Goal: Task Accomplishment & Management: Use online tool/utility

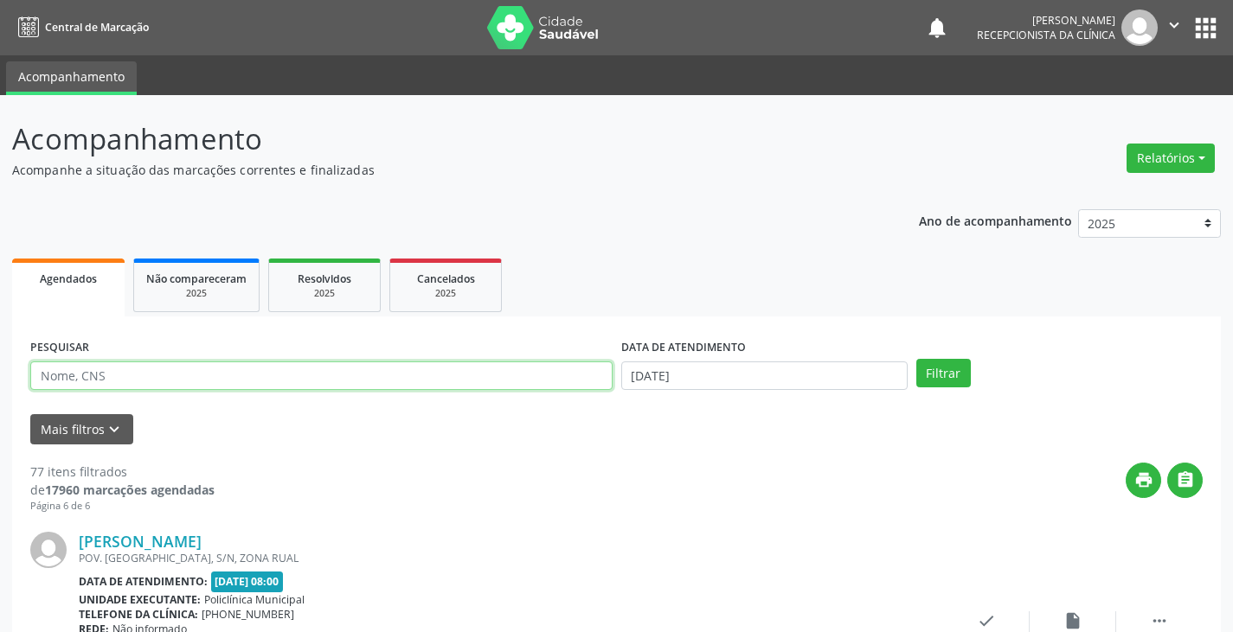
click at [440, 375] on input "text" at bounding box center [321, 376] width 582 height 29
type input "deniz"
click at [916, 359] on button "Filtrar" at bounding box center [943, 373] width 55 height 29
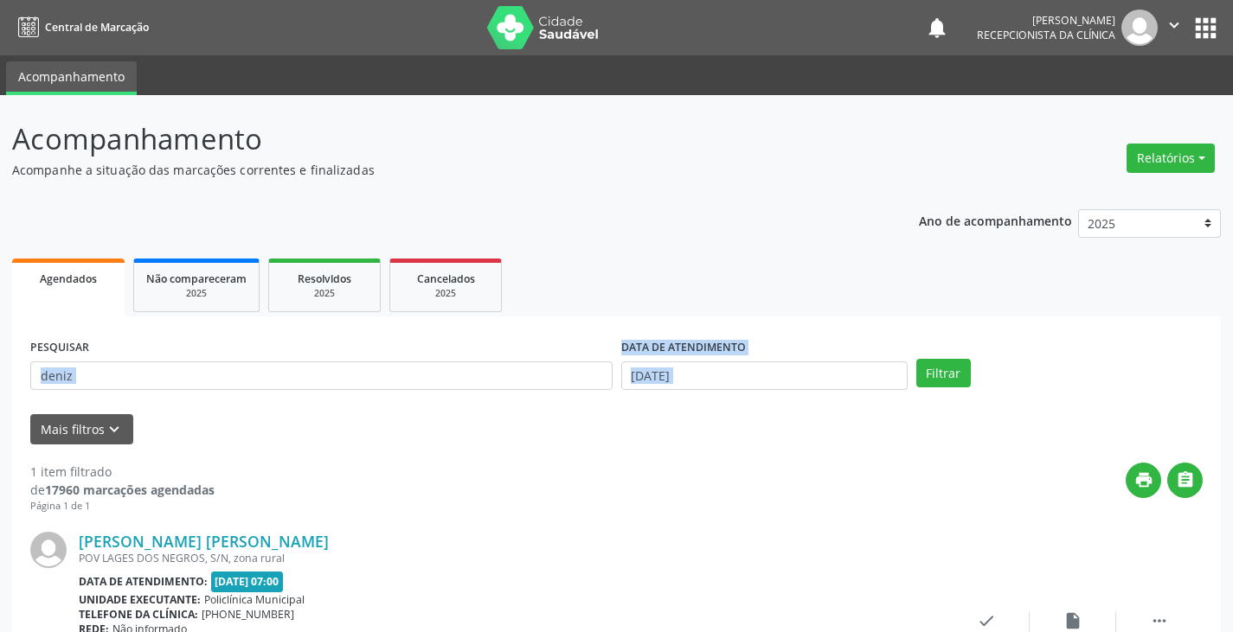
click at [464, 440] on form "PESQUISAR deniz DATA DE ATENDIMENTO [DATE] Filtrar UNIDADE DE REFERÊNCIA Seleci…" at bounding box center [616, 390] width 1172 height 110
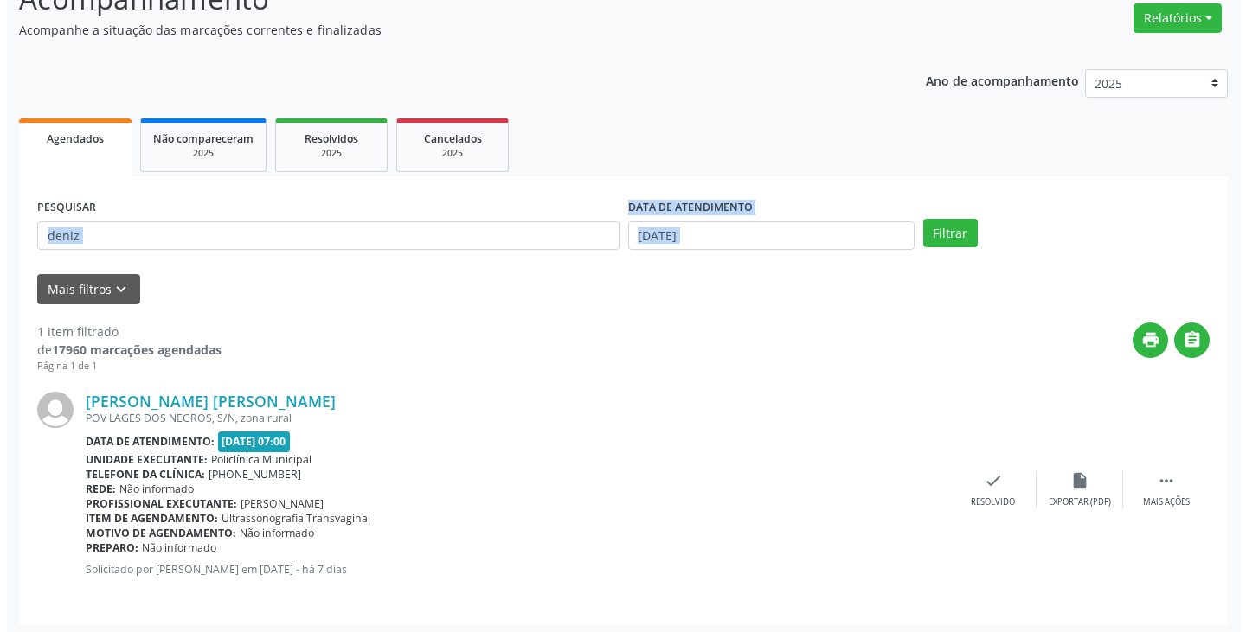
scroll to position [145, 0]
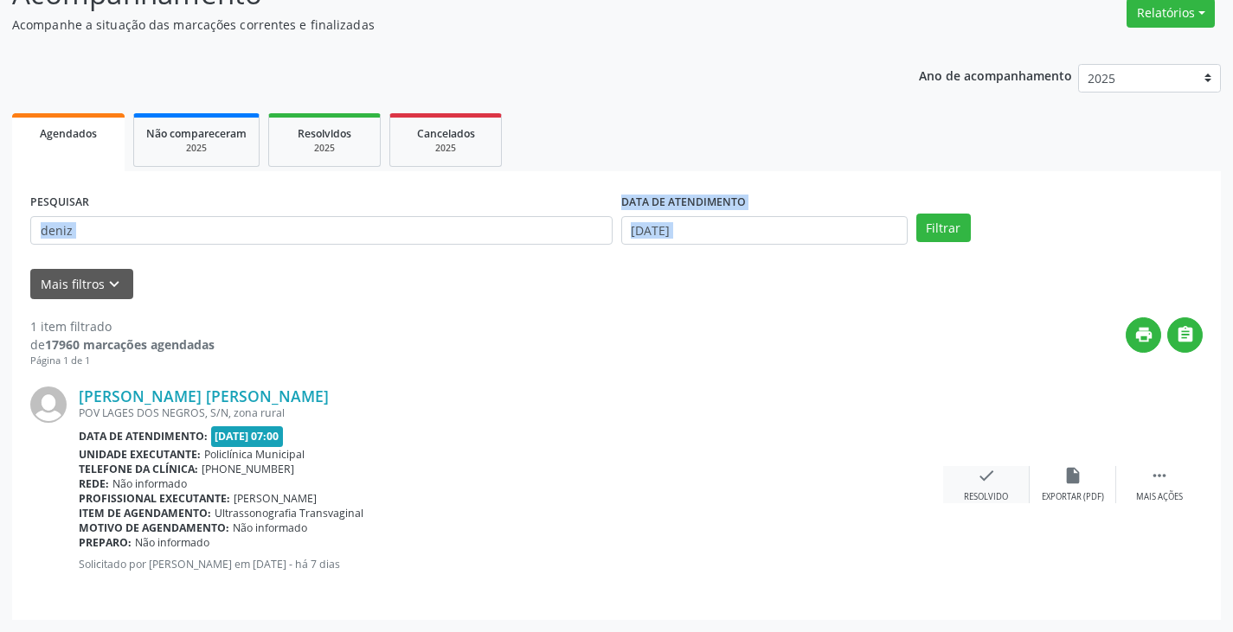
click at [985, 479] on icon "check" at bounding box center [986, 475] width 19 height 19
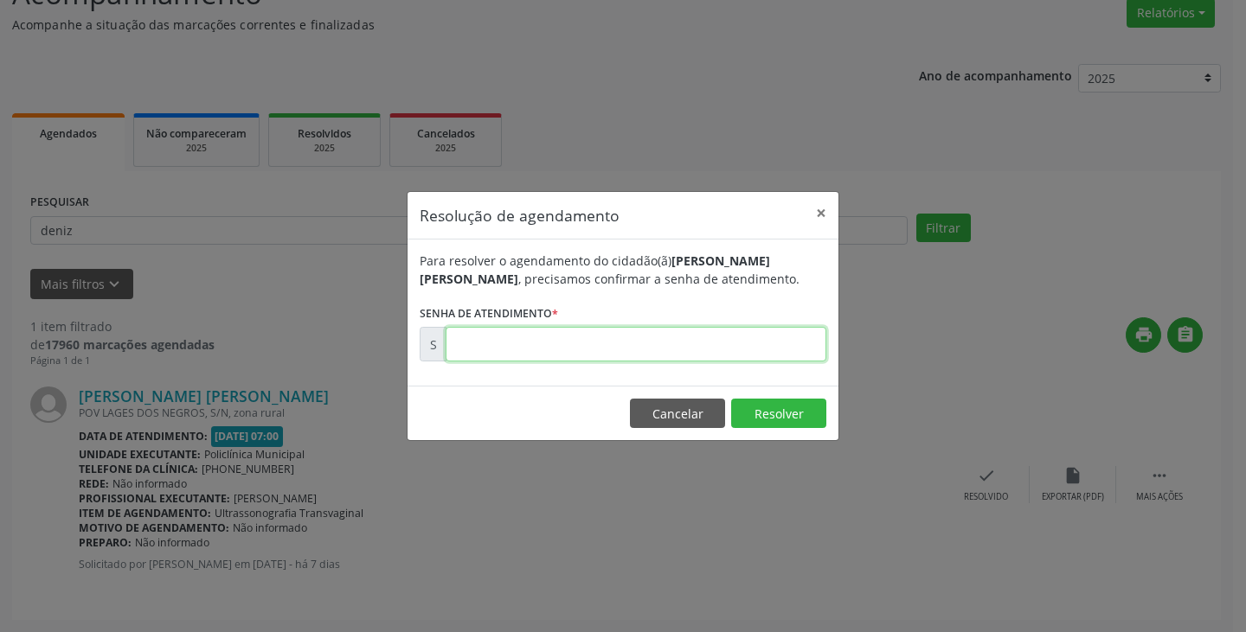
click at [719, 346] on input "text" at bounding box center [636, 344] width 381 height 35
type input "00175807"
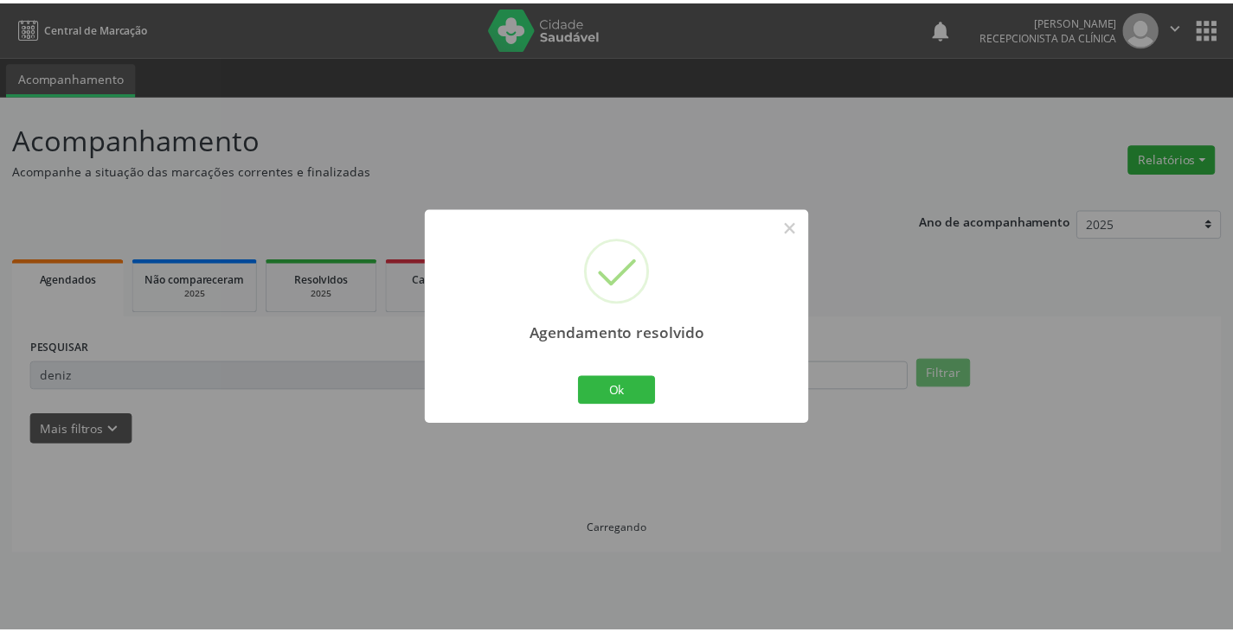
scroll to position [0, 0]
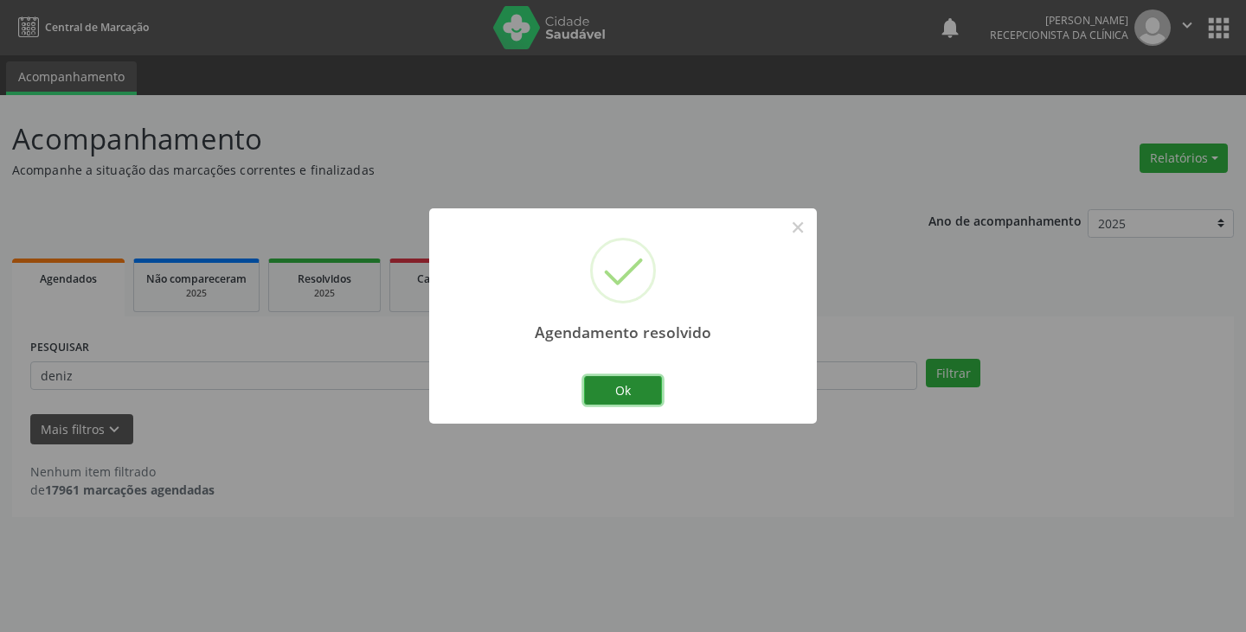
click at [632, 391] on button "Ok" at bounding box center [623, 390] width 78 height 29
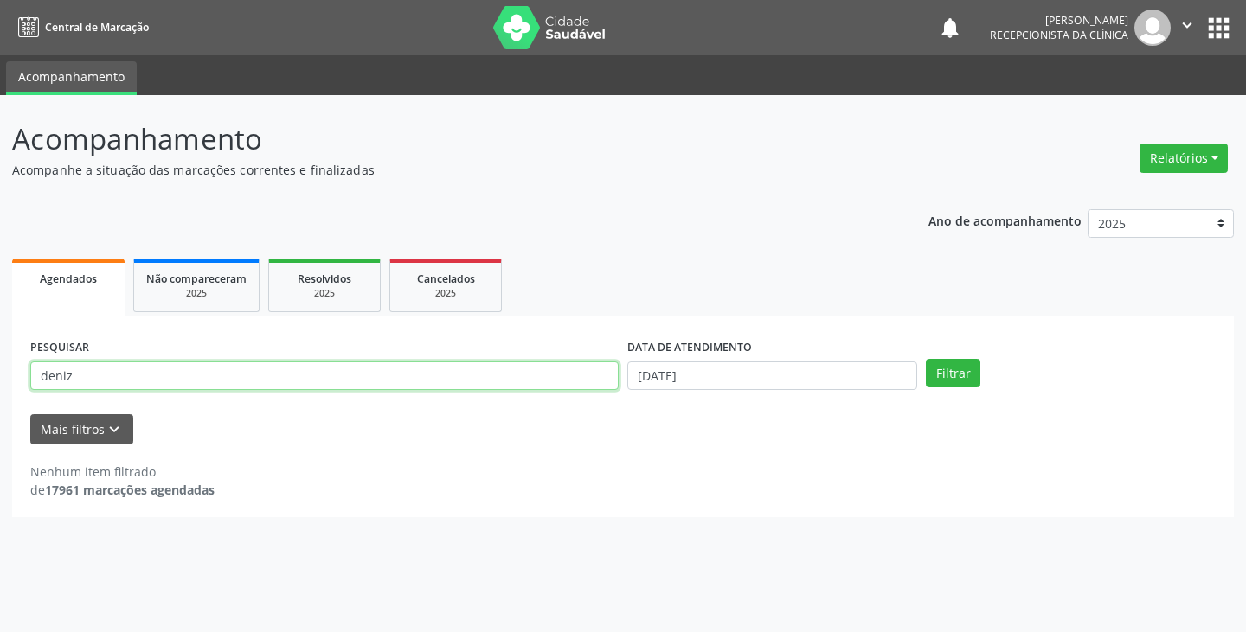
click at [582, 381] on input "deniz" at bounding box center [324, 376] width 588 height 29
type input "d"
type input "meliss"
click at [926, 359] on button "Filtrar" at bounding box center [953, 373] width 55 height 29
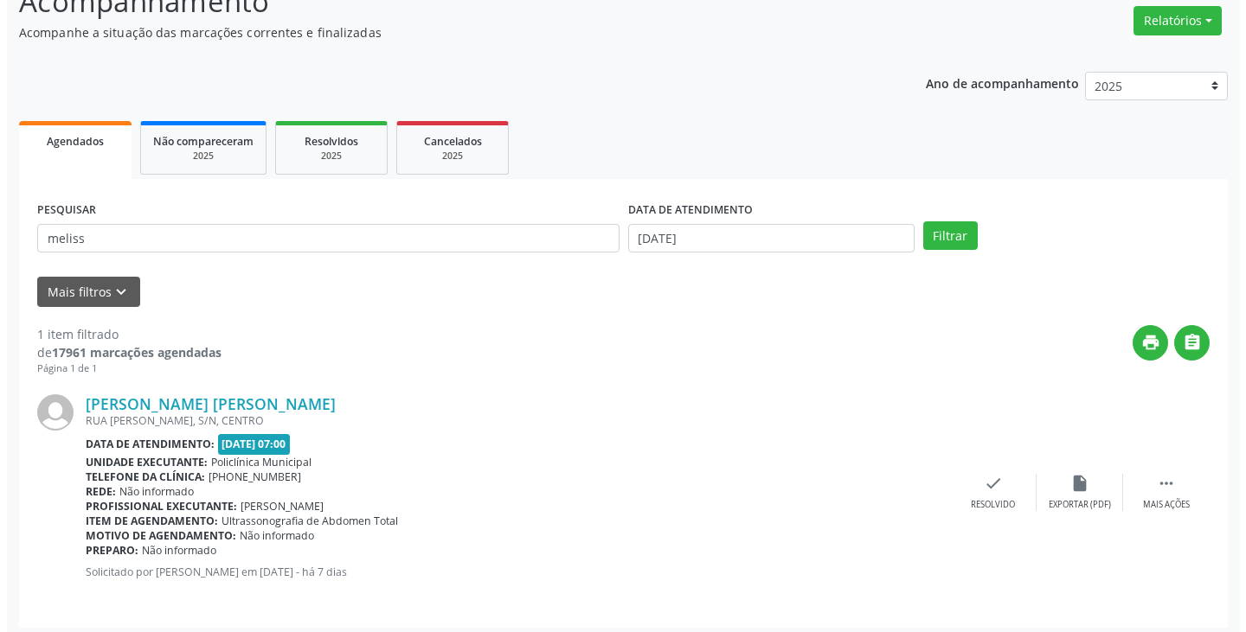
scroll to position [145, 0]
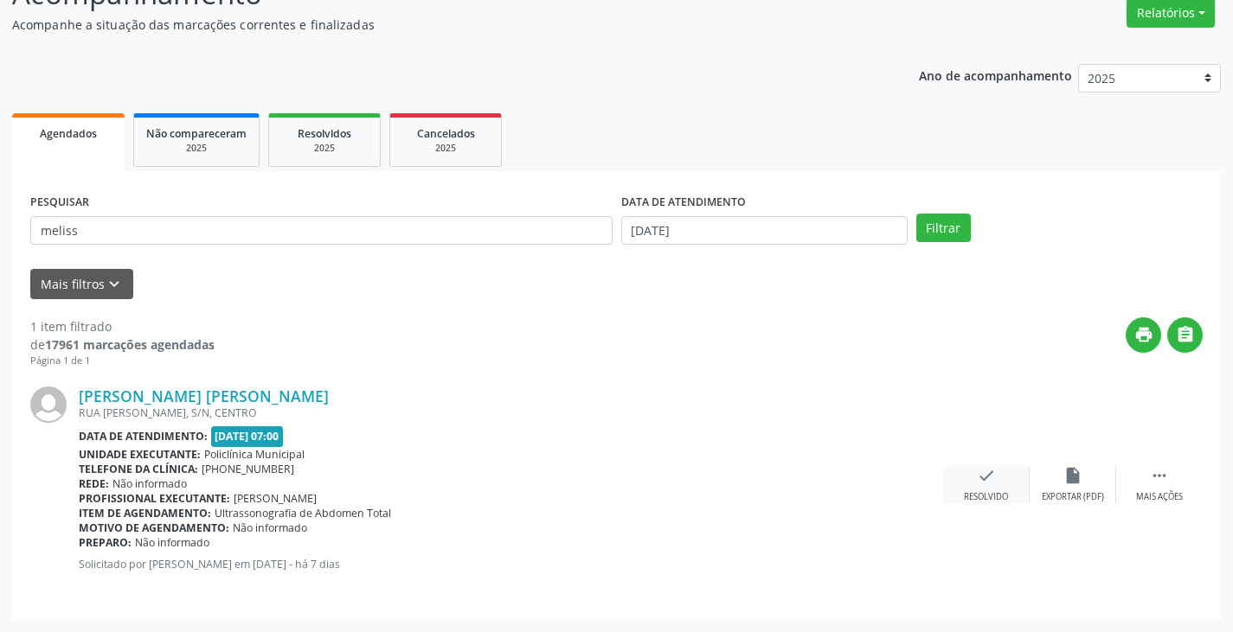
click at [977, 468] on icon "check" at bounding box center [986, 475] width 19 height 19
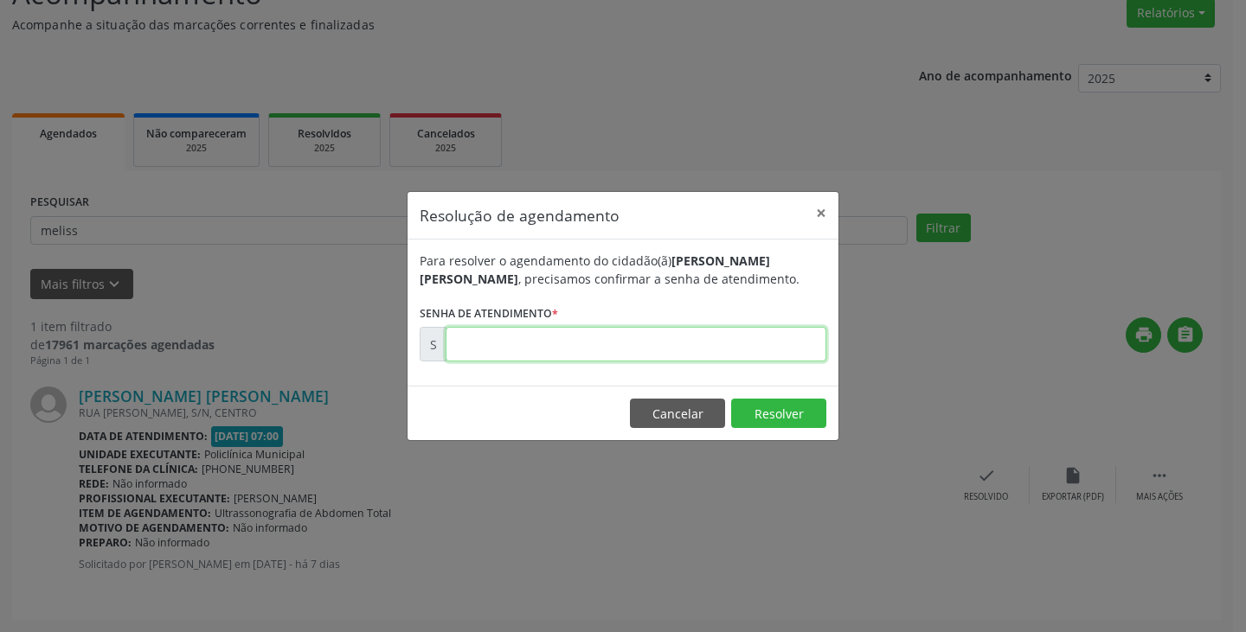
click at [720, 349] on input "text" at bounding box center [636, 344] width 381 height 35
type input "00175814"
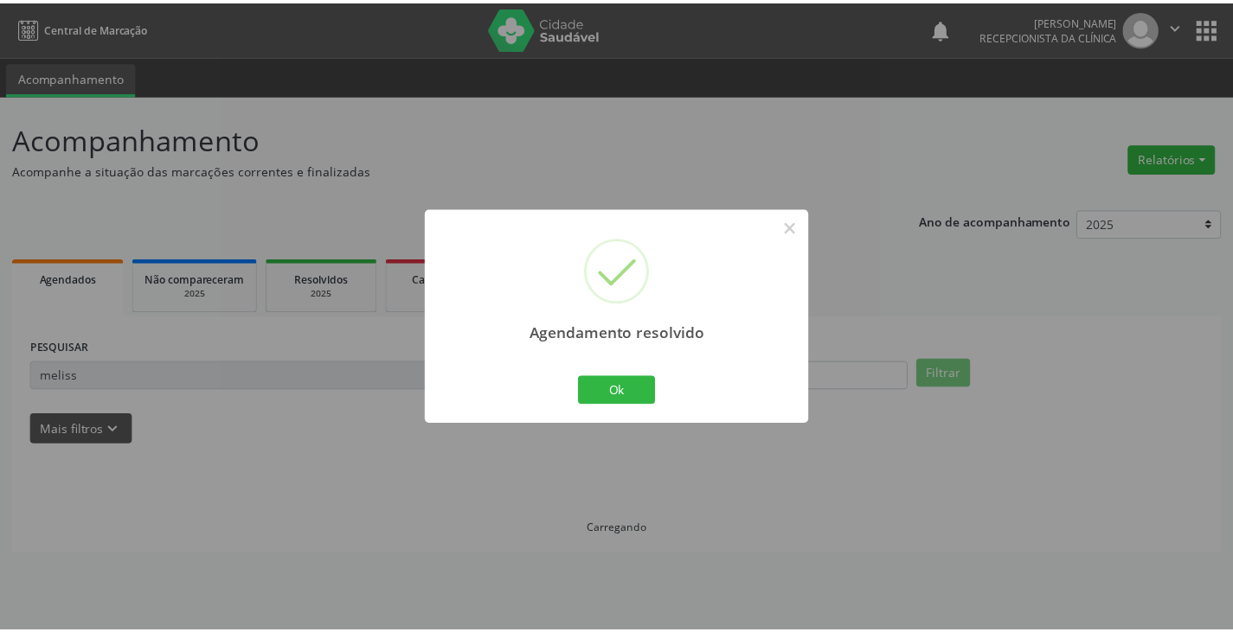
scroll to position [0, 0]
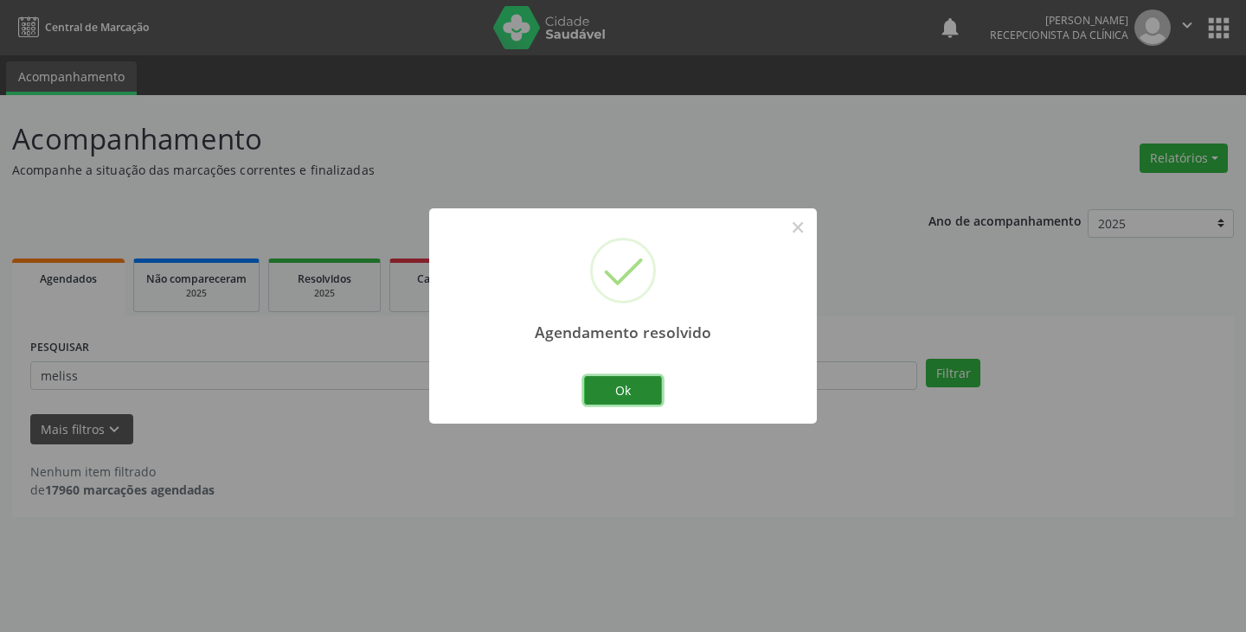
click at [633, 387] on button "Ok" at bounding box center [623, 390] width 78 height 29
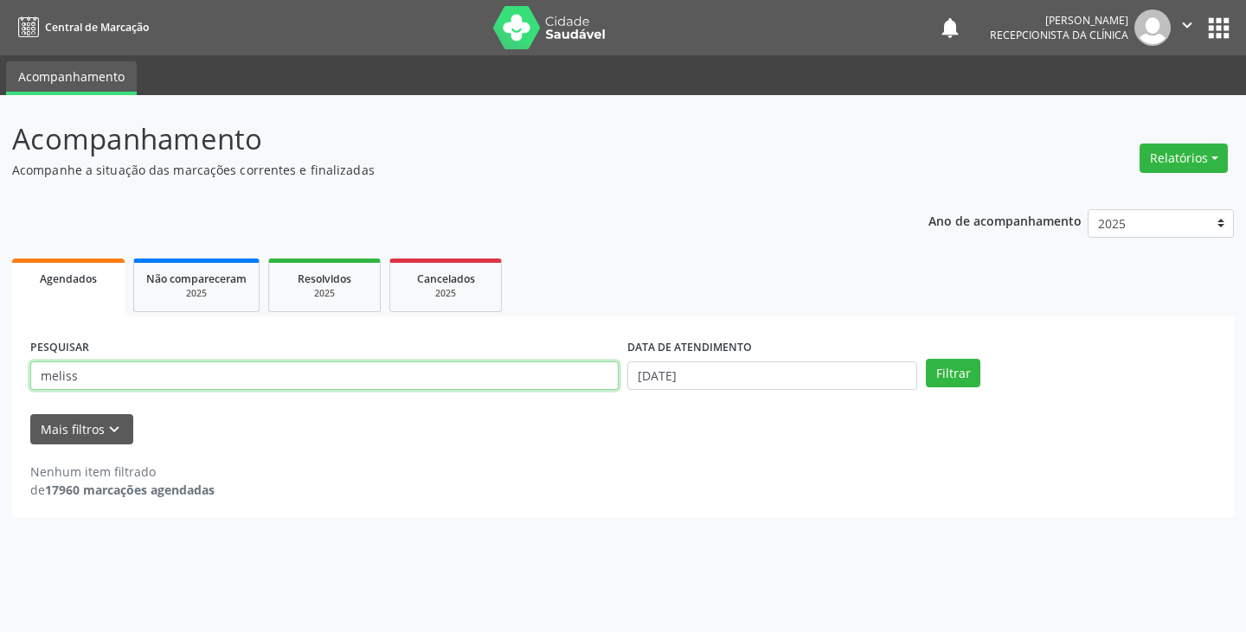
click at [547, 363] on input "meliss" at bounding box center [324, 376] width 588 height 29
type input "m"
type input "[PERSON_NAME]"
click at [926, 359] on button "Filtrar" at bounding box center [953, 373] width 55 height 29
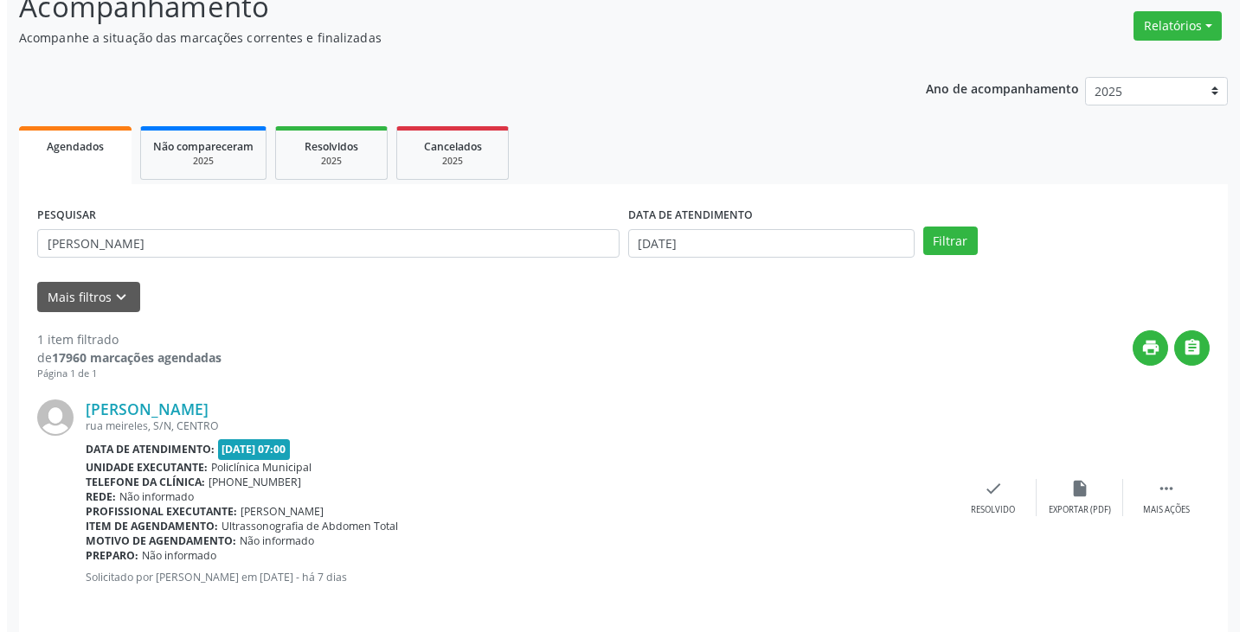
scroll to position [145, 0]
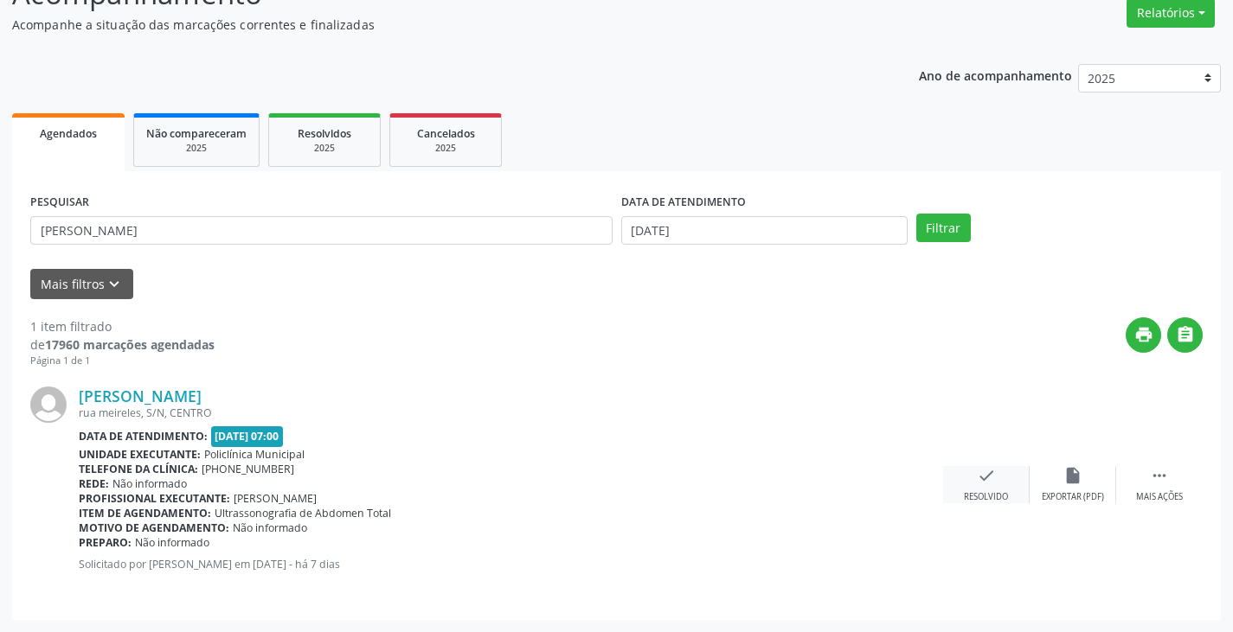
click at [978, 479] on icon "check" at bounding box center [986, 475] width 19 height 19
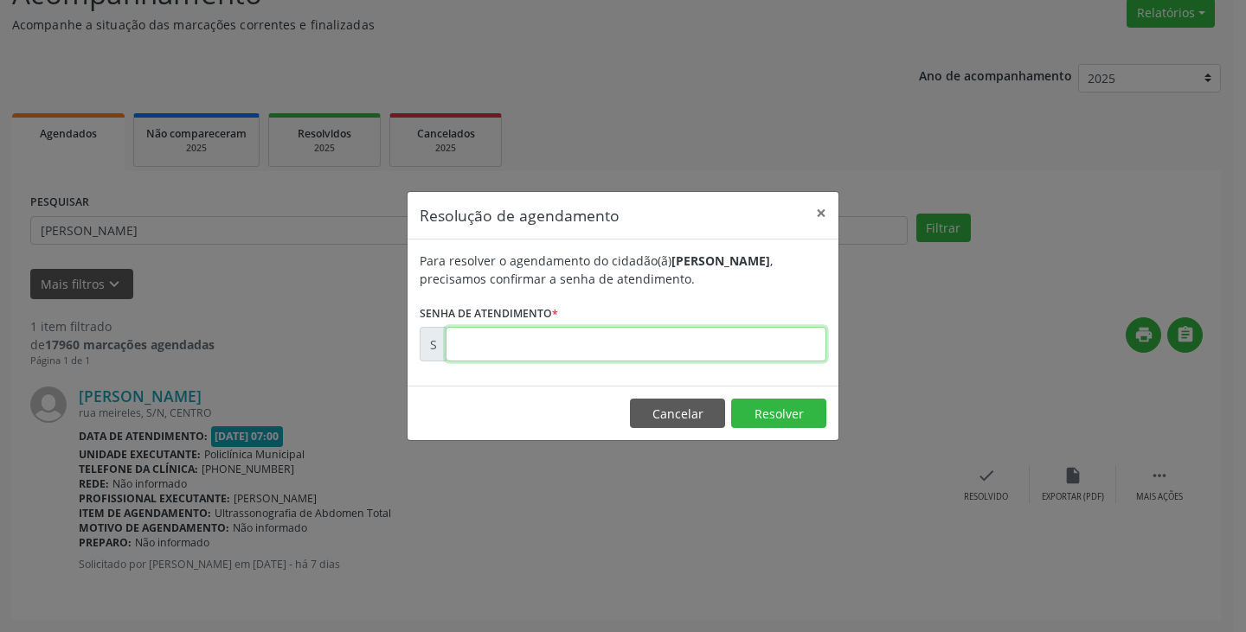
click at [722, 350] on input "text" at bounding box center [636, 344] width 381 height 35
type input "00175808"
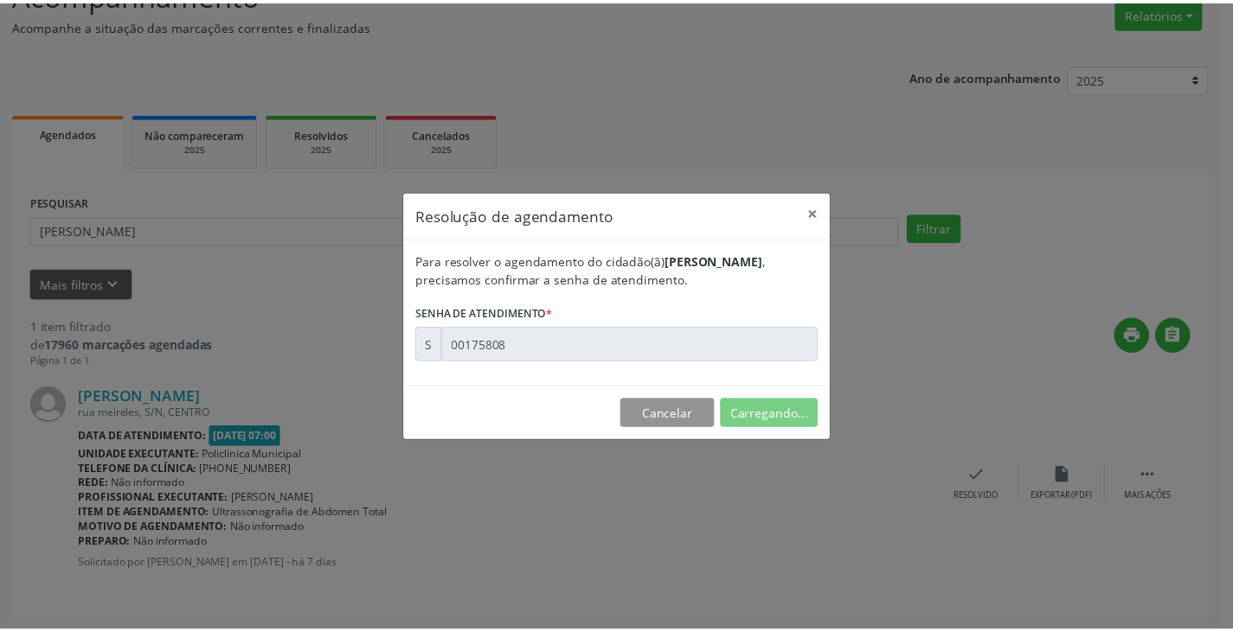
scroll to position [0, 0]
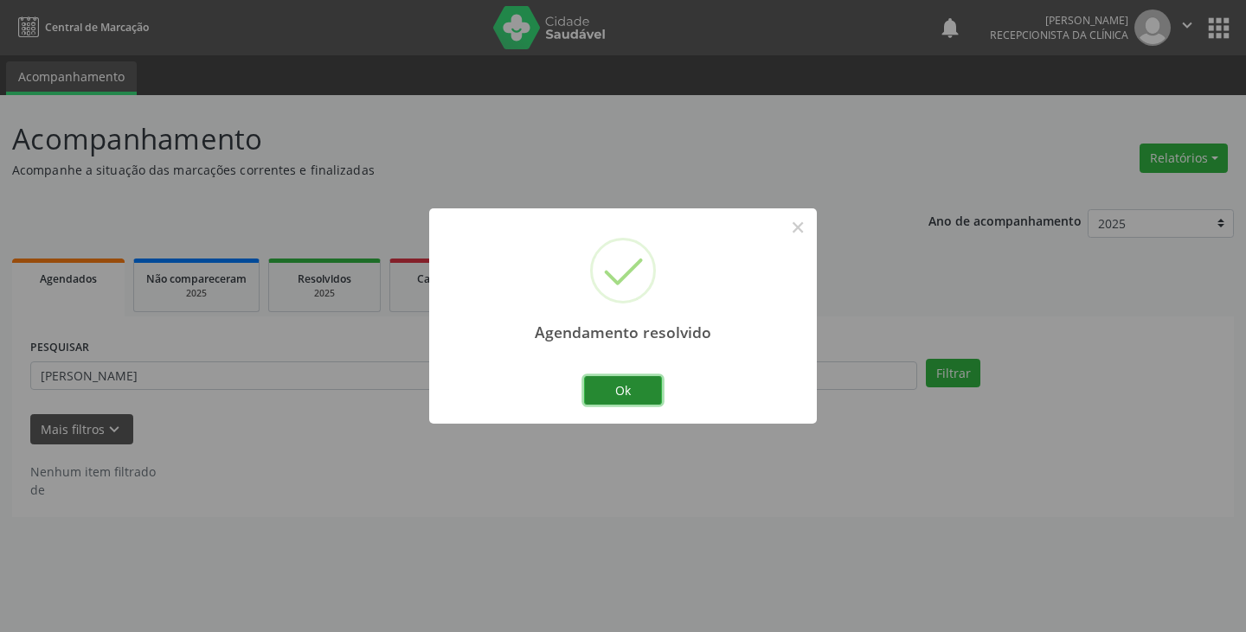
click at [629, 390] on button "Ok" at bounding box center [623, 390] width 78 height 29
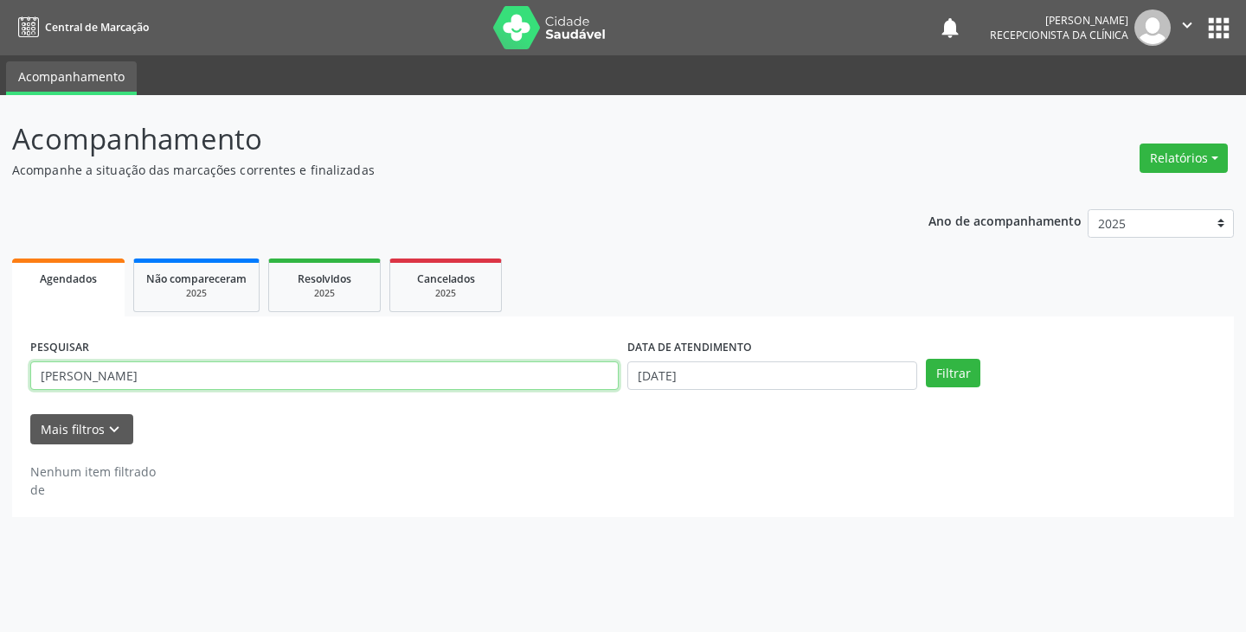
click at [589, 384] on input "[PERSON_NAME]" at bounding box center [324, 376] width 588 height 29
click at [926, 359] on button "Filtrar" at bounding box center [953, 373] width 55 height 29
click at [492, 378] on input "marediv" at bounding box center [324, 376] width 588 height 29
type input "m"
click at [926, 359] on button "Filtrar" at bounding box center [953, 373] width 55 height 29
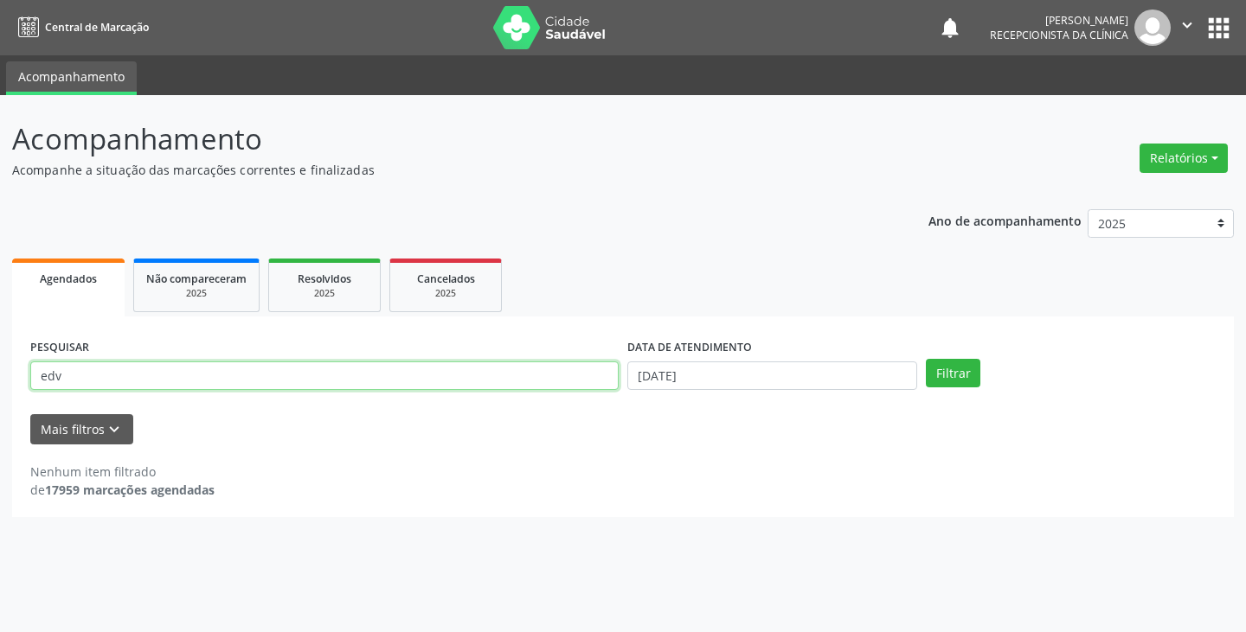
click at [426, 370] on input "edv" at bounding box center [324, 376] width 588 height 29
type input "ediv"
click at [926, 359] on button "Filtrar" at bounding box center [953, 373] width 55 height 29
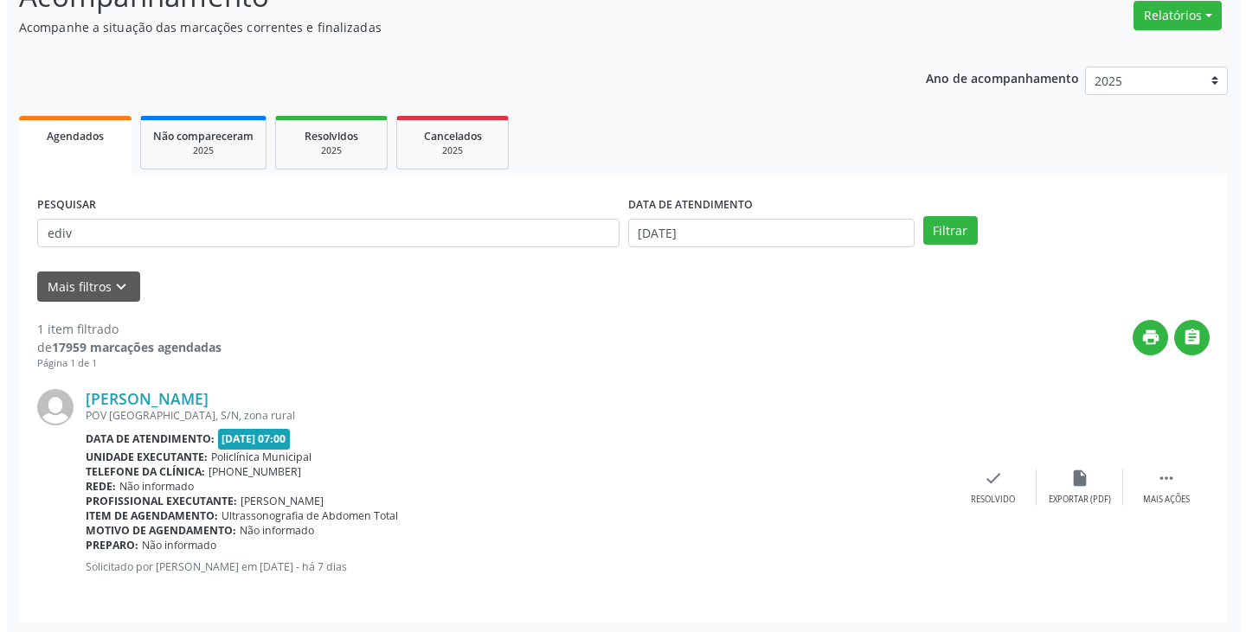
scroll to position [145, 0]
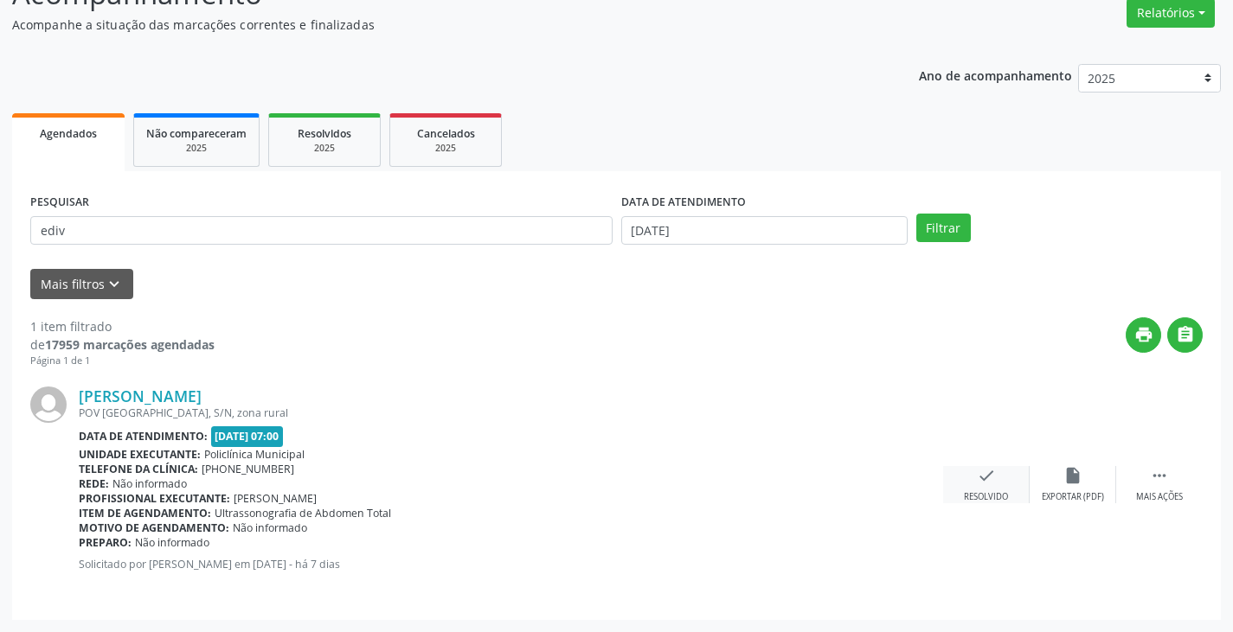
click at [979, 486] on div "check Resolvido" at bounding box center [986, 484] width 87 height 37
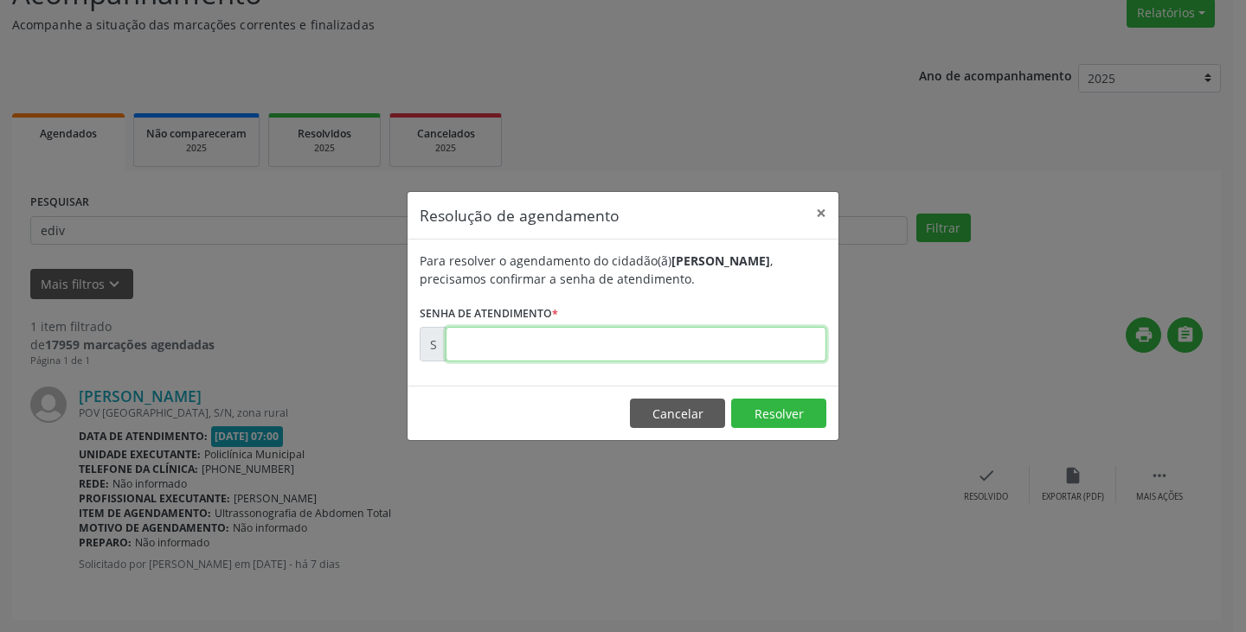
click at [754, 344] on input "text" at bounding box center [636, 344] width 381 height 35
type input "00175841"
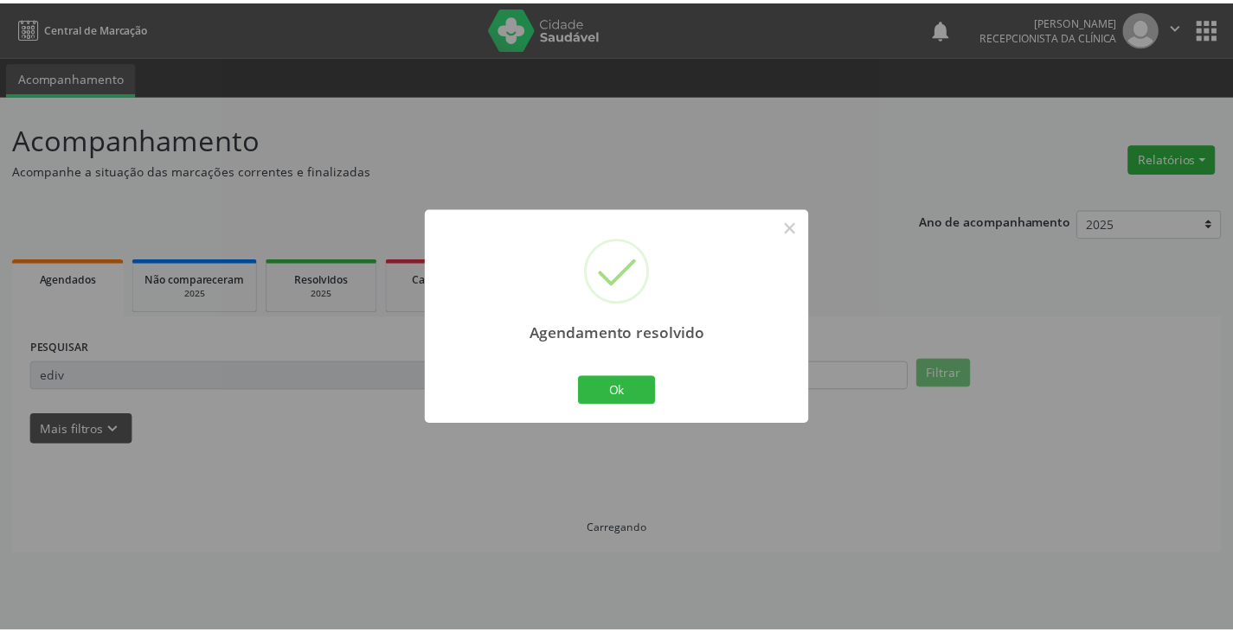
scroll to position [0, 0]
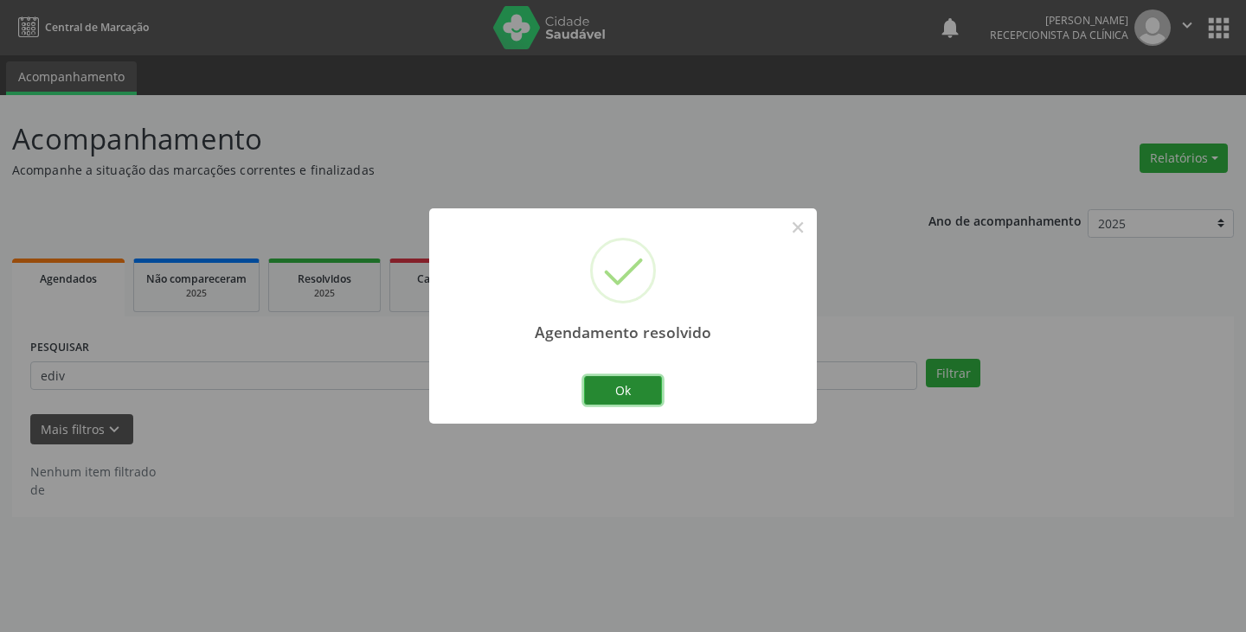
click at [632, 382] on button "Ok" at bounding box center [623, 390] width 78 height 29
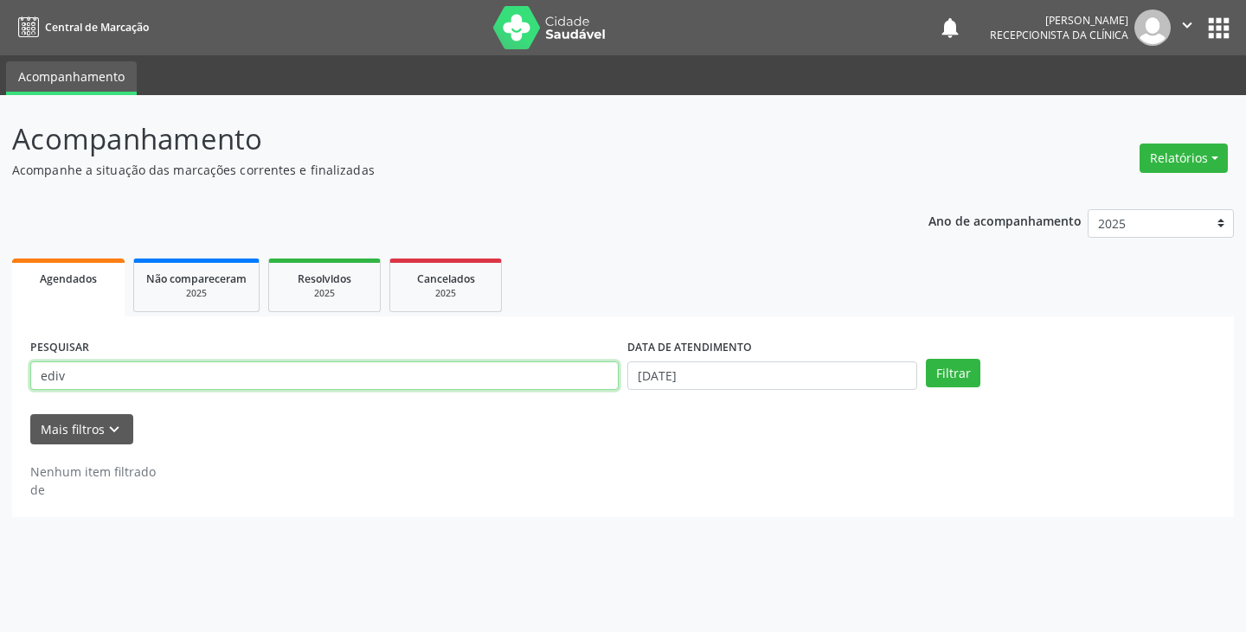
click at [588, 385] on input "ediv" at bounding box center [324, 376] width 588 height 29
type input "e"
type input "aless"
click at [926, 359] on button "Filtrar" at bounding box center [953, 373] width 55 height 29
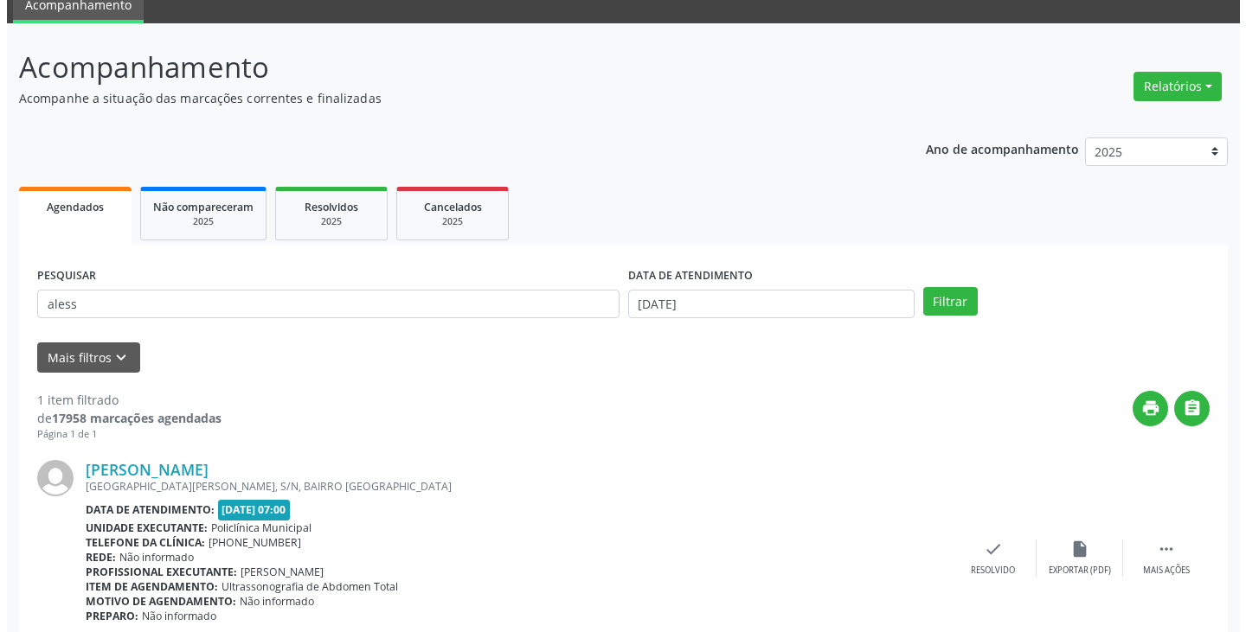
scroll to position [145, 0]
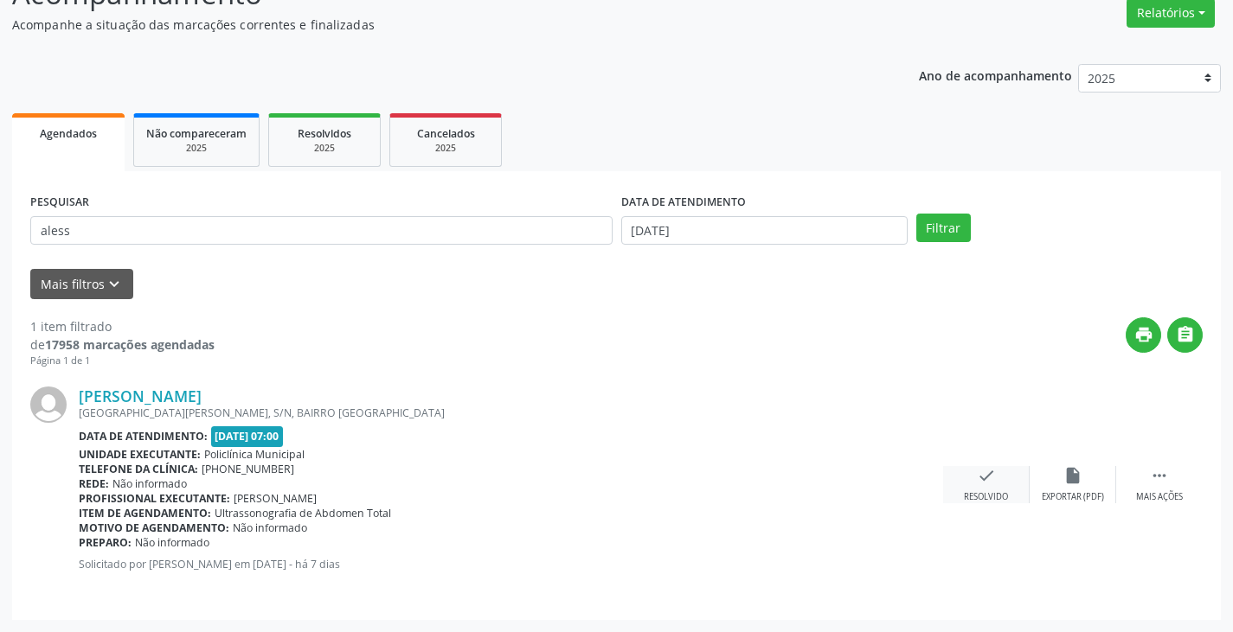
click at [988, 478] on icon "check" at bounding box center [986, 475] width 19 height 19
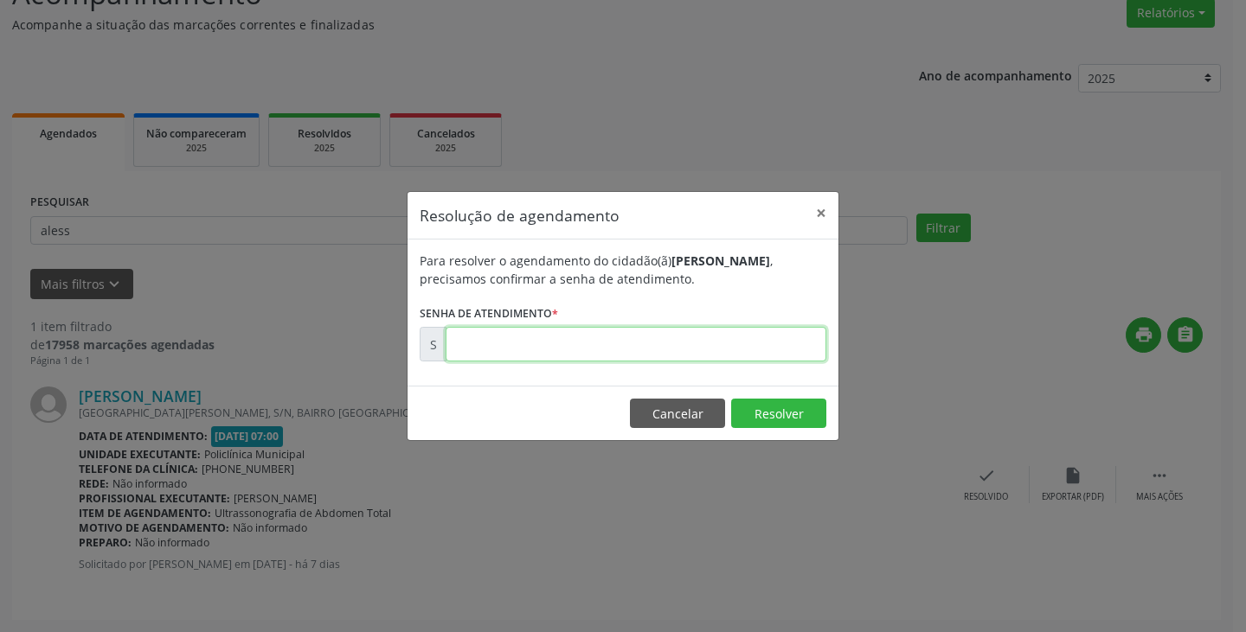
click at [747, 347] on input "text" at bounding box center [636, 344] width 381 height 35
type input "00175827"
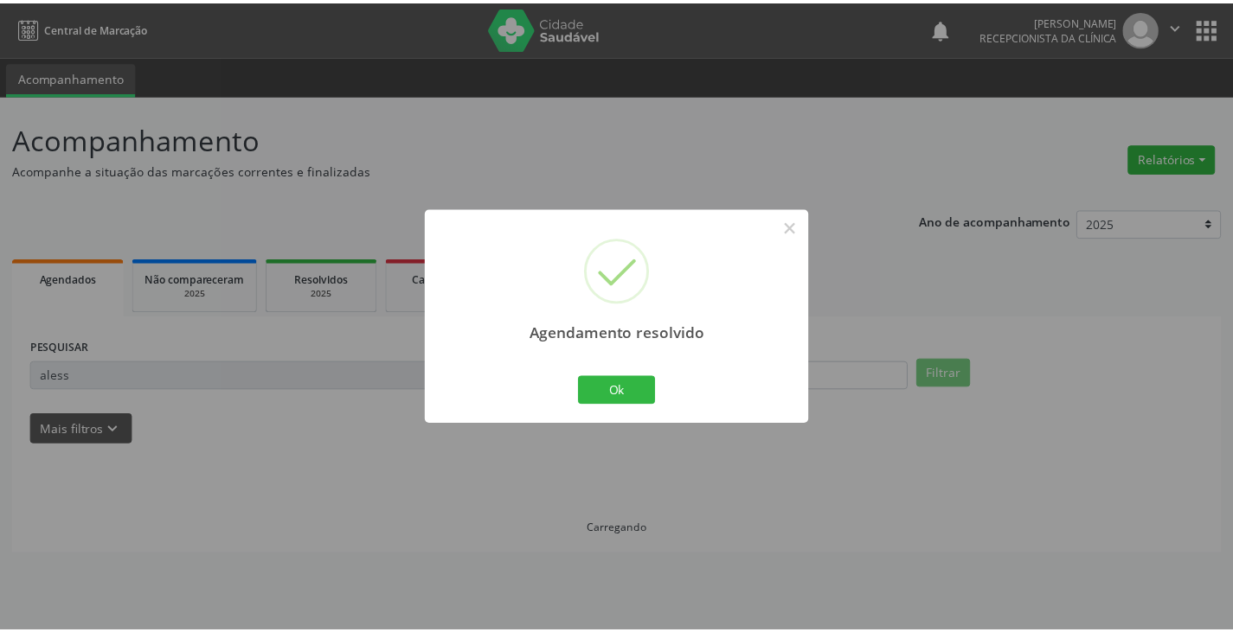
scroll to position [0, 0]
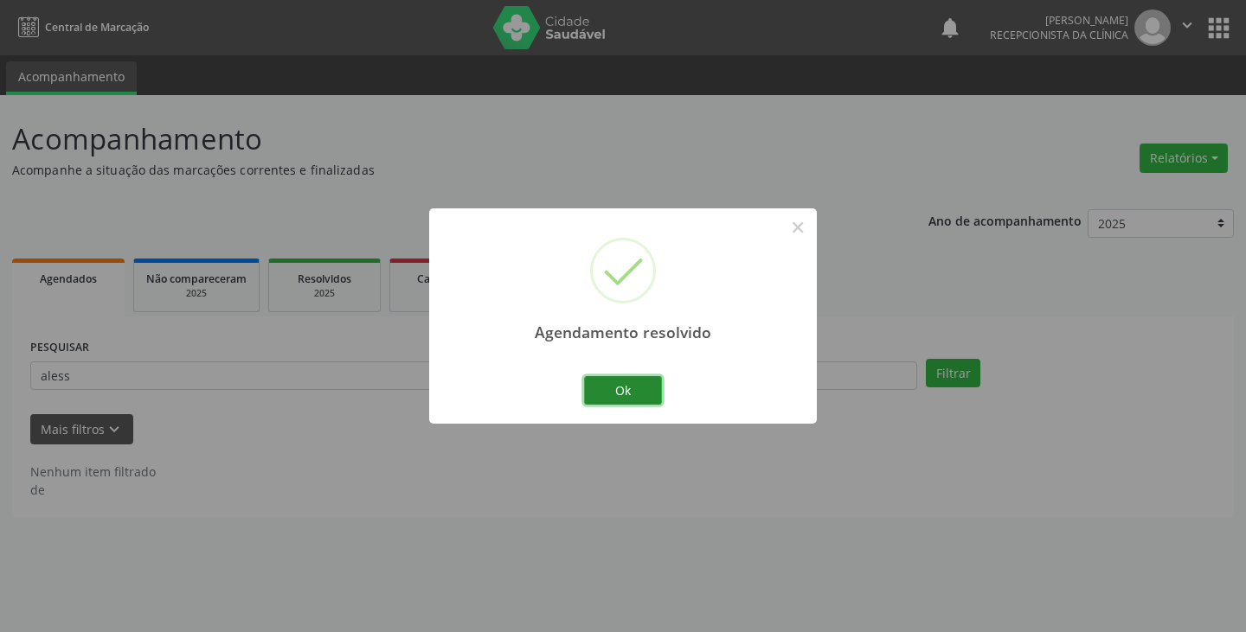
click at [629, 402] on button "Ok" at bounding box center [623, 390] width 78 height 29
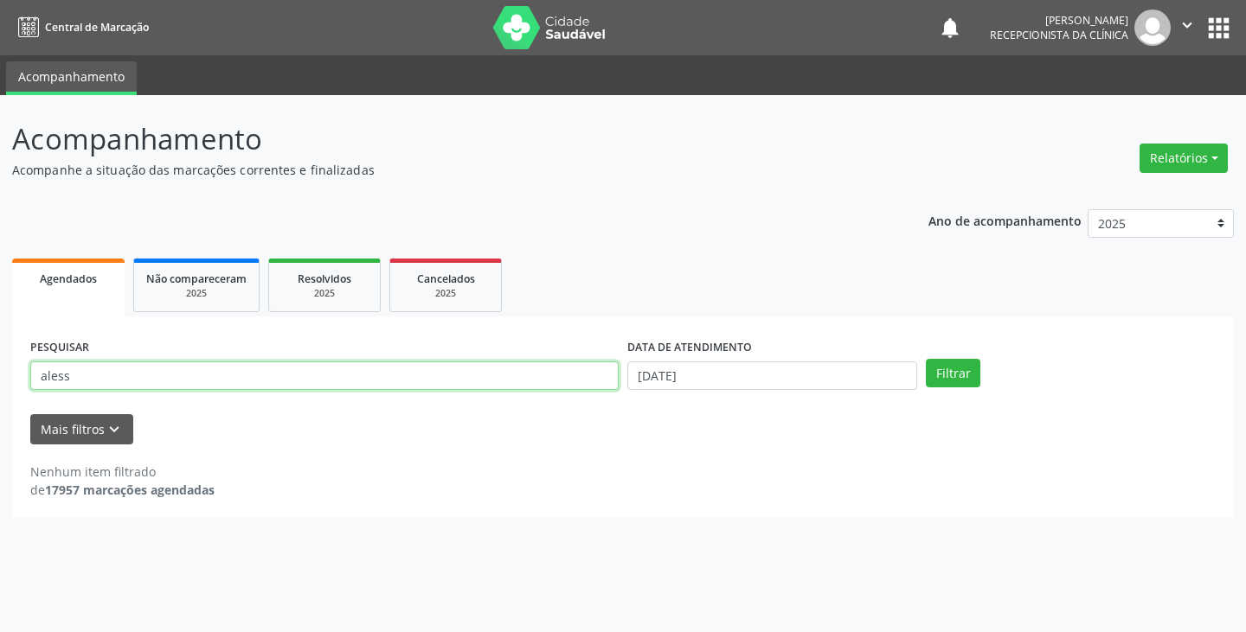
click at [583, 383] on input "aless" at bounding box center [324, 376] width 588 height 29
type input "a"
type input "ta"
click at [926, 359] on button "Filtrar" at bounding box center [953, 373] width 55 height 29
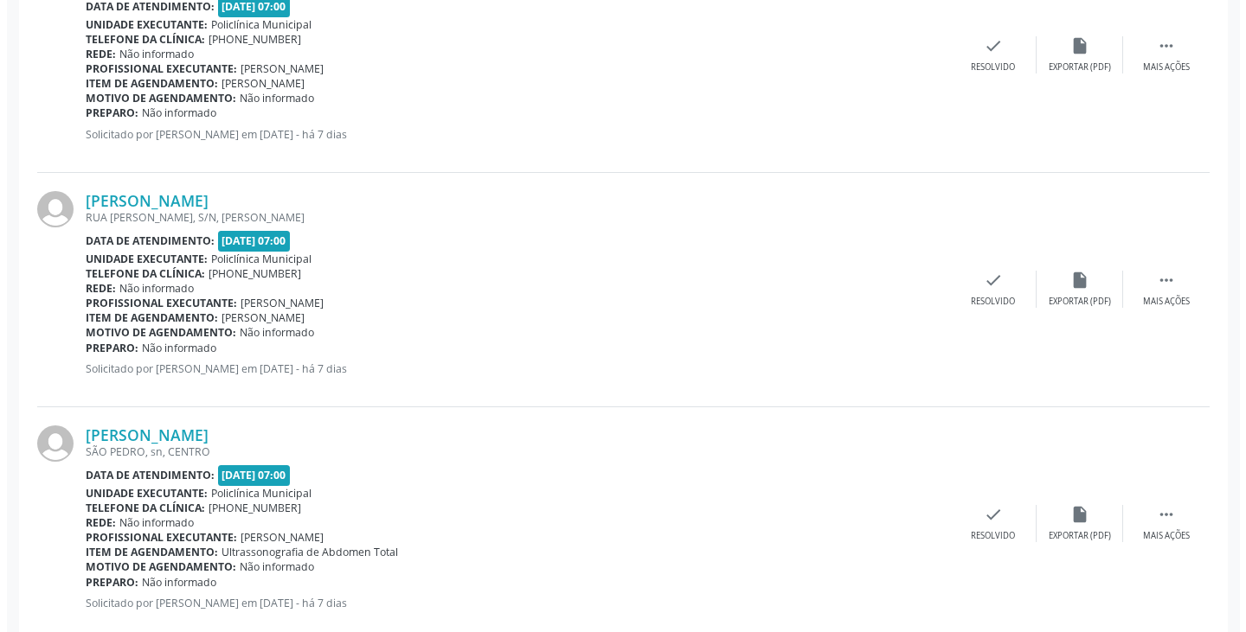
scroll to position [606, 0]
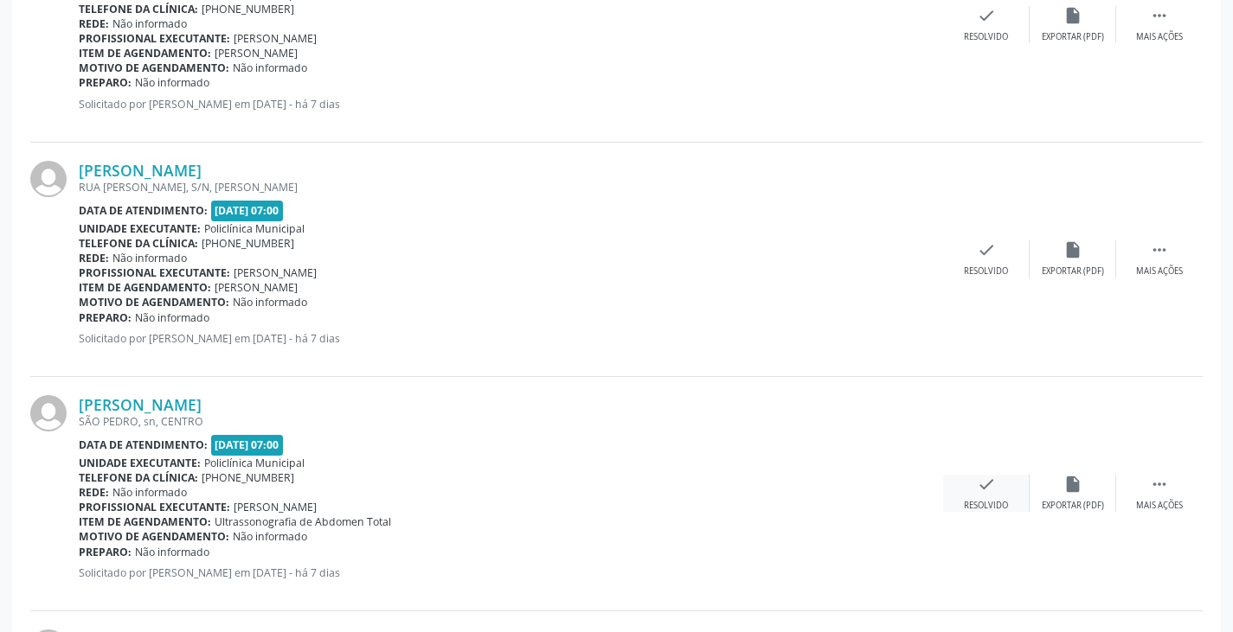
click at [981, 489] on icon "check" at bounding box center [986, 484] width 19 height 19
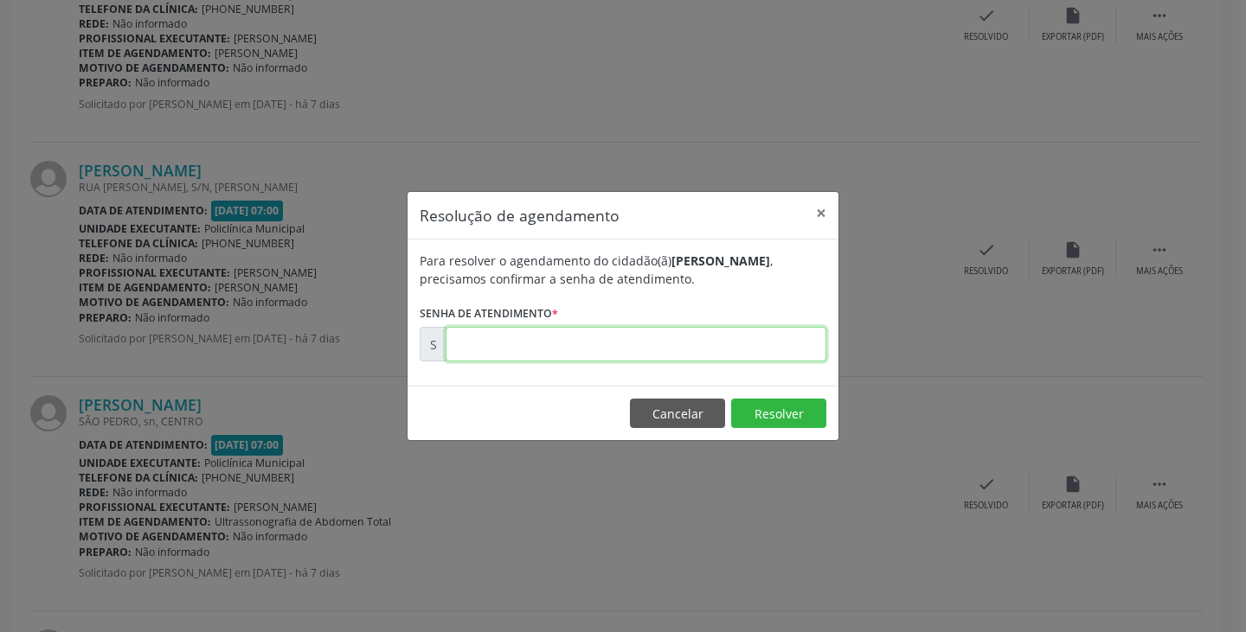
click at [736, 343] on input "text" at bounding box center [636, 344] width 381 height 35
type input "00175809"
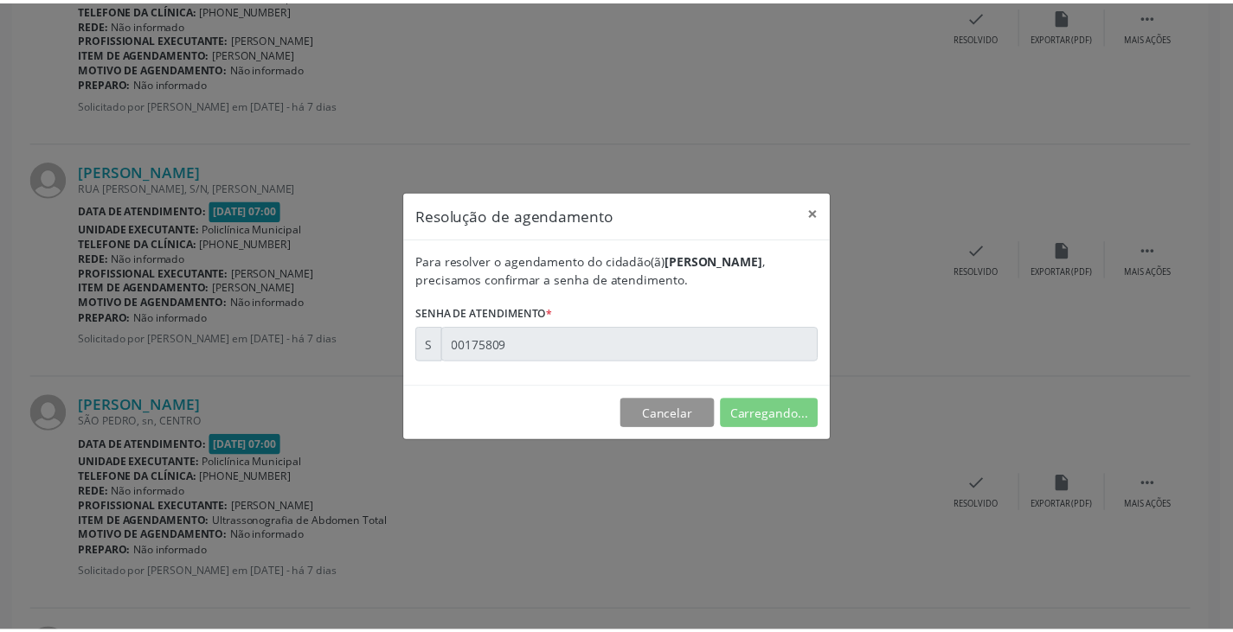
scroll to position [0, 0]
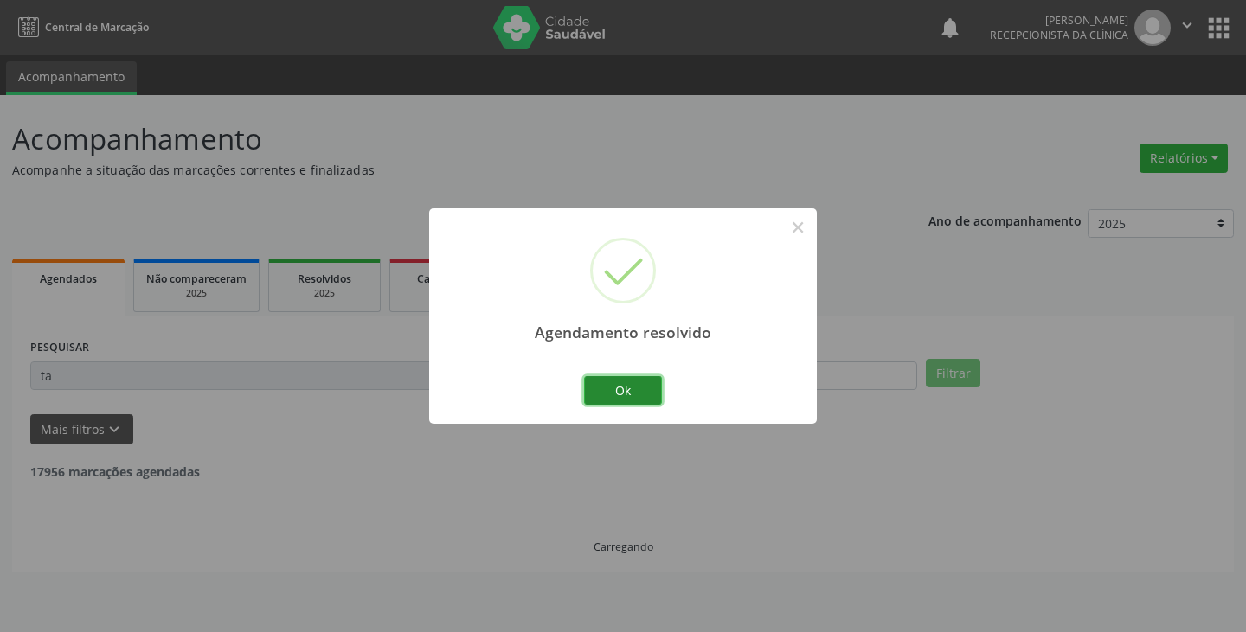
drag, startPoint x: 646, startPoint y: 385, endPoint x: 580, endPoint y: 386, distance: 66.6
click at [645, 385] on button "Ok" at bounding box center [623, 390] width 78 height 29
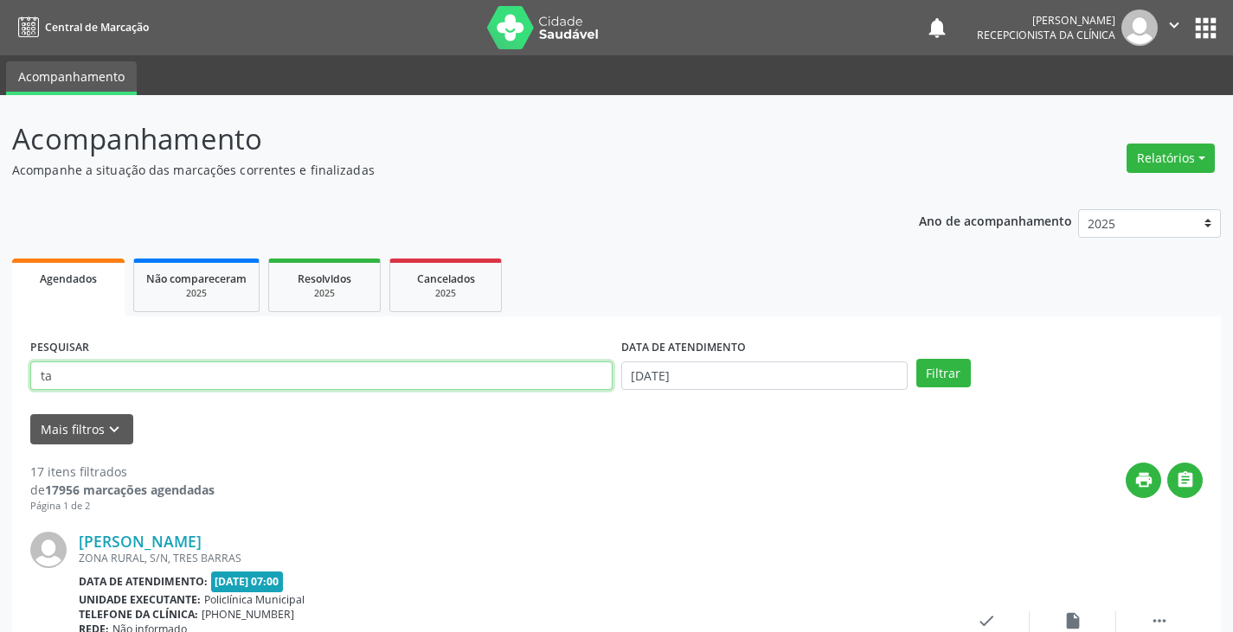
click at [559, 373] on input "ta" at bounding box center [321, 376] width 582 height 29
type input "t"
click at [916, 359] on button "Filtrar" at bounding box center [943, 373] width 55 height 29
click at [520, 380] on input "gi" at bounding box center [321, 376] width 582 height 29
type input "givan"
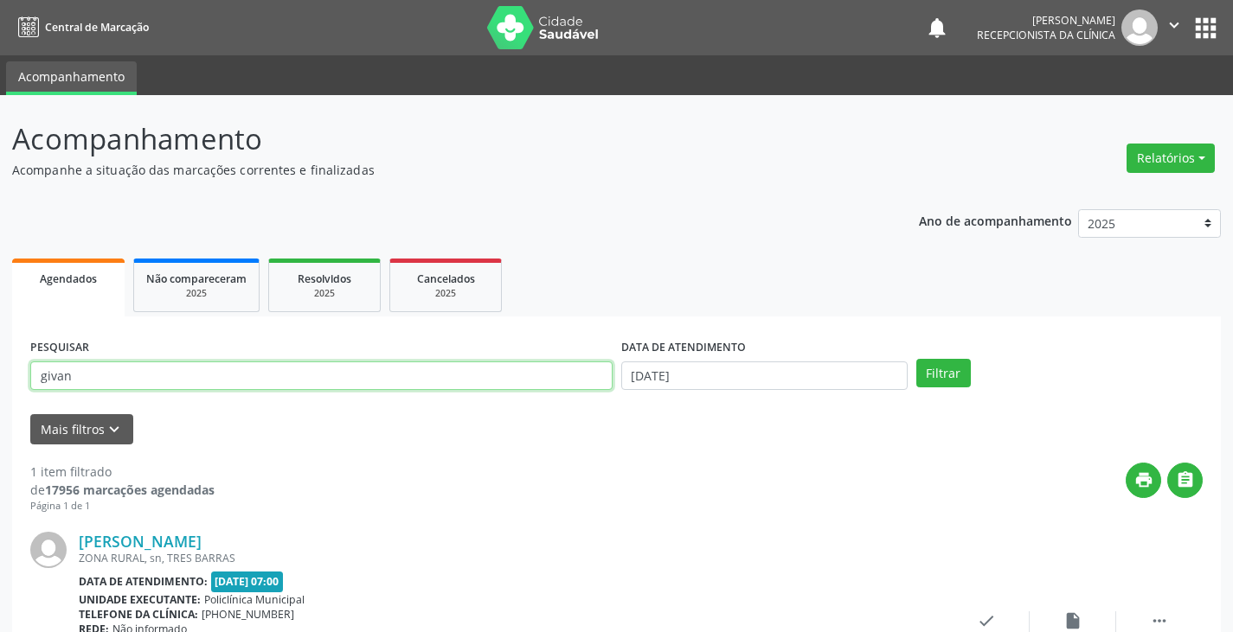
click at [916, 359] on button "Filtrar" at bounding box center [943, 373] width 55 height 29
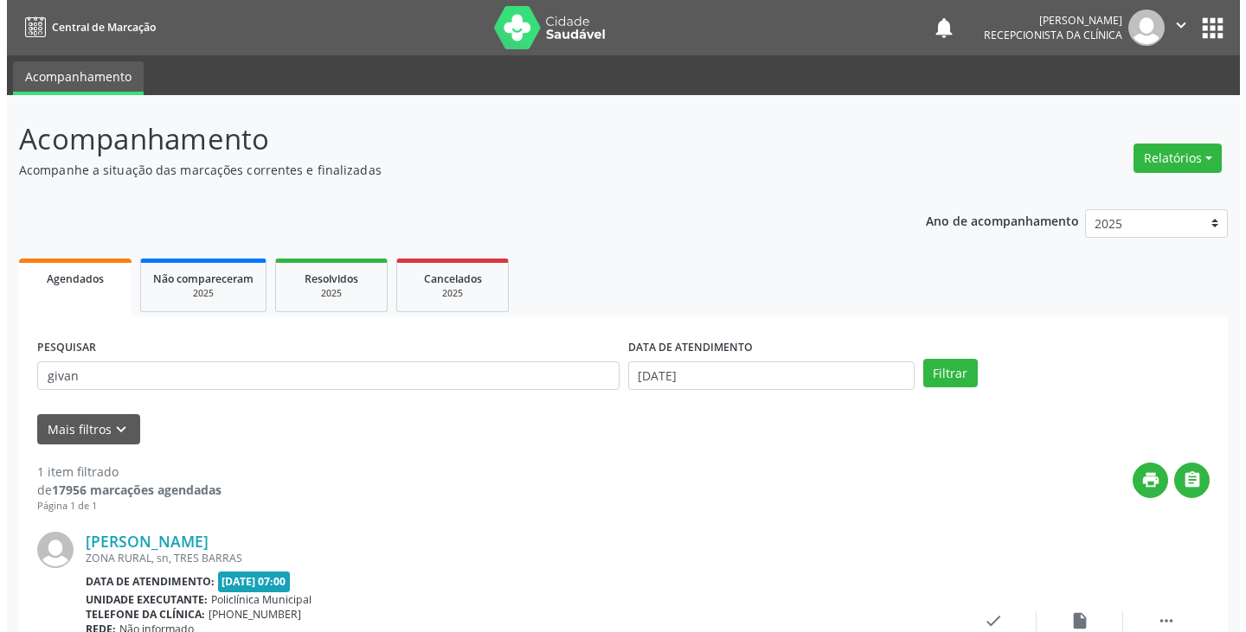
scroll to position [145, 0]
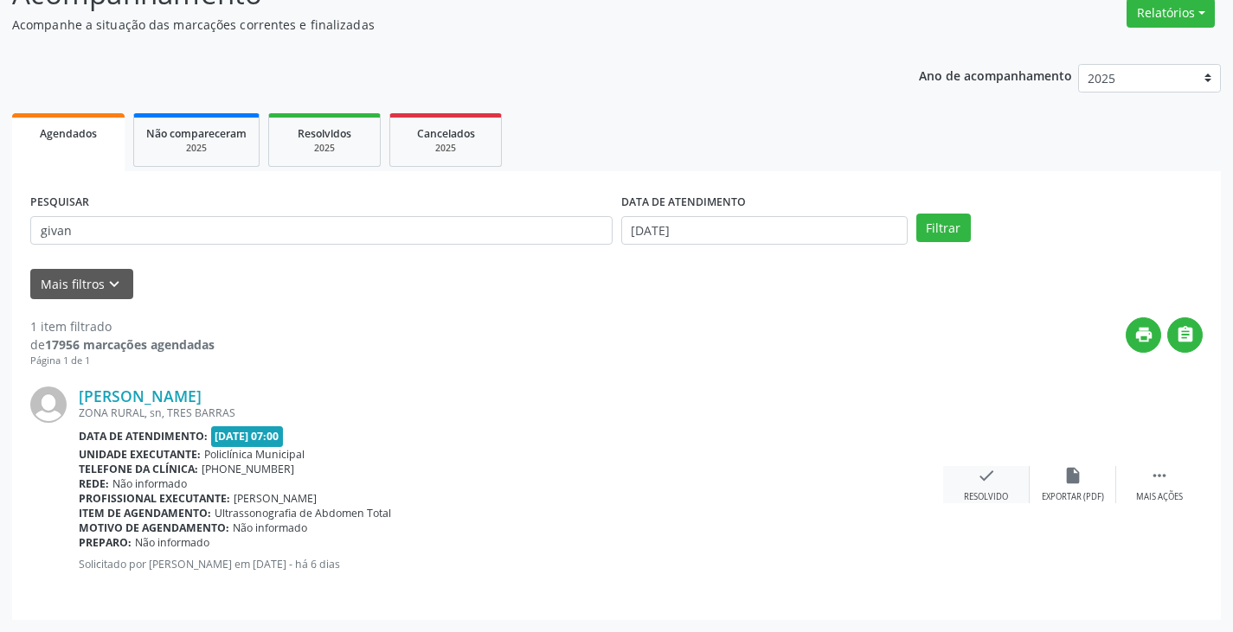
click at [981, 475] on icon "check" at bounding box center [986, 475] width 19 height 19
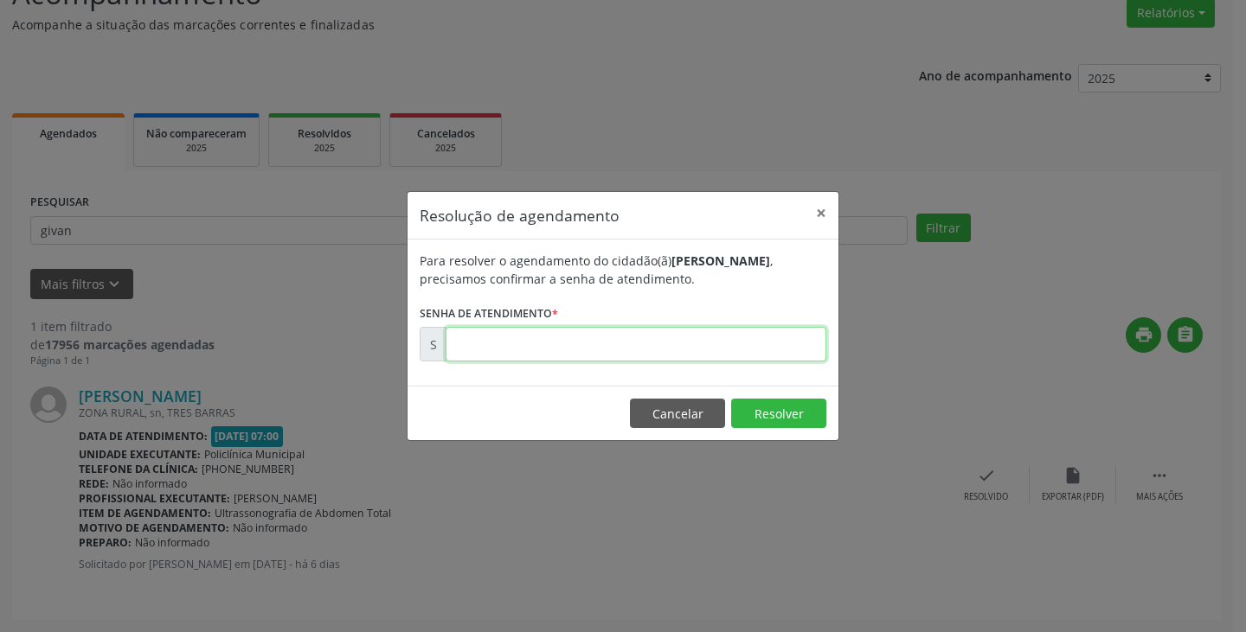
click at [775, 350] on input "text" at bounding box center [636, 344] width 381 height 35
type input "00175987"
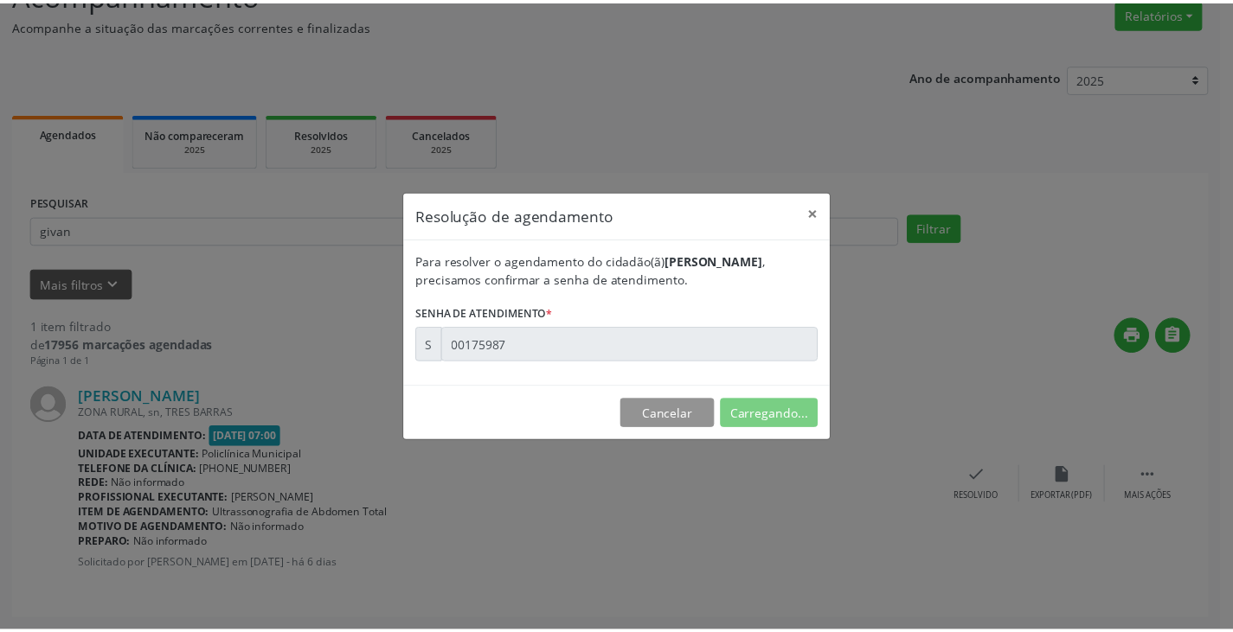
scroll to position [0, 0]
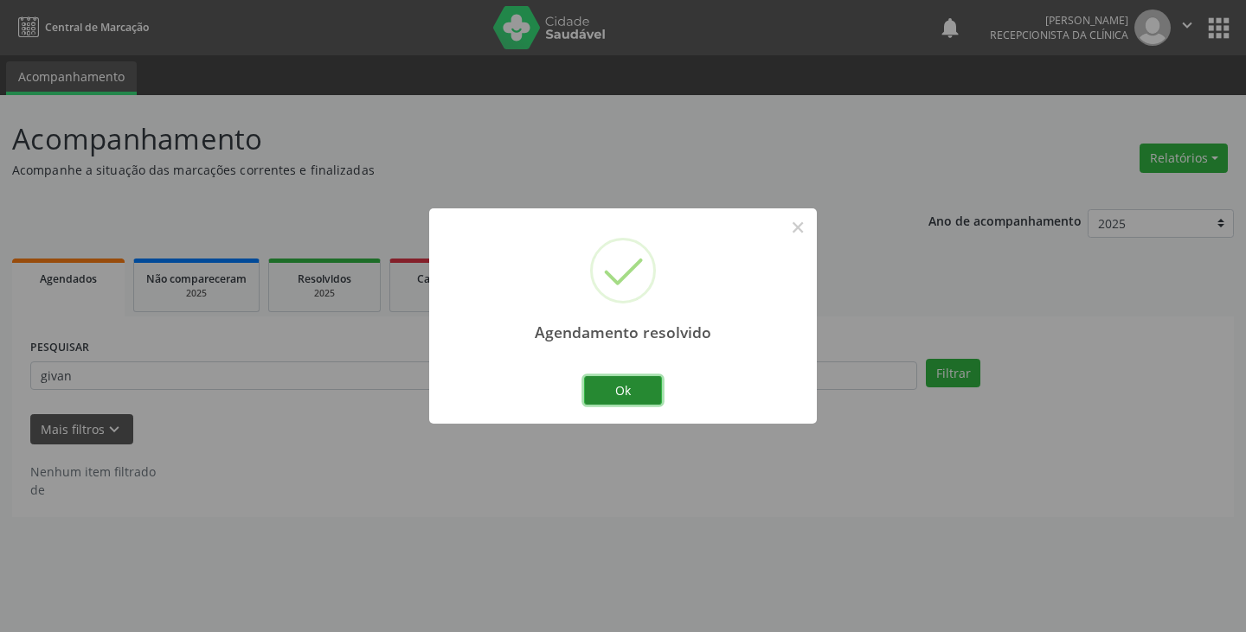
click at [629, 393] on button "Ok" at bounding box center [623, 390] width 78 height 29
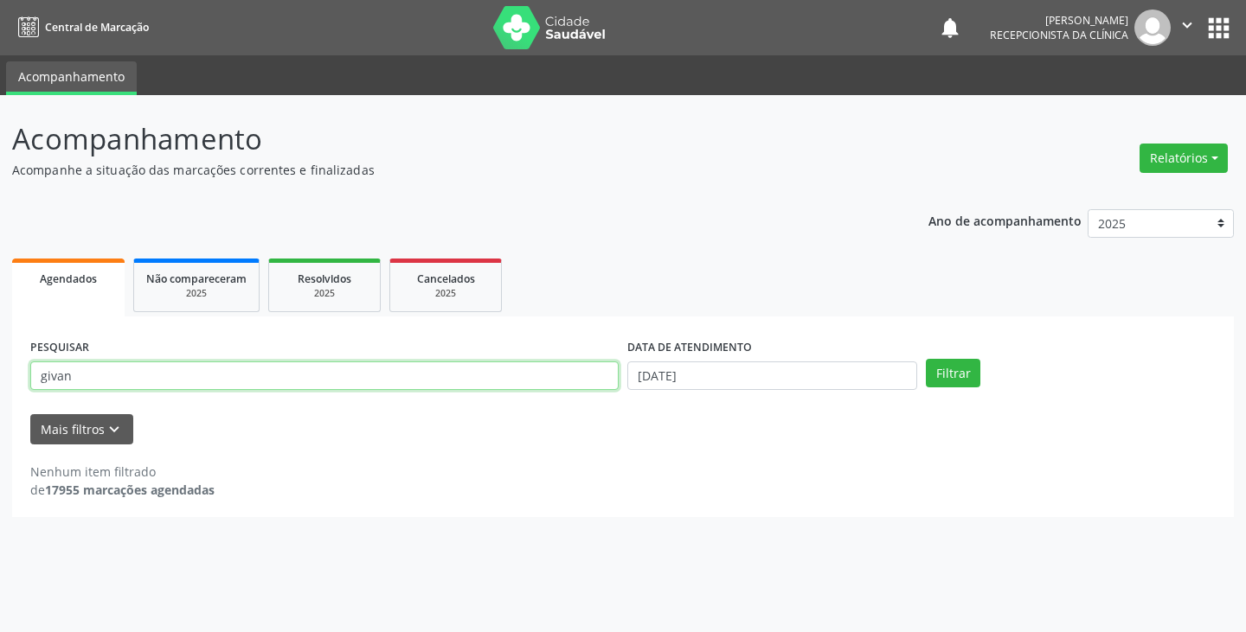
click at [593, 382] on input "givan" at bounding box center [324, 376] width 588 height 29
click at [926, 359] on button "Filtrar" at bounding box center [953, 373] width 55 height 29
click at [593, 375] on input "ghele" at bounding box center [324, 376] width 588 height 29
type input "g"
type input "hele"
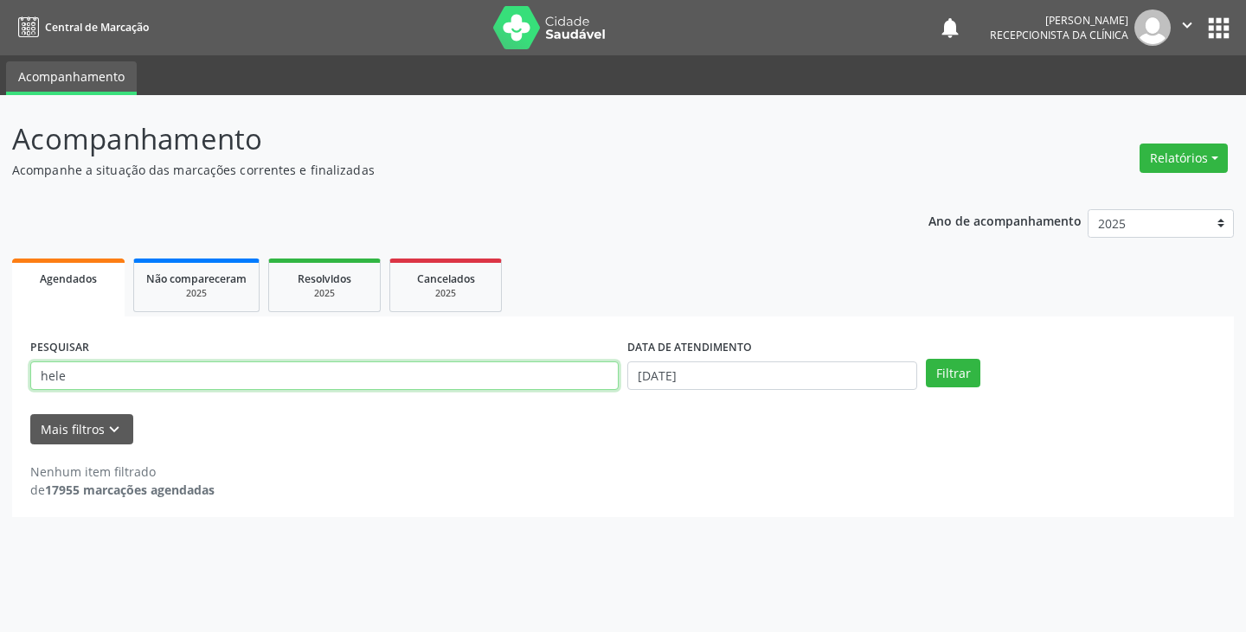
click at [926, 359] on button "Filtrar" at bounding box center [953, 373] width 55 height 29
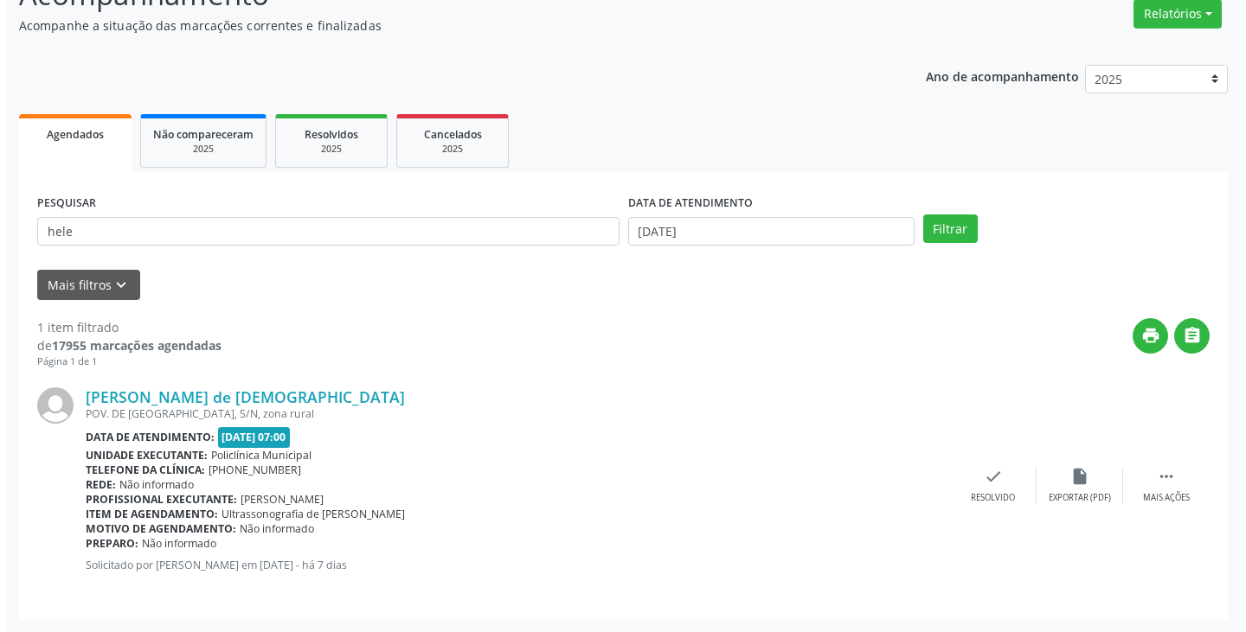
scroll to position [145, 0]
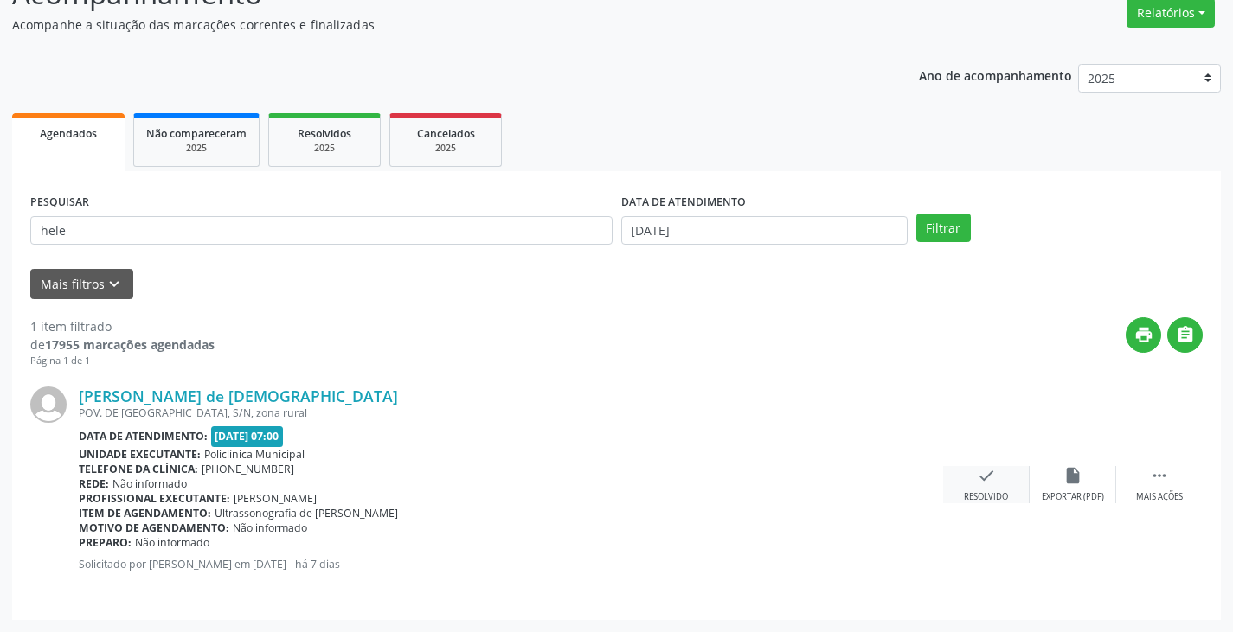
click at [978, 484] on icon "check" at bounding box center [986, 475] width 19 height 19
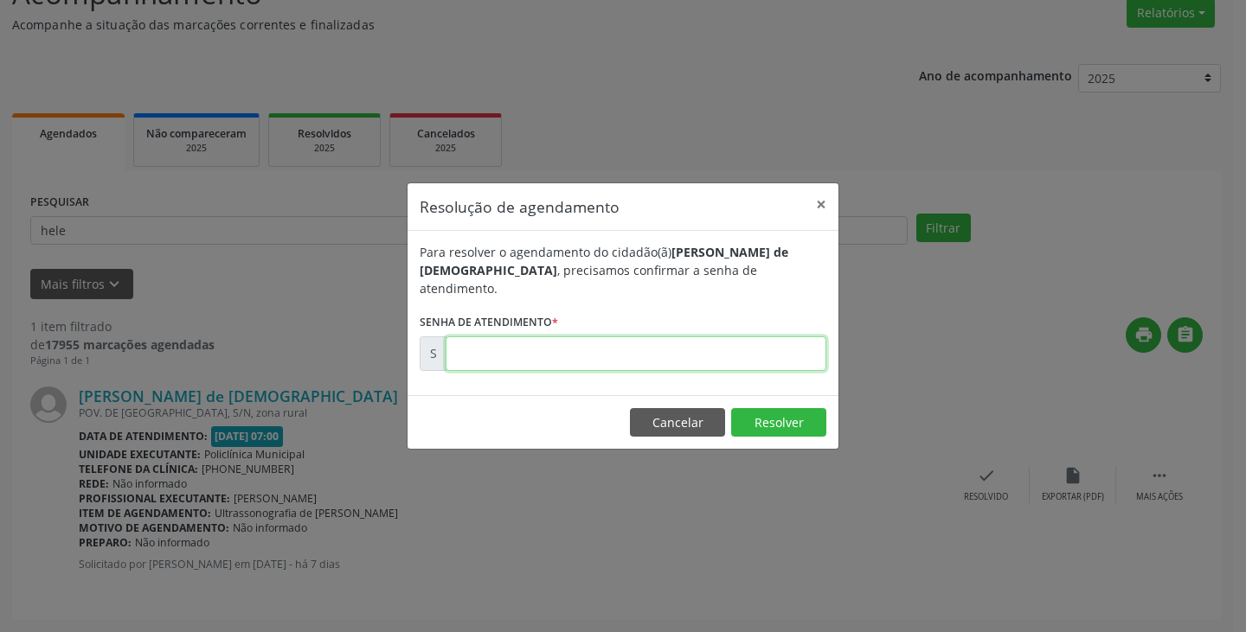
click at [728, 356] on input "text" at bounding box center [636, 354] width 381 height 35
type input "00175806"
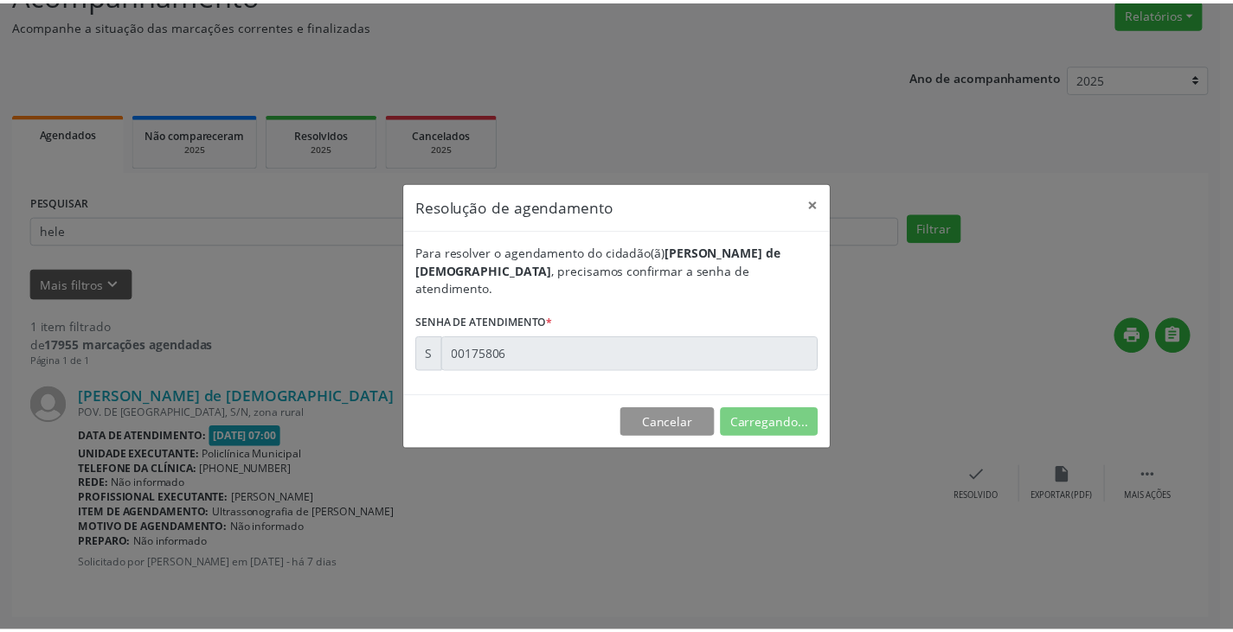
scroll to position [0, 0]
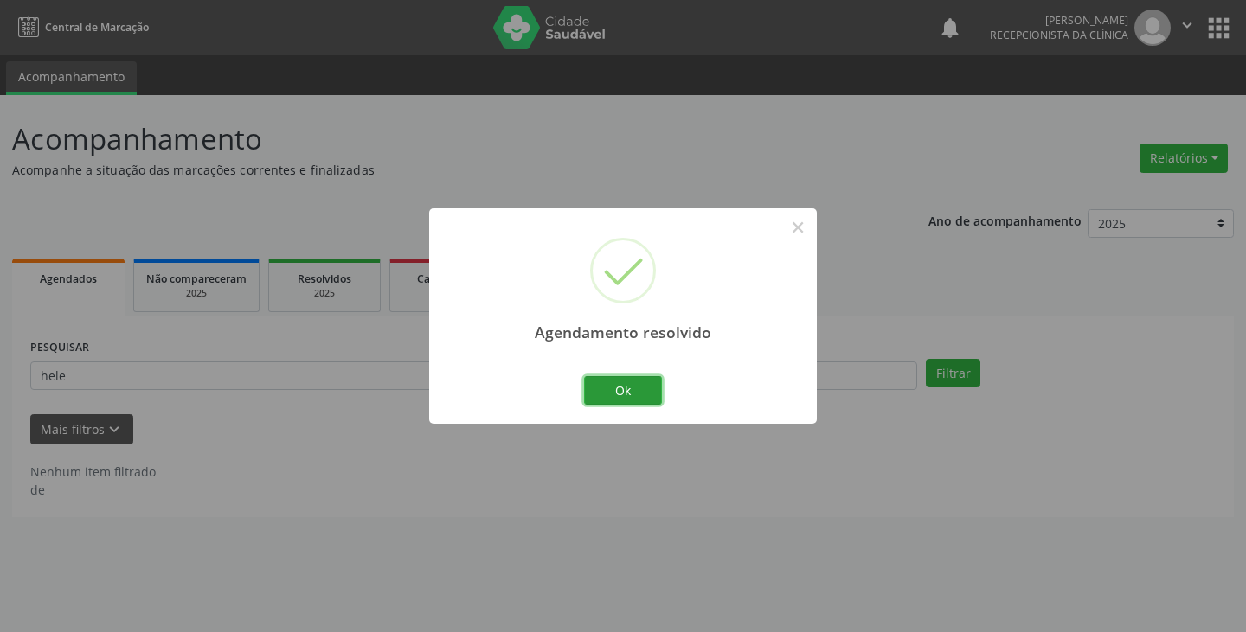
drag, startPoint x: 646, startPoint y: 382, endPoint x: 591, endPoint y: 382, distance: 55.4
click at [645, 382] on button "Ok" at bounding box center [623, 390] width 78 height 29
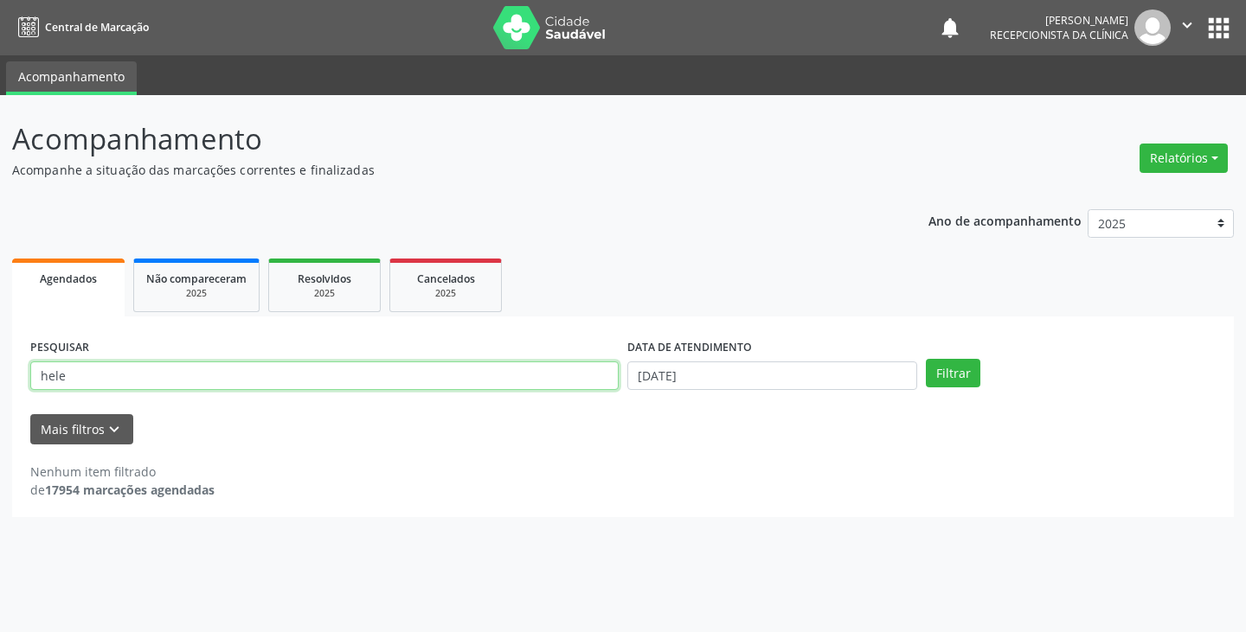
click at [583, 382] on input "hele" at bounding box center [324, 376] width 588 height 29
type input "h"
type input "leil"
click at [926, 359] on button "Filtrar" at bounding box center [953, 373] width 55 height 29
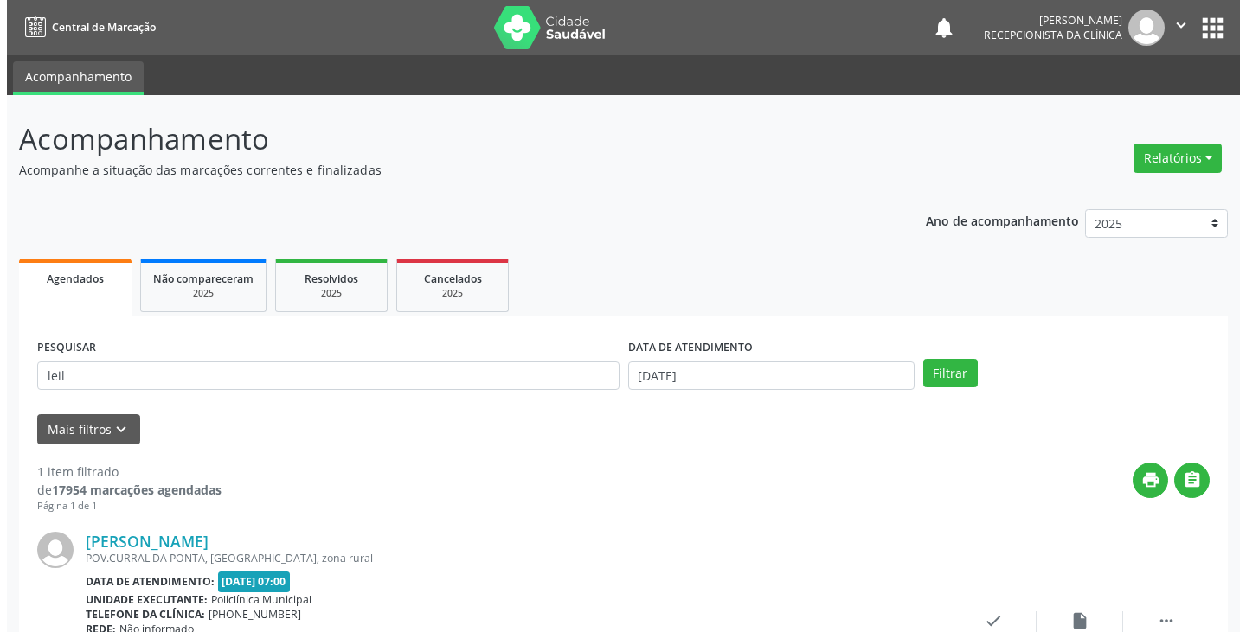
scroll to position [145, 0]
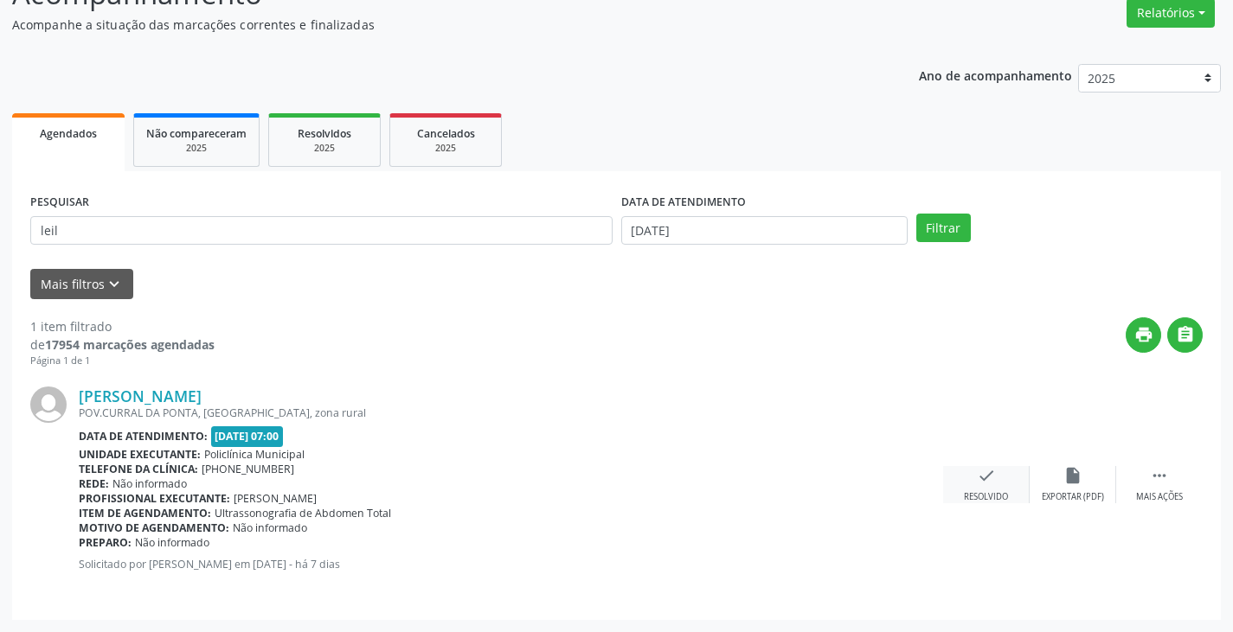
click at [995, 483] on div "check Resolvido" at bounding box center [986, 484] width 87 height 37
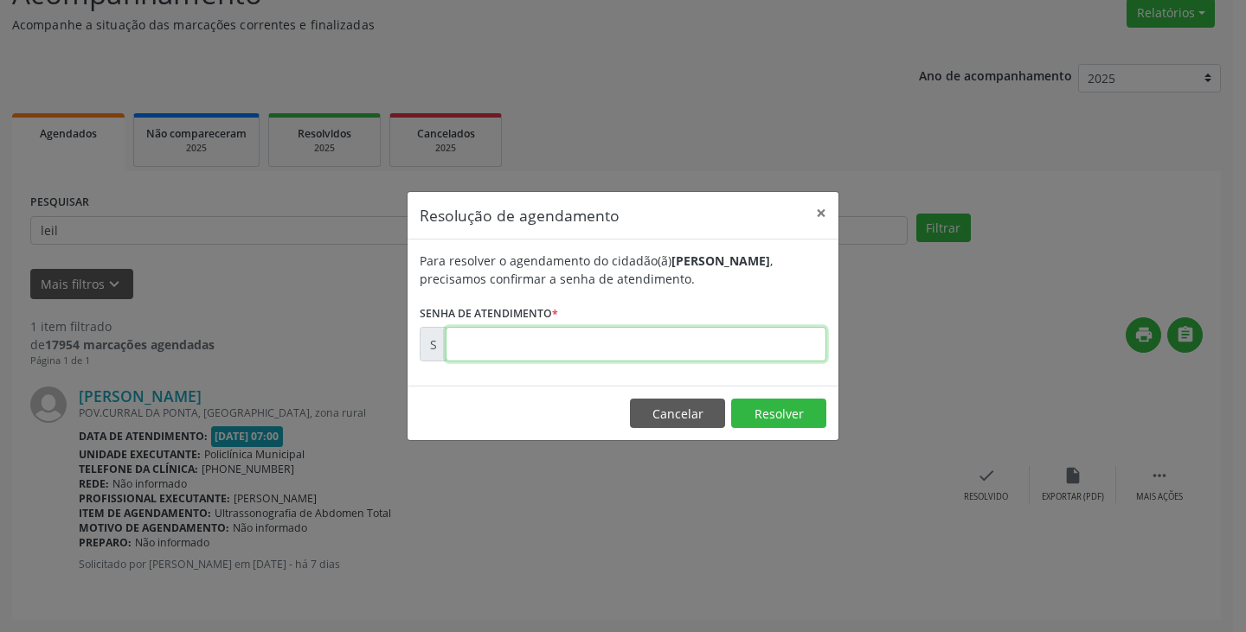
click at [653, 344] on input "text" at bounding box center [636, 344] width 381 height 35
type input "00175848"
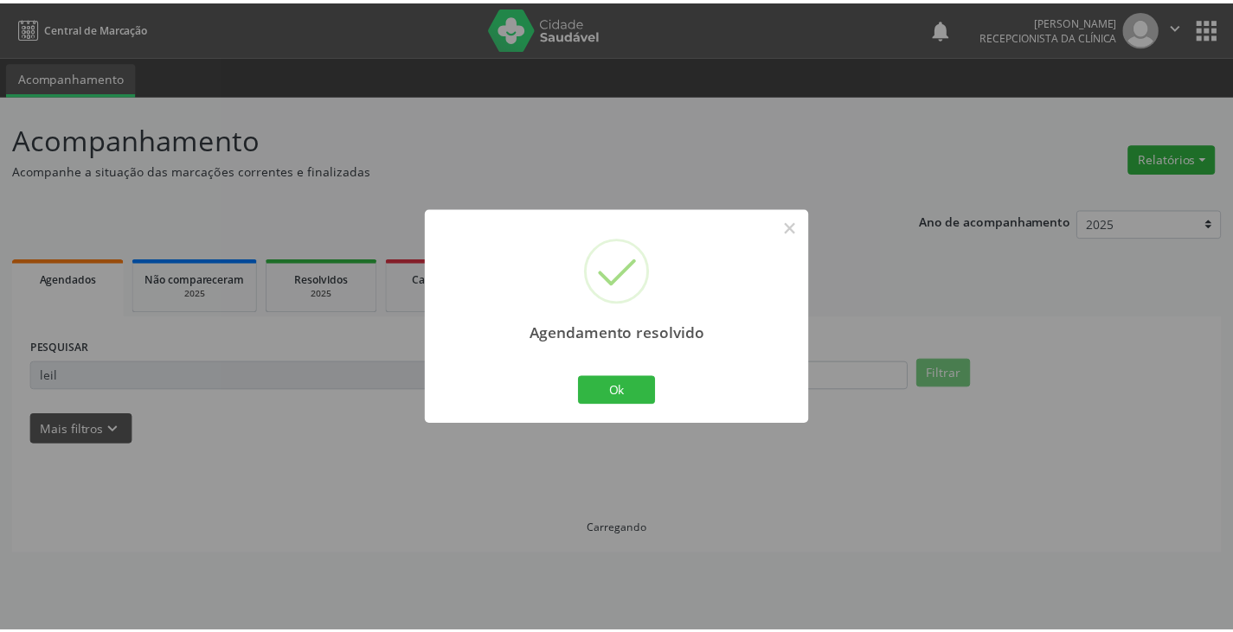
scroll to position [0, 0]
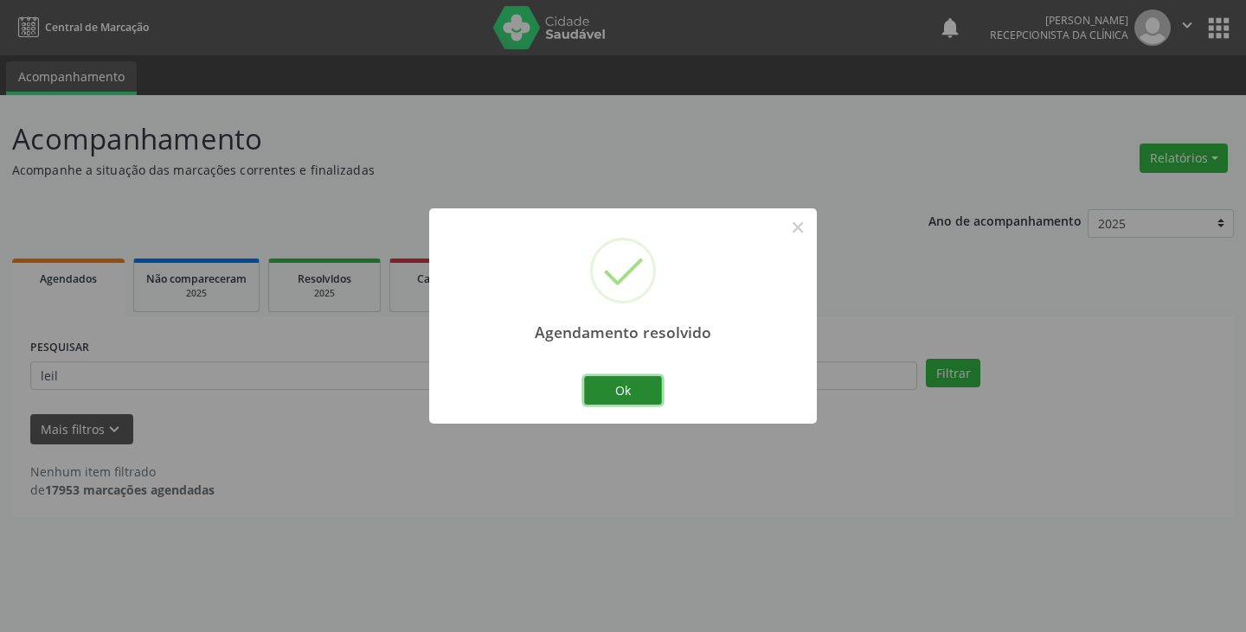
click at [631, 382] on button "Ok" at bounding box center [623, 390] width 78 height 29
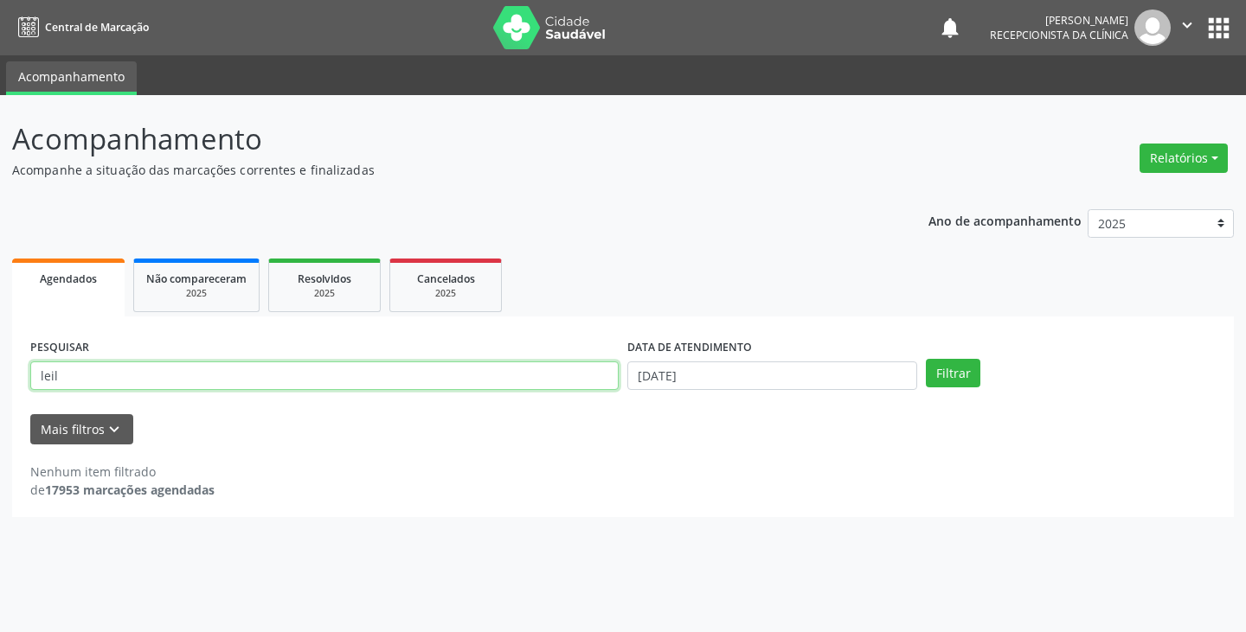
click at [582, 376] on input "leil" at bounding box center [324, 376] width 588 height 29
type input "l"
click at [581, 377] on input "text" at bounding box center [324, 376] width 588 height 29
type input "lei"
click at [926, 359] on button "Filtrar" at bounding box center [953, 373] width 55 height 29
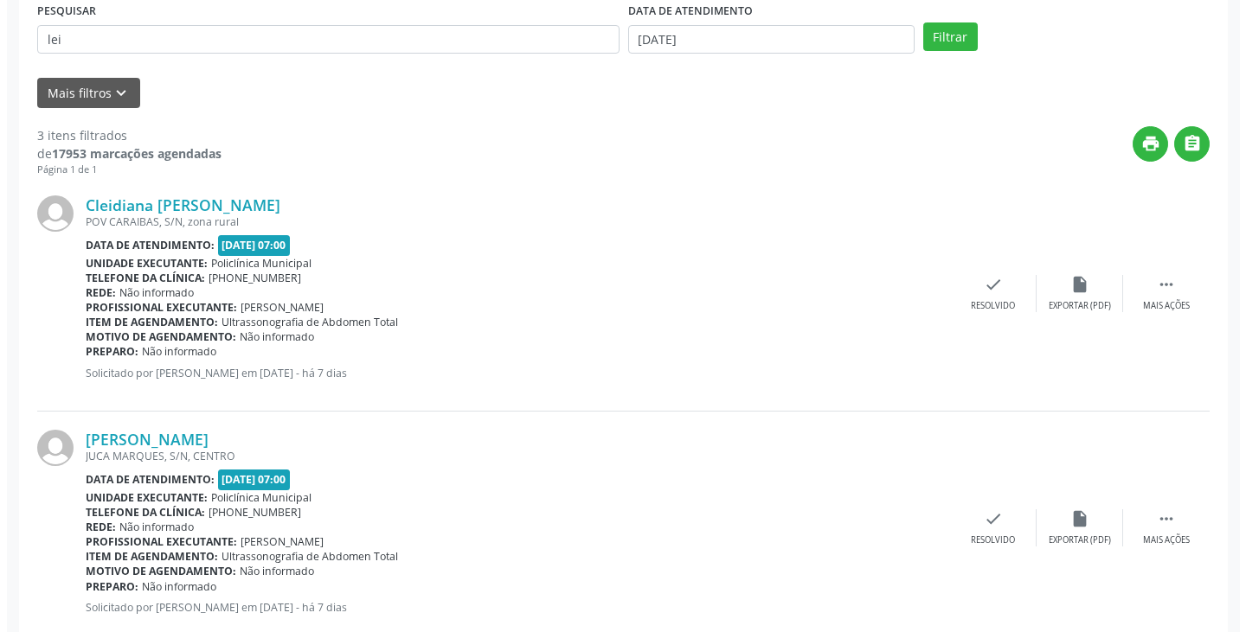
scroll to position [433, 0]
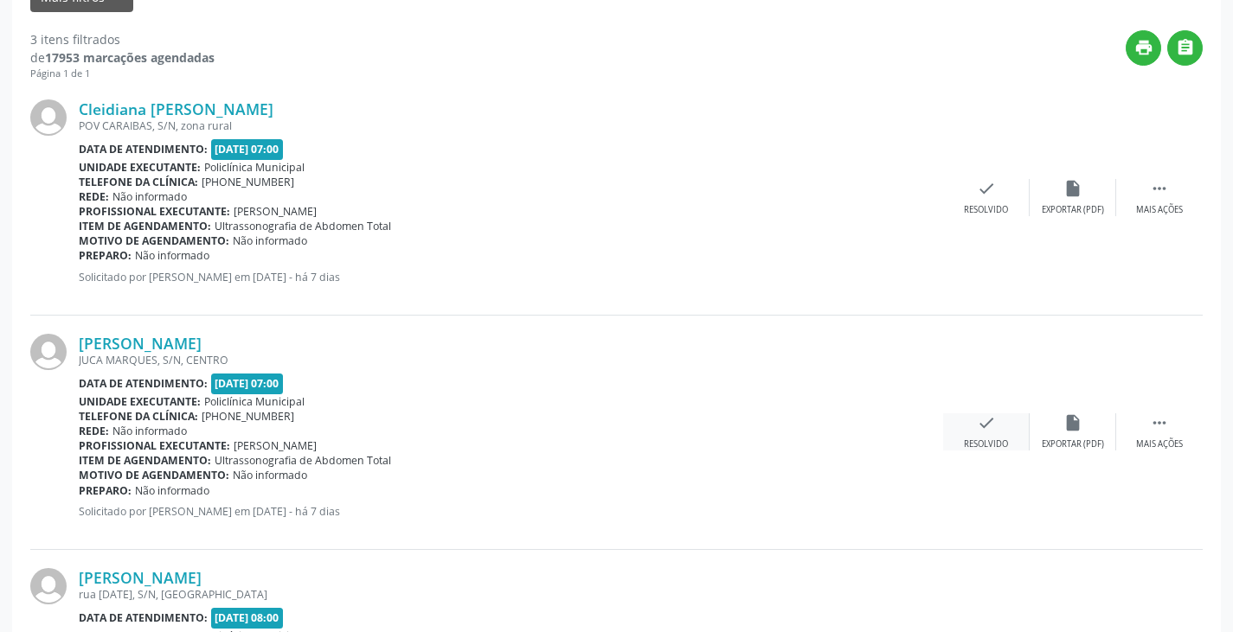
click at [978, 420] on icon "check" at bounding box center [986, 423] width 19 height 19
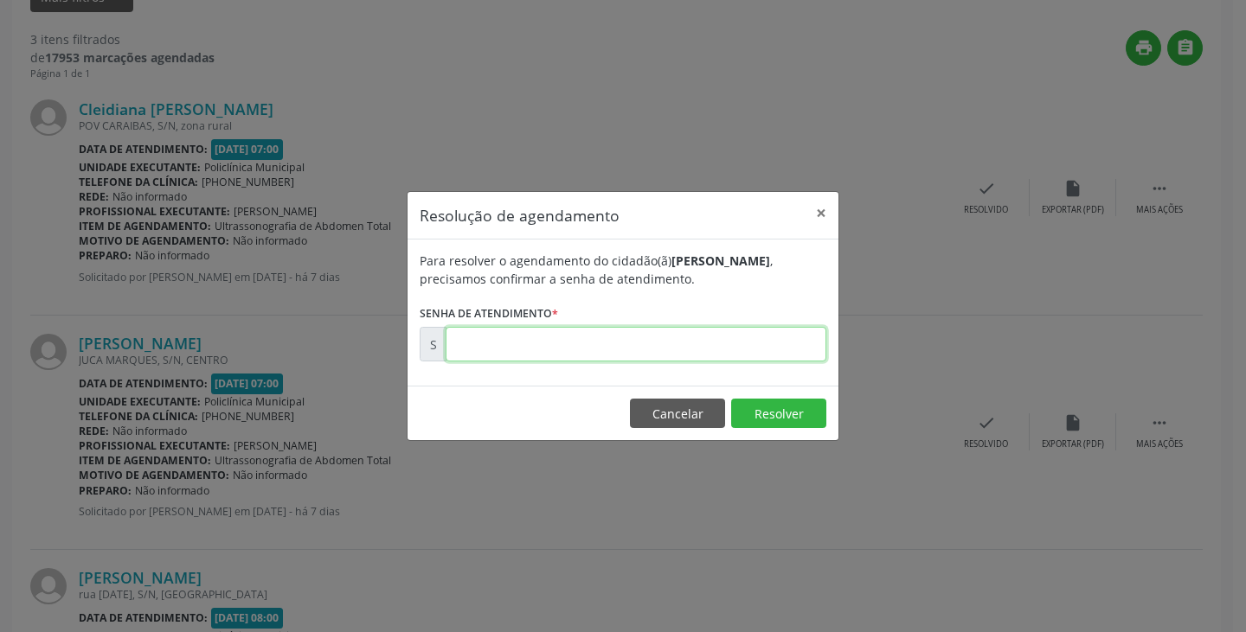
click at [752, 350] on input "text" at bounding box center [636, 344] width 381 height 35
type input "00175849"
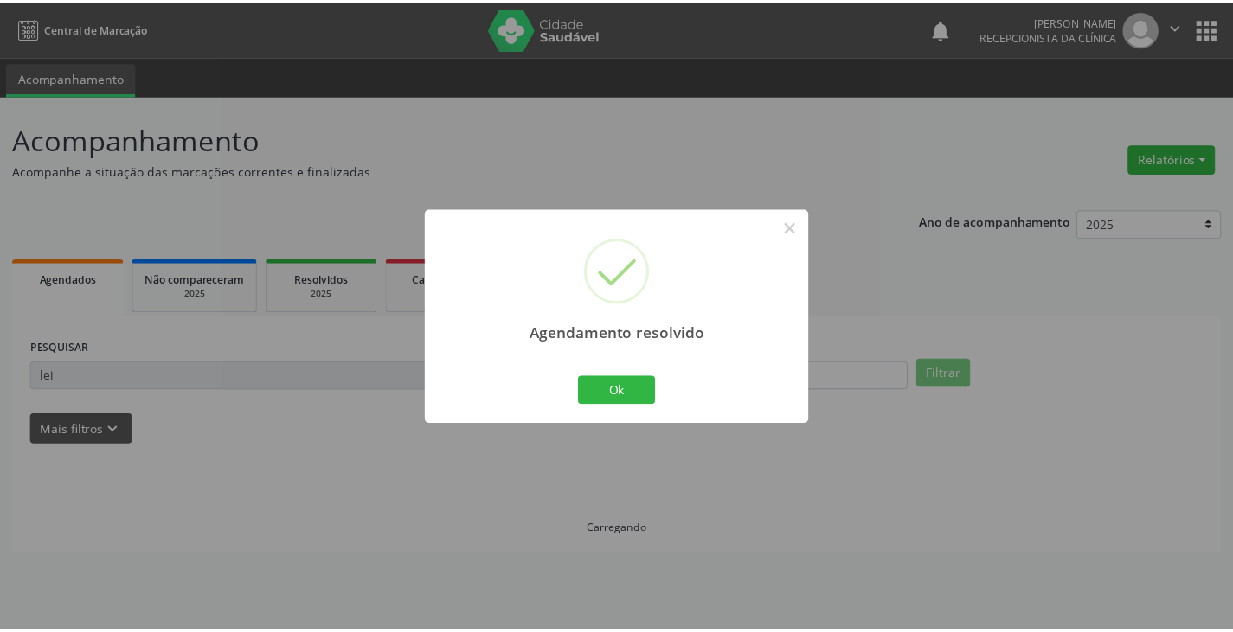
scroll to position [0, 0]
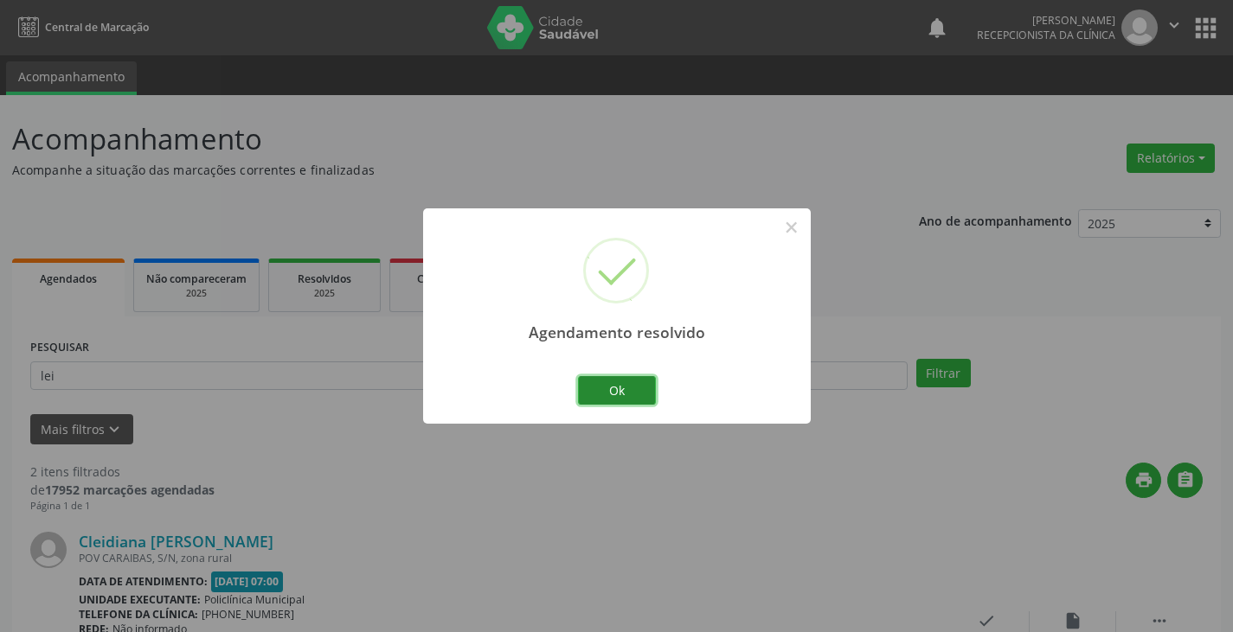
click at [636, 385] on button "Ok" at bounding box center [617, 390] width 78 height 29
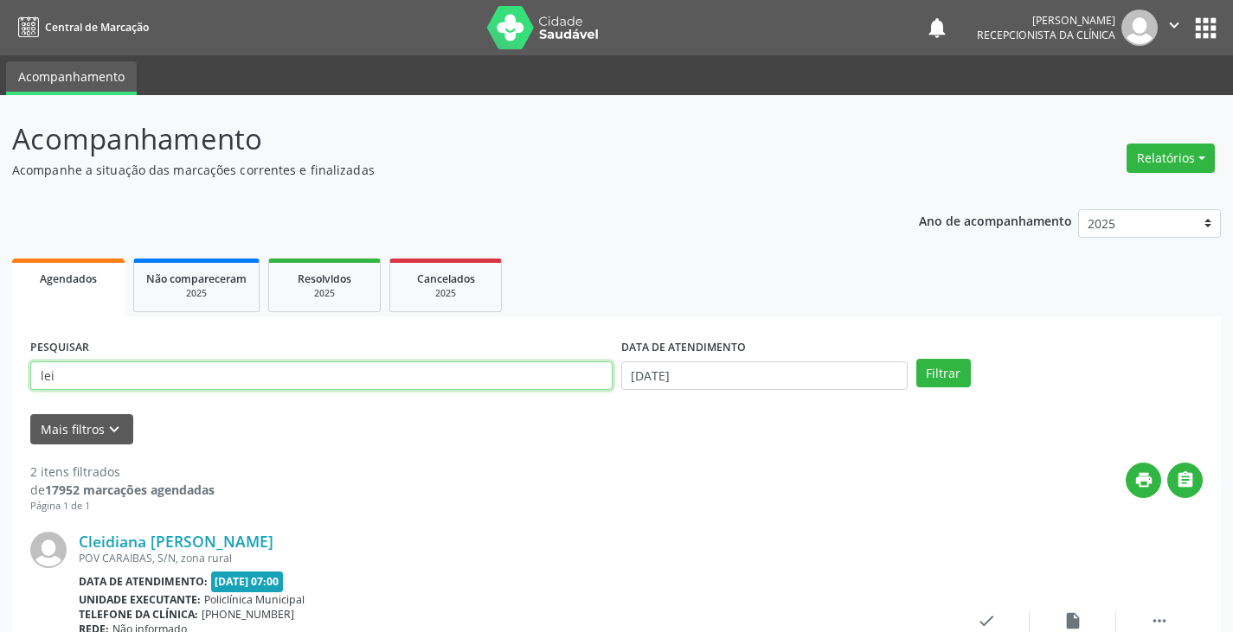
click at [541, 382] on input "lei" at bounding box center [321, 376] width 582 height 29
type input "l"
type input "[PERSON_NAME]"
click at [916, 359] on button "Filtrar" at bounding box center [943, 373] width 55 height 29
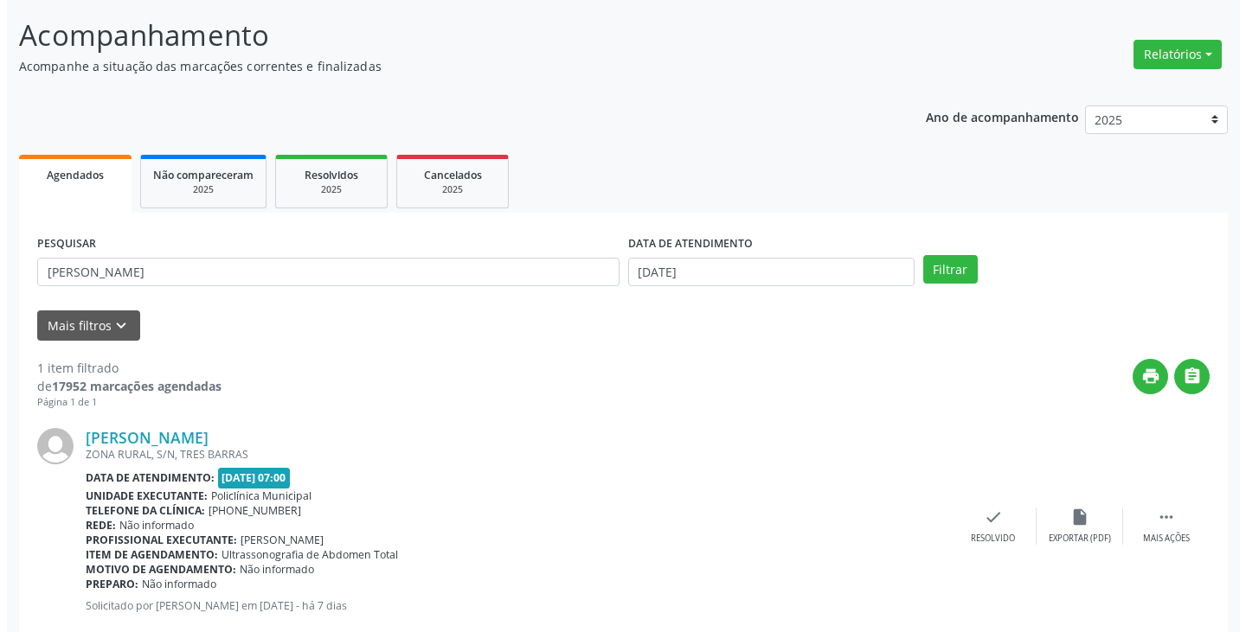
scroll to position [145, 0]
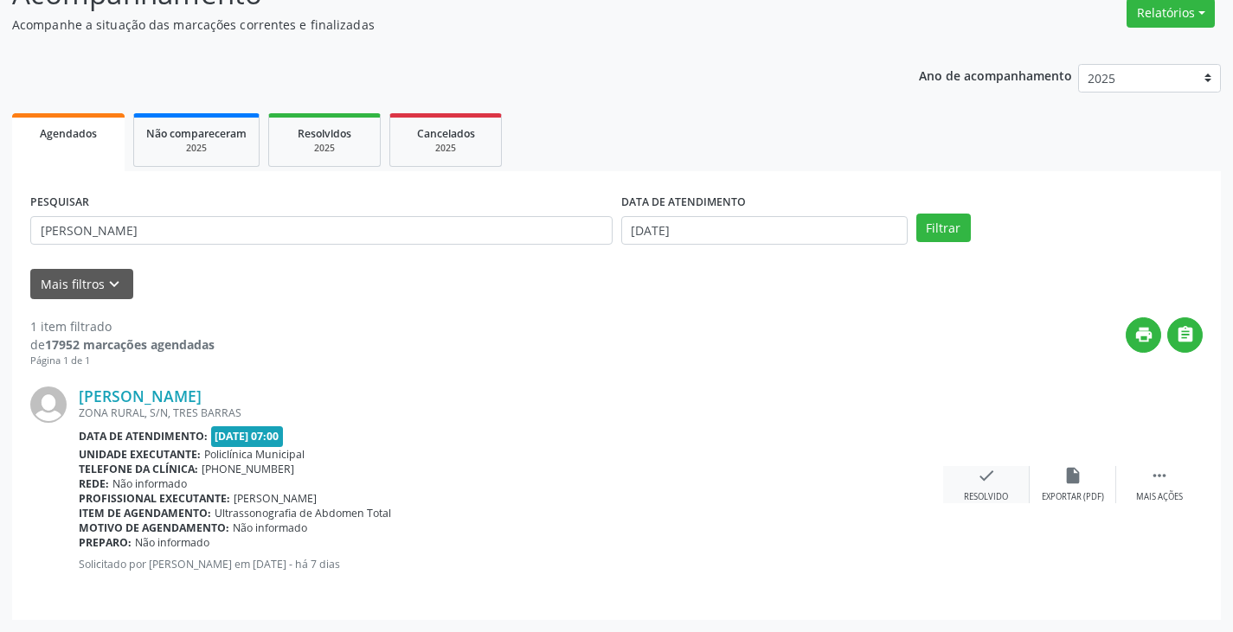
click at [984, 481] on icon "check" at bounding box center [986, 475] width 19 height 19
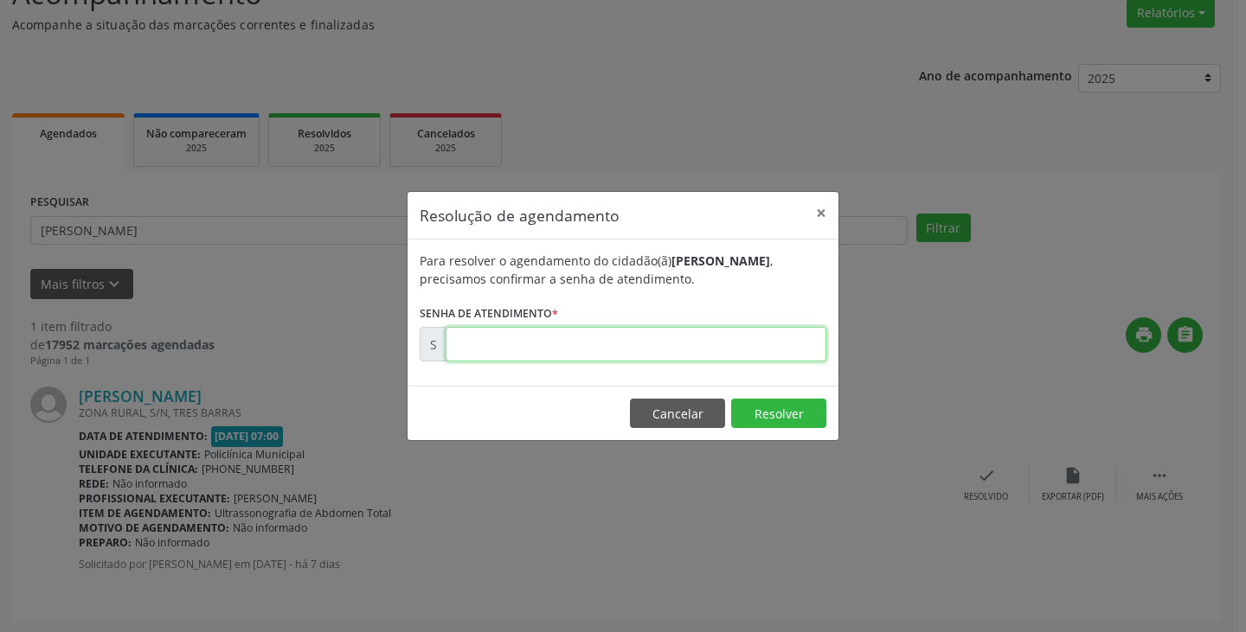
click at [663, 344] on input "text" at bounding box center [636, 344] width 381 height 35
type input "00175845"
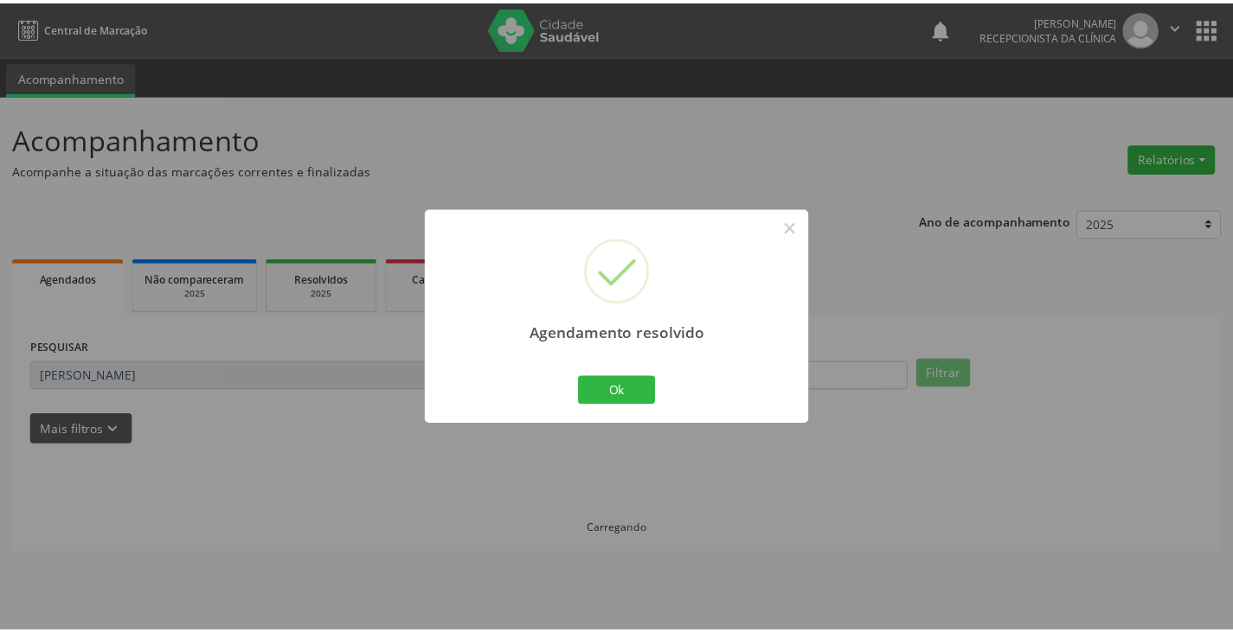
scroll to position [0, 0]
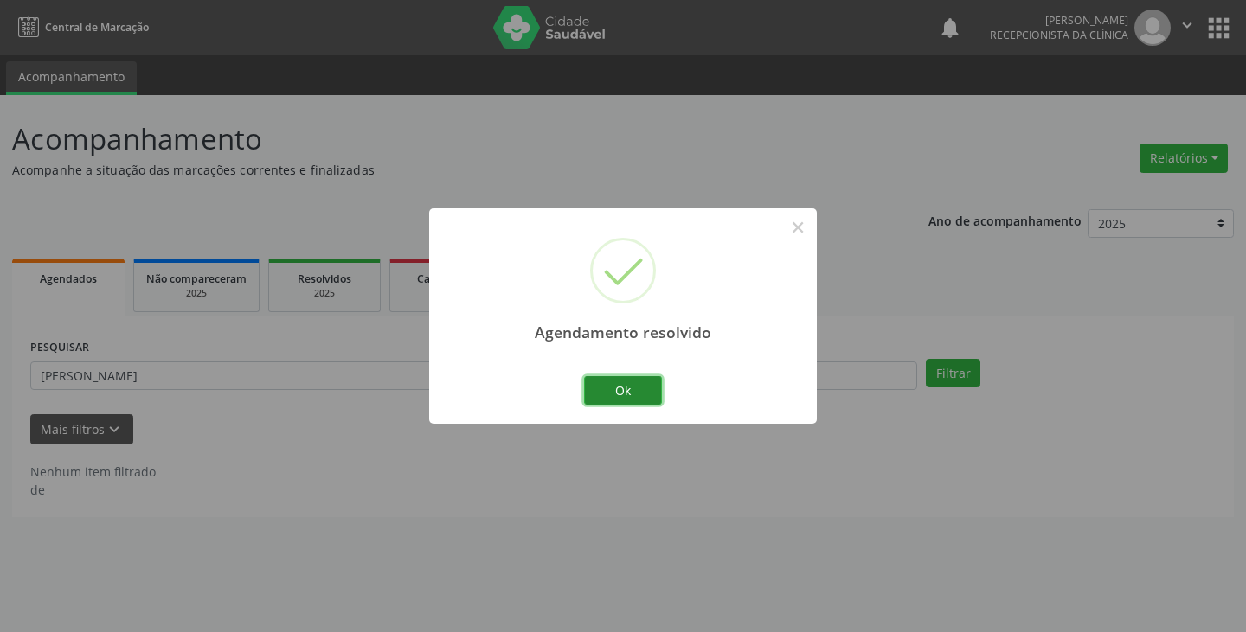
click at [623, 394] on button "Ok" at bounding box center [623, 390] width 78 height 29
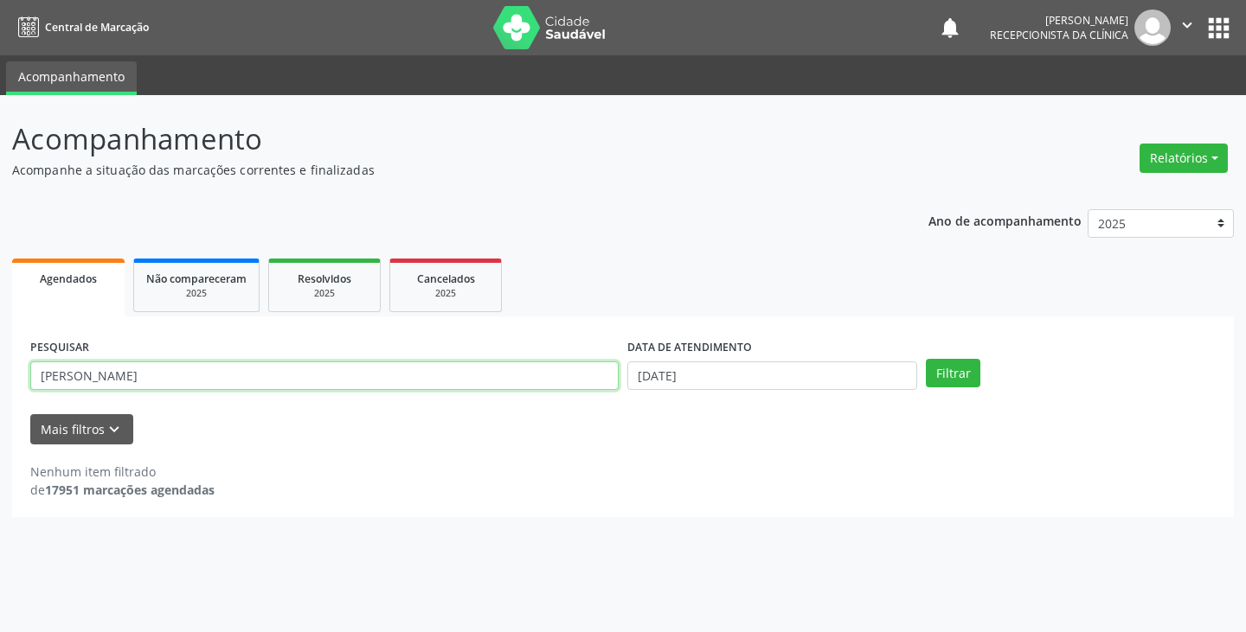
click at [592, 380] on input "[PERSON_NAME]" at bounding box center [324, 376] width 588 height 29
type input "j"
type input "lais"
click at [926, 359] on button "Filtrar" at bounding box center [953, 373] width 55 height 29
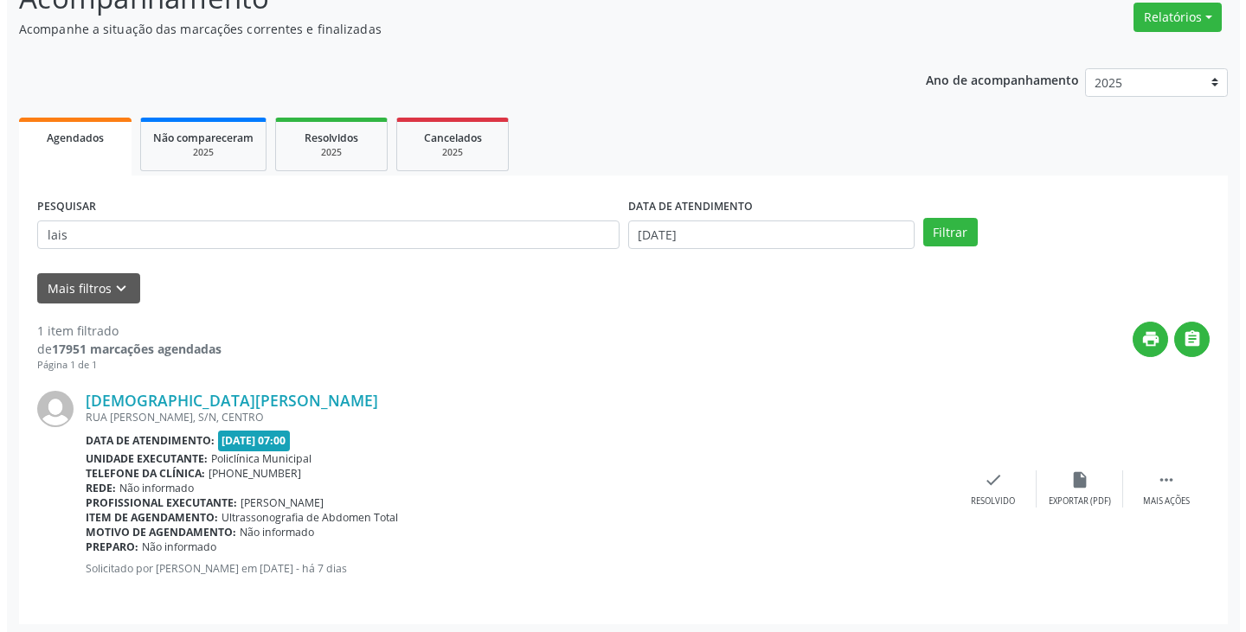
scroll to position [145, 0]
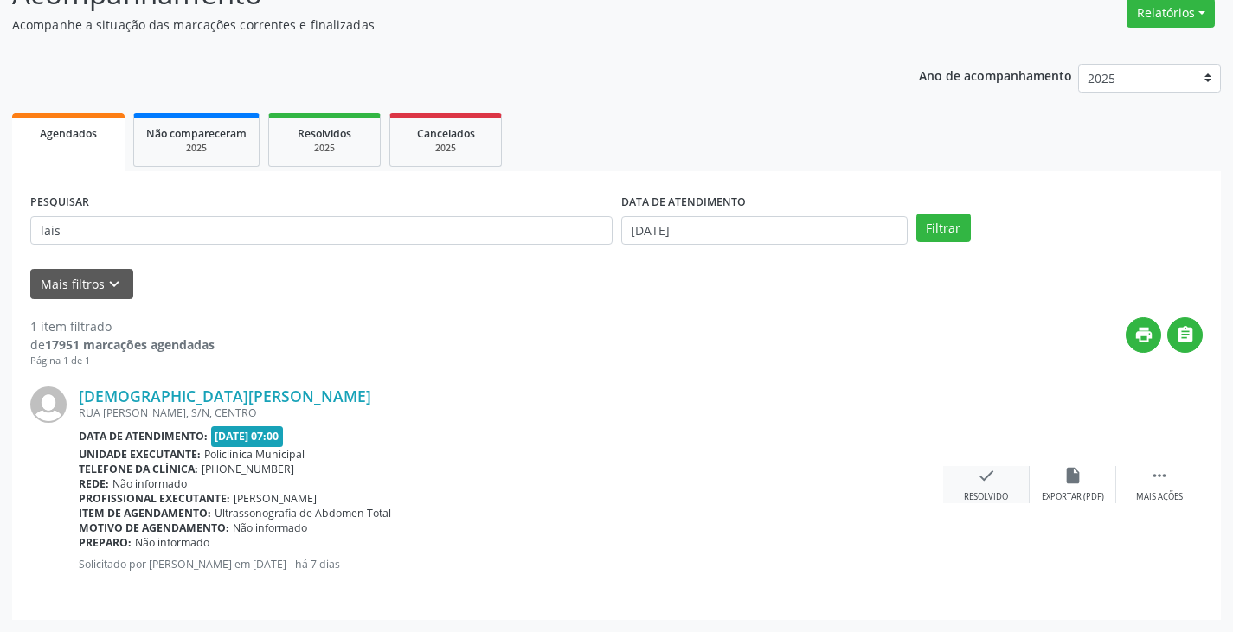
click at [979, 476] on icon "check" at bounding box center [986, 475] width 19 height 19
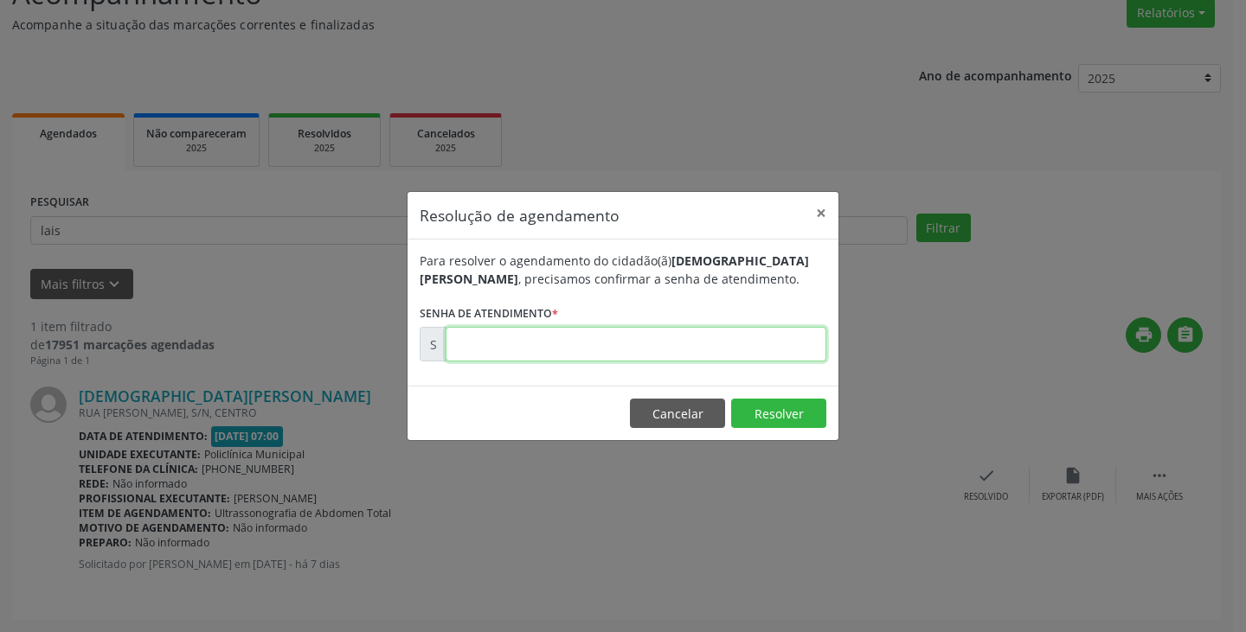
click at [746, 354] on input "text" at bounding box center [636, 344] width 381 height 35
type input "00175819"
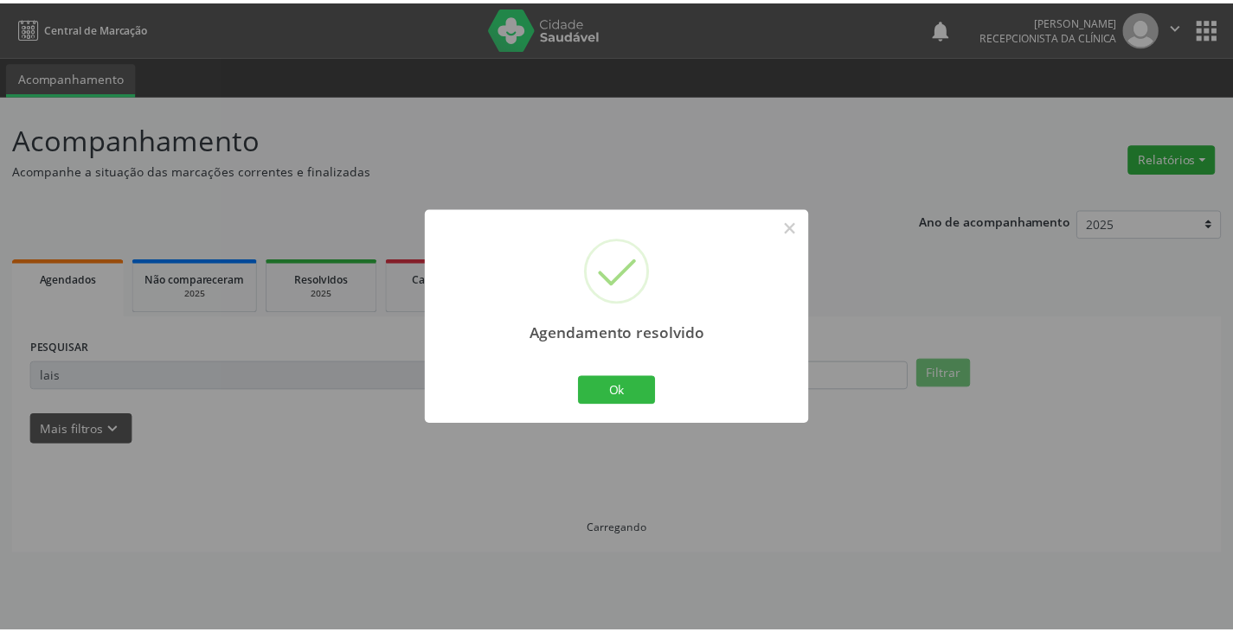
scroll to position [0, 0]
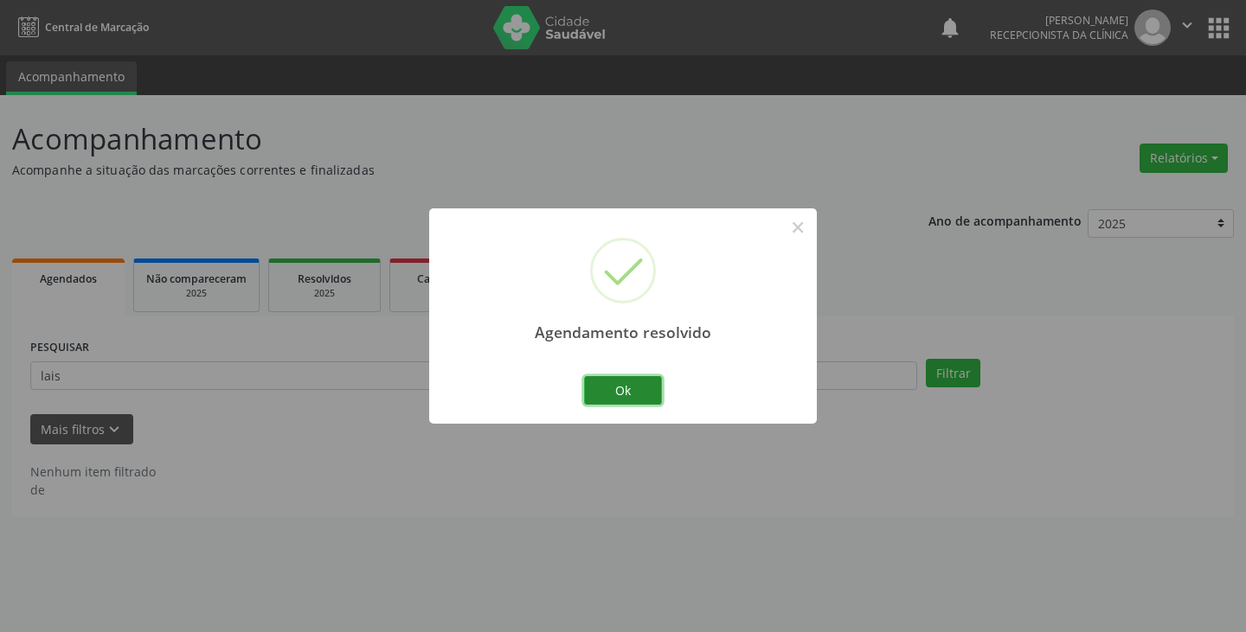
click at [632, 385] on button "Ok" at bounding box center [623, 390] width 78 height 29
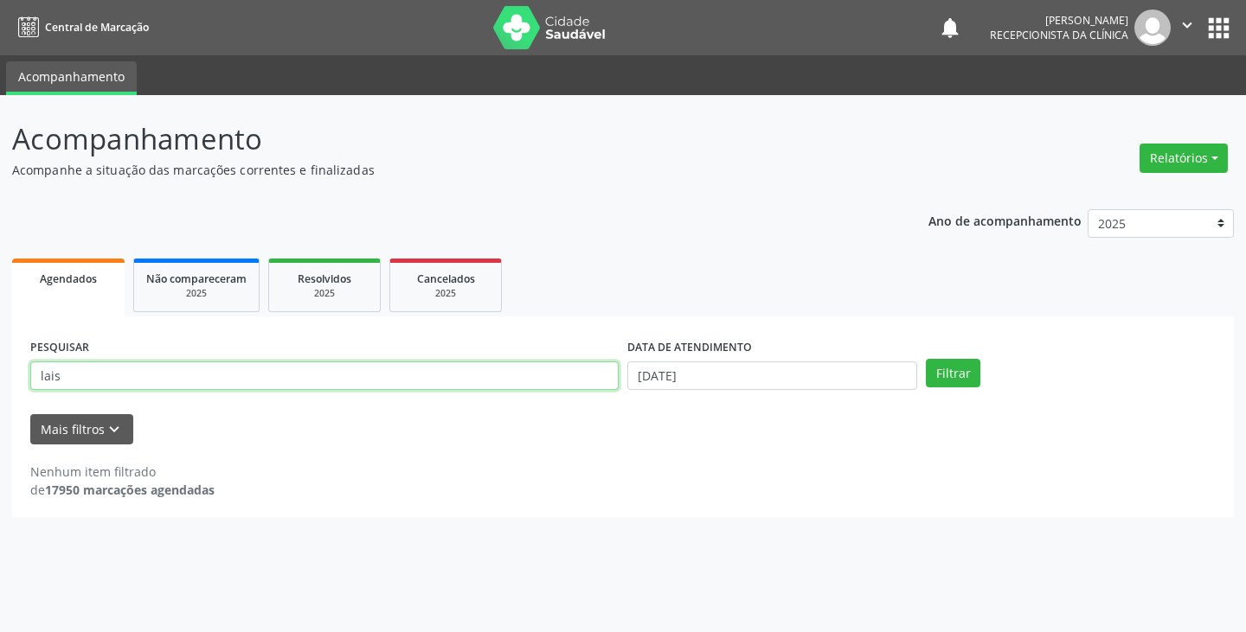
click at [548, 385] on input "lais" at bounding box center [324, 376] width 588 height 29
type input "l"
type input "[PERSON_NAME]"
click at [926, 359] on button "Filtrar" at bounding box center [953, 373] width 55 height 29
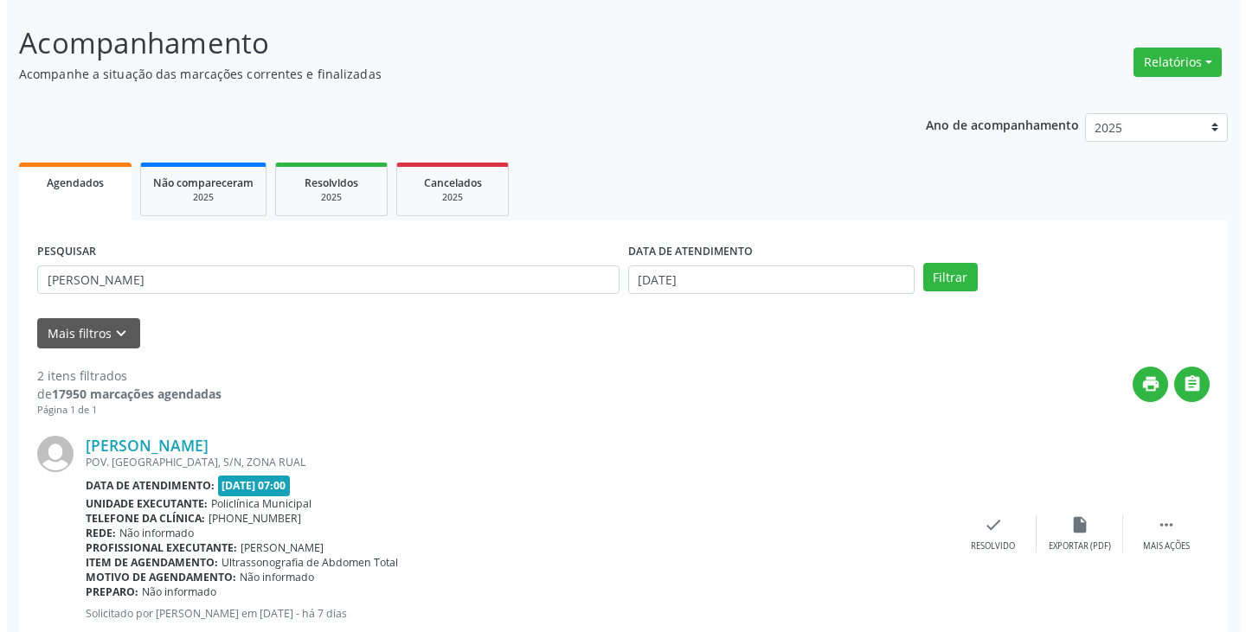
scroll to position [260, 0]
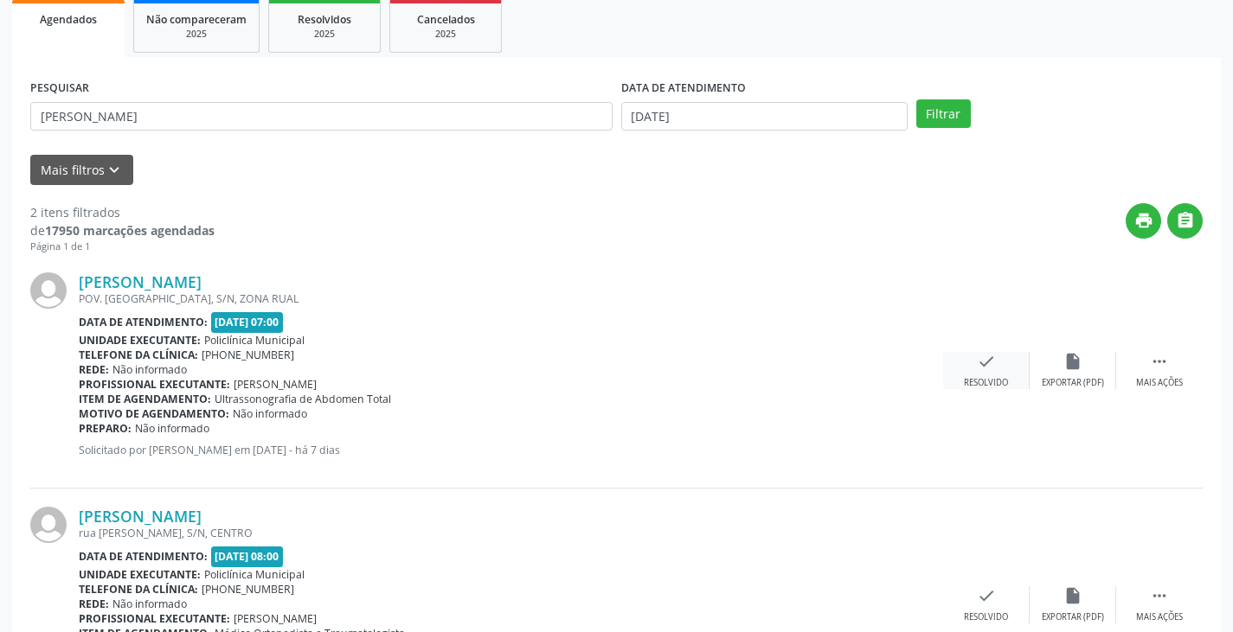
click at [993, 375] on div "check Resolvido" at bounding box center [986, 370] width 87 height 37
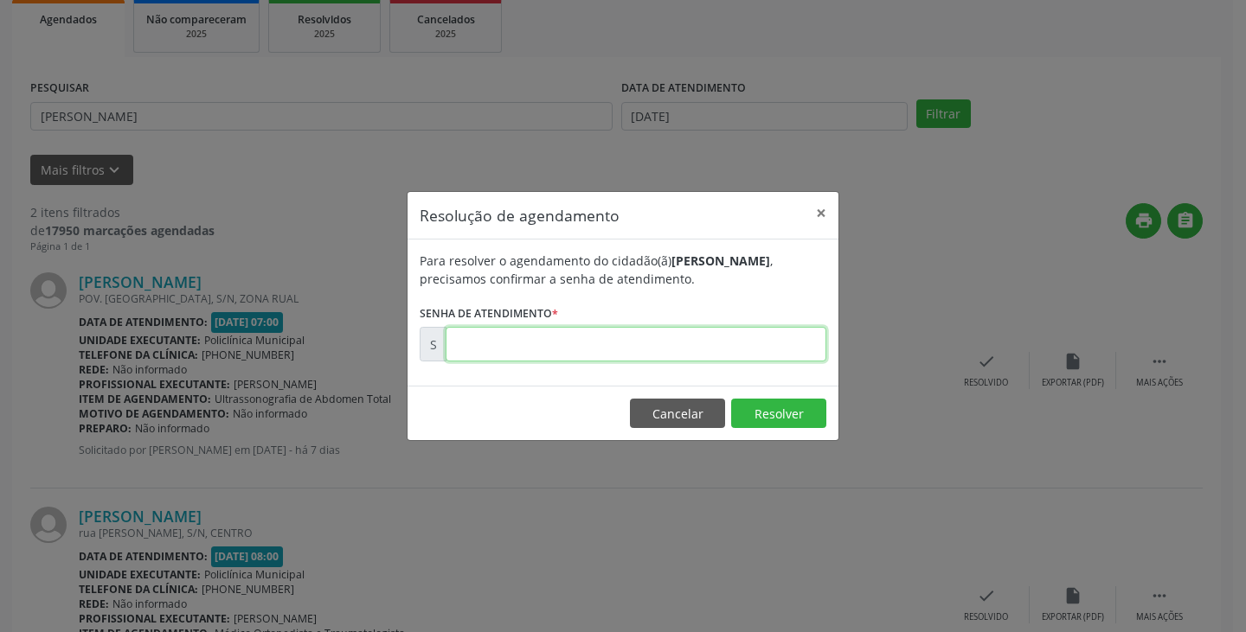
click at [657, 353] on input "text" at bounding box center [636, 344] width 381 height 35
type input "00175852"
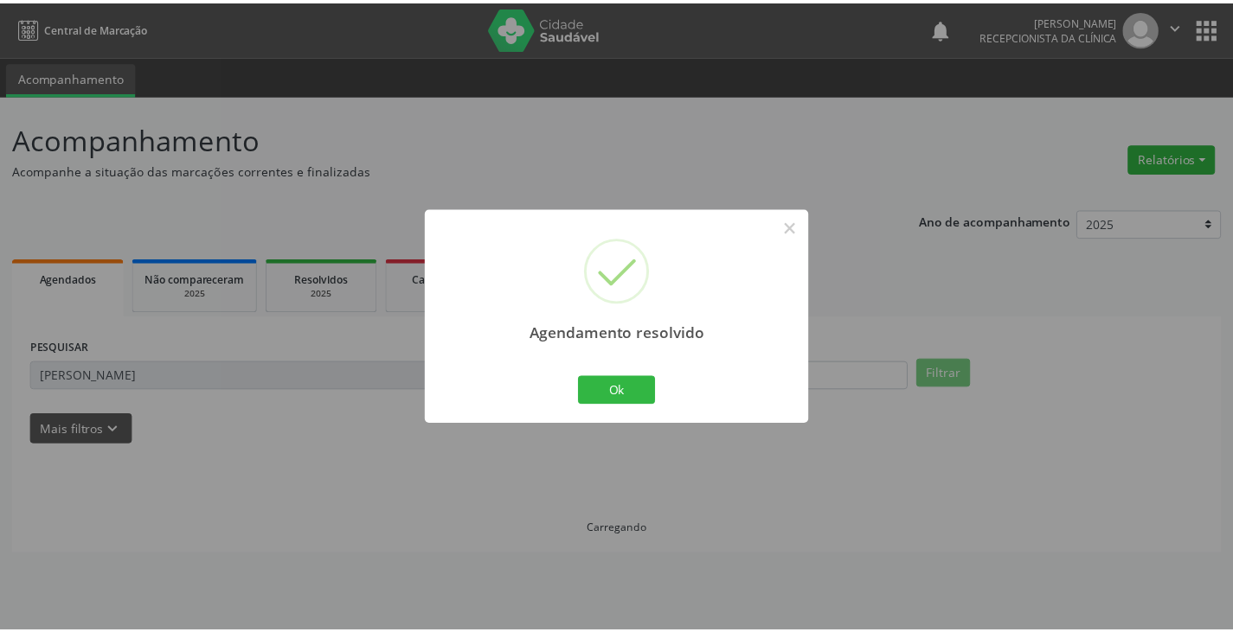
scroll to position [0, 0]
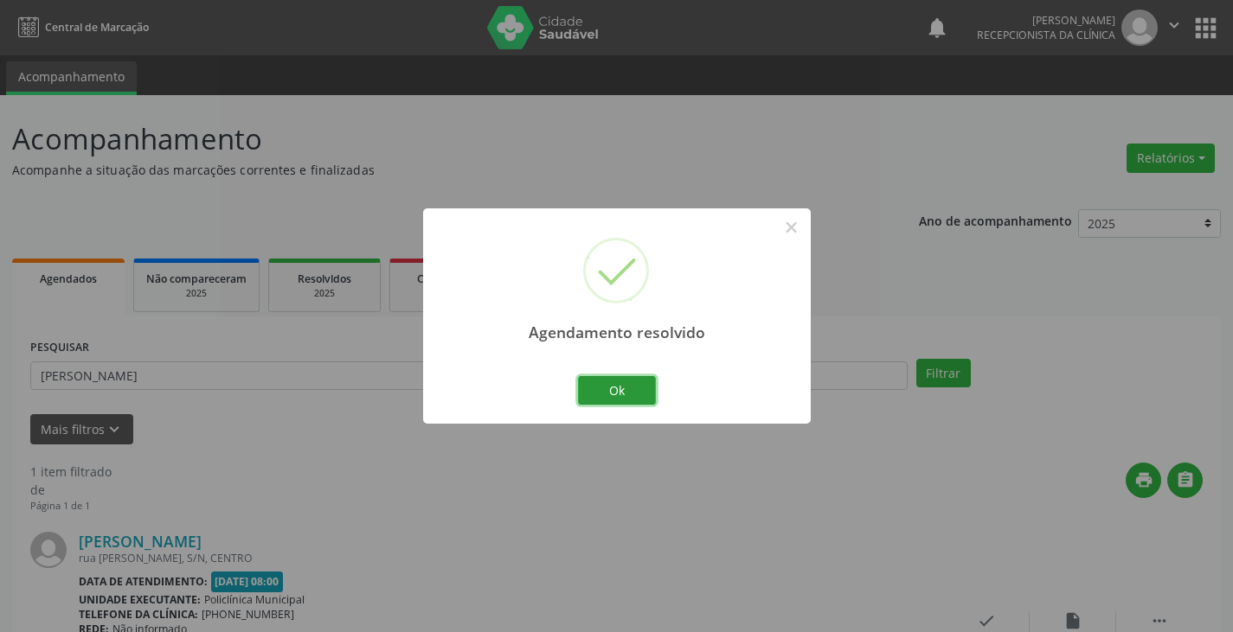
drag, startPoint x: 616, startPoint y: 388, endPoint x: 595, endPoint y: 393, distance: 21.4
click at [615, 388] on button "Ok" at bounding box center [617, 390] width 78 height 29
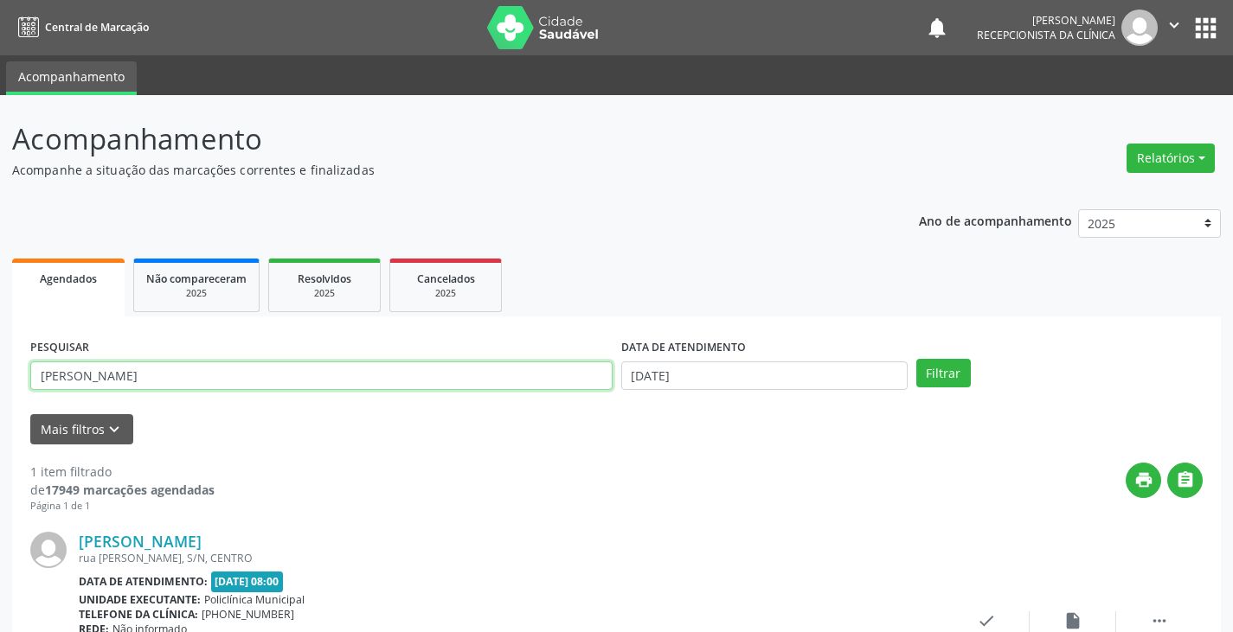
click at [569, 384] on input "[PERSON_NAME]" at bounding box center [321, 376] width 582 height 29
type input "k"
type input "juli"
click at [916, 359] on button "Filtrar" at bounding box center [943, 373] width 55 height 29
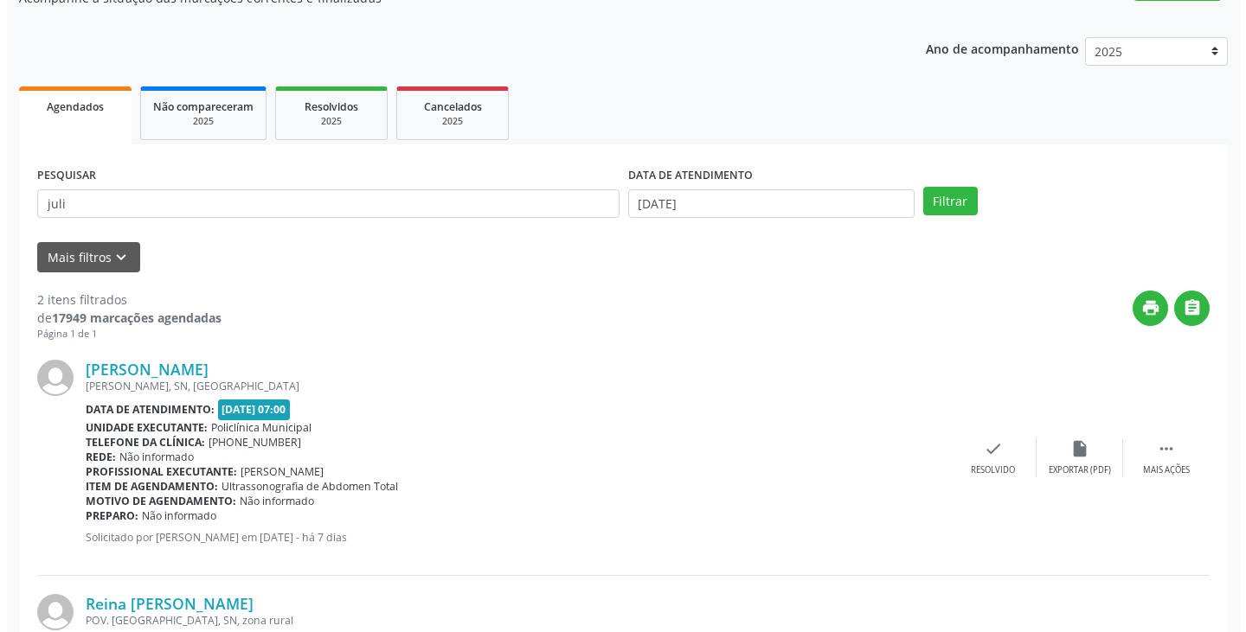
scroll to position [173, 0]
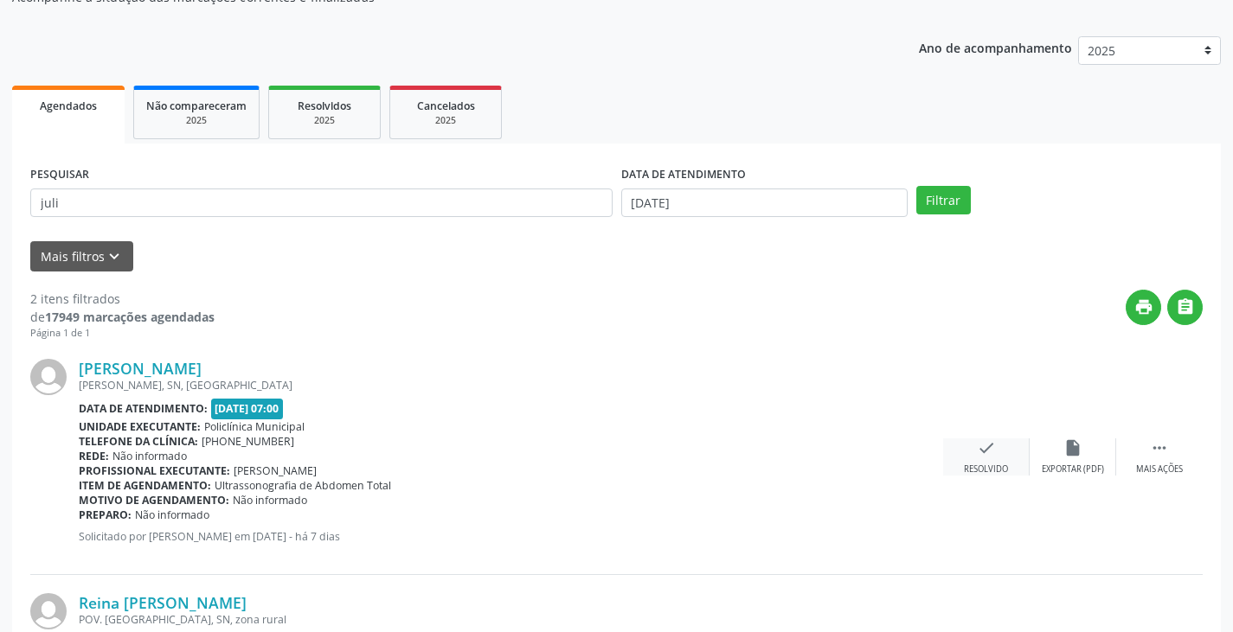
click at [974, 443] on div "check Resolvido" at bounding box center [986, 457] width 87 height 37
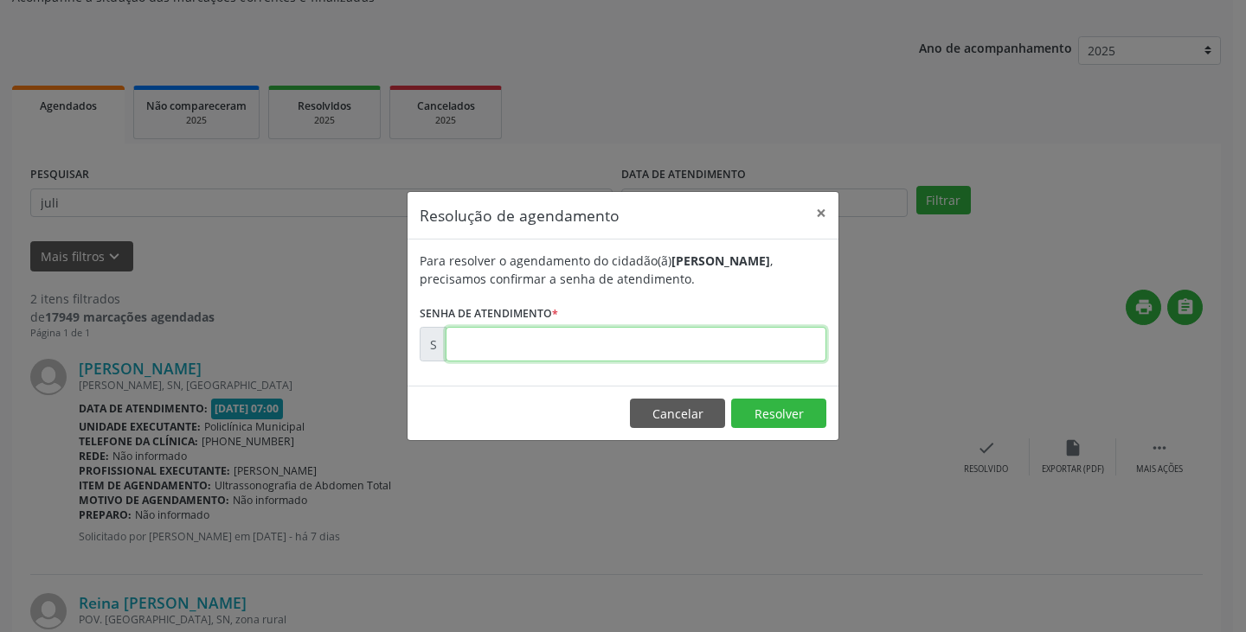
click at [780, 346] on input "text" at bounding box center [636, 344] width 381 height 35
type input "00175817"
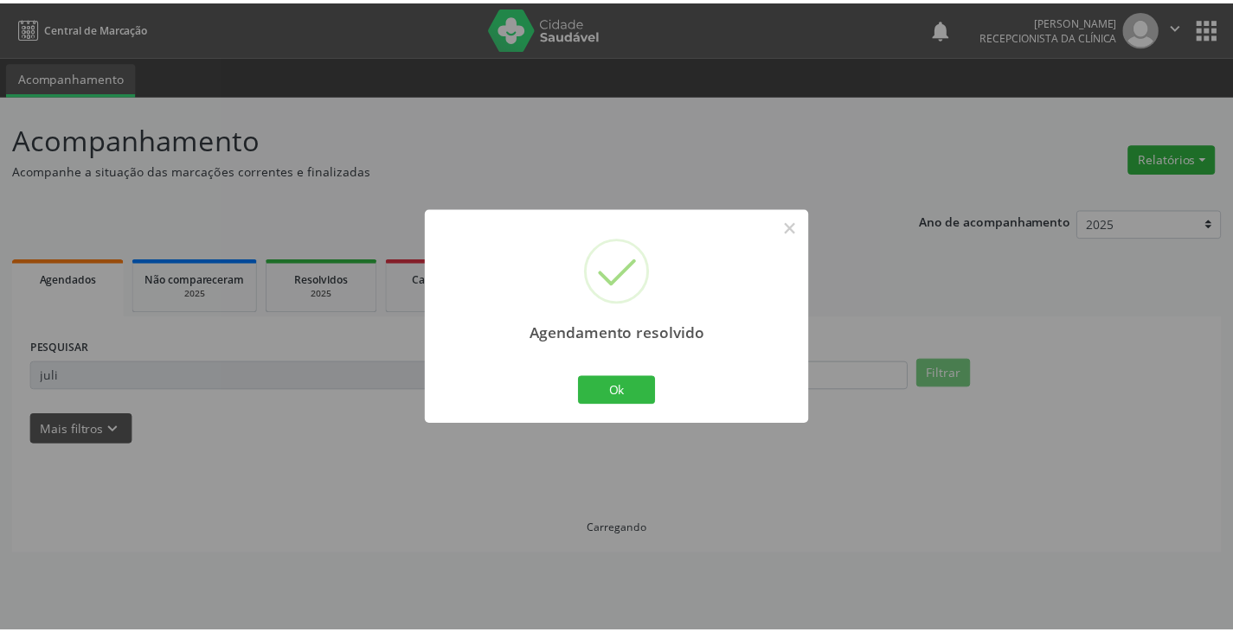
scroll to position [0, 0]
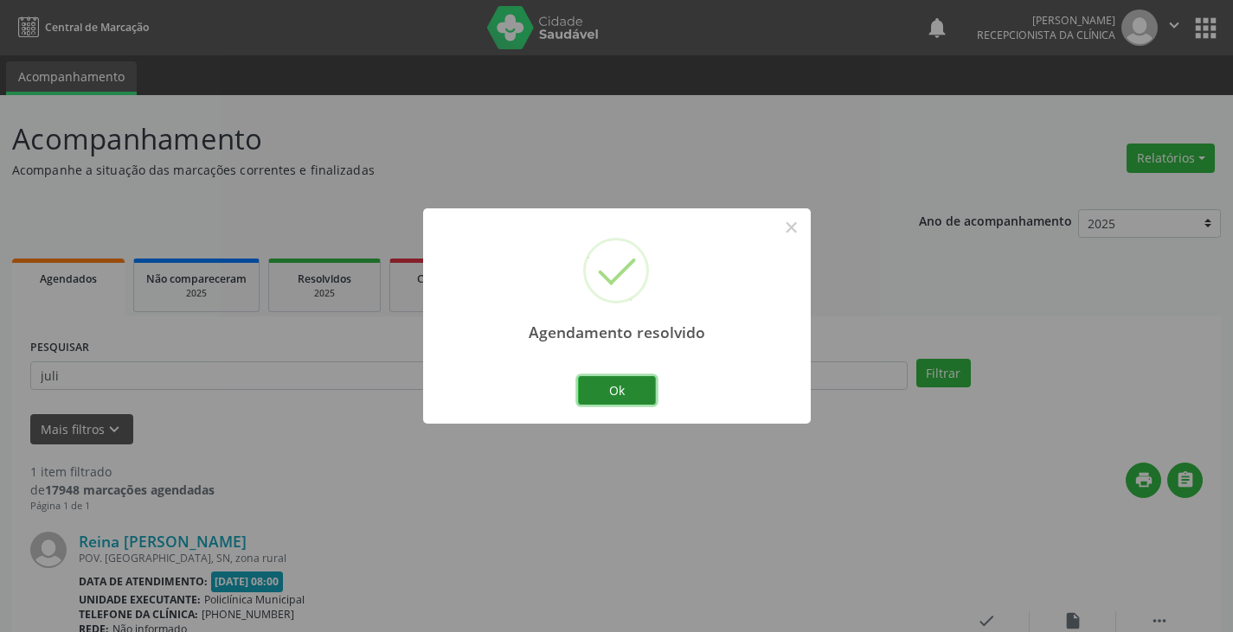
drag, startPoint x: 629, startPoint y: 398, endPoint x: 560, endPoint y: 385, distance: 70.4
click at [627, 398] on button "Ok" at bounding box center [617, 390] width 78 height 29
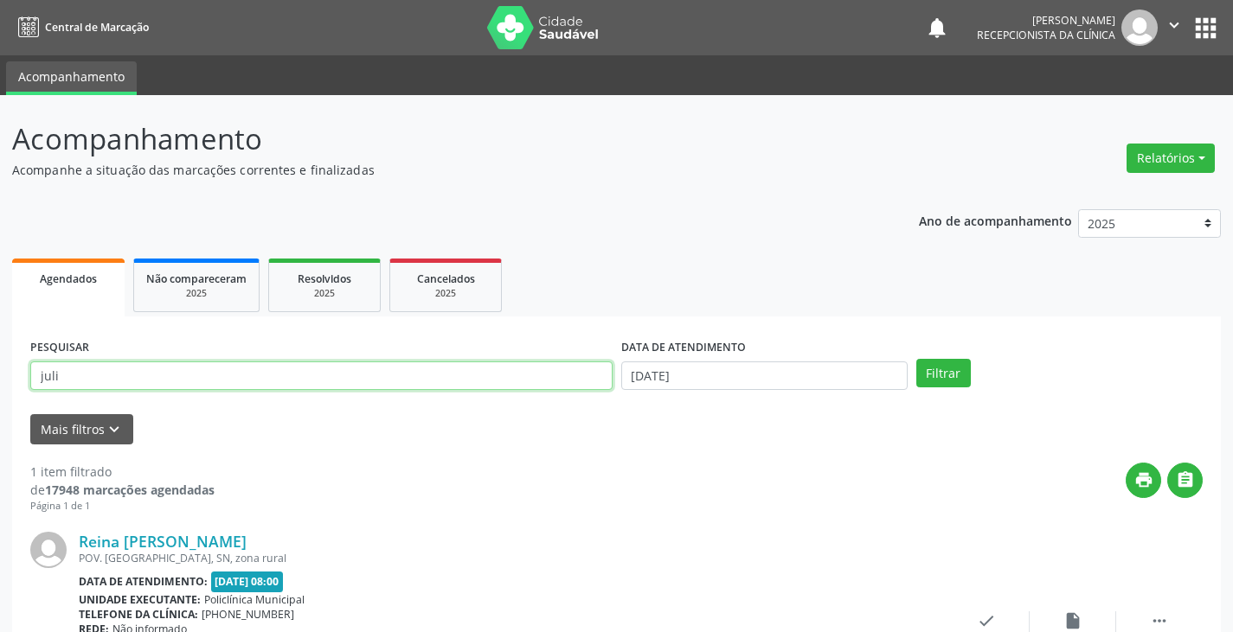
click at [558, 384] on input "juli" at bounding box center [321, 376] width 582 height 29
type input "j"
type input "solang"
click at [916, 359] on button "Filtrar" at bounding box center [943, 373] width 55 height 29
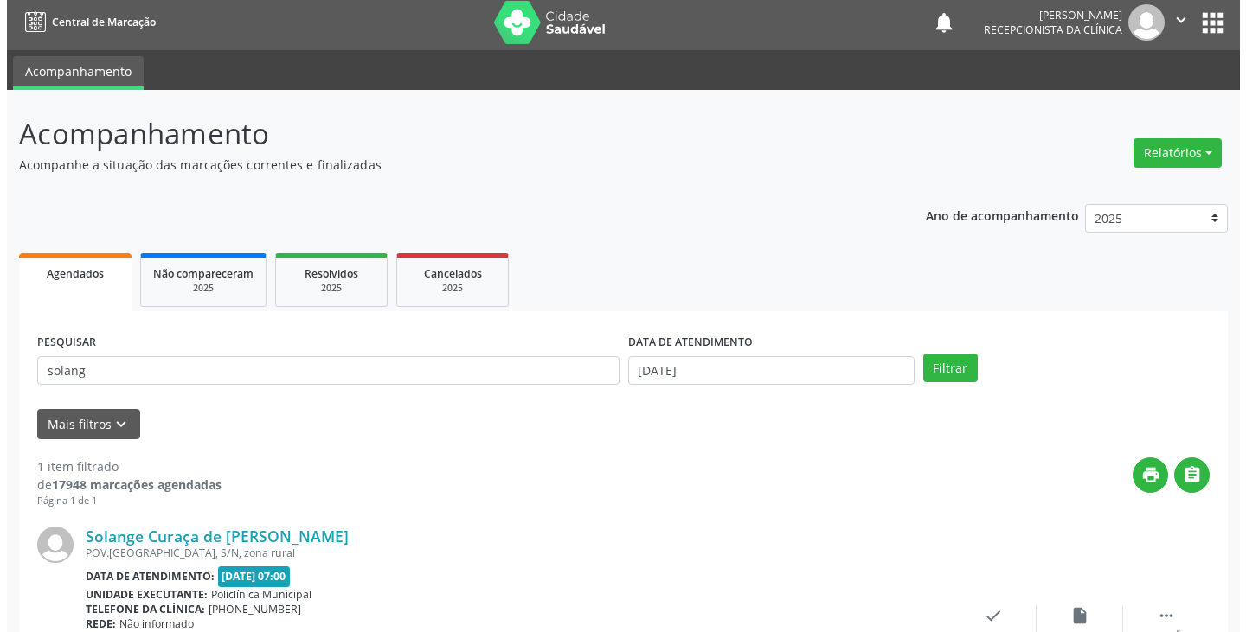
scroll to position [145, 0]
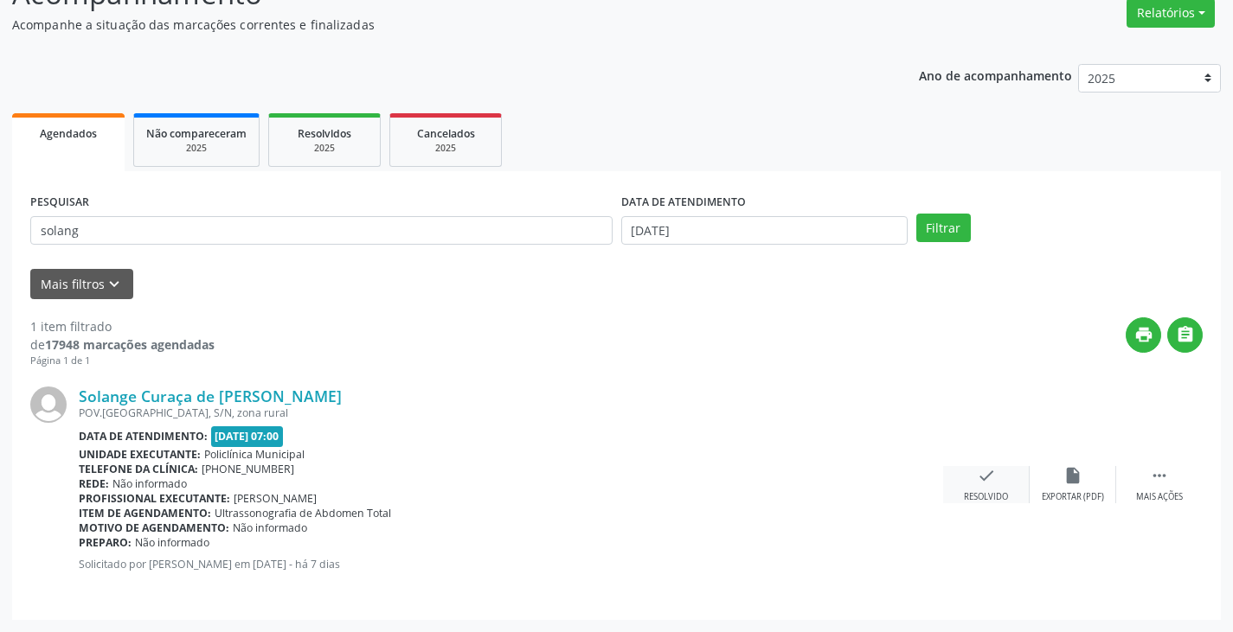
drag, startPoint x: 985, startPoint y: 481, endPoint x: 977, endPoint y: 478, distance: 9.0
click at [977, 478] on icon "check" at bounding box center [986, 475] width 19 height 19
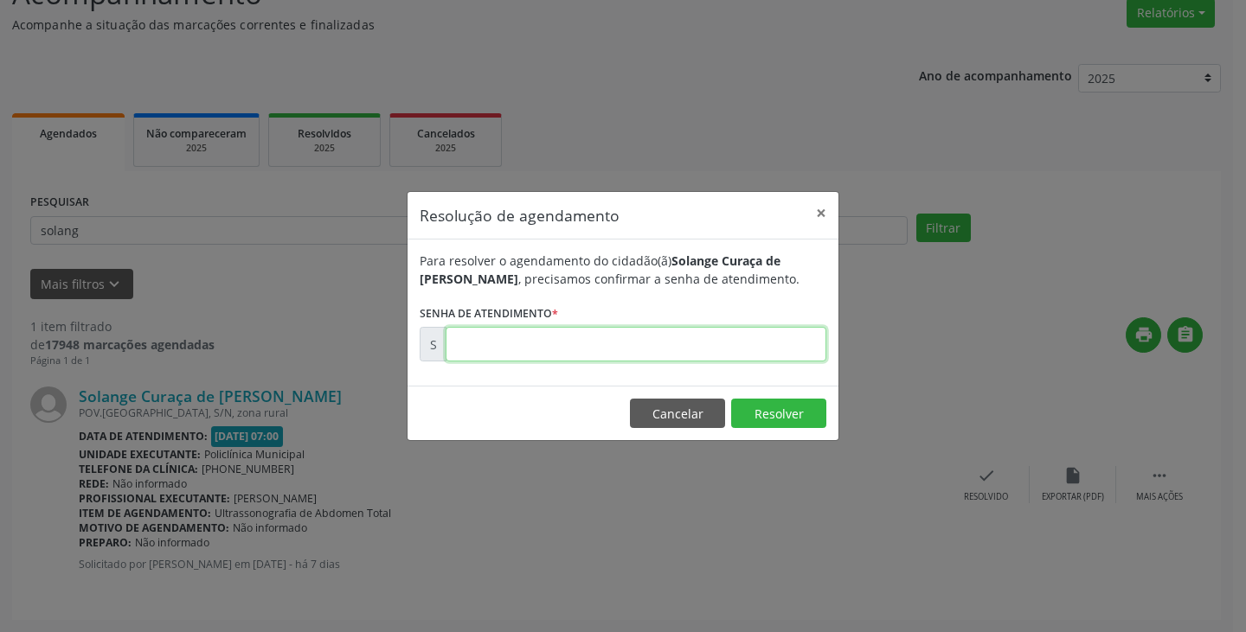
click at [734, 355] on input "text" at bounding box center [636, 344] width 381 height 35
type input "00175815"
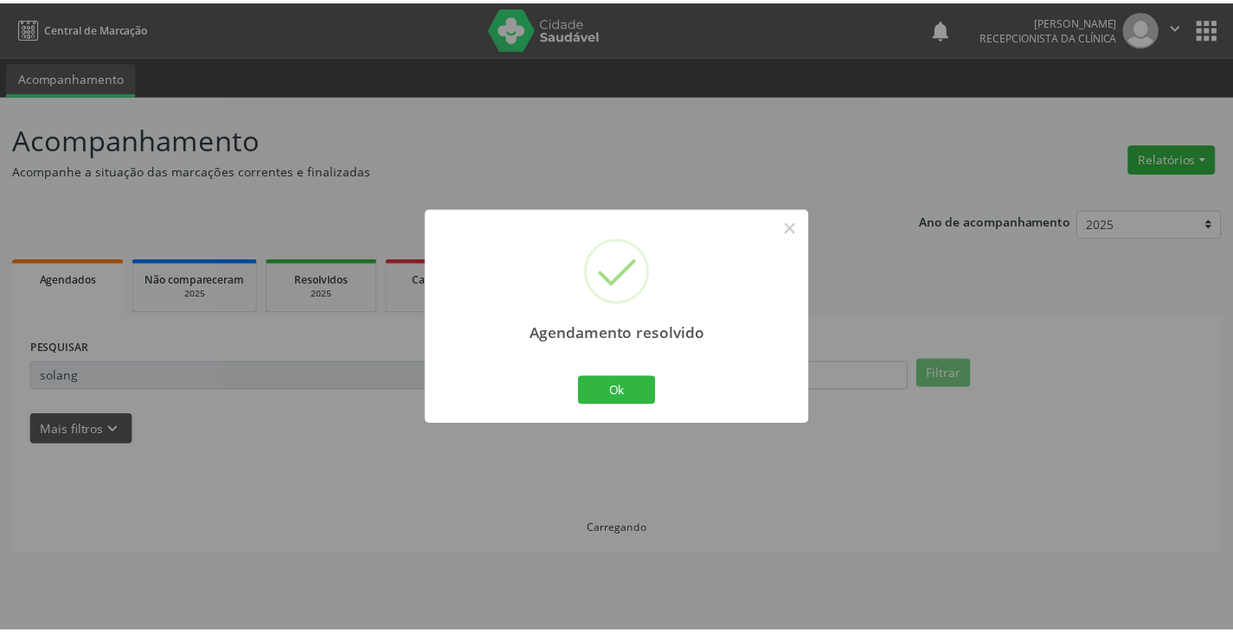
scroll to position [0, 0]
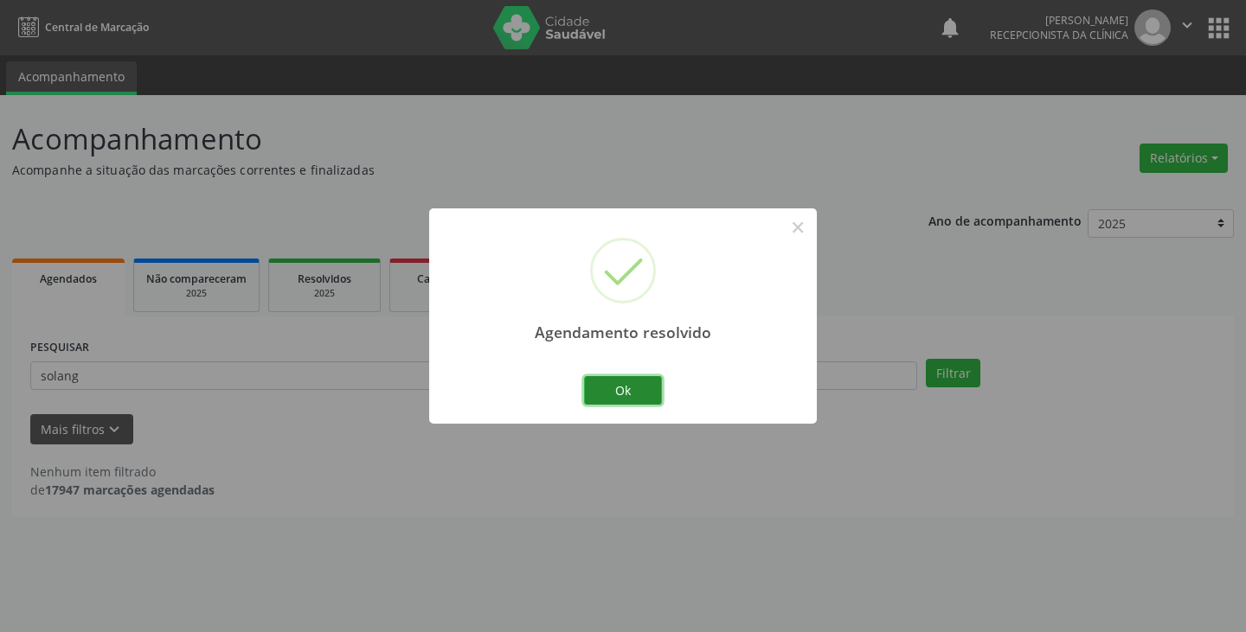
click at [625, 377] on button "Ok" at bounding box center [623, 390] width 78 height 29
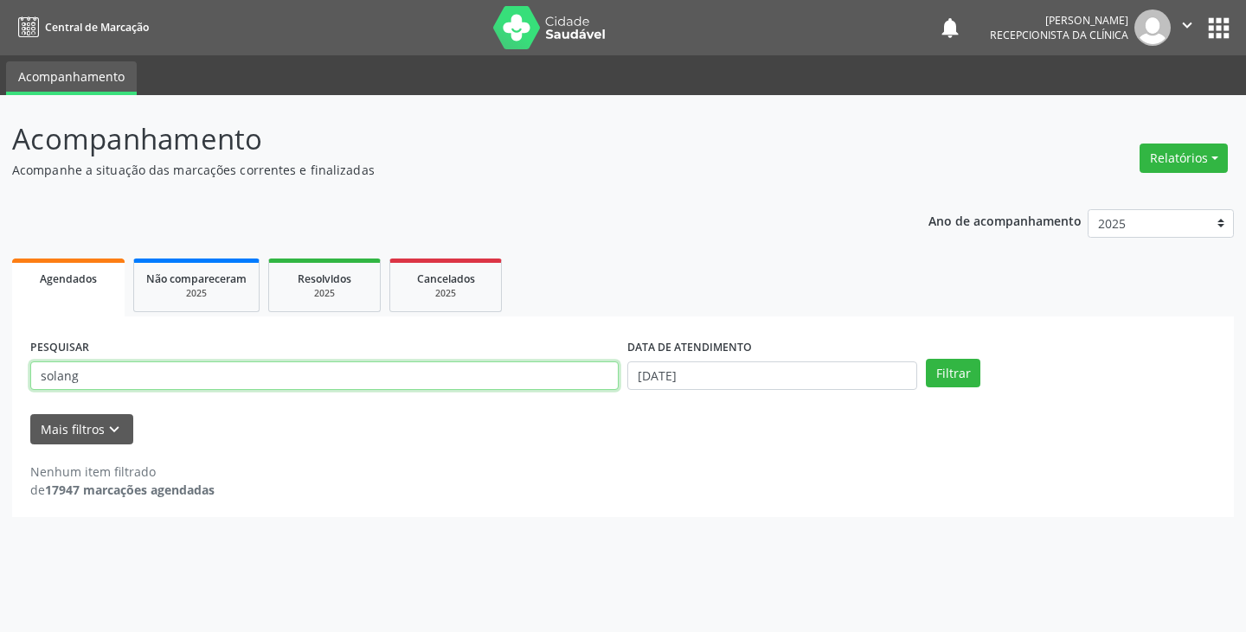
click at [581, 378] on input "solang" at bounding box center [324, 376] width 588 height 29
click at [926, 359] on button "Filtrar" at bounding box center [953, 373] width 55 height 29
click at [605, 382] on input "sodeli" at bounding box center [324, 376] width 588 height 29
type input "s"
type input "odeli"
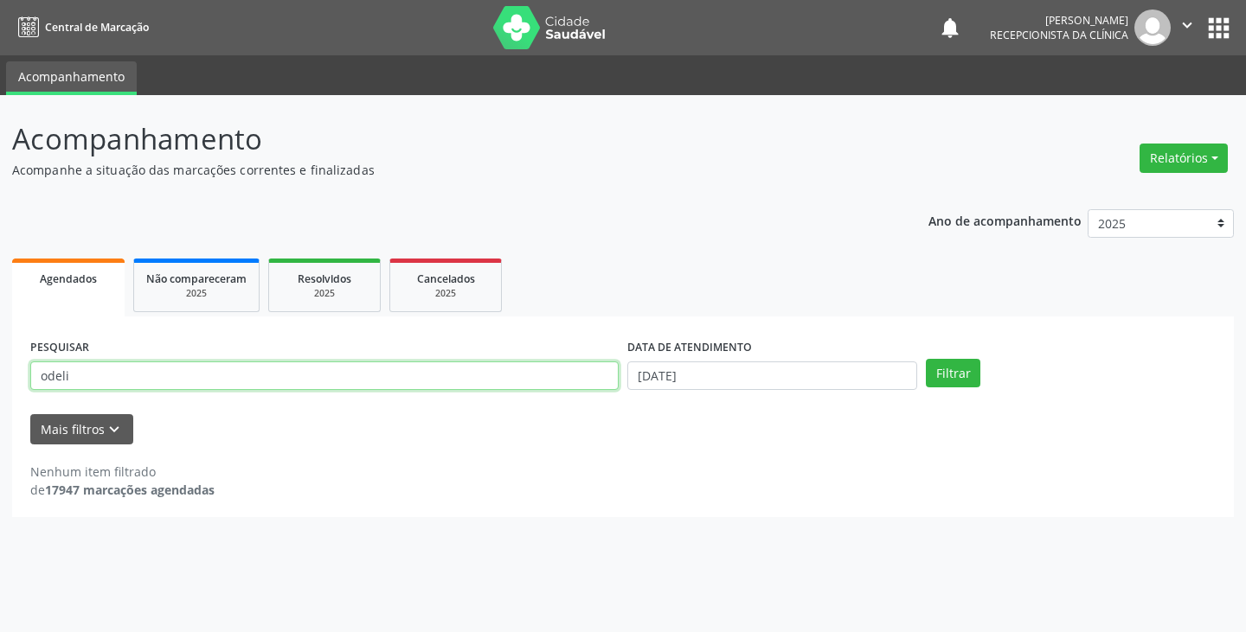
click at [926, 359] on button "Filtrar" at bounding box center [953, 373] width 55 height 29
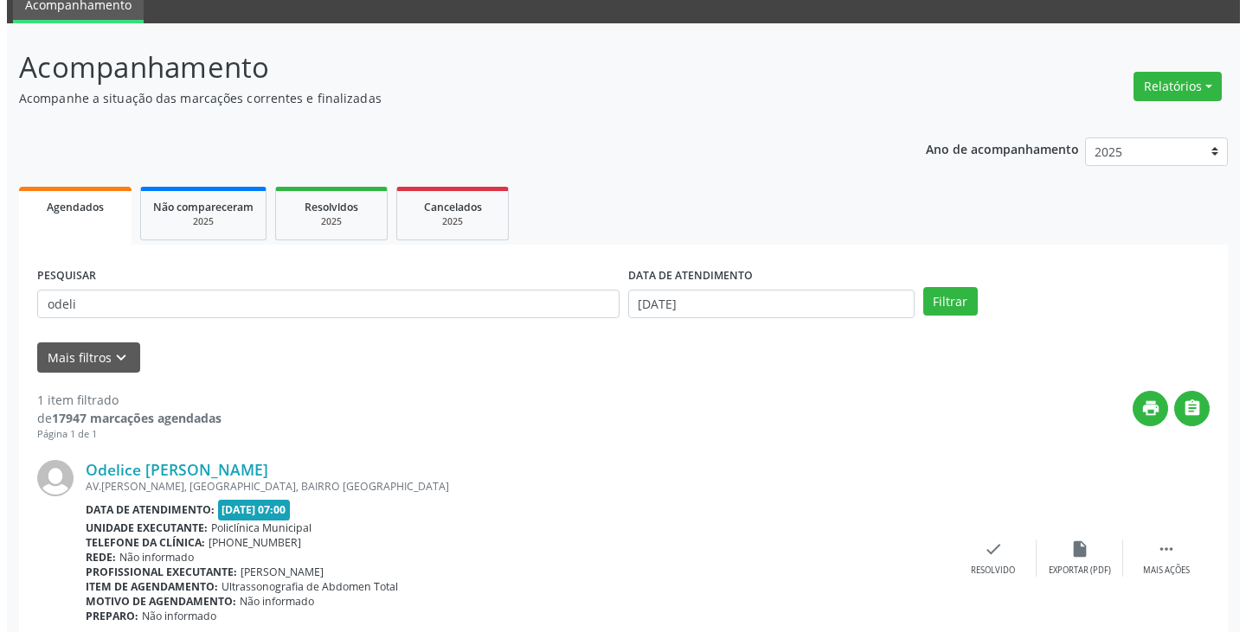
scroll to position [145, 0]
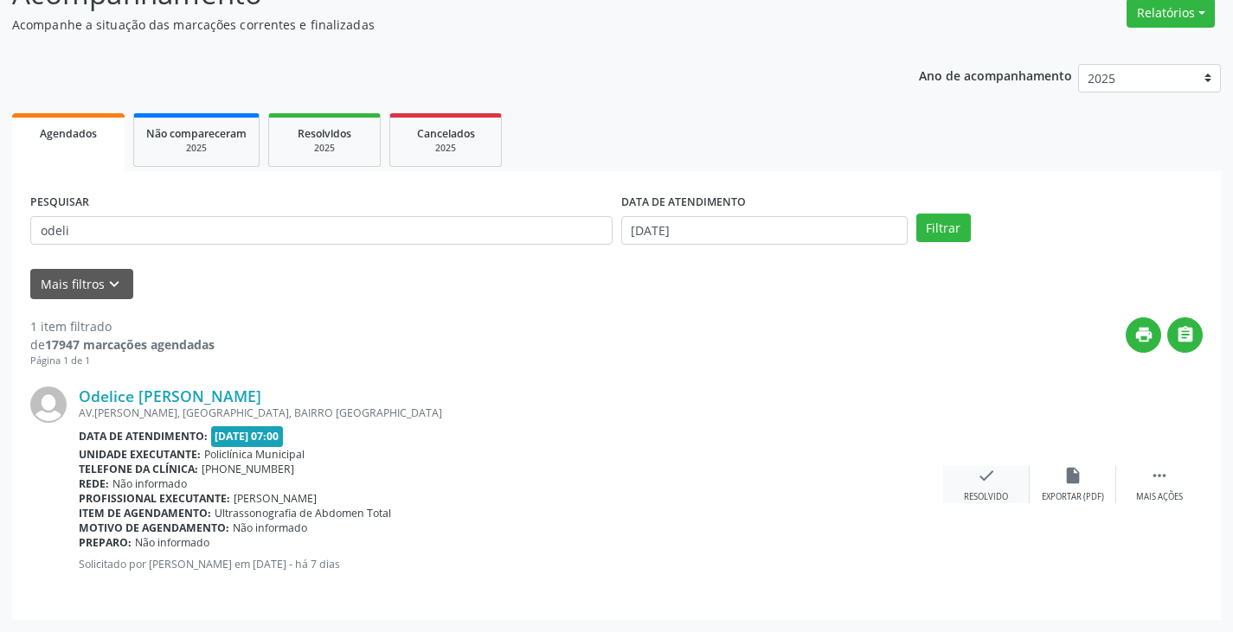
click at [971, 487] on div "check Resolvido" at bounding box center [986, 484] width 87 height 37
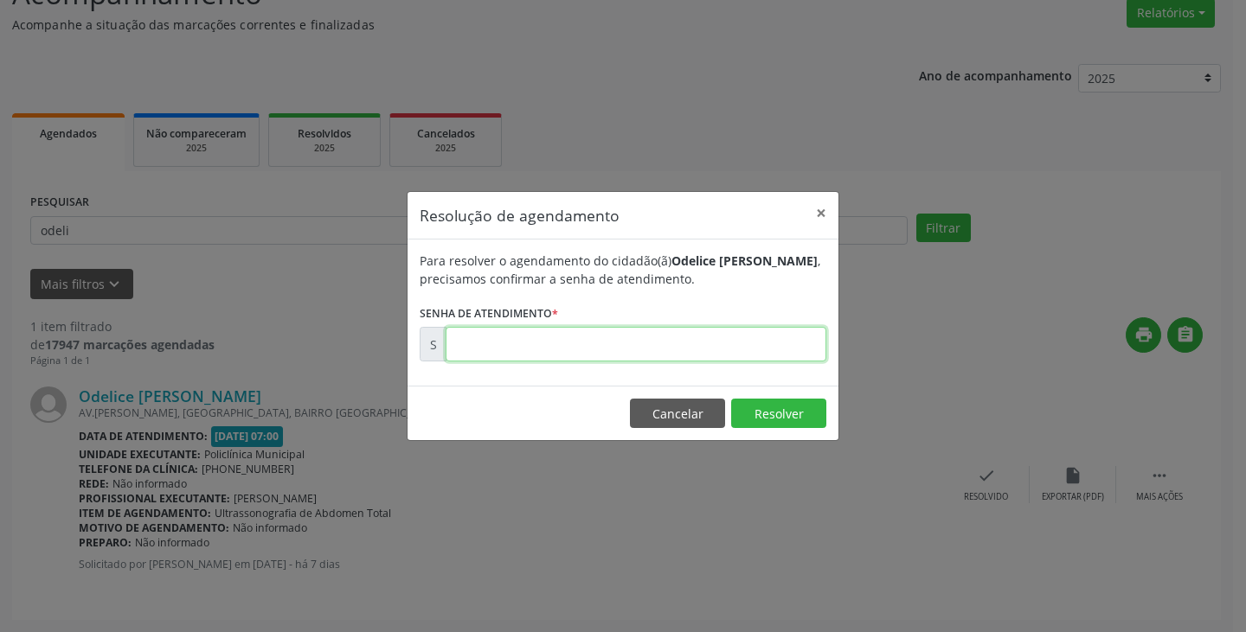
click at [699, 338] on input "text" at bounding box center [636, 344] width 381 height 35
type input "00175847"
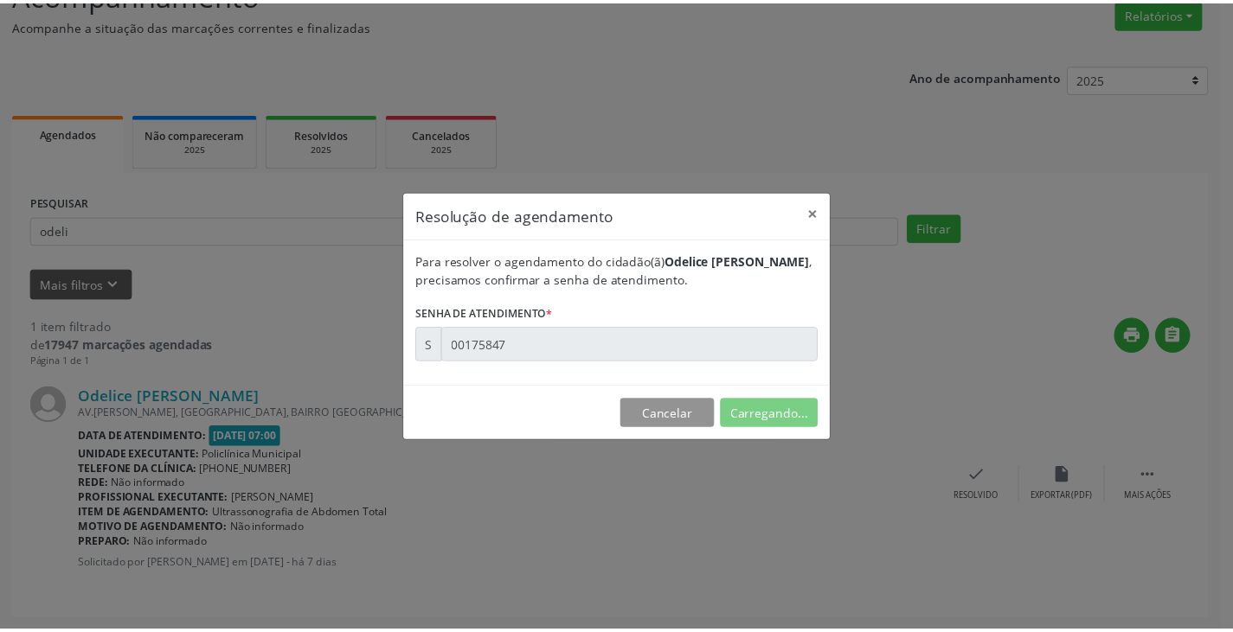
scroll to position [0, 0]
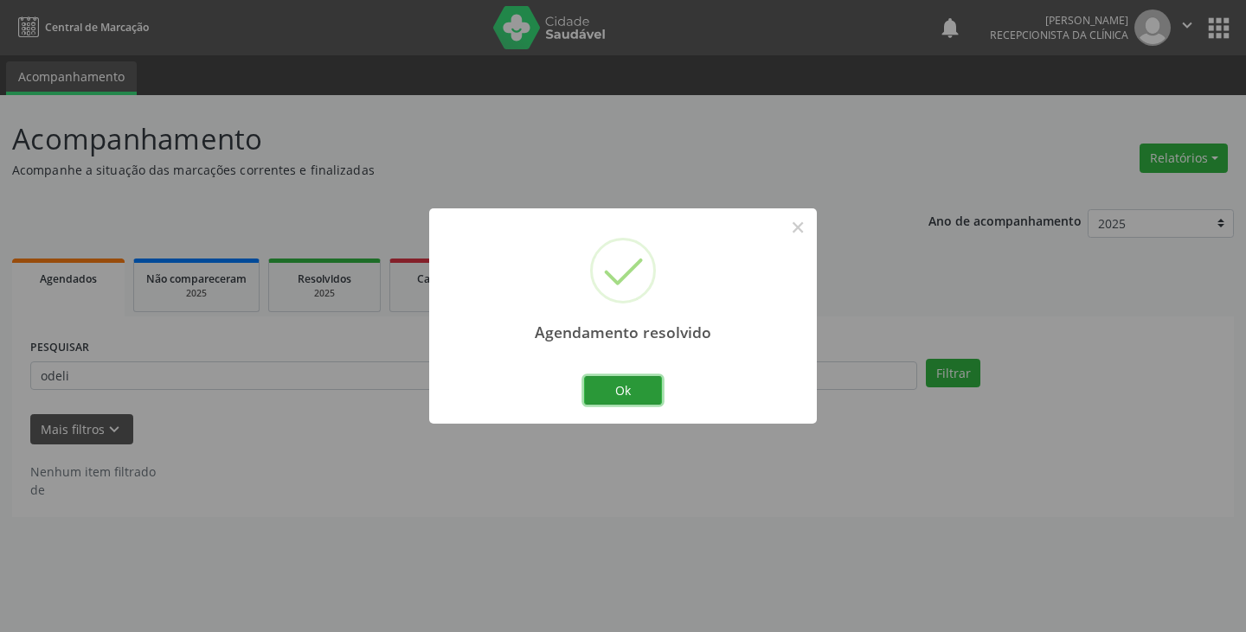
drag, startPoint x: 649, startPoint y: 401, endPoint x: 617, endPoint y: 398, distance: 32.1
click at [637, 400] on button "Ok" at bounding box center [623, 390] width 78 height 29
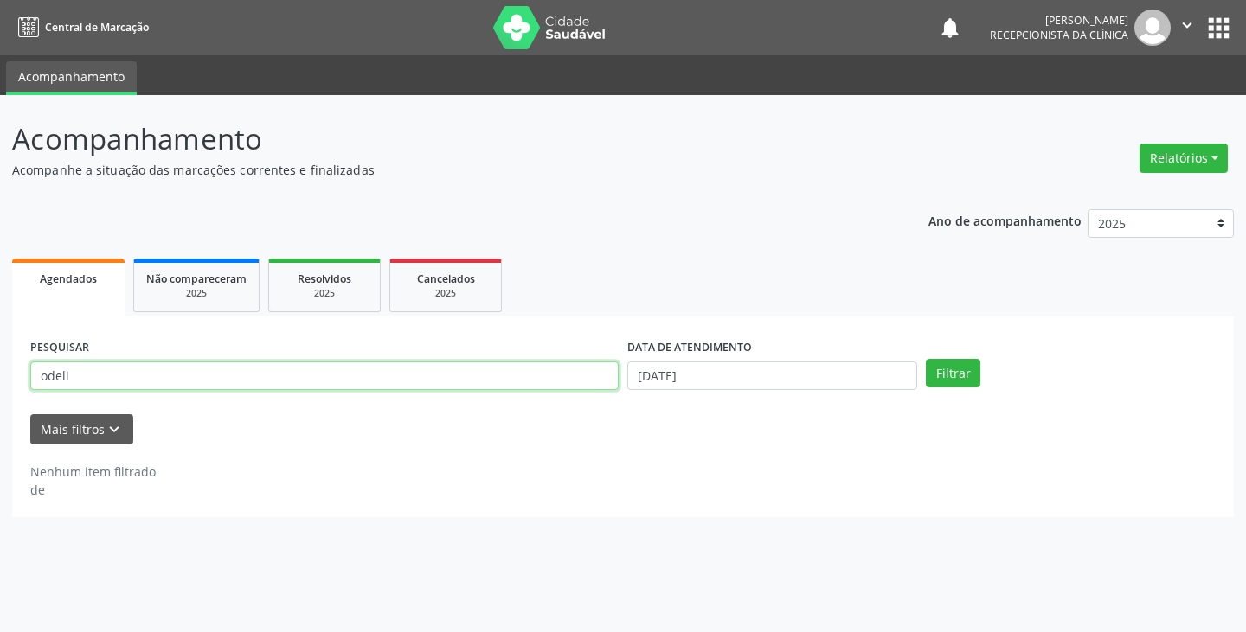
click at [575, 386] on input "odeli" at bounding box center [324, 376] width 588 height 29
type input "o"
type input "terez"
click at [926, 359] on button "Filtrar" at bounding box center [953, 373] width 55 height 29
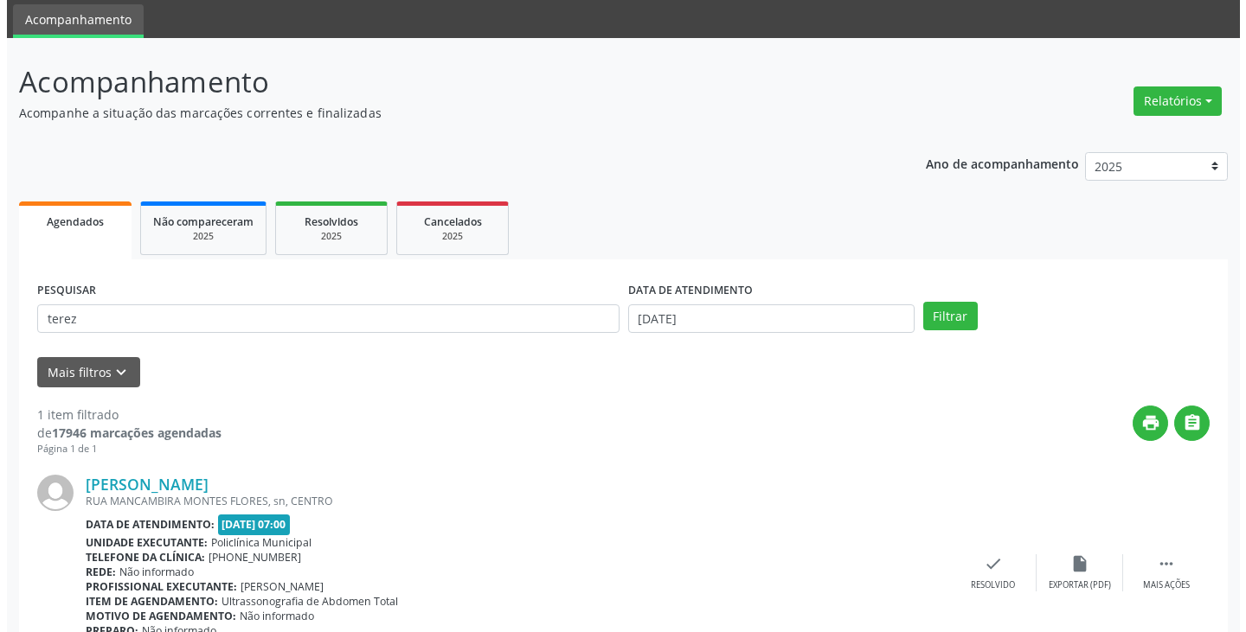
scroll to position [145, 0]
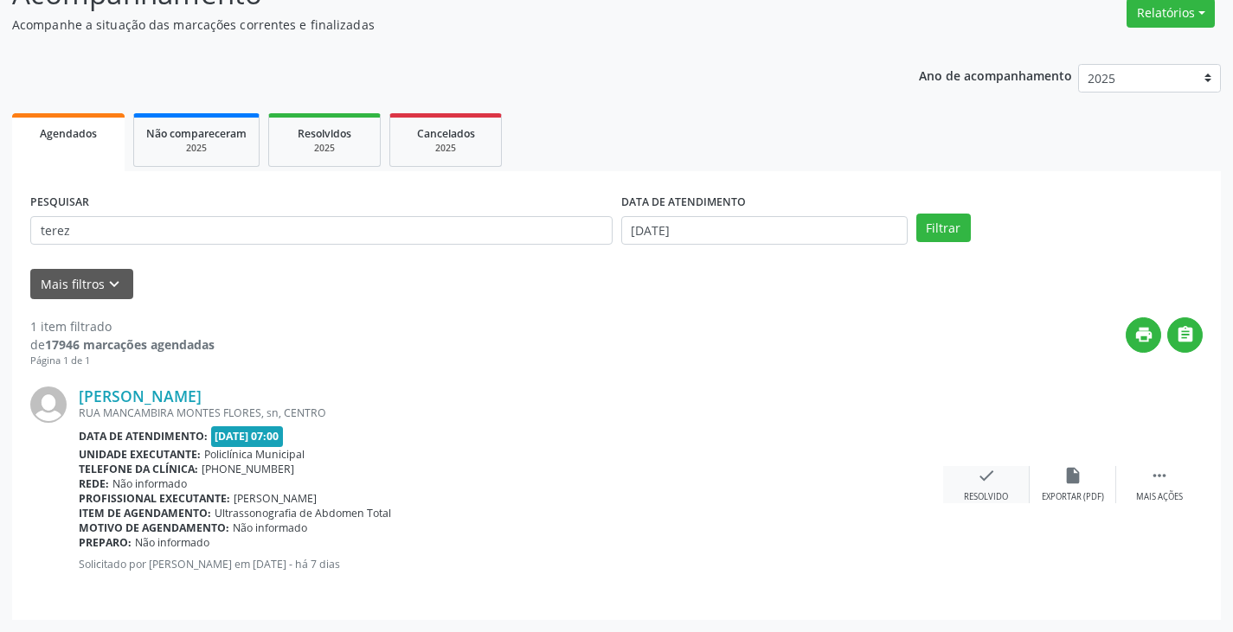
click at [987, 470] on icon "check" at bounding box center [986, 475] width 19 height 19
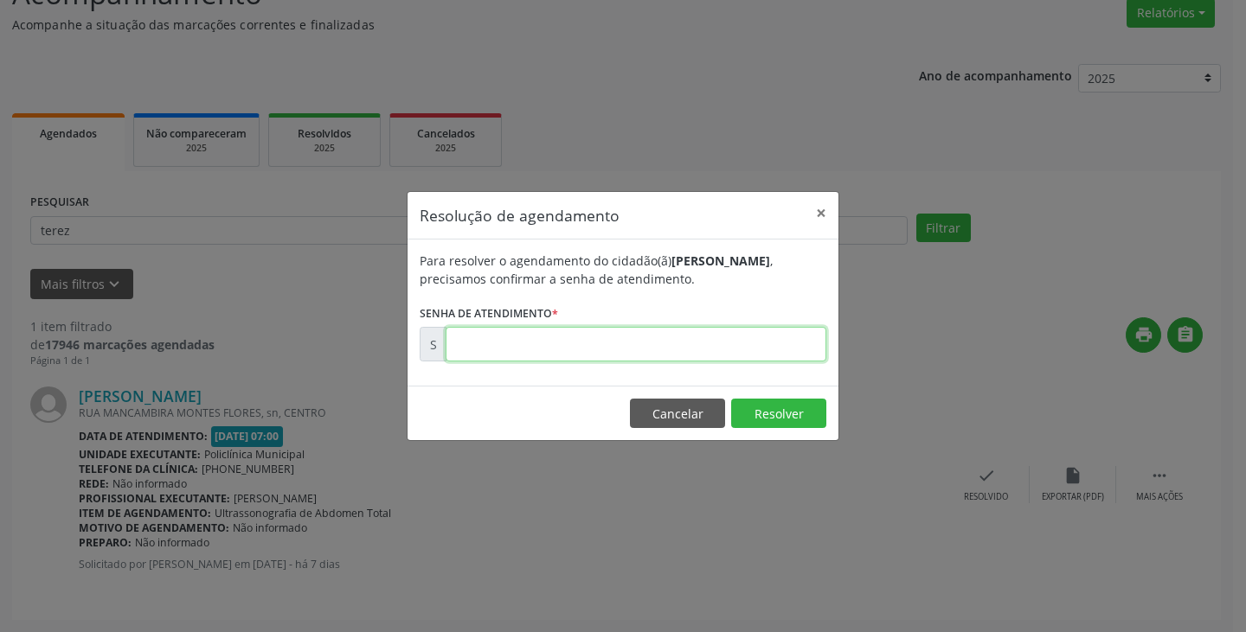
click at [807, 342] on input "text" at bounding box center [636, 344] width 381 height 35
type input "00175813"
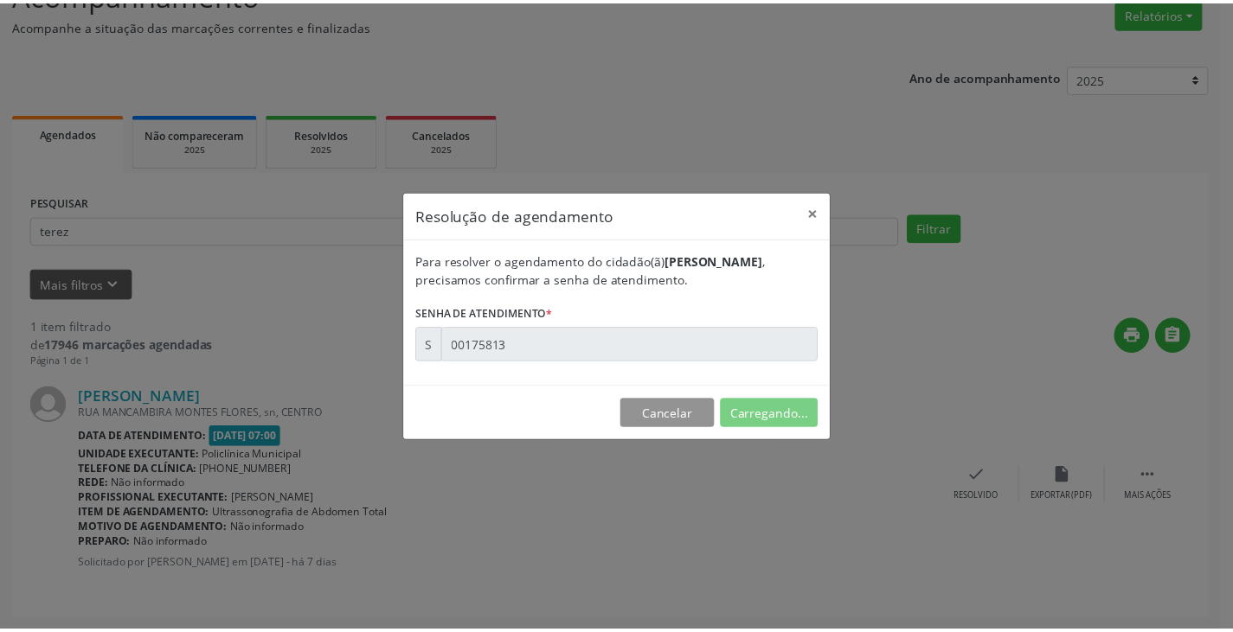
scroll to position [0, 0]
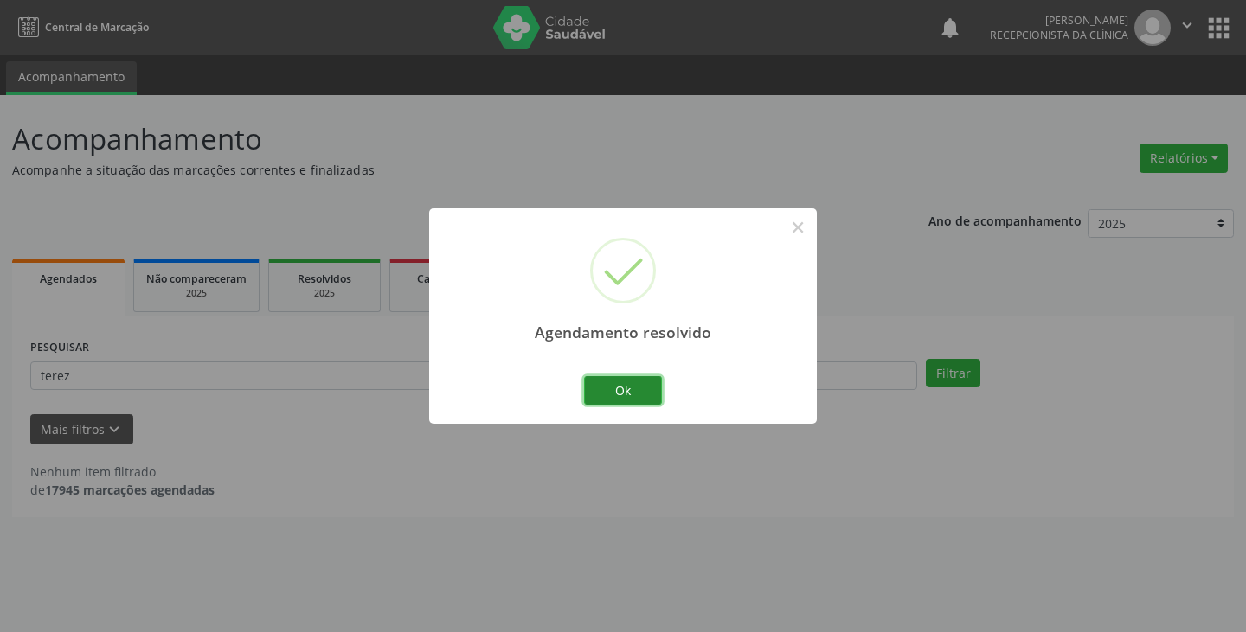
click at [616, 380] on button "Ok" at bounding box center [623, 390] width 78 height 29
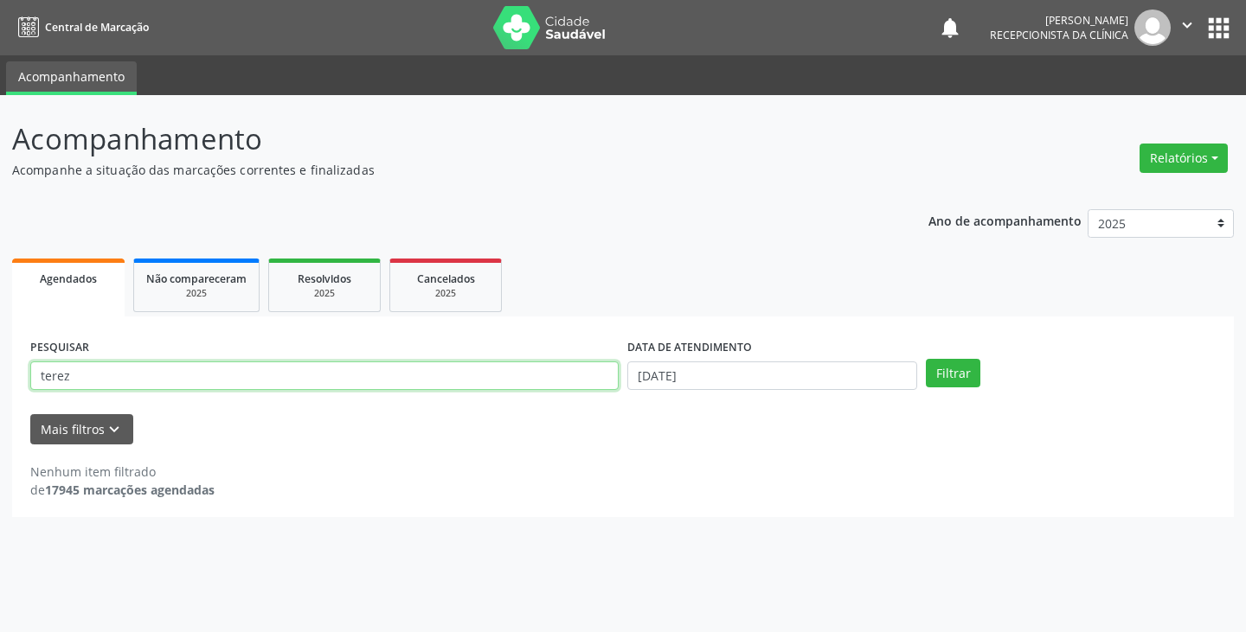
click at [572, 381] on input "terez" at bounding box center [324, 376] width 588 height 29
type input "t"
type input "marie"
click at [926, 359] on button "Filtrar" at bounding box center [953, 373] width 55 height 29
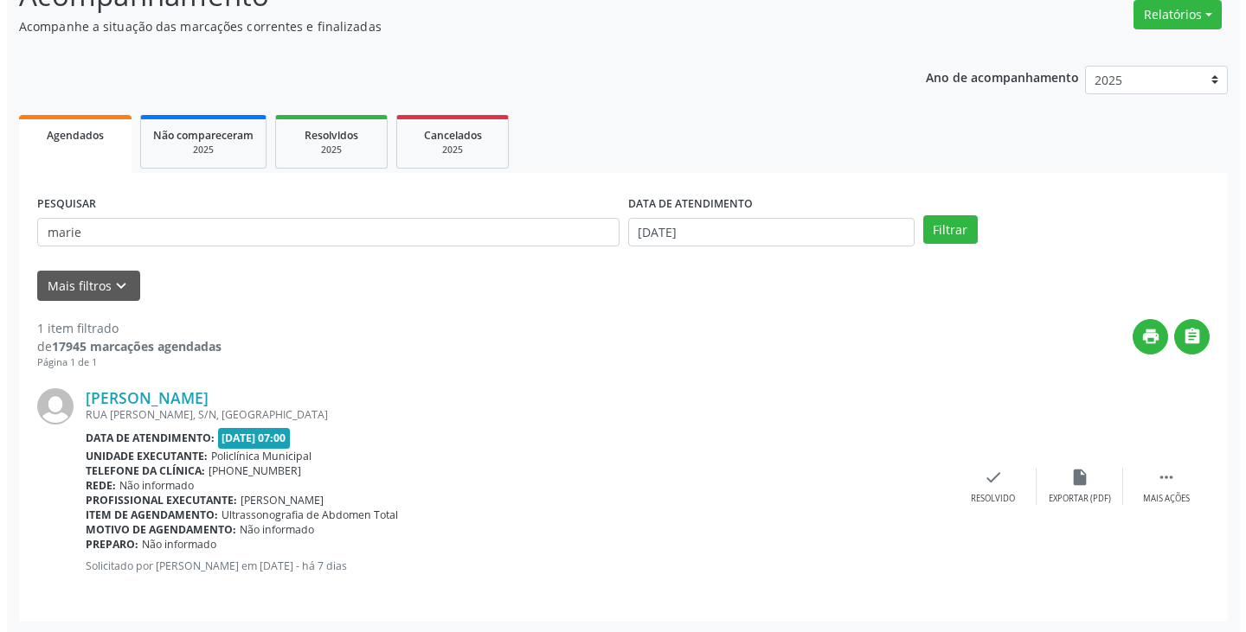
scroll to position [145, 0]
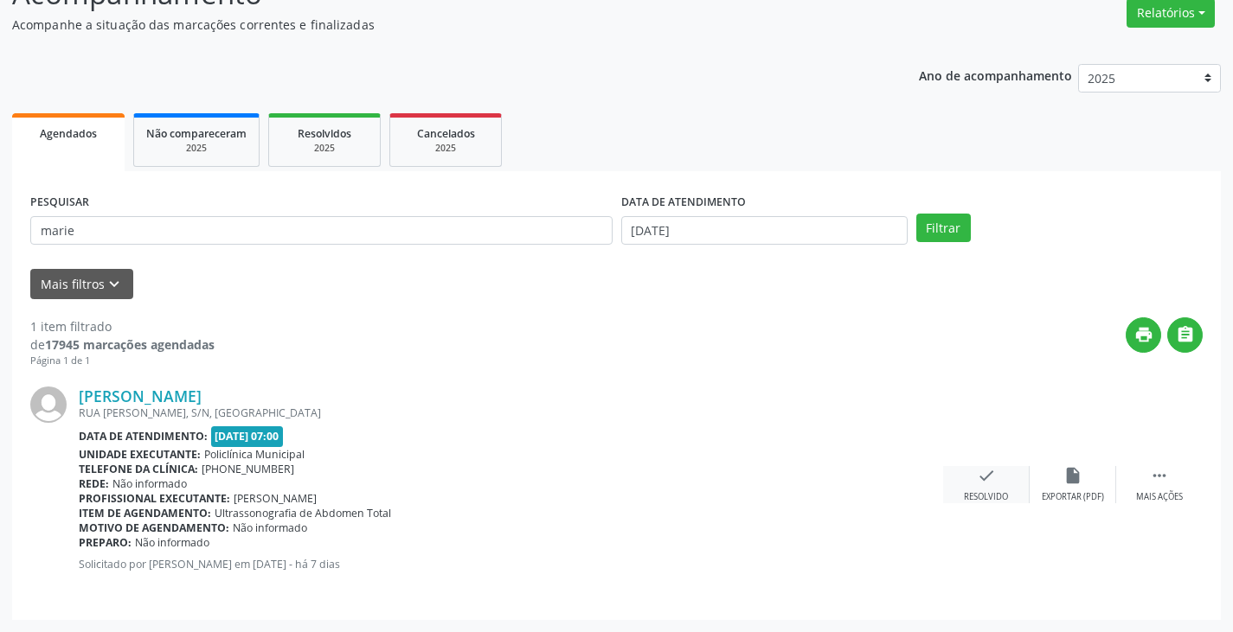
click at [983, 478] on icon "check" at bounding box center [986, 475] width 19 height 19
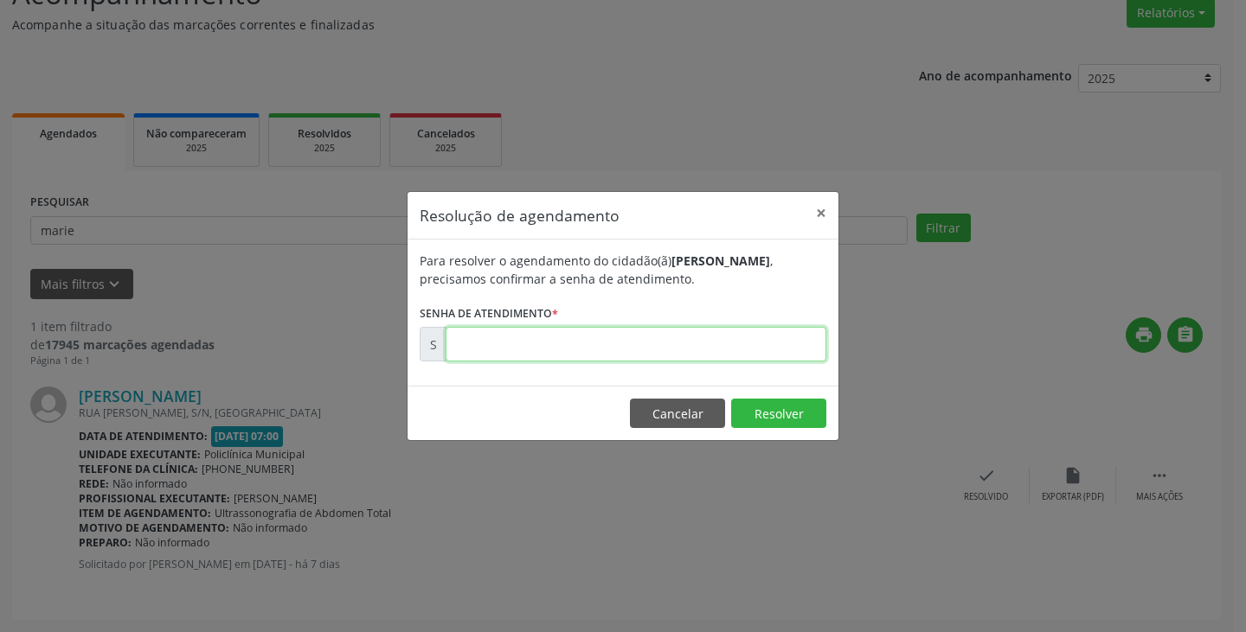
click at [739, 356] on input "text" at bounding box center [636, 344] width 381 height 35
type input "00175830"
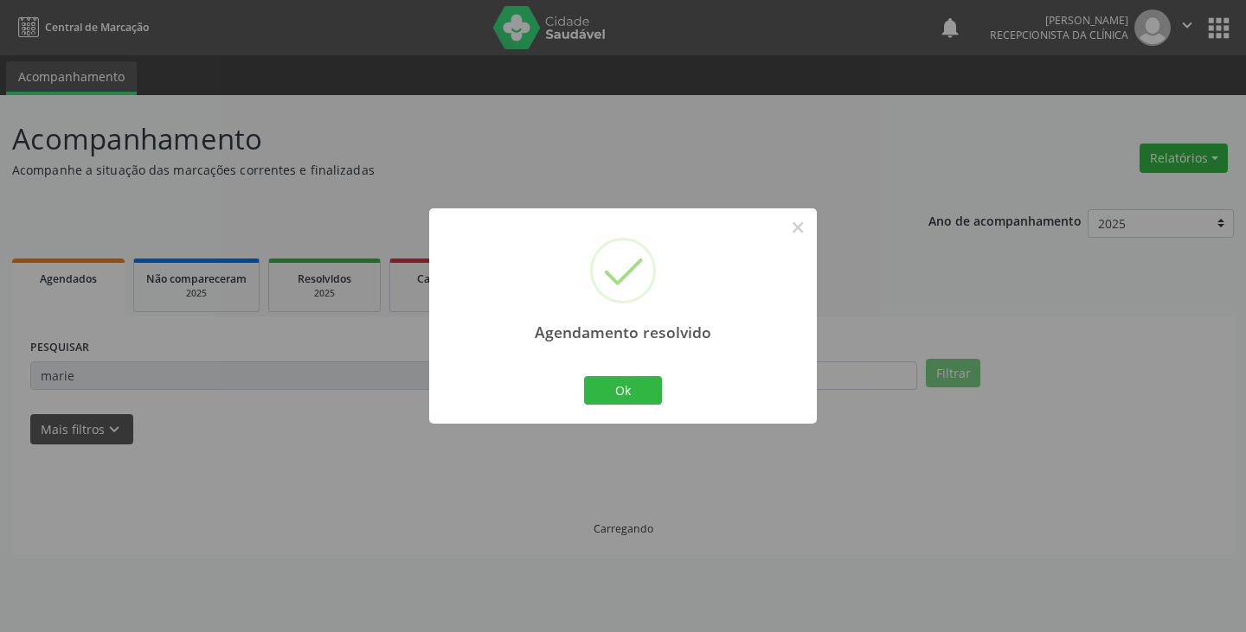
scroll to position [0, 0]
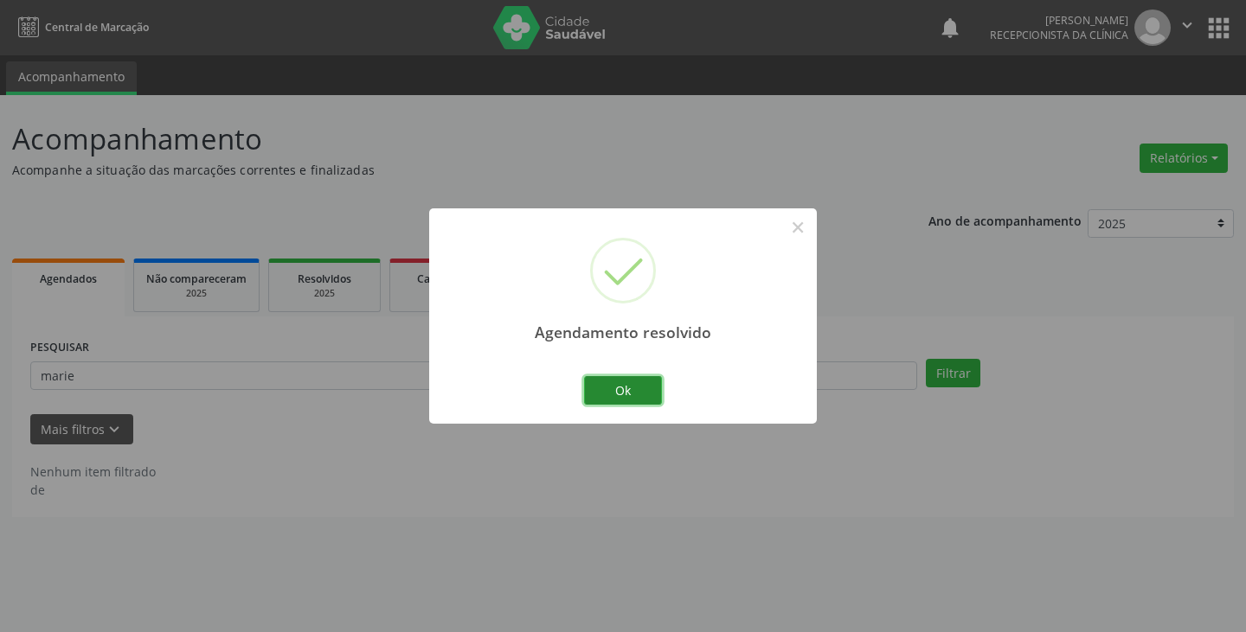
click at [646, 383] on button "Ok" at bounding box center [623, 390] width 78 height 29
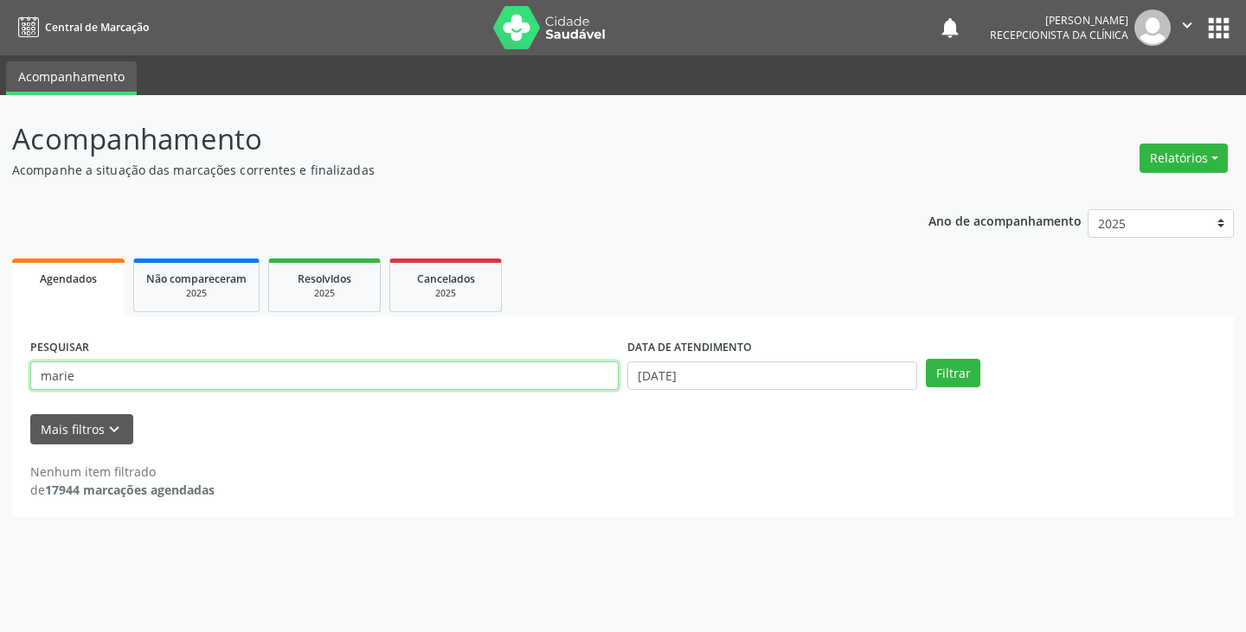
click at [588, 381] on input "marie" at bounding box center [324, 376] width 588 height 29
type input "m"
type input "[PERSON_NAME]"
click at [926, 359] on button "Filtrar" at bounding box center [953, 373] width 55 height 29
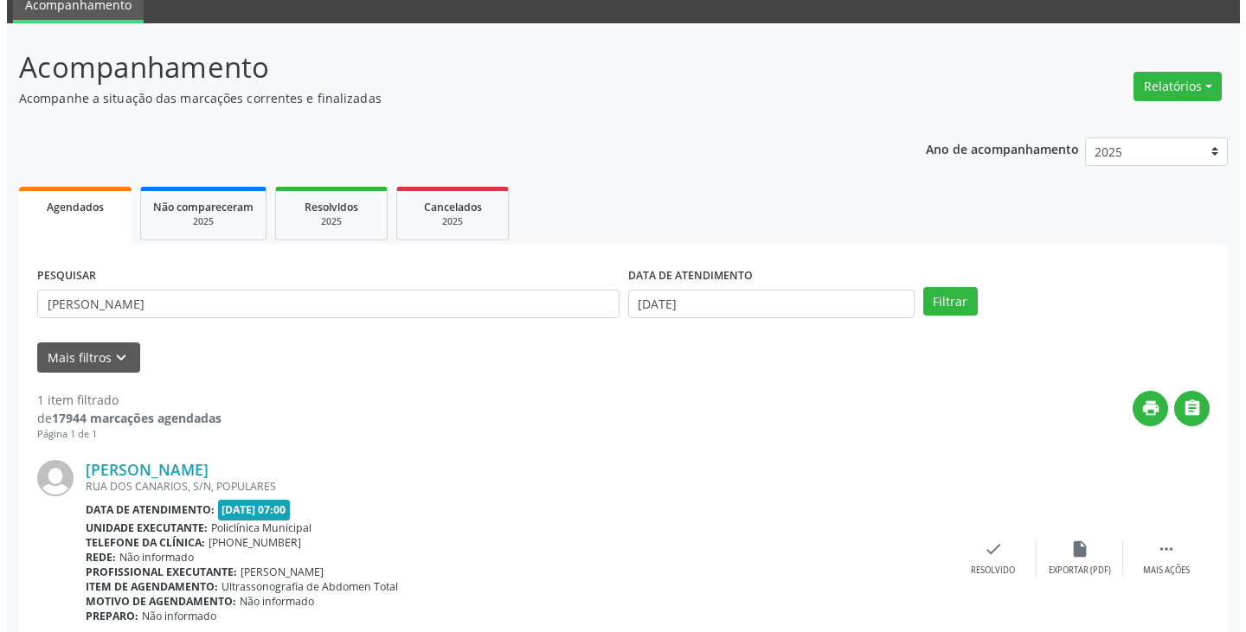
scroll to position [145, 0]
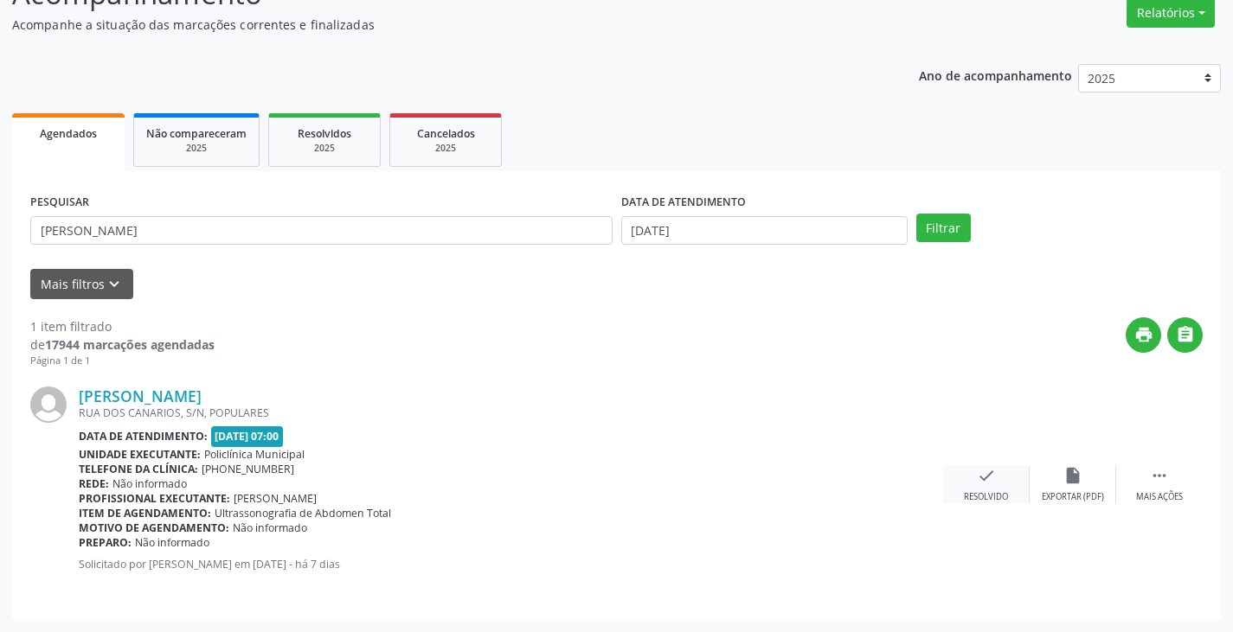
click at [987, 478] on icon "check" at bounding box center [986, 475] width 19 height 19
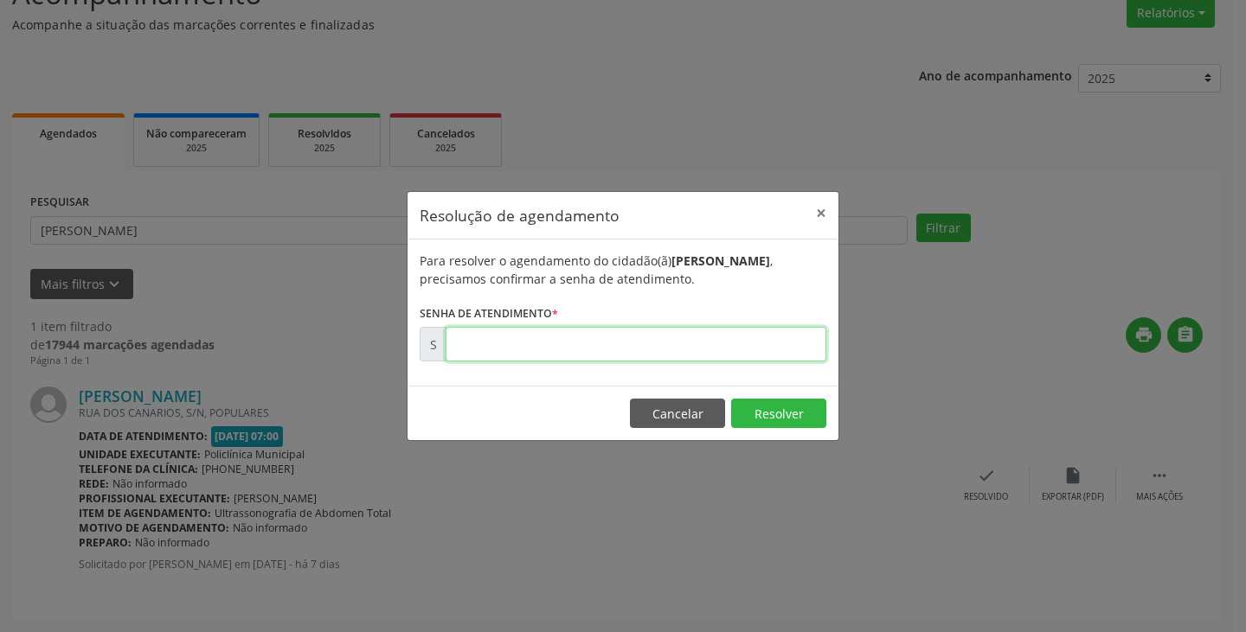
click at [750, 348] on input "text" at bounding box center [636, 344] width 381 height 35
type input "00175839"
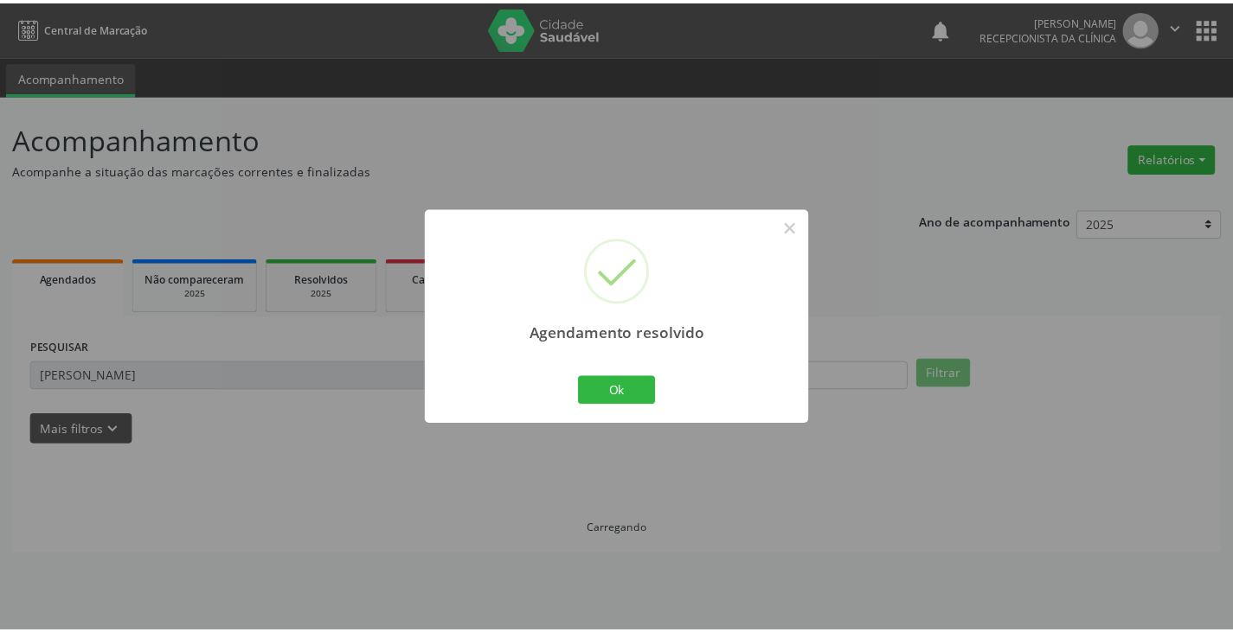
scroll to position [0, 0]
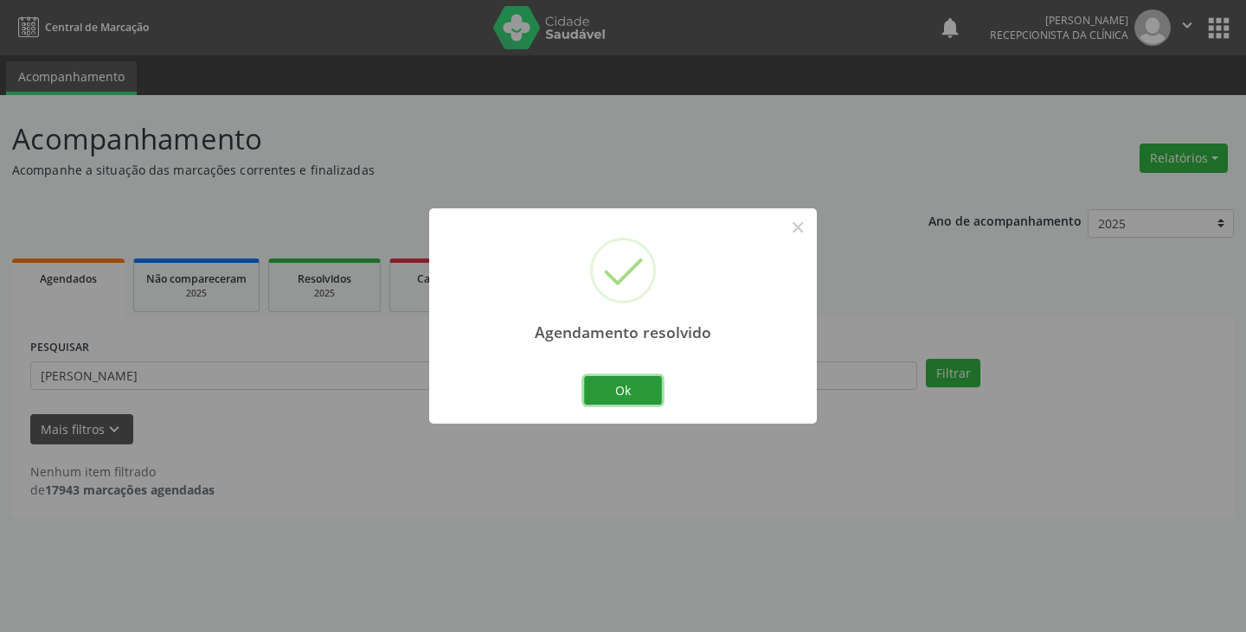
drag, startPoint x: 638, startPoint y: 401, endPoint x: 607, endPoint y: 388, distance: 32.9
click at [630, 396] on button "Ok" at bounding box center [623, 390] width 78 height 29
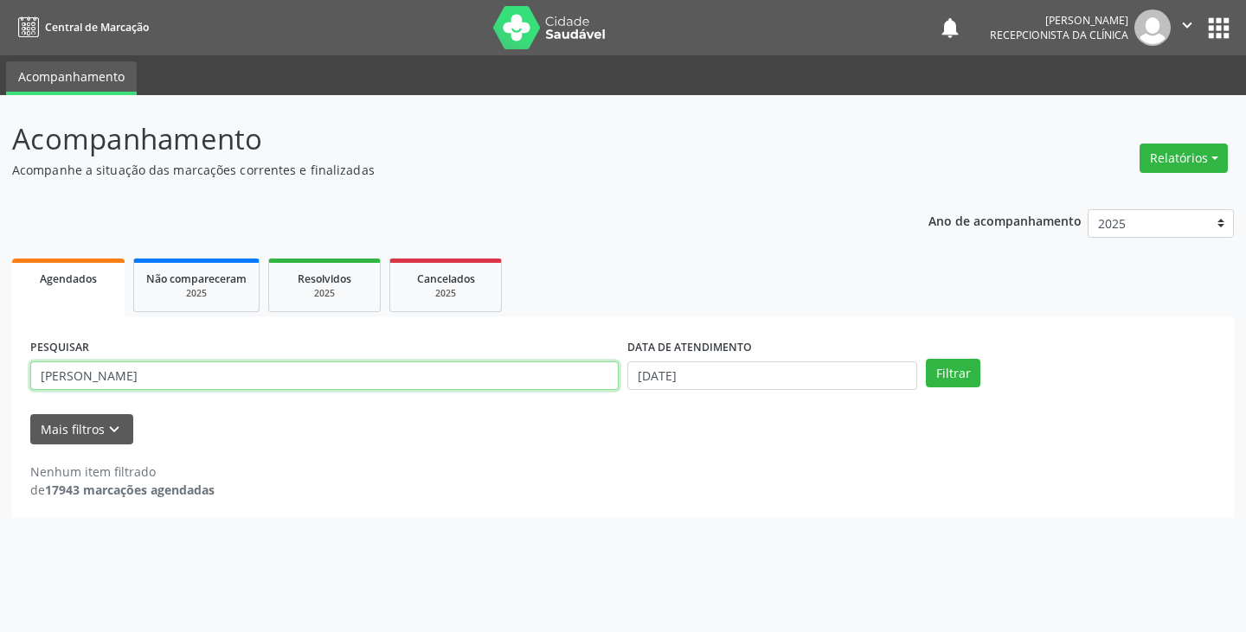
click at [558, 378] on input "[PERSON_NAME]" at bounding box center [324, 376] width 588 height 29
click at [926, 359] on button "Filtrar" at bounding box center [953, 373] width 55 height 29
click at [523, 379] on input "rheb" at bounding box center [324, 376] width 588 height 29
type input "r"
type input "heb"
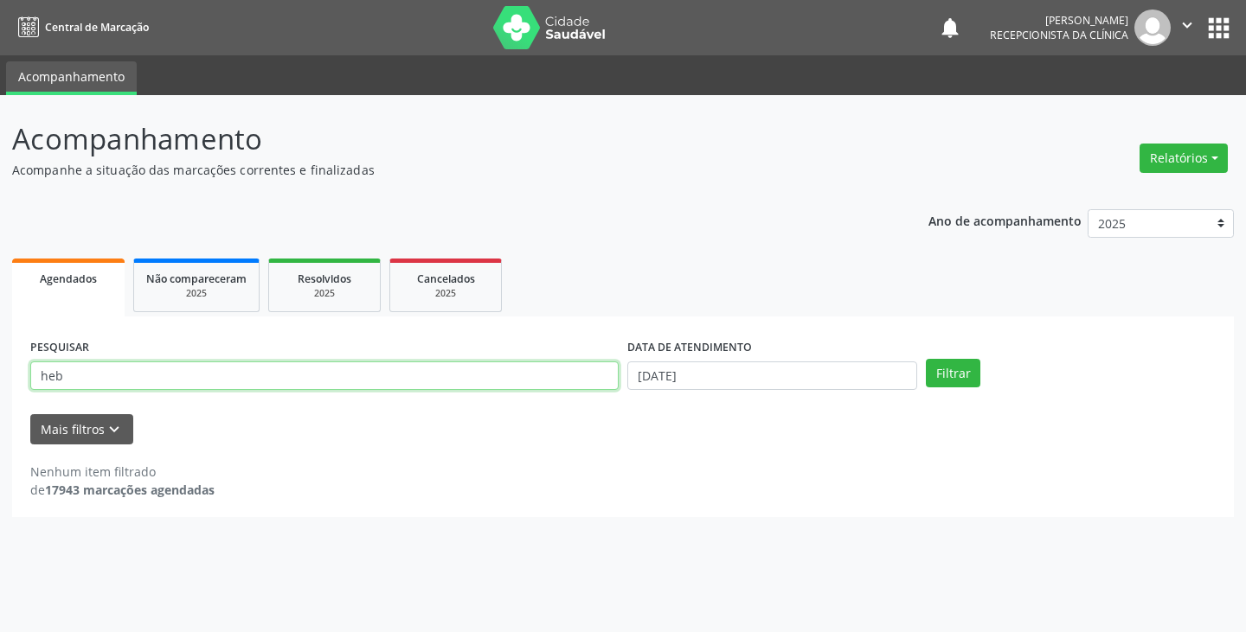
click at [926, 359] on button "Filtrar" at bounding box center [953, 373] width 55 height 29
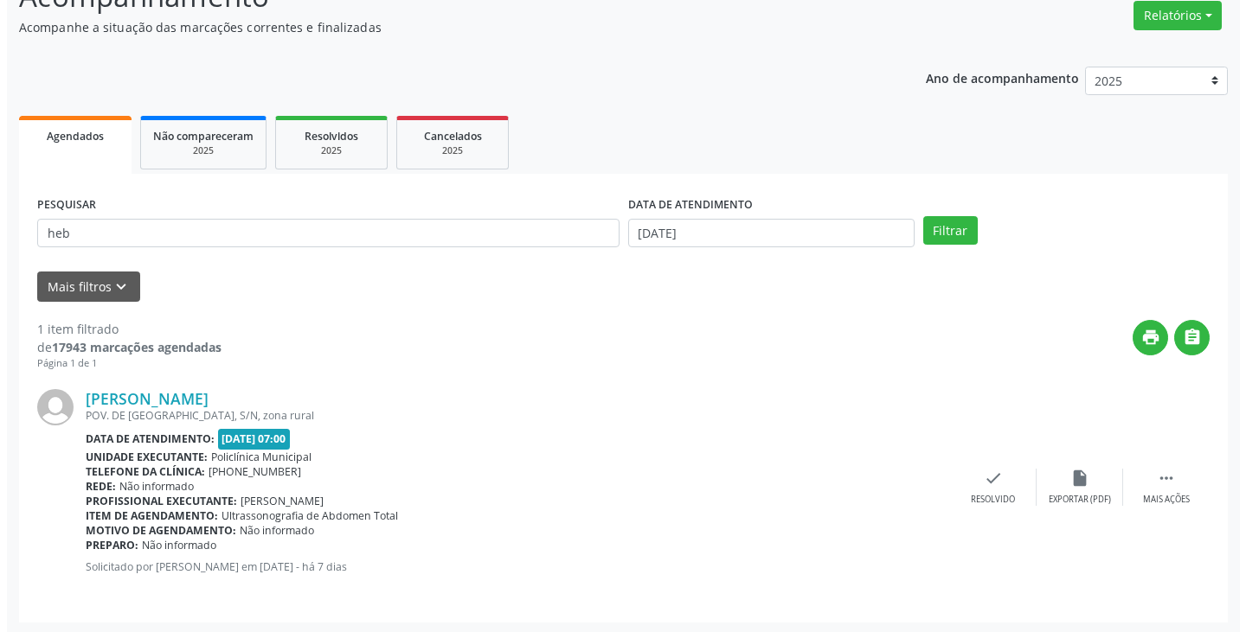
scroll to position [145, 0]
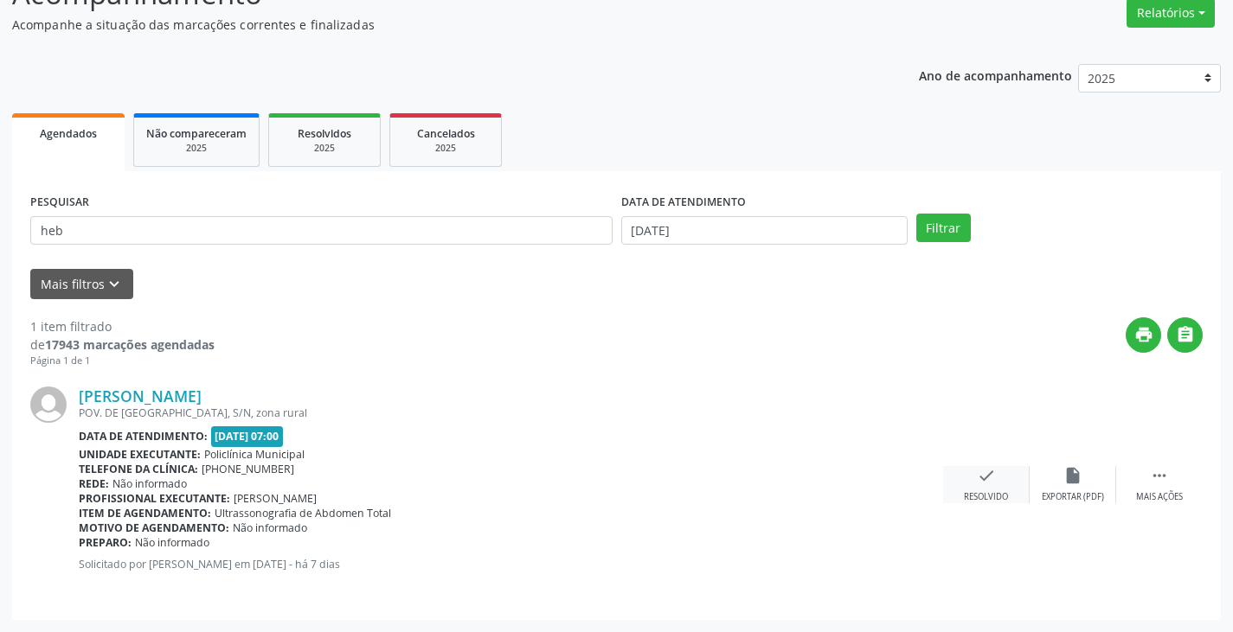
click at [994, 471] on icon "check" at bounding box center [986, 475] width 19 height 19
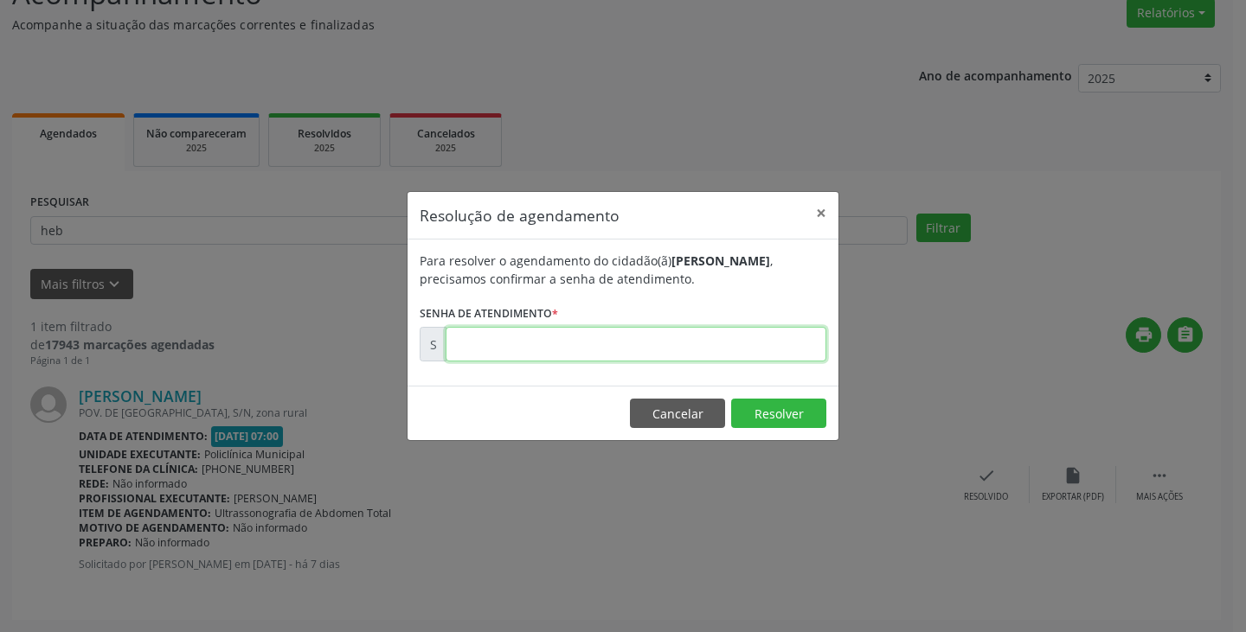
click at [727, 338] on input "text" at bounding box center [636, 344] width 381 height 35
type input "00175835"
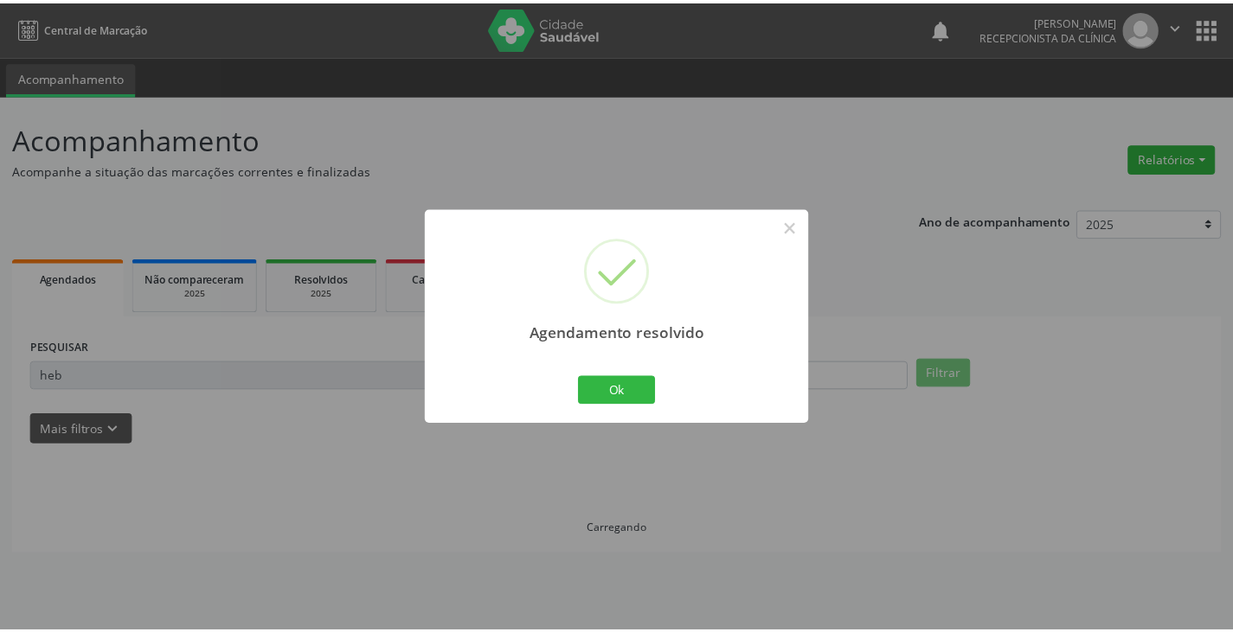
scroll to position [0, 0]
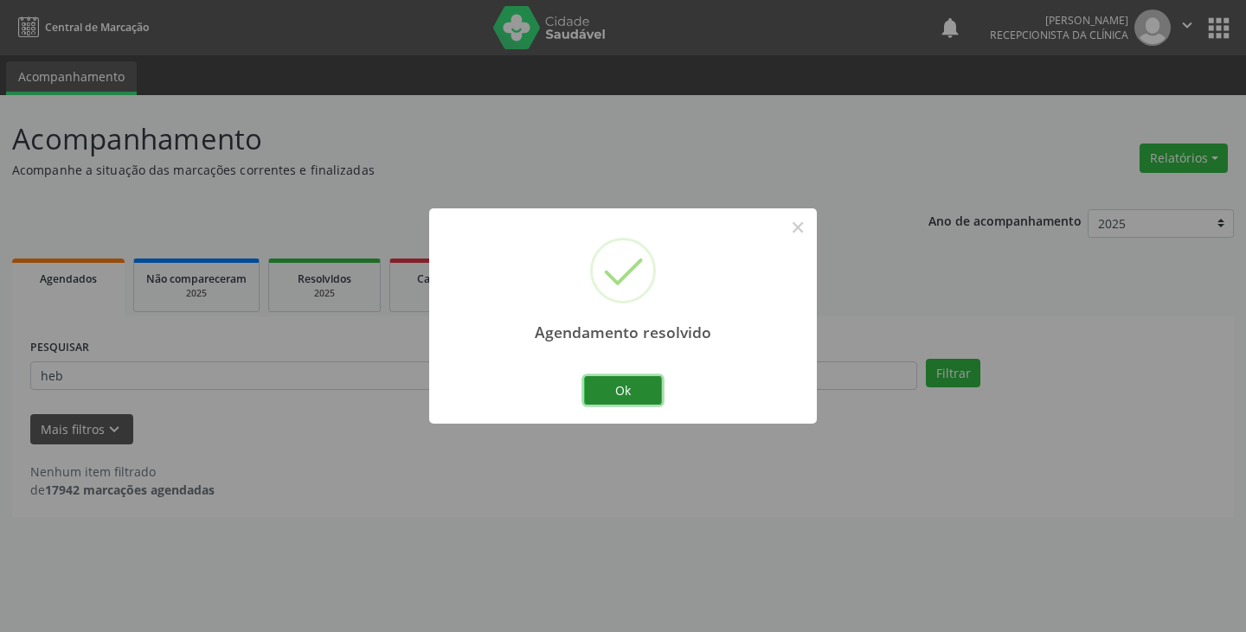
click at [607, 398] on button "Ok" at bounding box center [623, 390] width 78 height 29
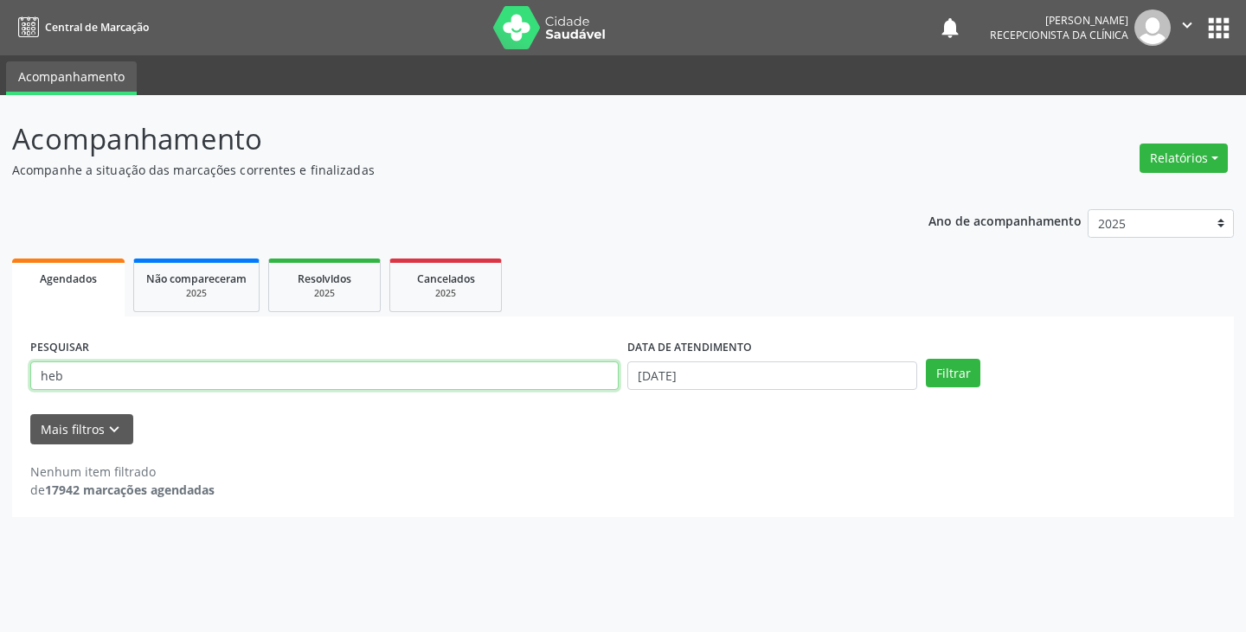
click at [563, 382] on input "heb" at bounding box center [324, 376] width 588 height 29
type input "h"
type input "rita"
click at [926, 359] on button "Filtrar" at bounding box center [953, 373] width 55 height 29
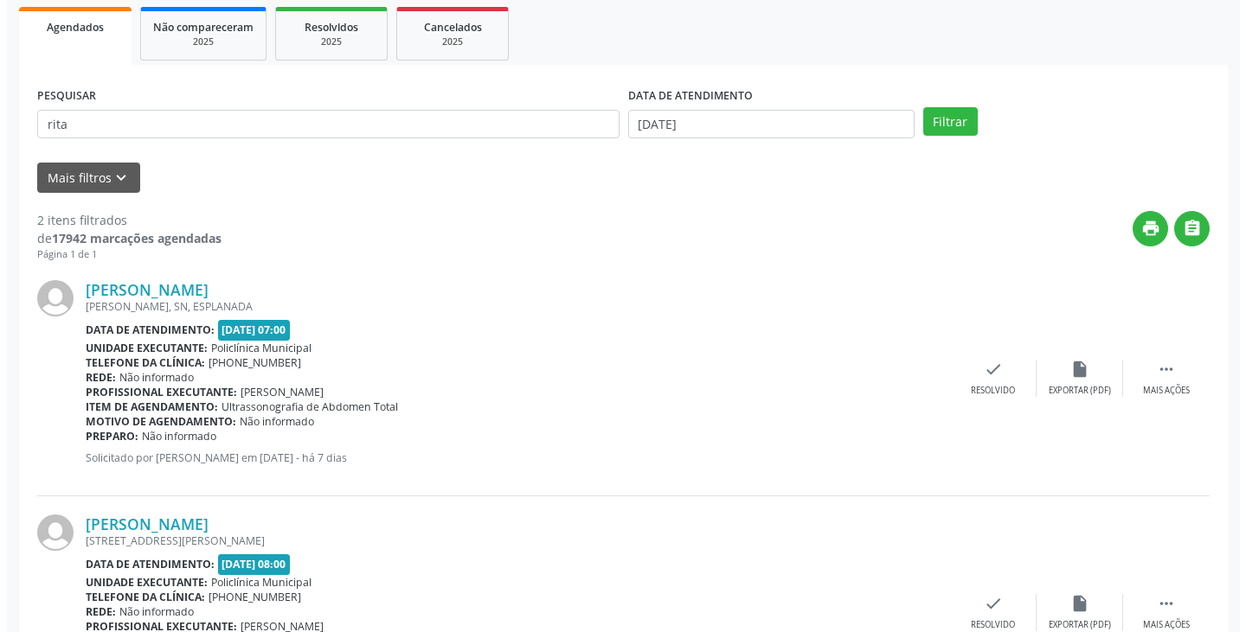
scroll to position [260, 0]
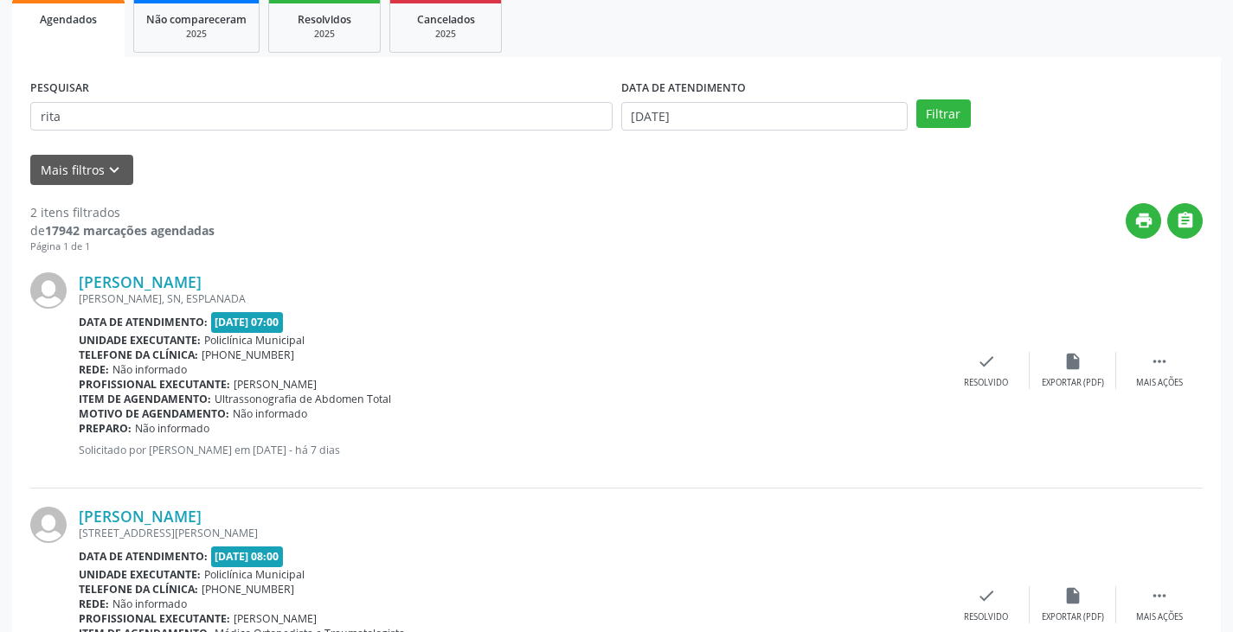
click at [985, 393] on div "[PERSON_NAME] [PERSON_NAME], SN, ESPLANADA Data de atendimento: [DATE] 07:00 Un…" at bounding box center [616, 371] width 1172 height 234
click at [974, 369] on div "check Resolvido" at bounding box center [986, 370] width 87 height 37
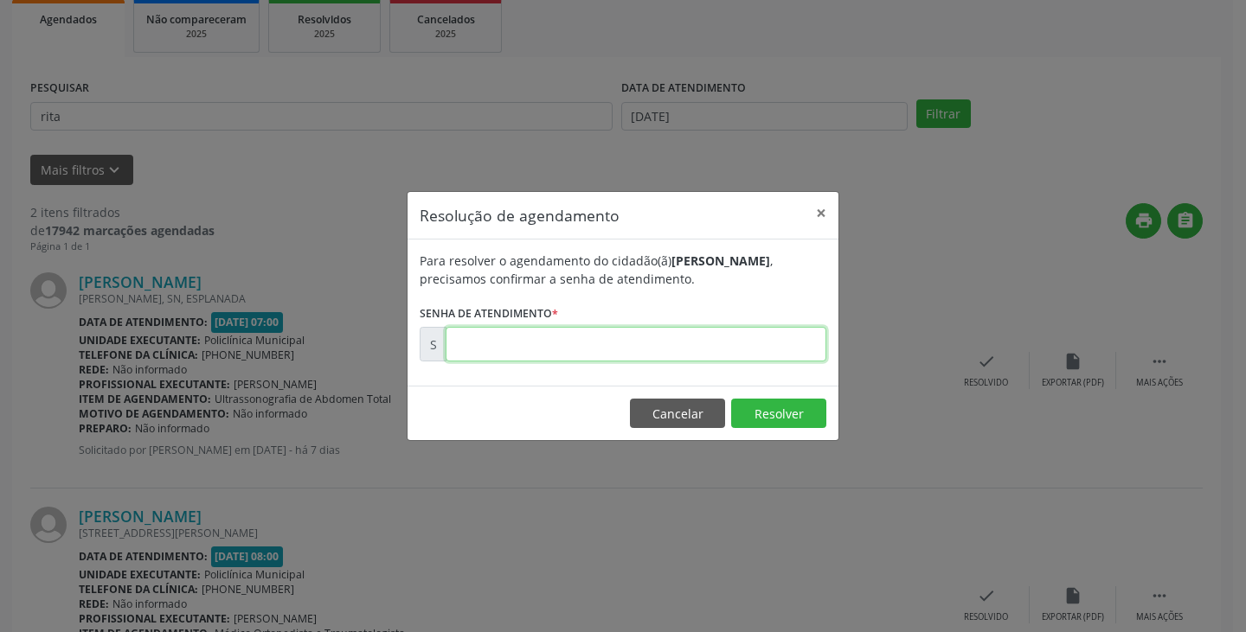
click at [696, 339] on input "text" at bounding box center [636, 344] width 381 height 35
type input "00175843"
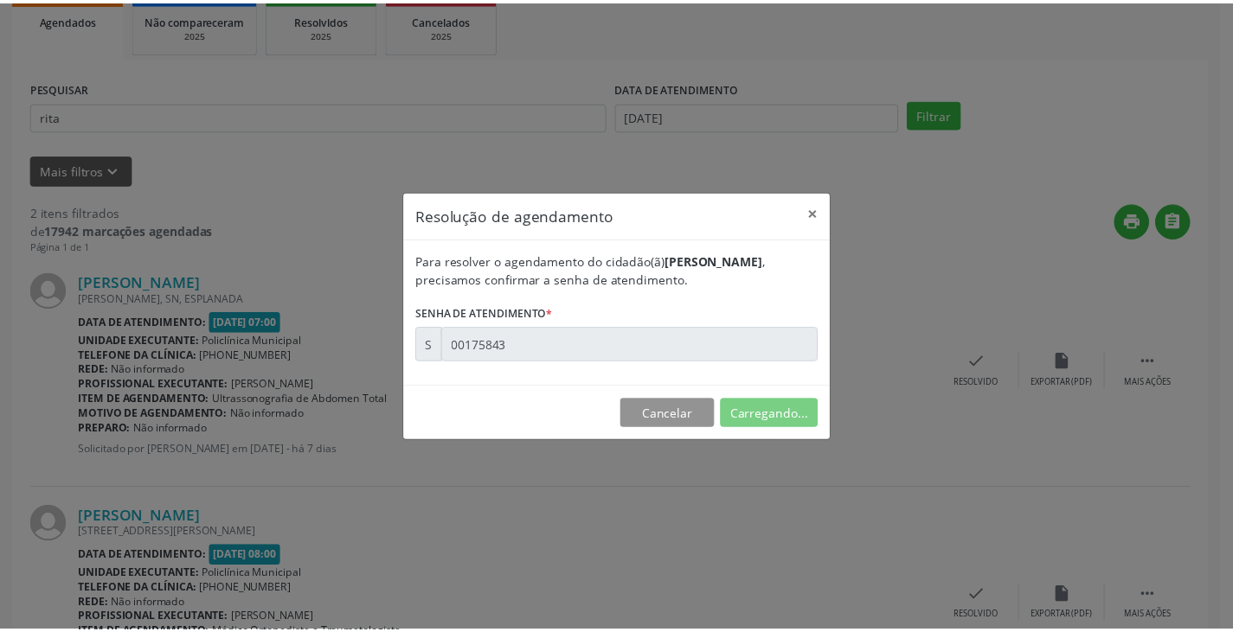
scroll to position [0, 0]
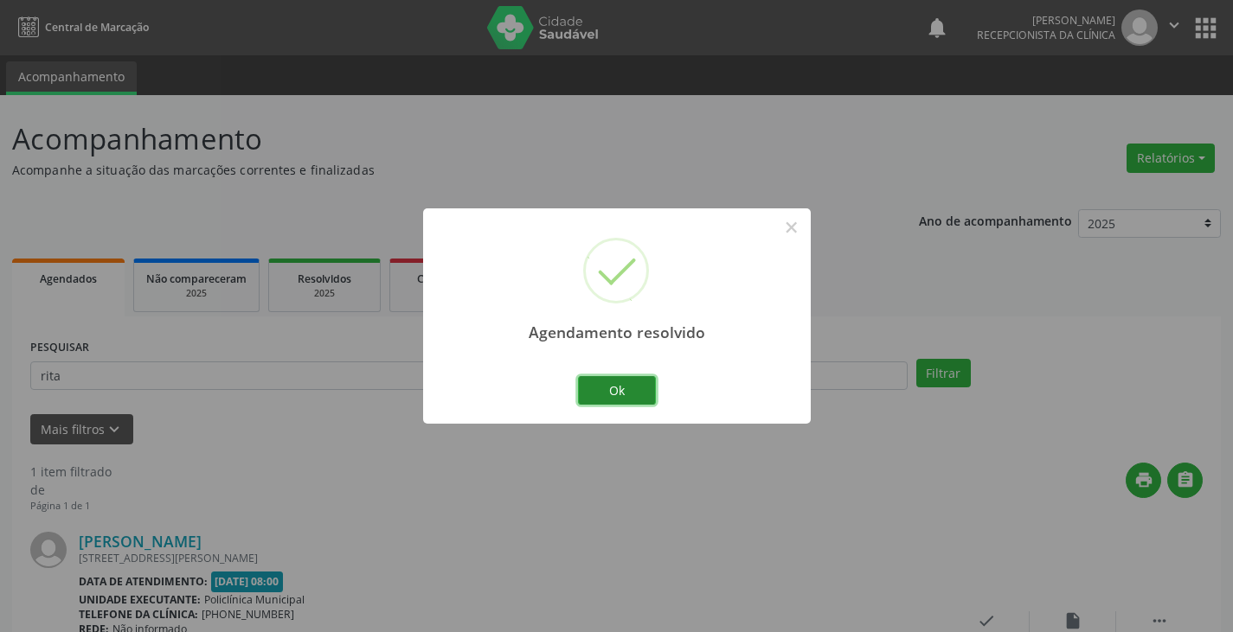
click at [627, 394] on button "Ok" at bounding box center [617, 390] width 78 height 29
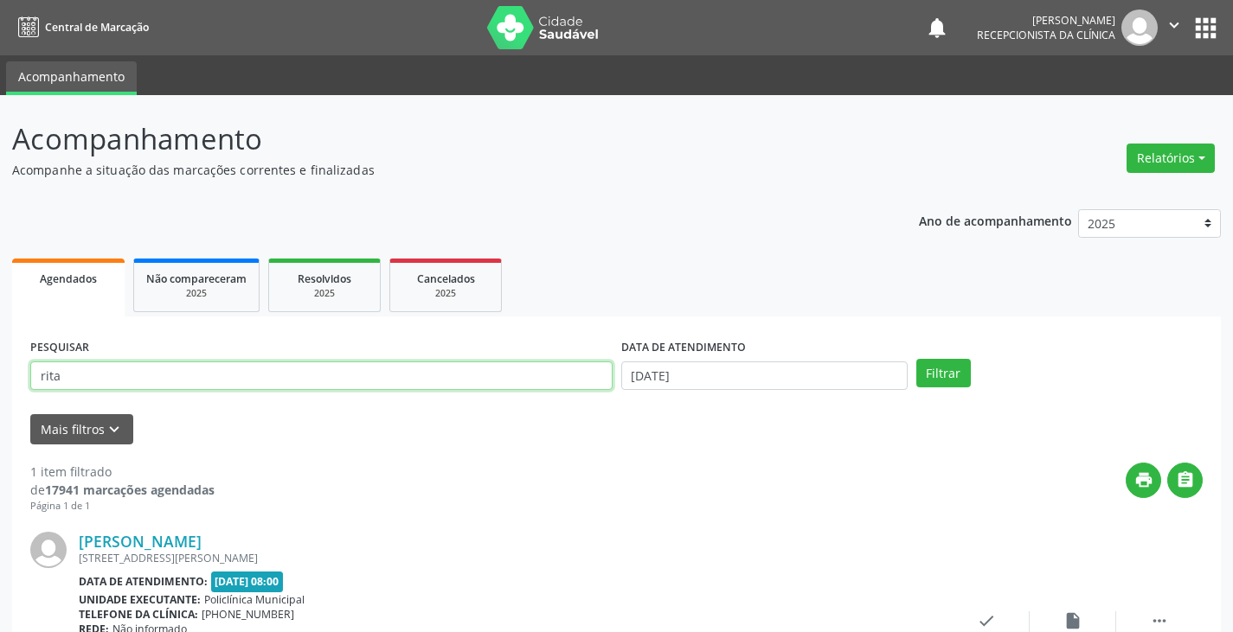
click at [592, 374] on input "rita" at bounding box center [321, 376] width 582 height 29
type input "r"
type input "[PERSON_NAME]"
click at [916, 359] on button "Filtrar" at bounding box center [943, 373] width 55 height 29
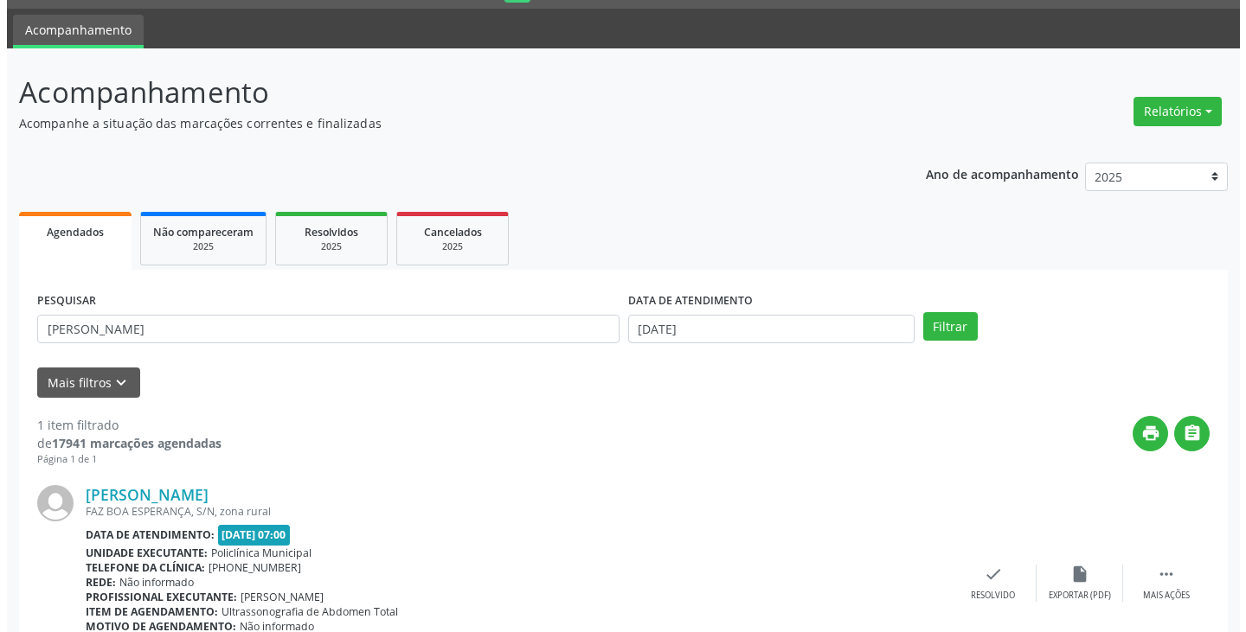
scroll to position [145, 0]
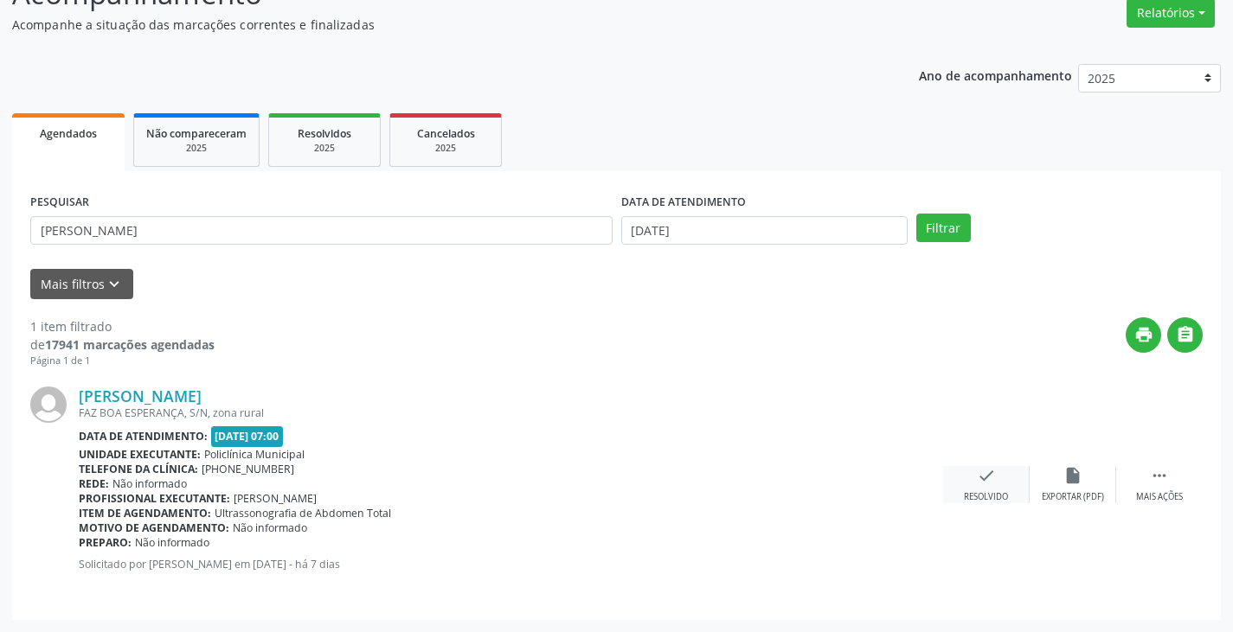
click at [972, 481] on div "check Resolvido" at bounding box center [986, 484] width 87 height 37
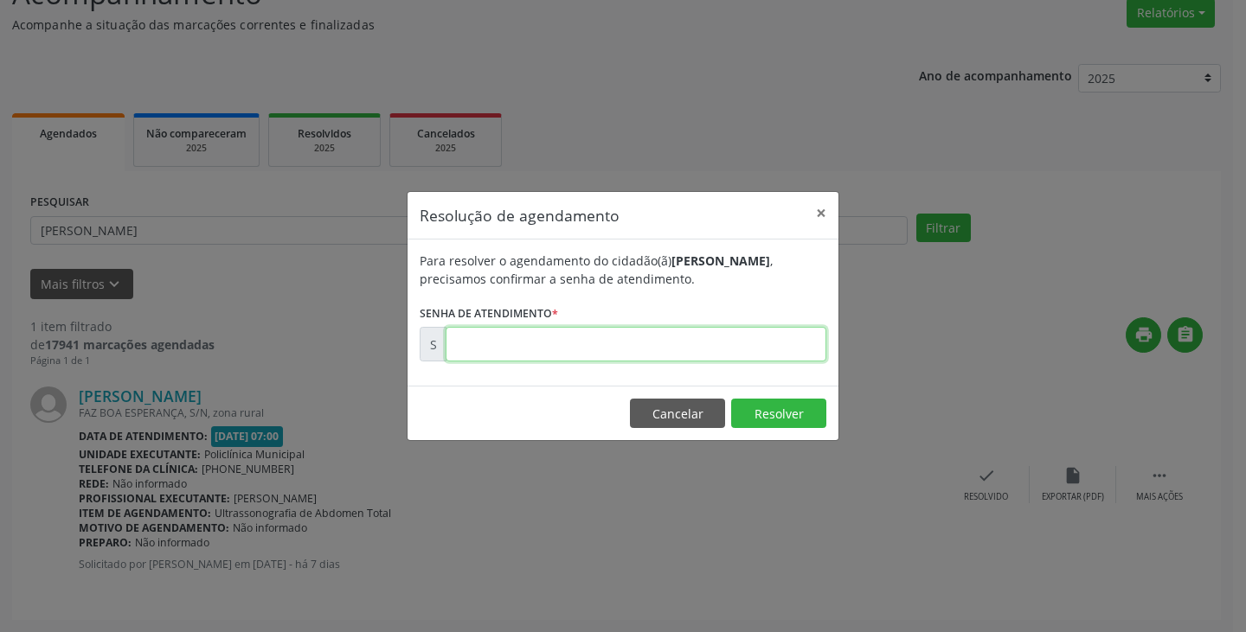
click at [680, 340] on input "text" at bounding box center [636, 344] width 381 height 35
type input "00175823"
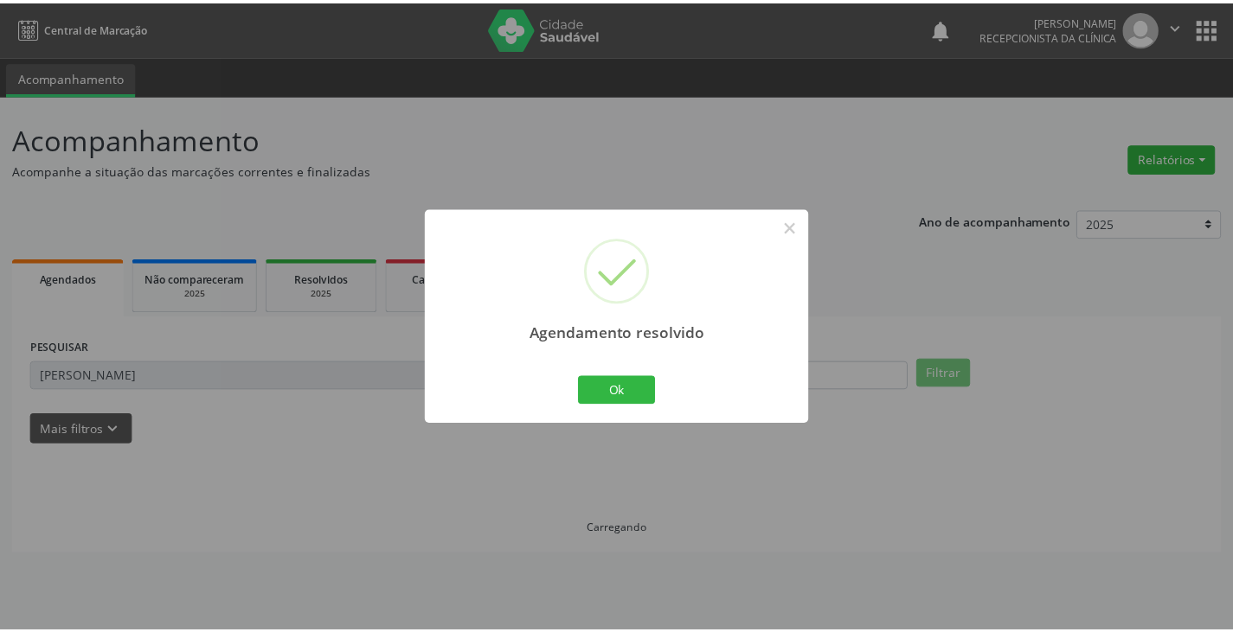
scroll to position [0, 0]
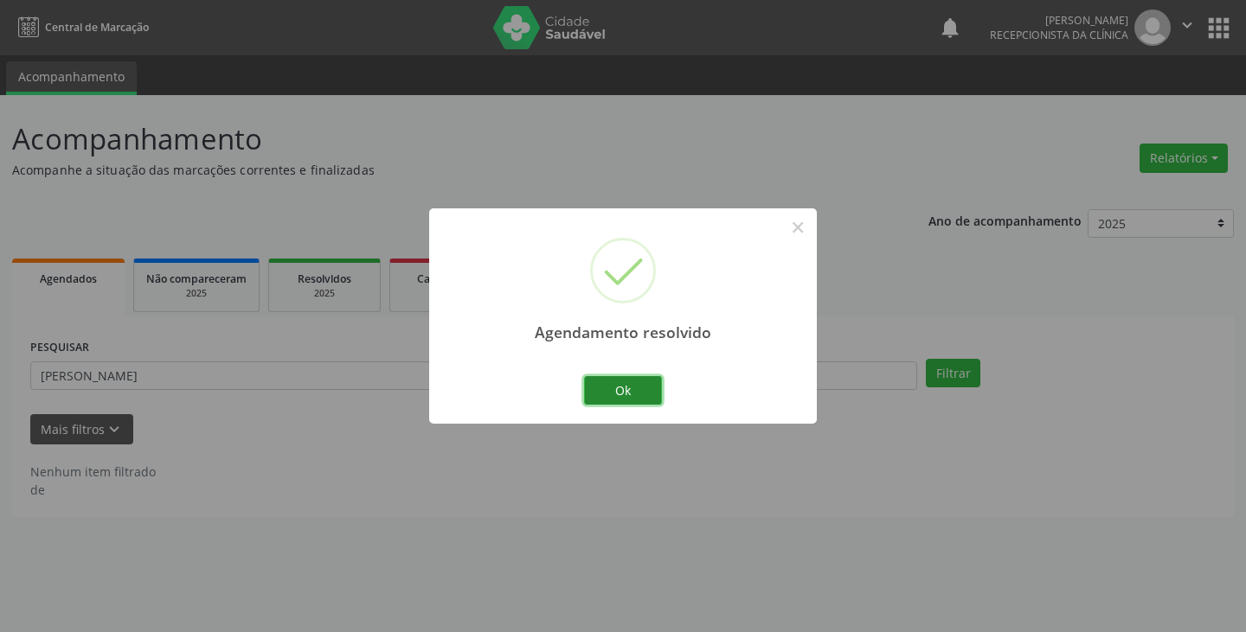
click at [637, 391] on button "Ok" at bounding box center [623, 390] width 78 height 29
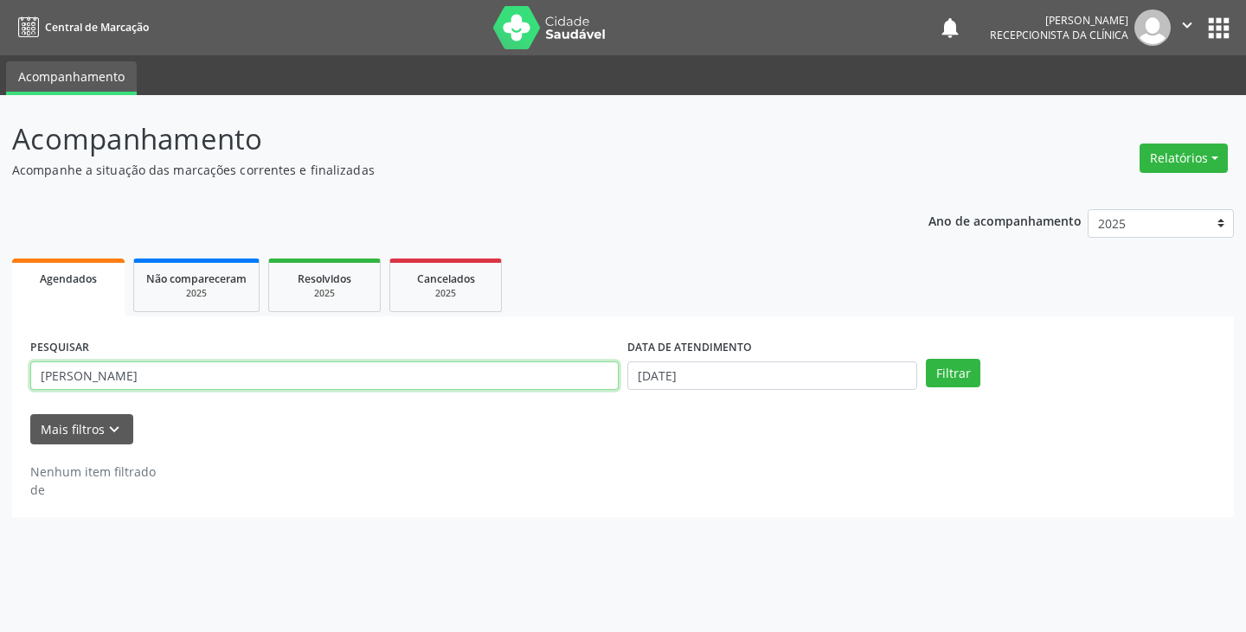
click at [569, 384] on input "[PERSON_NAME]" at bounding box center [324, 376] width 588 height 29
type input "a"
type input "vald"
click at [926, 359] on button "Filtrar" at bounding box center [953, 373] width 55 height 29
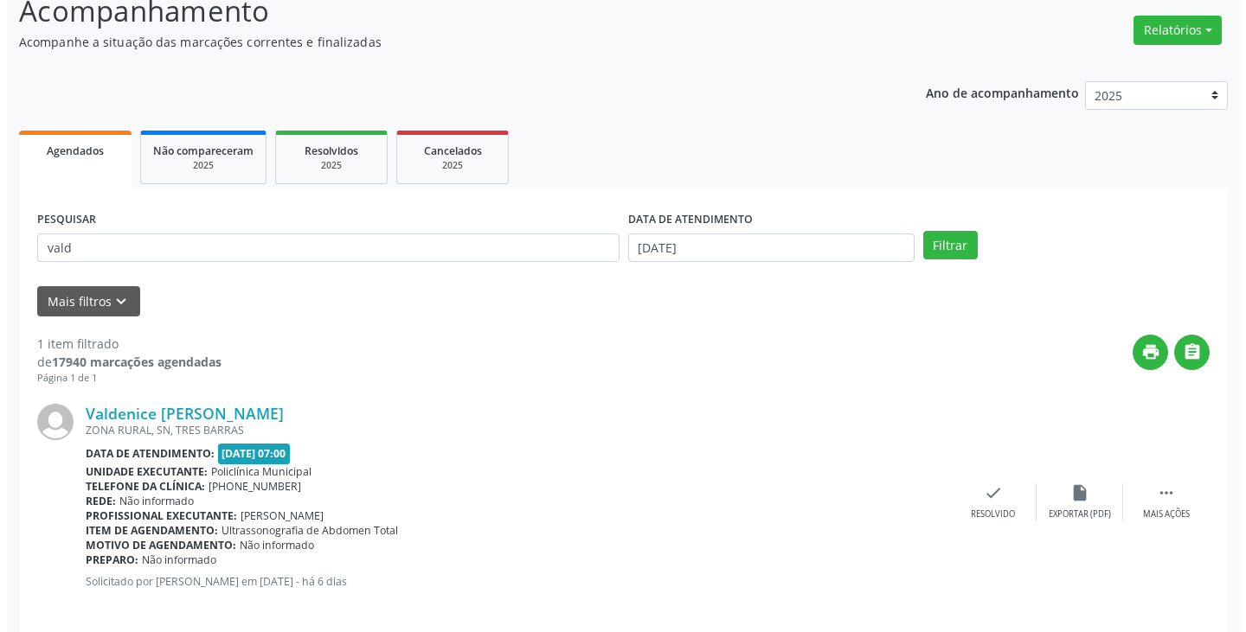
scroll to position [145, 0]
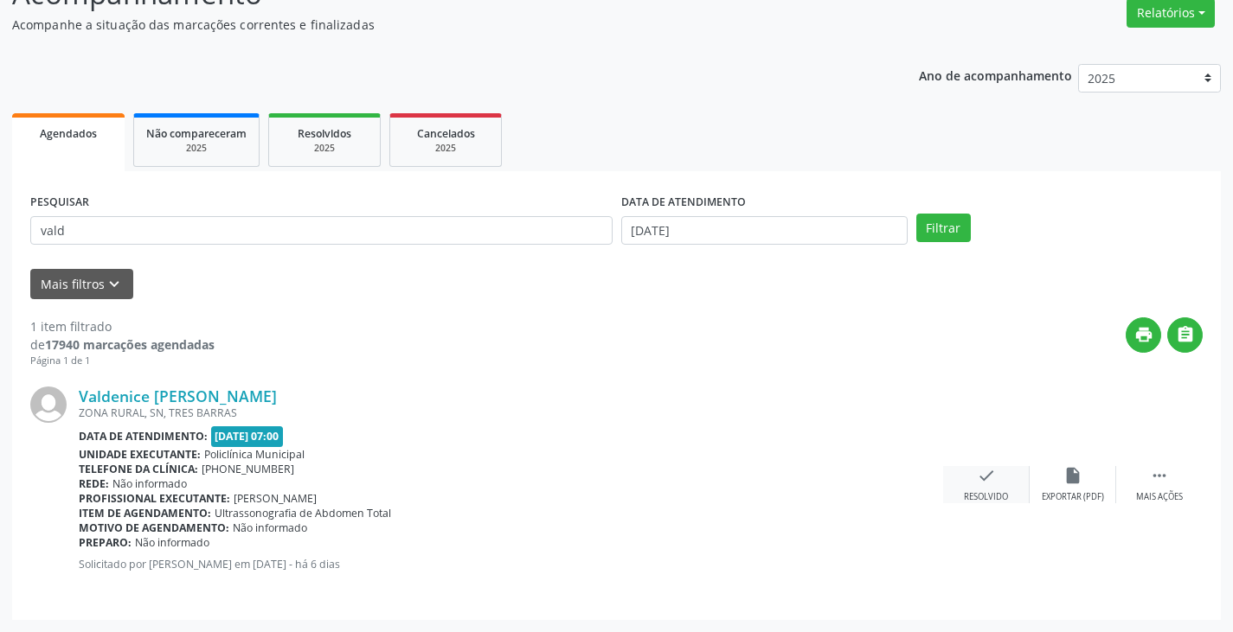
click at [982, 475] on icon "check" at bounding box center [986, 475] width 19 height 19
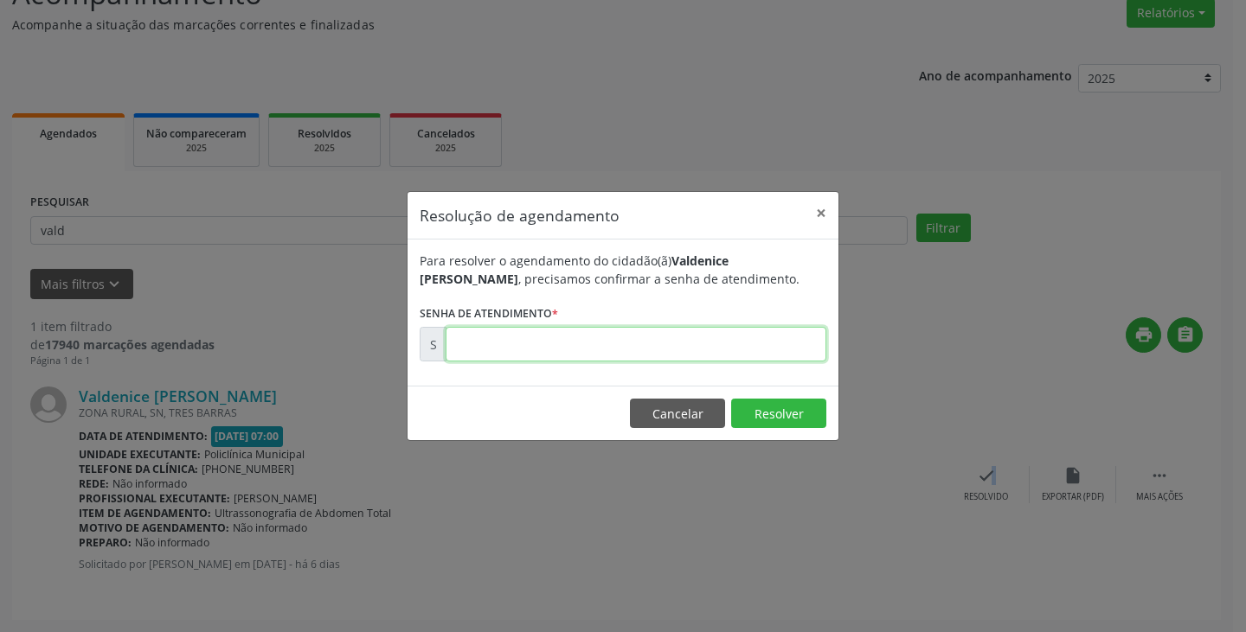
click at [722, 348] on input "text" at bounding box center [636, 344] width 381 height 35
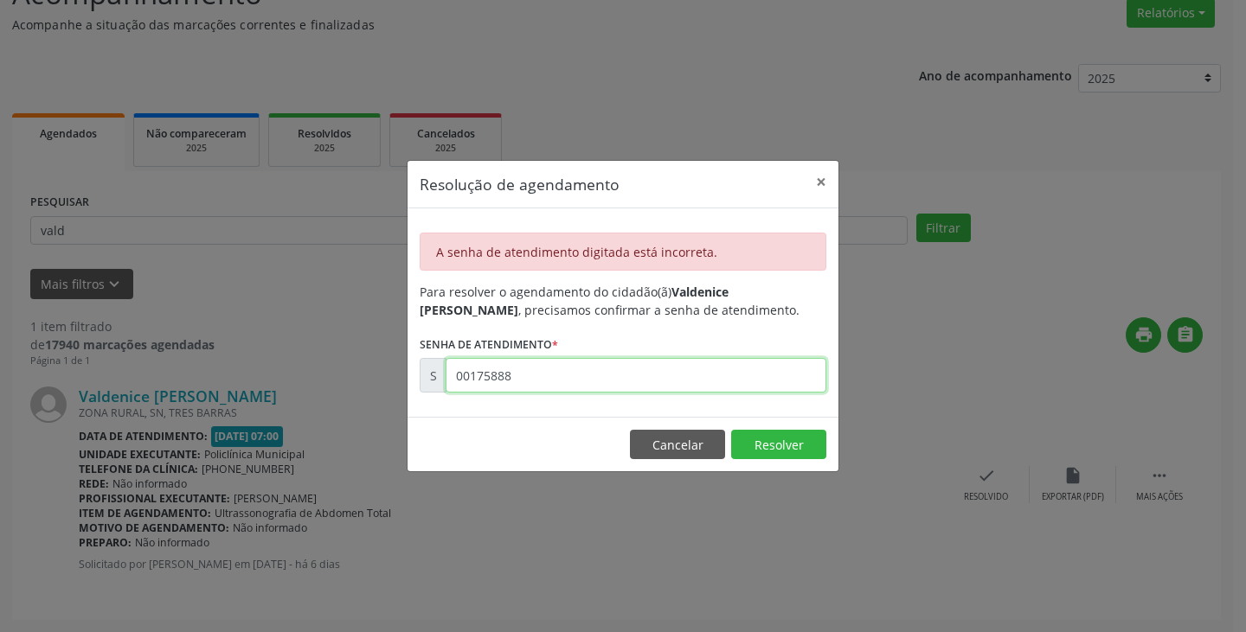
click at [684, 381] on input "00175888" at bounding box center [636, 375] width 381 height 35
type input "0"
type input "00175988"
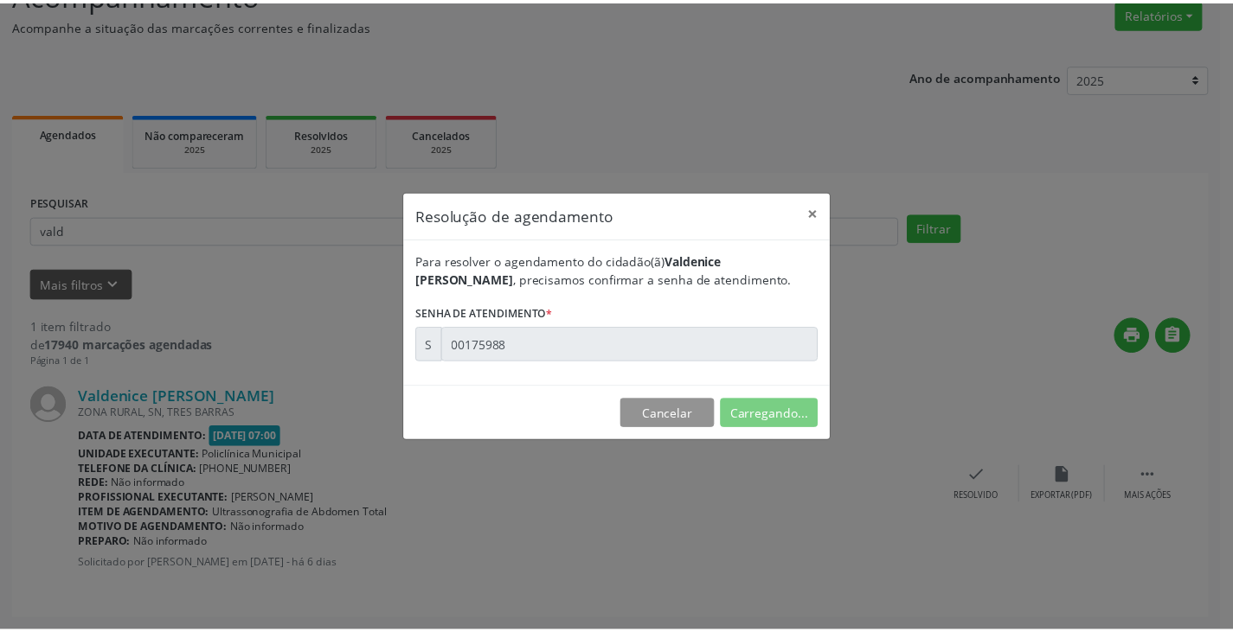
scroll to position [0, 0]
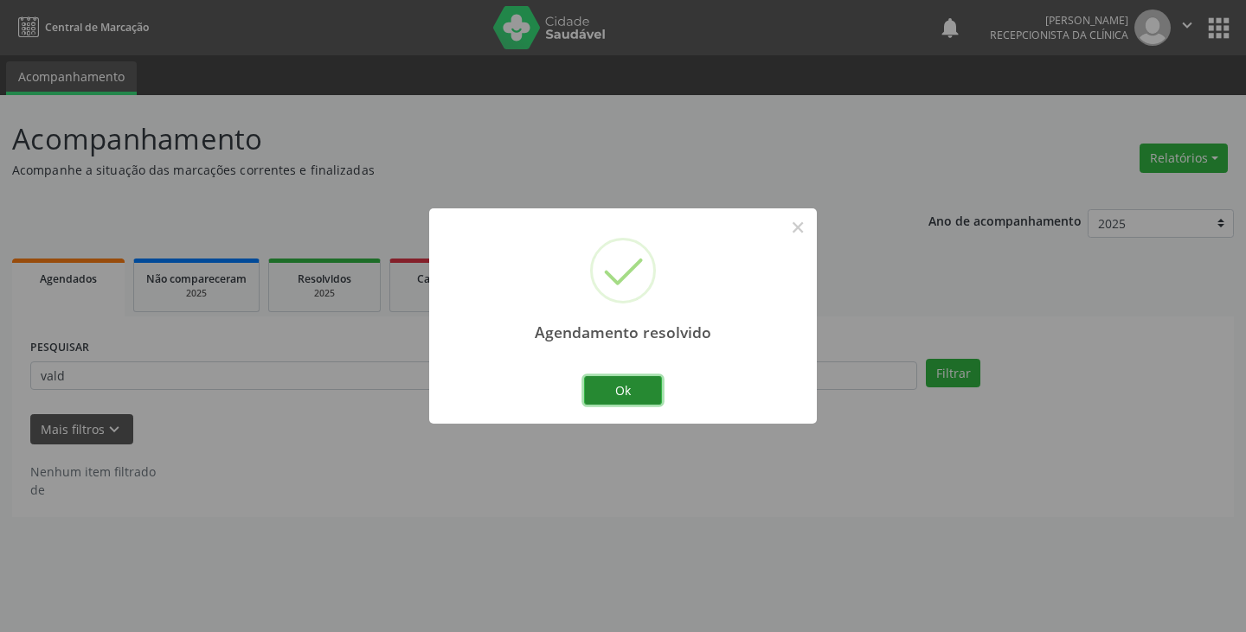
click at [603, 379] on button "Ok" at bounding box center [623, 390] width 78 height 29
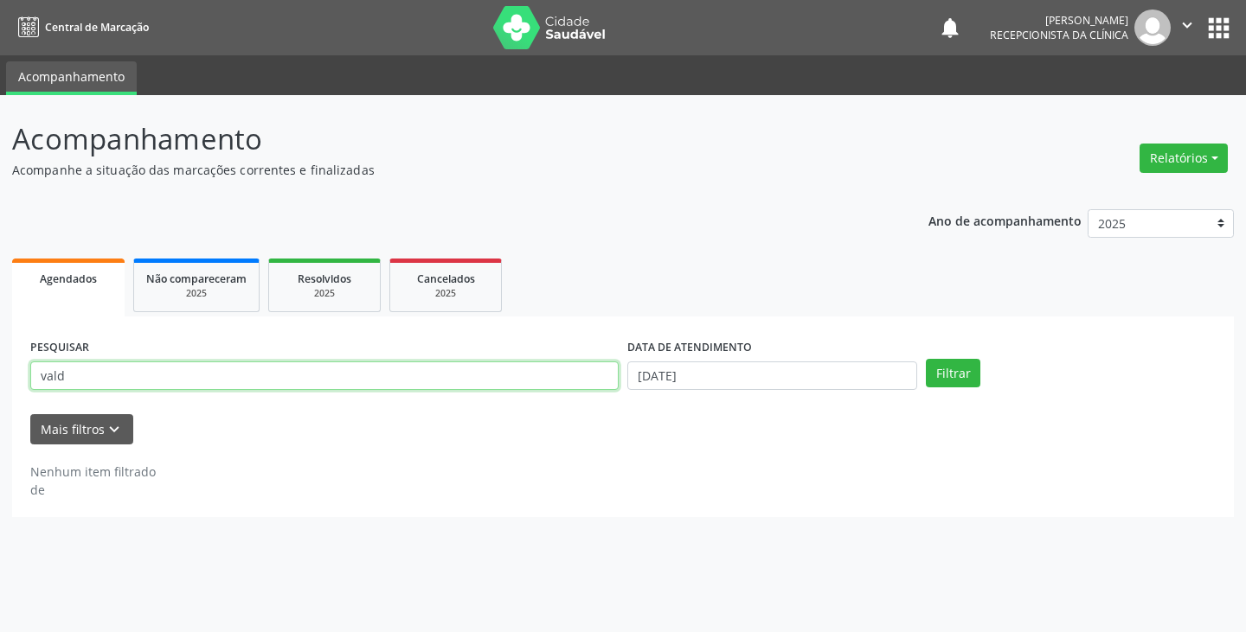
click at [559, 375] on input "vald" at bounding box center [324, 376] width 588 height 29
type input "v"
click at [926, 359] on button "Filtrar" at bounding box center [953, 373] width 55 height 29
click at [535, 371] on input "pdair" at bounding box center [324, 376] width 588 height 29
type input "p"
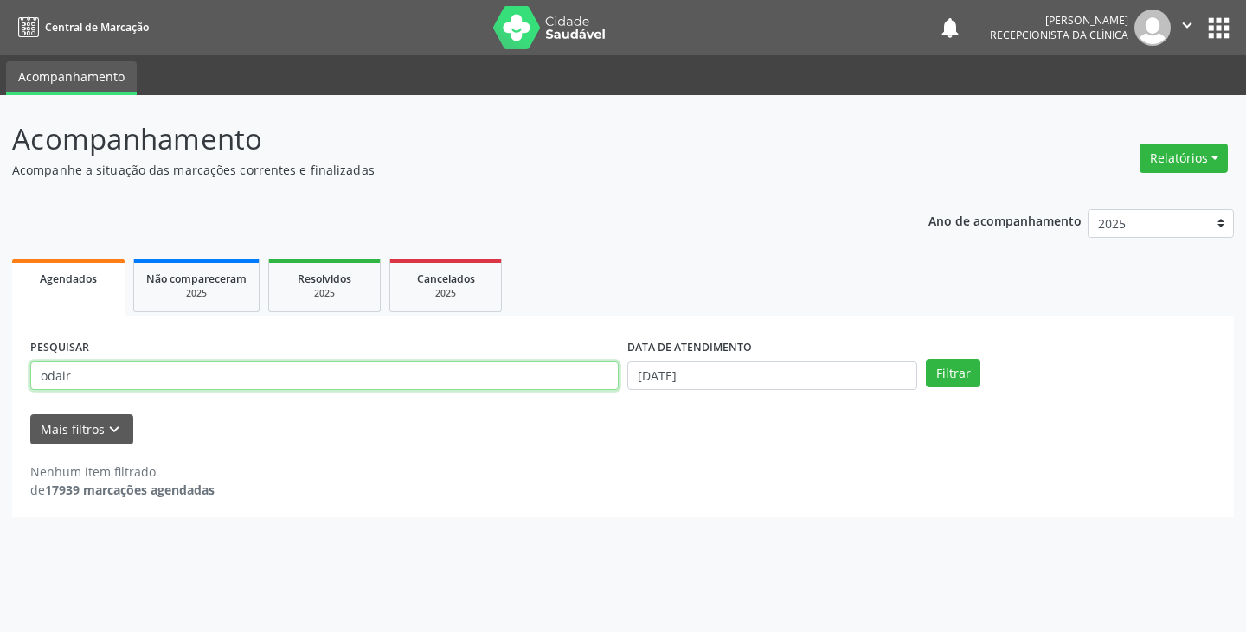
type input "odair"
click at [926, 359] on button "Filtrar" at bounding box center [953, 373] width 55 height 29
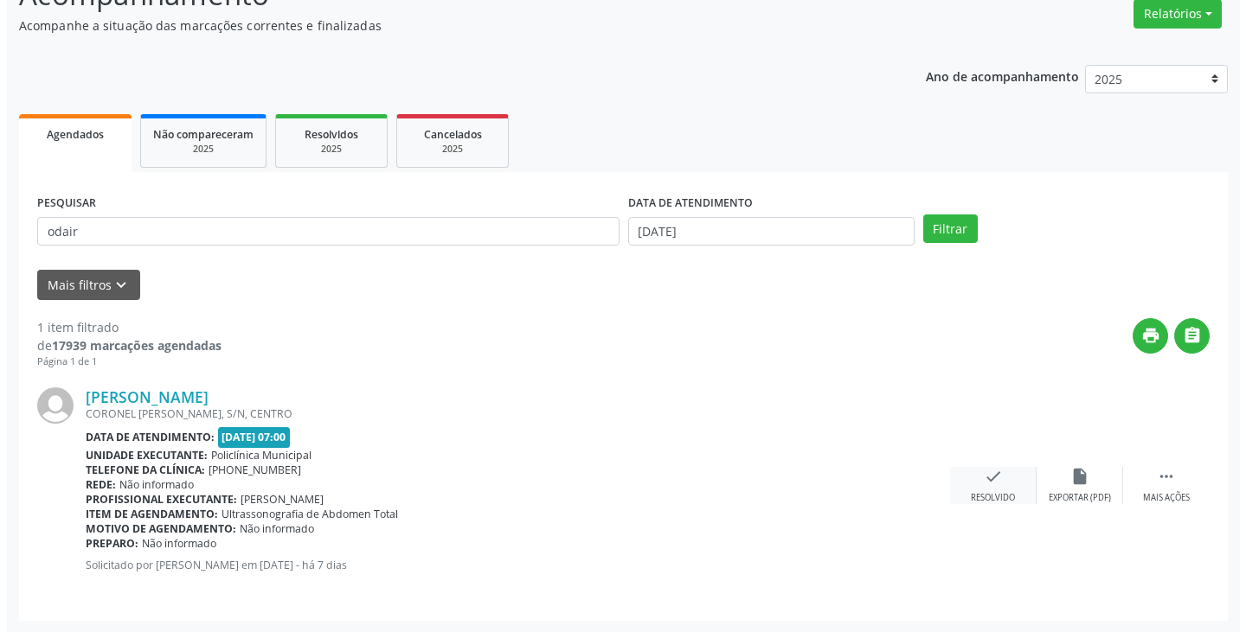
scroll to position [145, 0]
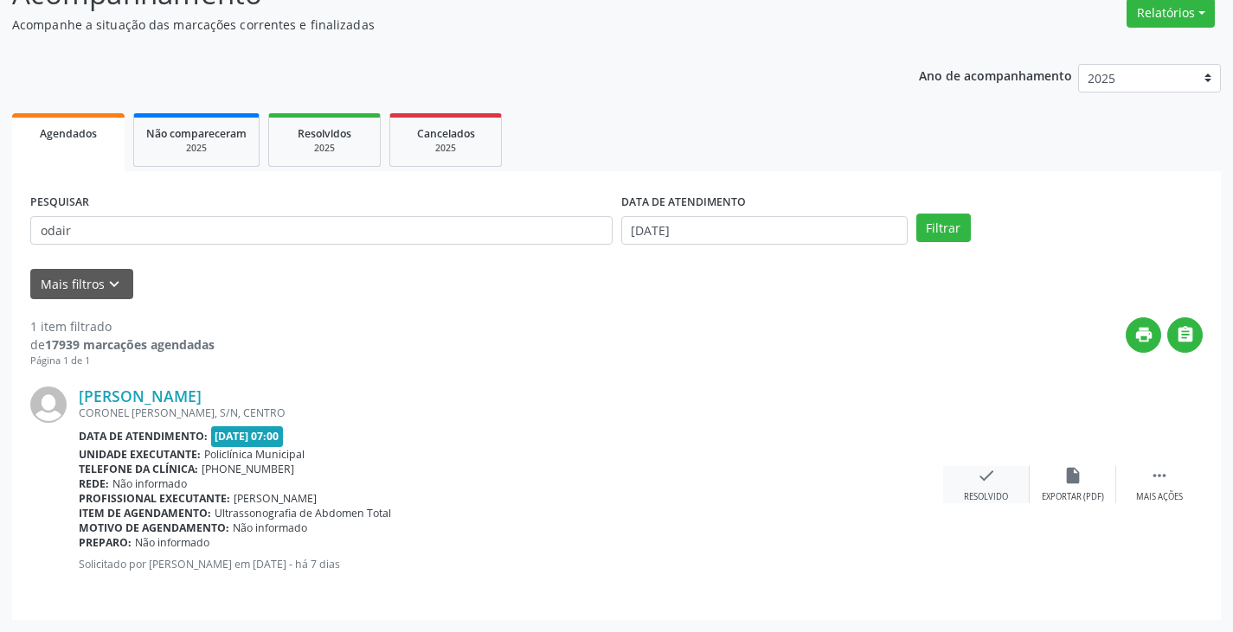
click at [981, 477] on icon "check" at bounding box center [986, 475] width 19 height 19
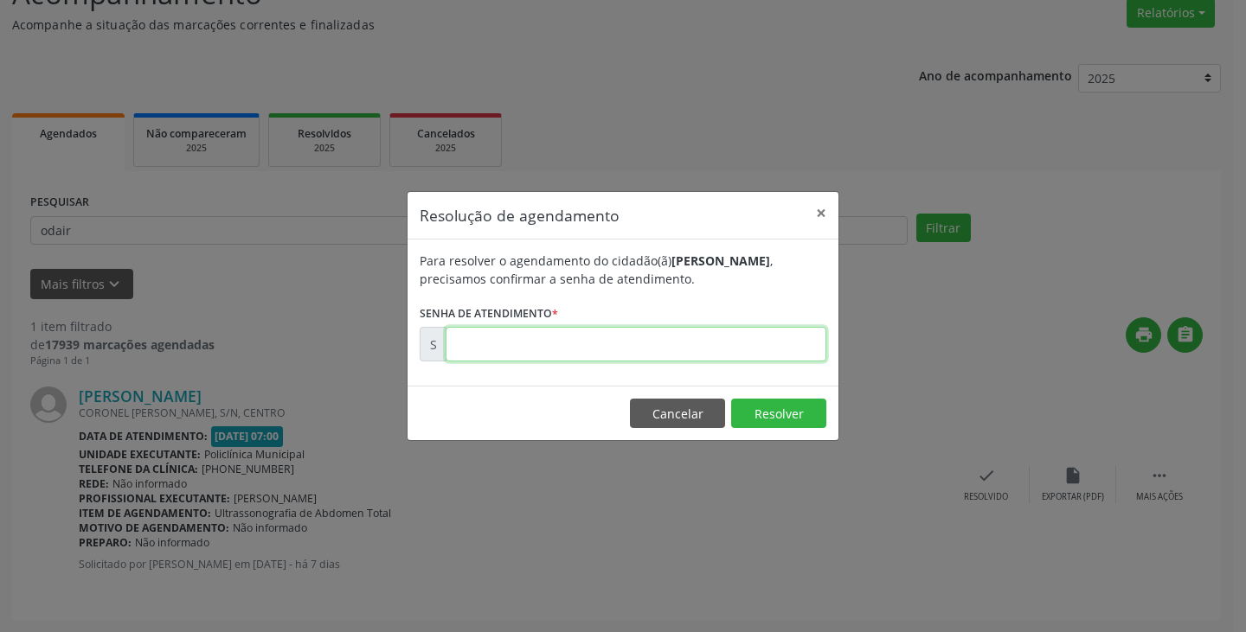
click at [745, 352] on input "text" at bounding box center [636, 344] width 381 height 35
type input "00175851"
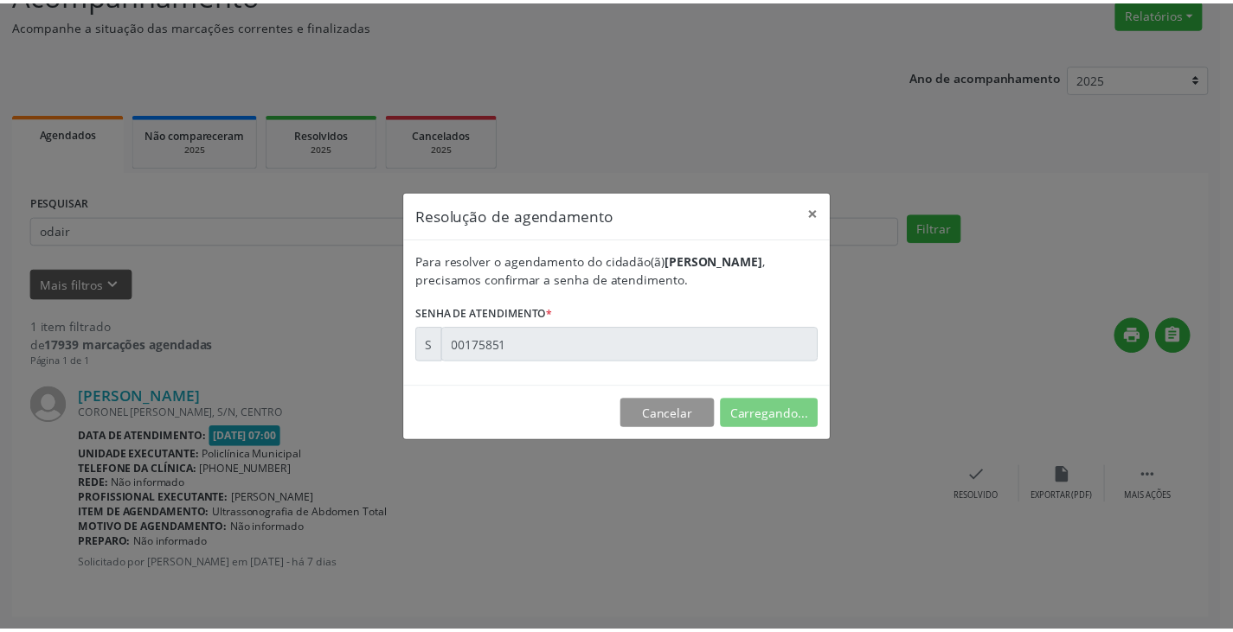
scroll to position [0, 0]
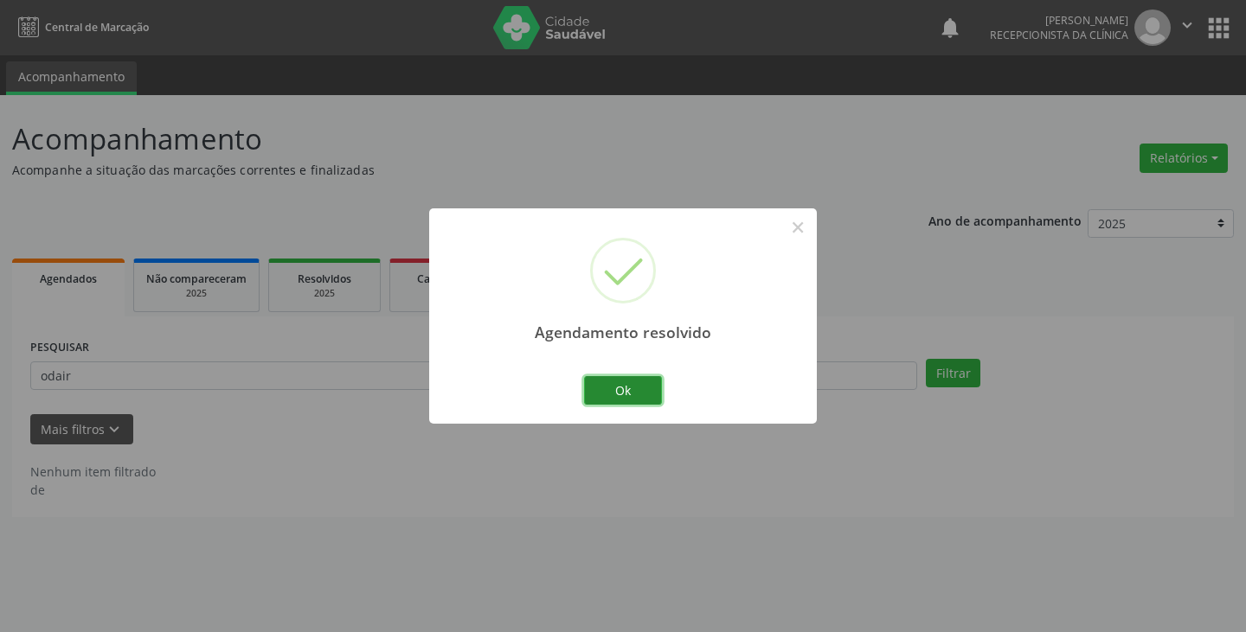
click at [603, 395] on button "Ok" at bounding box center [623, 390] width 78 height 29
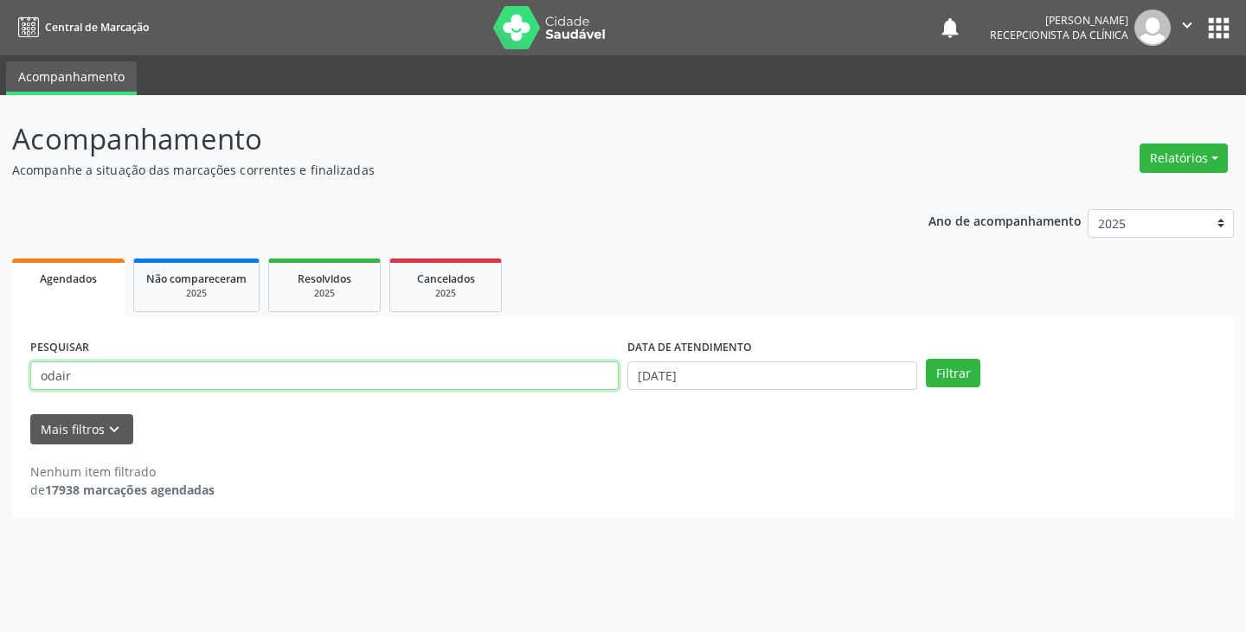
click at [585, 380] on input "odair" at bounding box center [324, 376] width 588 height 29
type input "o"
type input "ing"
click at [926, 359] on button "Filtrar" at bounding box center [953, 373] width 55 height 29
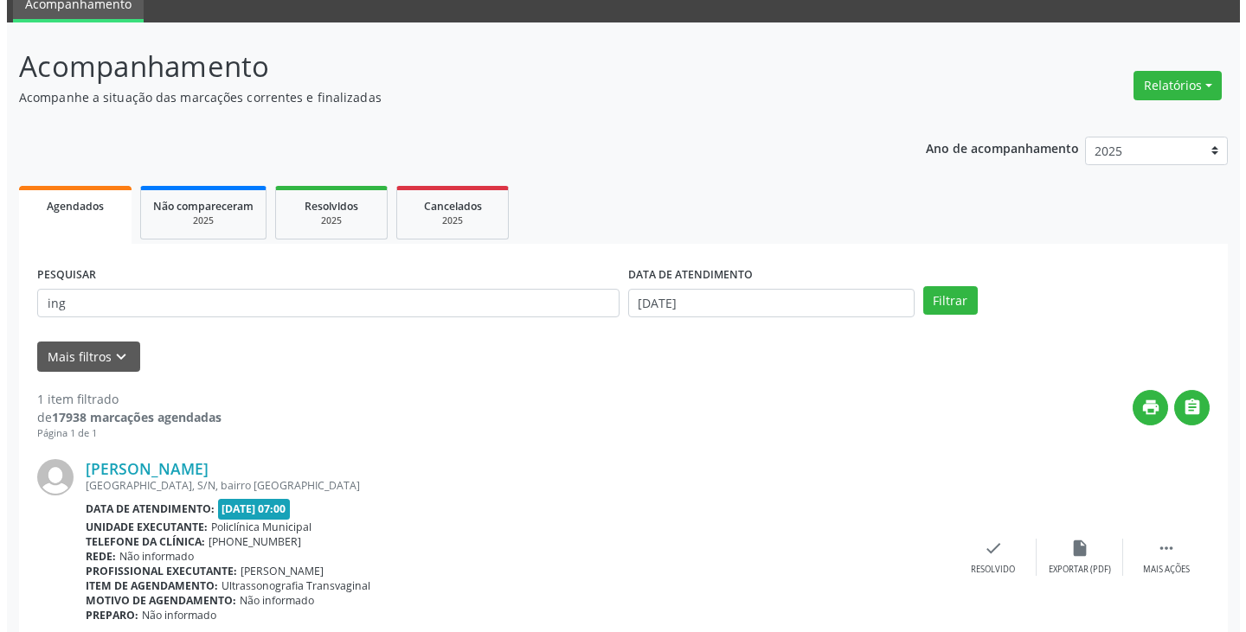
scroll to position [145, 0]
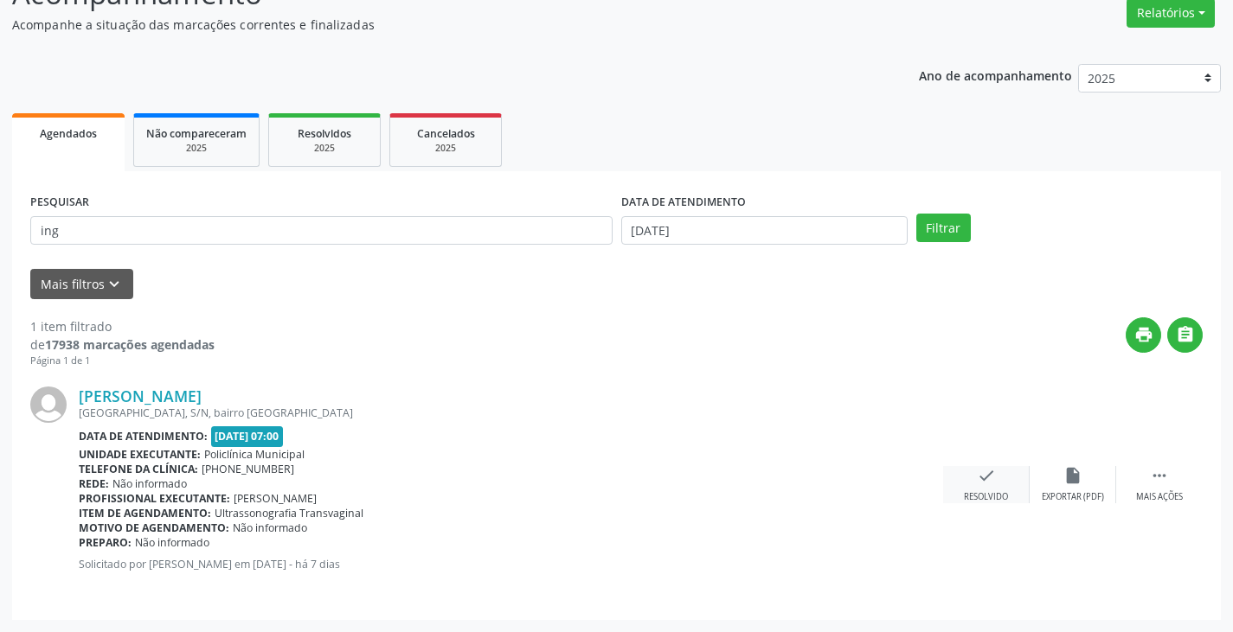
click at [991, 482] on icon "check" at bounding box center [986, 475] width 19 height 19
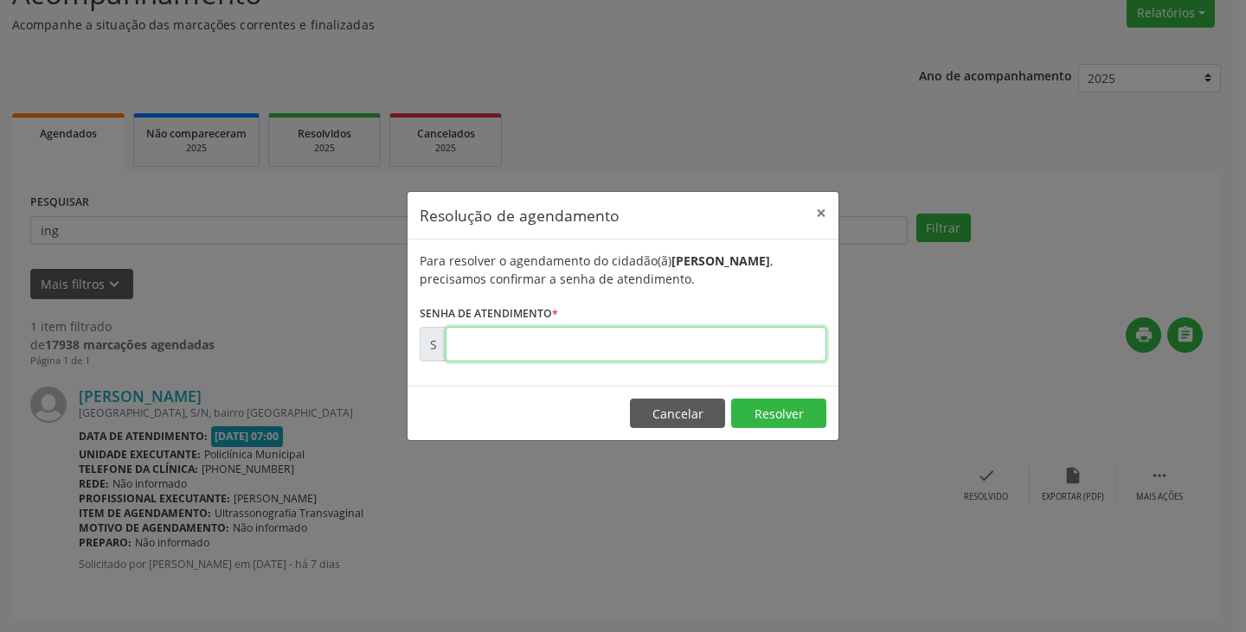
click at [753, 350] on input "text" at bounding box center [636, 344] width 381 height 35
type input "00175828"
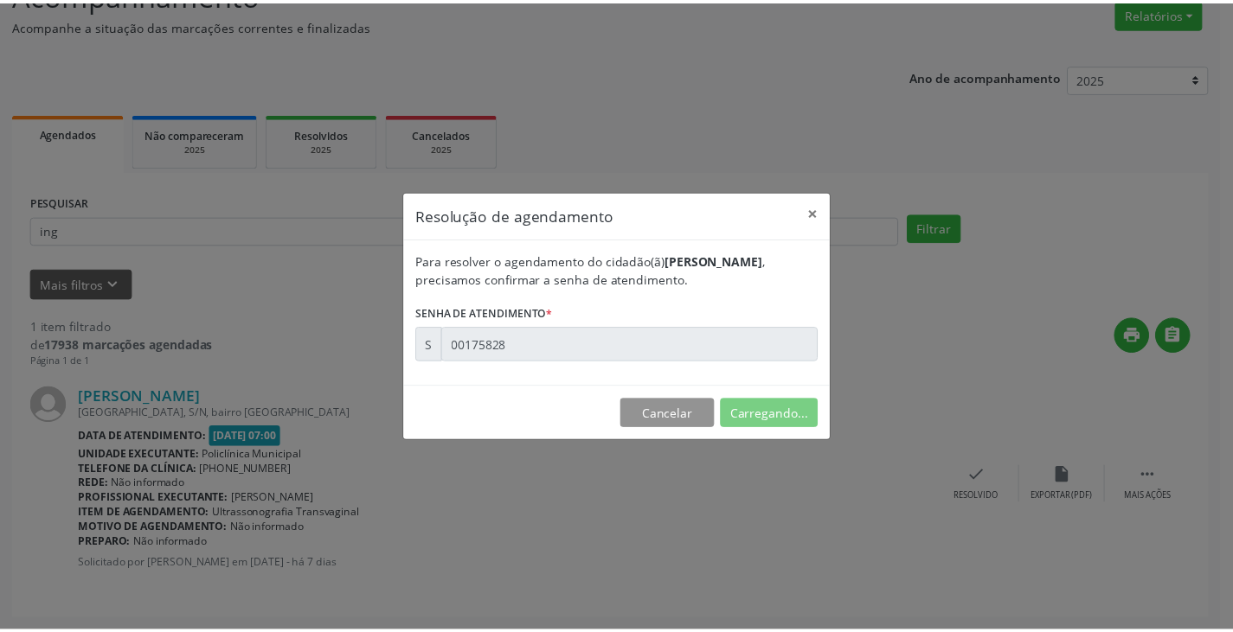
scroll to position [0, 0]
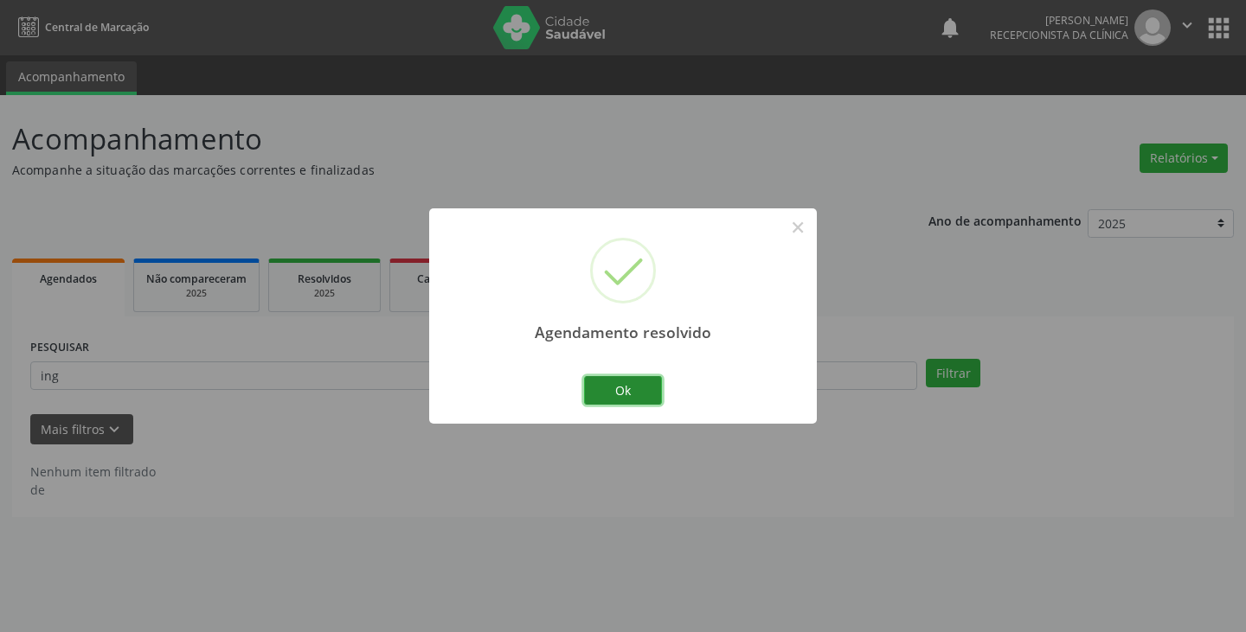
click at [633, 389] on button "Ok" at bounding box center [623, 390] width 78 height 29
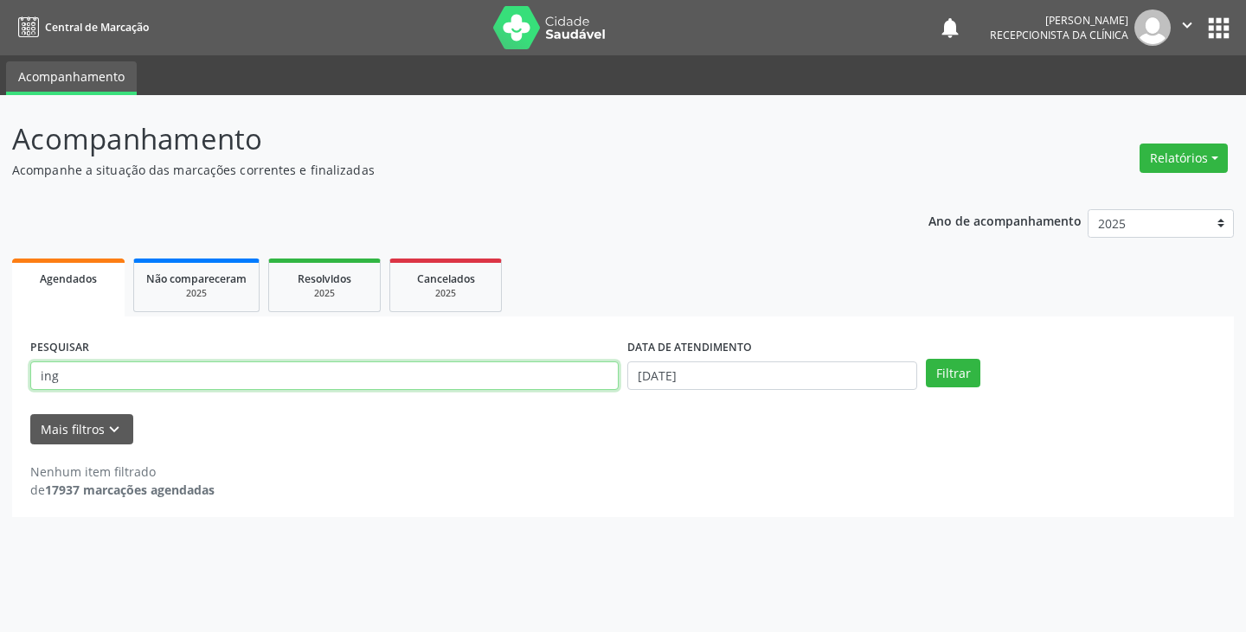
click at [559, 384] on input "ing" at bounding box center [324, 376] width 588 height 29
type input "i"
click at [926, 359] on button "Filtrar" at bounding box center [953, 373] width 55 height 29
click at [559, 384] on input "renatro" at bounding box center [324, 376] width 588 height 29
type input "[PERSON_NAME]"
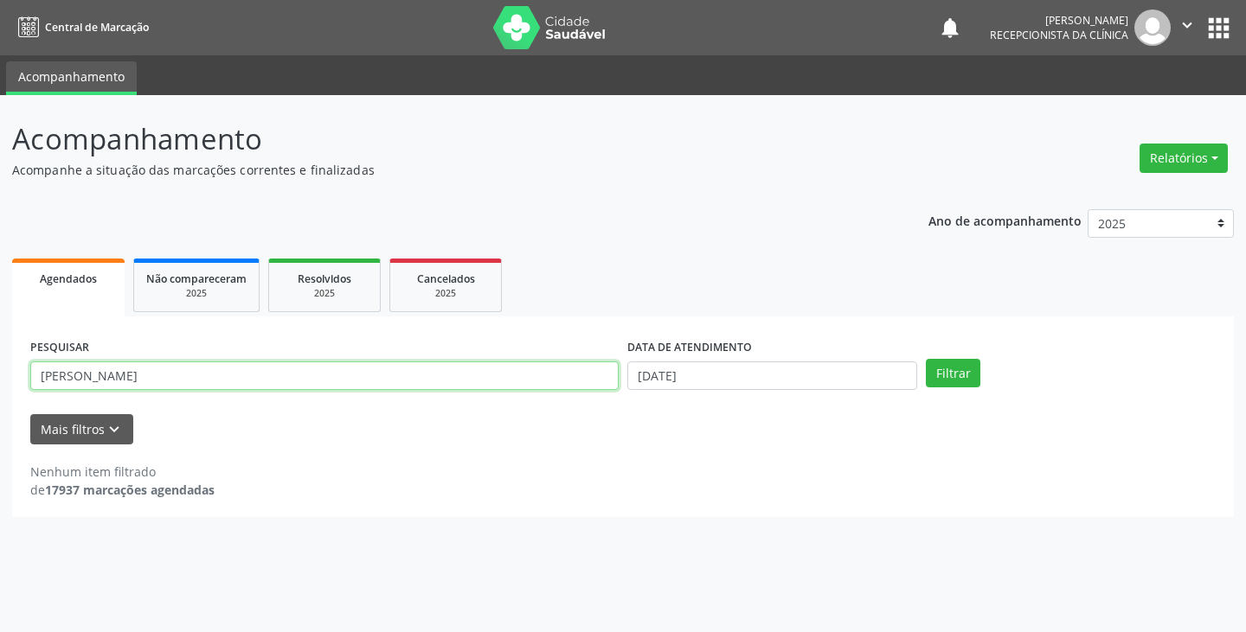
click at [926, 359] on button "Filtrar" at bounding box center [953, 373] width 55 height 29
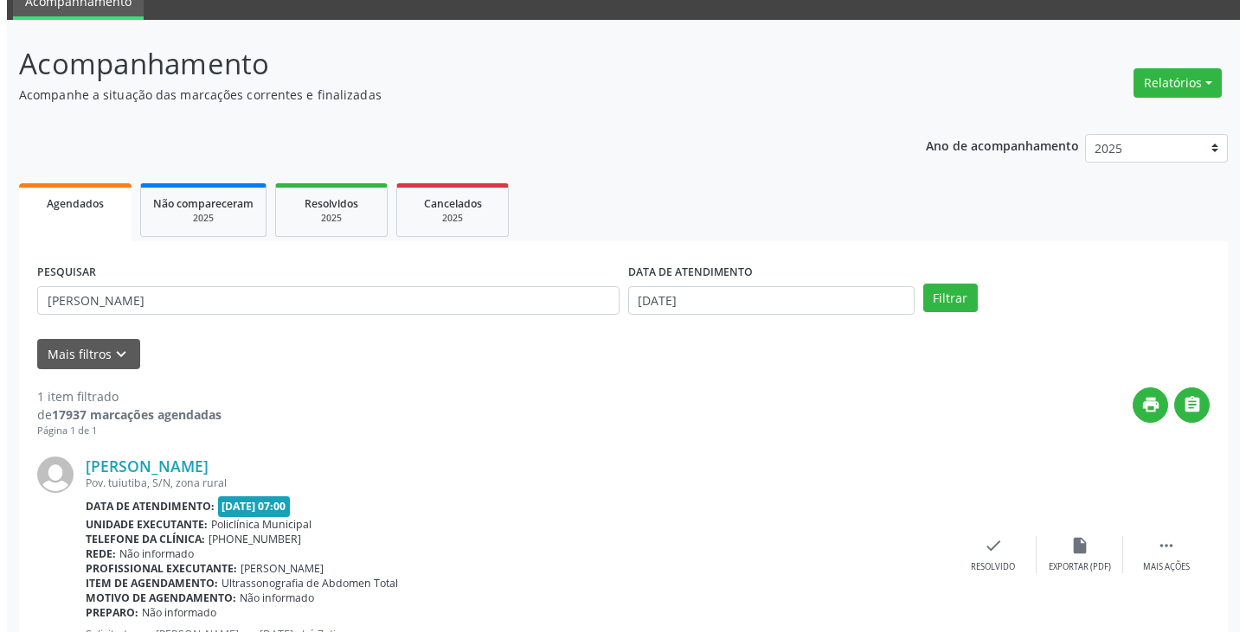
scroll to position [145, 0]
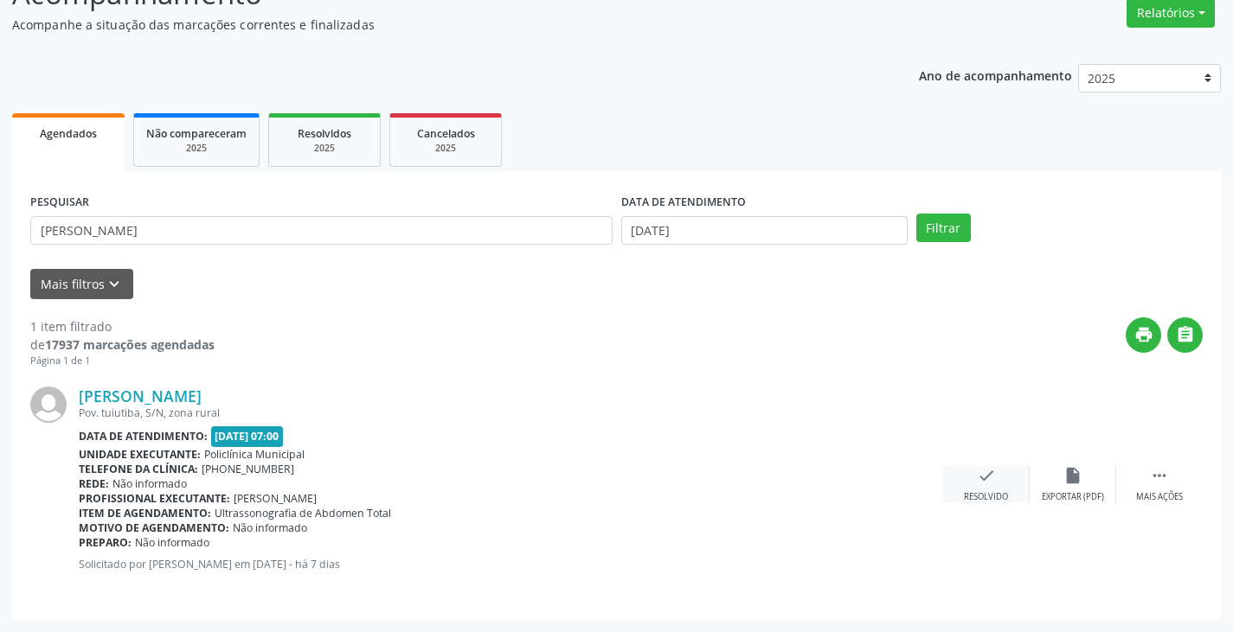
click at [980, 473] on icon "check" at bounding box center [986, 475] width 19 height 19
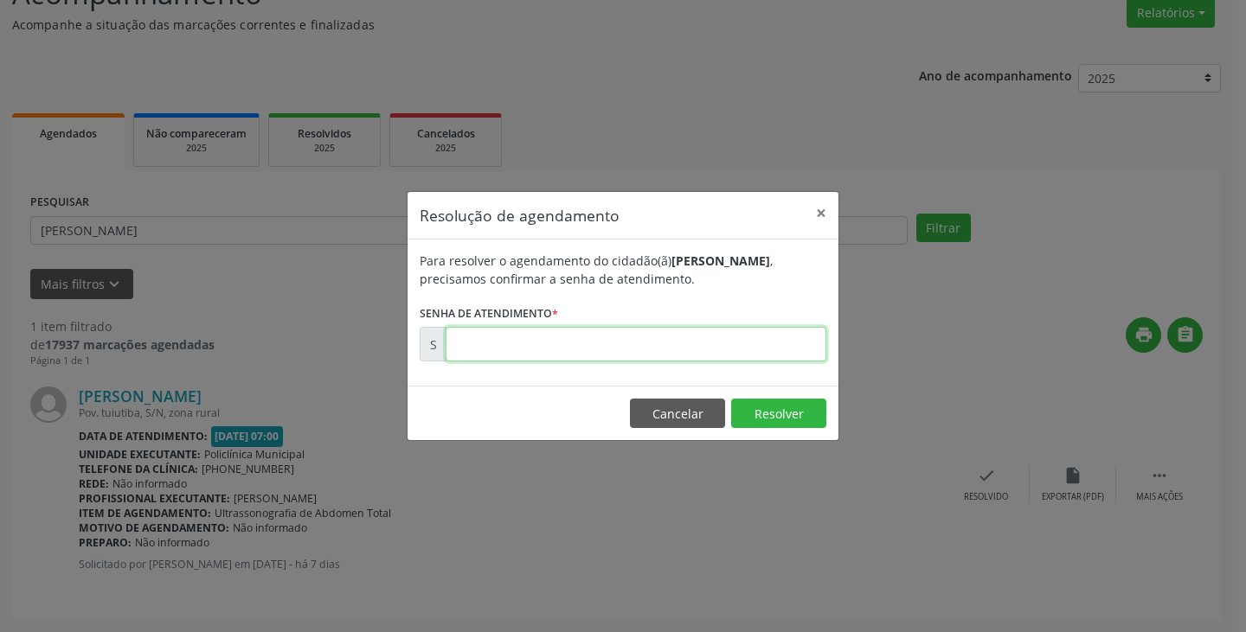
click at [784, 350] on input "text" at bounding box center [636, 344] width 381 height 35
type input "00175850"
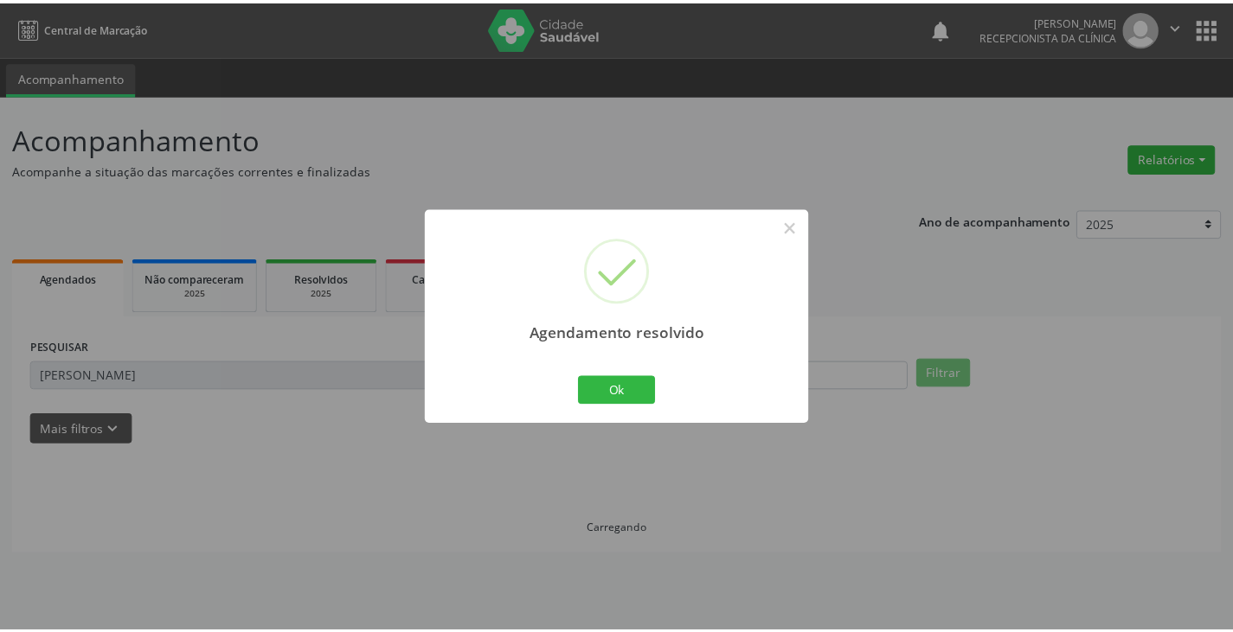
scroll to position [0, 0]
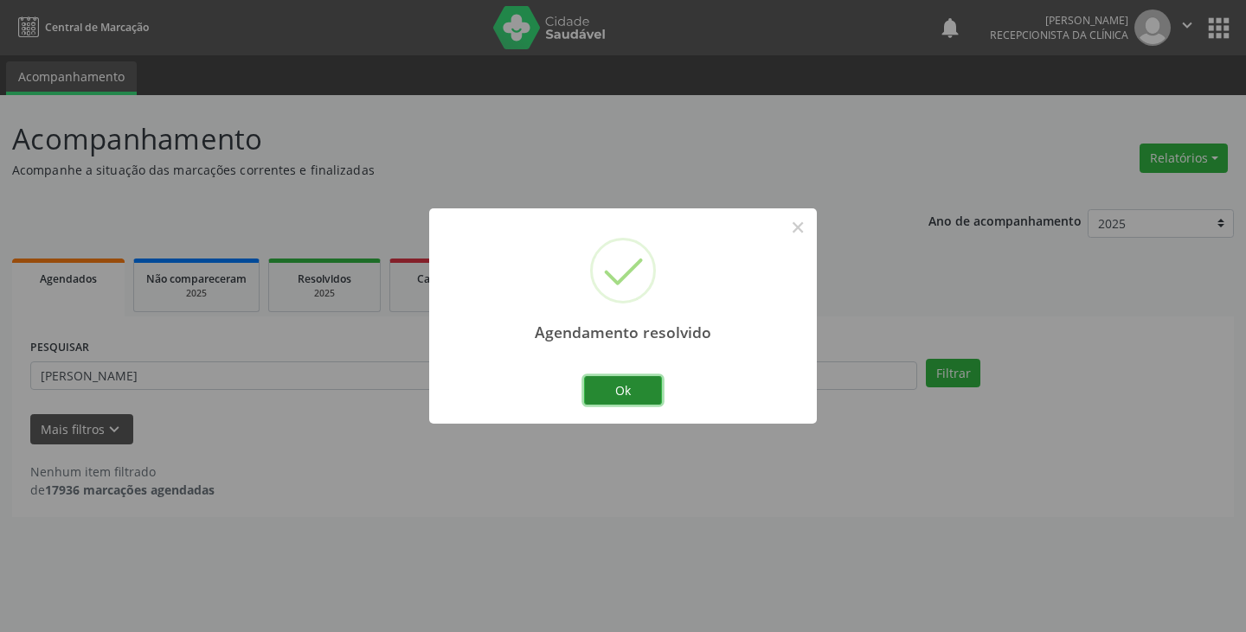
click at [596, 384] on button "Ok" at bounding box center [623, 390] width 78 height 29
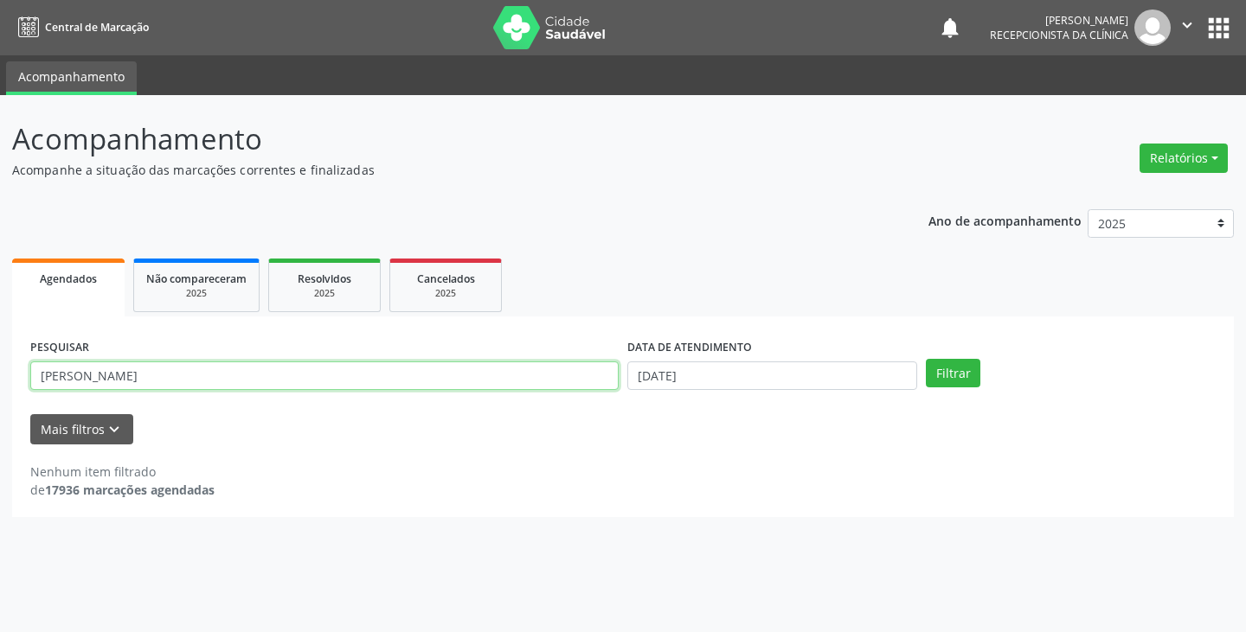
click at [613, 383] on input "[PERSON_NAME]" at bounding box center [324, 376] width 588 height 29
type input "r"
type input "josim"
click at [926, 359] on button "Filtrar" at bounding box center [953, 373] width 55 height 29
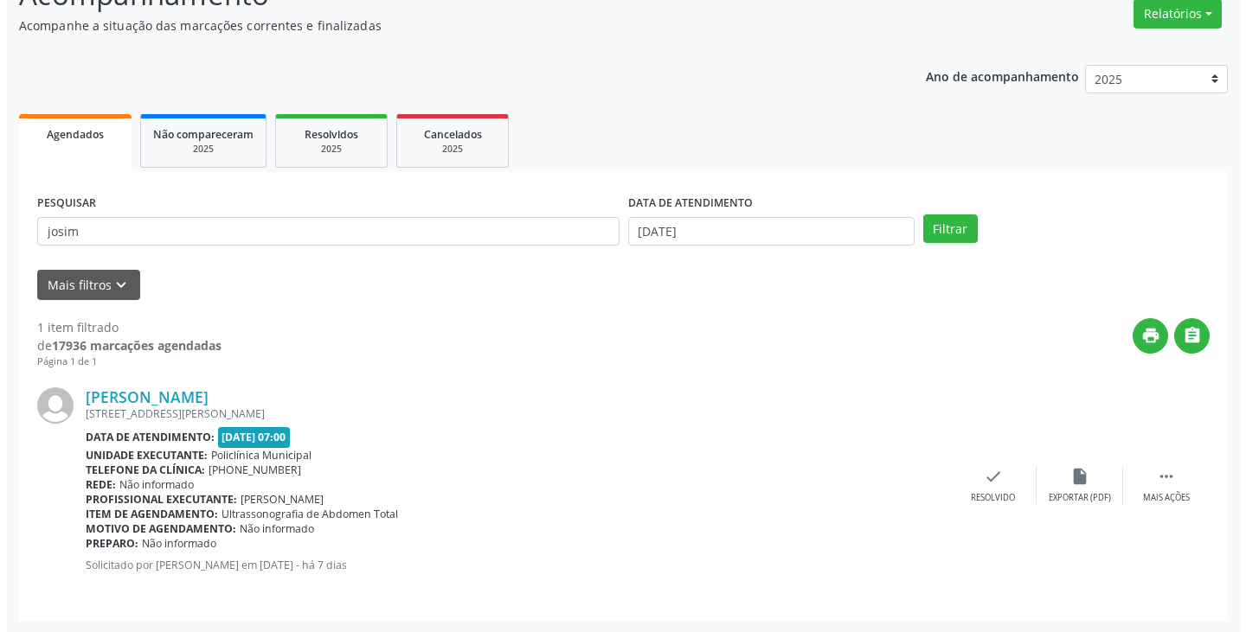
scroll to position [145, 0]
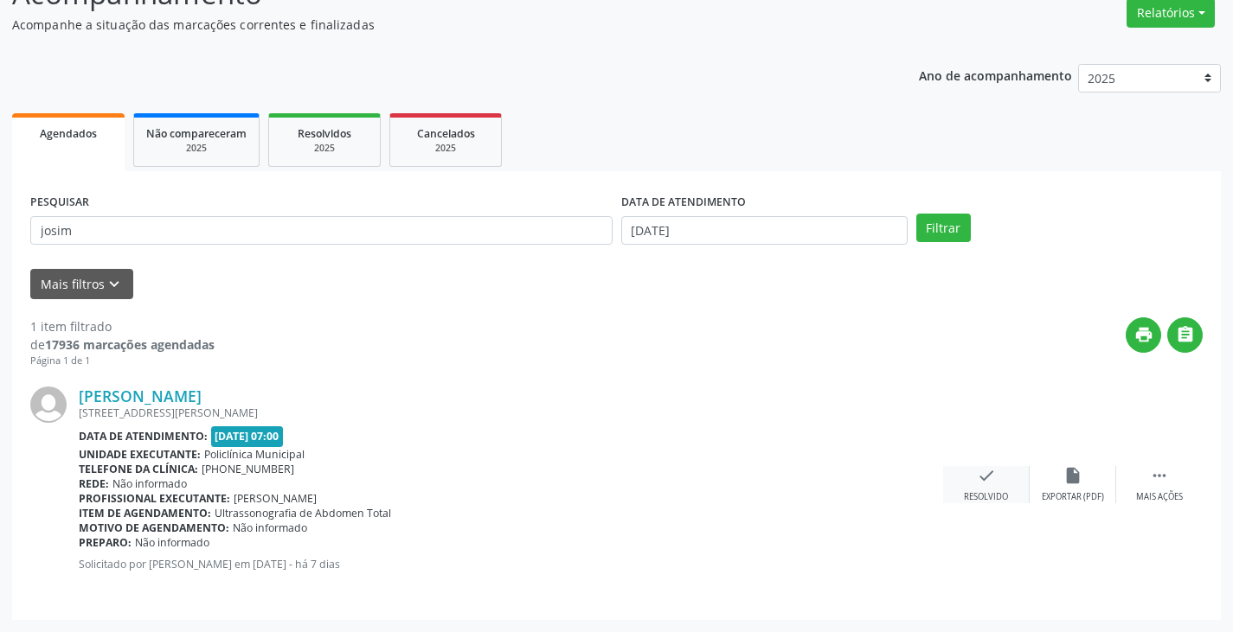
click at [986, 473] on icon "check" at bounding box center [986, 475] width 19 height 19
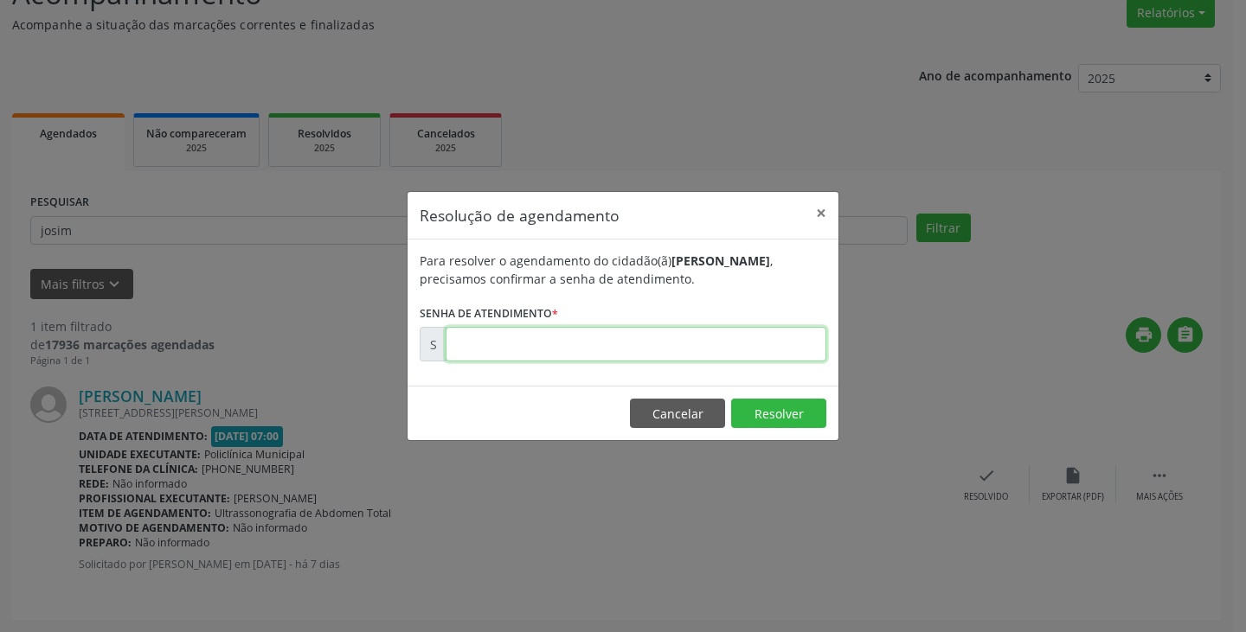
click at [713, 341] on input "text" at bounding box center [636, 344] width 381 height 35
type input "00175820"
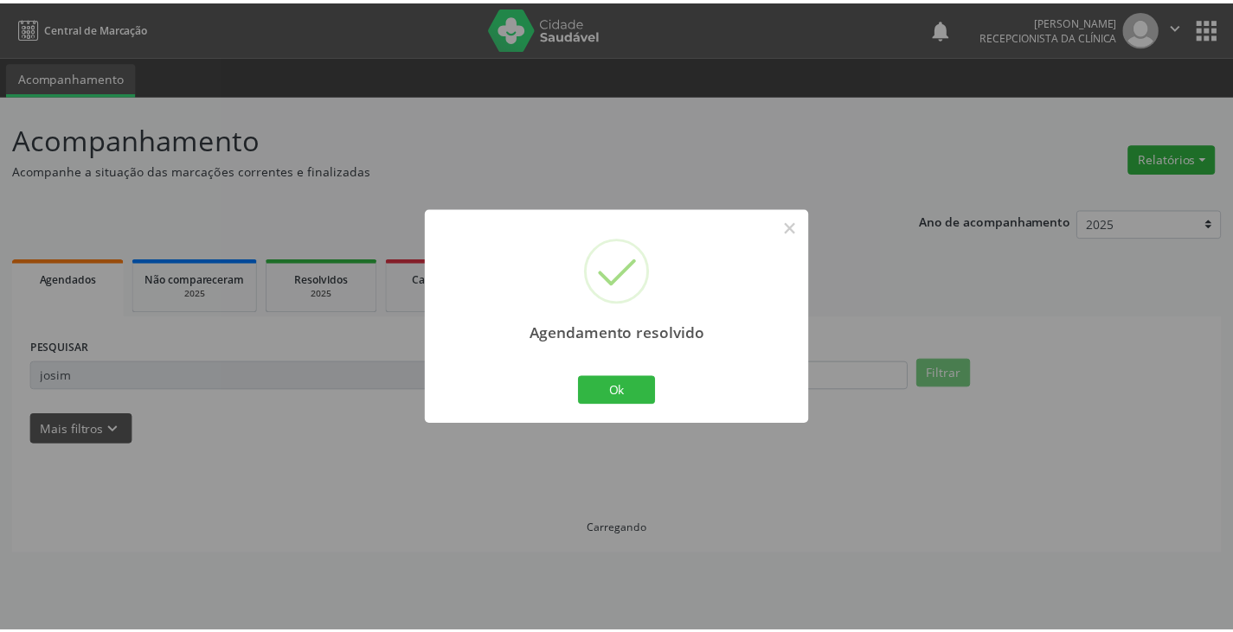
scroll to position [0, 0]
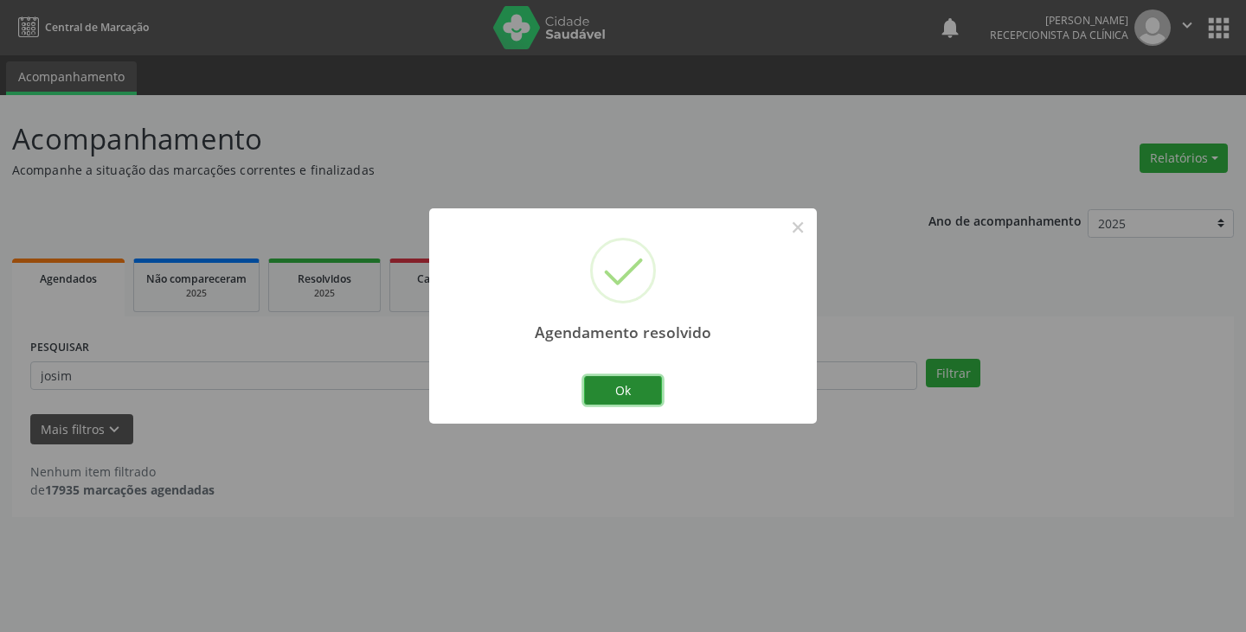
click at [632, 383] on button "Ok" at bounding box center [623, 390] width 78 height 29
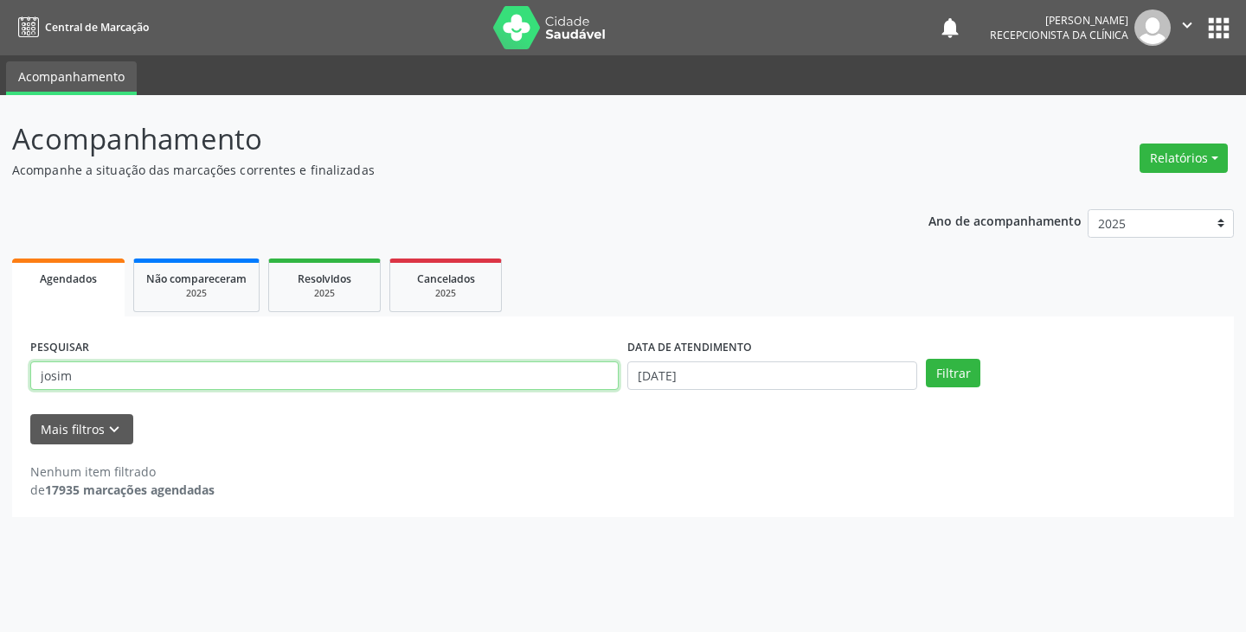
click at [569, 375] on input "josim" at bounding box center [324, 376] width 588 height 29
click at [926, 359] on button "Filtrar" at bounding box center [953, 373] width 55 height 29
click at [542, 375] on input "jeliet" at bounding box center [324, 376] width 588 height 29
type input "j"
type input "eliet"
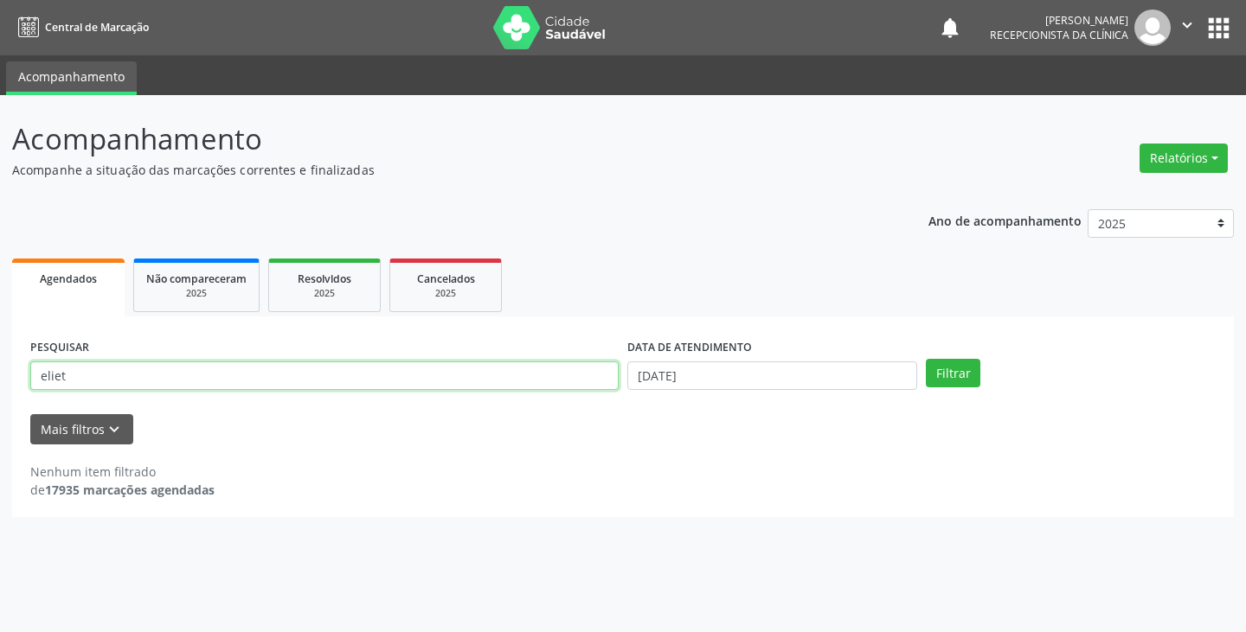
click at [926, 359] on button "Filtrar" at bounding box center [953, 373] width 55 height 29
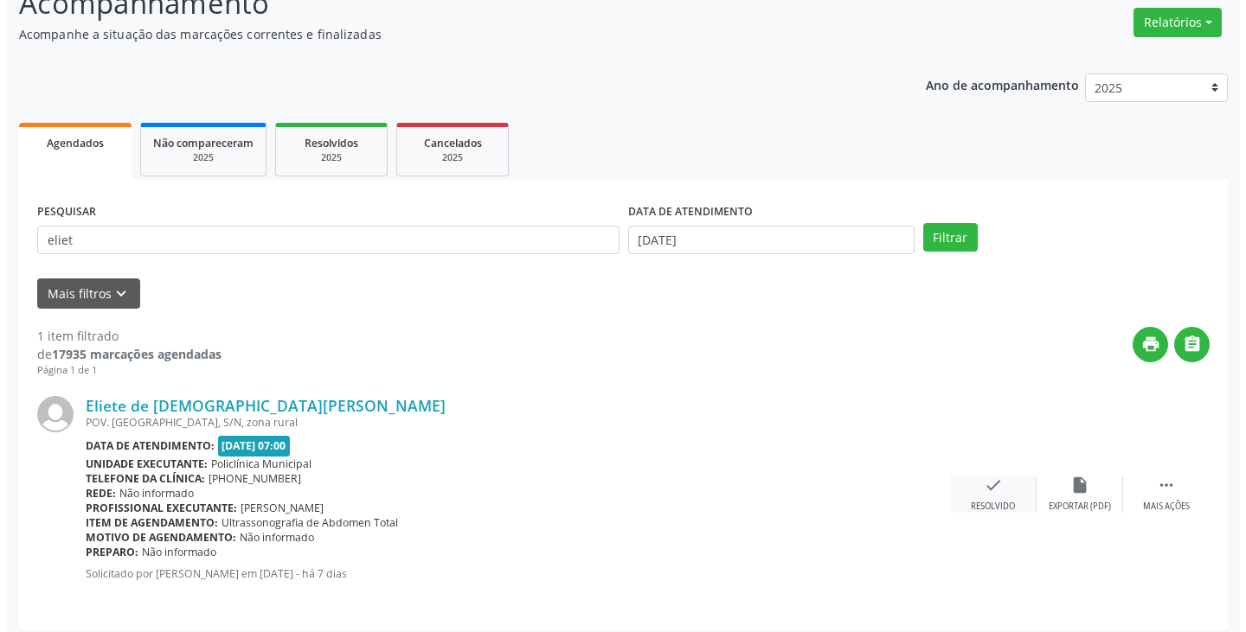
scroll to position [145, 0]
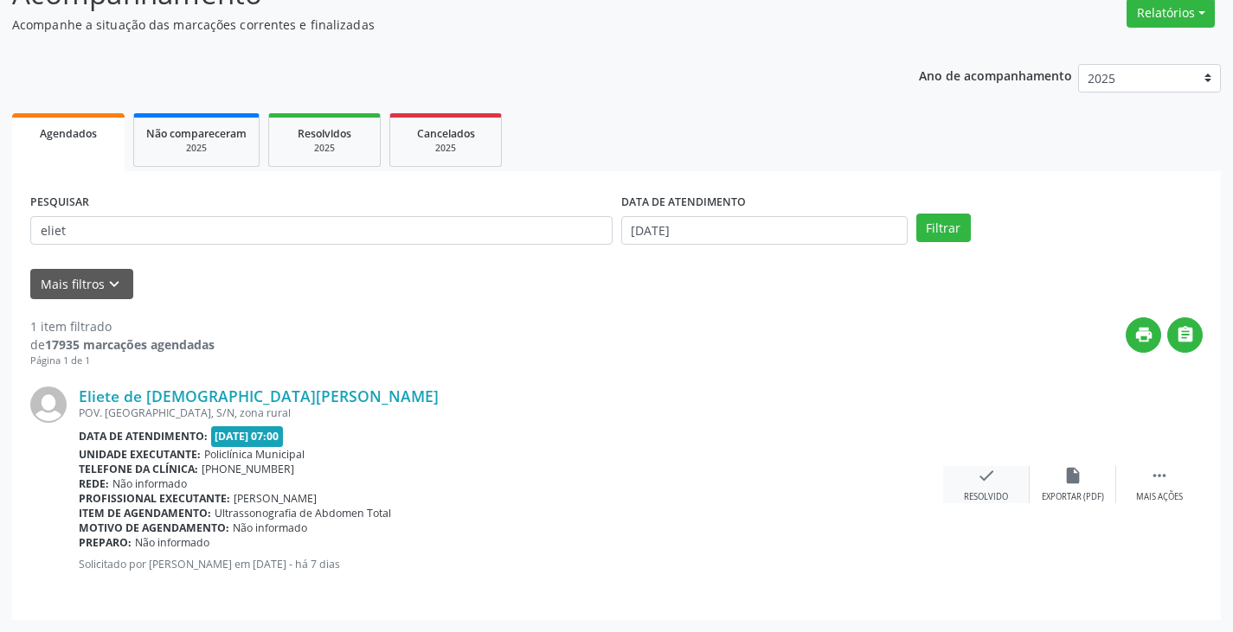
click at [979, 480] on icon "check" at bounding box center [986, 475] width 19 height 19
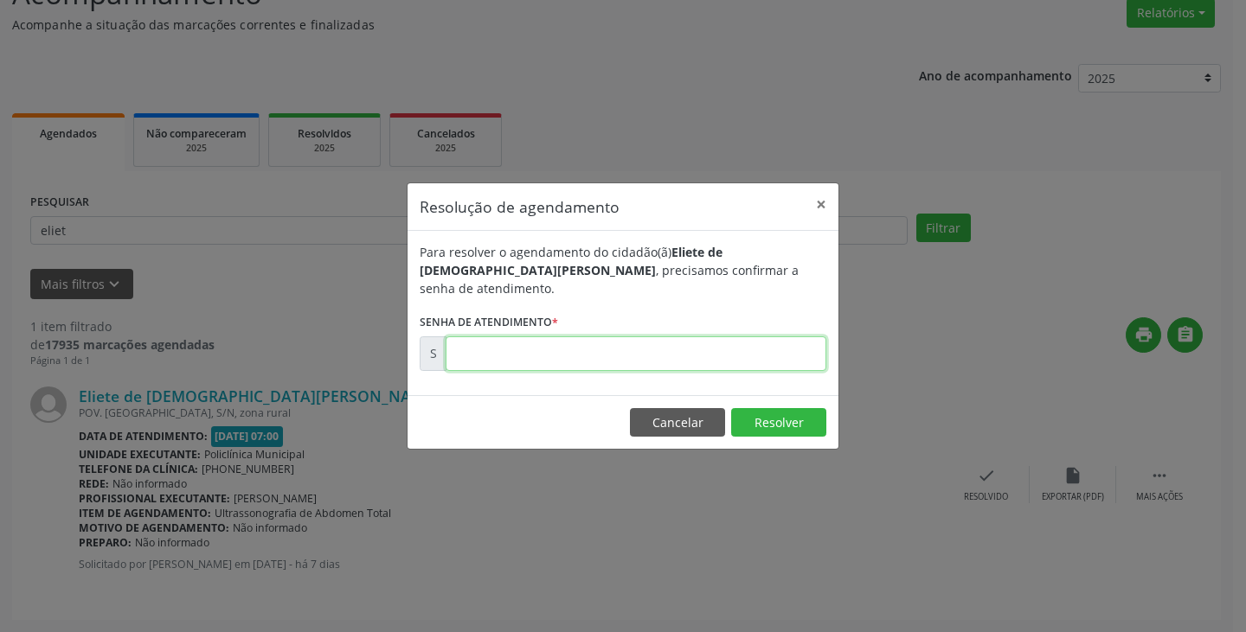
click at [749, 347] on input "text" at bounding box center [636, 354] width 381 height 35
type input "00175825"
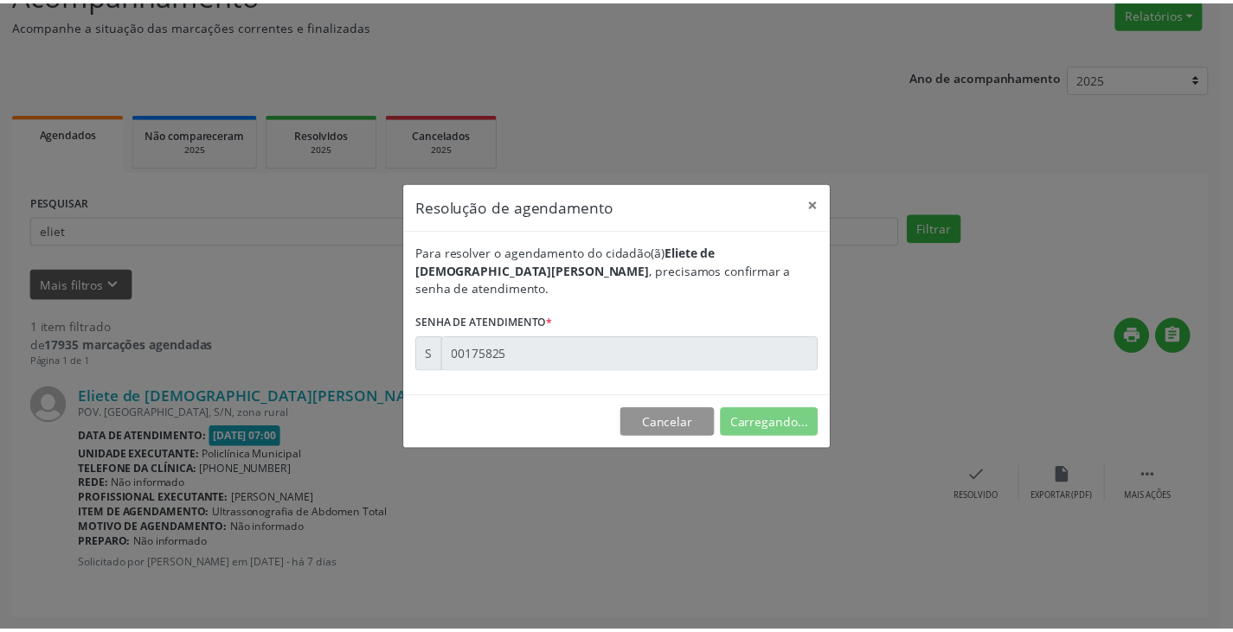
scroll to position [0, 0]
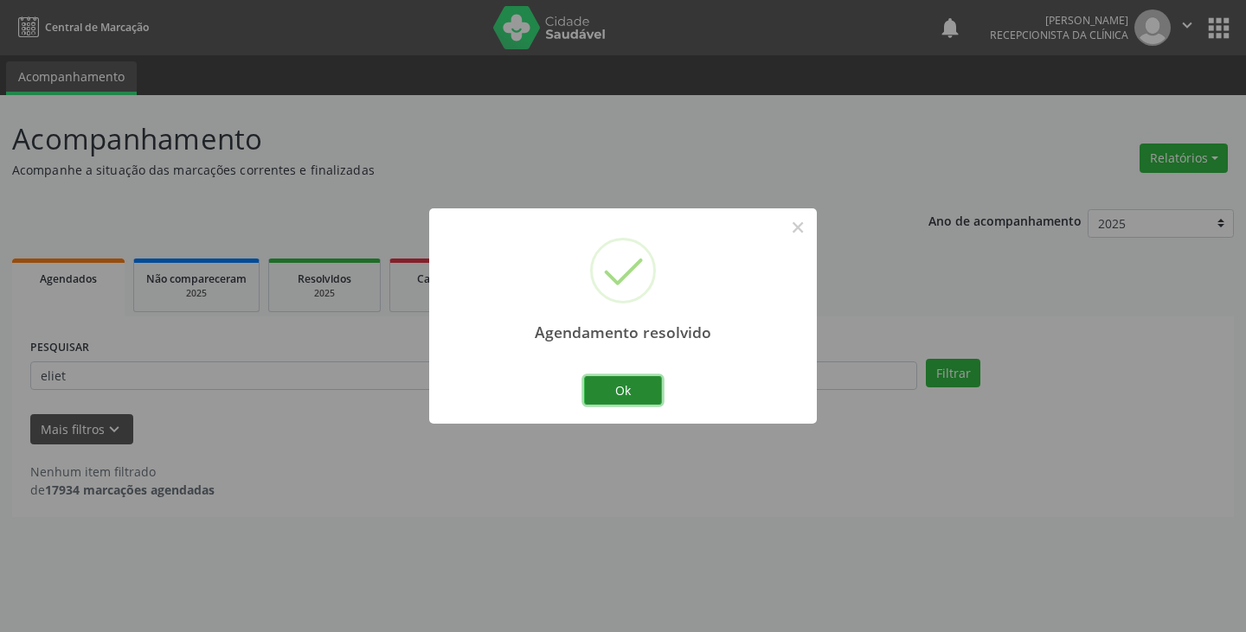
click at [633, 383] on button "Ok" at bounding box center [623, 390] width 78 height 29
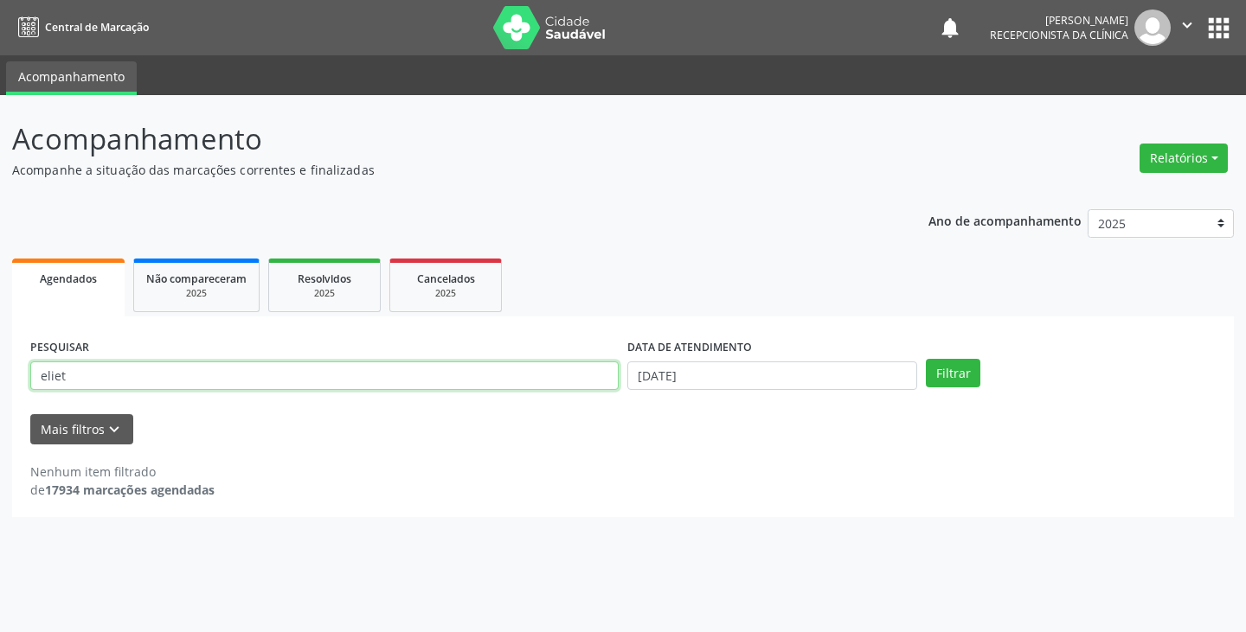
click at [514, 375] on input "eliet" at bounding box center [324, 376] width 588 height 29
type input "e"
click at [926, 359] on button "Filtrar" at bounding box center [953, 373] width 55 height 29
click at [516, 379] on input "maec" at bounding box center [324, 376] width 588 height 29
type input "m"
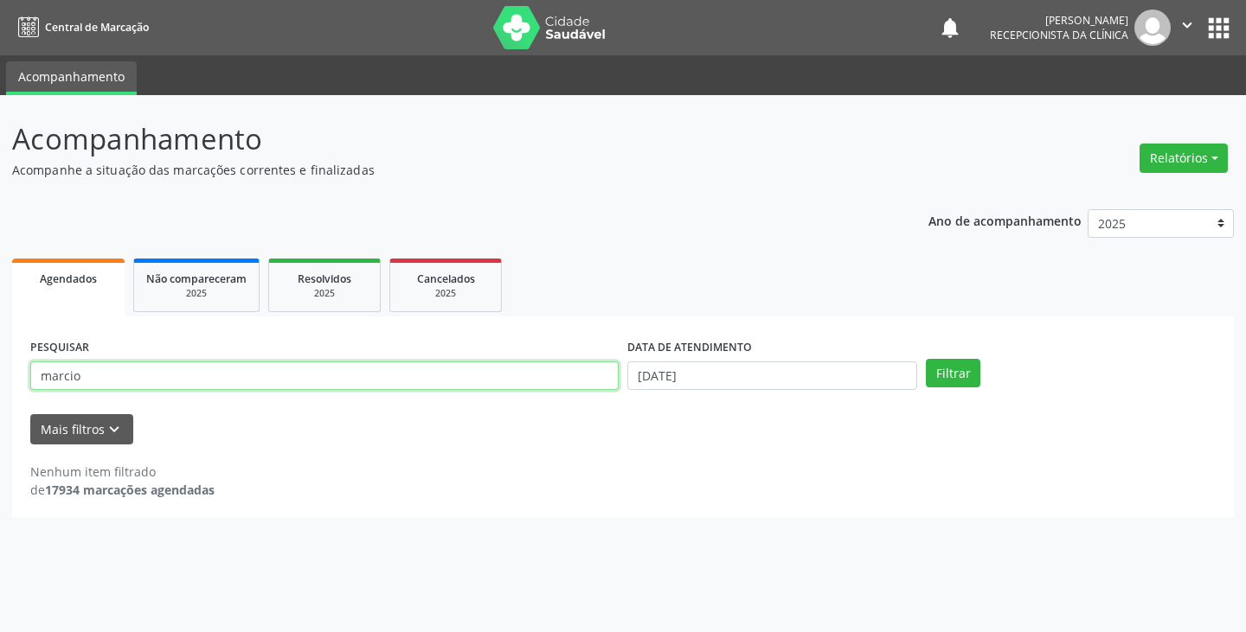
type input "marcio"
click at [926, 359] on button "Filtrar" at bounding box center [953, 373] width 55 height 29
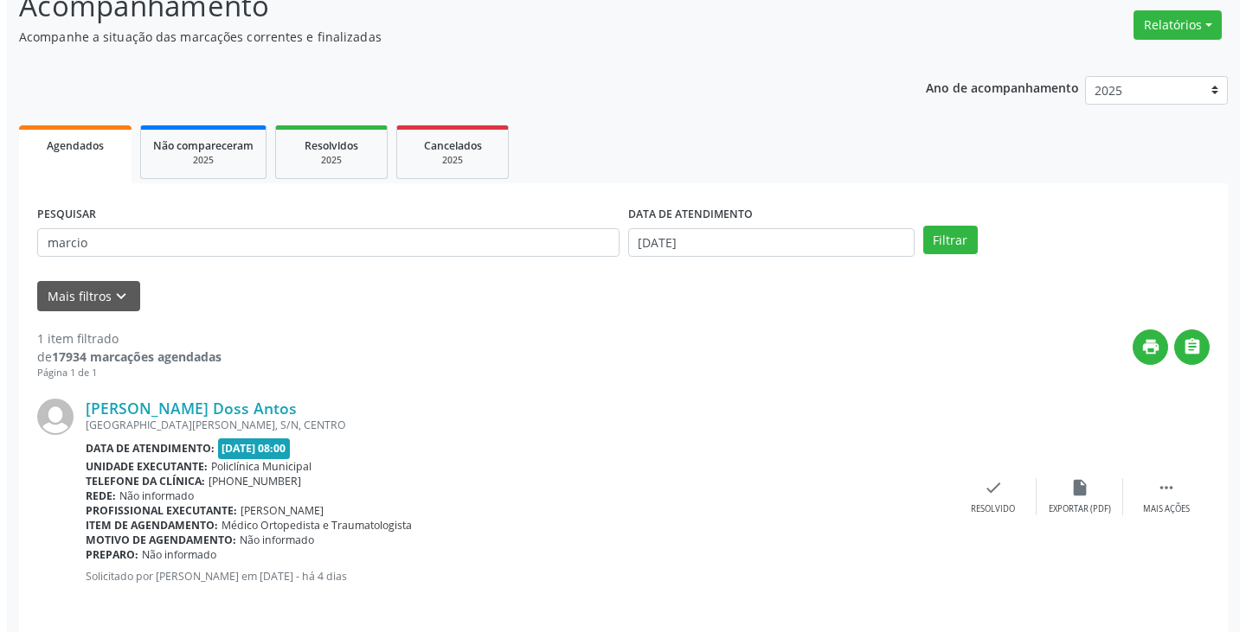
scroll to position [145, 0]
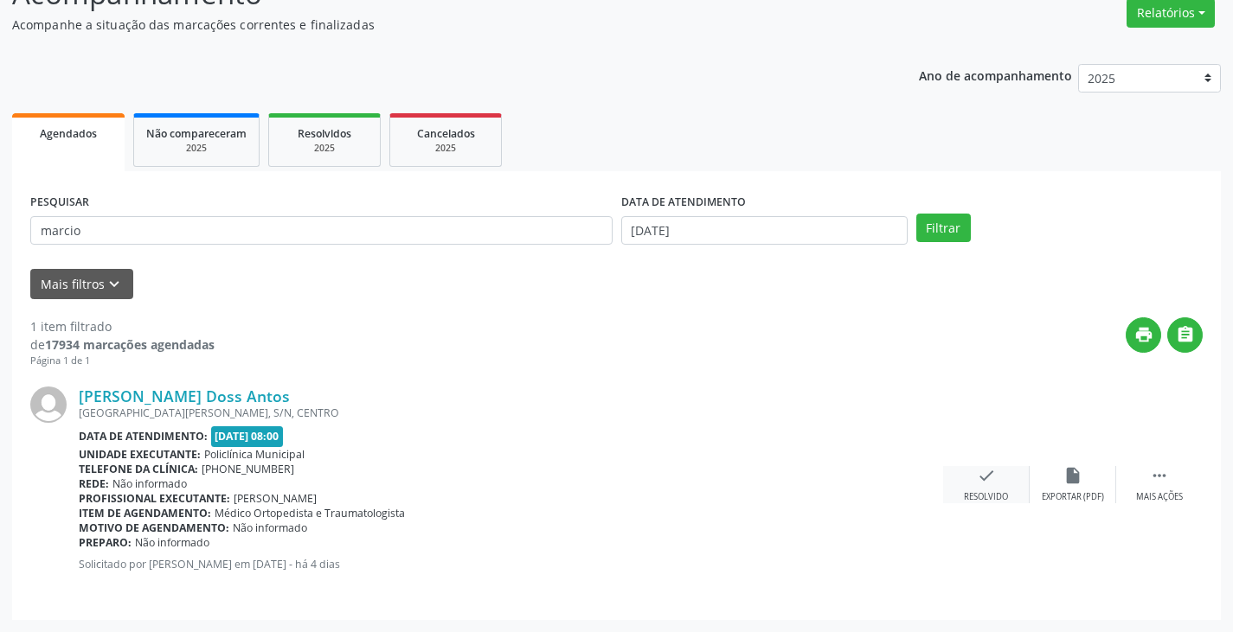
click at [990, 481] on icon "check" at bounding box center [986, 475] width 19 height 19
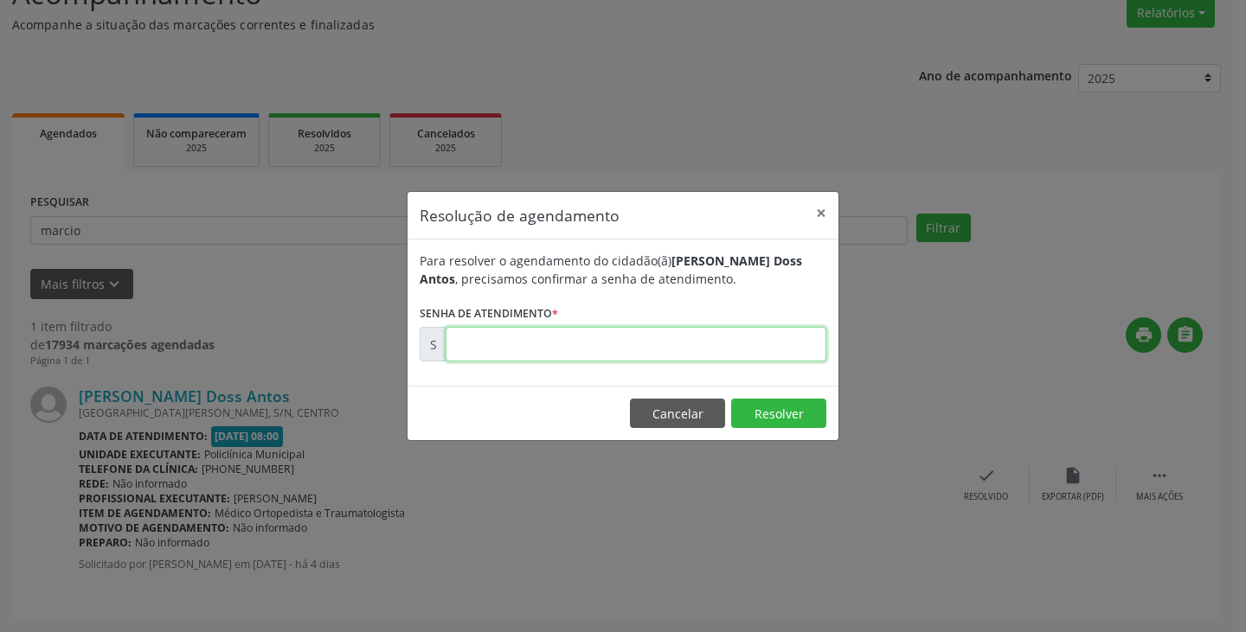
click at [755, 346] on input "text" at bounding box center [636, 344] width 381 height 35
type input "00176184"
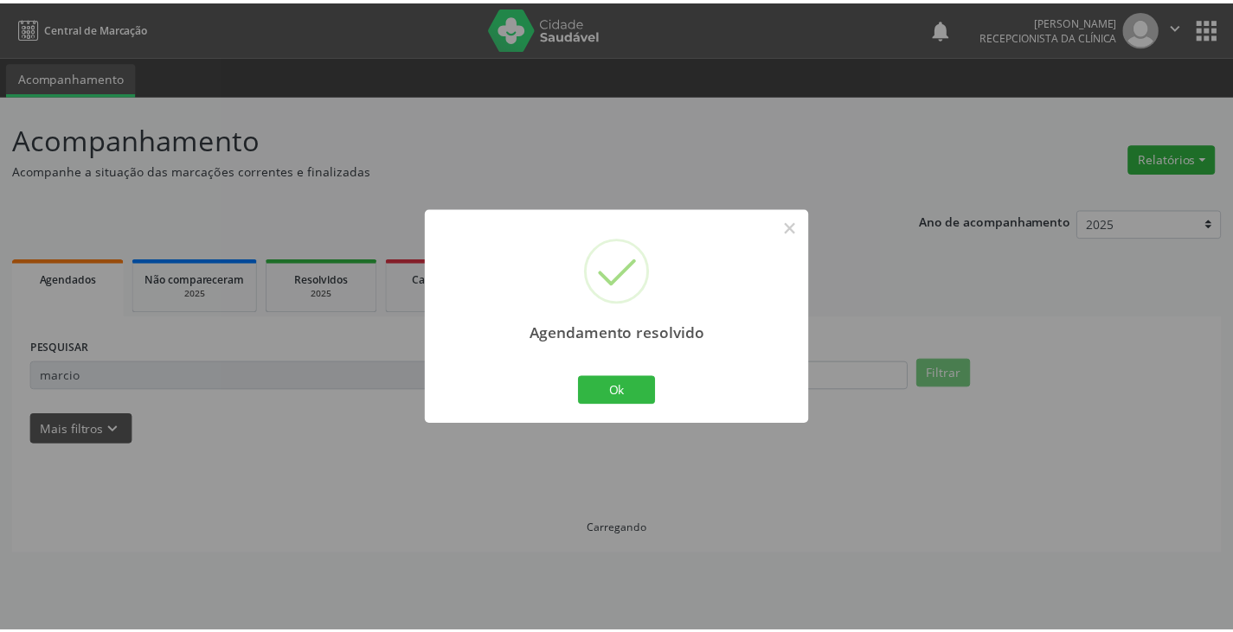
scroll to position [0, 0]
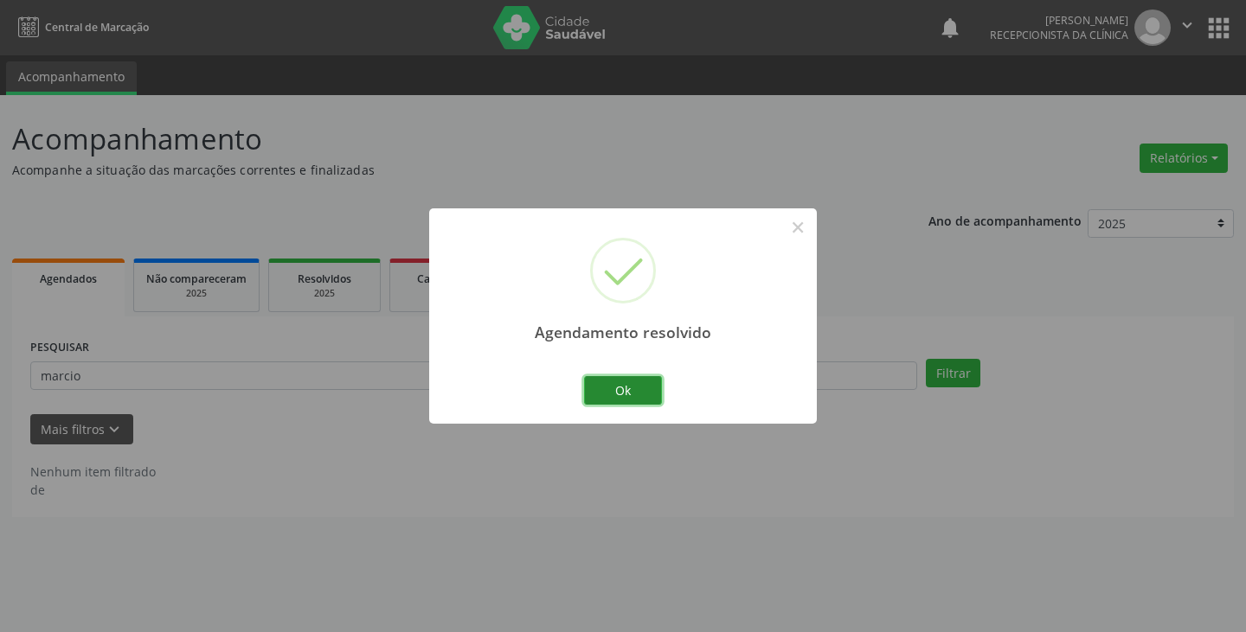
click at [606, 396] on button "Ok" at bounding box center [623, 390] width 78 height 29
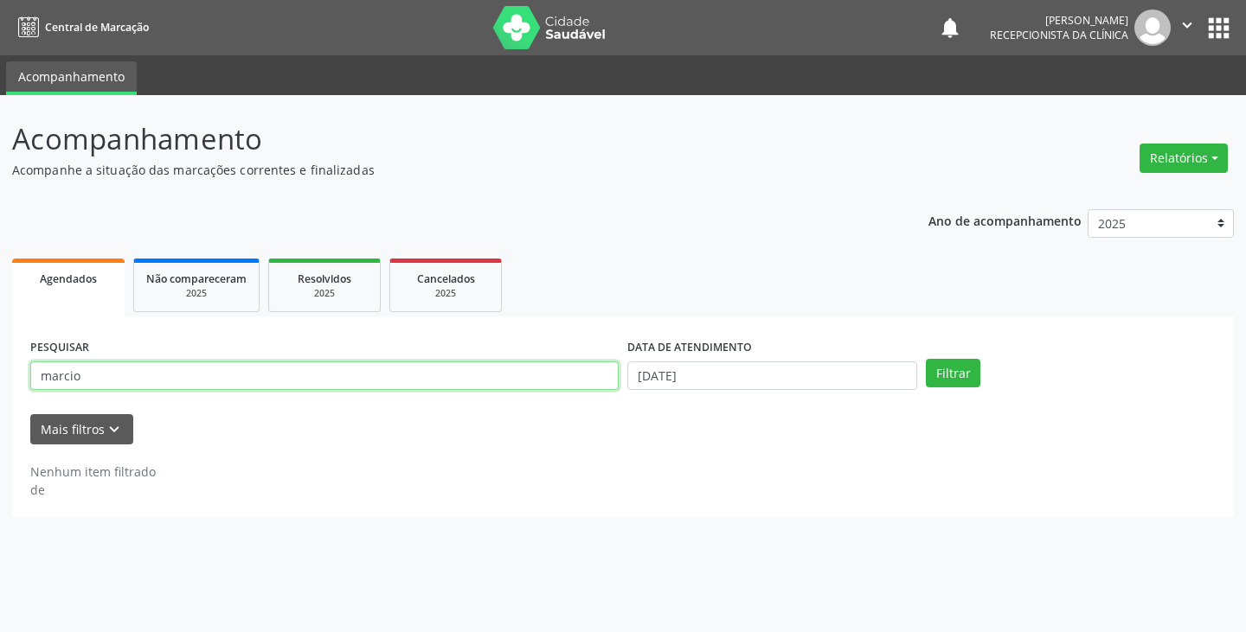
click at [585, 380] on input "marcio" at bounding box center [324, 376] width 588 height 29
type input "m"
type input "edso"
click at [926, 359] on button "Filtrar" at bounding box center [953, 373] width 55 height 29
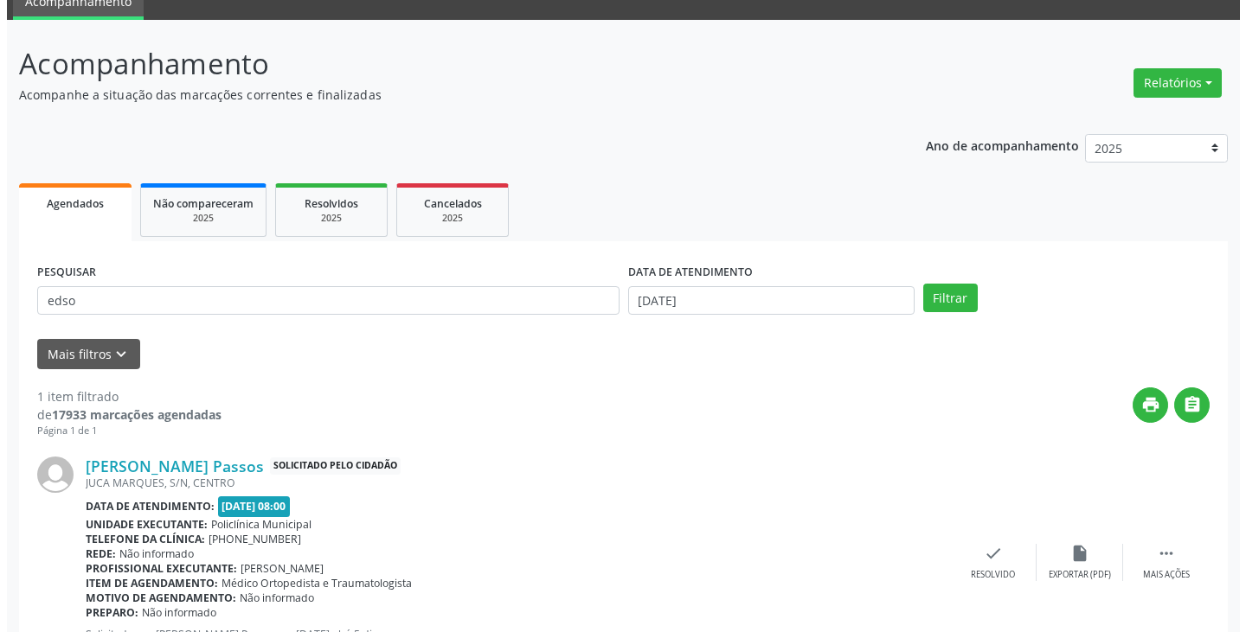
scroll to position [160, 0]
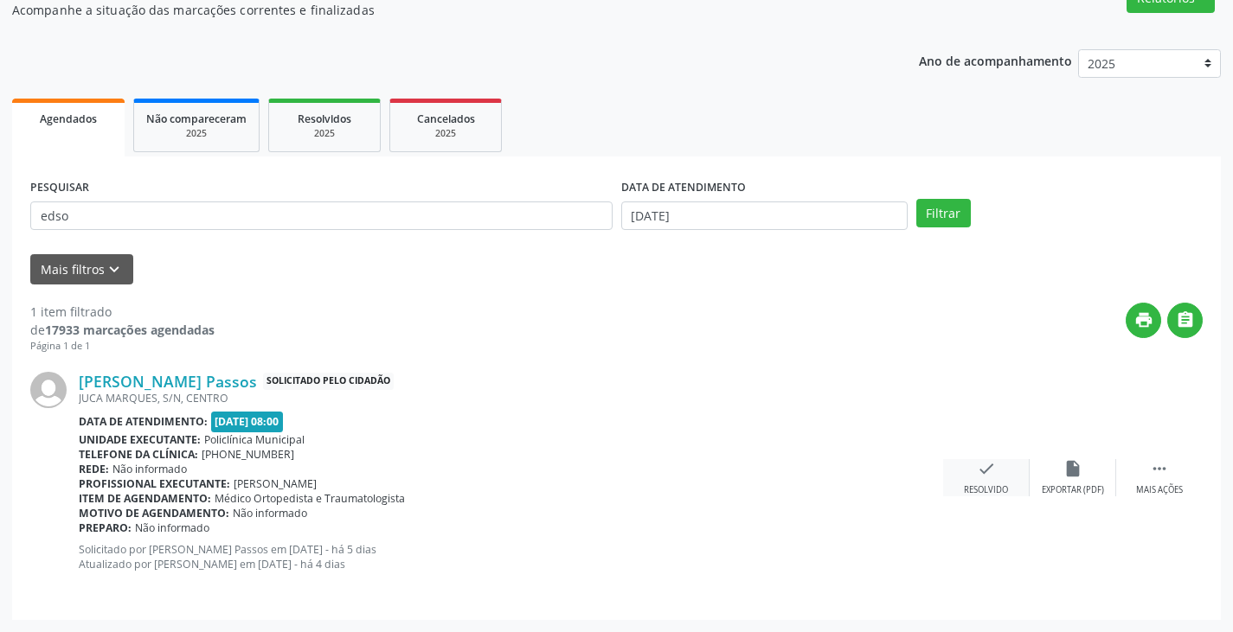
click at [989, 467] on icon "check" at bounding box center [986, 468] width 19 height 19
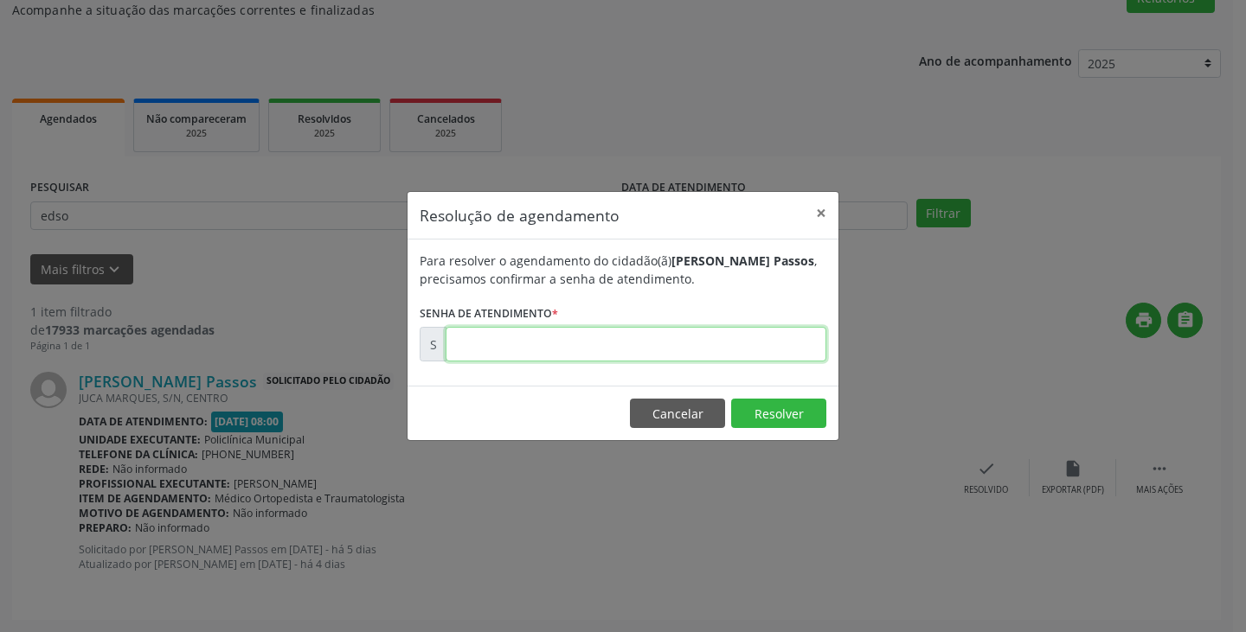
click at [780, 344] on input "text" at bounding box center [636, 344] width 381 height 35
type input "00176178"
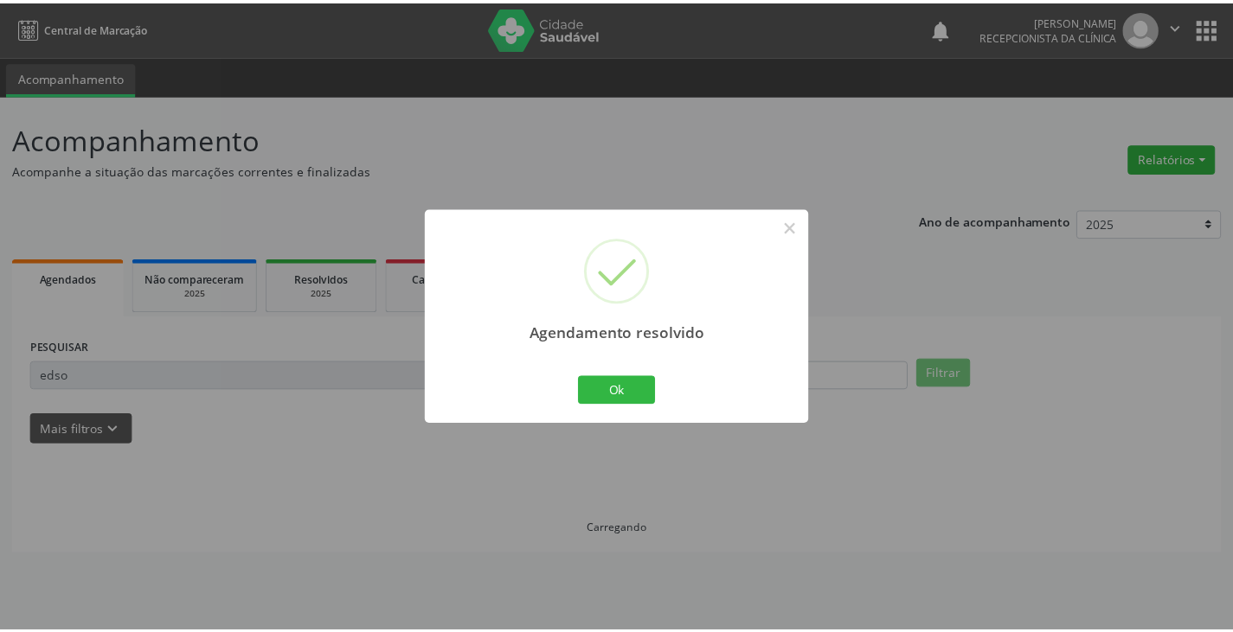
scroll to position [0, 0]
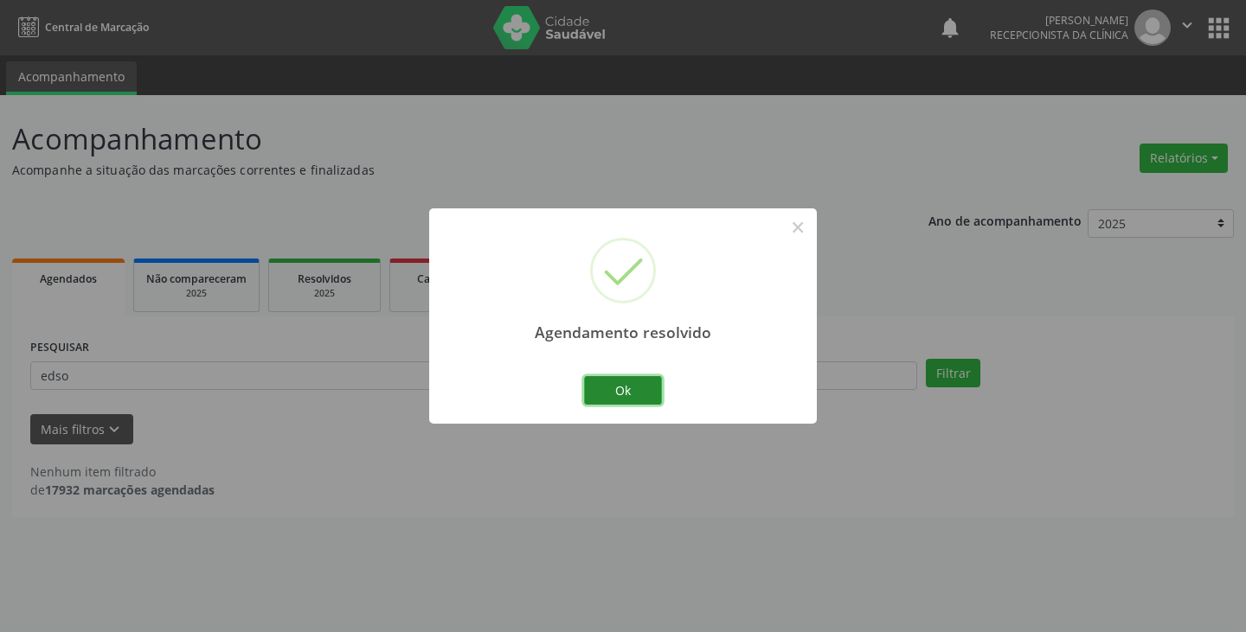
drag, startPoint x: 634, startPoint y: 388, endPoint x: 567, endPoint y: 385, distance: 67.5
click at [633, 388] on button "Ok" at bounding box center [623, 390] width 78 height 29
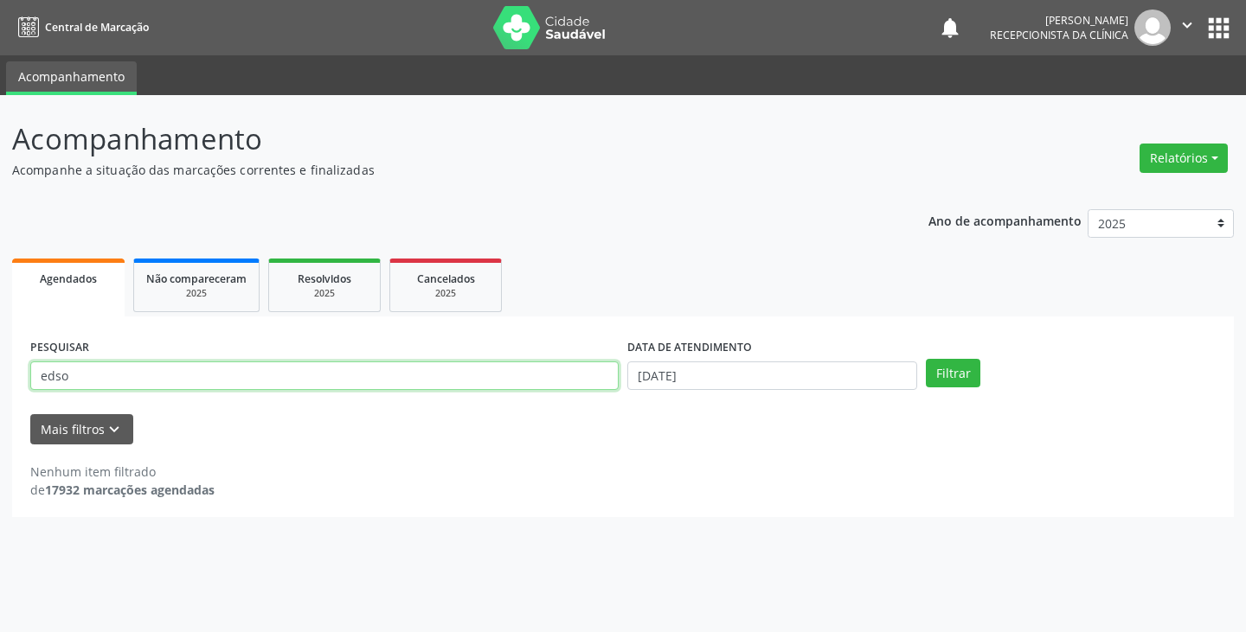
click at [555, 381] on input "edso" at bounding box center [324, 376] width 588 height 29
type input "e"
type input "rap"
click at [926, 359] on button "Filtrar" at bounding box center [953, 373] width 55 height 29
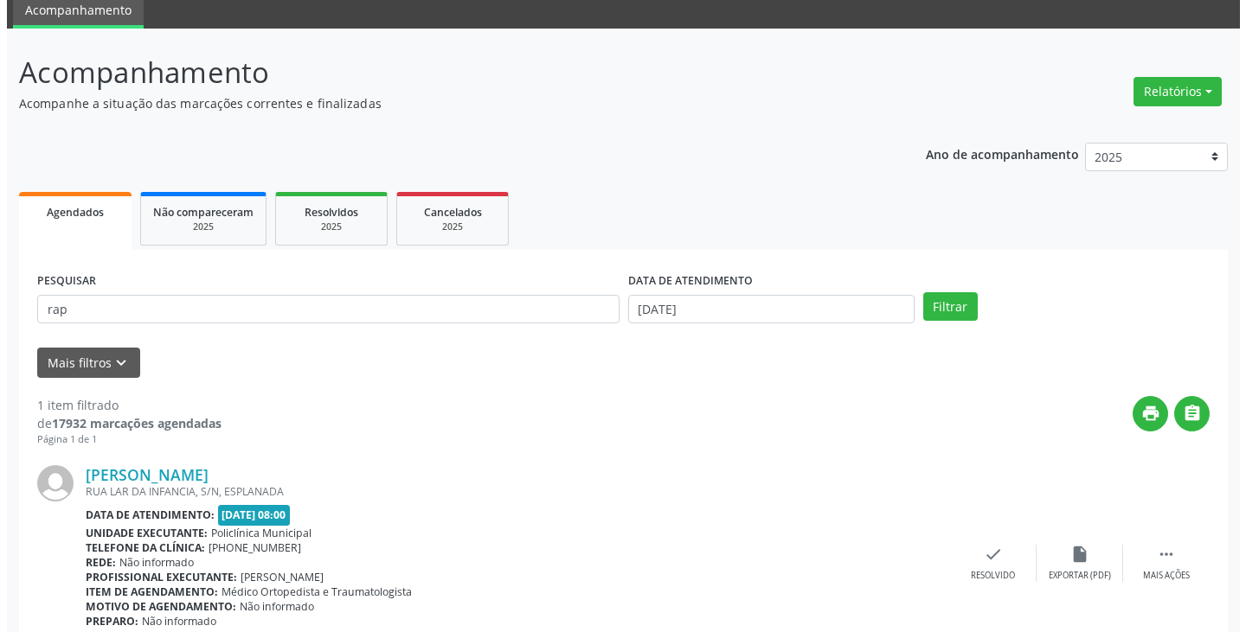
scroll to position [145, 0]
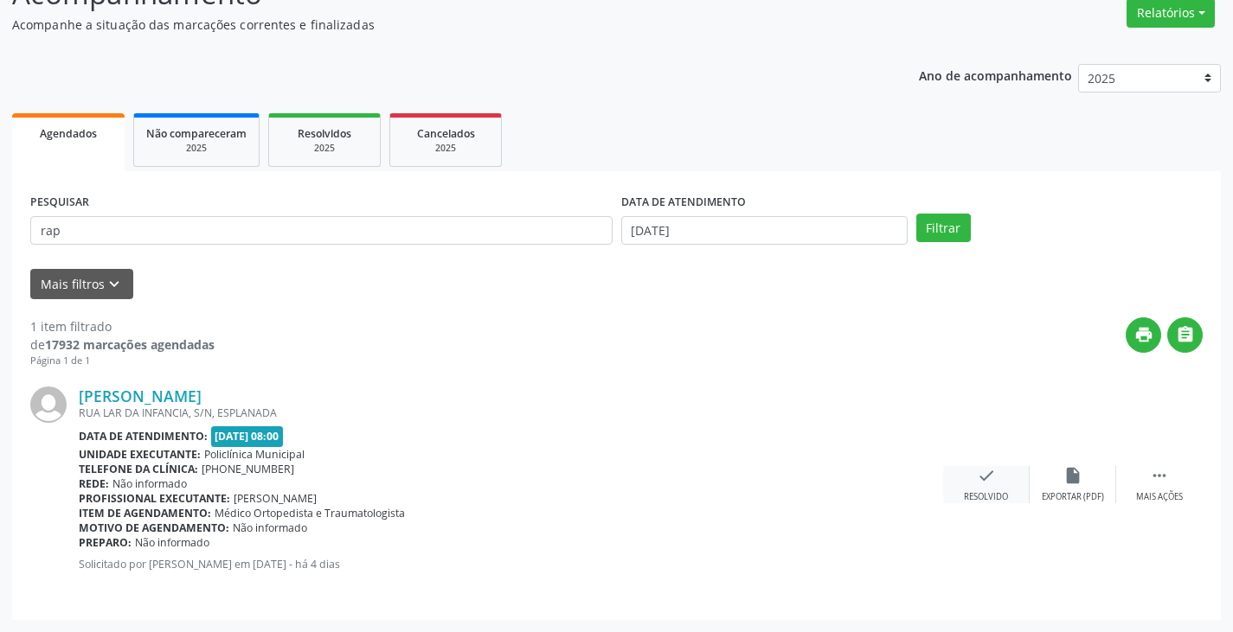
click at [975, 471] on div "check Resolvido" at bounding box center [986, 484] width 87 height 37
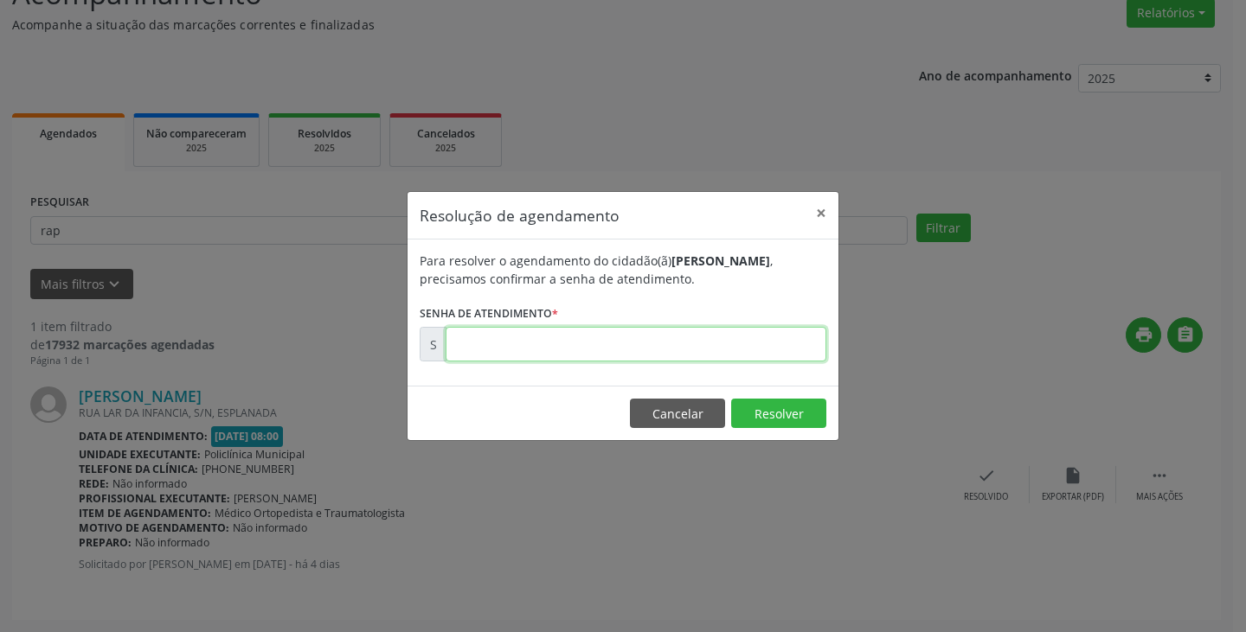
click at [767, 350] on input "text" at bounding box center [636, 344] width 381 height 35
type input "00176208"
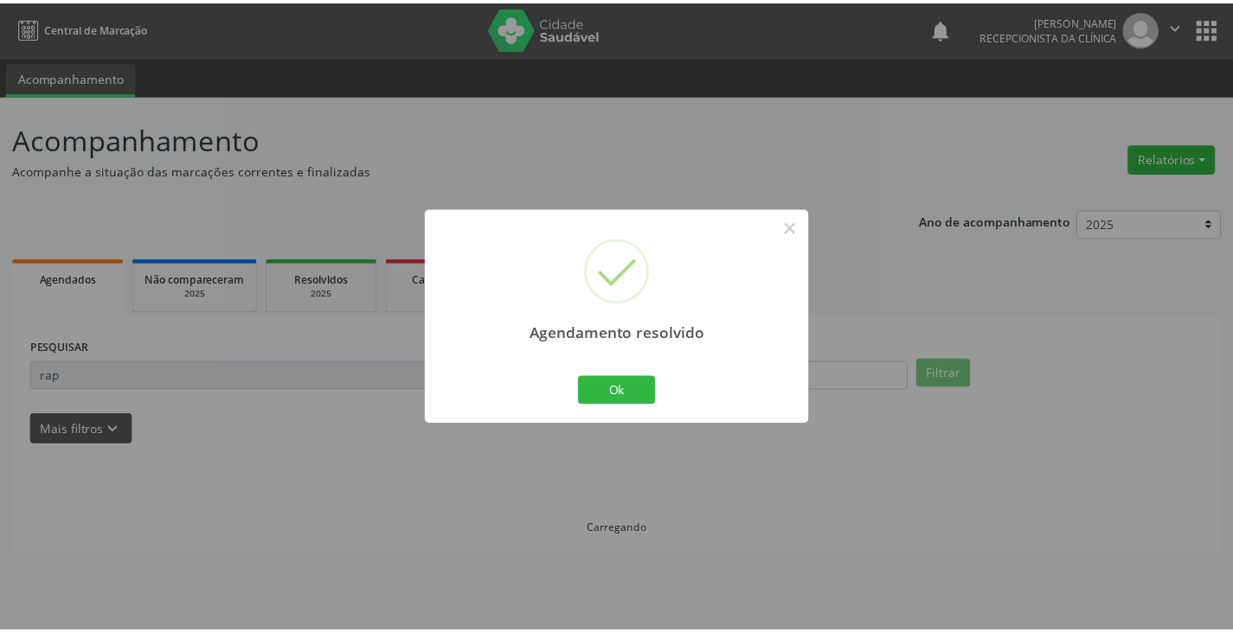
scroll to position [0, 0]
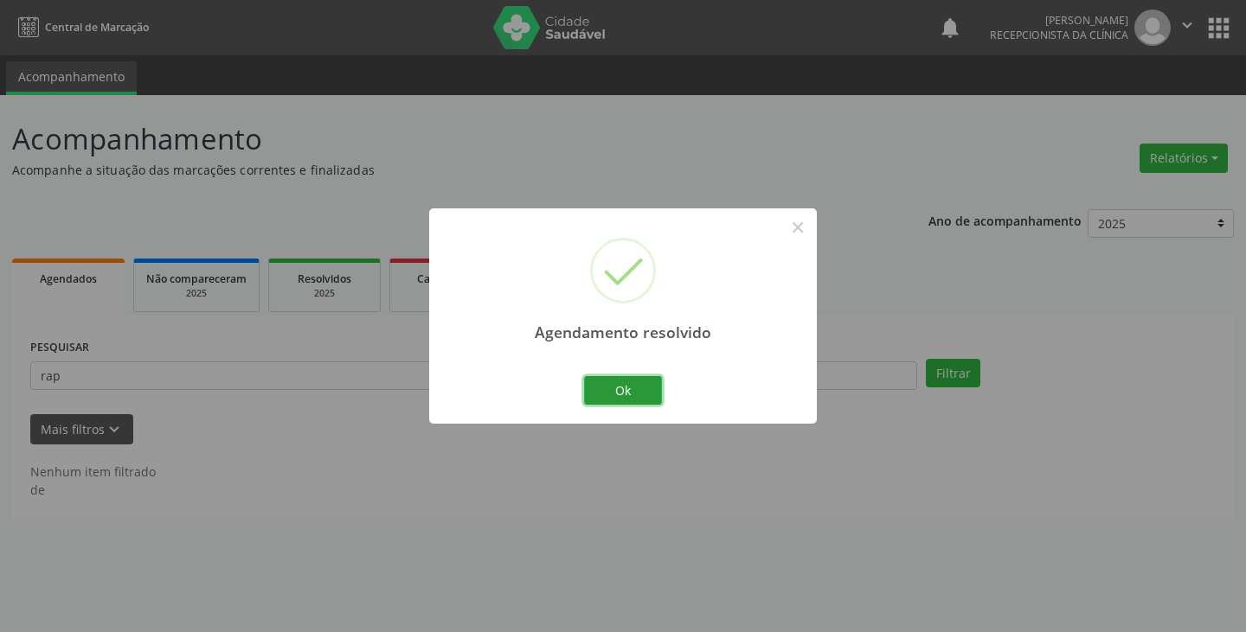
drag, startPoint x: 636, startPoint y: 384, endPoint x: 591, endPoint y: 385, distance: 45.0
click at [633, 384] on button "Ok" at bounding box center [623, 390] width 78 height 29
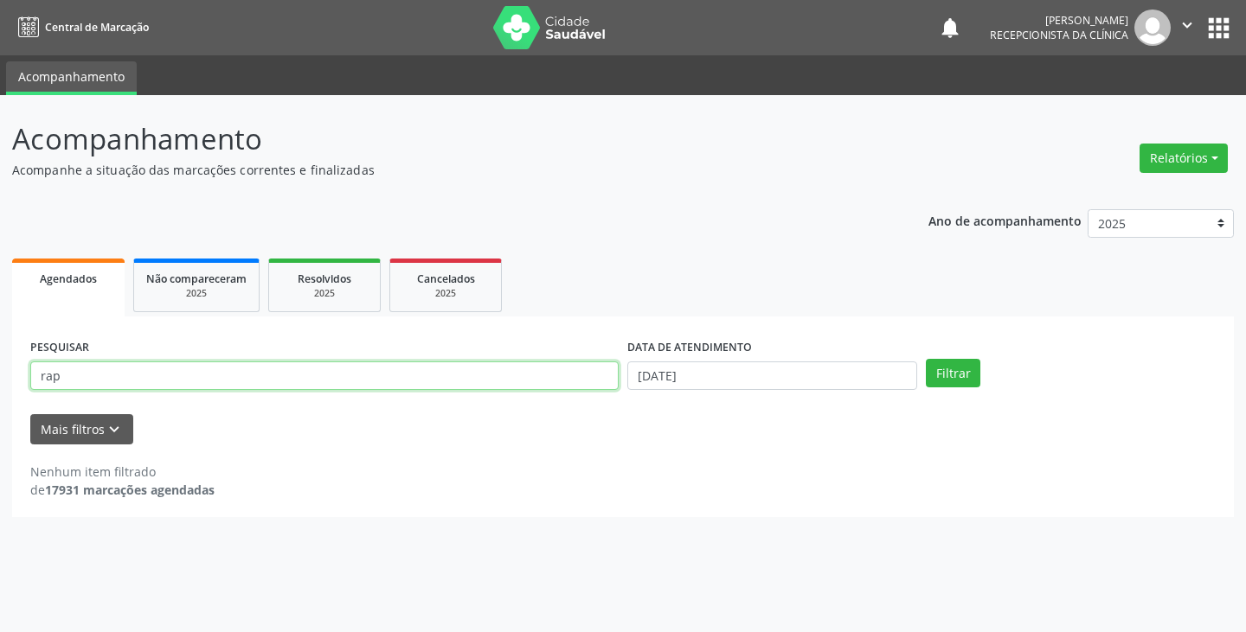
click at [572, 382] on input "rap" at bounding box center [324, 376] width 588 height 29
type input "r"
type input "kar"
click at [926, 359] on button "Filtrar" at bounding box center [953, 373] width 55 height 29
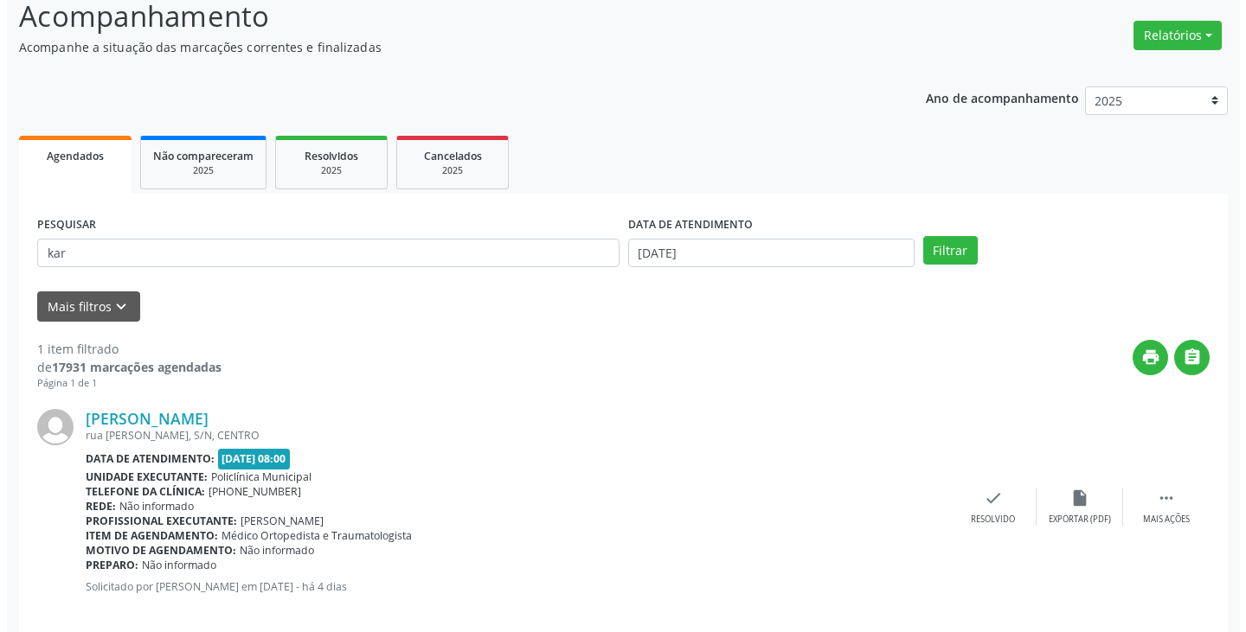
scroll to position [145, 0]
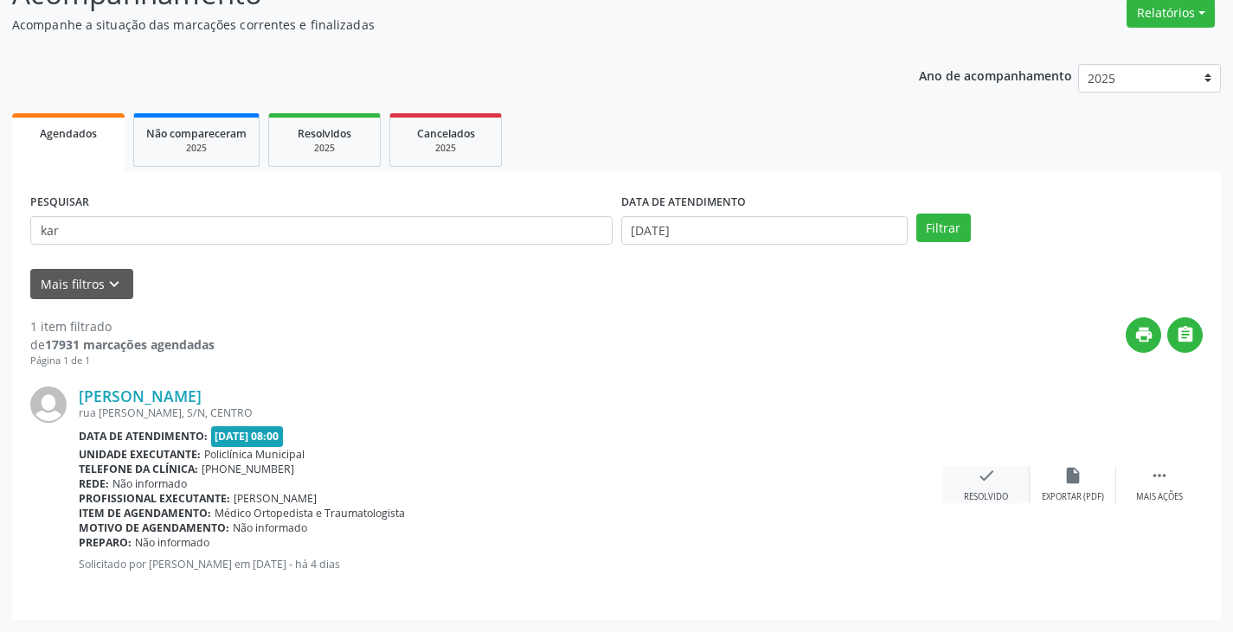
click at [979, 471] on icon "check" at bounding box center [986, 475] width 19 height 19
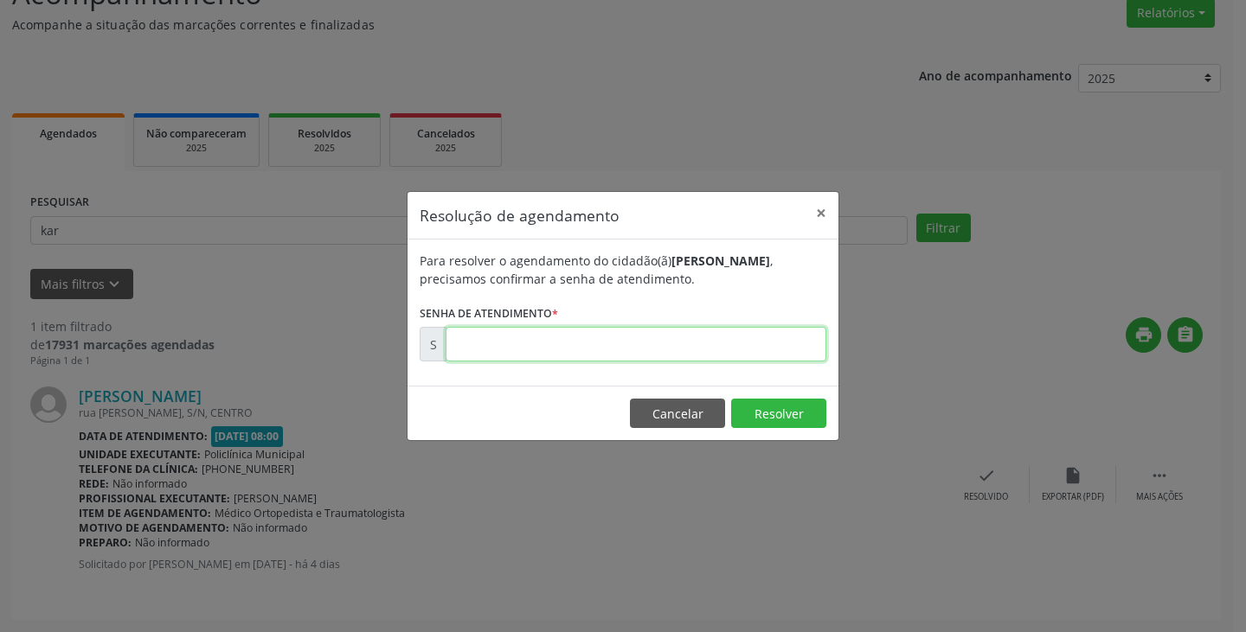
click at [699, 342] on input "text" at bounding box center [636, 344] width 381 height 35
type input "00176230"
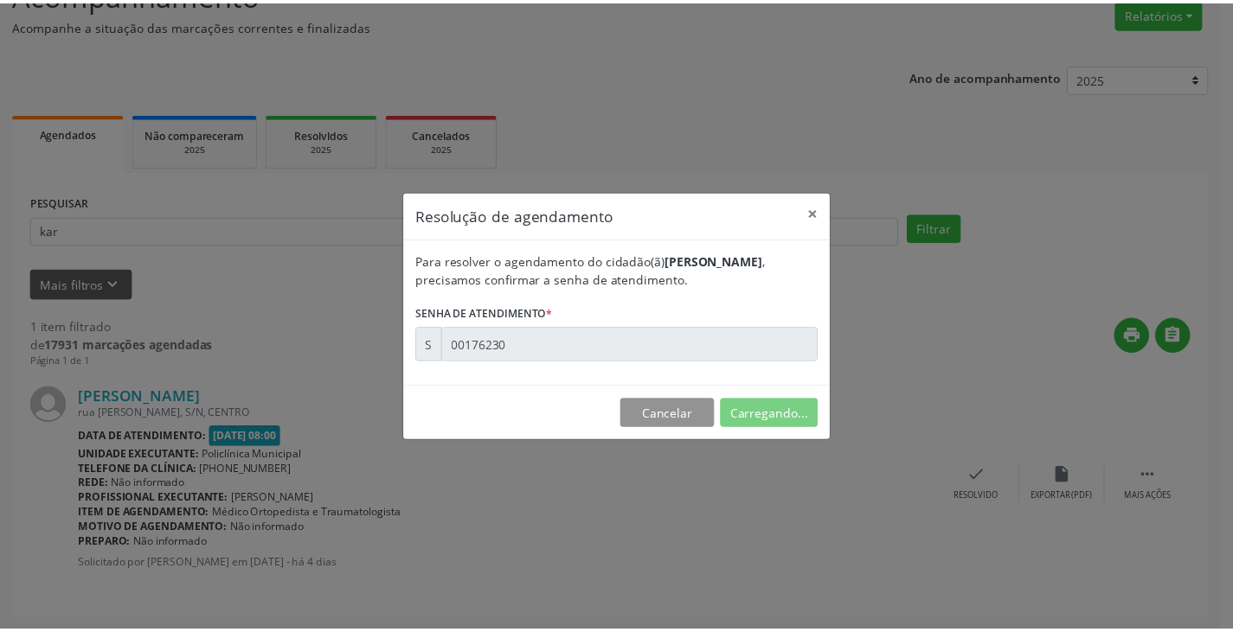
scroll to position [0, 0]
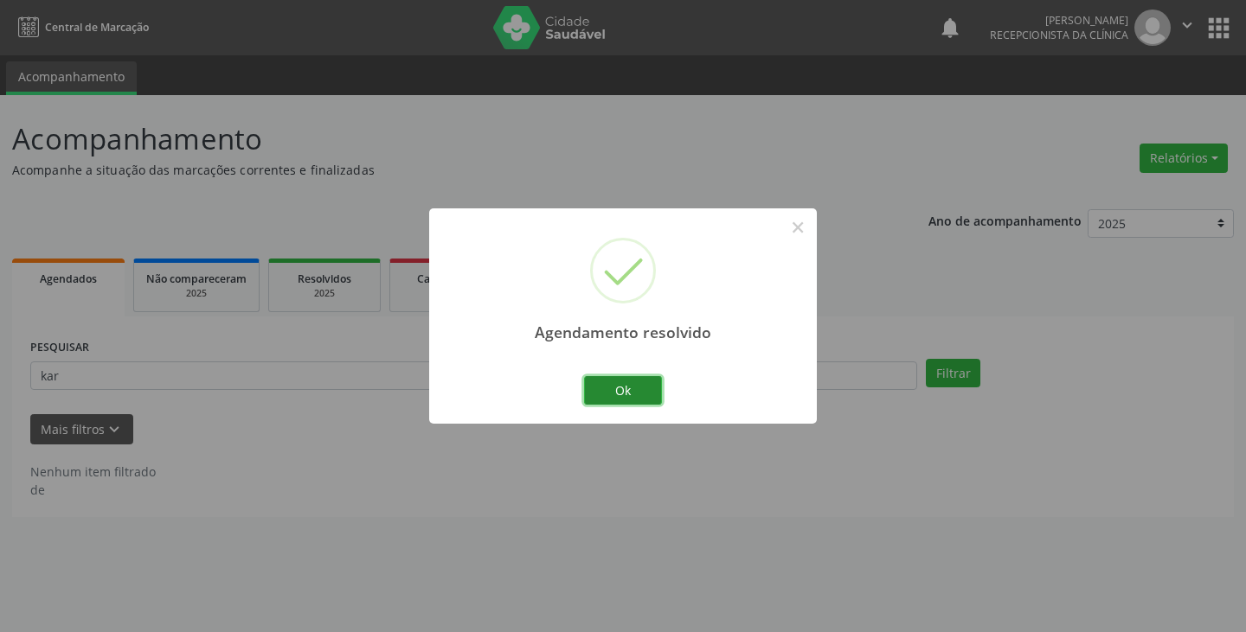
click at [619, 389] on button "Ok" at bounding box center [623, 390] width 78 height 29
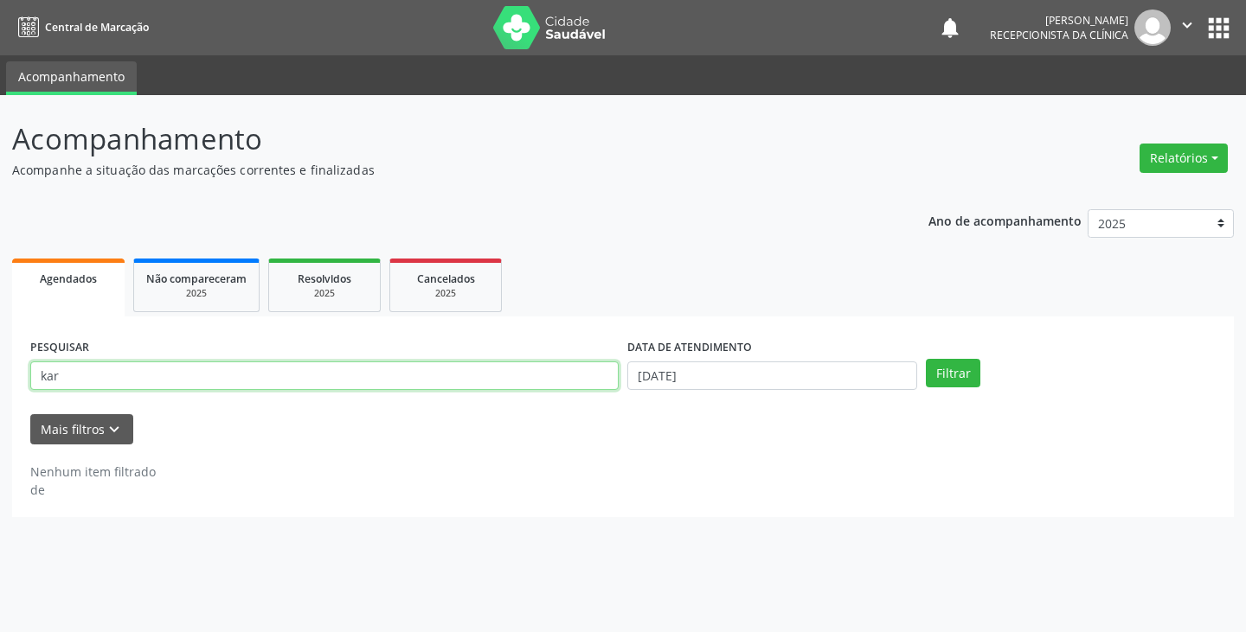
click at [574, 378] on input "kar" at bounding box center [324, 376] width 588 height 29
type input "k"
type input "rosa"
click at [926, 359] on button "Filtrar" at bounding box center [953, 373] width 55 height 29
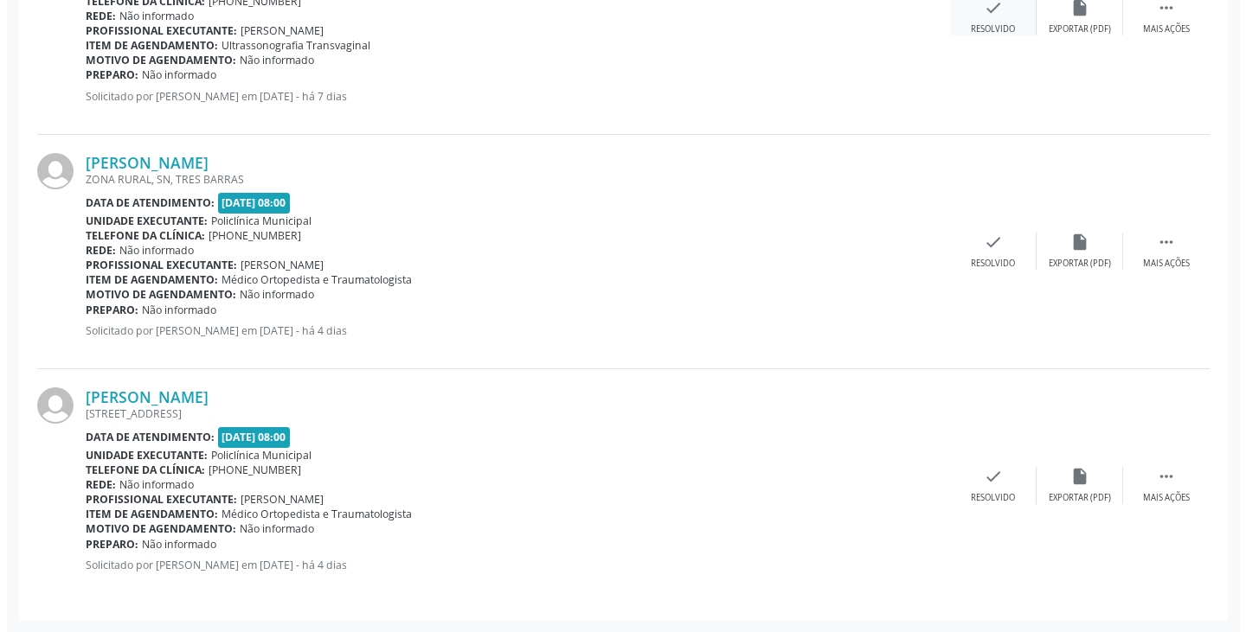
scroll to position [614, 0]
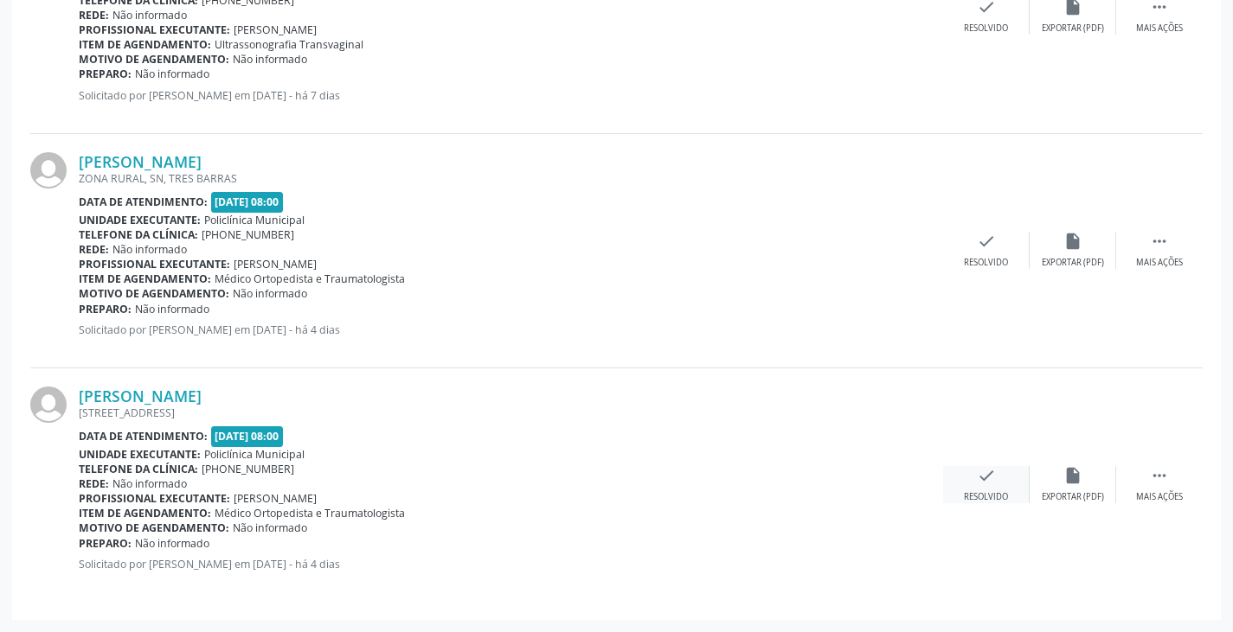
click at [991, 477] on icon "check" at bounding box center [986, 475] width 19 height 19
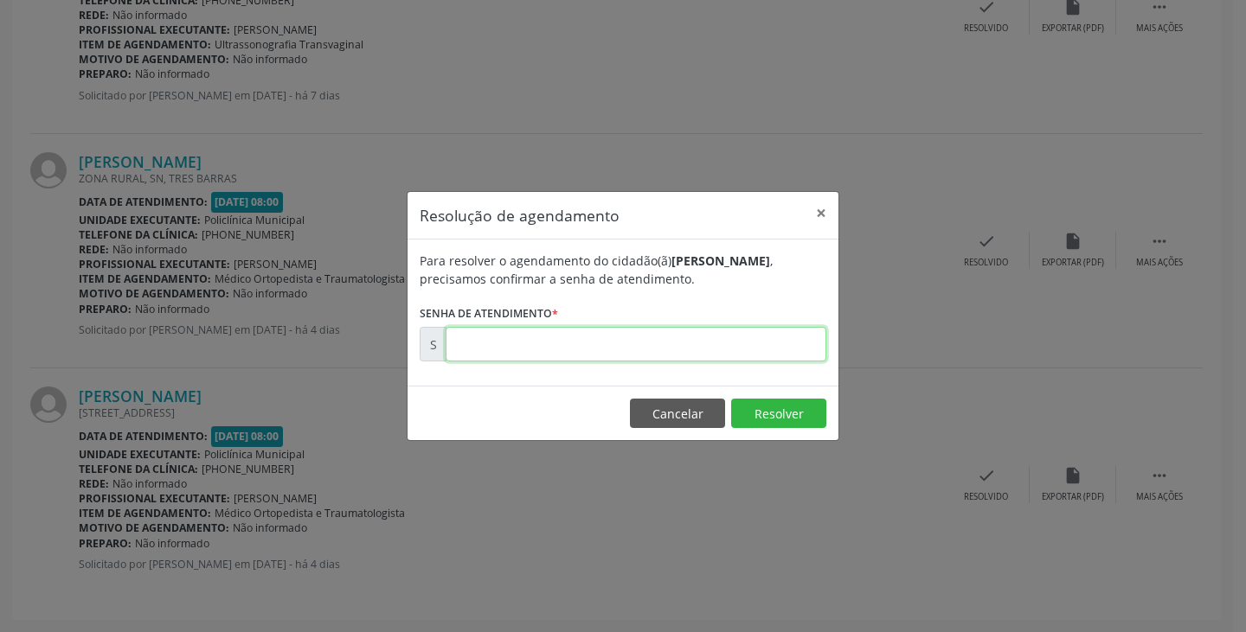
click at [684, 346] on input "text" at bounding box center [636, 344] width 381 height 35
type input "00176500"
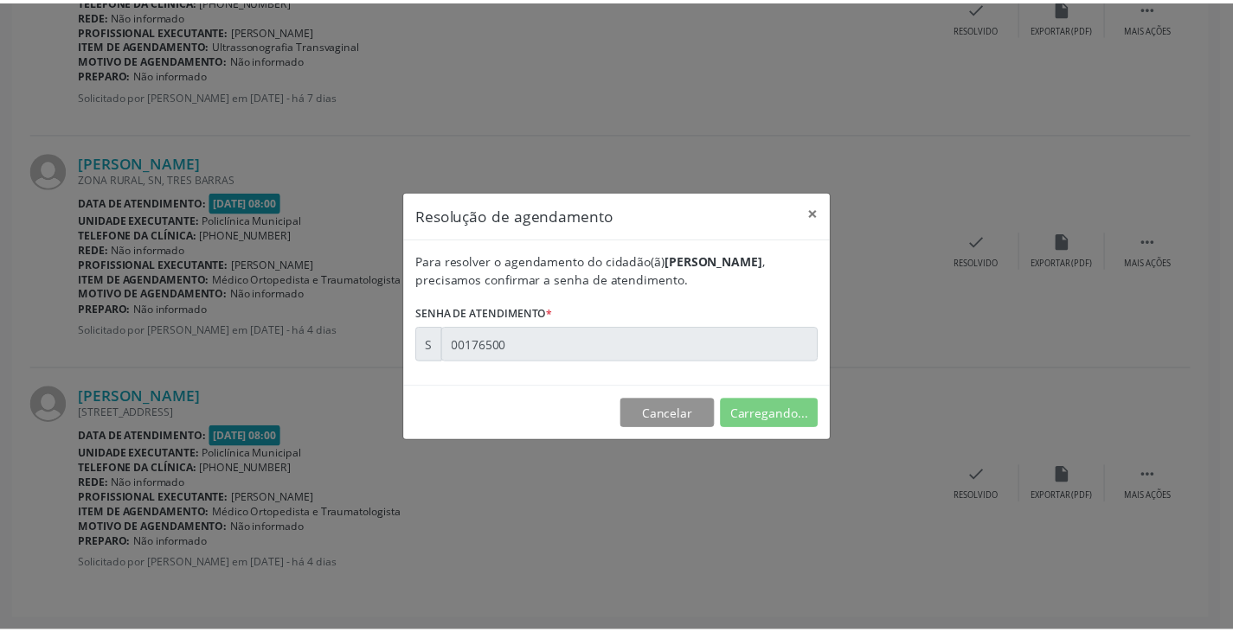
scroll to position [0, 0]
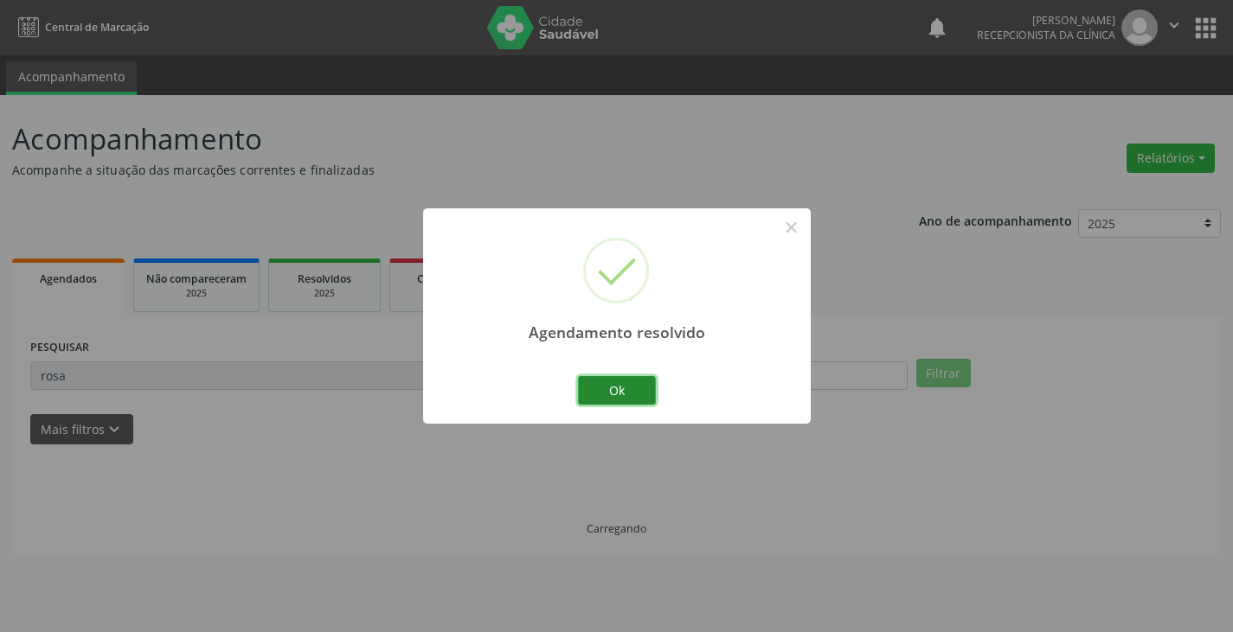
drag, startPoint x: 637, startPoint y: 393, endPoint x: 625, endPoint y: 392, distance: 11.3
click at [636, 393] on button "Ok" at bounding box center [617, 390] width 78 height 29
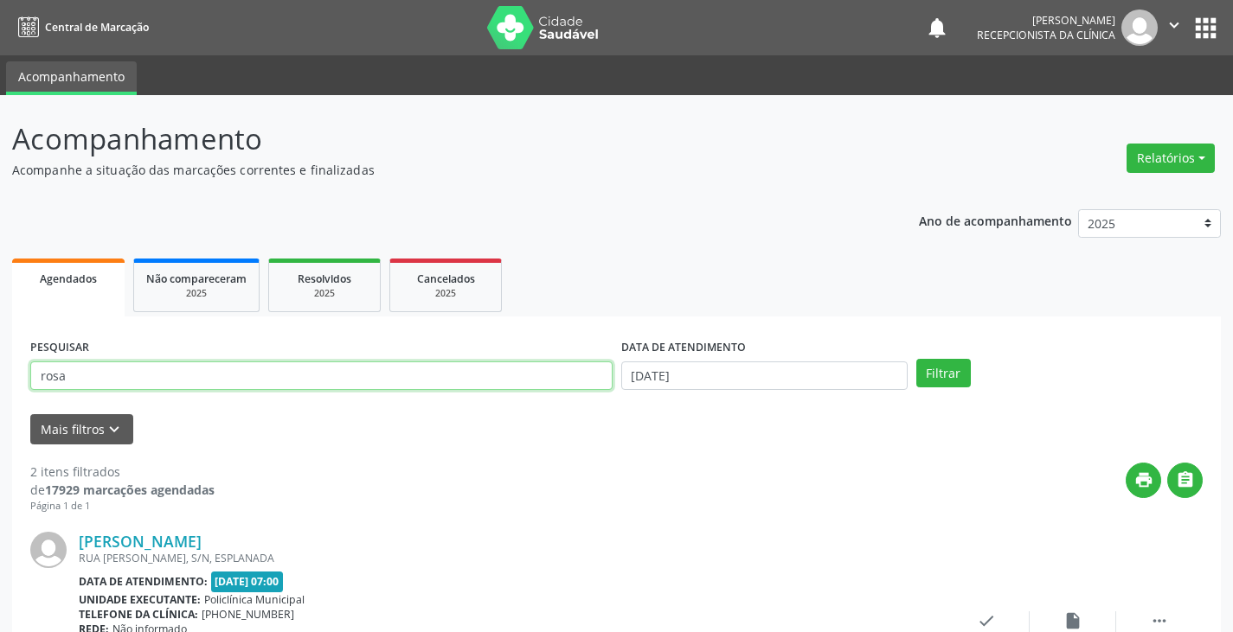
click at [584, 384] on input "rosa" at bounding box center [321, 376] width 582 height 29
type input "r"
type input "rita"
click at [916, 359] on button "Filtrar" at bounding box center [943, 373] width 55 height 29
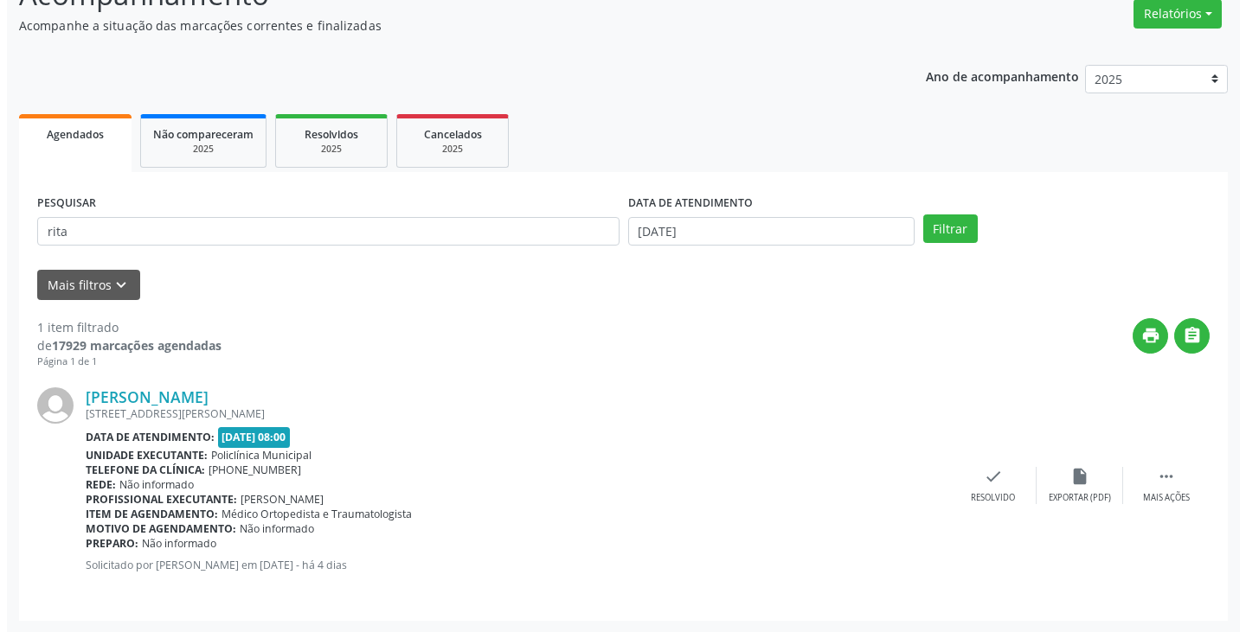
scroll to position [145, 0]
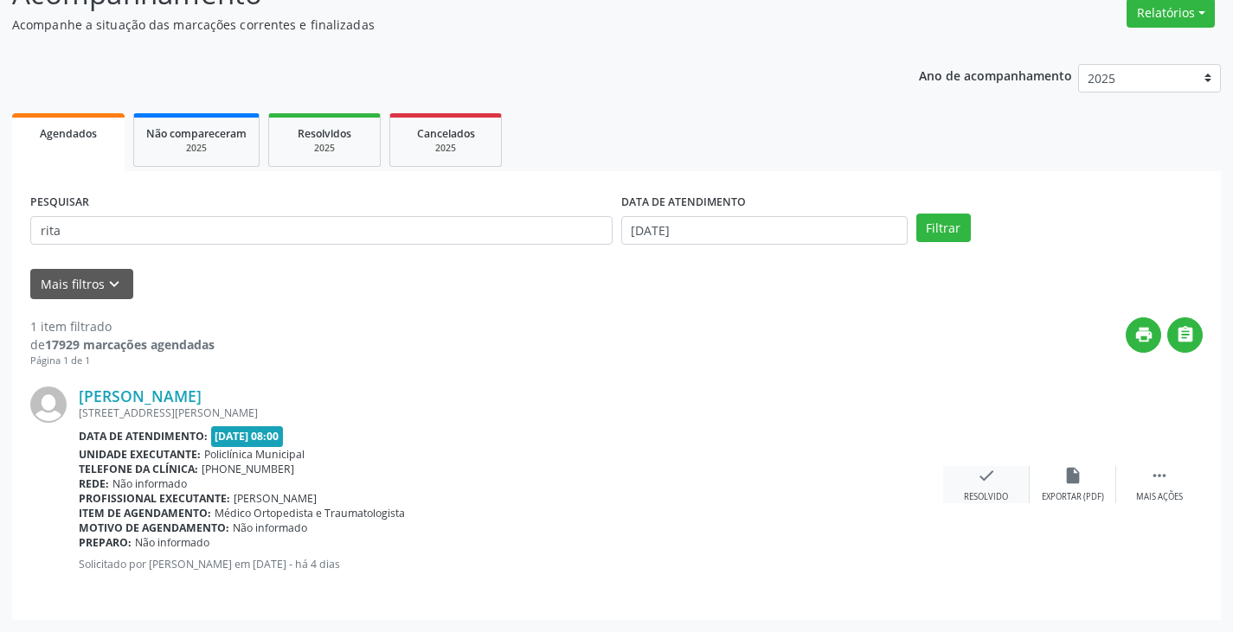
click at [971, 484] on div "check Resolvido" at bounding box center [986, 484] width 87 height 37
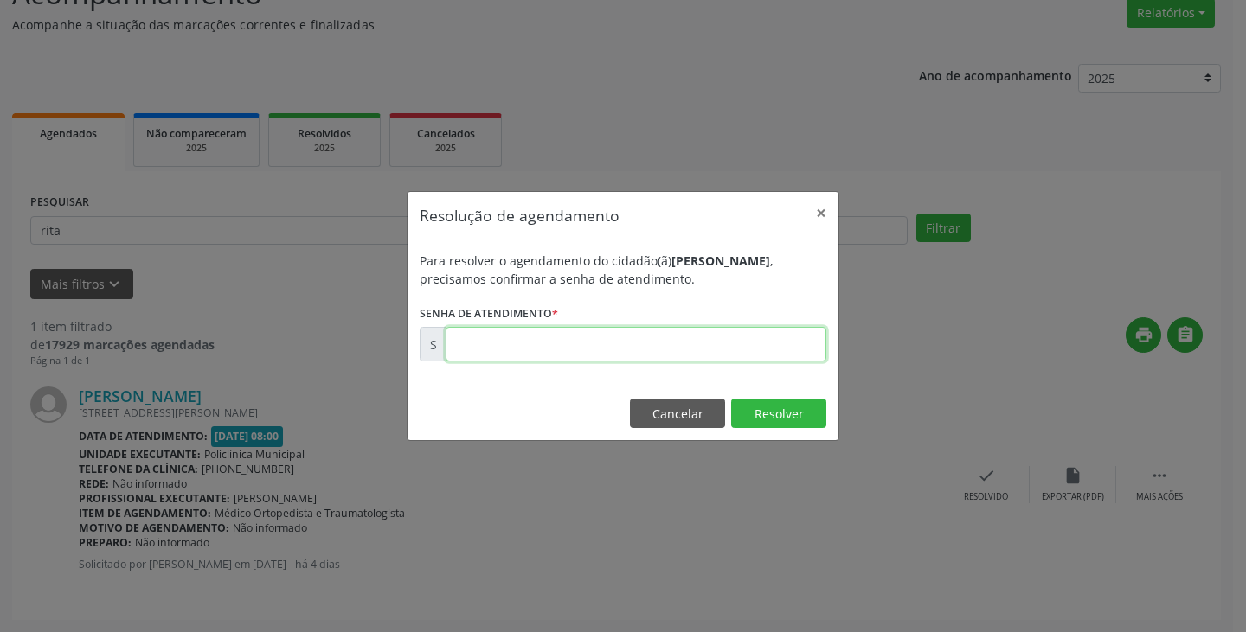
click at [715, 351] on input "text" at bounding box center [636, 344] width 381 height 35
type input "00176251"
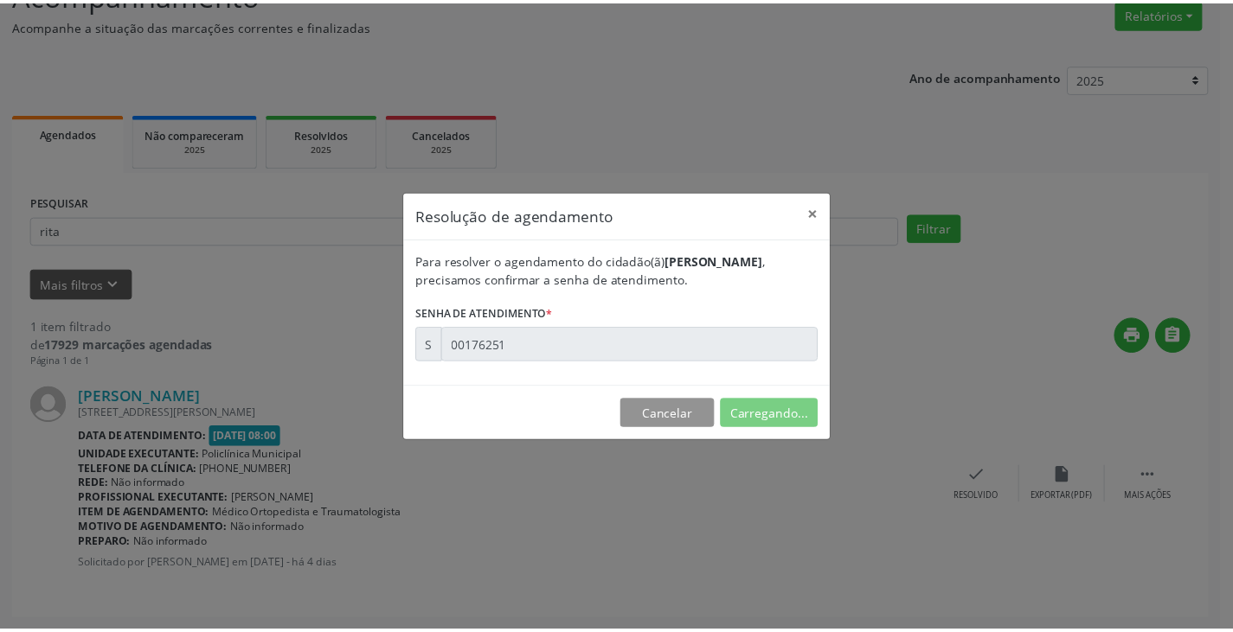
scroll to position [0, 0]
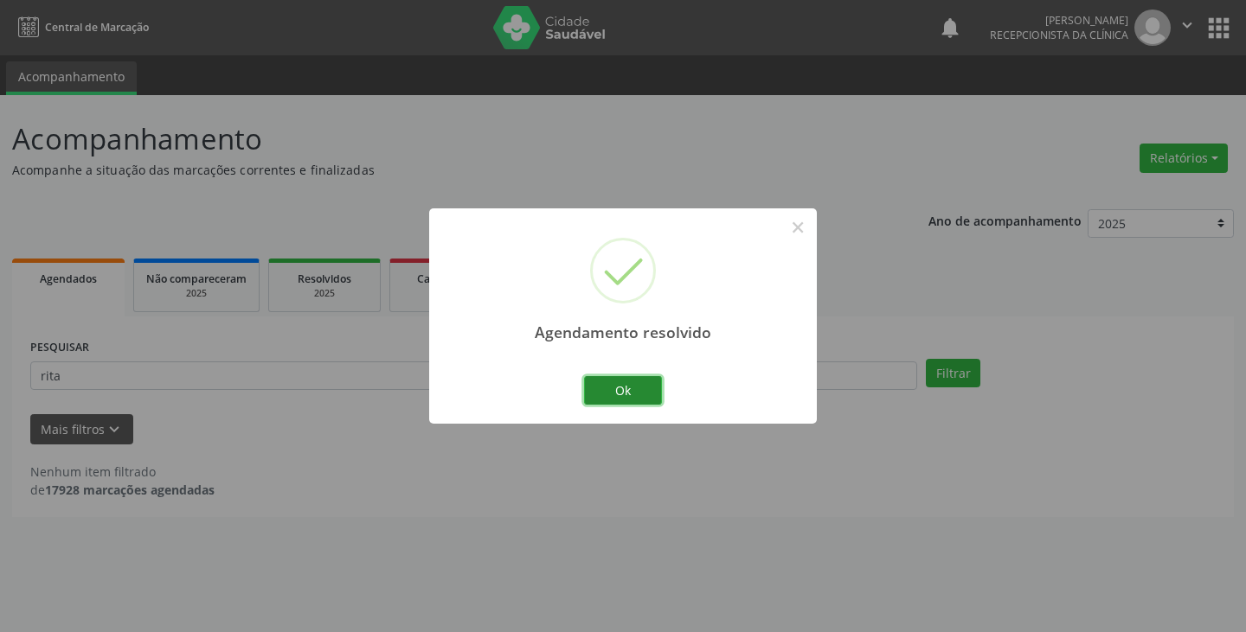
click at [619, 387] on button "Ok" at bounding box center [623, 390] width 78 height 29
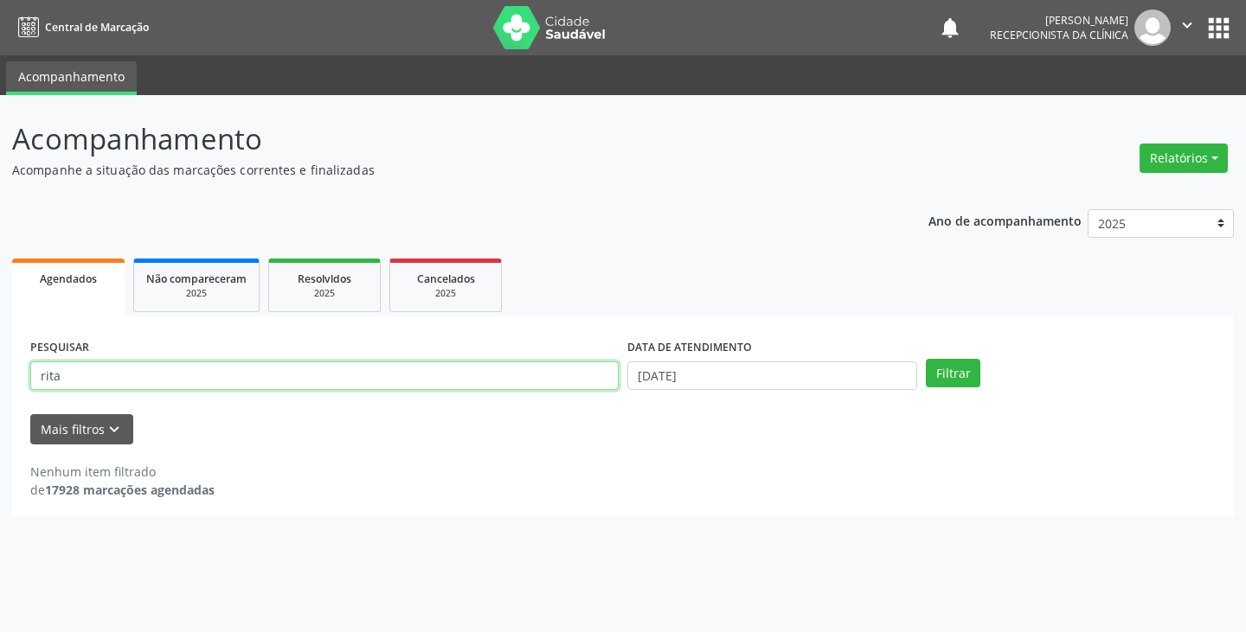
click at [568, 385] on input "rita" at bounding box center [324, 376] width 588 height 29
type input "r"
type input "rosa"
click at [926, 359] on button "Filtrar" at bounding box center [953, 373] width 55 height 29
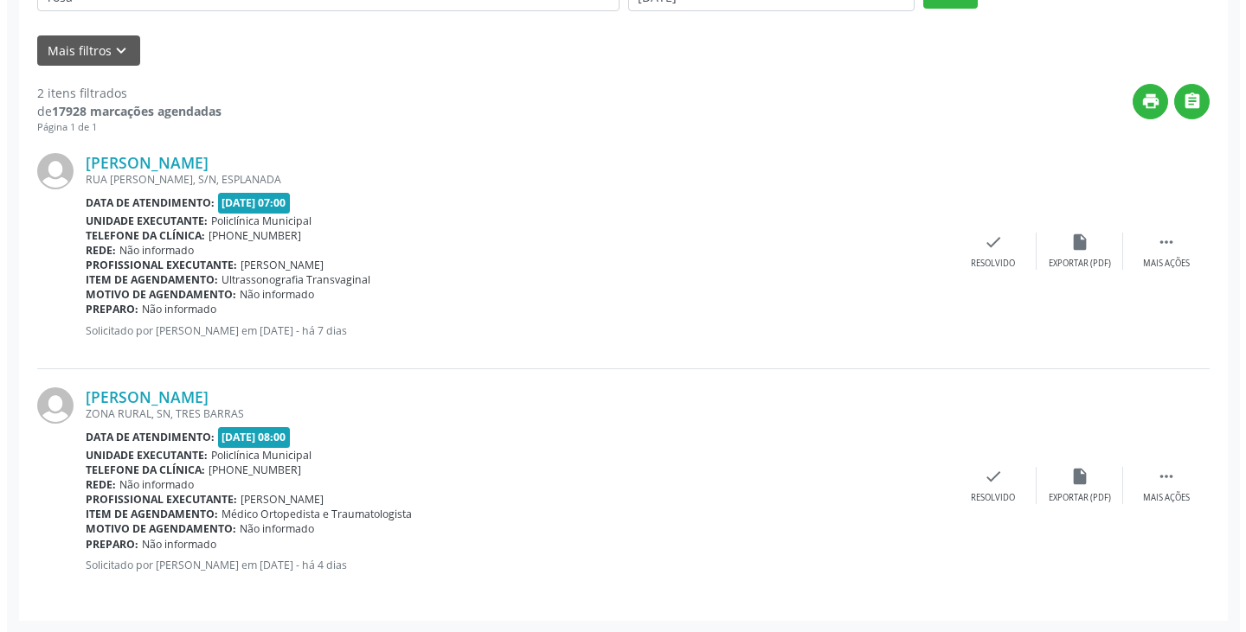
scroll to position [380, 0]
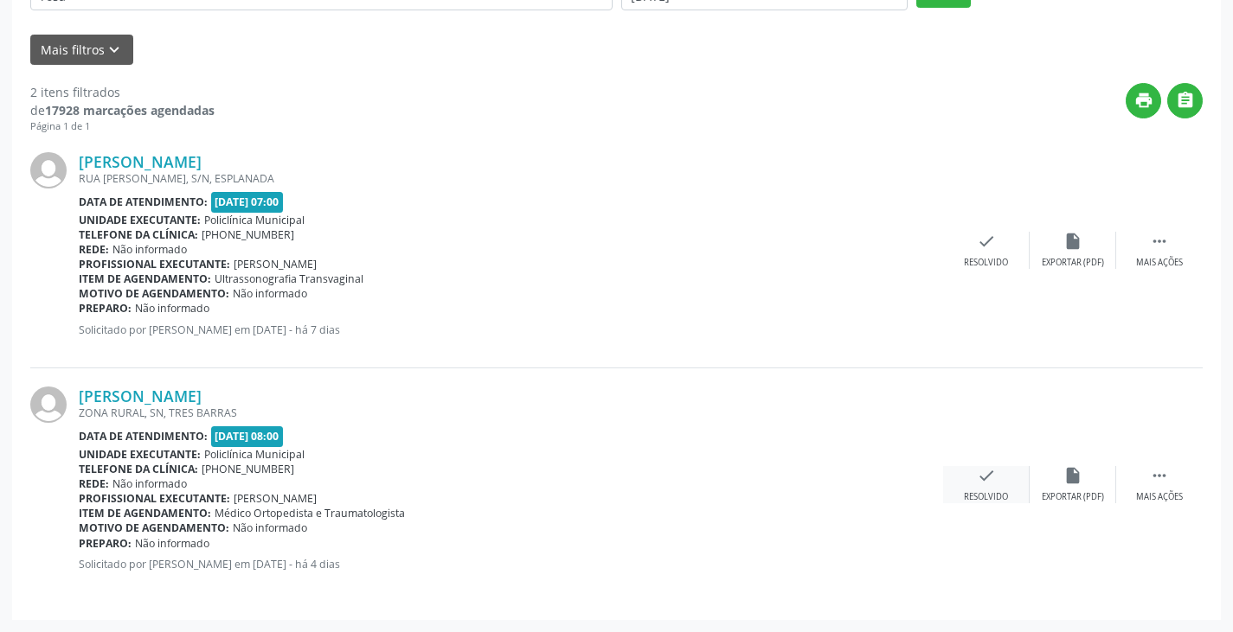
drag, startPoint x: 987, startPoint y: 484, endPoint x: 976, endPoint y: 474, distance: 14.7
click at [977, 474] on icon "check" at bounding box center [986, 475] width 19 height 19
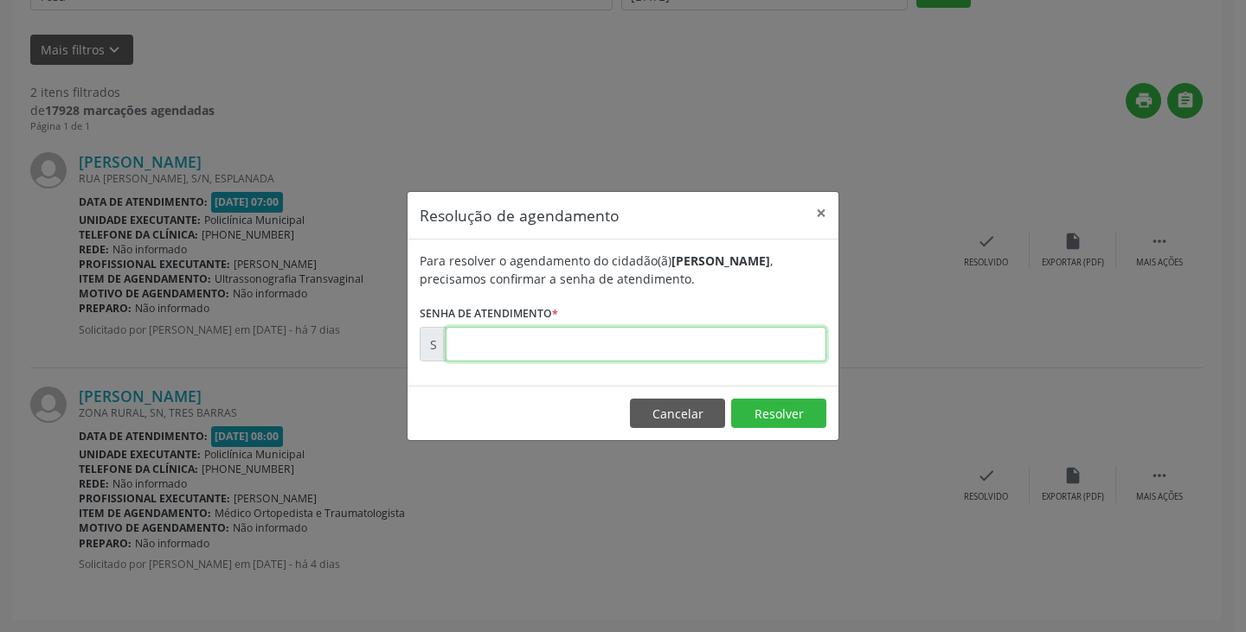
click at [733, 345] on input "text" at bounding box center [636, 344] width 381 height 35
type input "00176351"
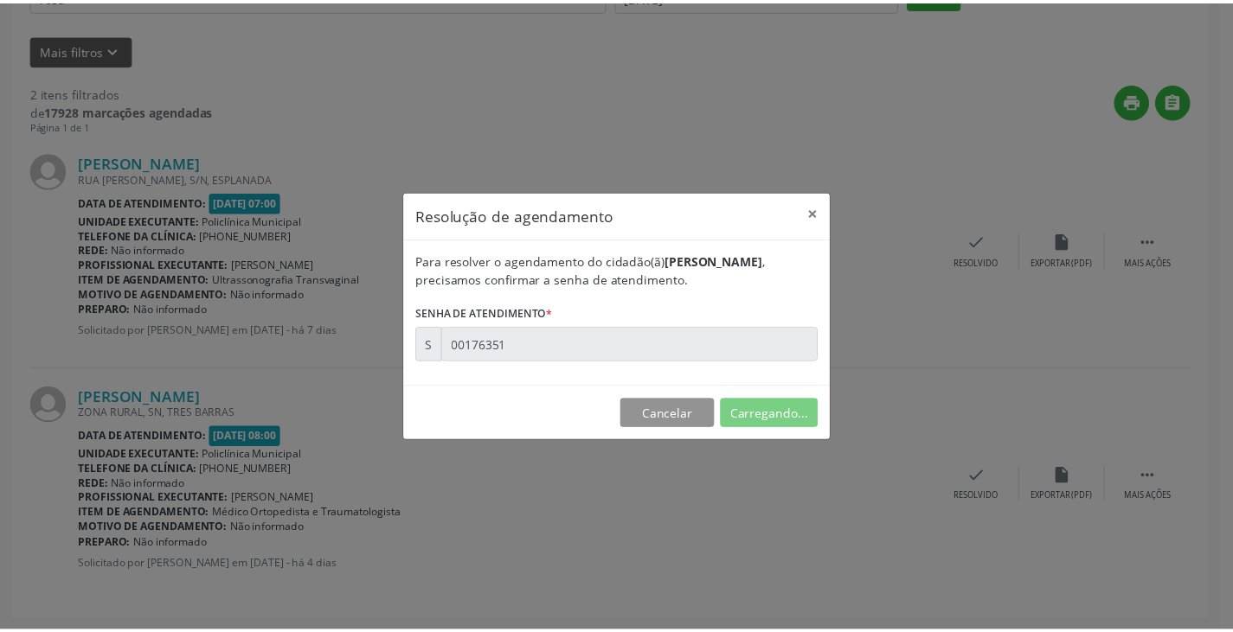
scroll to position [0, 0]
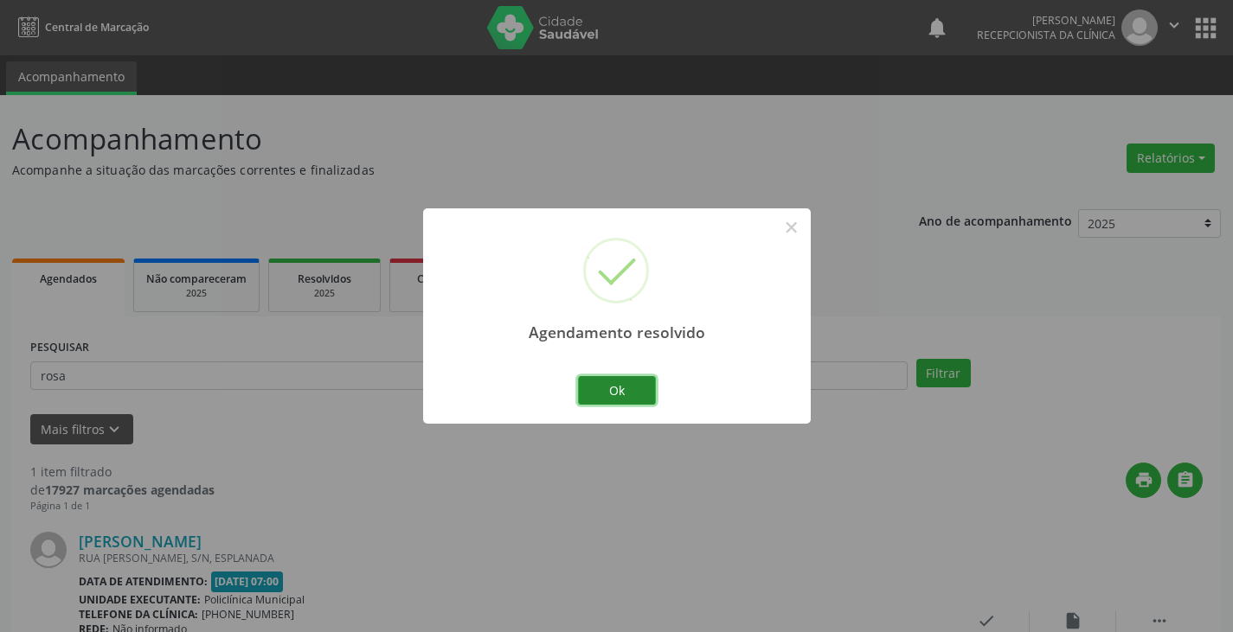
drag, startPoint x: 653, startPoint y: 387, endPoint x: 636, endPoint y: 387, distance: 17.3
click at [652, 387] on button "Ok" at bounding box center [617, 390] width 78 height 29
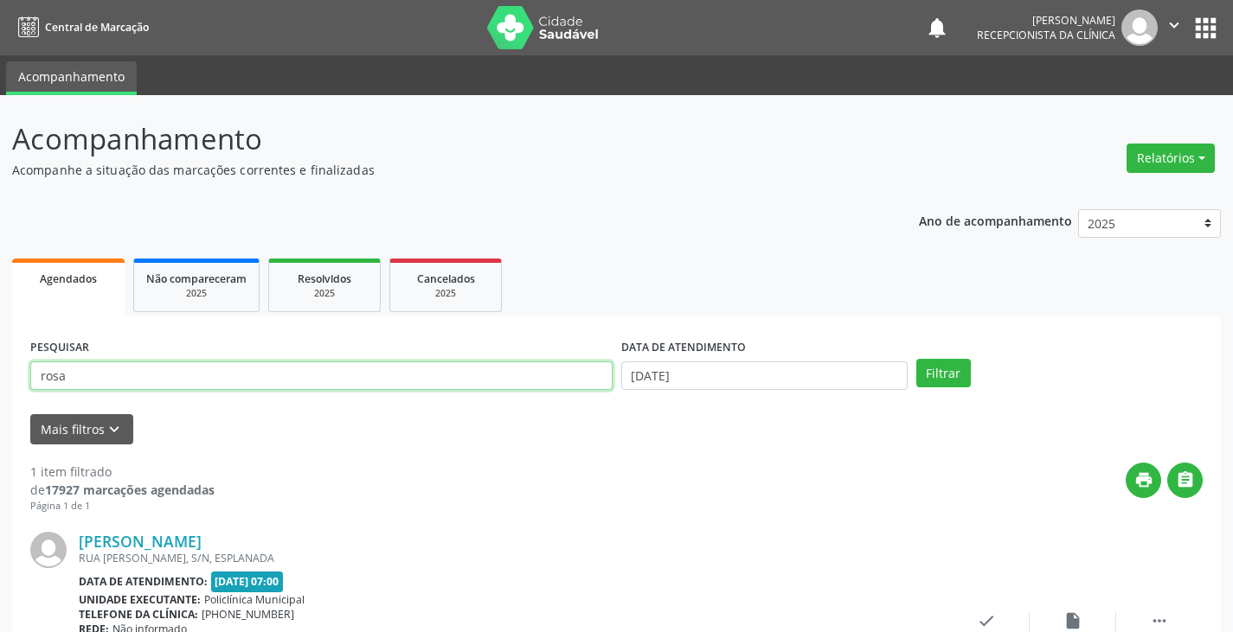
click at [578, 384] on input "rosa" at bounding box center [321, 376] width 582 height 29
type input "r"
type input "[PERSON_NAME]"
click at [916, 359] on button "Filtrar" at bounding box center [943, 373] width 55 height 29
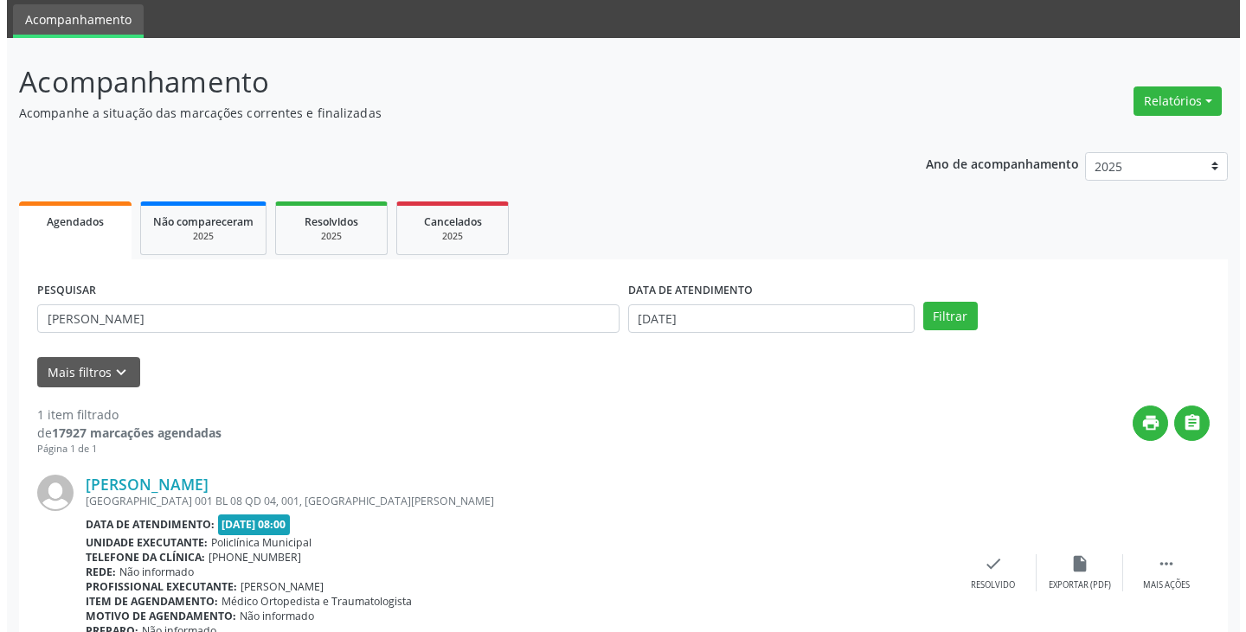
scroll to position [145, 0]
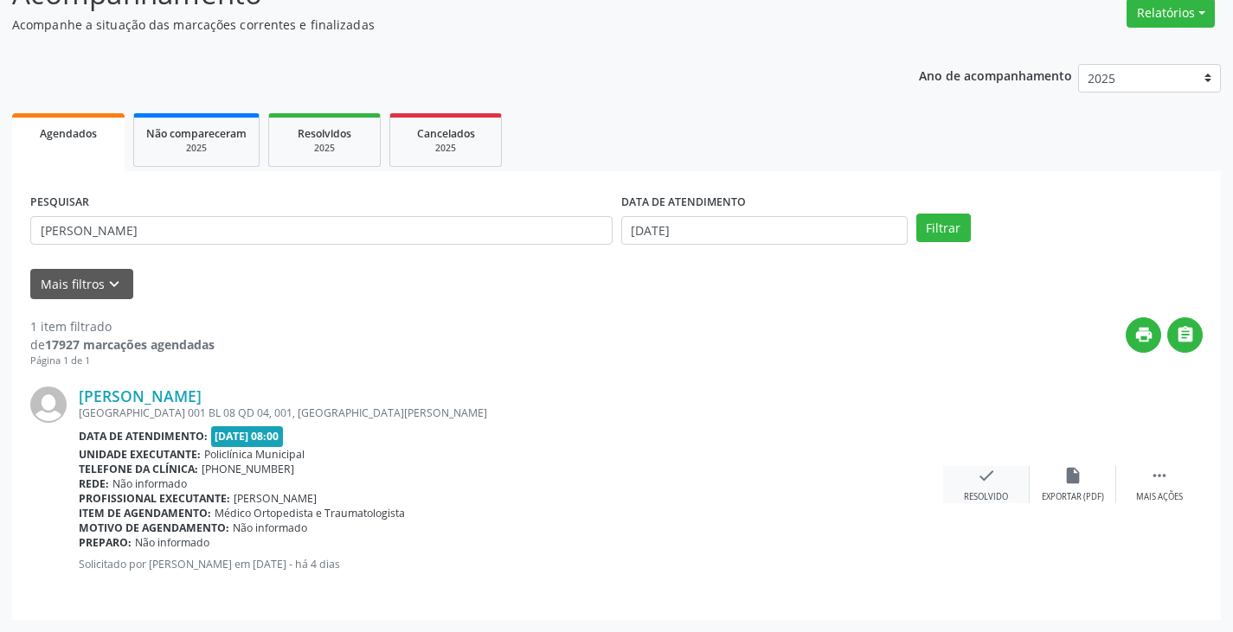
click at [973, 477] on div "check Resolvido" at bounding box center [986, 484] width 87 height 37
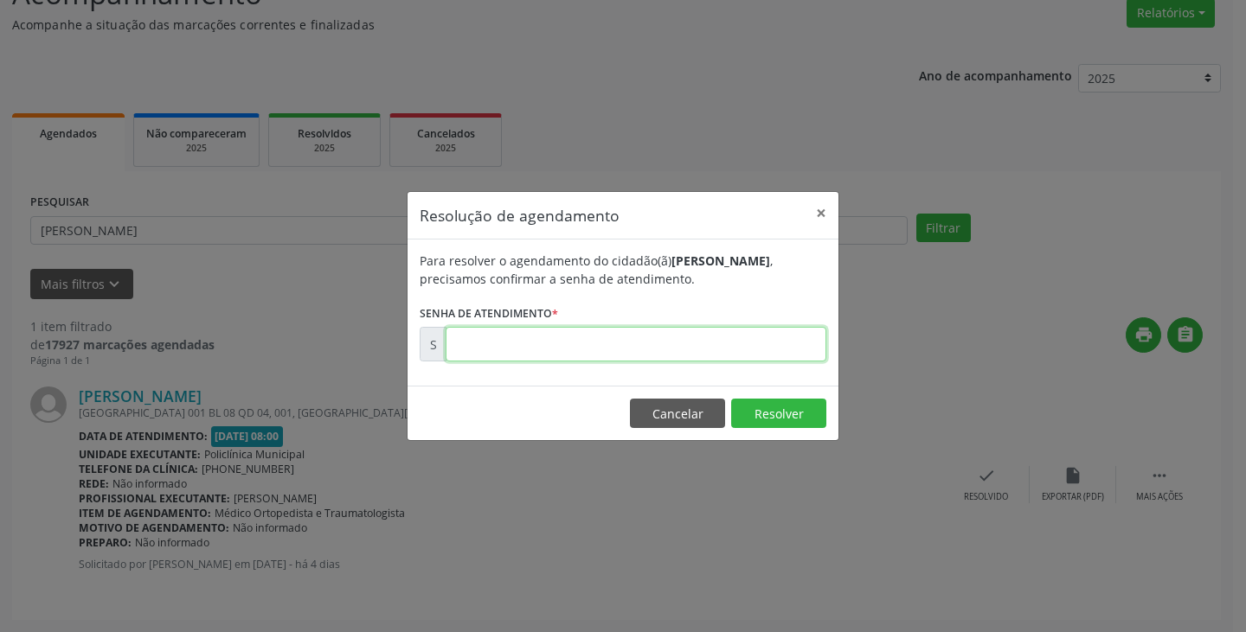
click at [751, 342] on input "text" at bounding box center [636, 344] width 381 height 35
type input "00176388"
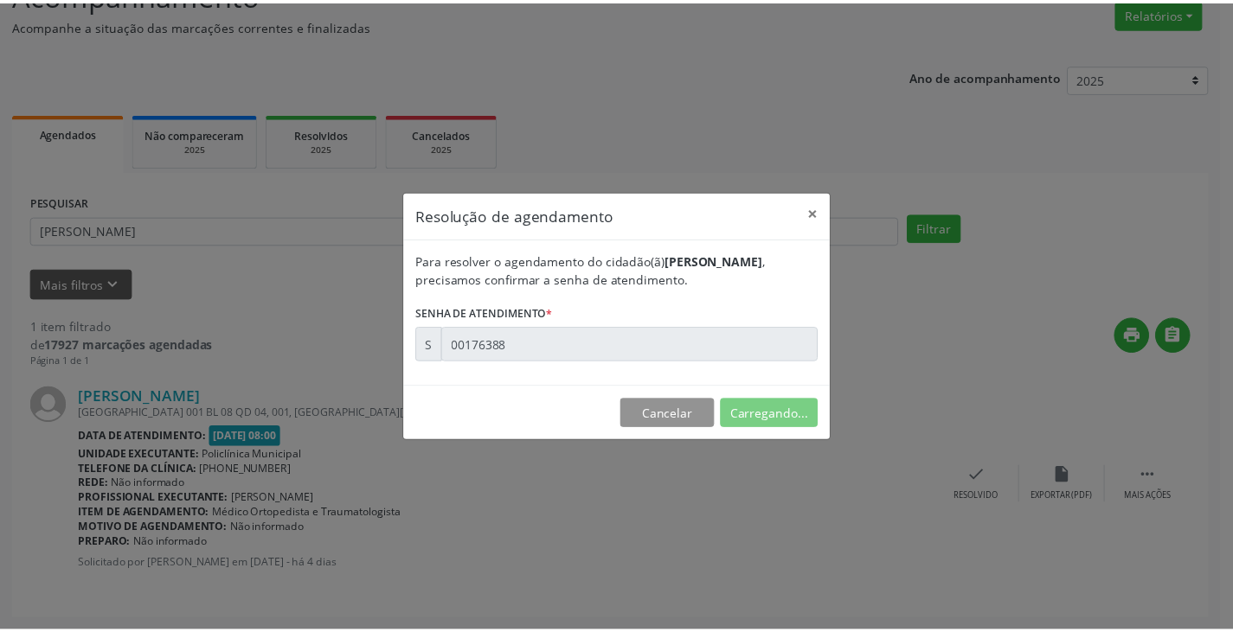
scroll to position [0, 0]
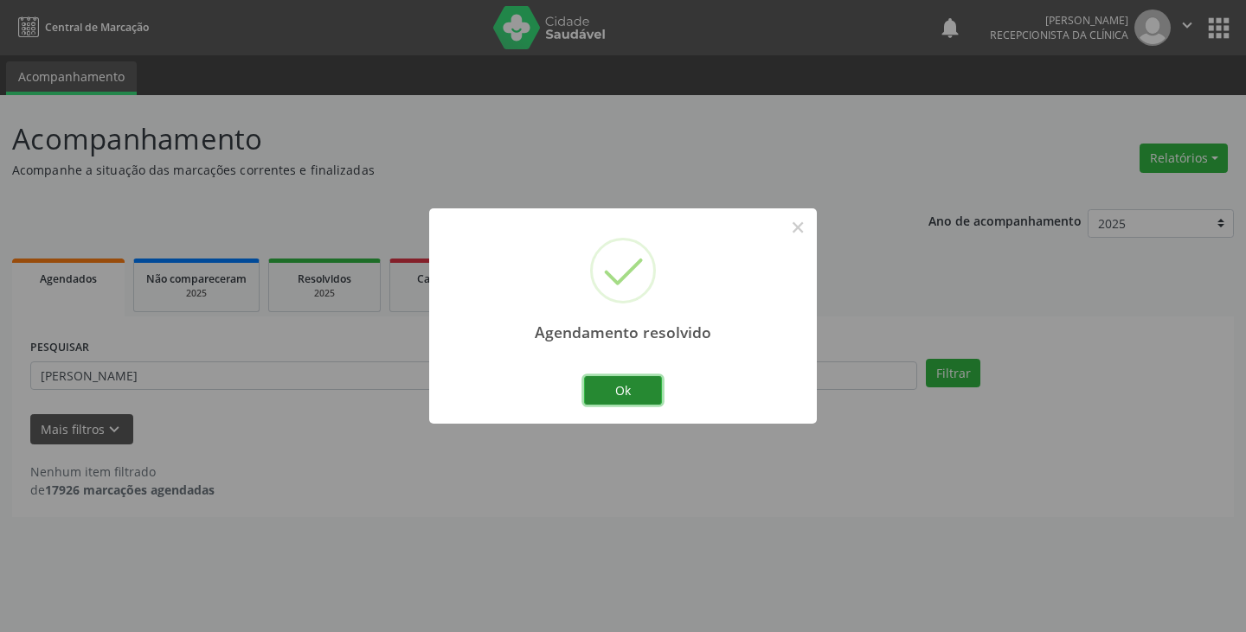
click at [595, 387] on button "Ok" at bounding box center [623, 390] width 78 height 29
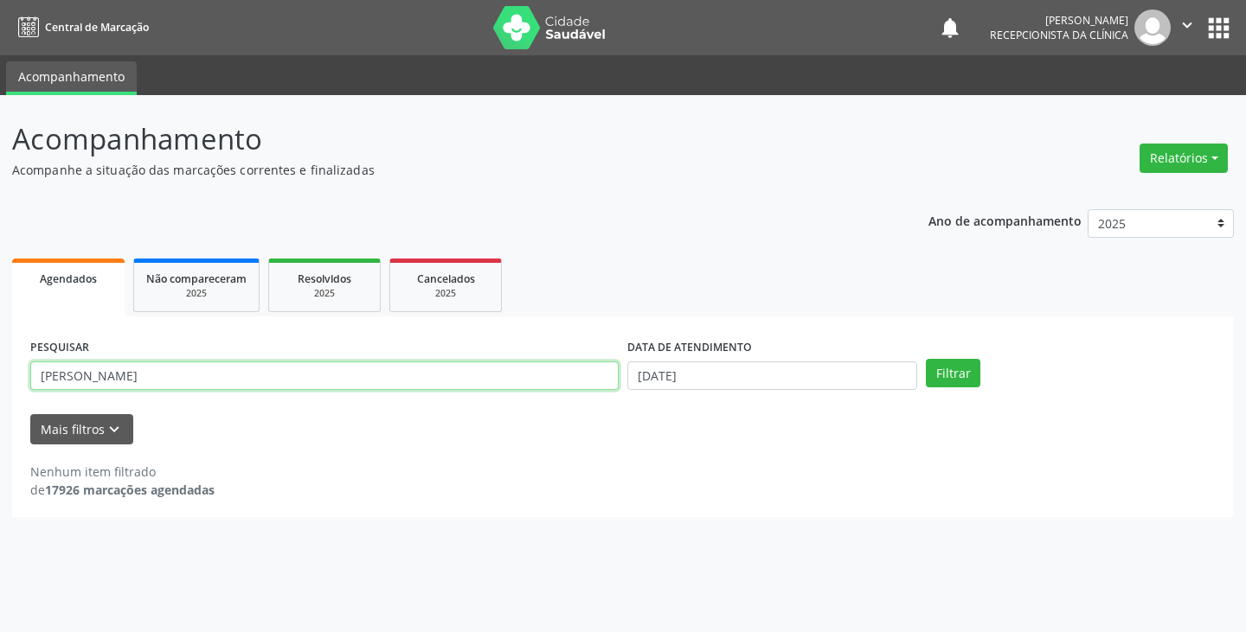
click at [565, 372] on input "[PERSON_NAME]" at bounding box center [324, 376] width 588 height 29
type input "m"
type input "cleb"
click at [926, 359] on button "Filtrar" at bounding box center [953, 373] width 55 height 29
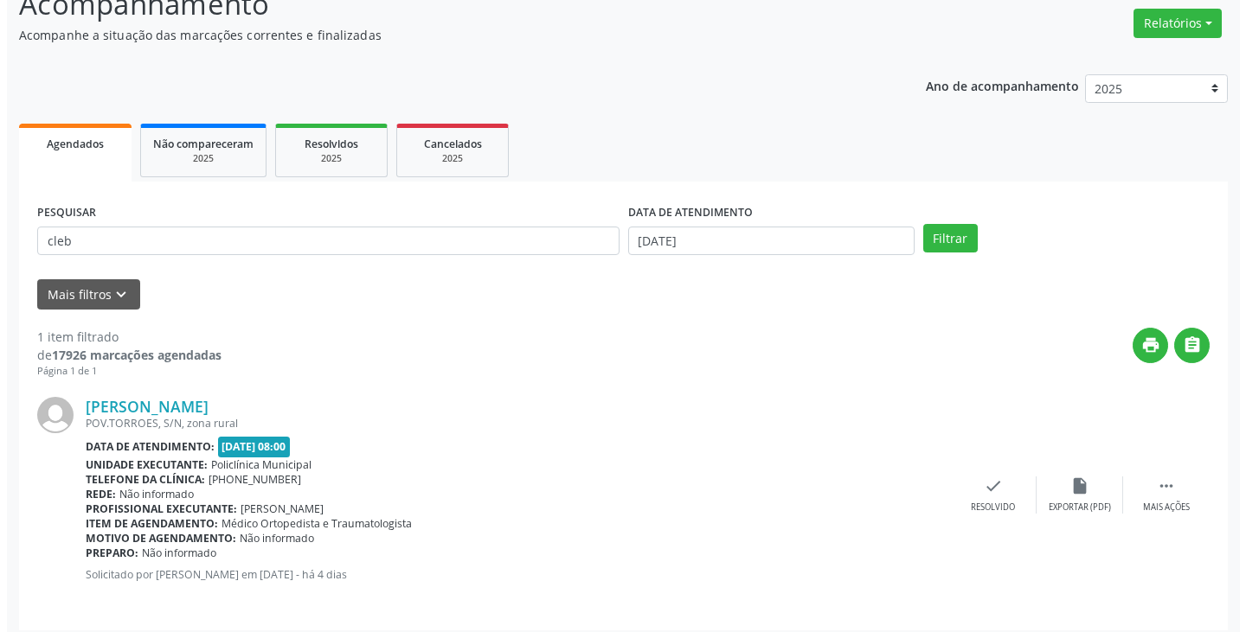
scroll to position [145, 0]
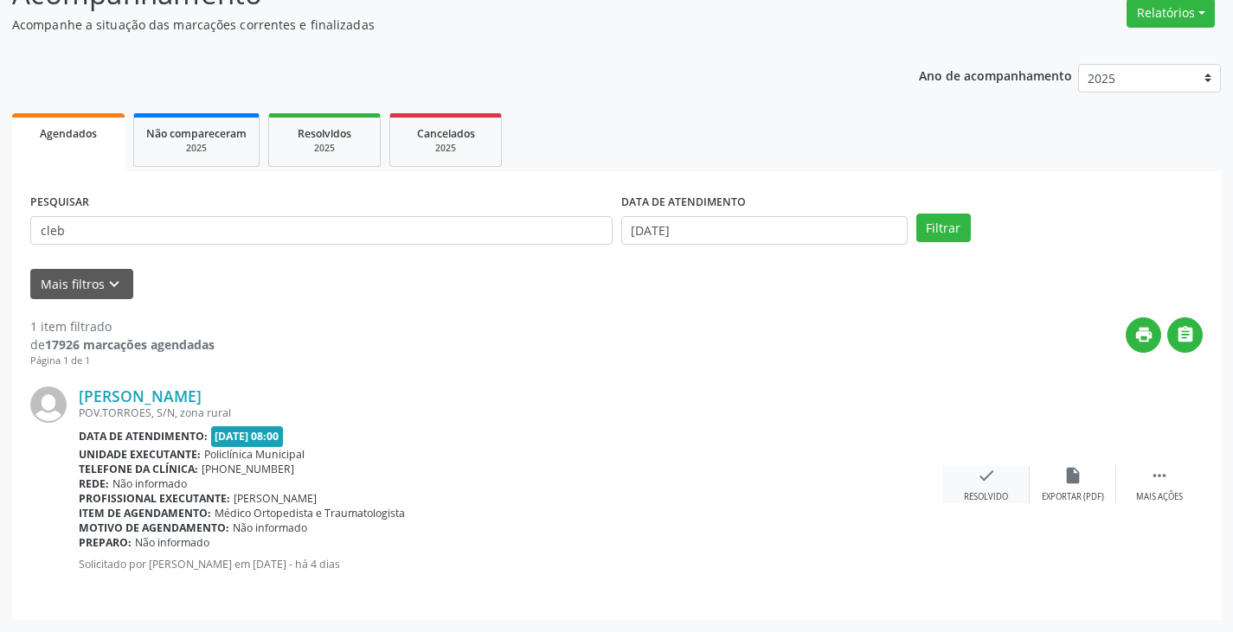
click at [991, 478] on icon "check" at bounding box center [986, 475] width 19 height 19
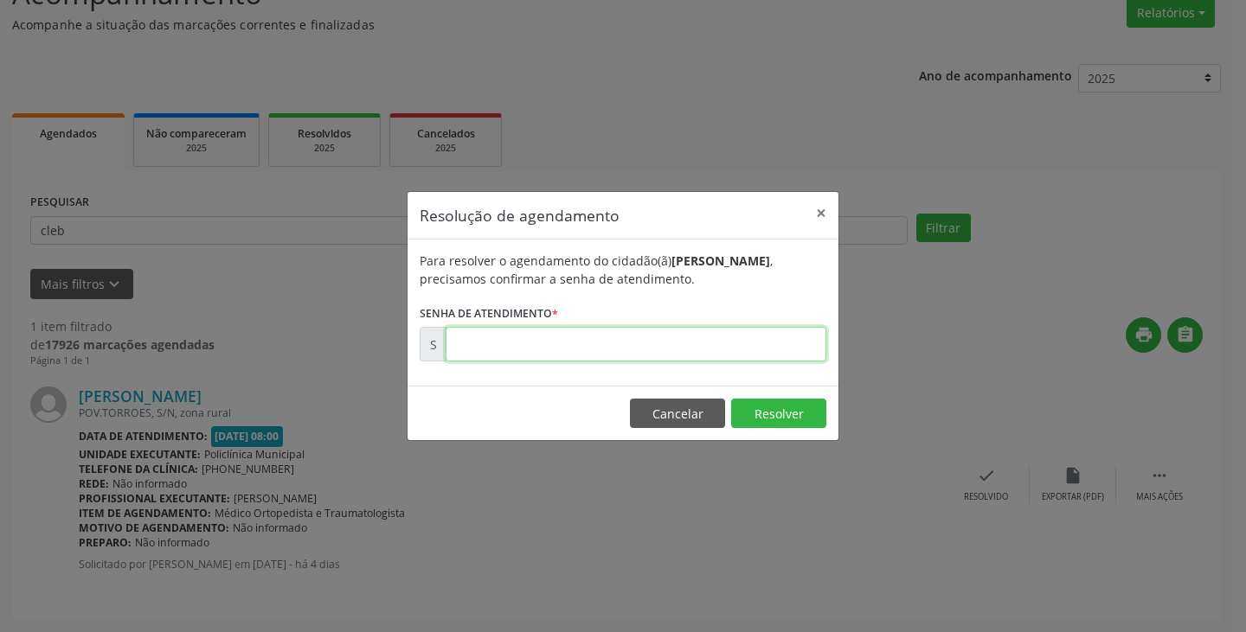
click at [710, 340] on input "text" at bounding box center [636, 344] width 381 height 35
type input "00176327"
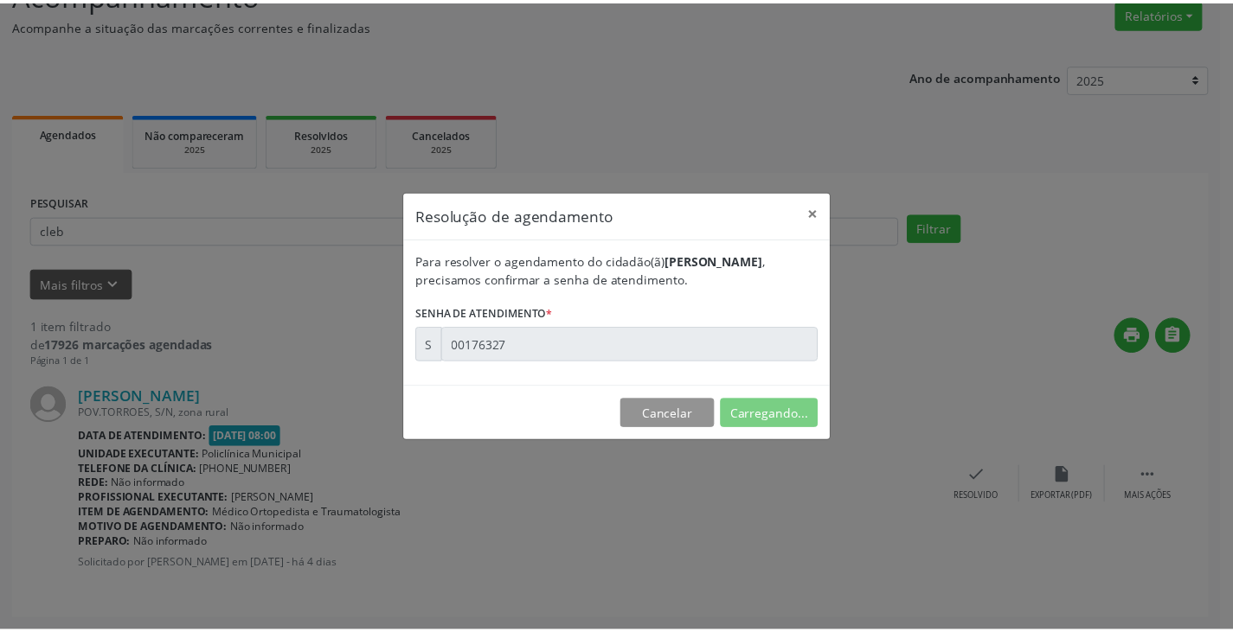
scroll to position [0, 0]
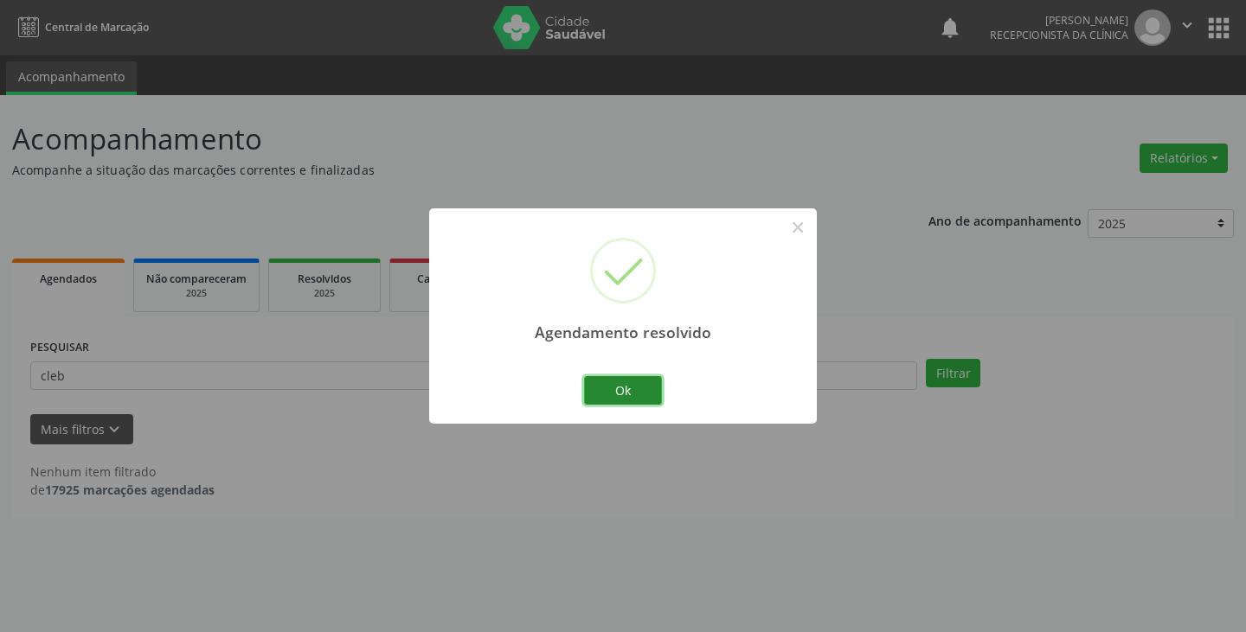
click at [604, 394] on button "Ok" at bounding box center [623, 390] width 78 height 29
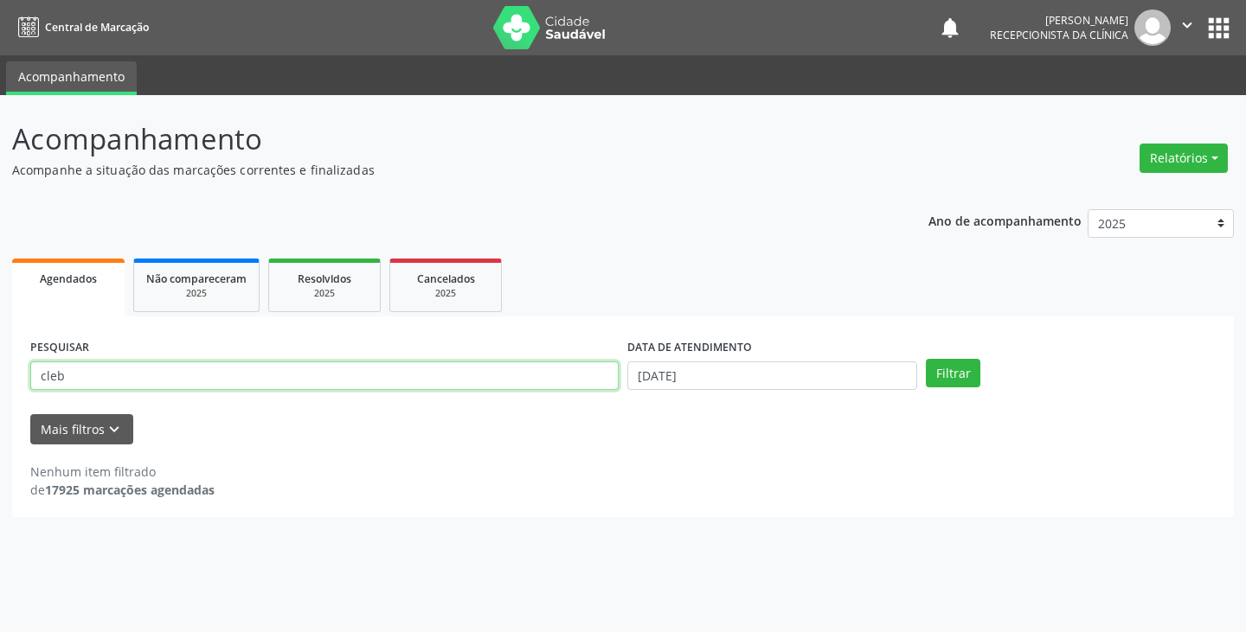
click at [561, 376] on input "cleb" at bounding box center [324, 376] width 588 height 29
type input "c"
type input "lun"
click at [926, 359] on button "Filtrar" at bounding box center [953, 373] width 55 height 29
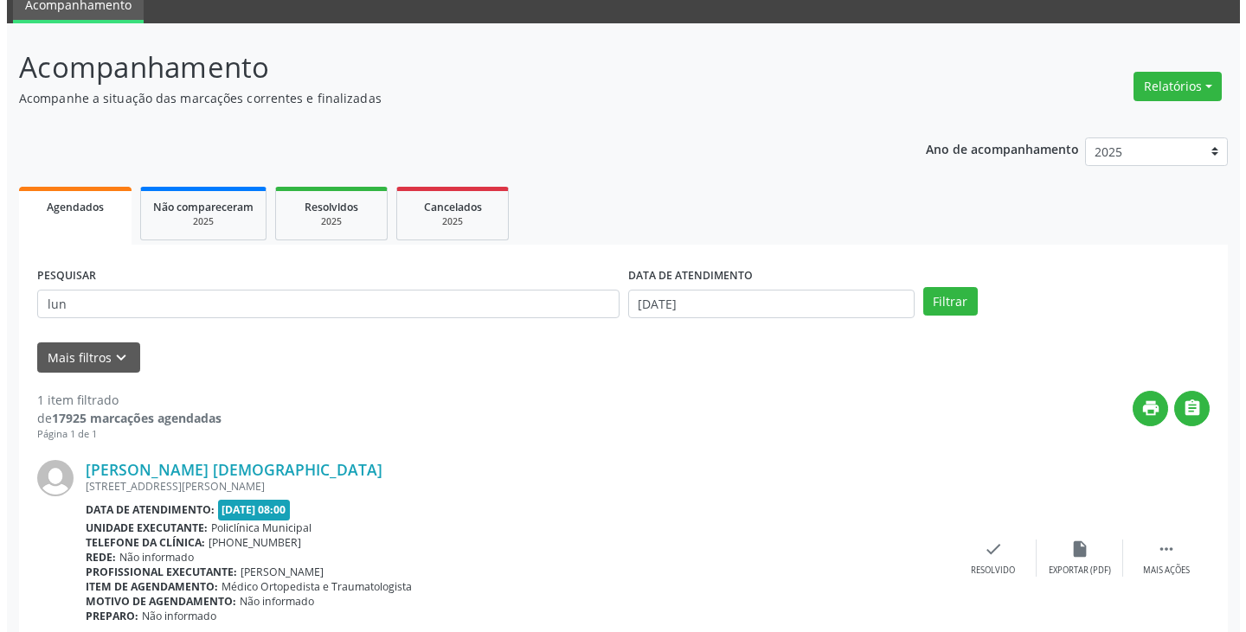
scroll to position [145, 0]
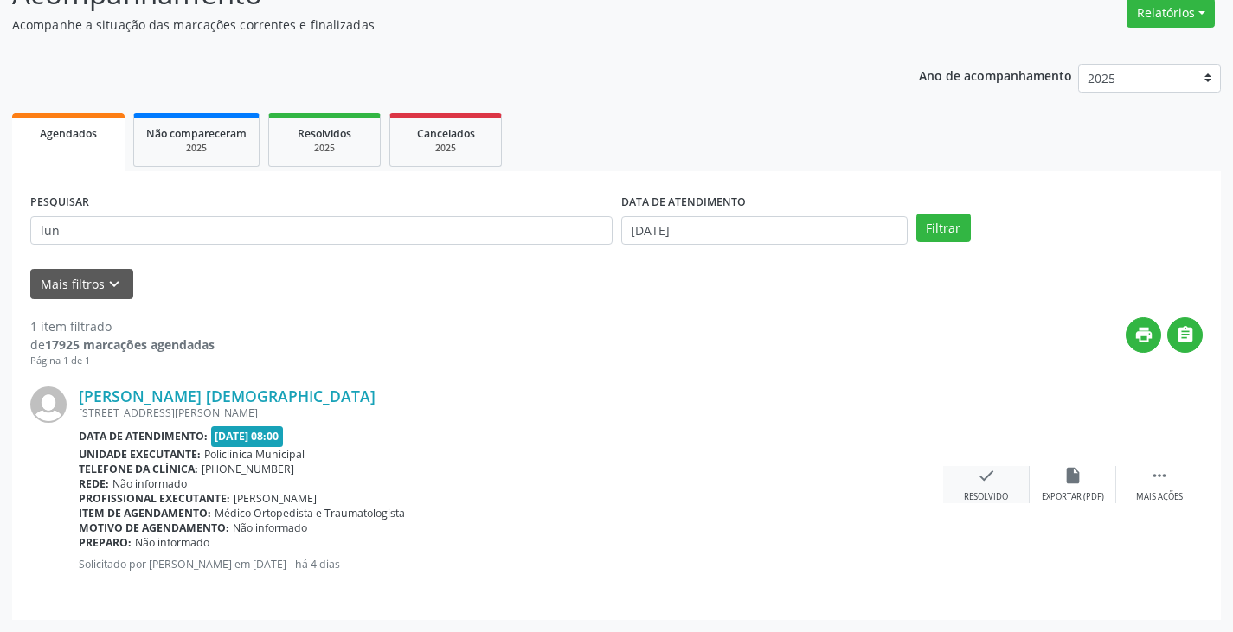
click at [980, 473] on icon "check" at bounding box center [986, 475] width 19 height 19
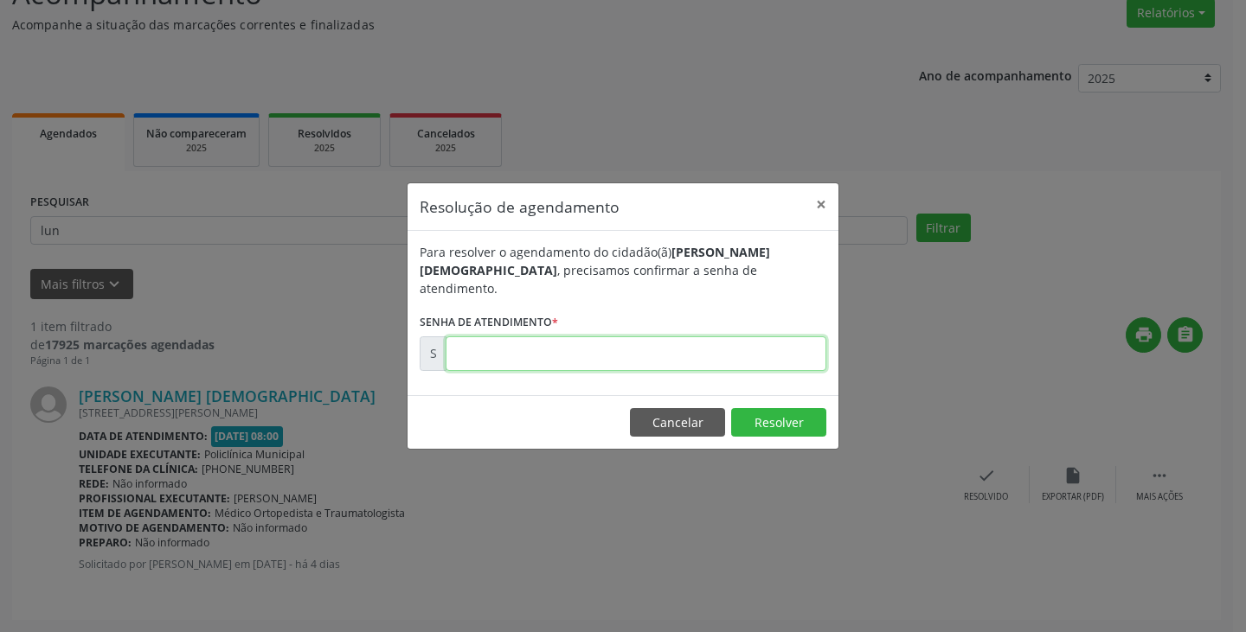
click at [783, 343] on input "text" at bounding box center [636, 354] width 381 height 35
type input "00176187"
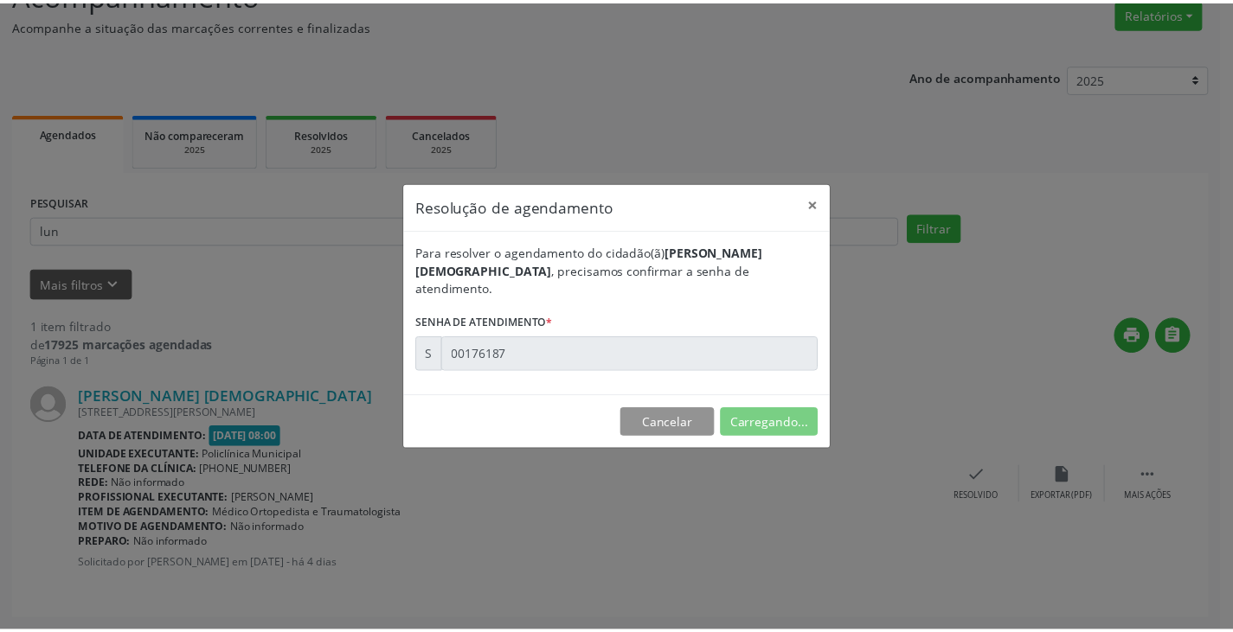
scroll to position [0, 0]
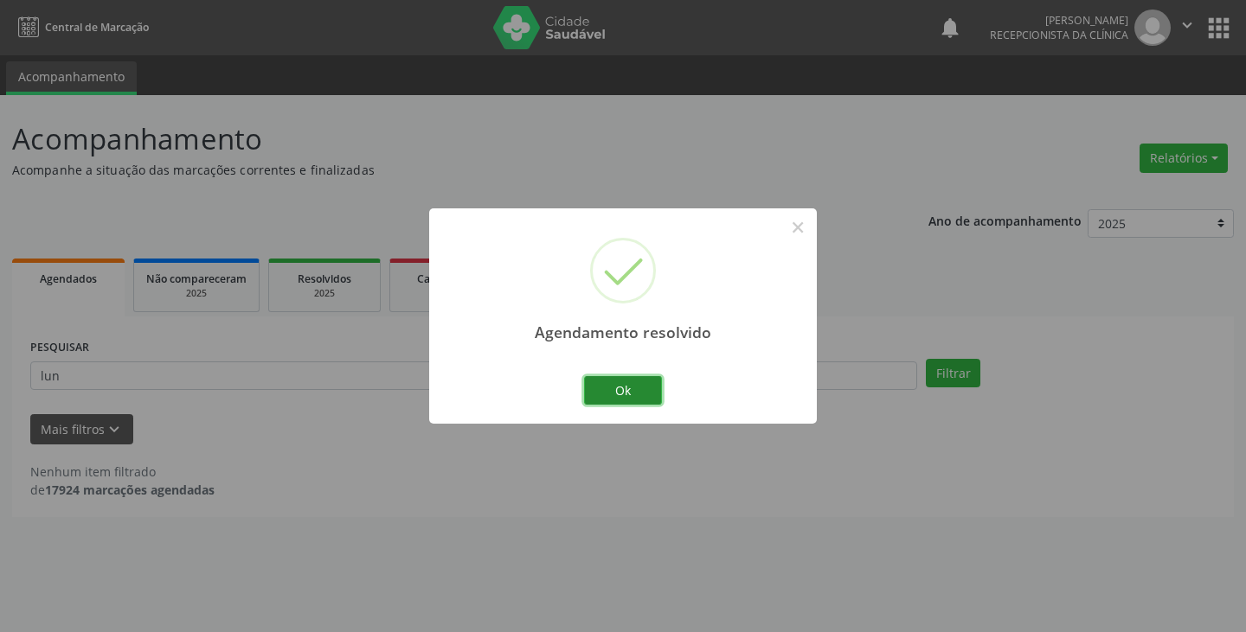
click at [628, 382] on button "Ok" at bounding box center [623, 390] width 78 height 29
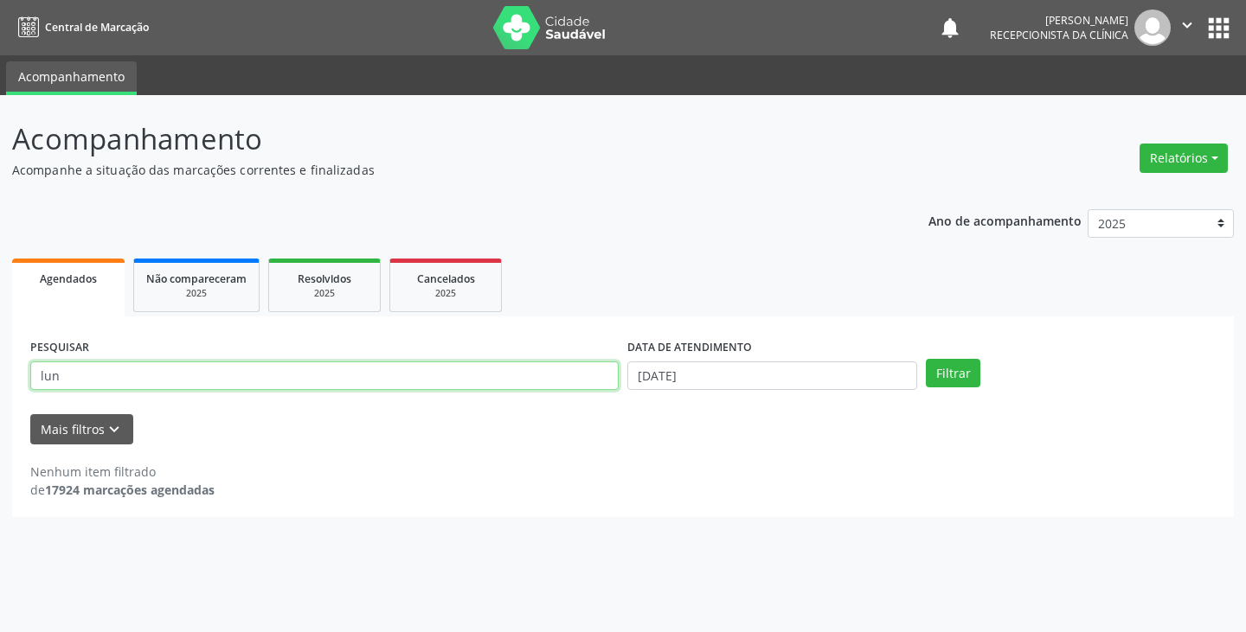
click at [586, 372] on input "lun" at bounding box center [324, 376] width 588 height 29
type input "l"
type input "marl"
click at [926, 359] on button "Filtrar" at bounding box center [953, 373] width 55 height 29
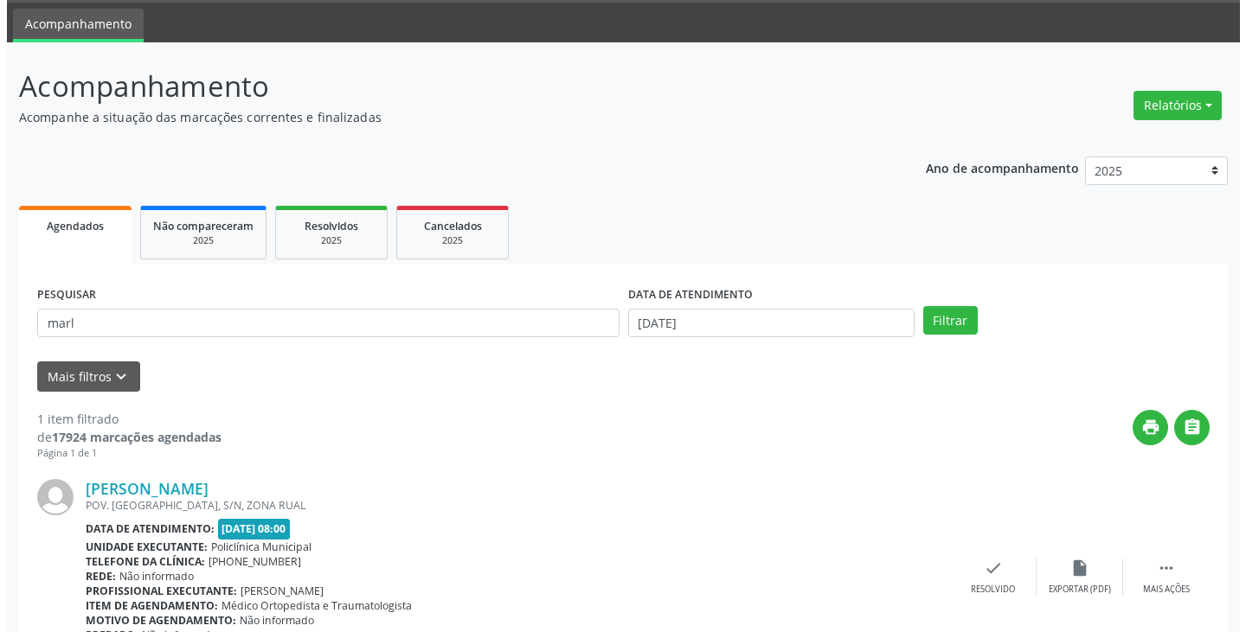
scroll to position [145, 0]
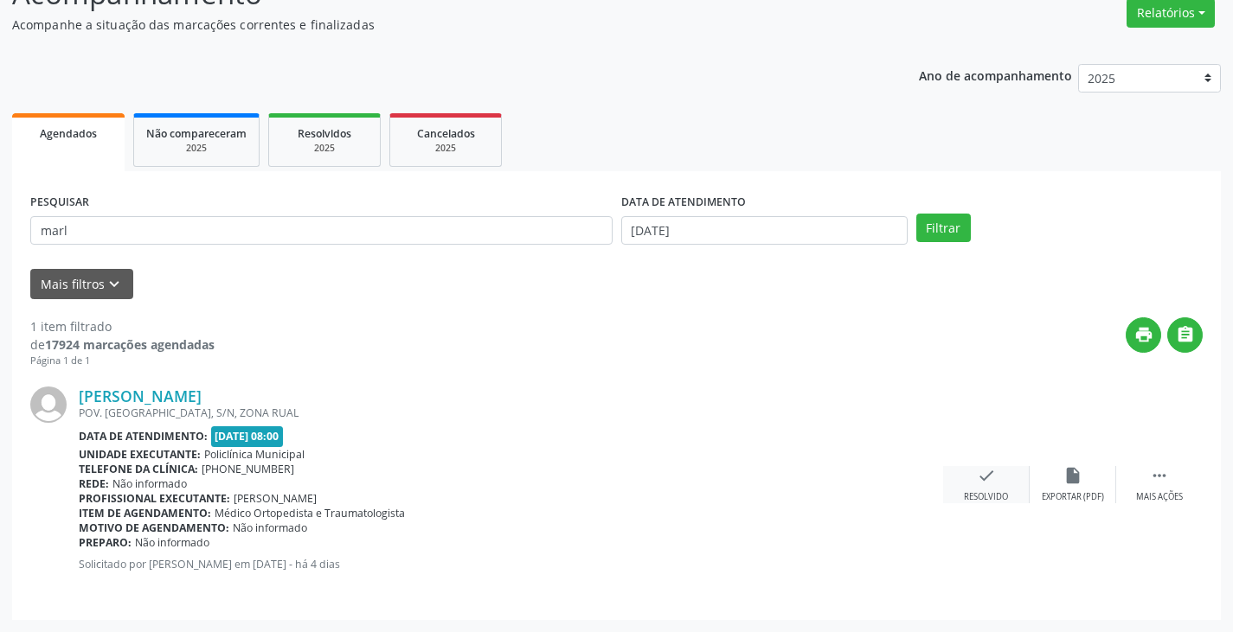
click at [977, 471] on icon "check" at bounding box center [986, 475] width 19 height 19
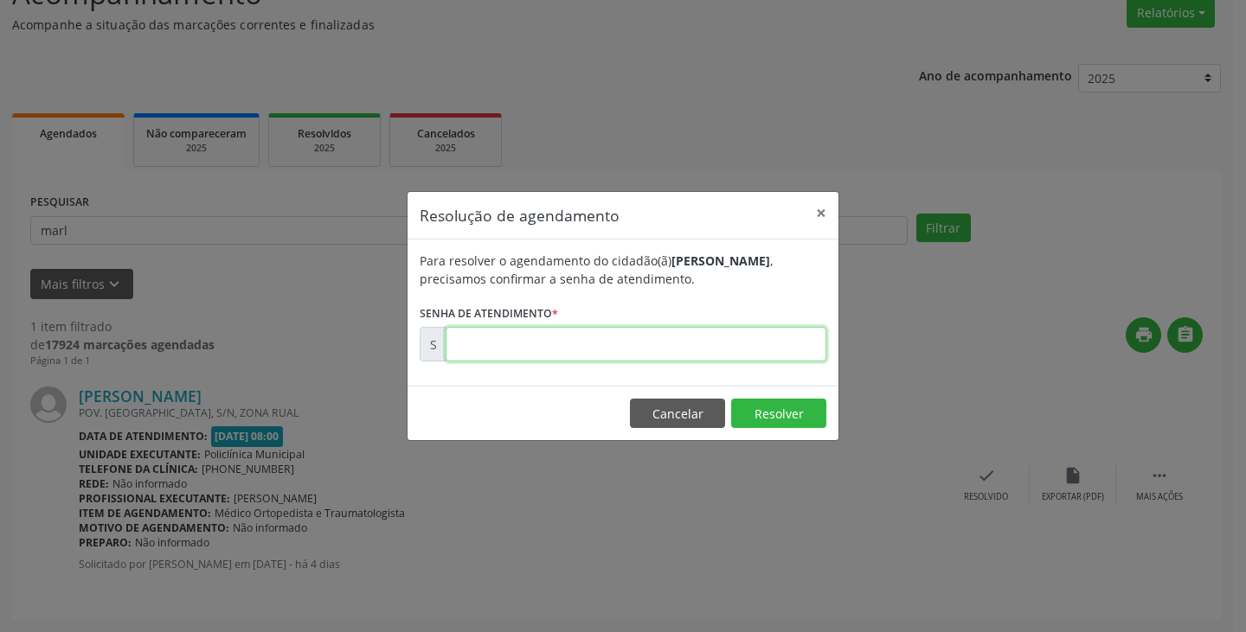
click at [741, 353] on input "text" at bounding box center [636, 344] width 381 height 35
type input "00176559"
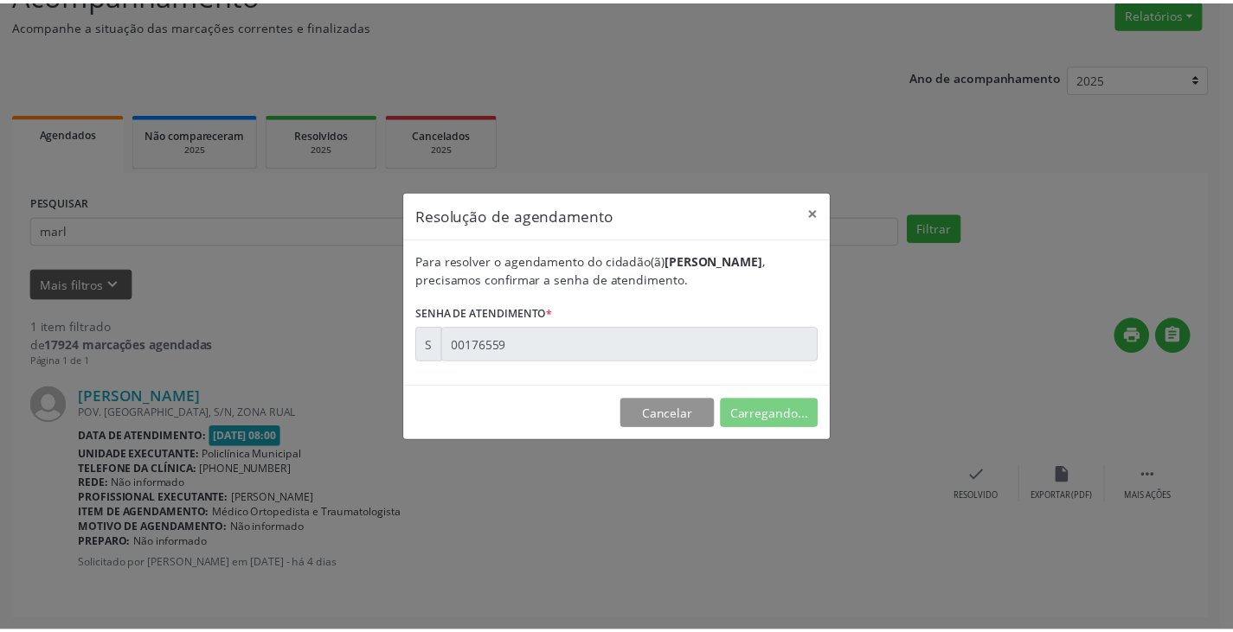
scroll to position [0, 0]
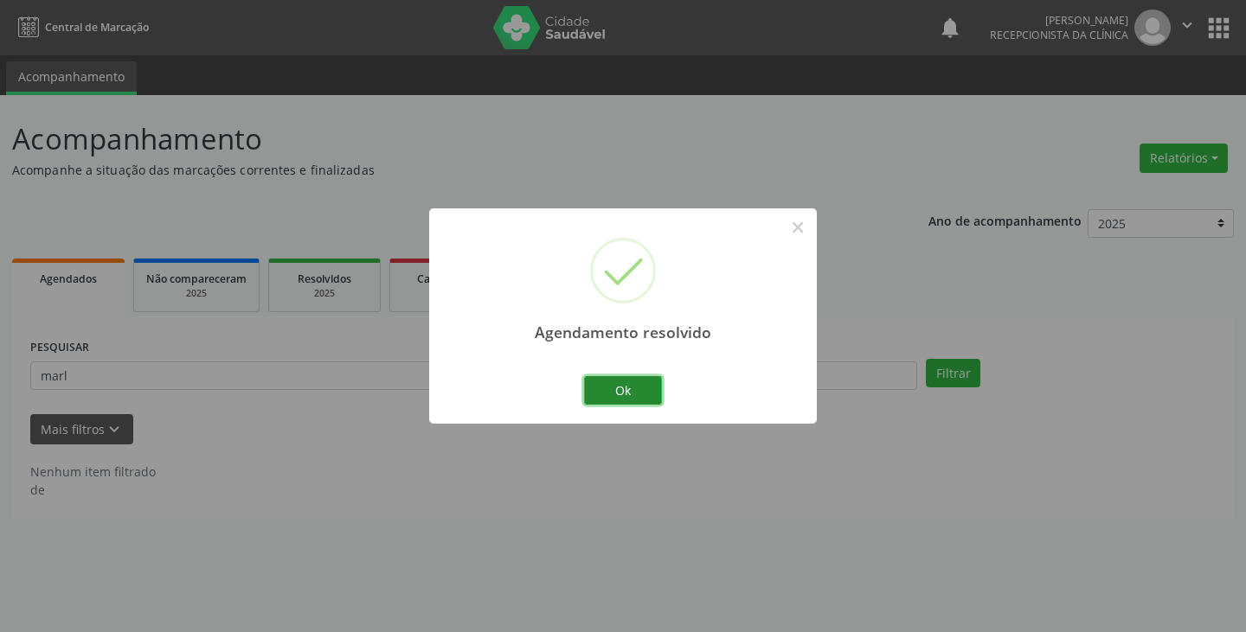
click at [632, 388] on button "Ok" at bounding box center [623, 390] width 78 height 29
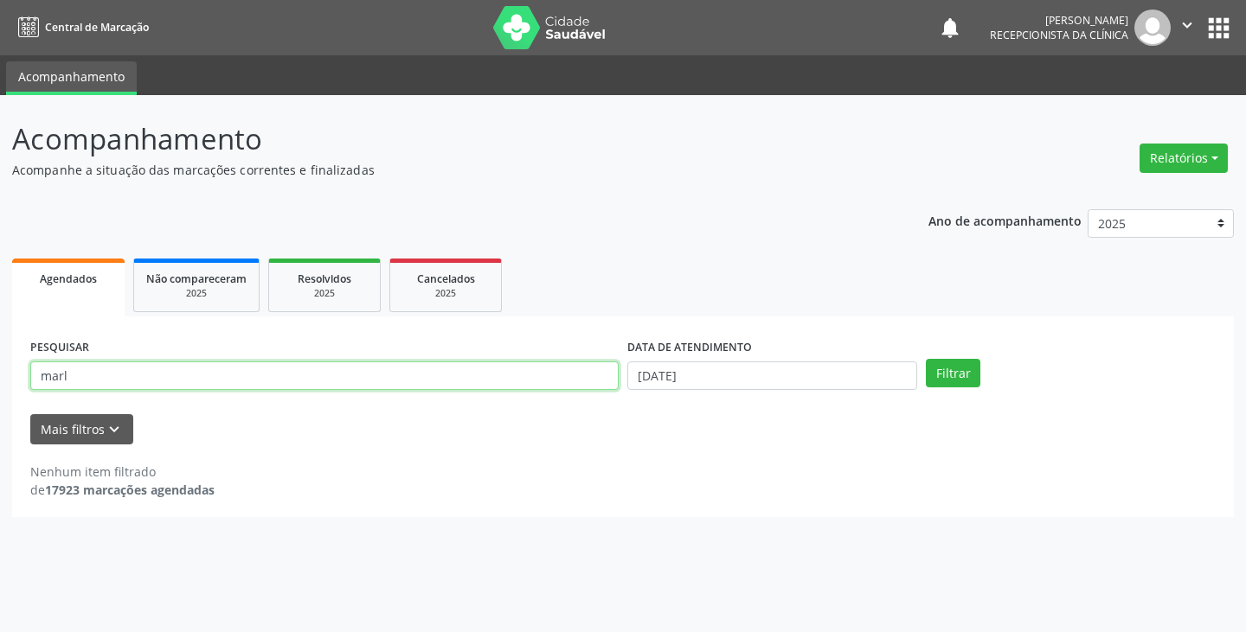
click at [583, 386] on input "marl" at bounding box center [324, 376] width 588 height 29
type input "m"
type input "ronn"
click at [926, 359] on button "Filtrar" at bounding box center [953, 373] width 55 height 29
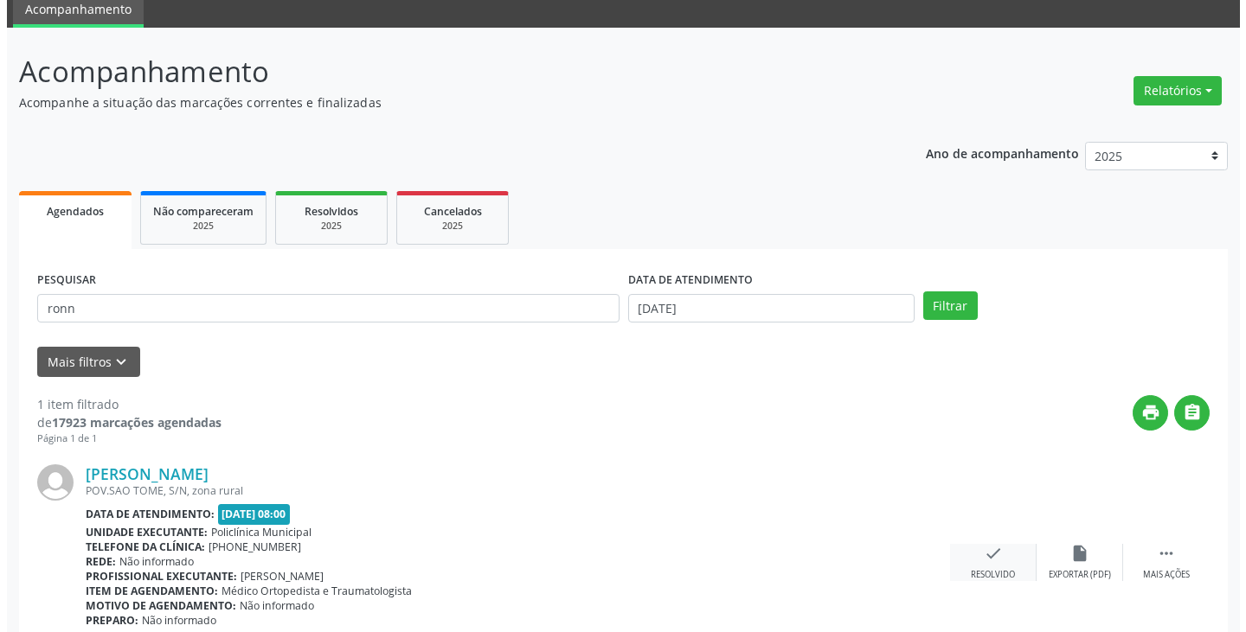
scroll to position [145, 0]
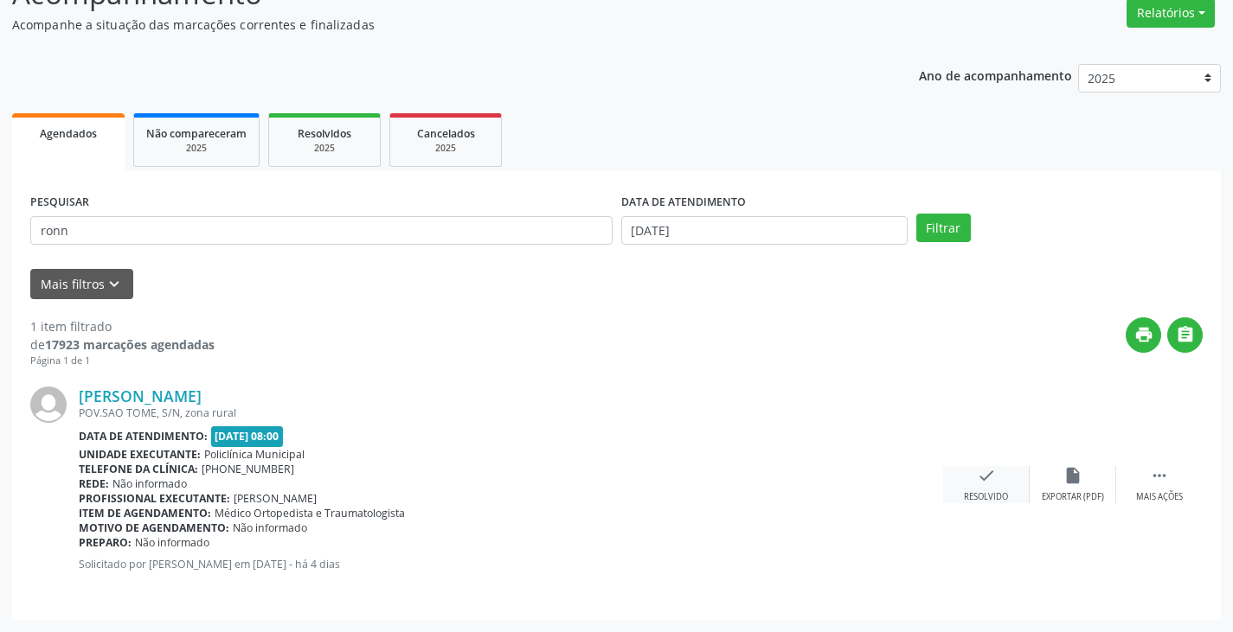
click at [975, 478] on div "check Resolvido" at bounding box center [986, 484] width 87 height 37
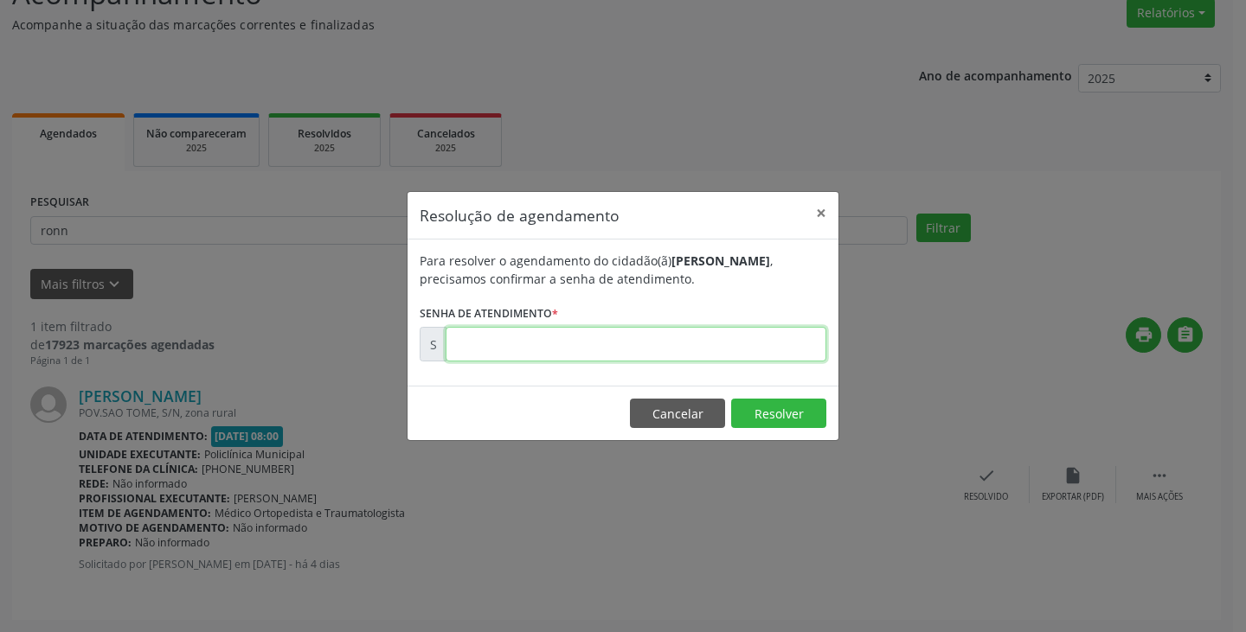
click at [792, 345] on input "text" at bounding box center [636, 344] width 381 height 35
type input "00176273"
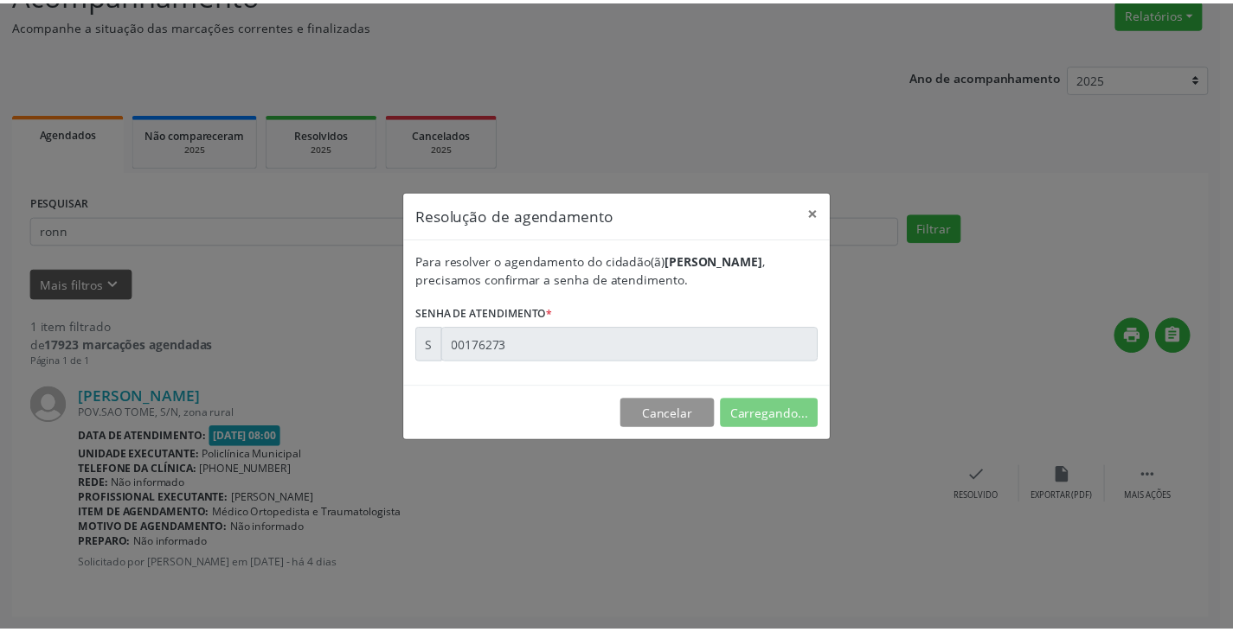
scroll to position [0, 0]
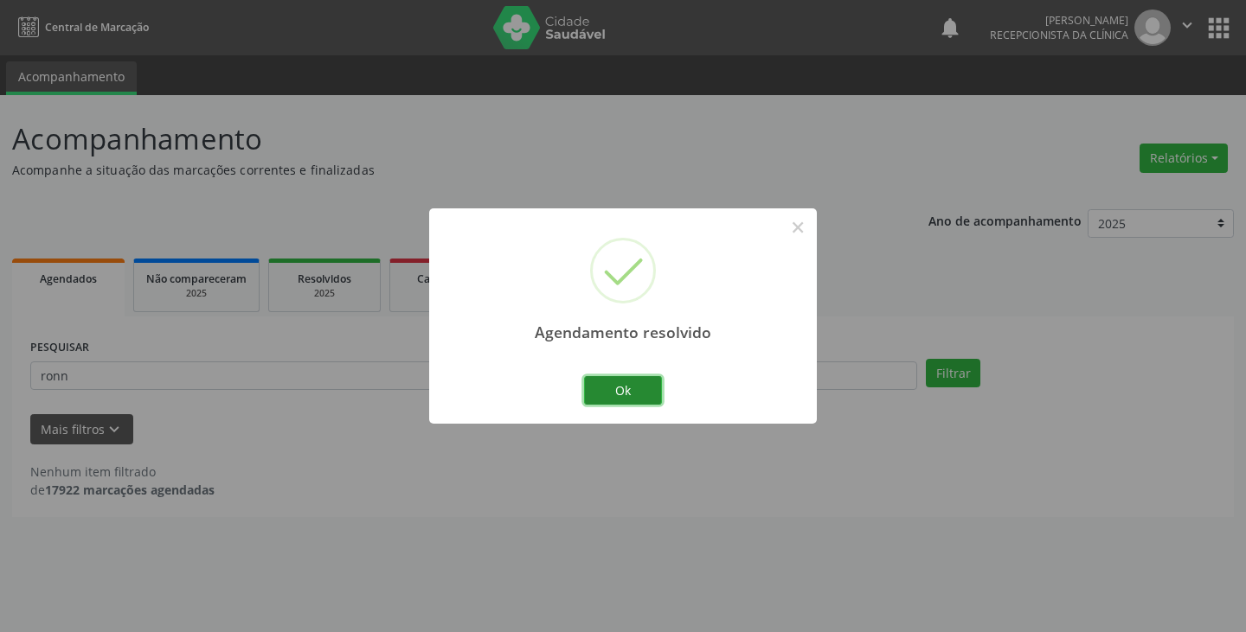
drag, startPoint x: 625, startPoint y: 381, endPoint x: 579, endPoint y: 385, distance: 46.9
click at [625, 382] on button "Ok" at bounding box center [623, 390] width 78 height 29
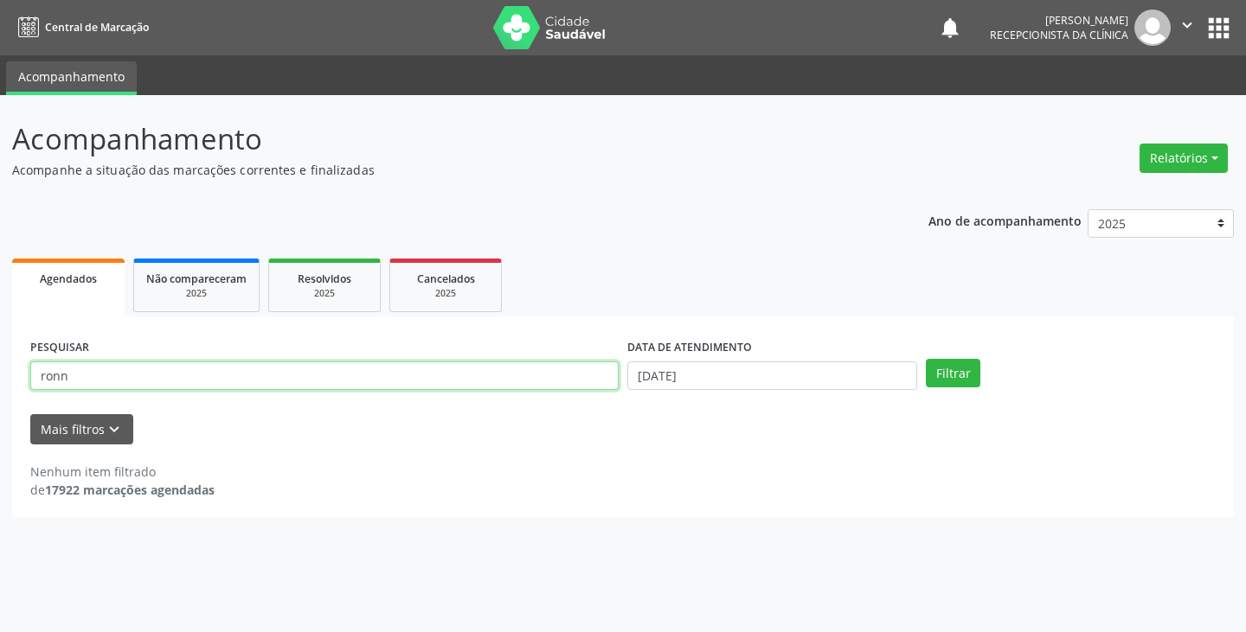
click at [579, 385] on input "ronn" at bounding box center [324, 376] width 588 height 29
type input "r"
type input "rosi"
click at [926, 359] on button "Filtrar" at bounding box center [953, 373] width 55 height 29
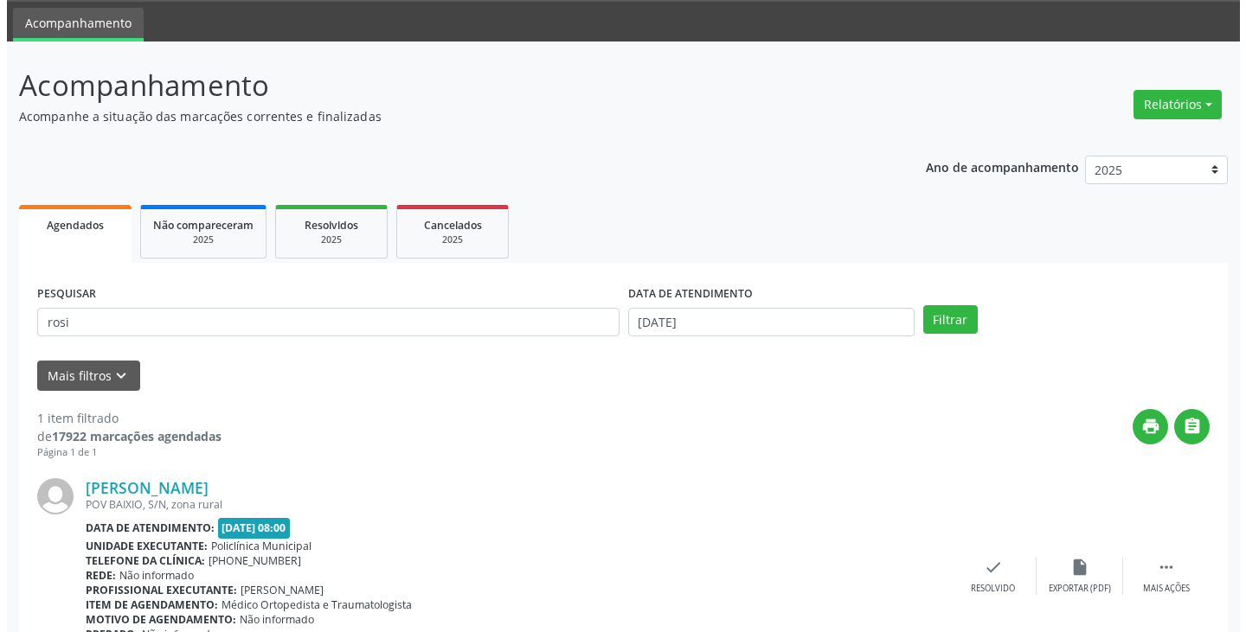
scroll to position [145, 0]
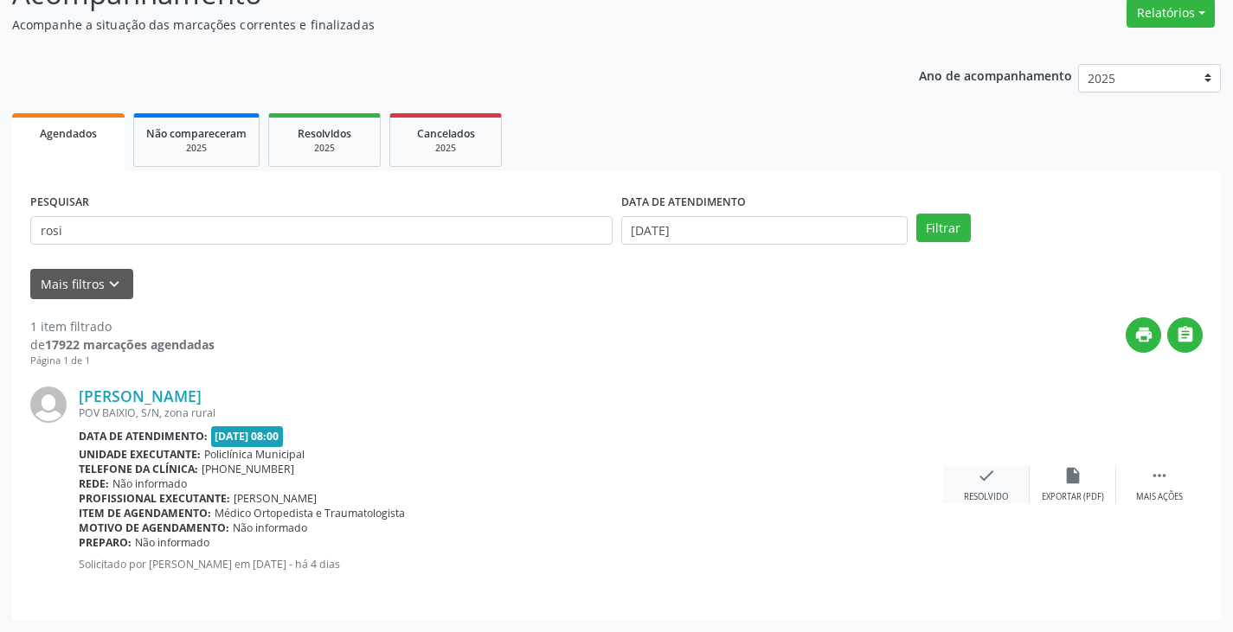
click at [977, 478] on icon "check" at bounding box center [986, 475] width 19 height 19
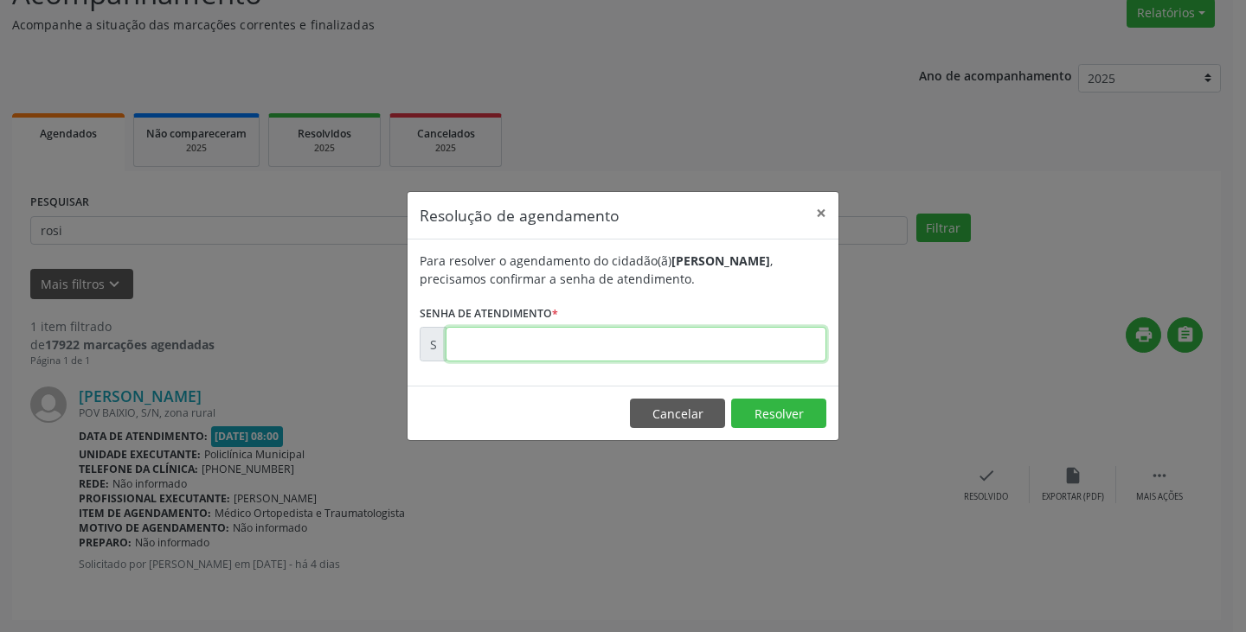
click at [764, 352] on input "text" at bounding box center [636, 344] width 381 height 35
type input "00176193"
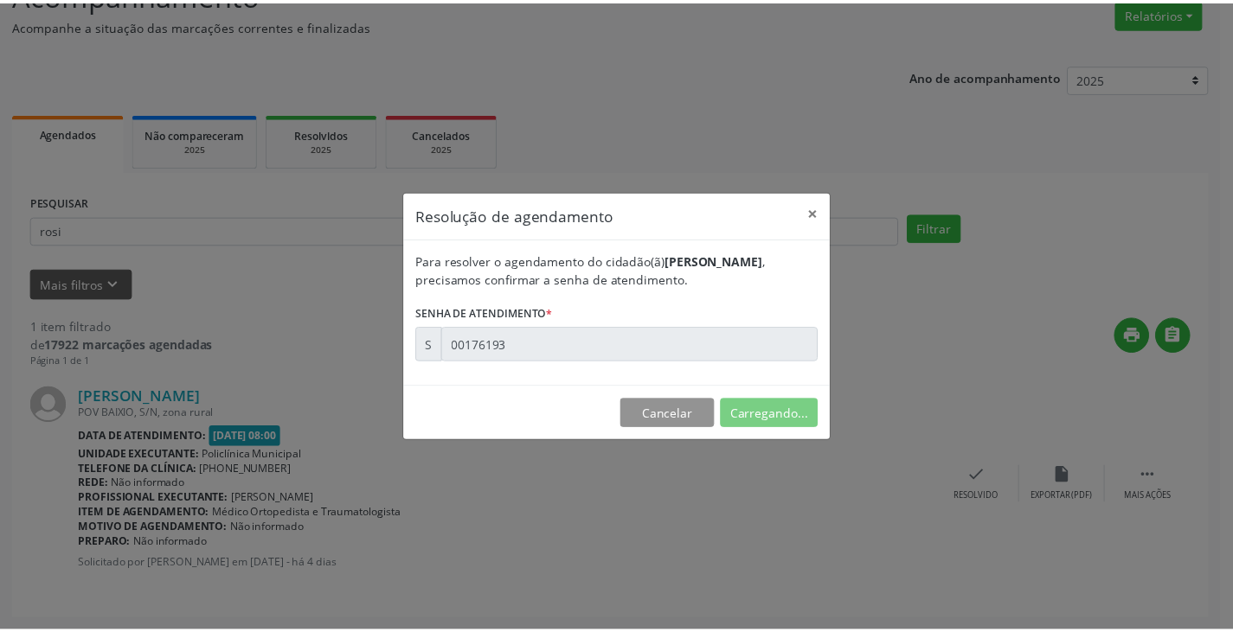
scroll to position [0, 0]
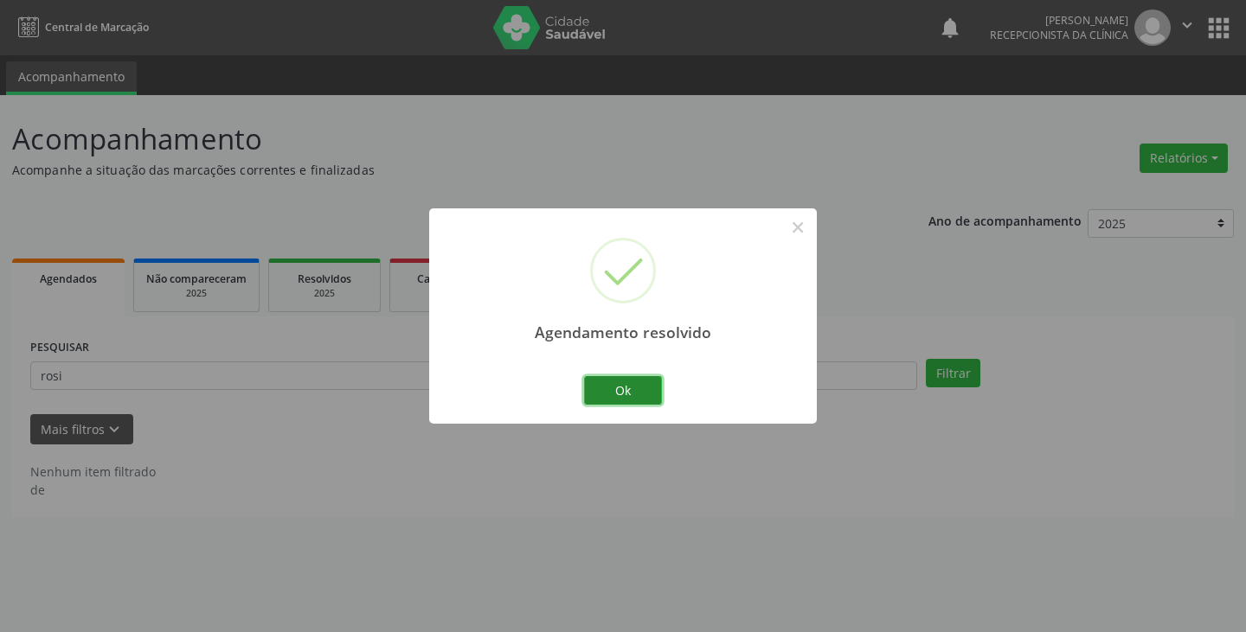
click at [611, 393] on button "Ok" at bounding box center [623, 390] width 78 height 29
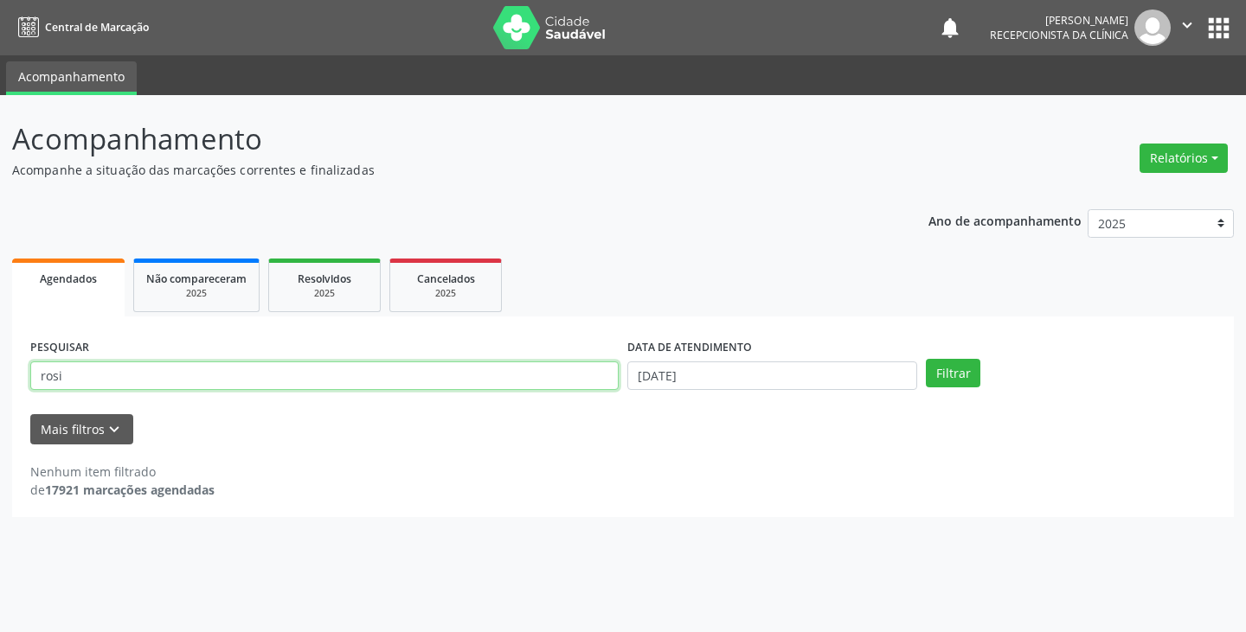
click at [562, 385] on input "rosi" at bounding box center [324, 376] width 588 height 29
type input "r"
type input "rein"
click at [926, 359] on button "Filtrar" at bounding box center [953, 373] width 55 height 29
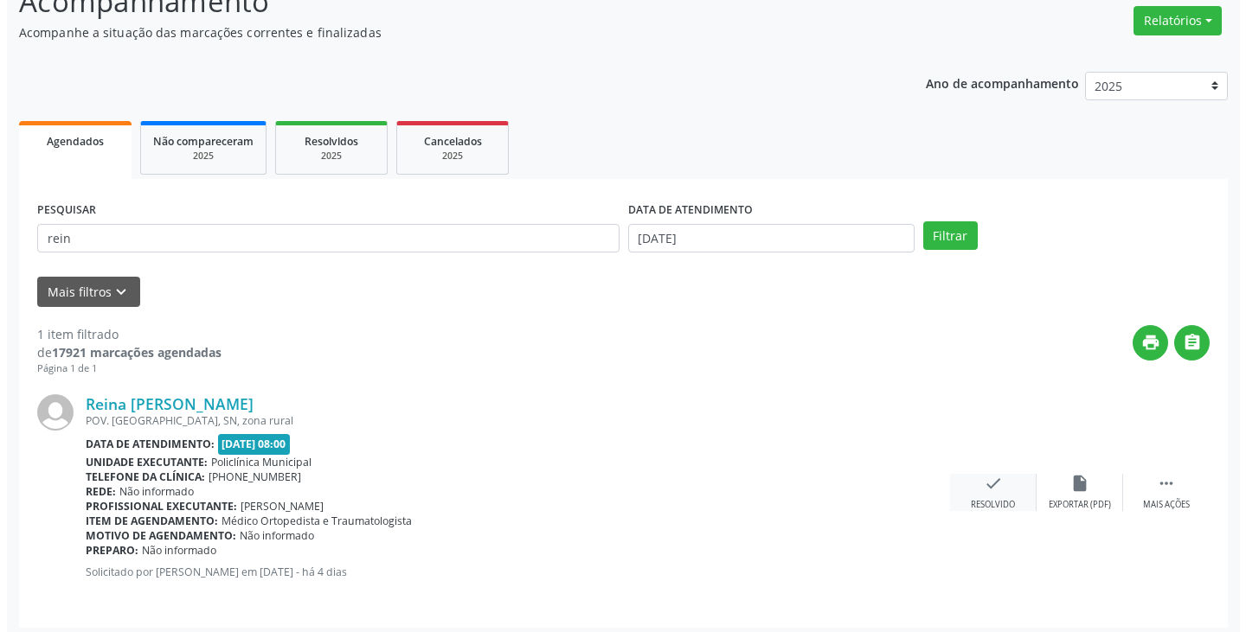
scroll to position [145, 0]
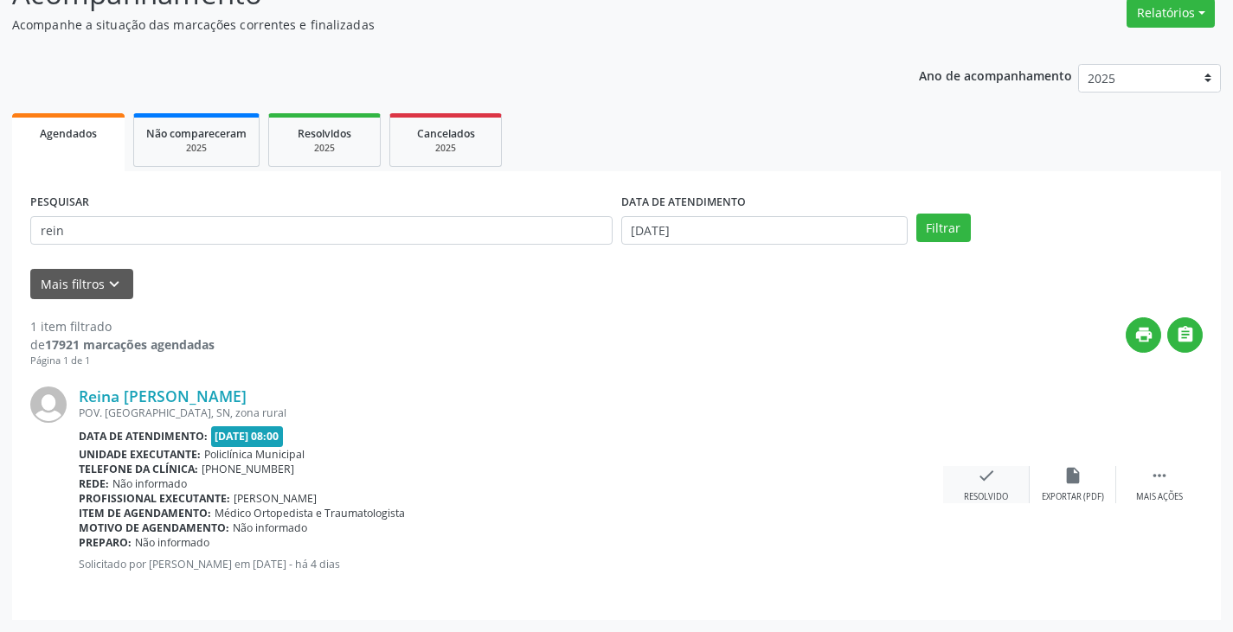
click at [984, 479] on icon "check" at bounding box center [986, 475] width 19 height 19
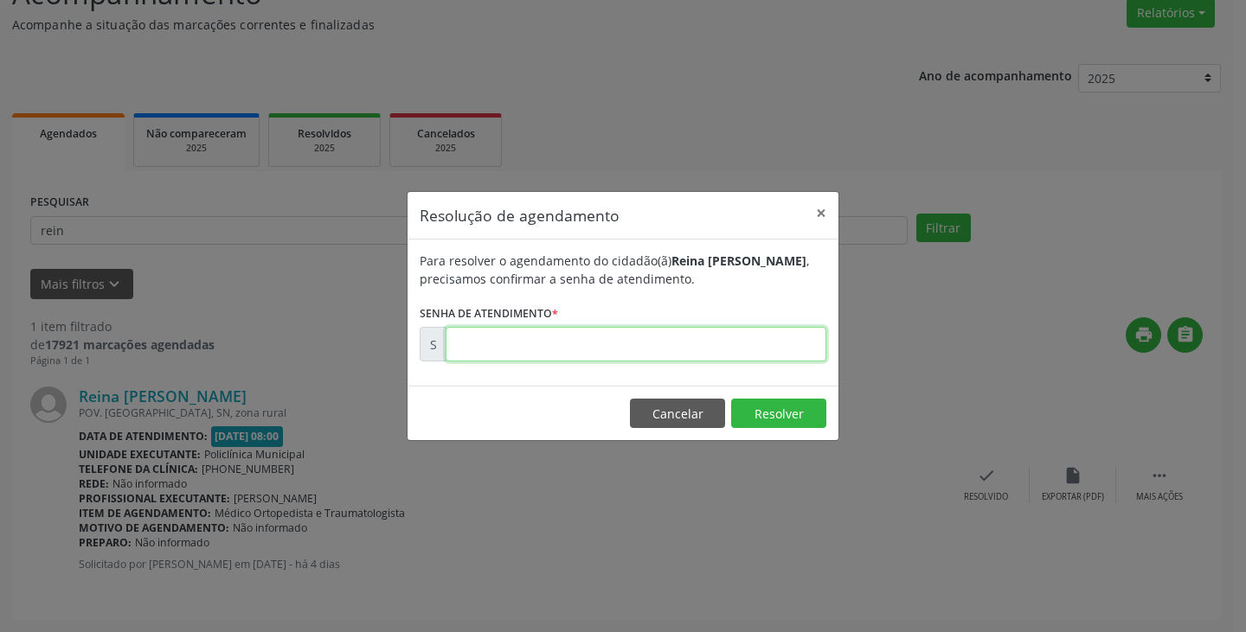
click at [776, 341] on input "text" at bounding box center [636, 344] width 381 height 35
type input "00176296"
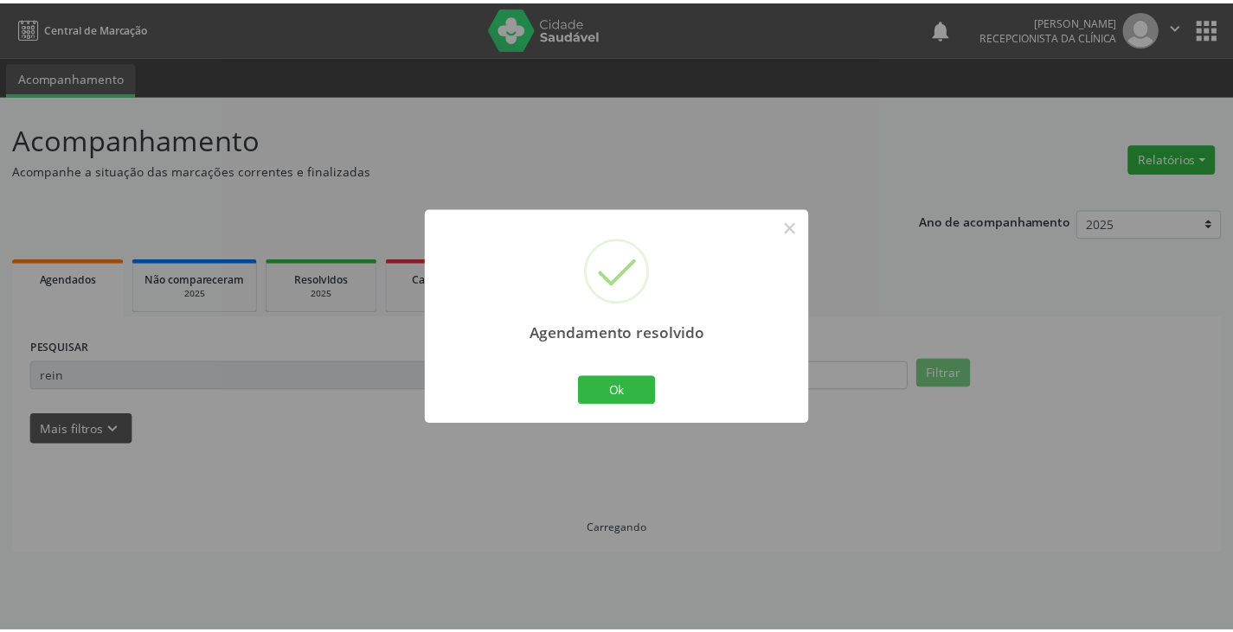
scroll to position [0, 0]
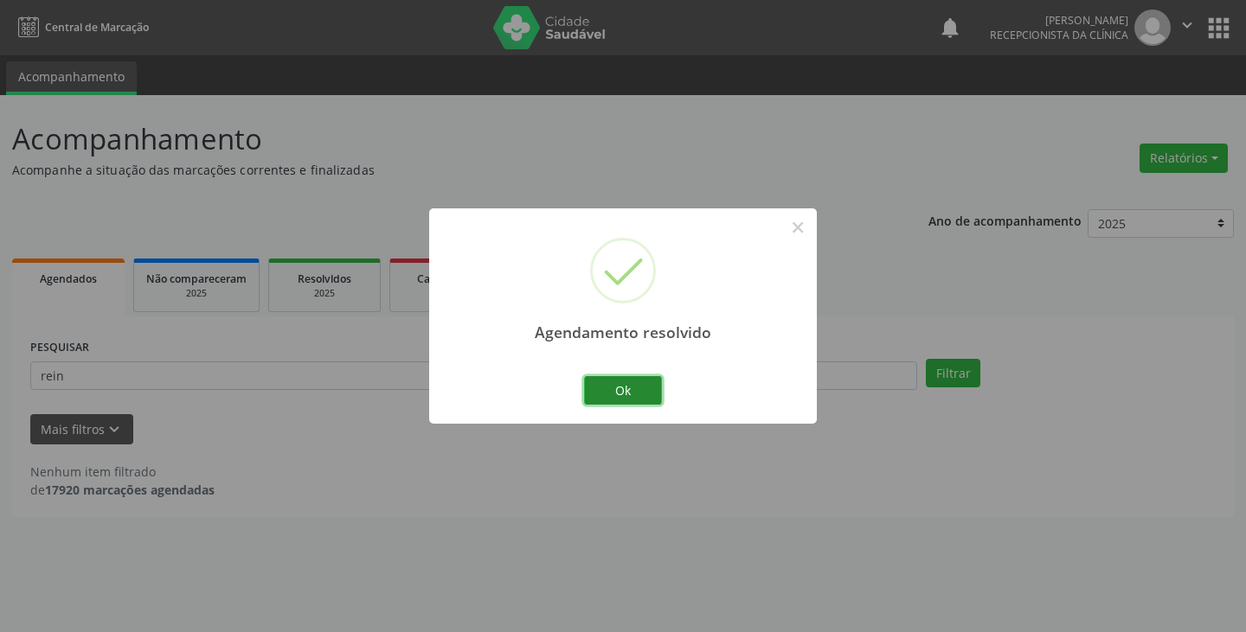
click at [644, 384] on button "Ok" at bounding box center [623, 390] width 78 height 29
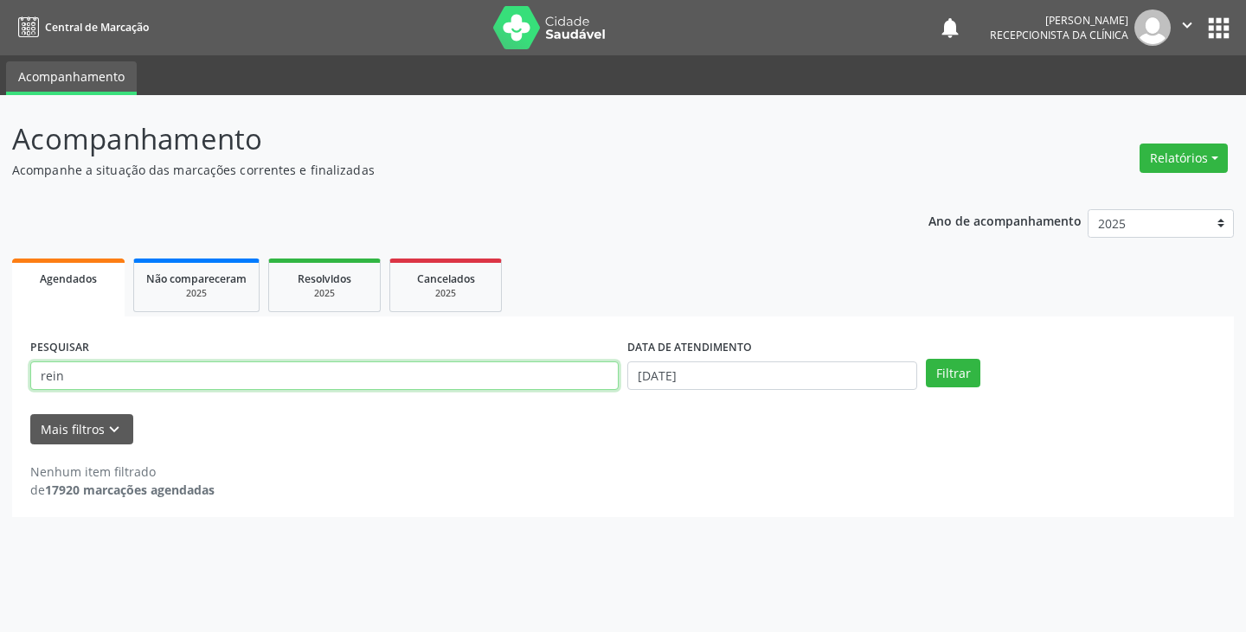
click at [586, 382] on input "rein" at bounding box center [324, 376] width 588 height 29
type input "r"
type input "[PERSON_NAME]"
click at [926, 359] on button "Filtrar" at bounding box center [953, 373] width 55 height 29
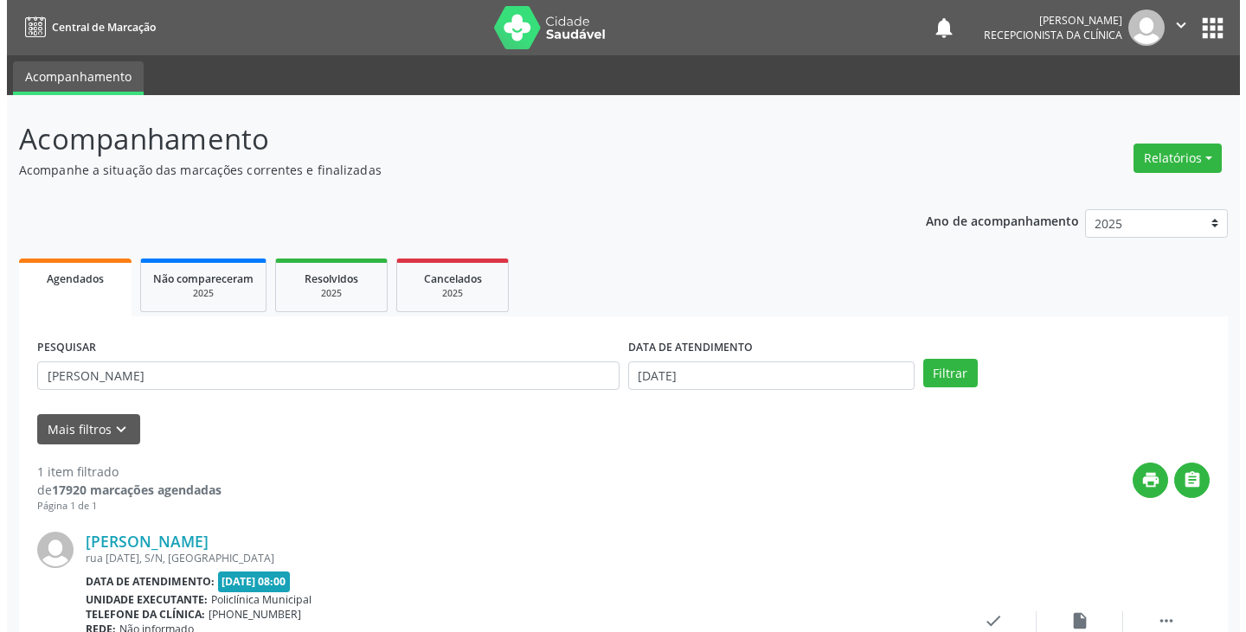
scroll to position [145, 0]
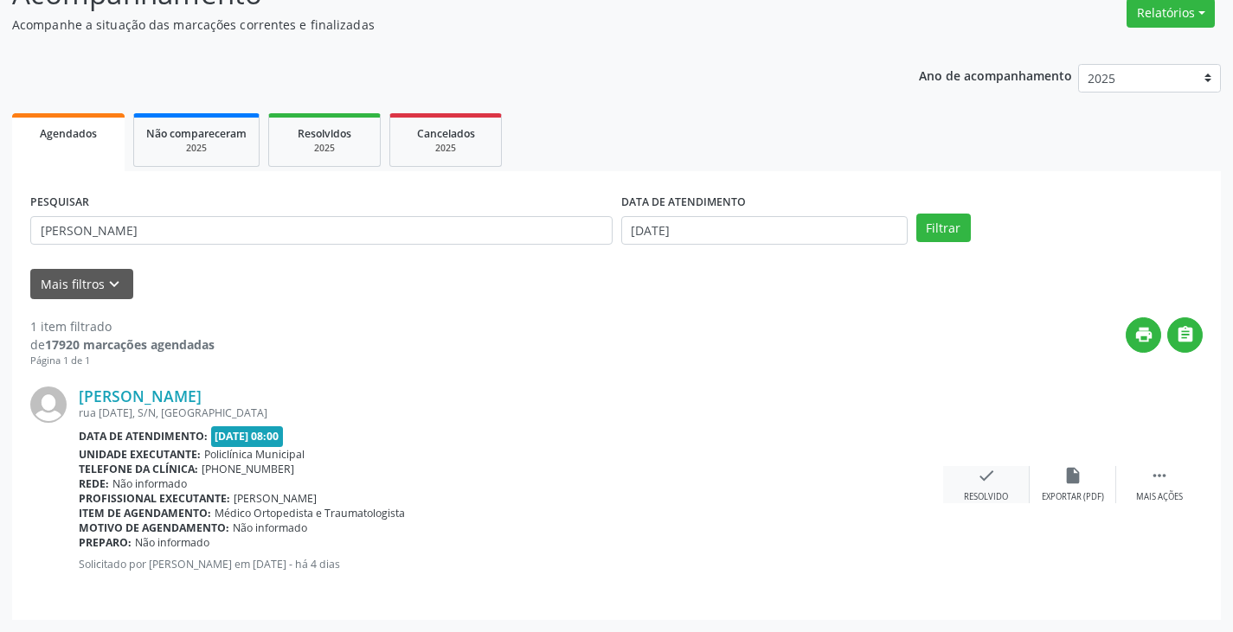
click at [983, 473] on icon "check" at bounding box center [986, 475] width 19 height 19
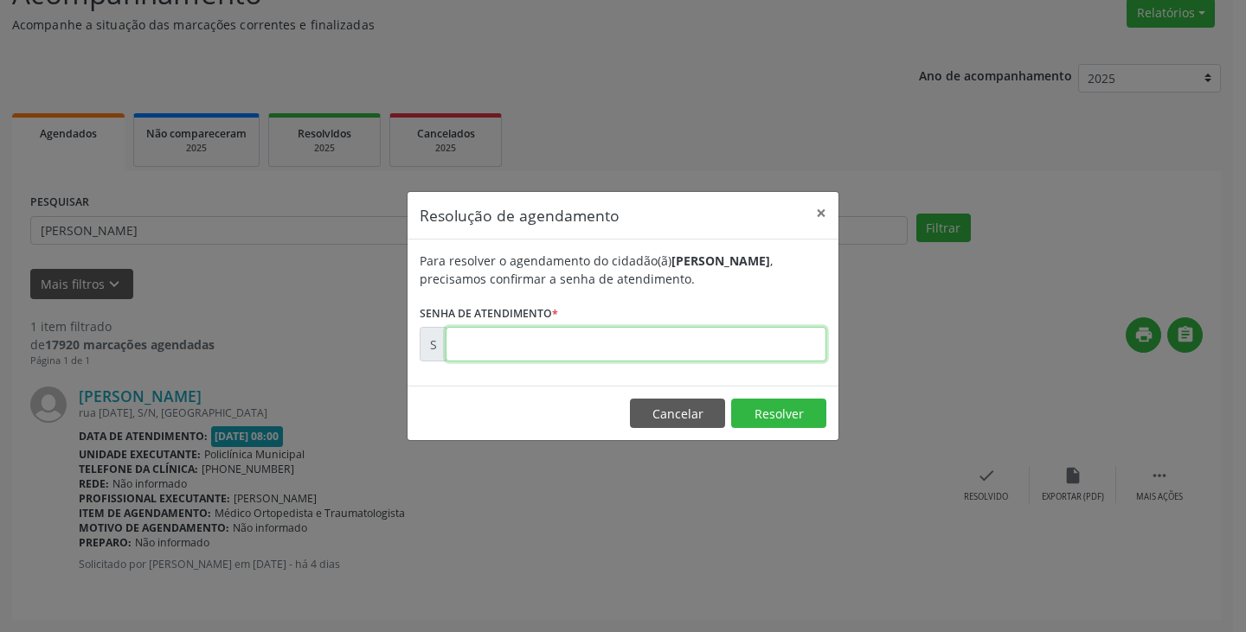
click at [787, 347] on input "text" at bounding box center [636, 344] width 381 height 35
type input "00176279"
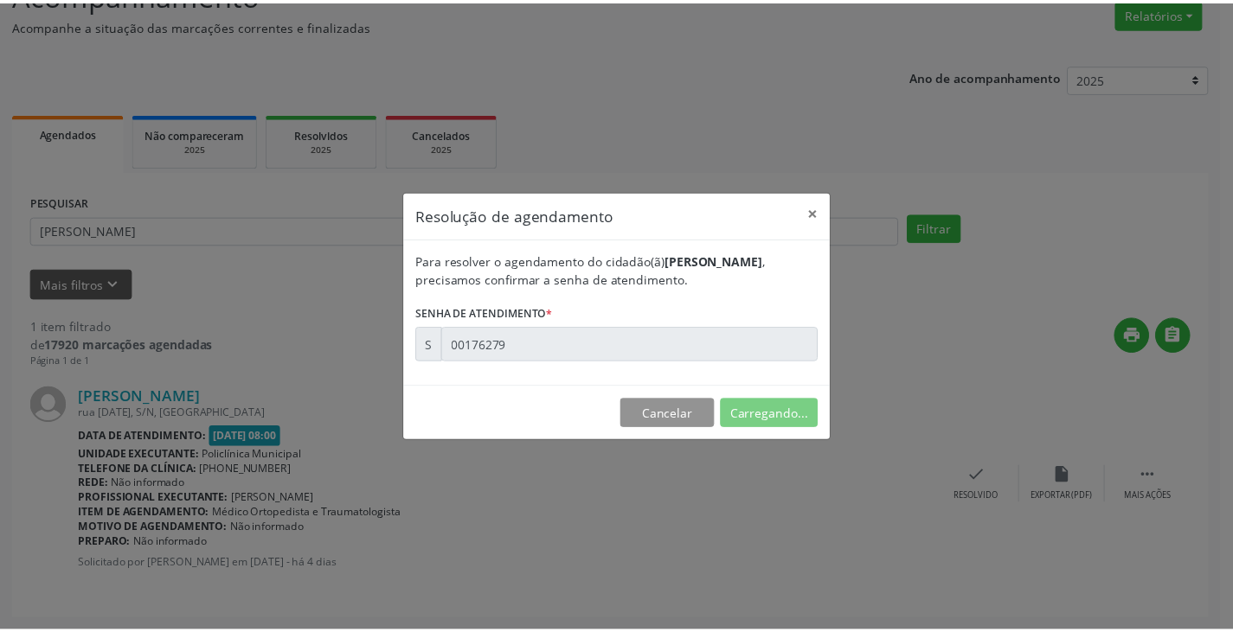
scroll to position [0, 0]
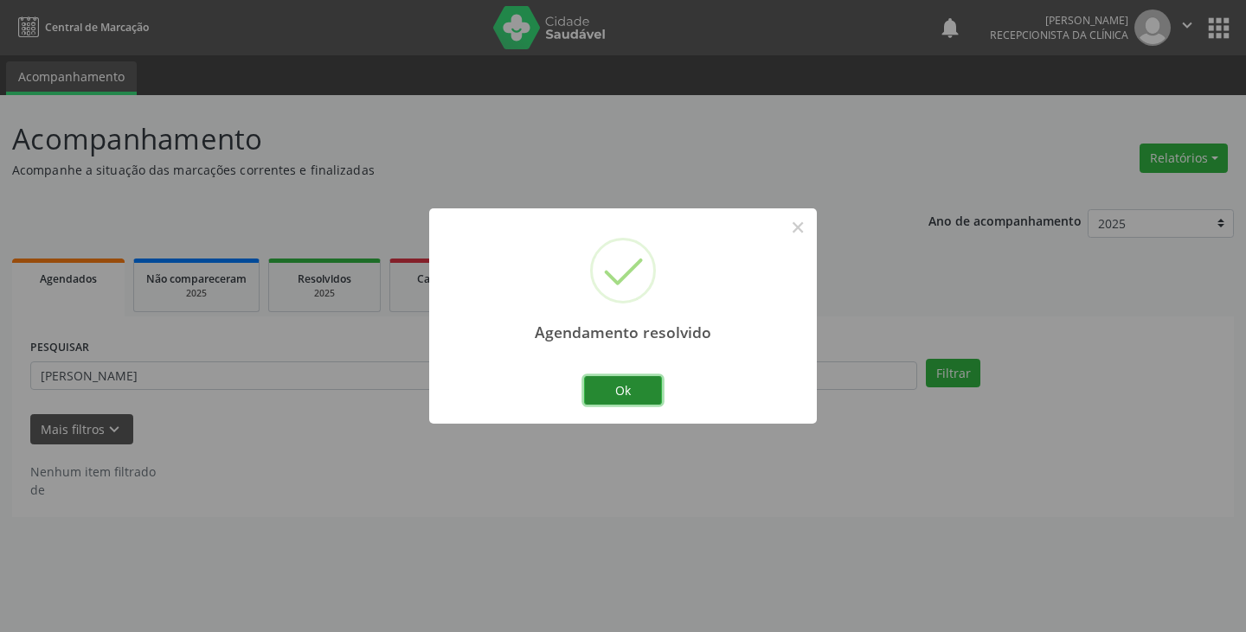
click at [632, 390] on button "Ok" at bounding box center [623, 390] width 78 height 29
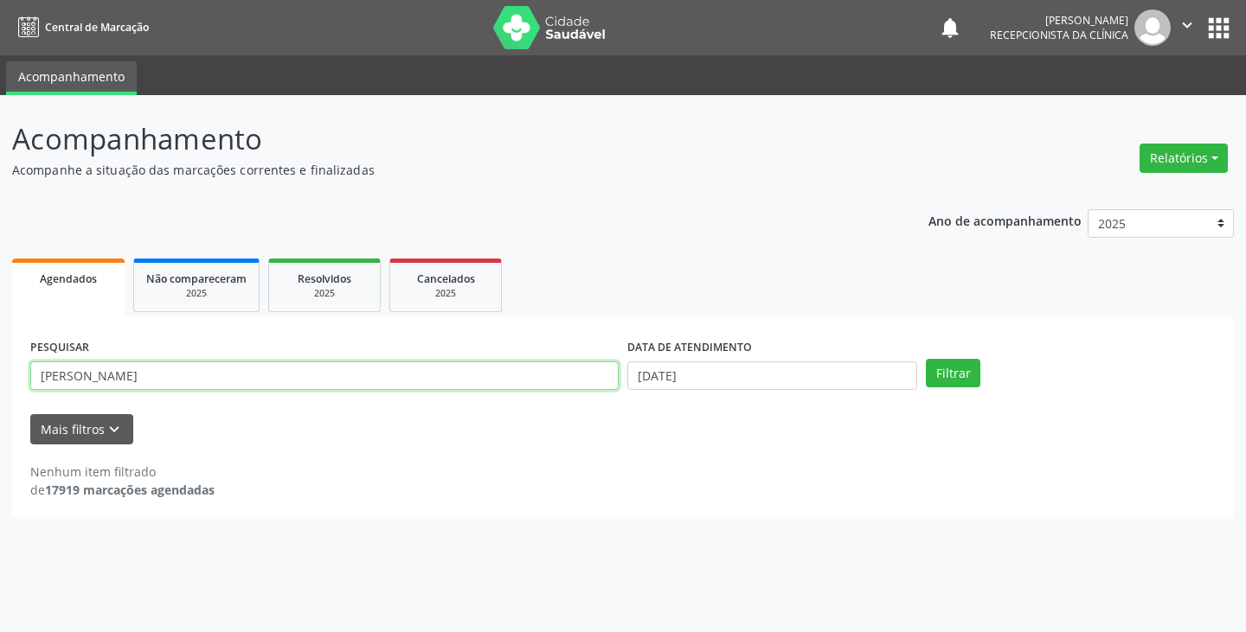
click at [574, 381] on input "[PERSON_NAME]" at bounding box center [324, 376] width 588 height 29
type input "m"
type input "lariss"
click at [926, 359] on button "Filtrar" at bounding box center [953, 373] width 55 height 29
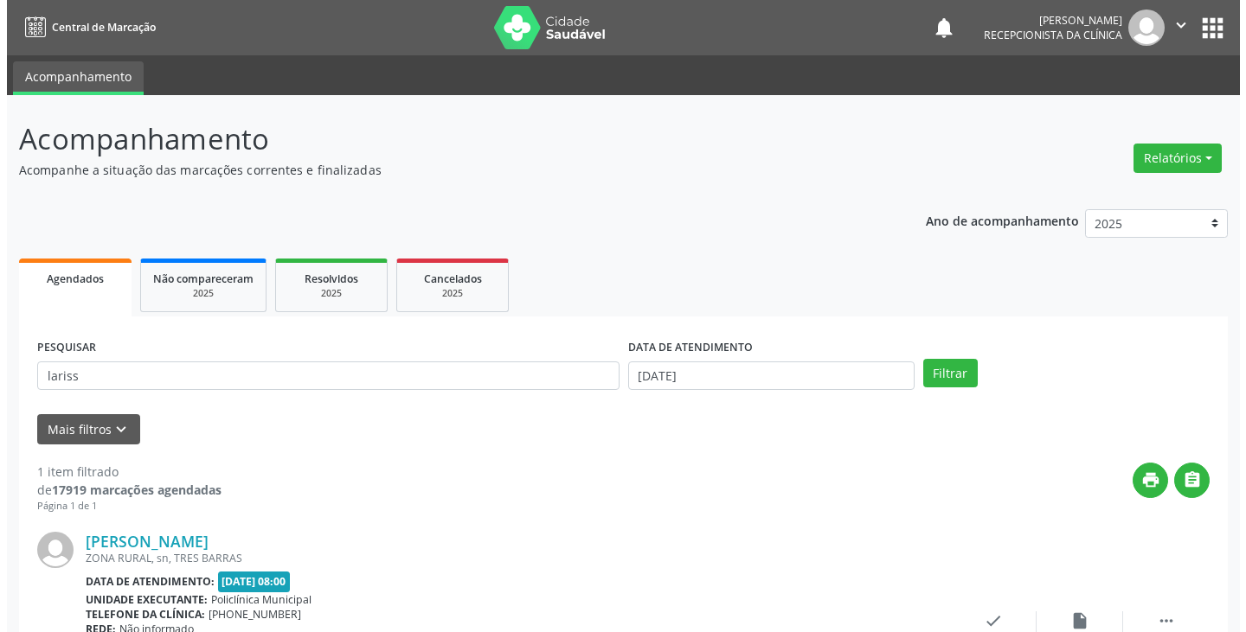
scroll to position [145, 0]
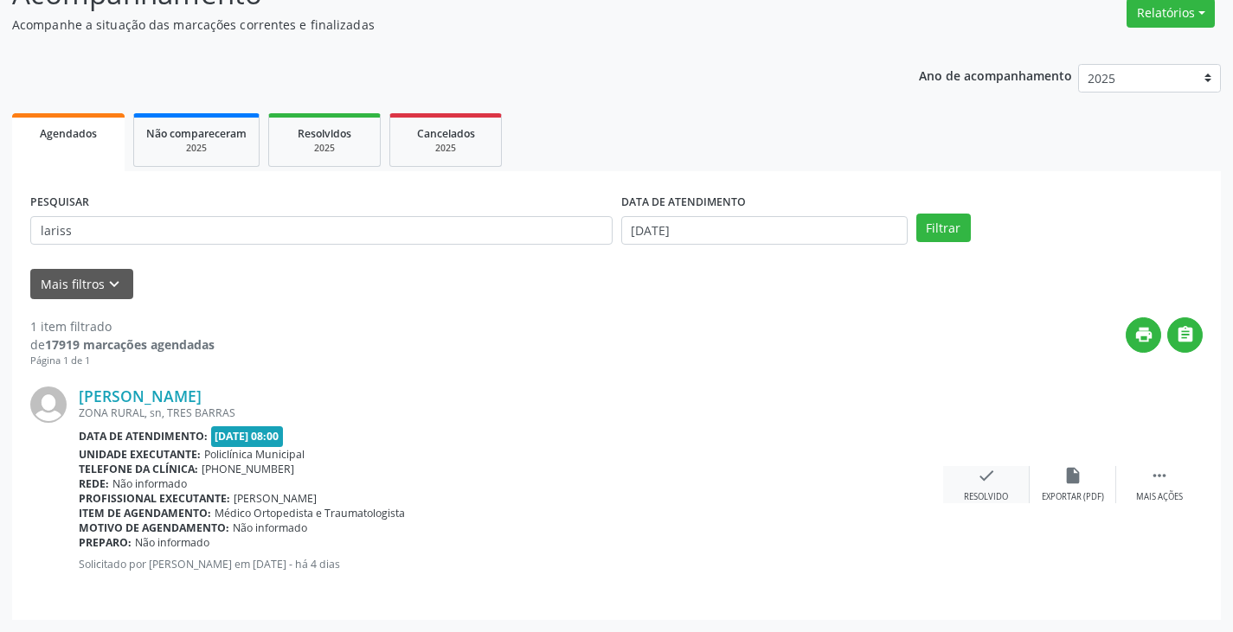
click at [981, 479] on icon "check" at bounding box center [986, 475] width 19 height 19
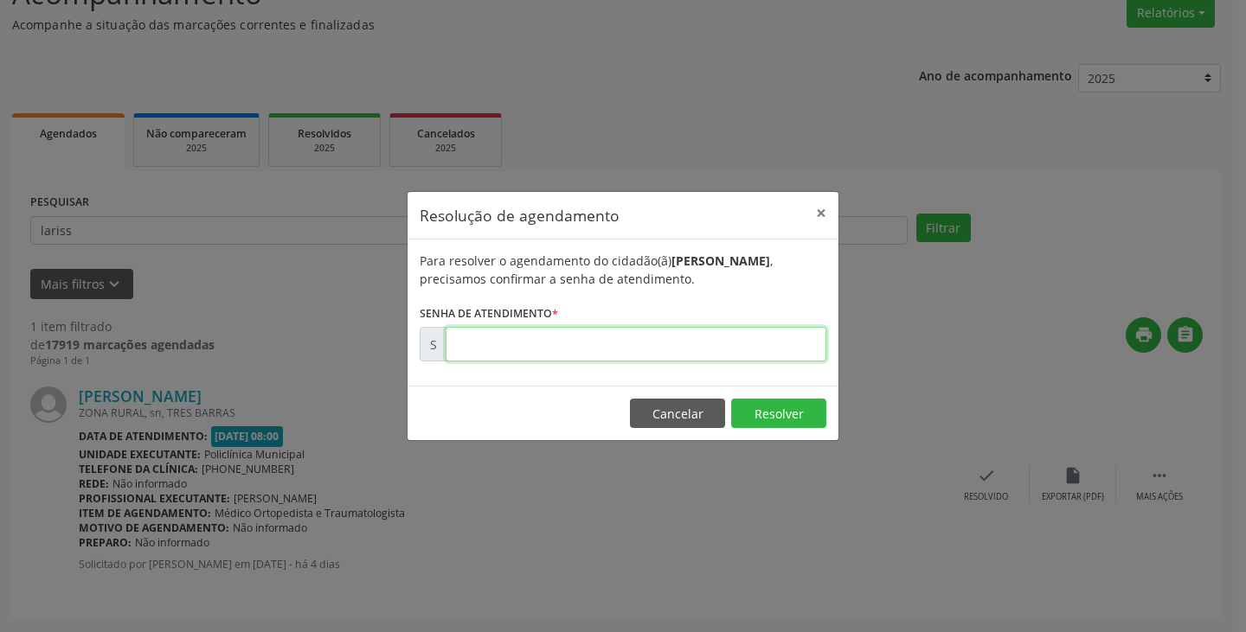
click at [783, 347] on input "text" at bounding box center [636, 344] width 381 height 35
type input "00176387"
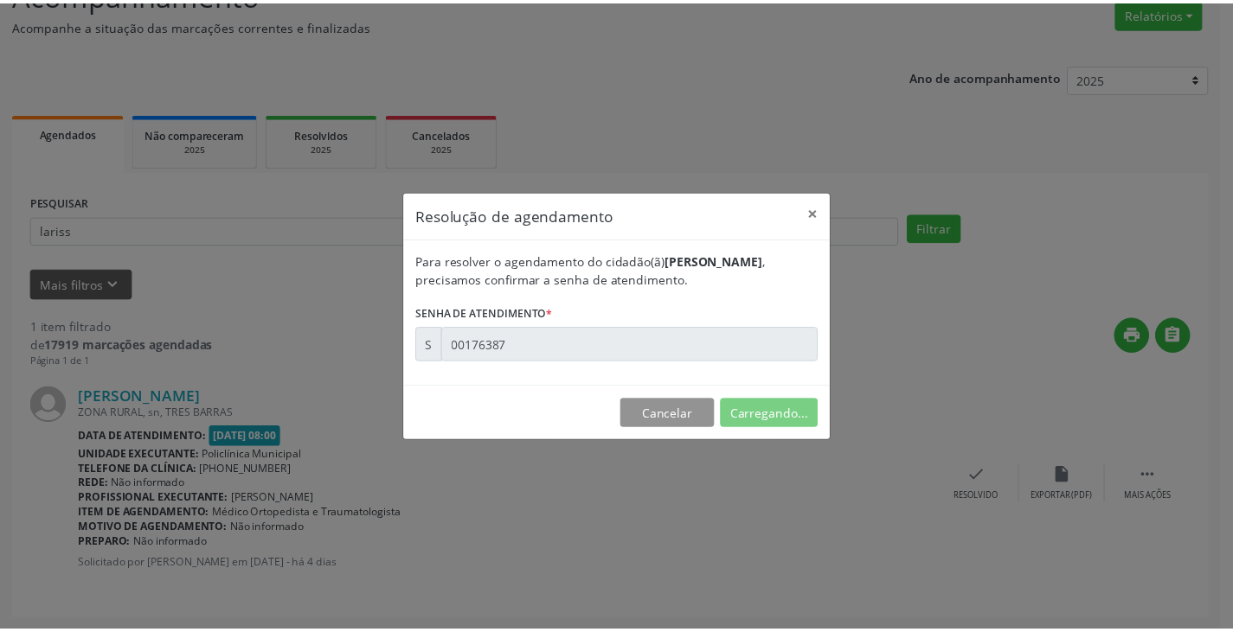
scroll to position [0, 0]
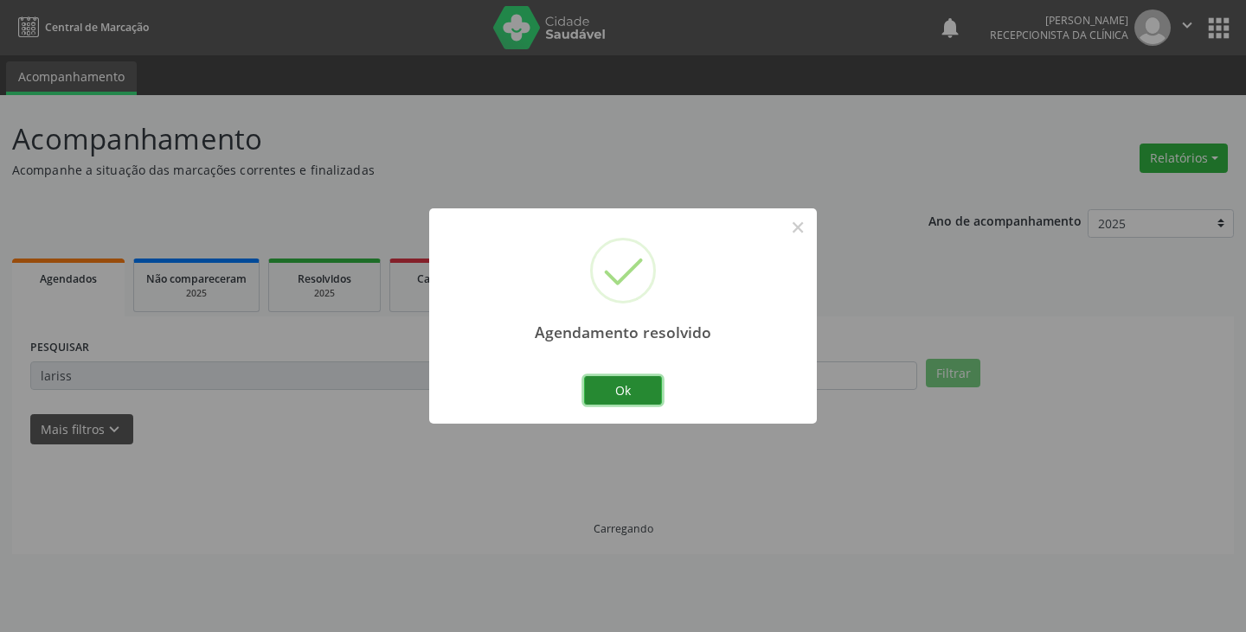
click at [623, 394] on button "Ok" at bounding box center [623, 390] width 78 height 29
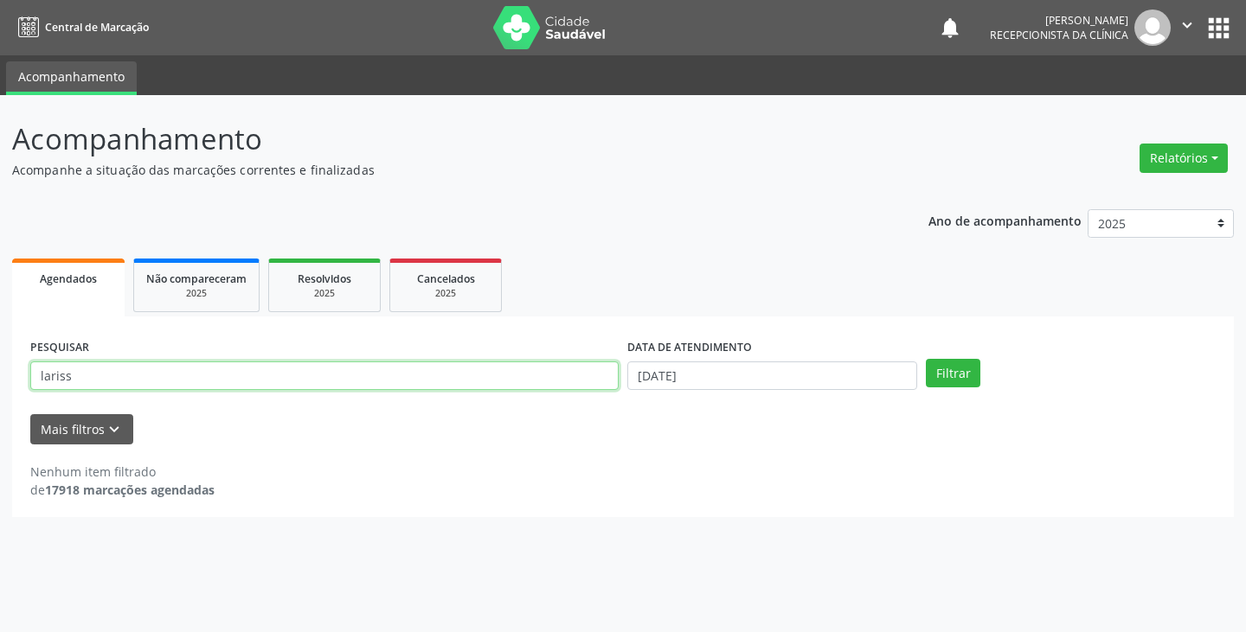
click at [570, 380] on input "lariss" at bounding box center [324, 376] width 588 height 29
type input "l"
type input "[PERSON_NAME]"
click at [926, 359] on button "Filtrar" at bounding box center [953, 373] width 55 height 29
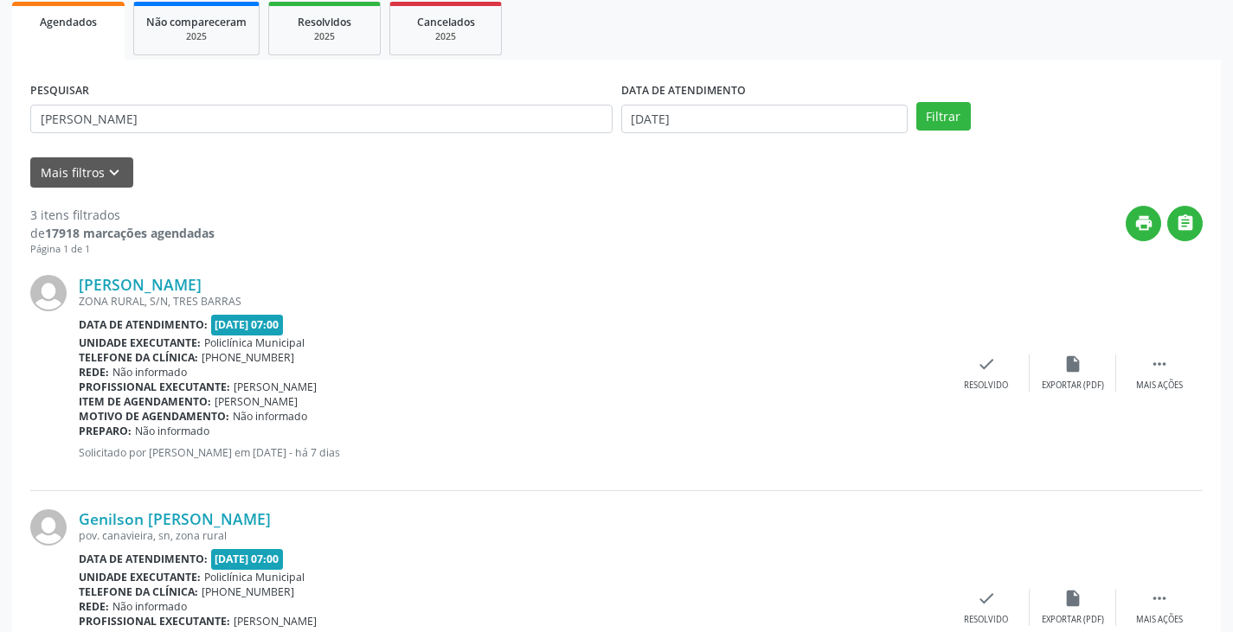
scroll to position [260, 0]
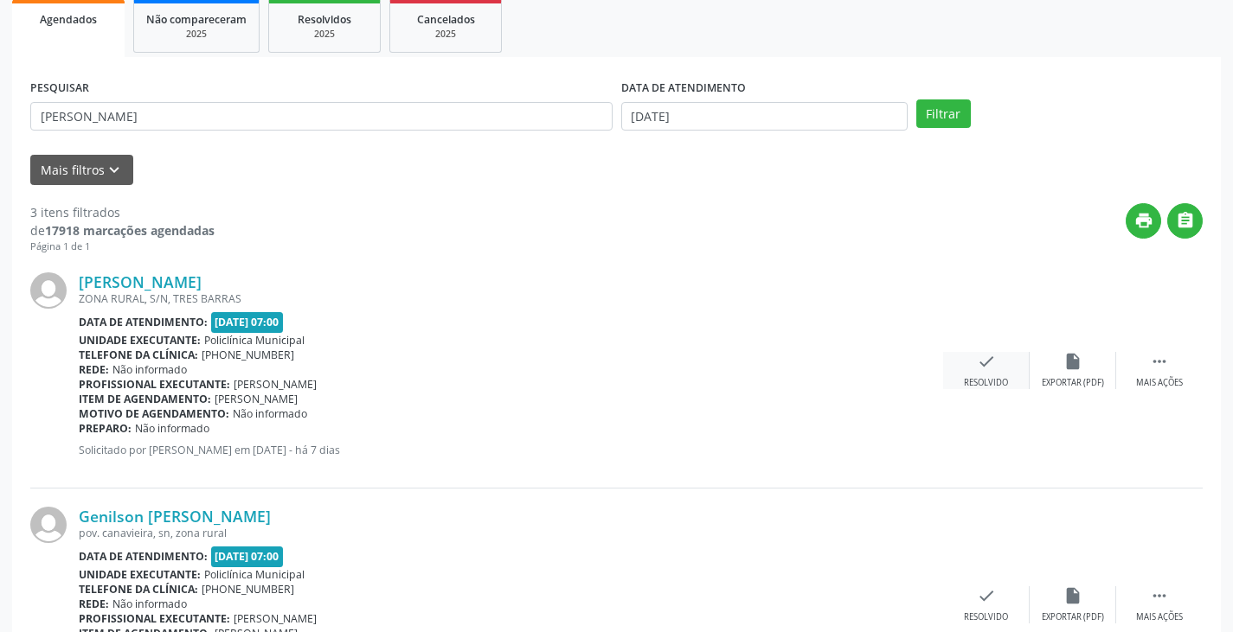
click at [995, 377] on div "Resolvido" at bounding box center [986, 383] width 44 height 12
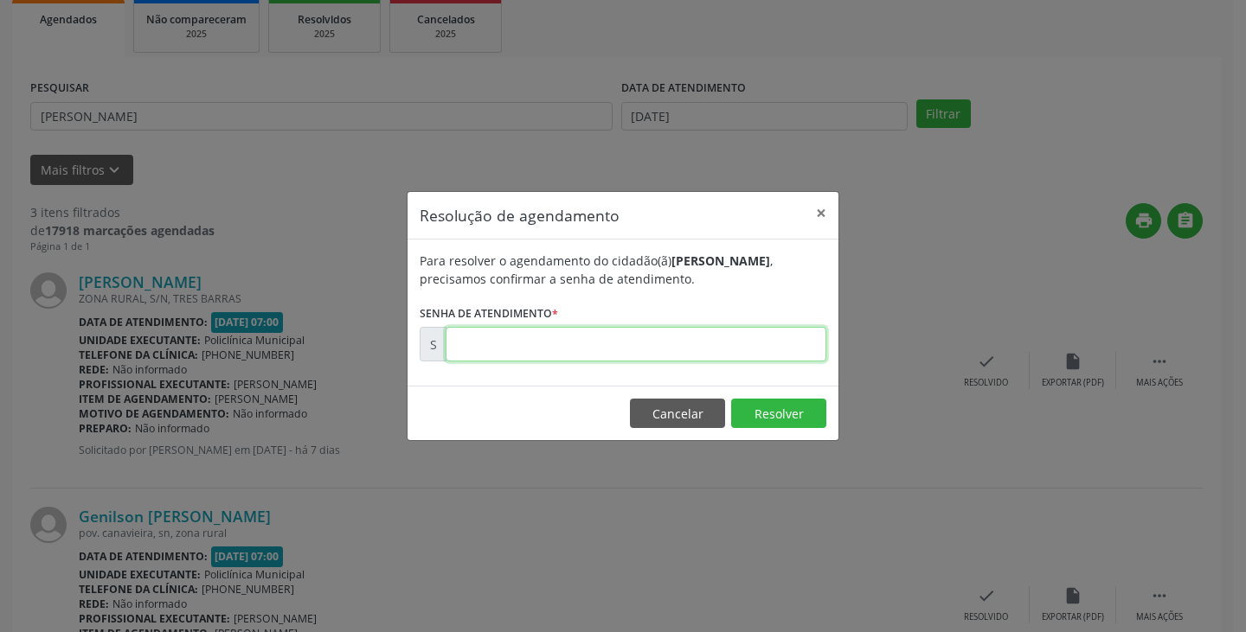
click at [767, 348] on input "text" at bounding box center [636, 344] width 381 height 35
type input "00176275"
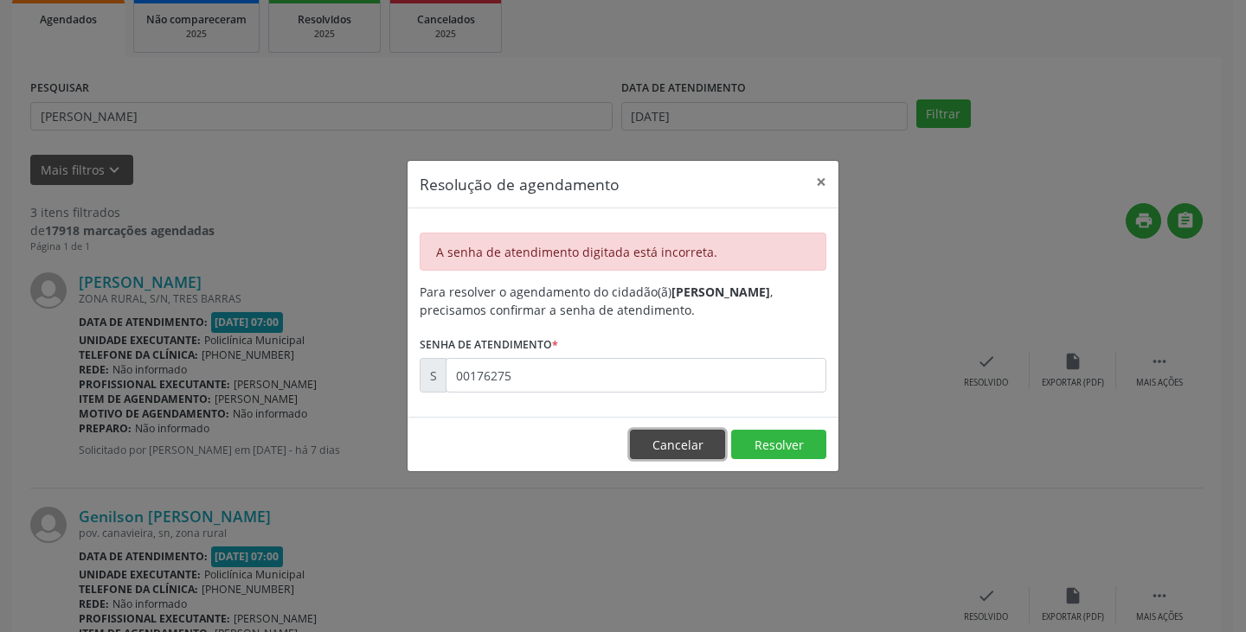
drag, startPoint x: 660, startPoint y: 447, endPoint x: 663, endPoint y: 438, distance: 9.9
click at [663, 439] on button "Cancelar" at bounding box center [677, 444] width 95 height 29
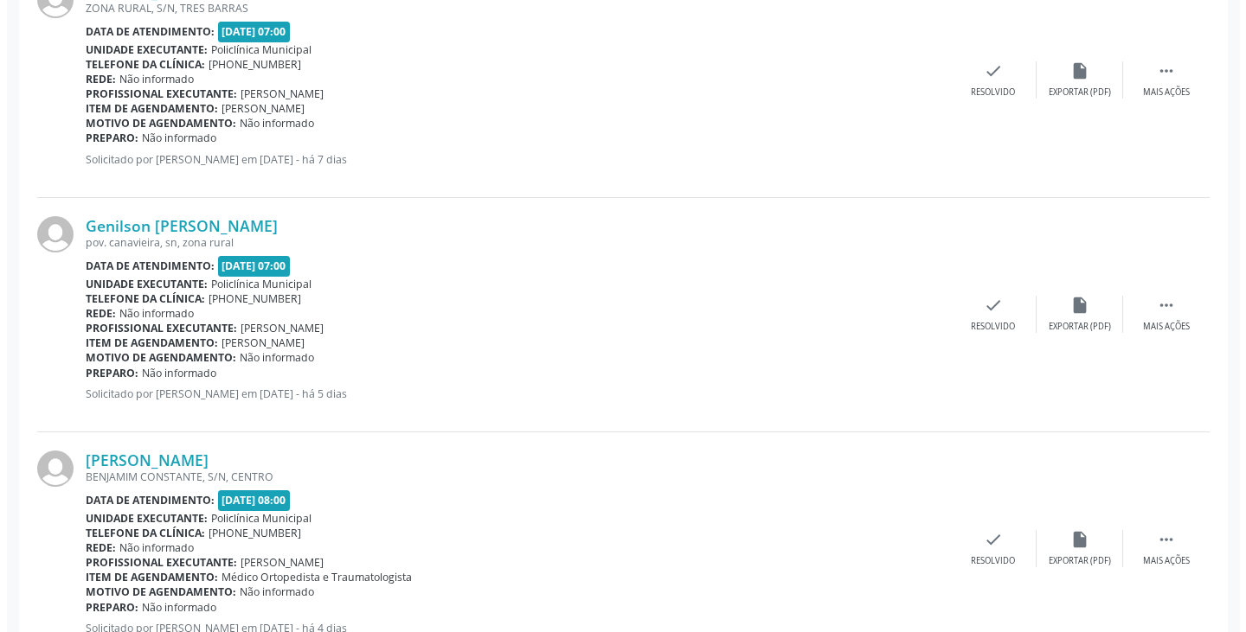
scroll to position [606, 0]
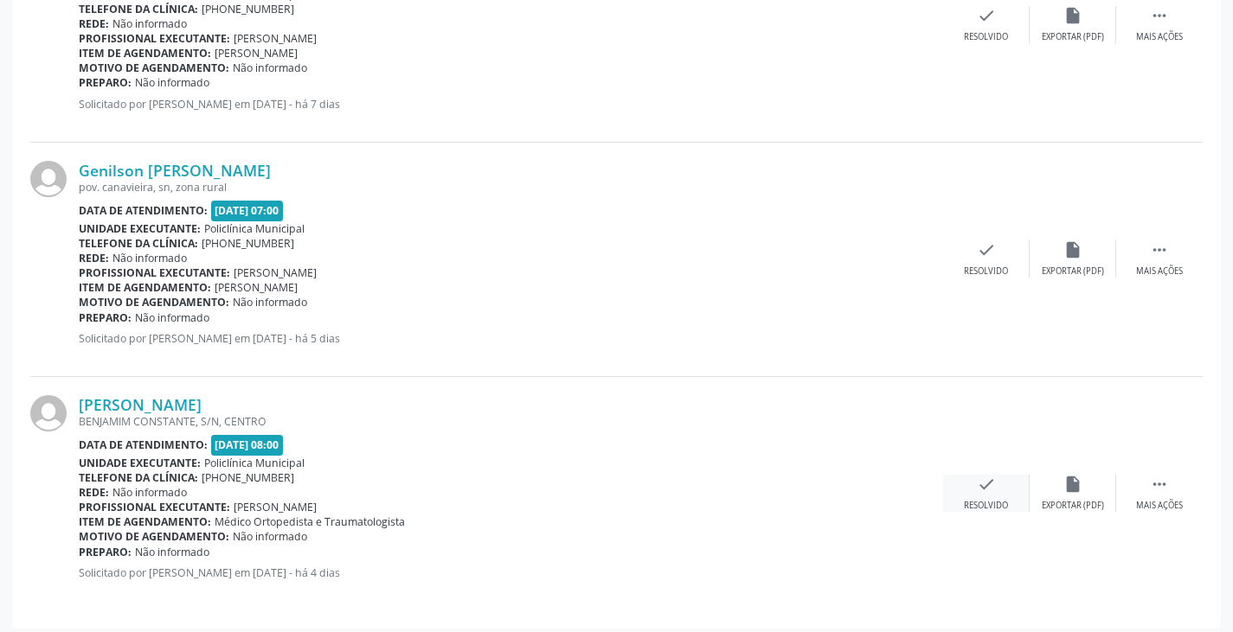
click at [989, 478] on div "check Resolvido" at bounding box center [986, 493] width 87 height 37
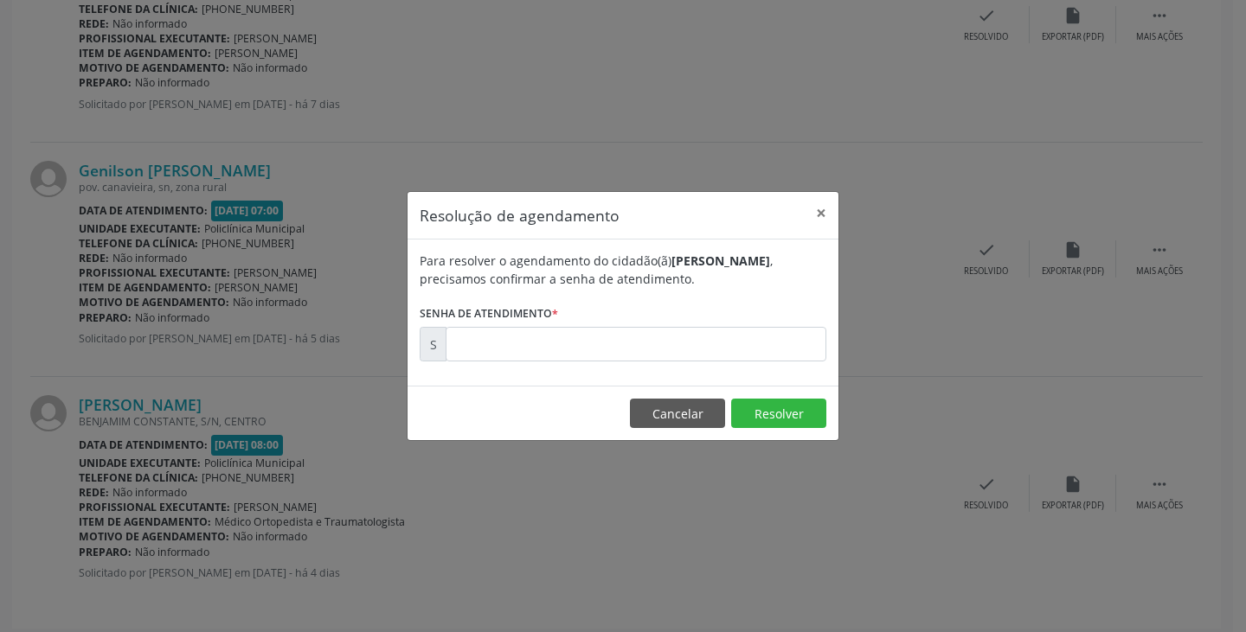
click at [850, 479] on div "Resolução de agendamento × Para resolver o agendamento do cidadão(ã) [PERSON_NA…" at bounding box center [623, 316] width 1246 height 632
click at [696, 410] on button "Cancelar" at bounding box center [677, 413] width 95 height 29
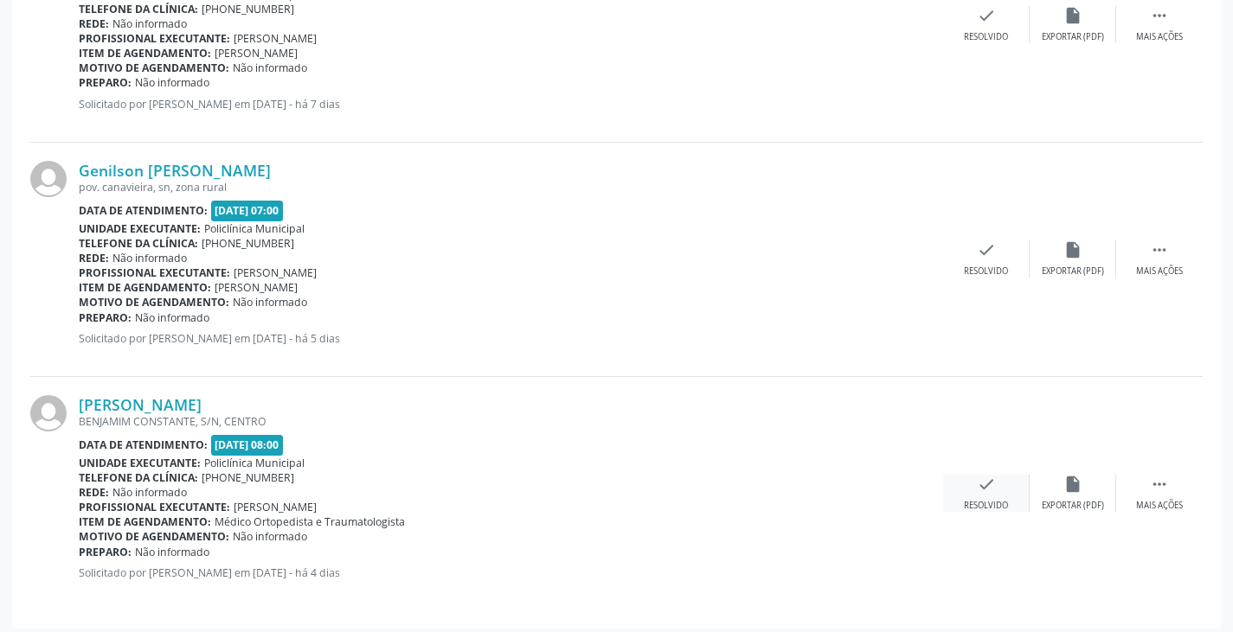
click at [996, 479] on div "check Resolvido" at bounding box center [986, 493] width 87 height 37
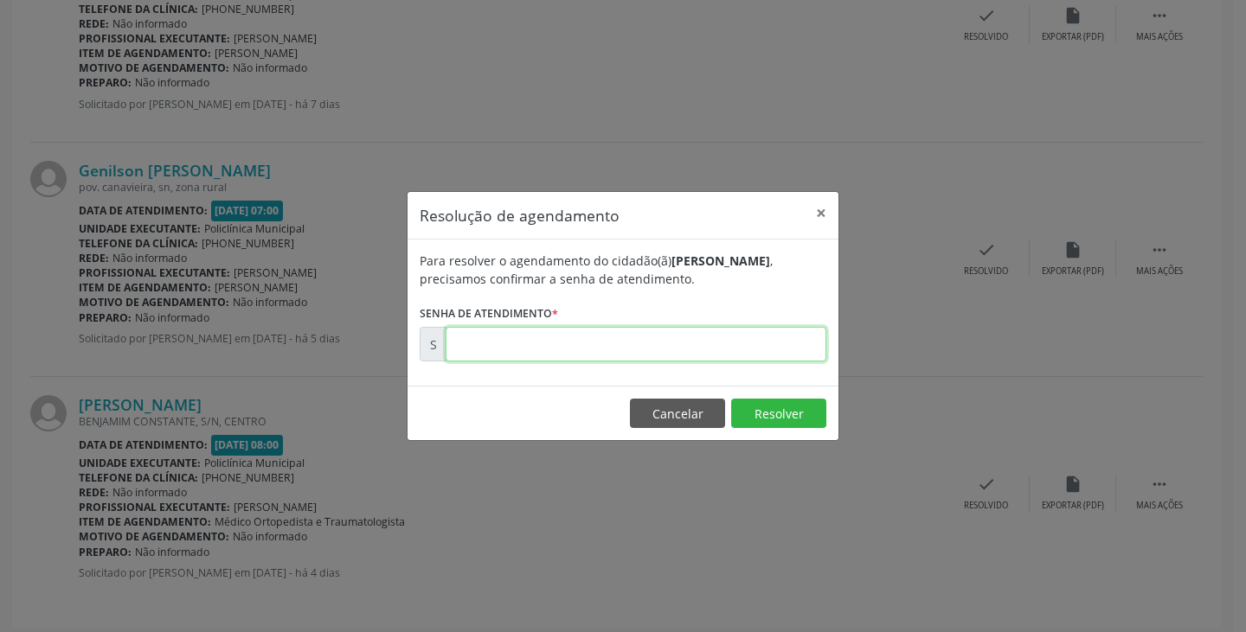
click at [686, 345] on input "text" at bounding box center [636, 344] width 381 height 35
type input "00176275"
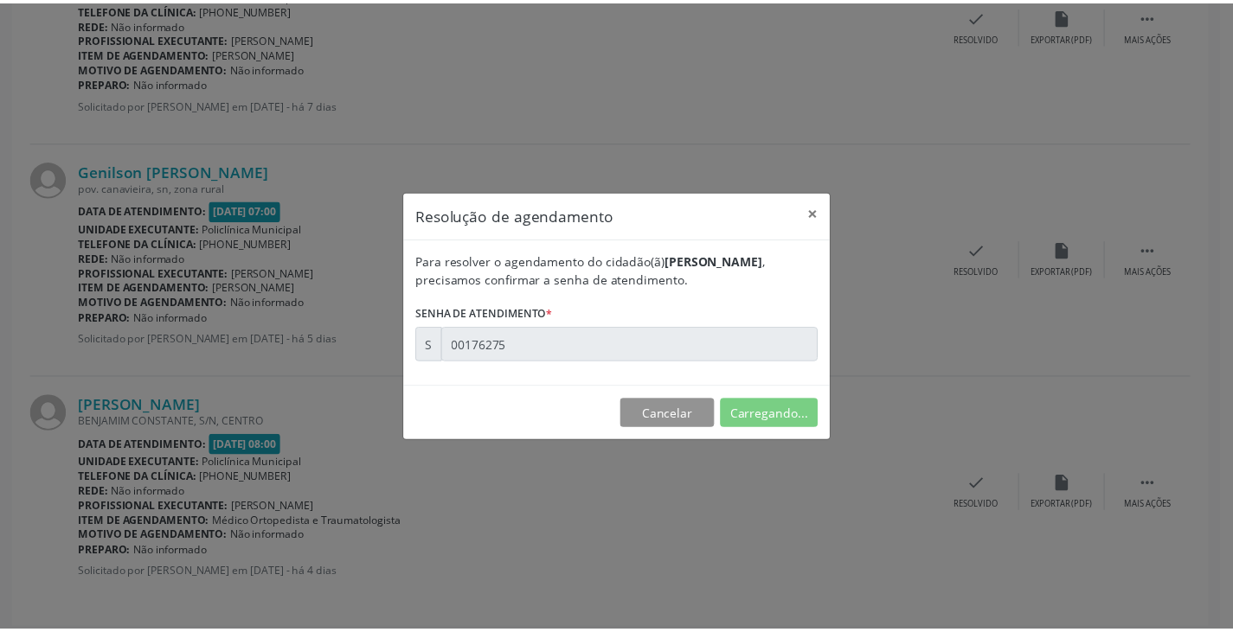
scroll to position [0, 0]
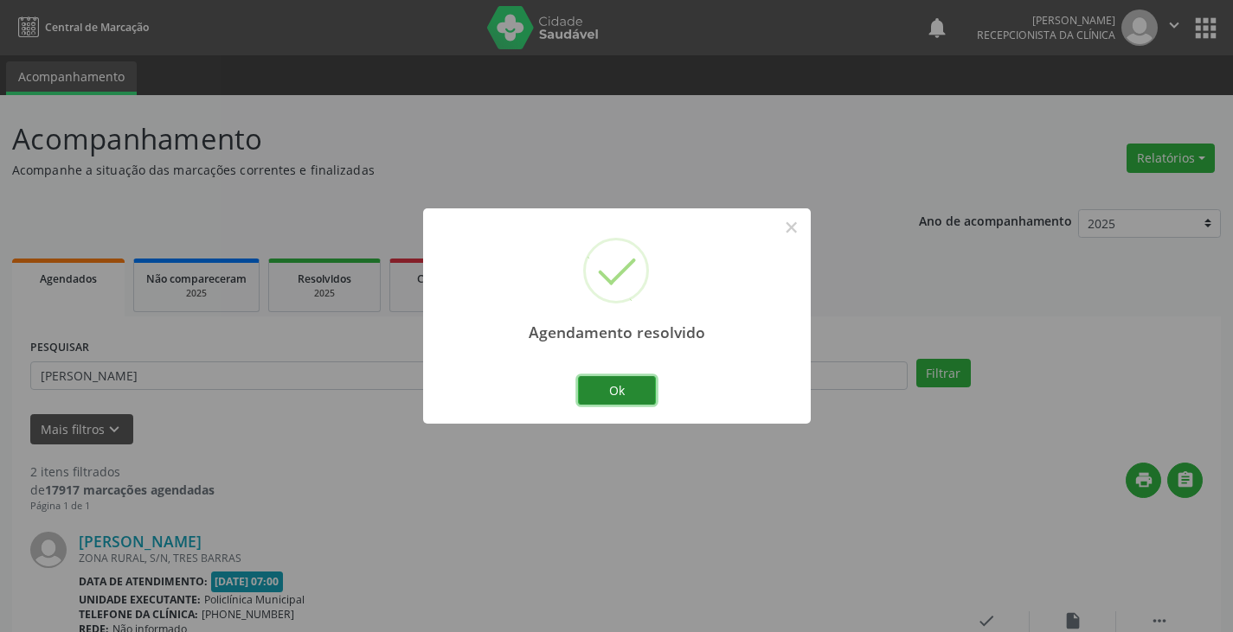
click at [603, 387] on button "Ok" at bounding box center [617, 390] width 78 height 29
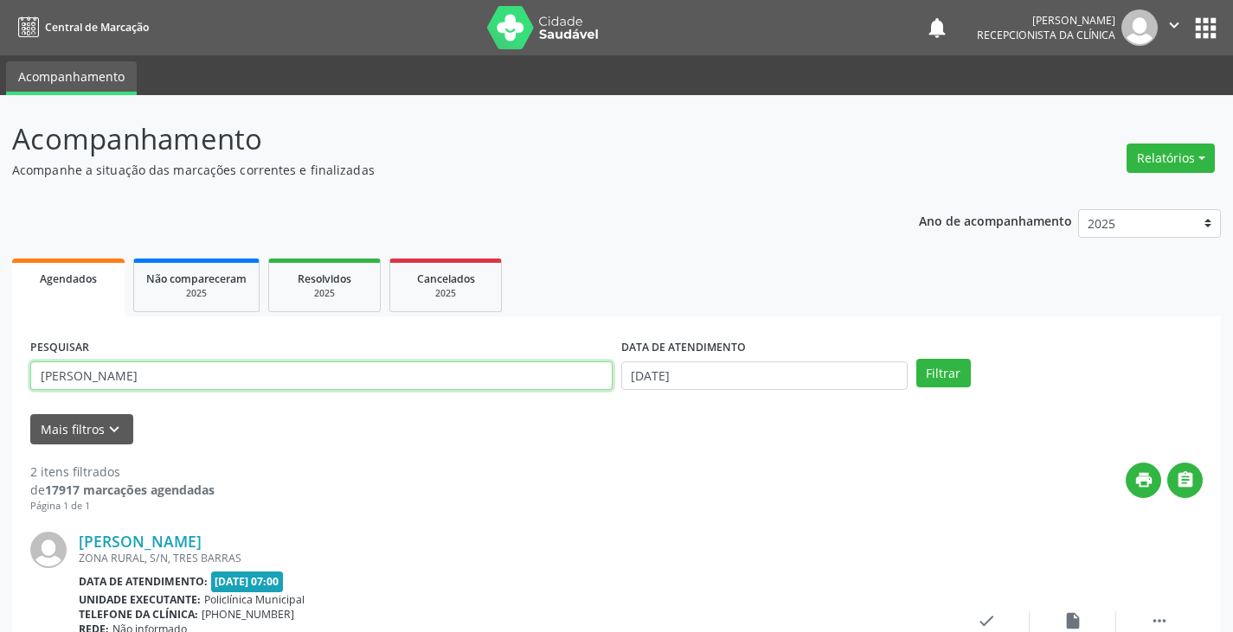
click at [574, 385] on input "[PERSON_NAME]" at bounding box center [321, 376] width 582 height 29
type input "c"
type input "[PERSON_NAME]"
click at [916, 359] on button "Filtrar" at bounding box center [943, 373] width 55 height 29
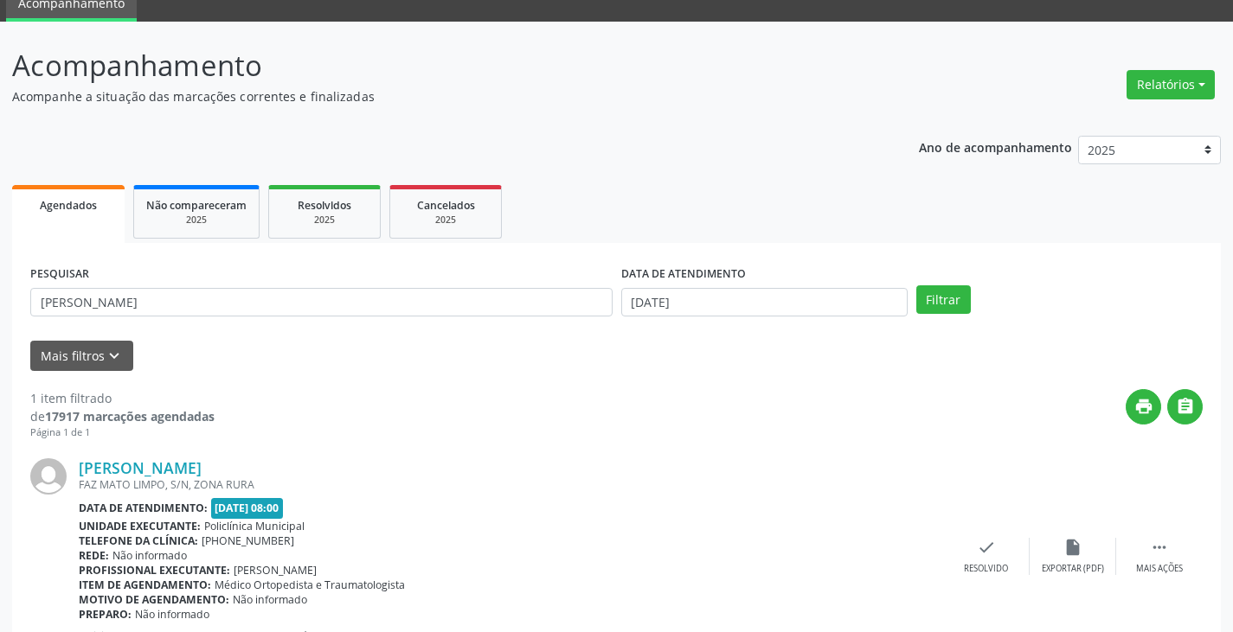
scroll to position [145, 0]
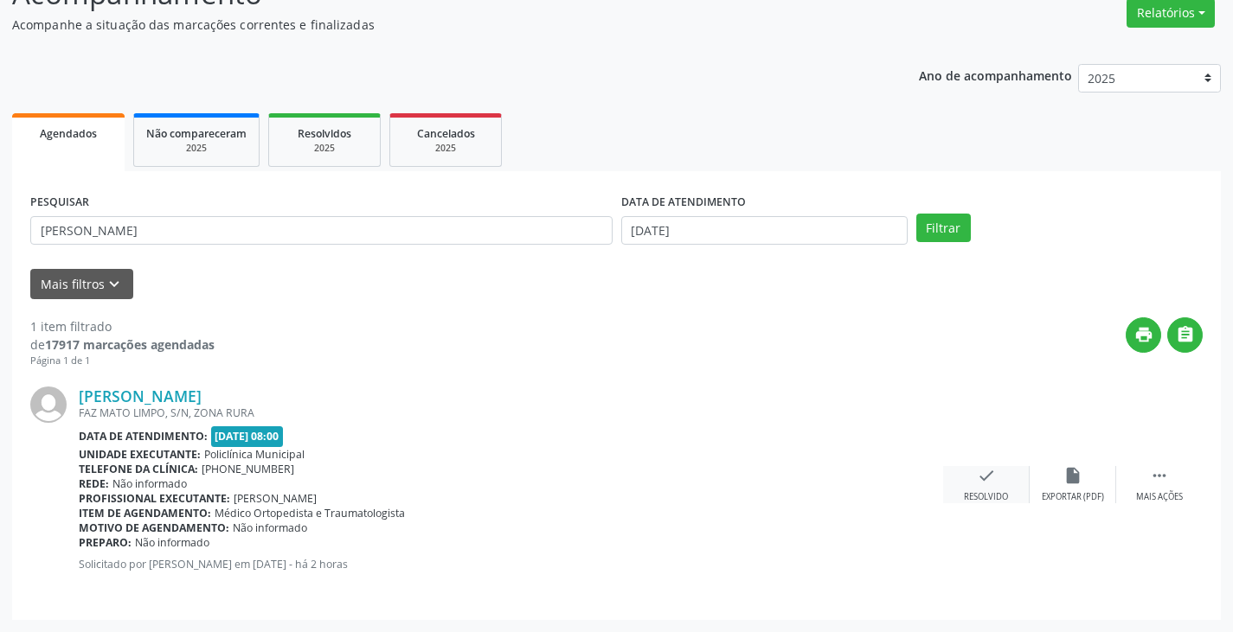
click at [972, 479] on div "check Resolvido" at bounding box center [986, 484] width 87 height 37
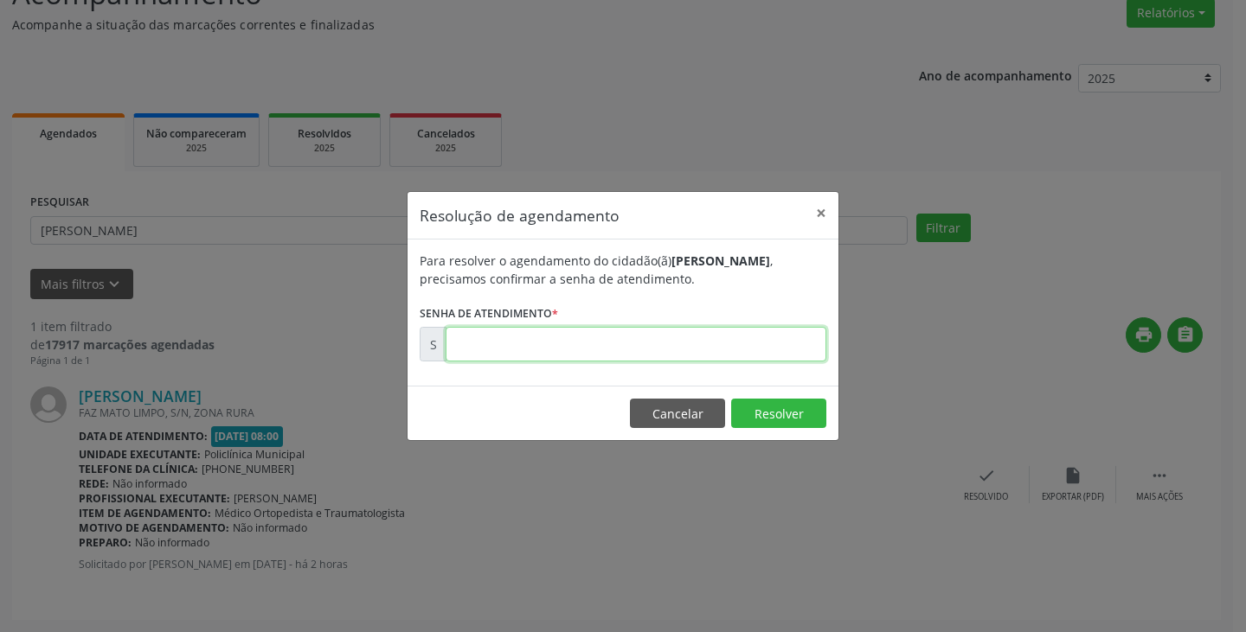
click at [719, 351] on input "text" at bounding box center [636, 344] width 381 height 35
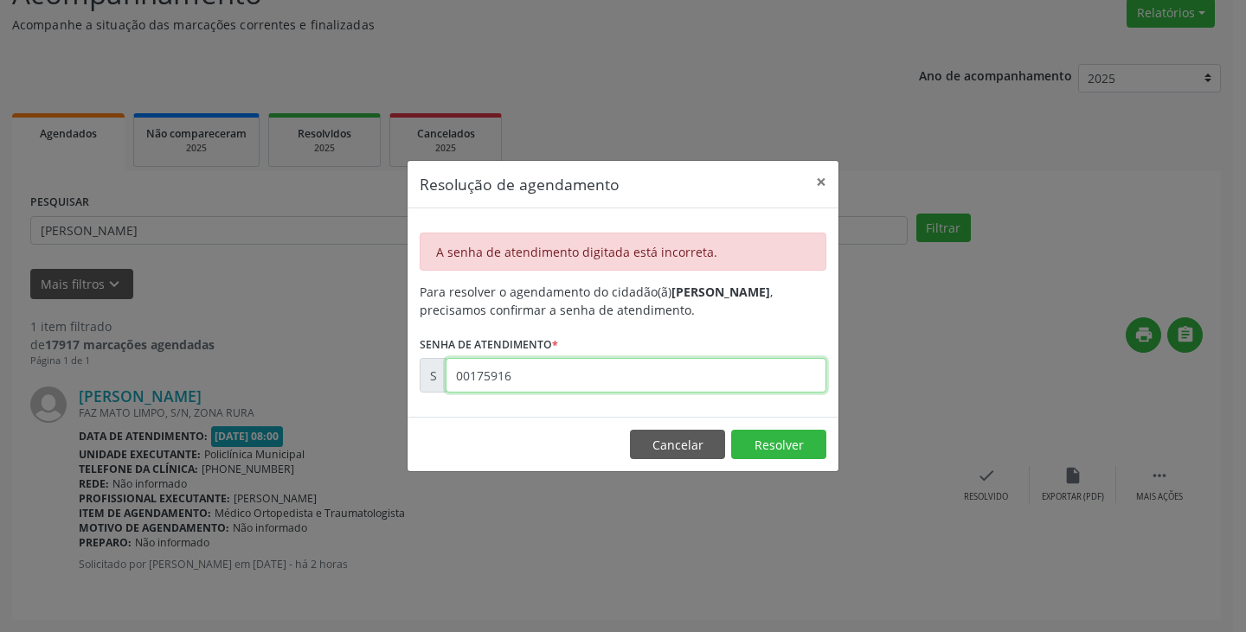
click at [645, 383] on input "00175916" at bounding box center [636, 375] width 381 height 35
type input "0"
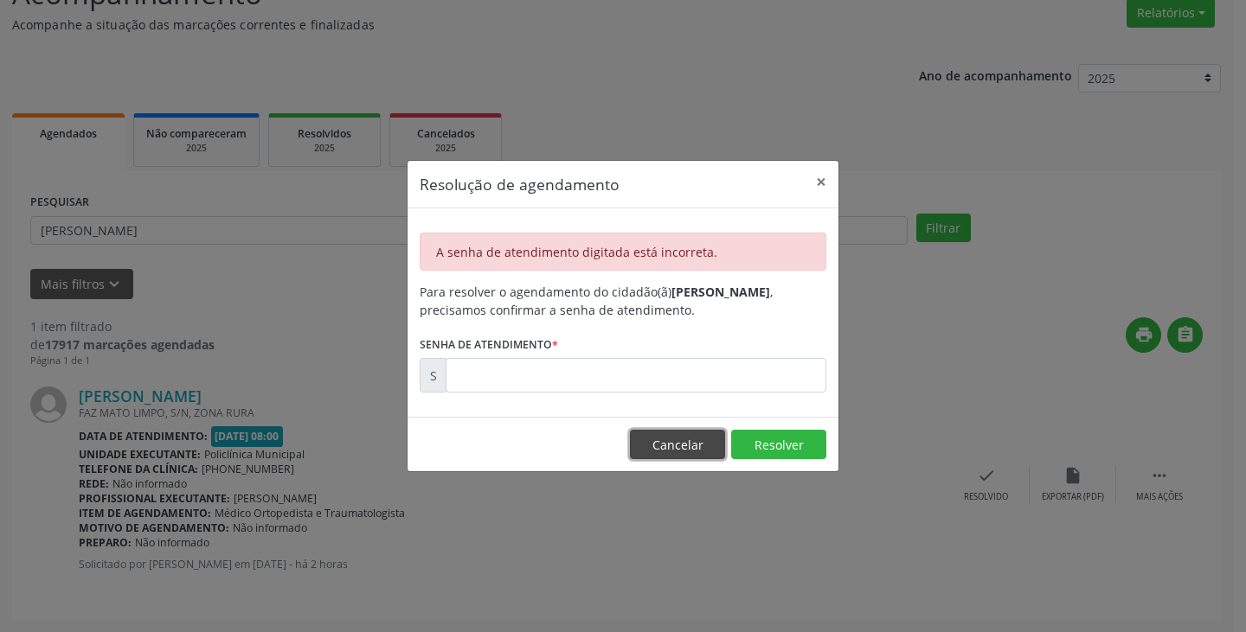
click at [693, 442] on button "Cancelar" at bounding box center [677, 444] width 95 height 29
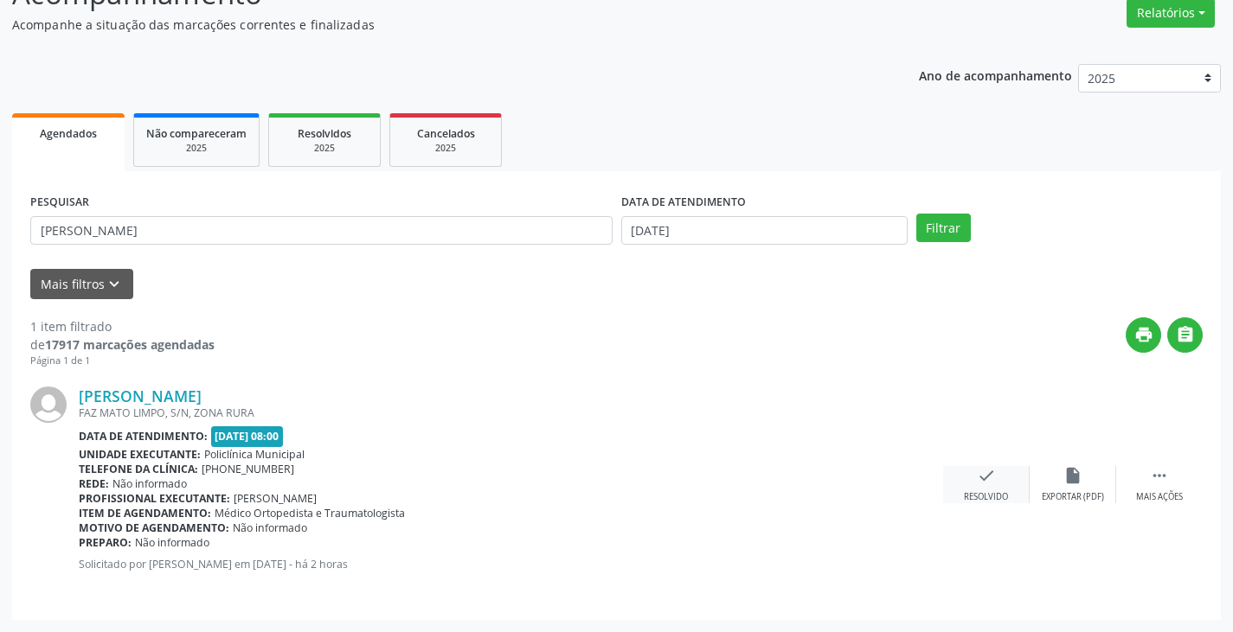
click at [982, 485] on icon "check" at bounding box center [986, 475] width 19 height 19
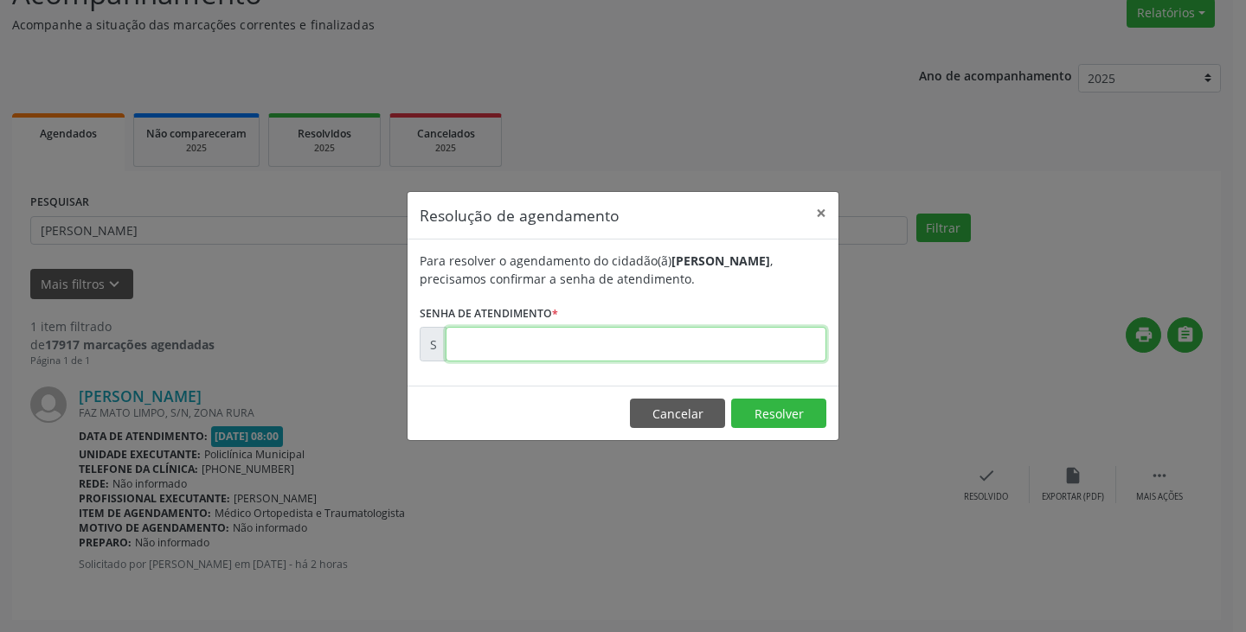
click at [734, 352] on input "text" at bounding box center [636, 344] width 381 height 35
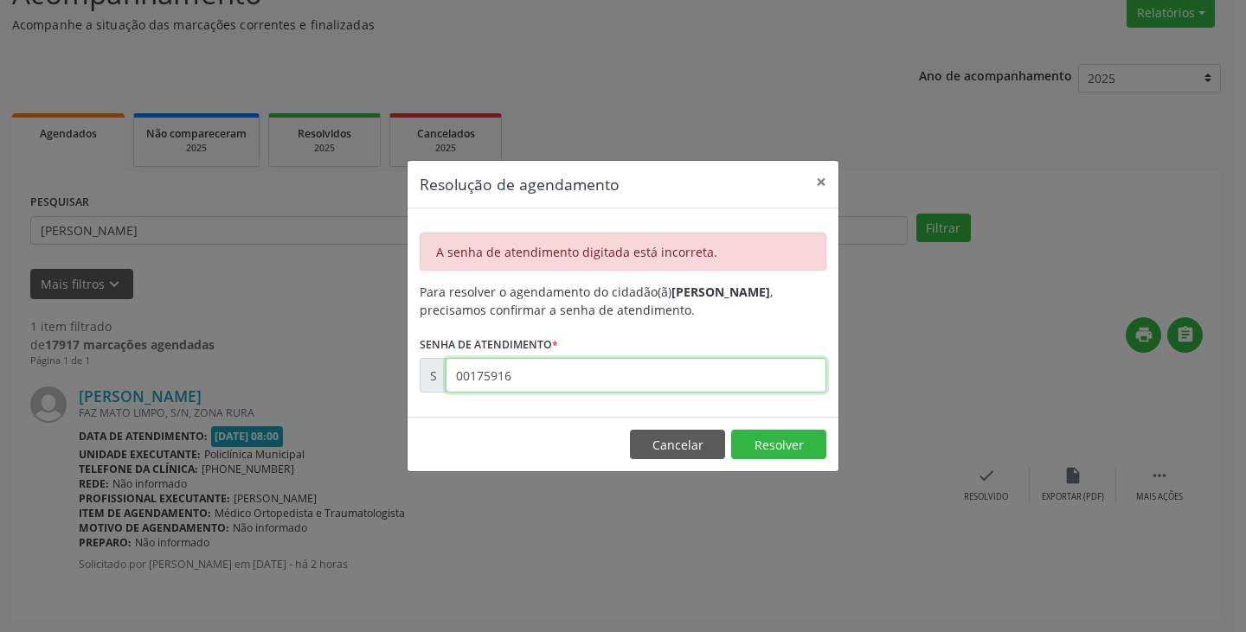
click at [719, 377] on input "00175916" at bounding box center [636, 375] width 381 height 35
type input "0"
click at [649, 374] on input "text" at bounding box center [636, 375] width 381 height 35
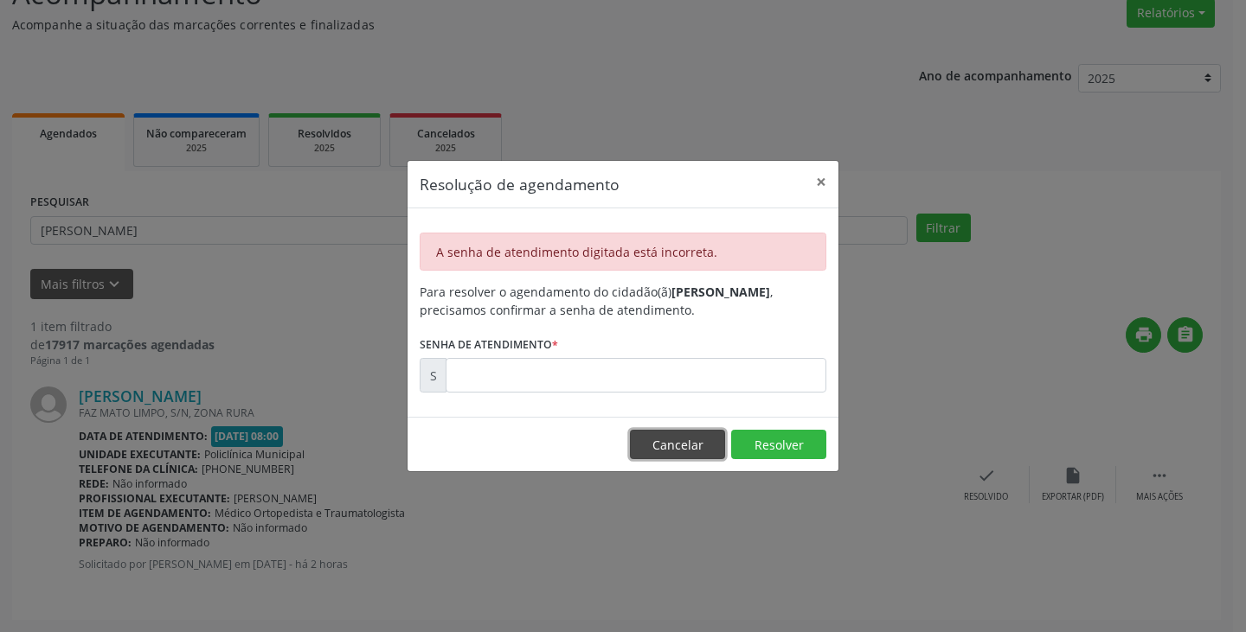
click at [690, 439] on button "Cancelar" at bounding box center [677, 444] width 95 height 29
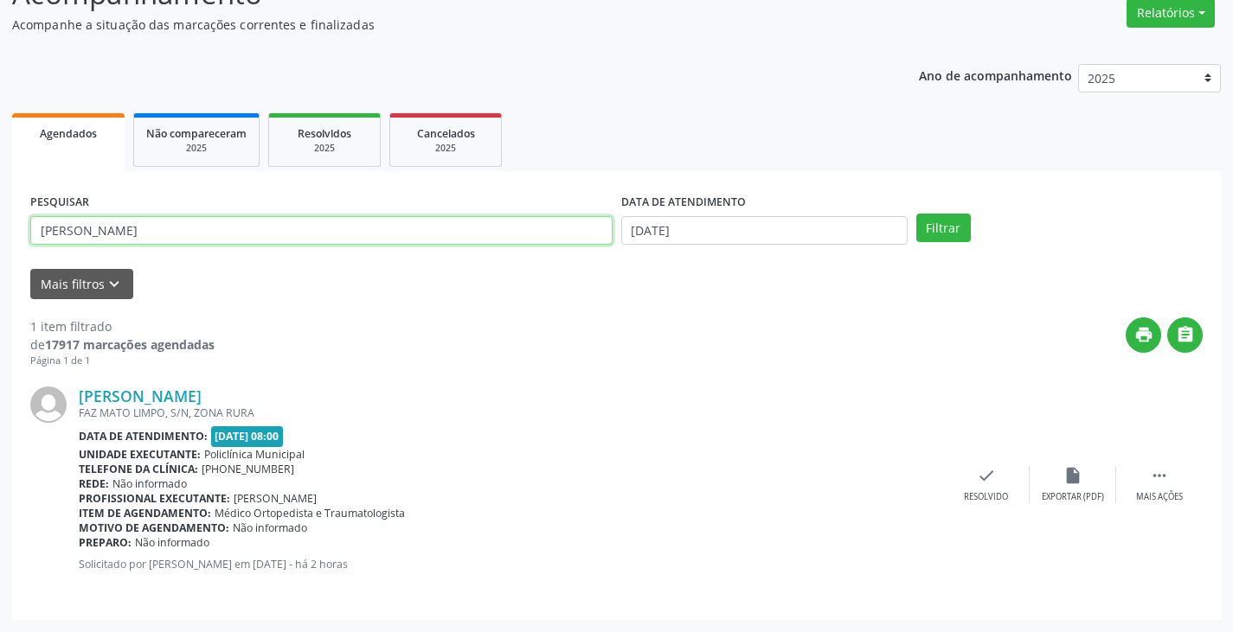
click at [501, 234] on input "[PERSON_NAME]" at bounding box center [321, 230] width 582 height 29
type input "p"
type input "luiza"
click at [916, 214] on button "Filtrar" at bounding box center [943, 228] width 55 height 29
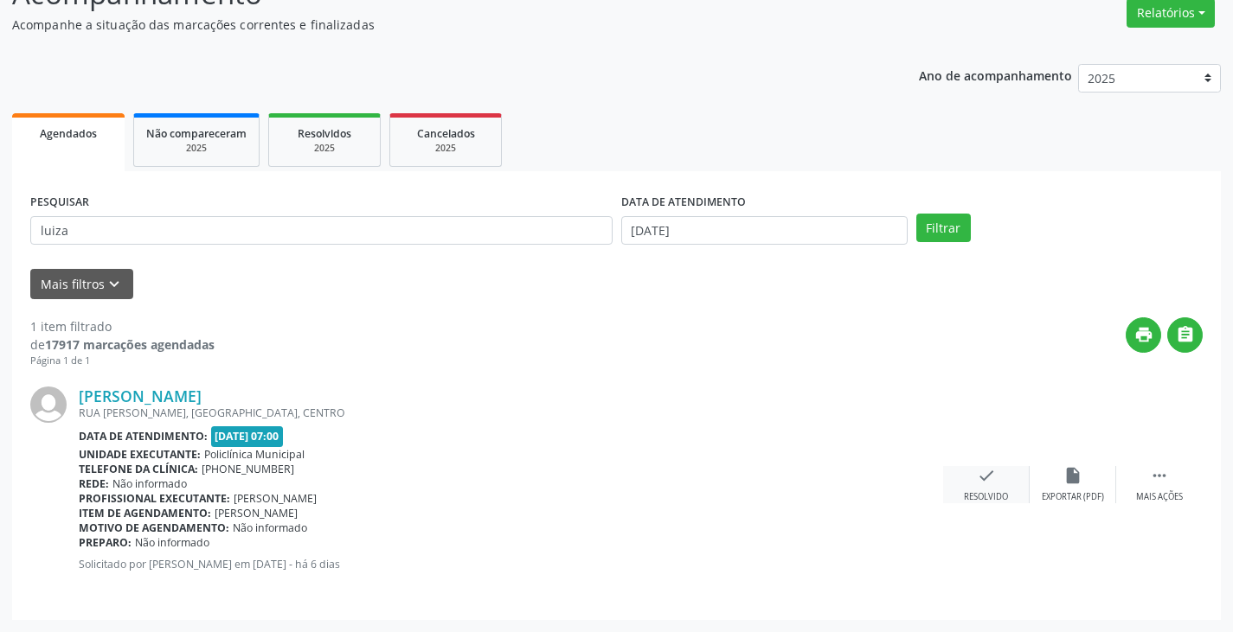
click at [984, 478] on icon "check" at bounding box center [986, 475] width 19 height 19
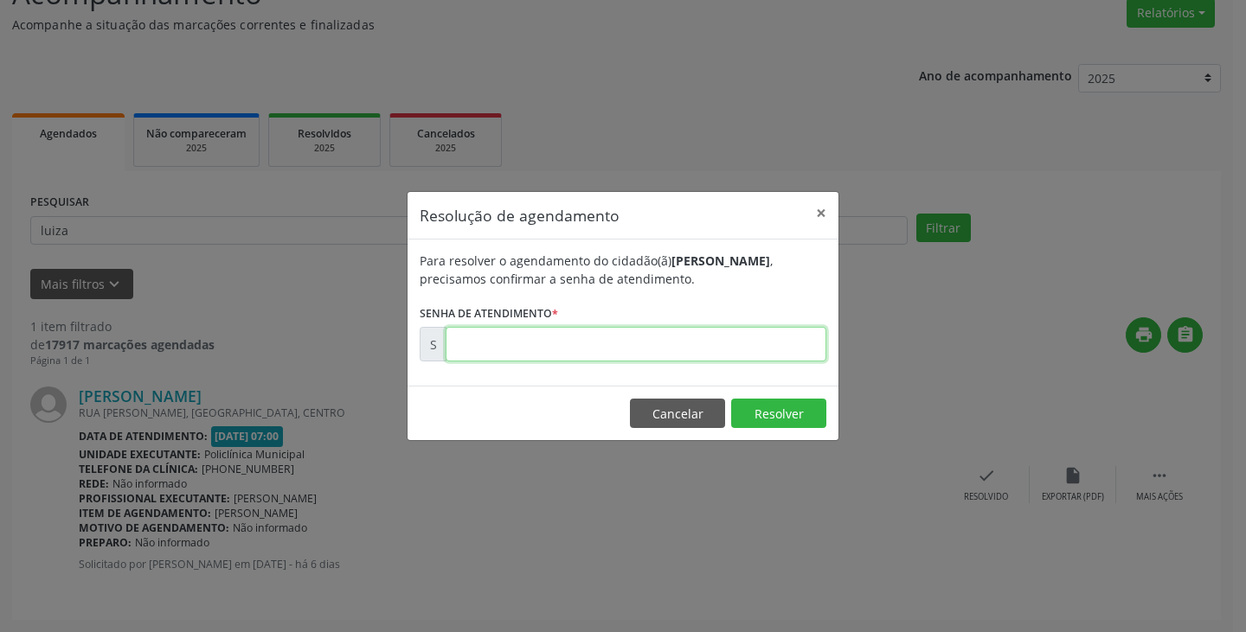
click at [770, 347] on input "text" at bounding box center [636, 344] width 381 height 35
type input "00175916"
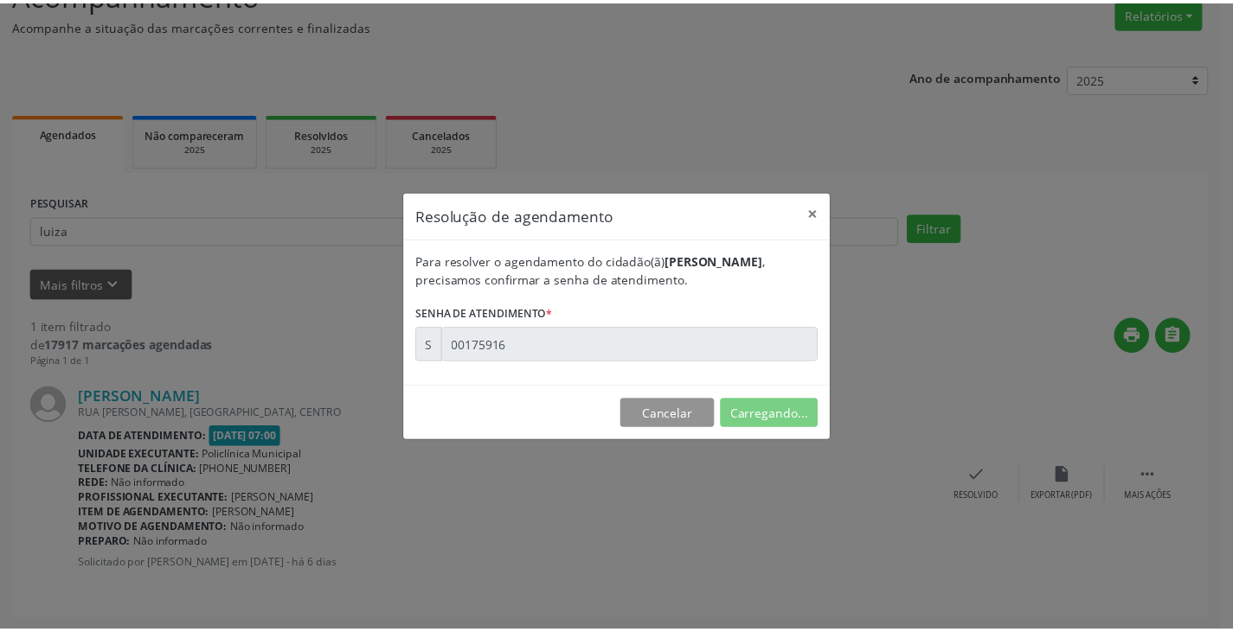
scroll to position [0, 0]
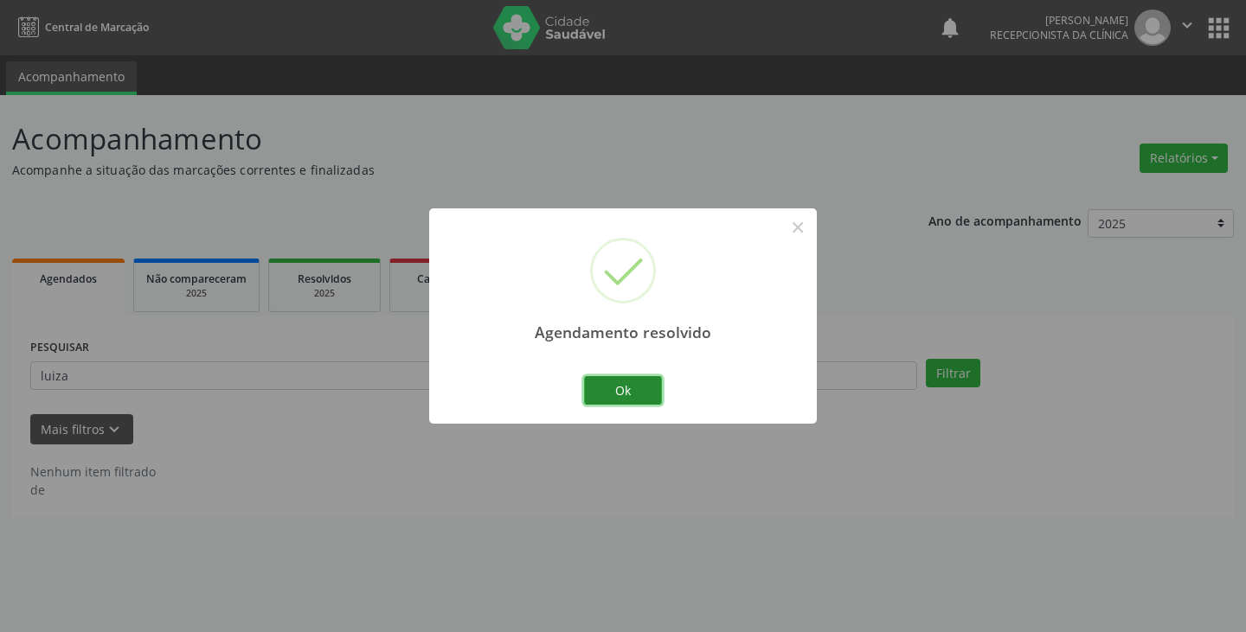
click at [590, 381] on button "Ok" at bounding box center [623, 390] width 78 height 29
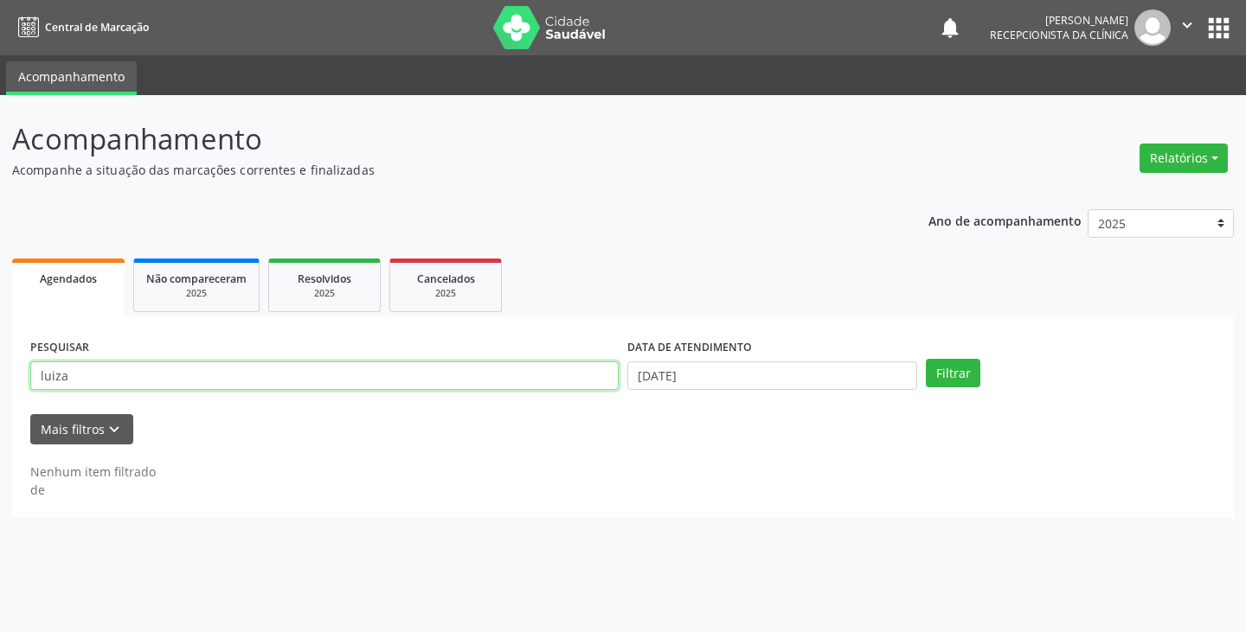
click at [540, 375] on input "luiza" at bounding box center [324, 376] width 588 height 29
type input "l"
type input "hell"
click at [926, 359] on button "Filtrar" at bounding box center [953, 373] width 55 height 29
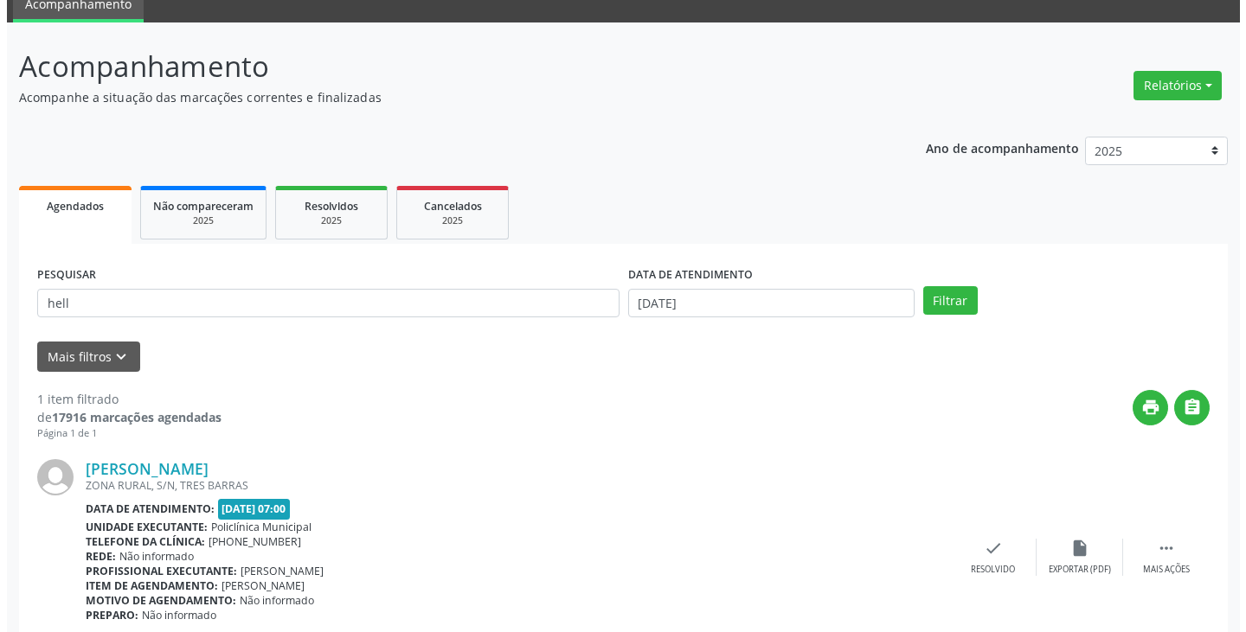
scroll to position [145, 0]
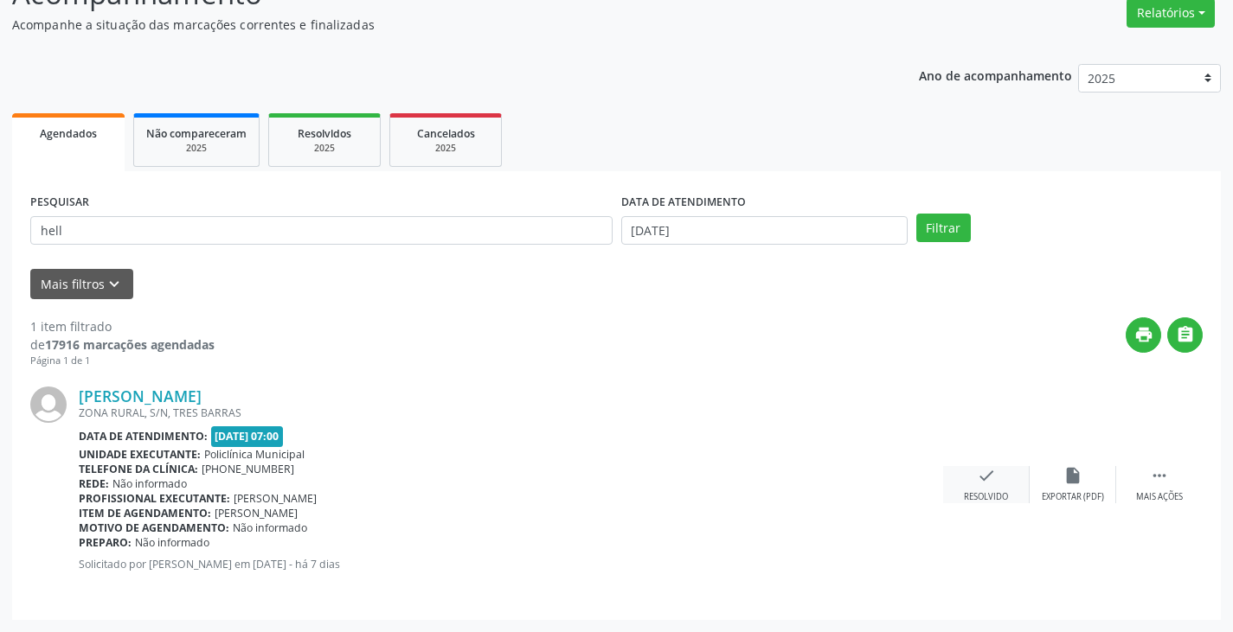
click at [978, 480] on icon "check" at bounding box center [986, 475] width 19 height 19
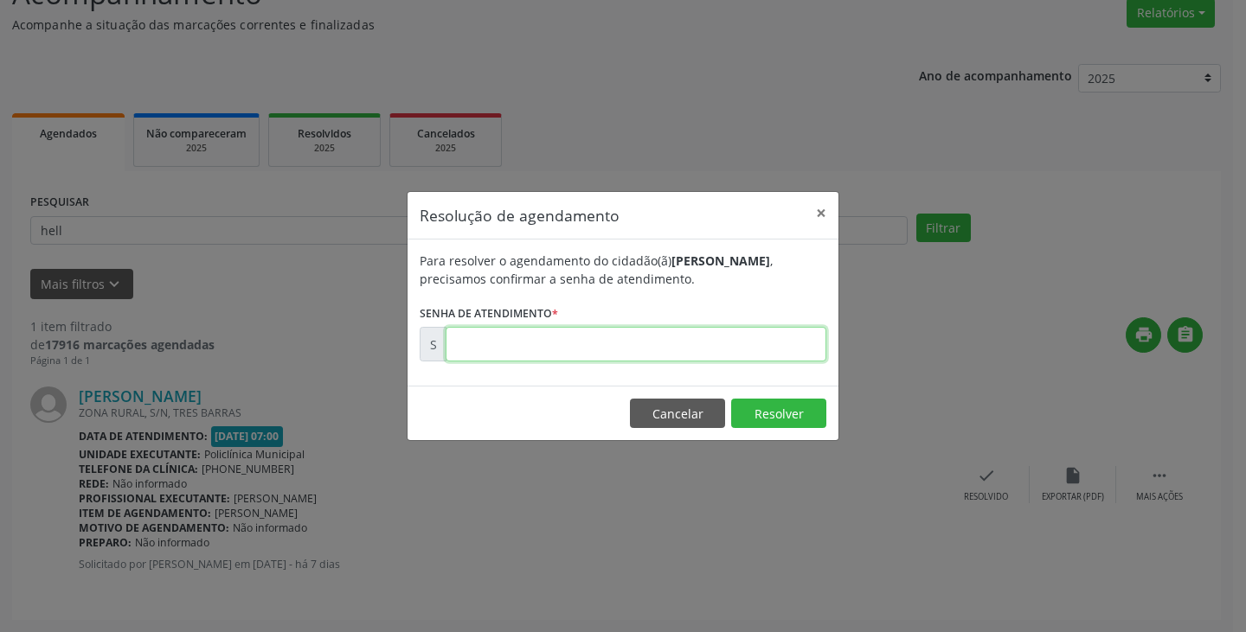
click at [680, 344] on input "text" at bounding box center [636, 344] width 381 height 35
type input "00175769"
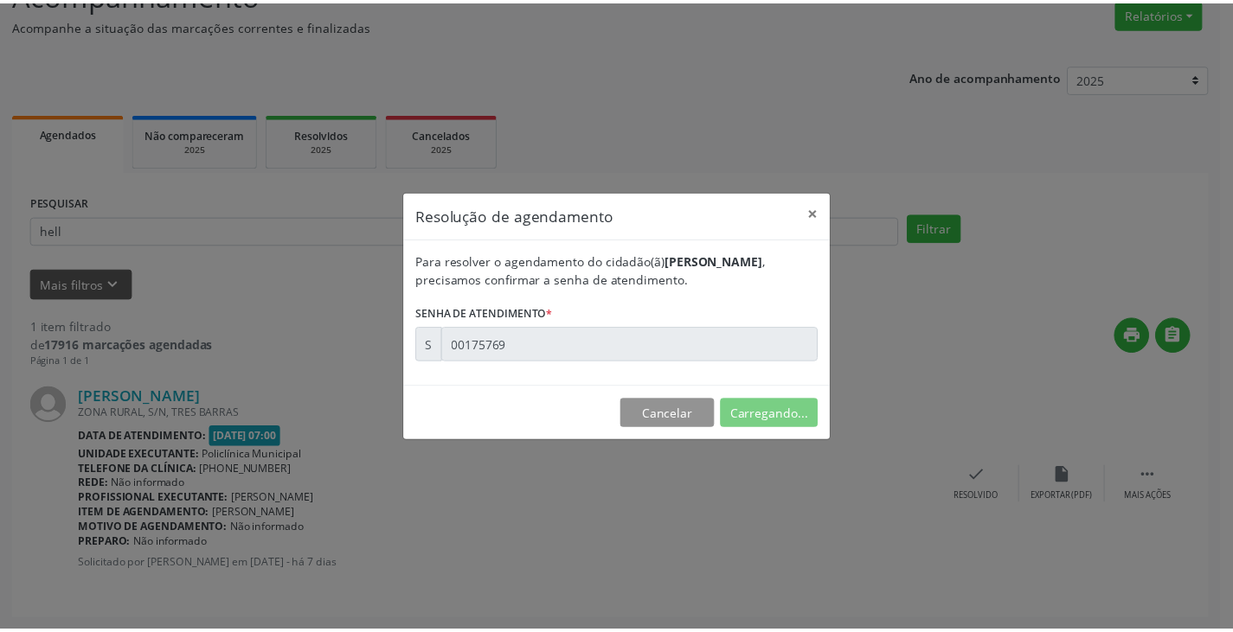
scroll to position [0, 0]
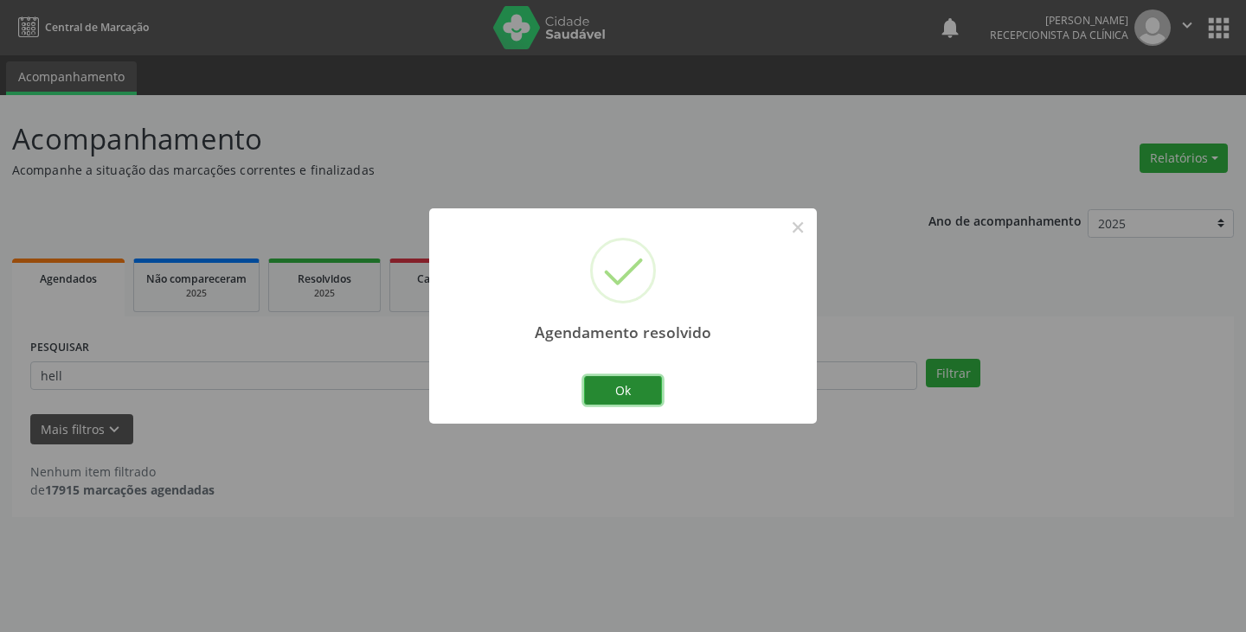
drag, startPoint x: 632, startPoint y: 382, endPoint x: 592, endPoint y: 382, distance: 39.8
click at [629, 382] on button "Ok" at bounding box center [623, 390] width 78 height 29
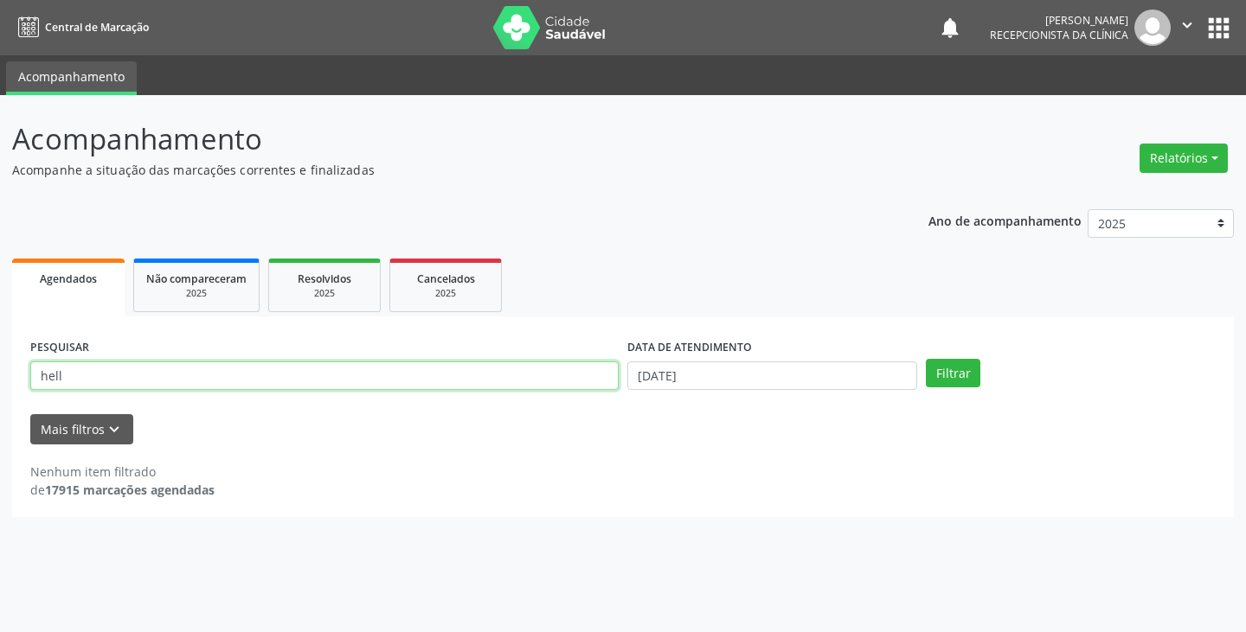
click at [590, 382] on input "hell" at bounding box center [324, 376] width 588 height 29
type input "h"
type input "marc"
click at [926, 359] on button "Filtrar" at bounding box center [953, 373] width 55 height 29
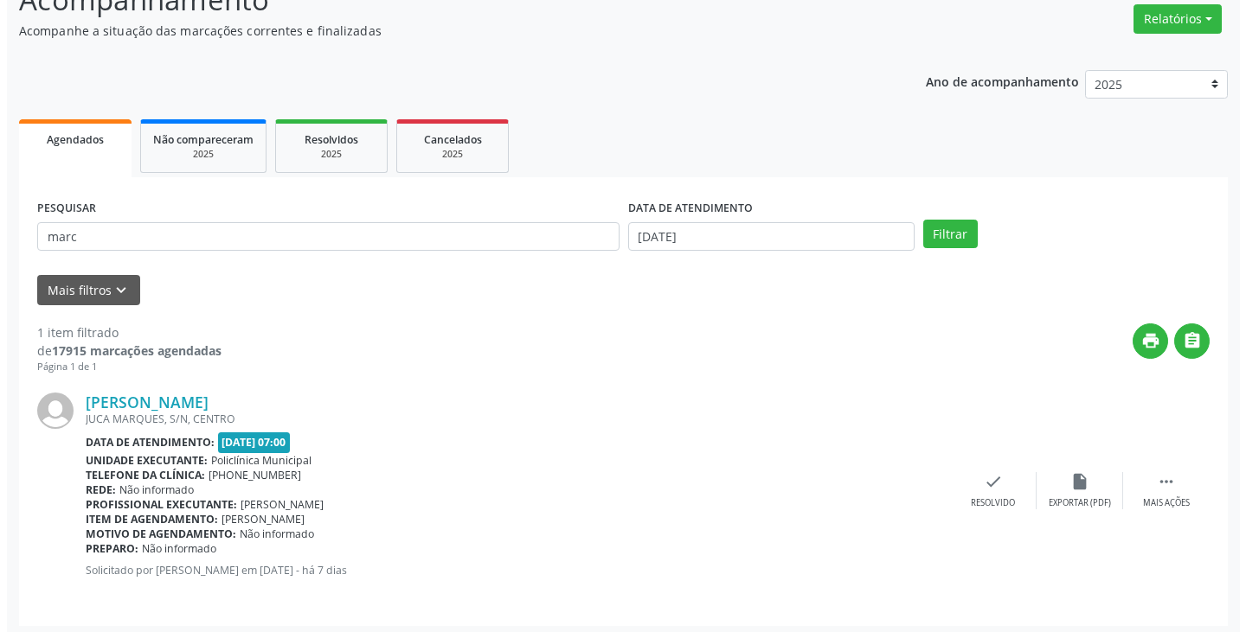
scroll to position [145, 0]
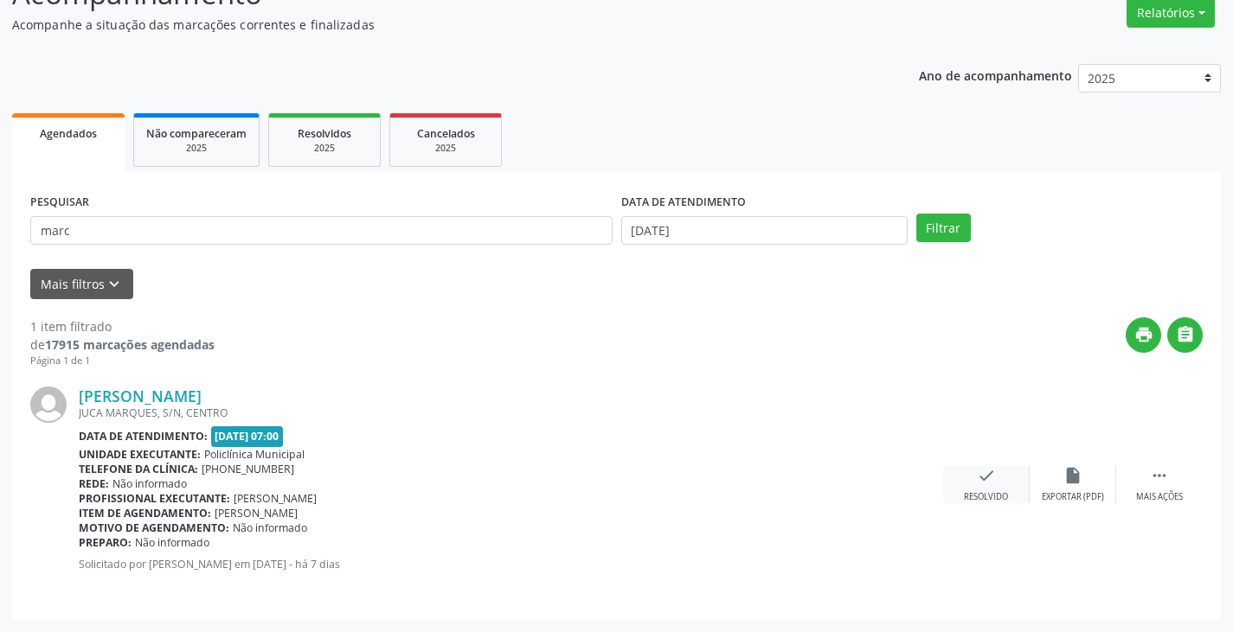
click at [984, 476] on icon "check" at bounding box center [986, 475] width 19 height 19
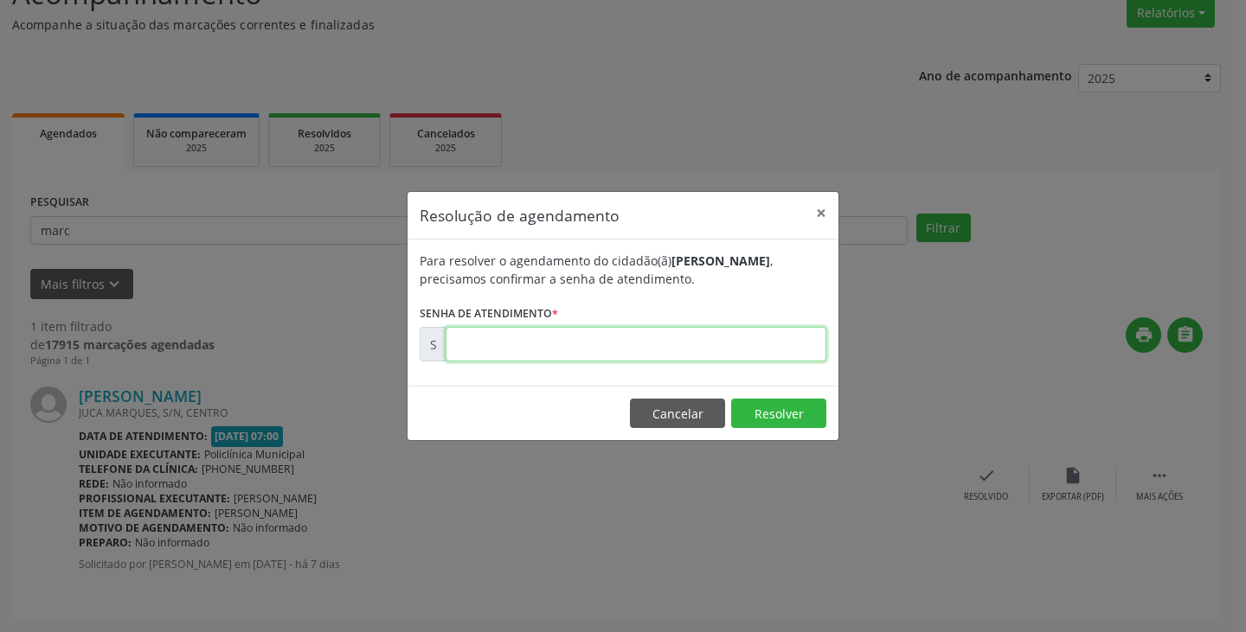
click at [754, 350] on input "text" at bounding box center [636, 344] width 381 height 35
type input "00175763"
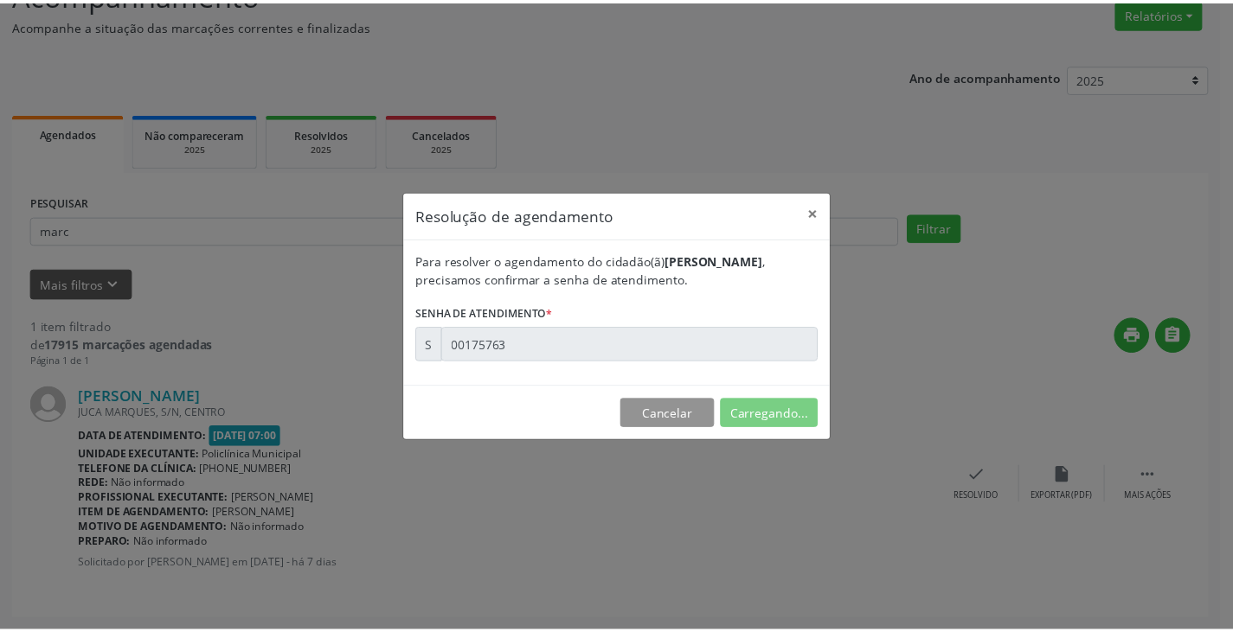
scroll to position [0, 0]
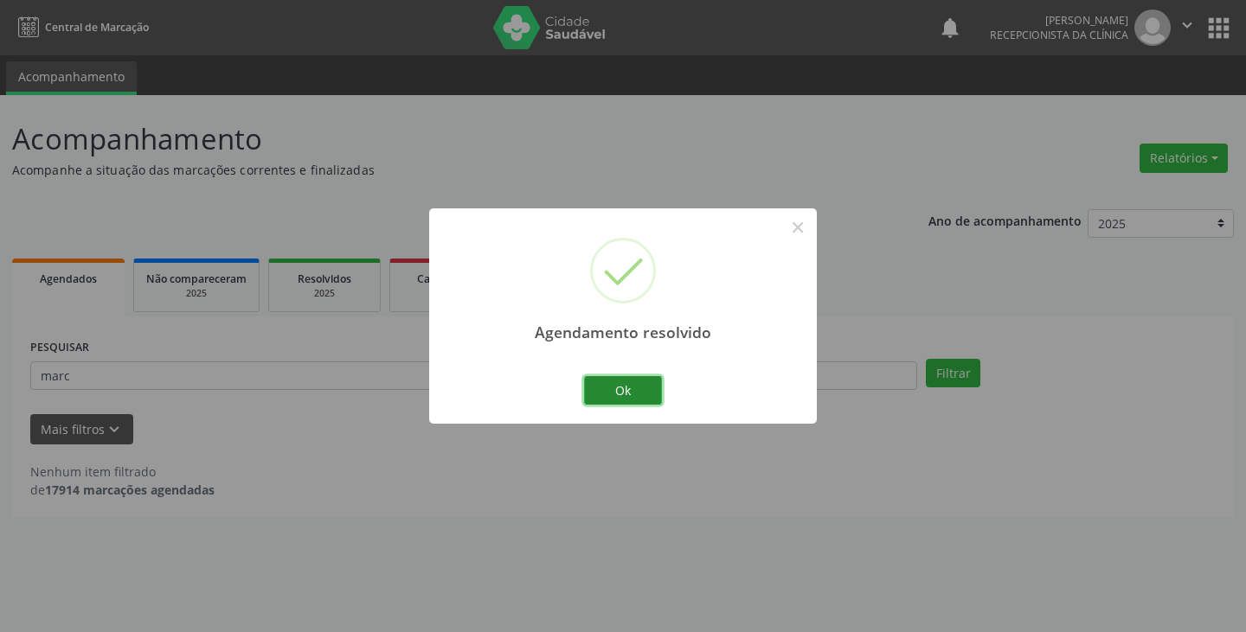
click at [638, 397] on button "Ok" at bounding box center [623, 390] width 78 height 29
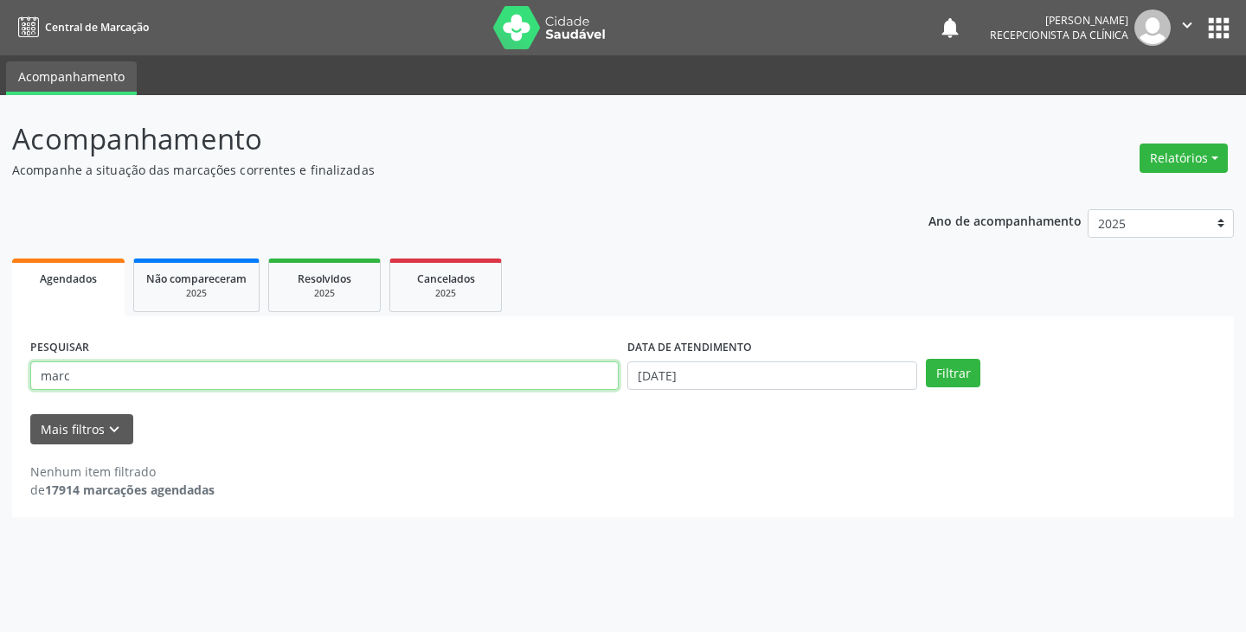
click at [578, 385] on input "marc" at bounding box center [324, 376] width 588 height 29
type input "m"
type input "fran"
click at [926, 359] on button "Filtrar" at bounding box center [953, 373] width 55 height 29
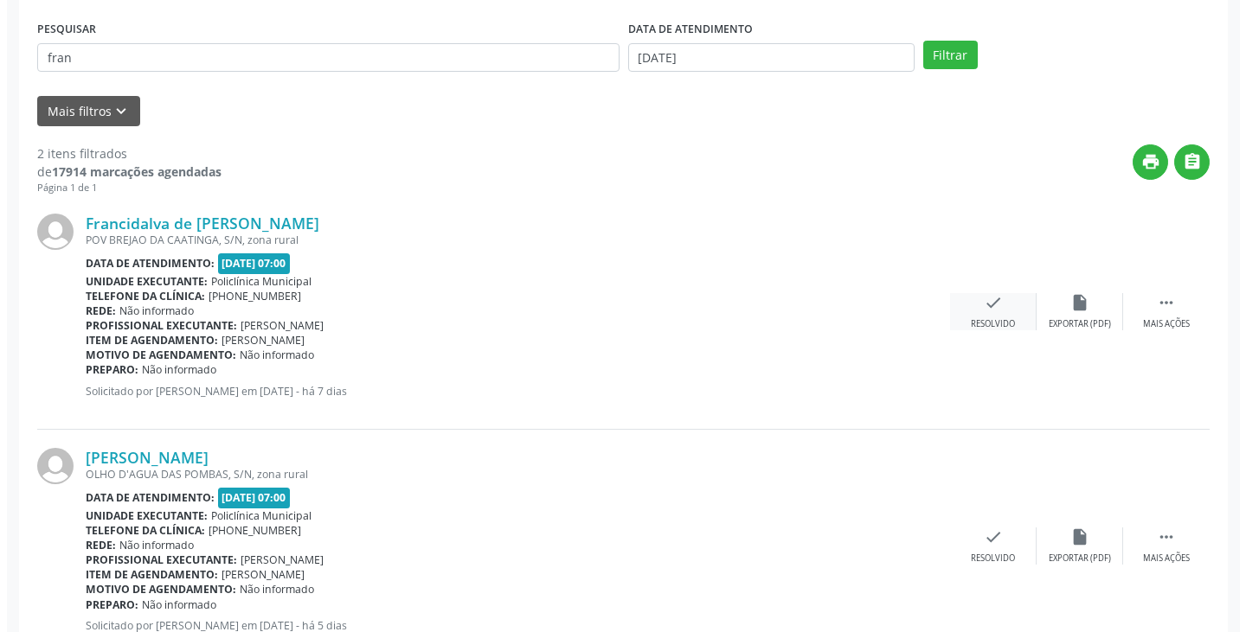
scroll to position [346, 0]
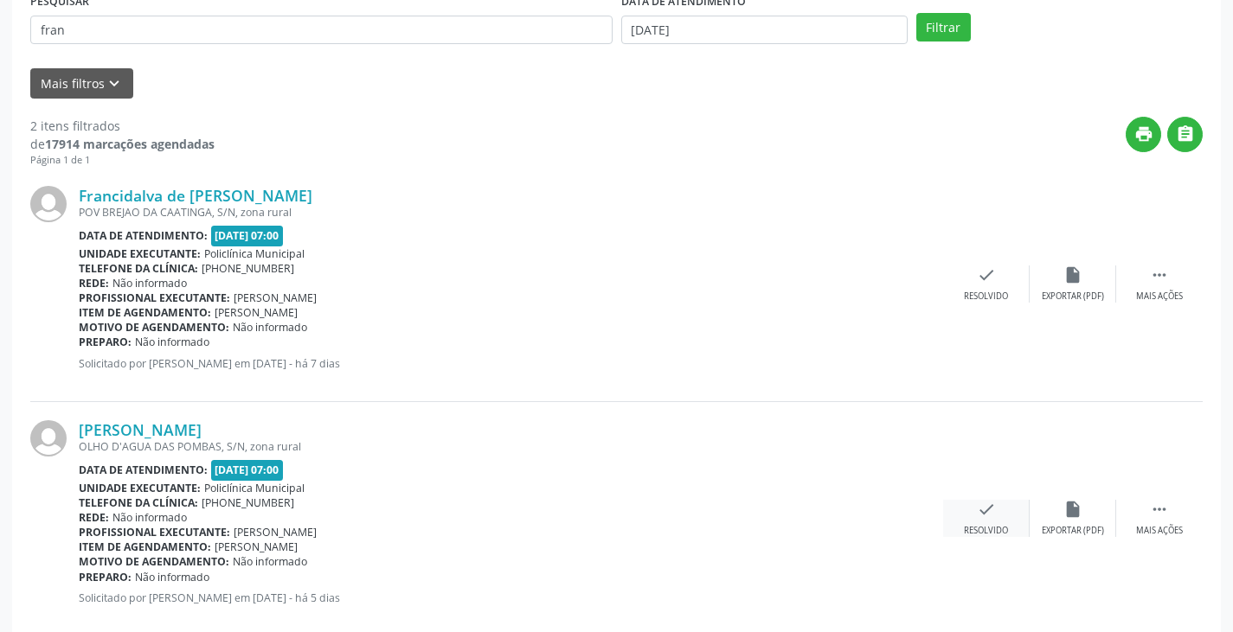
click at [985, 504] on icon "check" at bounding box center [986, 509] width 19 height 19
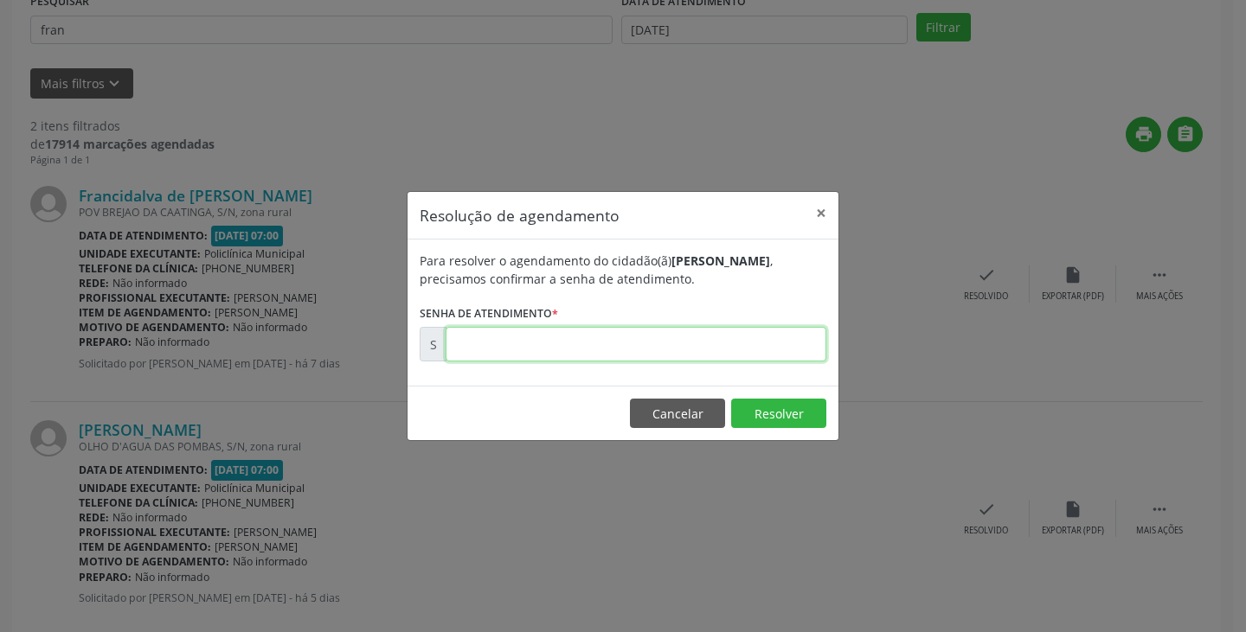
click at [789, 348] on input "text" at bounding box center [636, 344] width 381 height 35
type input "00176146"
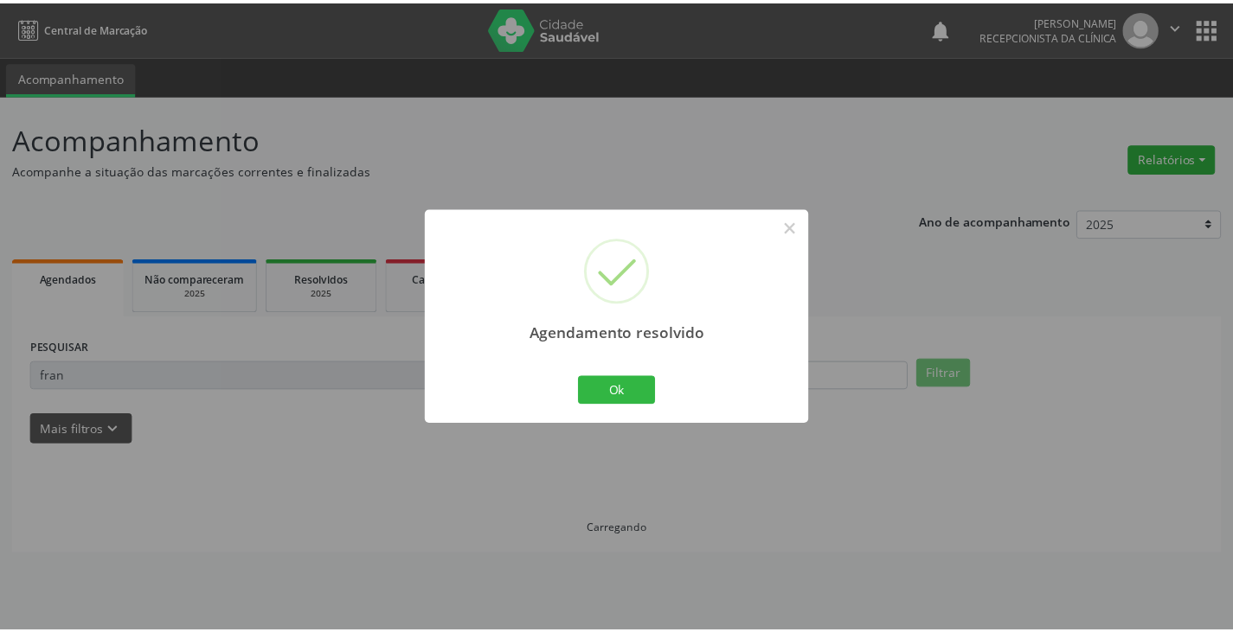
scroll to position [0, 0]
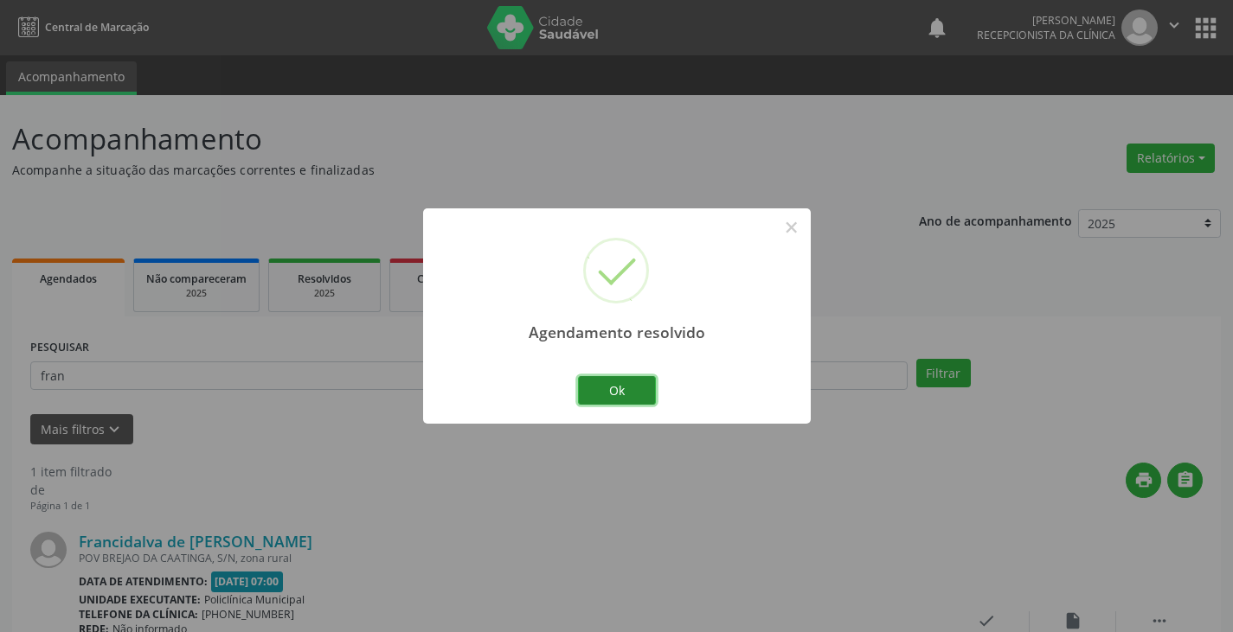
drag, startPoint x: 635, startPoint y: 395, endPoint x: 619, endPoint y: 395, distance: 15.6
click at [629, 395] on button "Ok" at bounding box center [617, 390] width 78 height 29
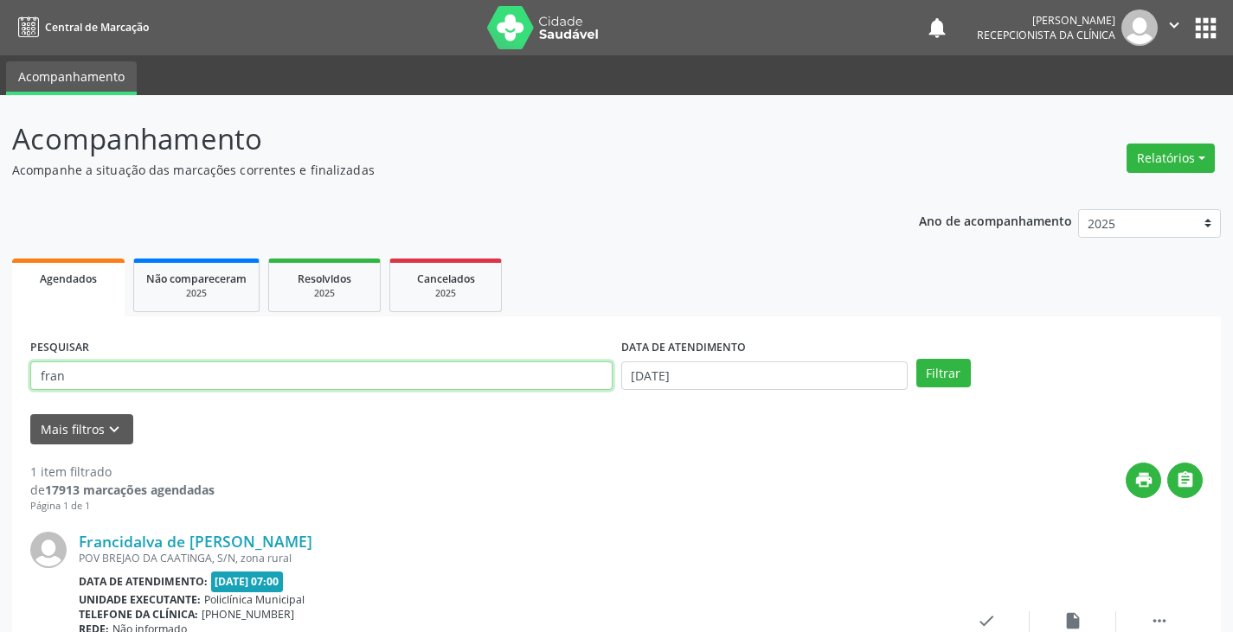
click at [545, 383] on input "fran" at bounding box center [321, 376] width 582 height 29
type input "f"
type input "joao"
click at [916, 359] on button "Filtrar" at bounding box center [943, 373] width 55 height 29
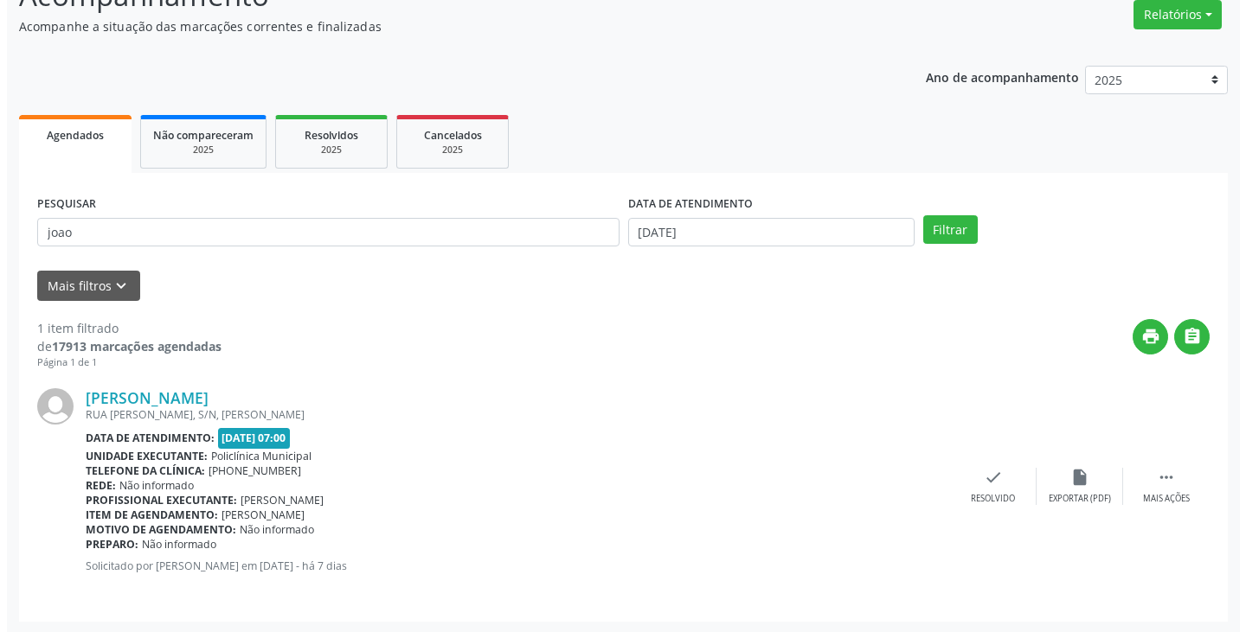
scroll to position [145, 0]
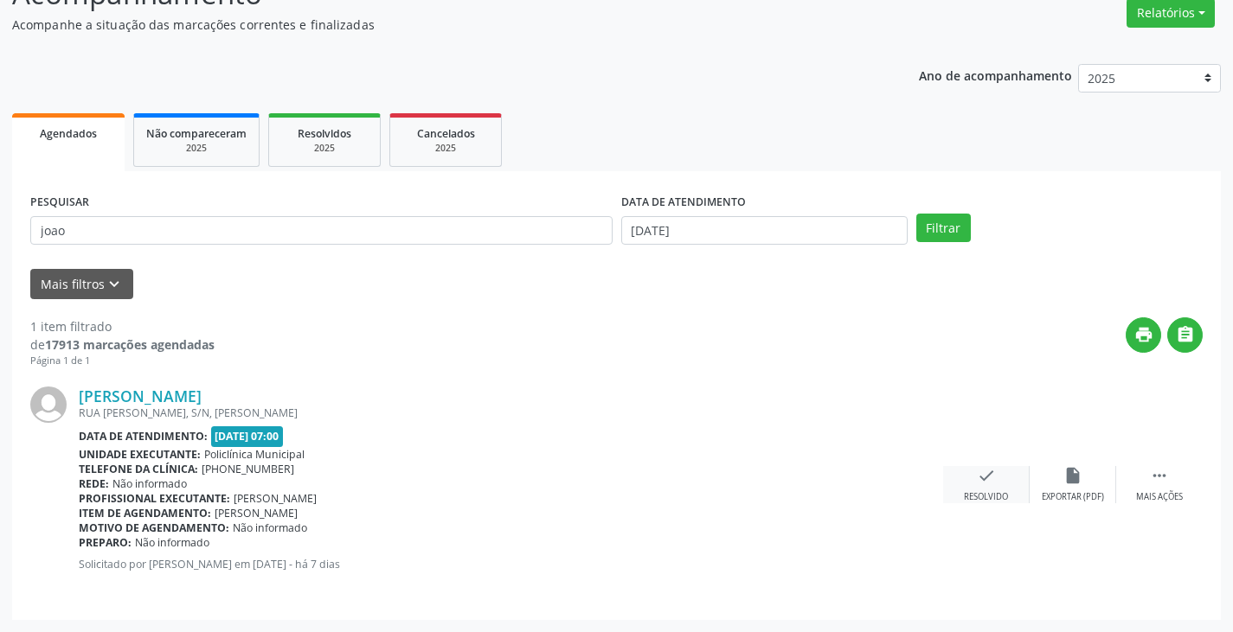
click at [968, 478] on div "check Resolvido" at bounding box center [986, 484] width 87 height 37
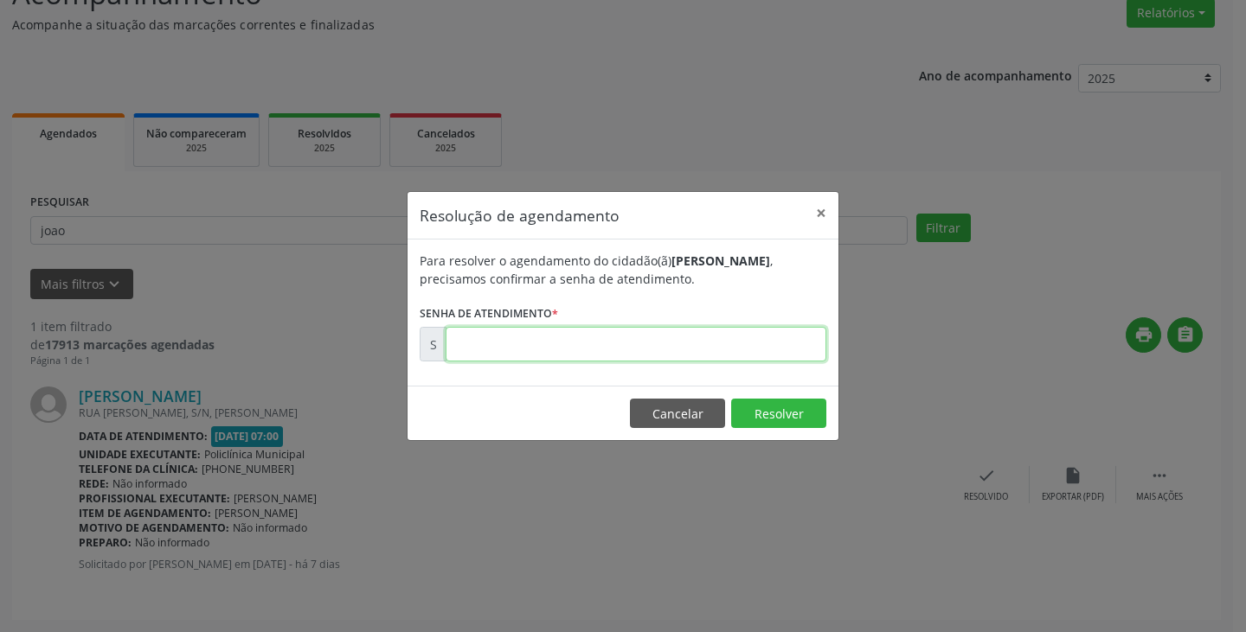
click at [697, 349] on input "text" at bounding box center [636, 344] width 381 height 35
type input "00175767"
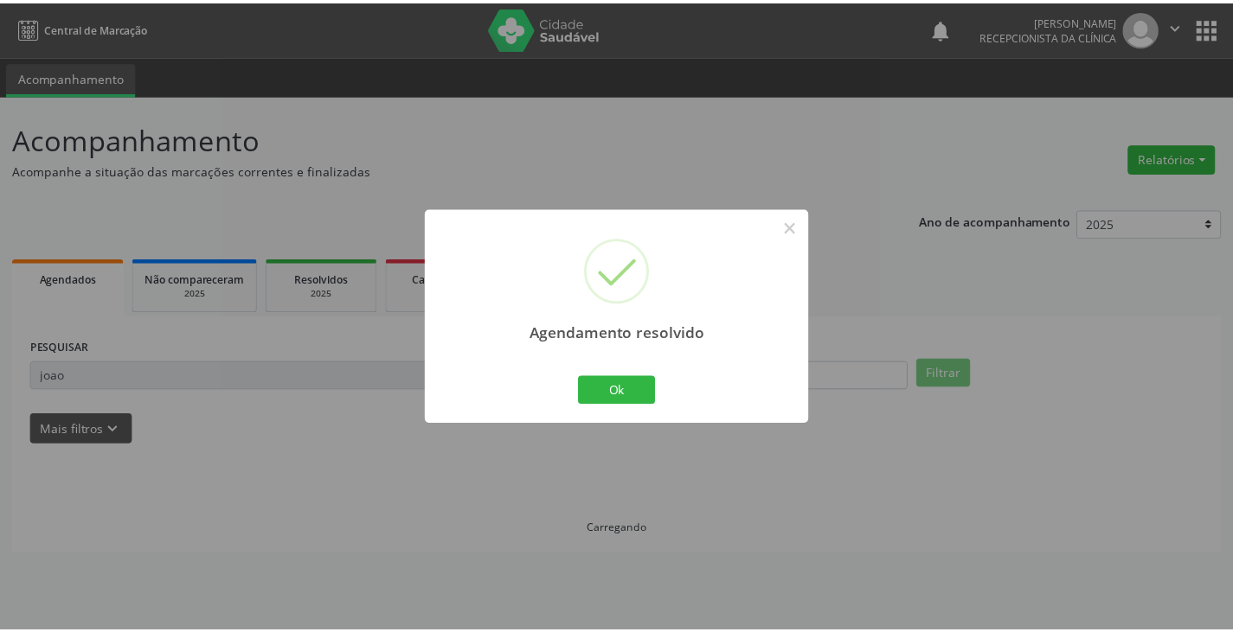
scroll to position [0, 0]
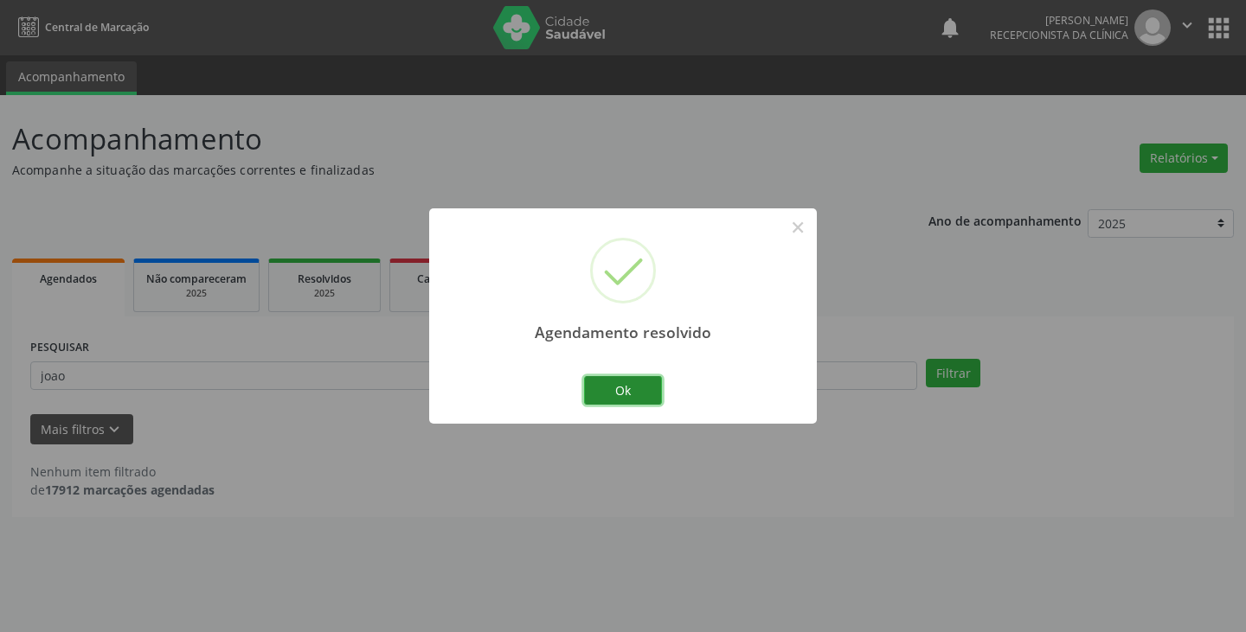
click at [612, 401] on button "Ok" at bounding box center [623, 390] width 78 height 29
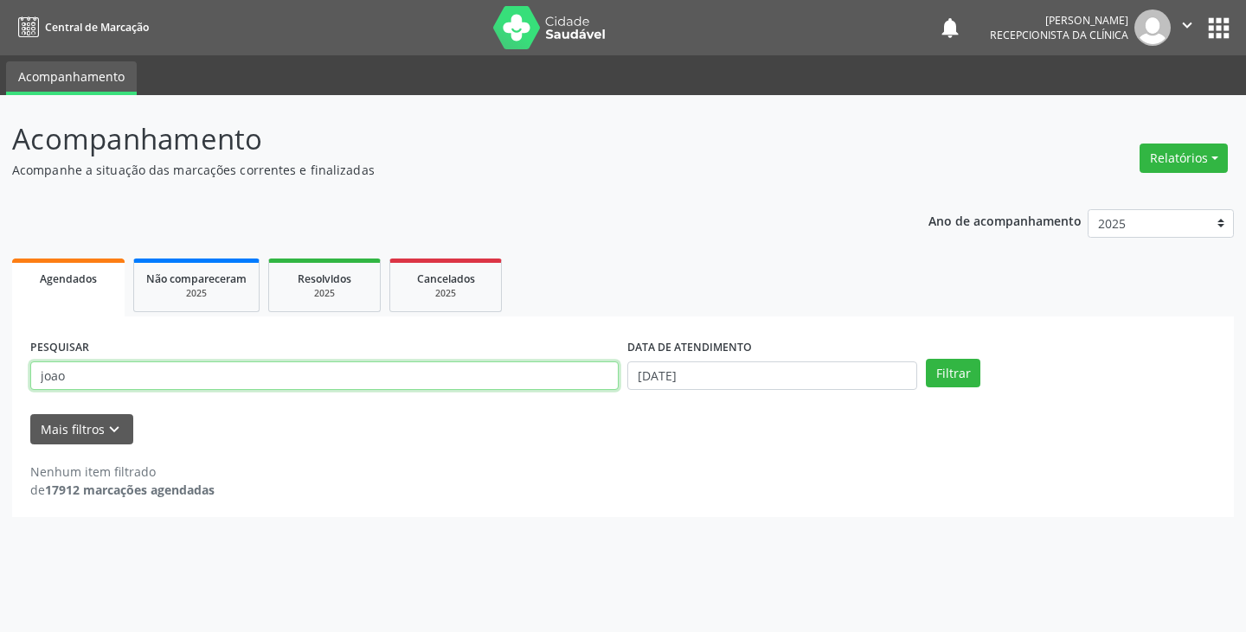
click at [573, 382] on input "joao" at bounding box center [324, 376] width 588 height 29
type input "j"
type input "otav"
click at [926, 359] on button "Filtrar" at bounding box center [953, 373] width 55 height 29
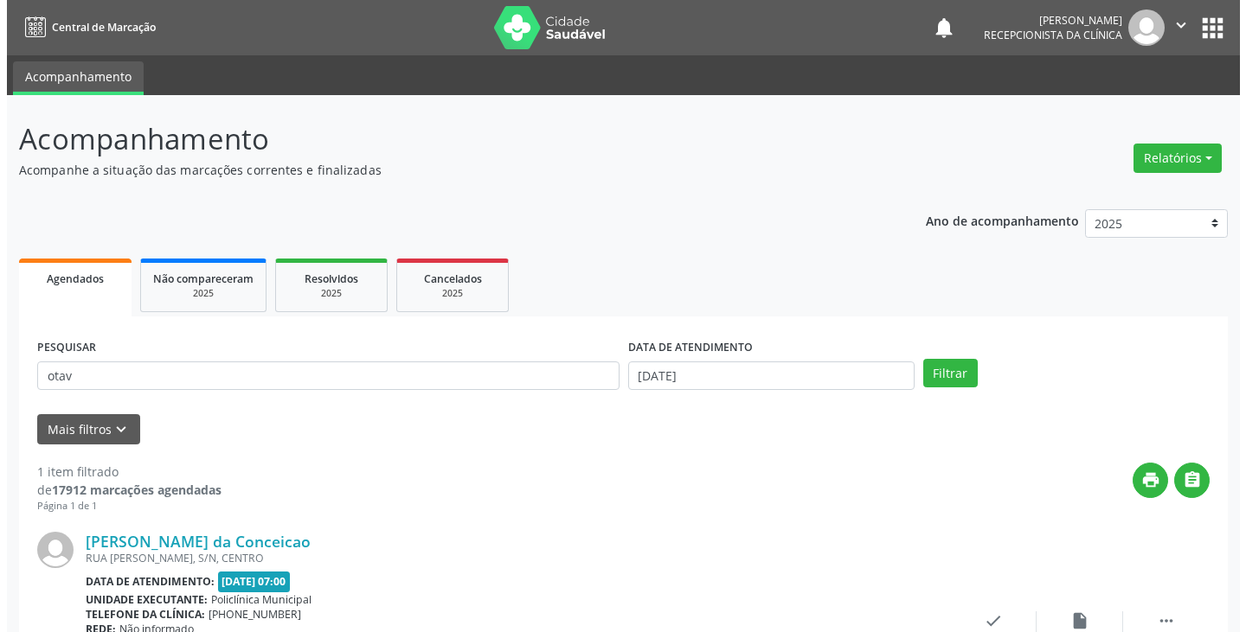
scroll to position [145, 0]
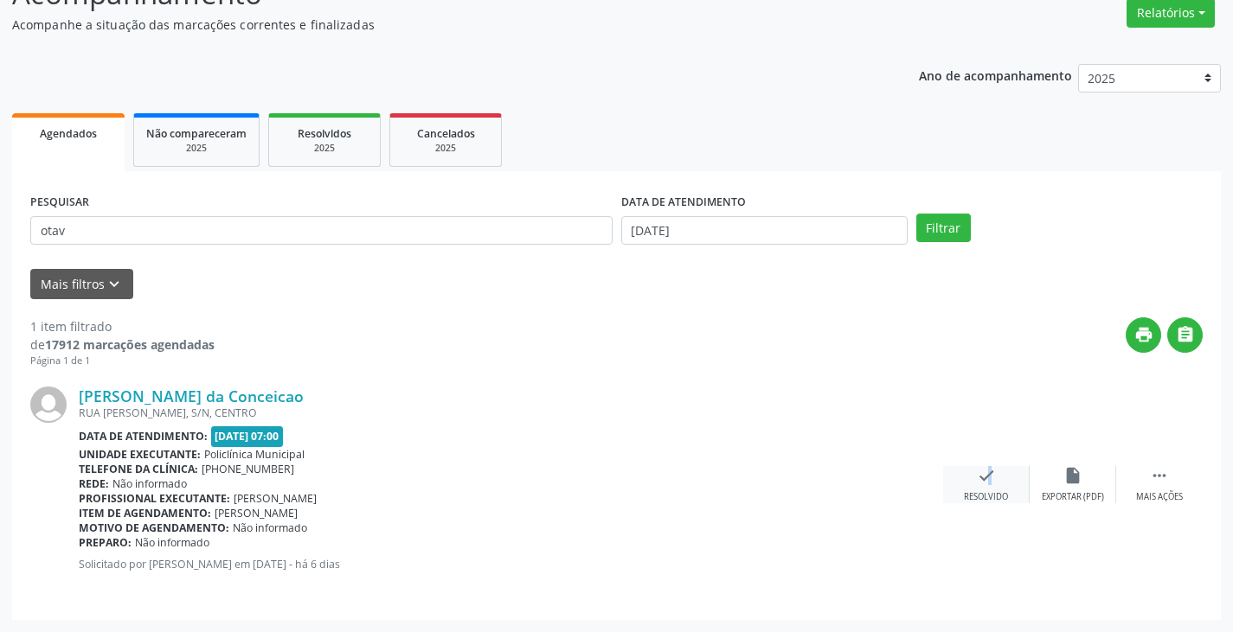
click at [978, 471] on icon "check" at bounding box center [986, 475] width 19 height 19
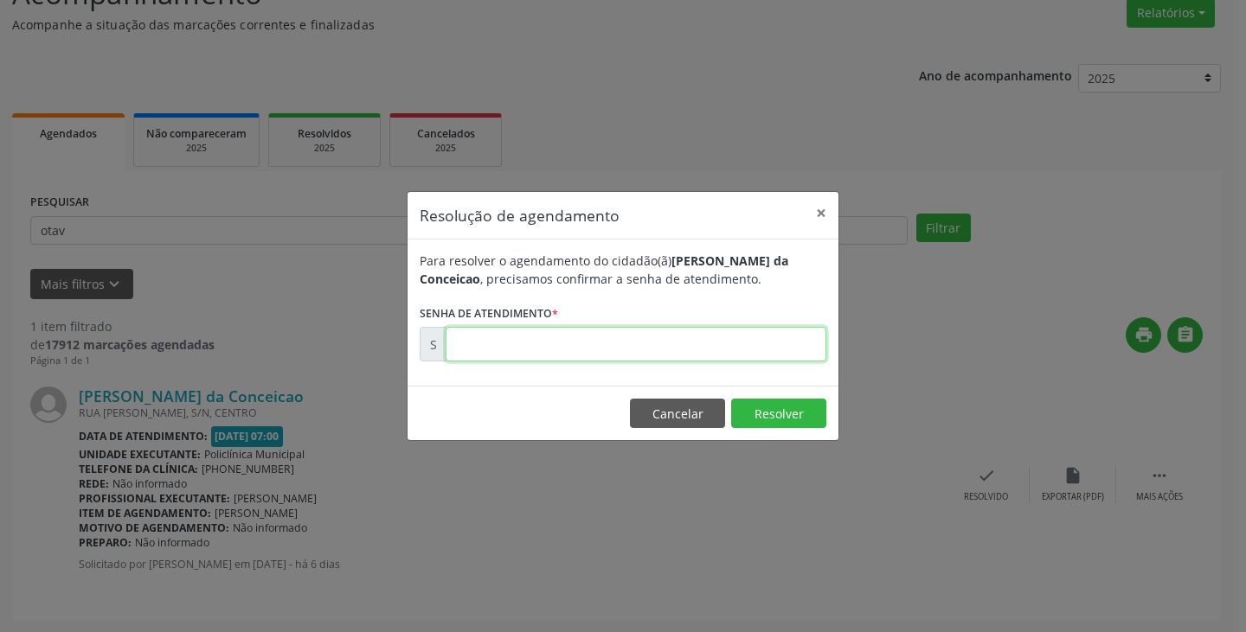
click at [751, 350] on input "text" at bounding box center [636, 344] width 381 height 35
type input "00000017"
click at [698, 409] on button "Cancelar" at bounding box center [677, 413] width 95 height 29
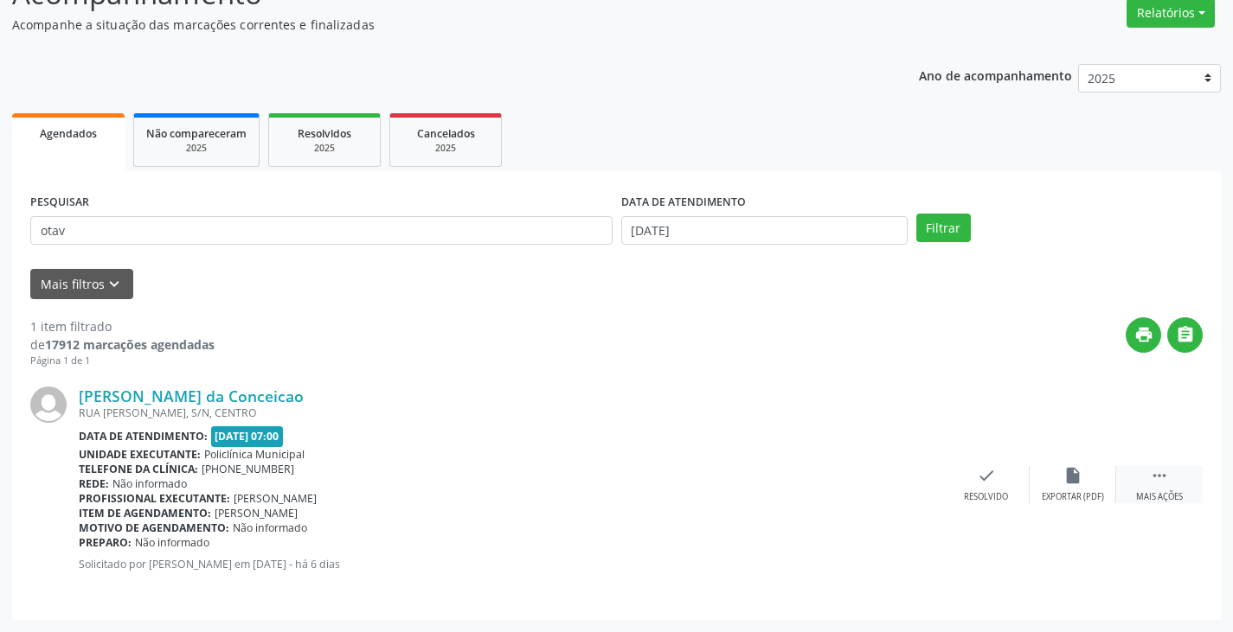
click at [1166, 485] on icon "" at bounding box center [1159, 475] width 19 height 19
click at [903, 484] on icon "print" at bounding box center [899, 475] width 19 height 19
click at [713, 480] on div "check Resolvido" at bounding box center [726, 484] width 87 height 37
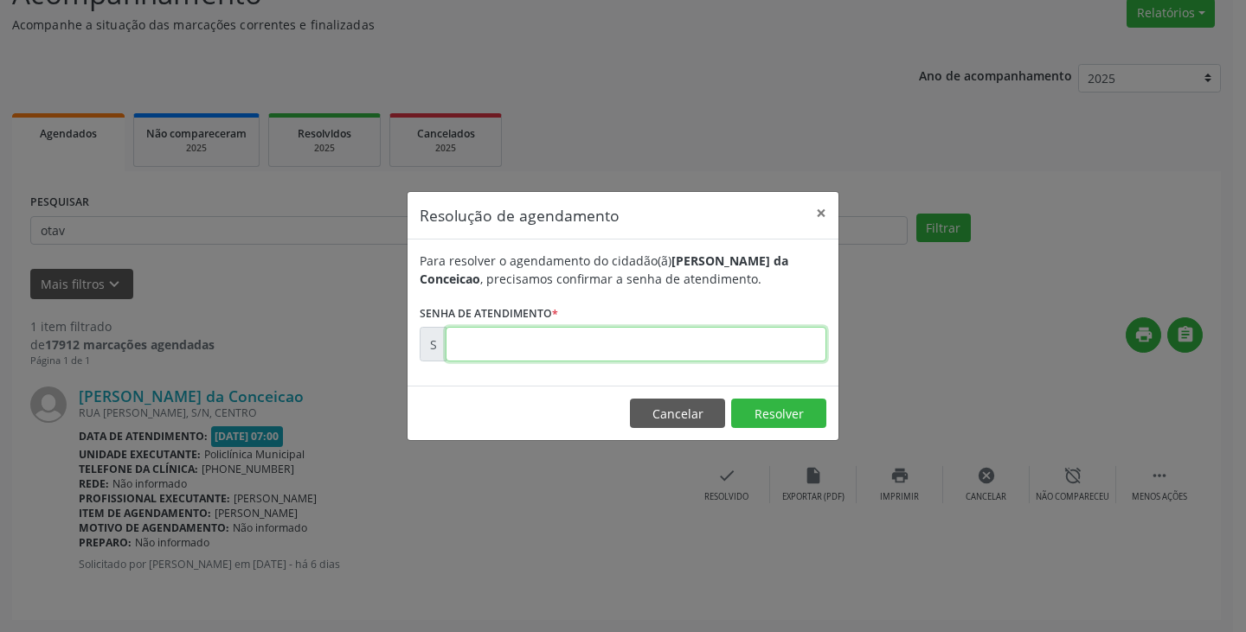
click at [708, 337] on input "text" at bounding box center [636, 344] width 381 height 35
paste input "00175903"
type input "00175903"
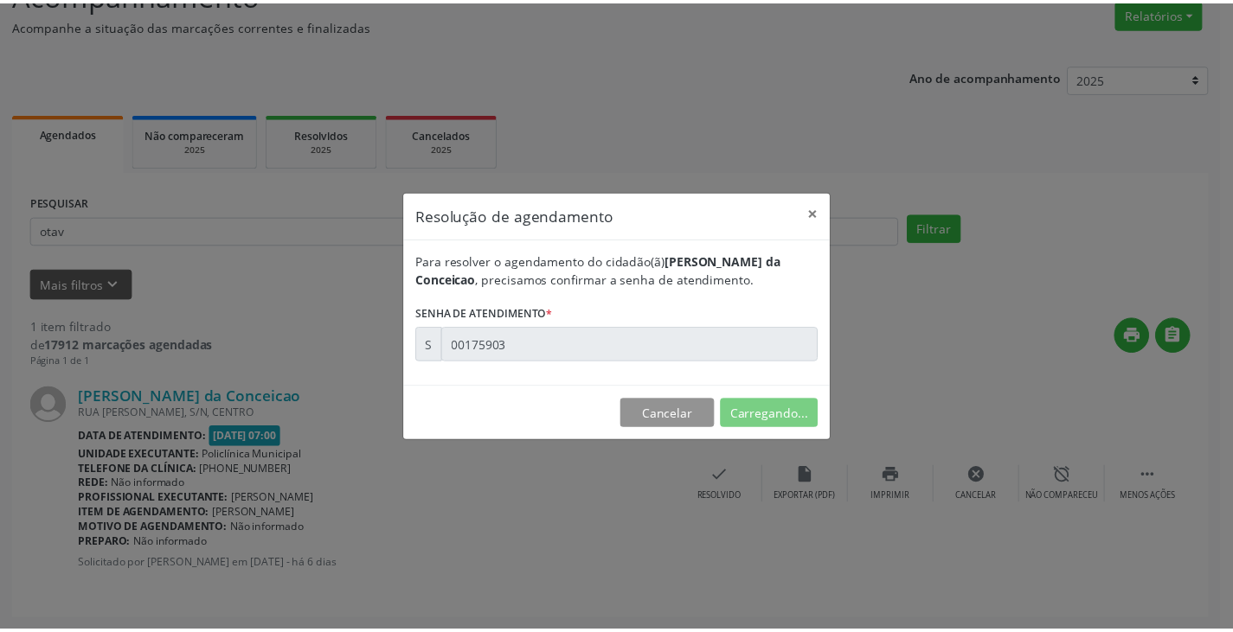
scroll to position [0, 0]
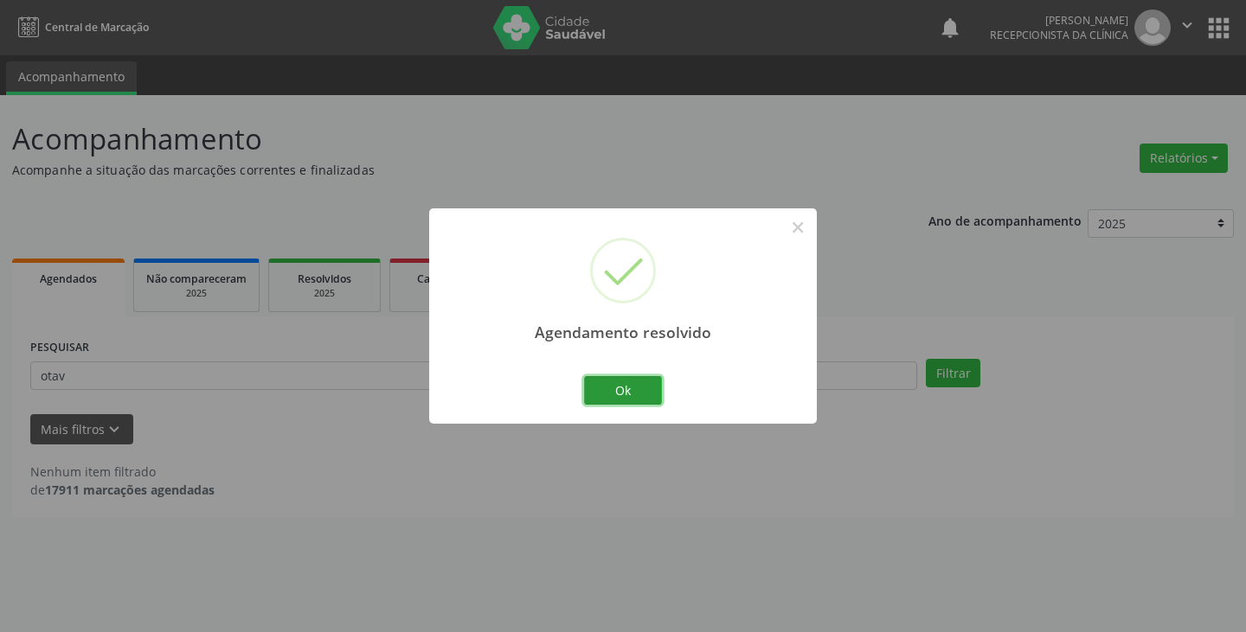
drag, startPoint x: 642, startPoint y: 384, endPoint x: 571, endPoint y: 381, distance: 71.0
click at [638, 385] on button "Ok" at bounding box center [623, 390] width 78 height 29
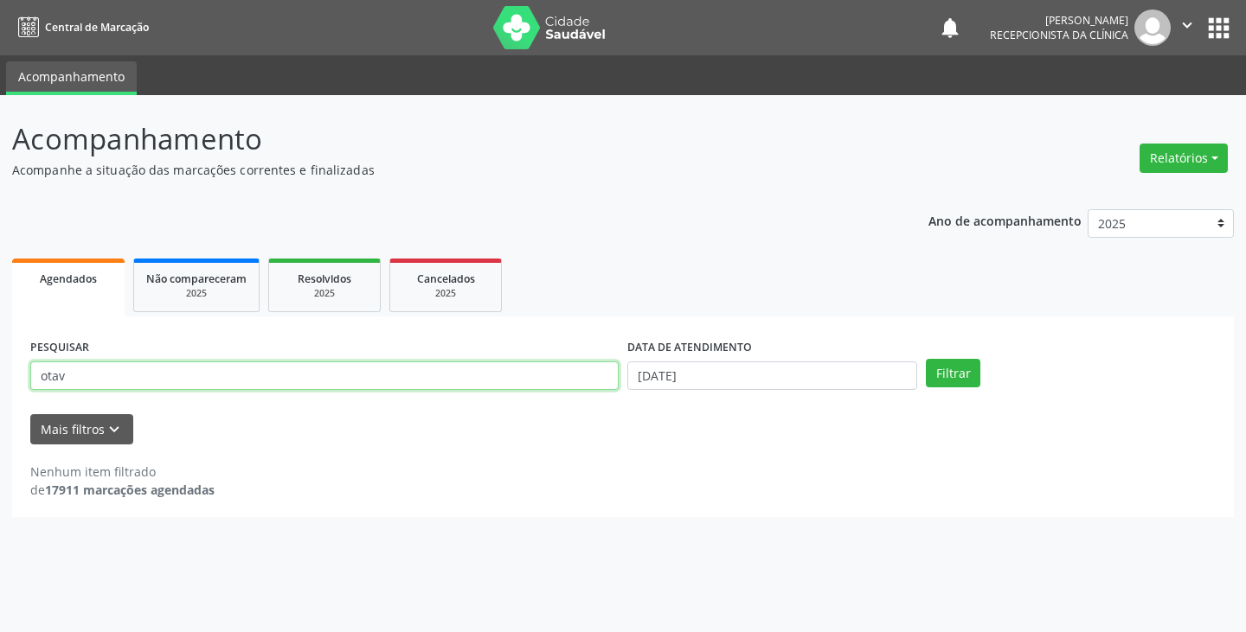
click at [562, 379] on input "otav" at bounding box center [324, 376] width 588 height 29
type input "o"
type input "cassi"
click at [926, 359] on button "Filtrar" at bounding box center [953, 373] width 55 height 29
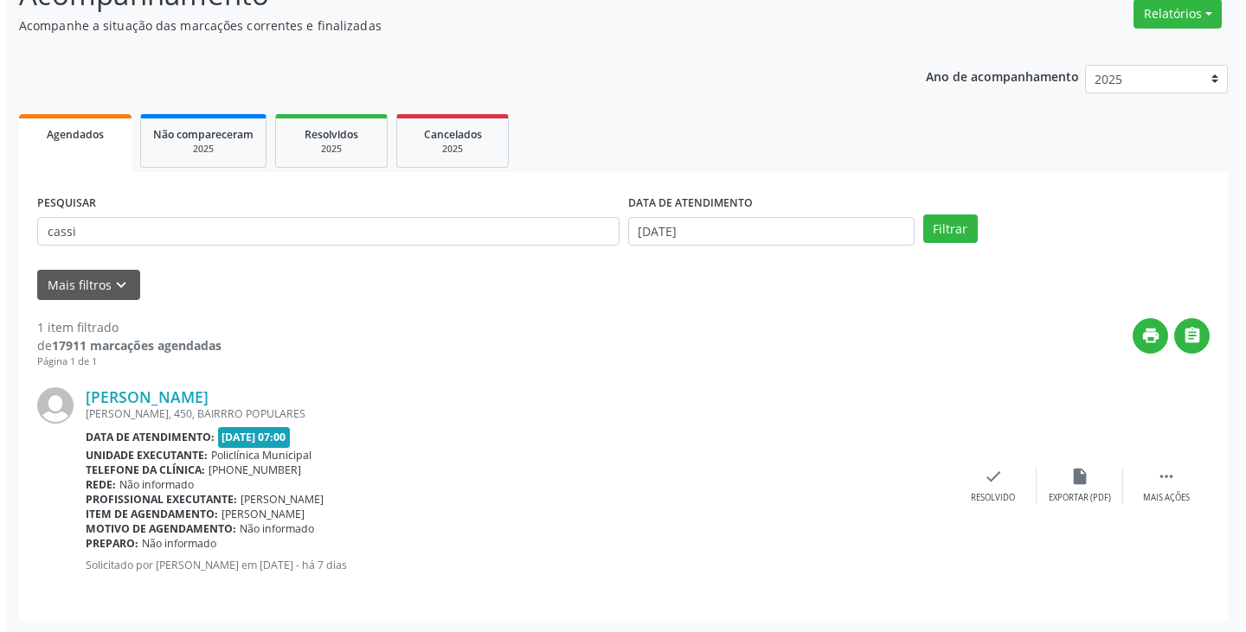
scroll to position [145, 0]
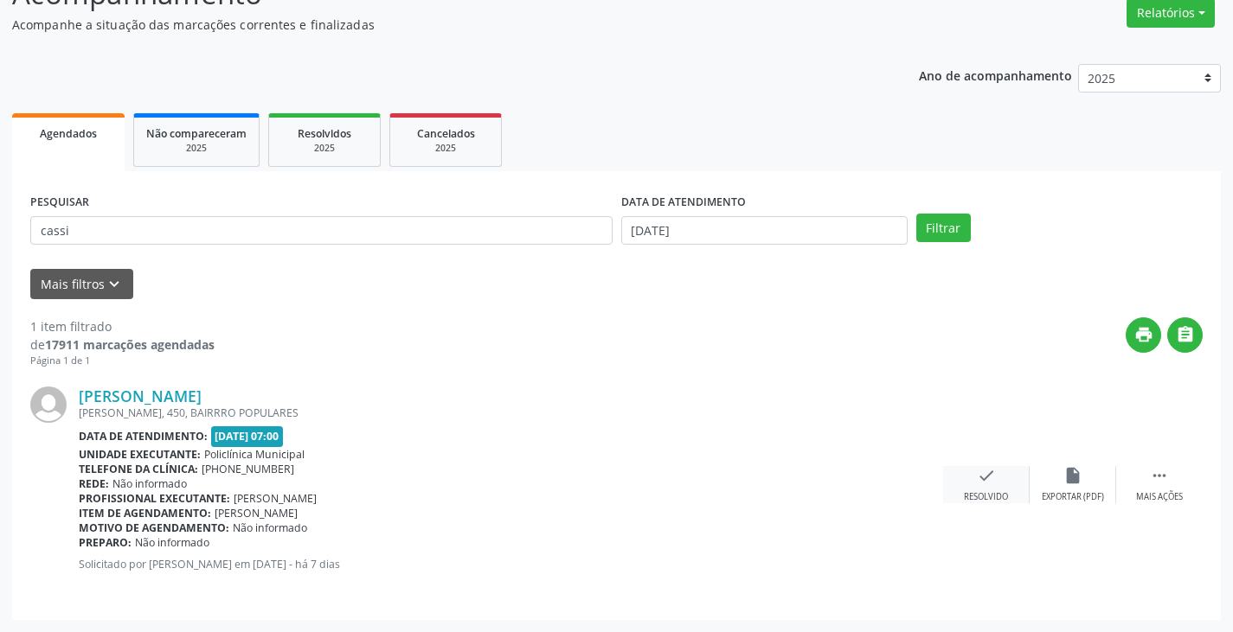
click at [986, 482] on icon "check" at bounding box center [986, 475] width 19 height 19
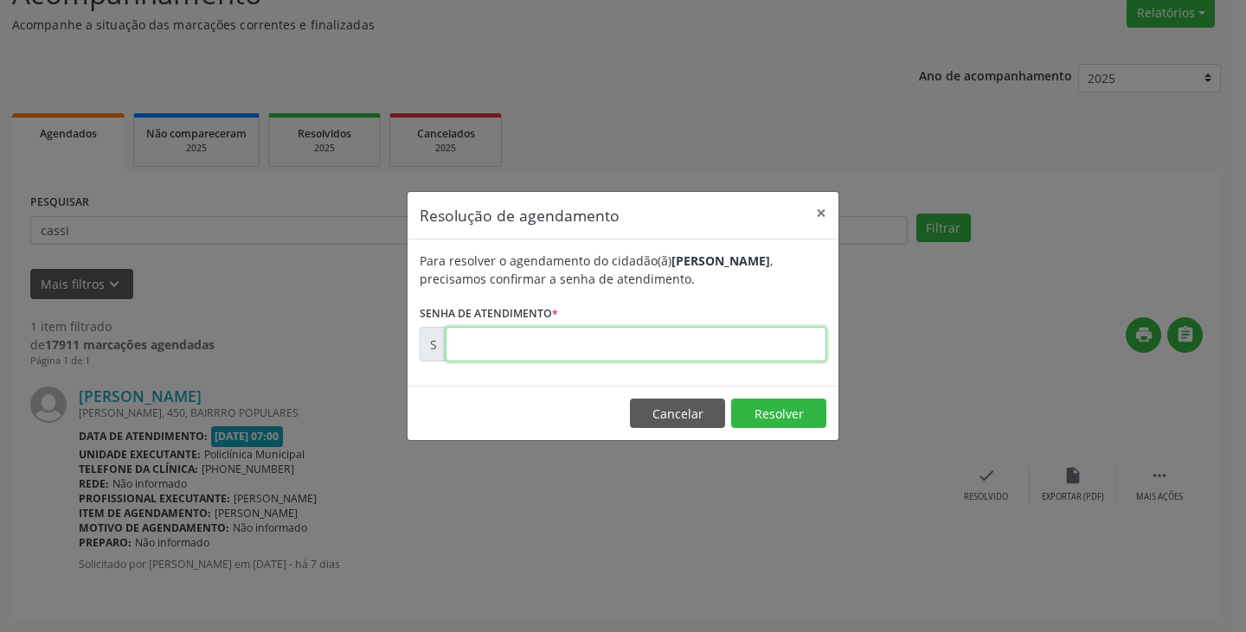
click at [788, 344] on input "text" at bounding box center [636, 344] width 381 height 35
type input "00175753"
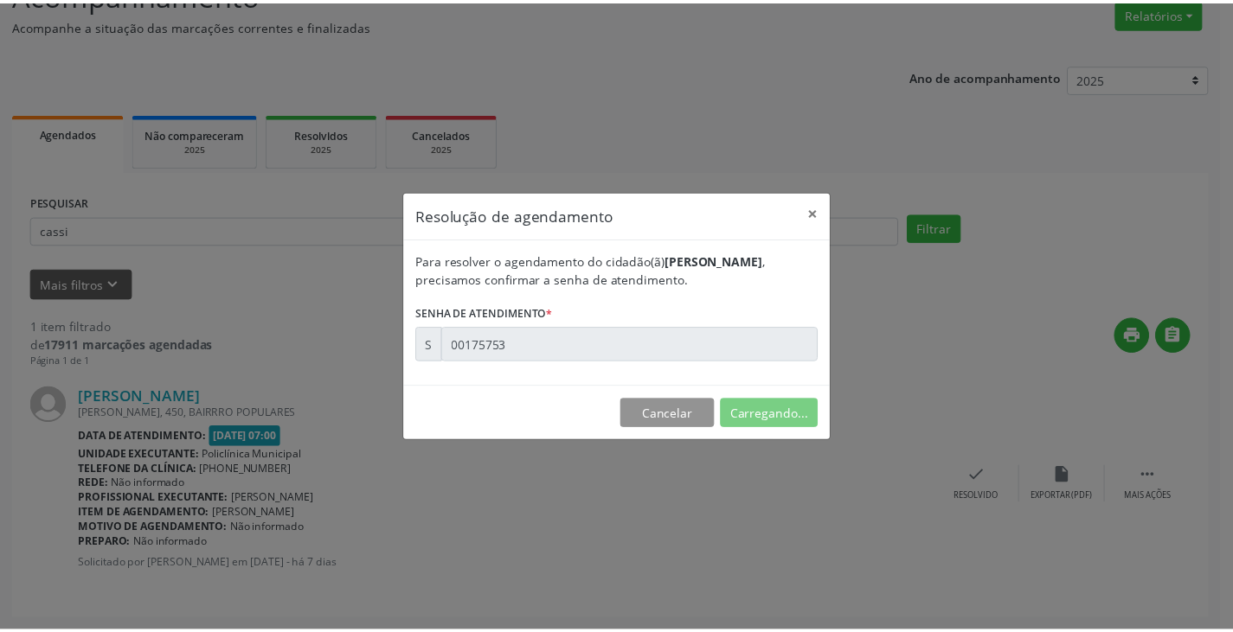
scroll to position [0, 0]
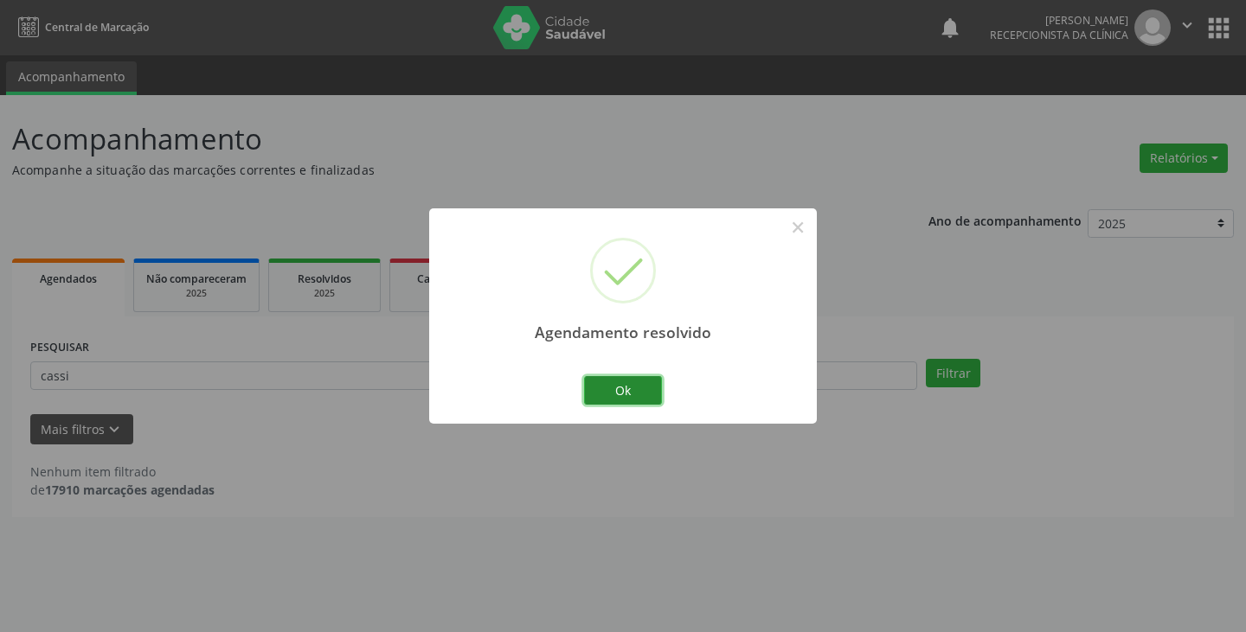
click at [625, 393] on button "Ok" at bounding box center [623, 390] width 78 height 29
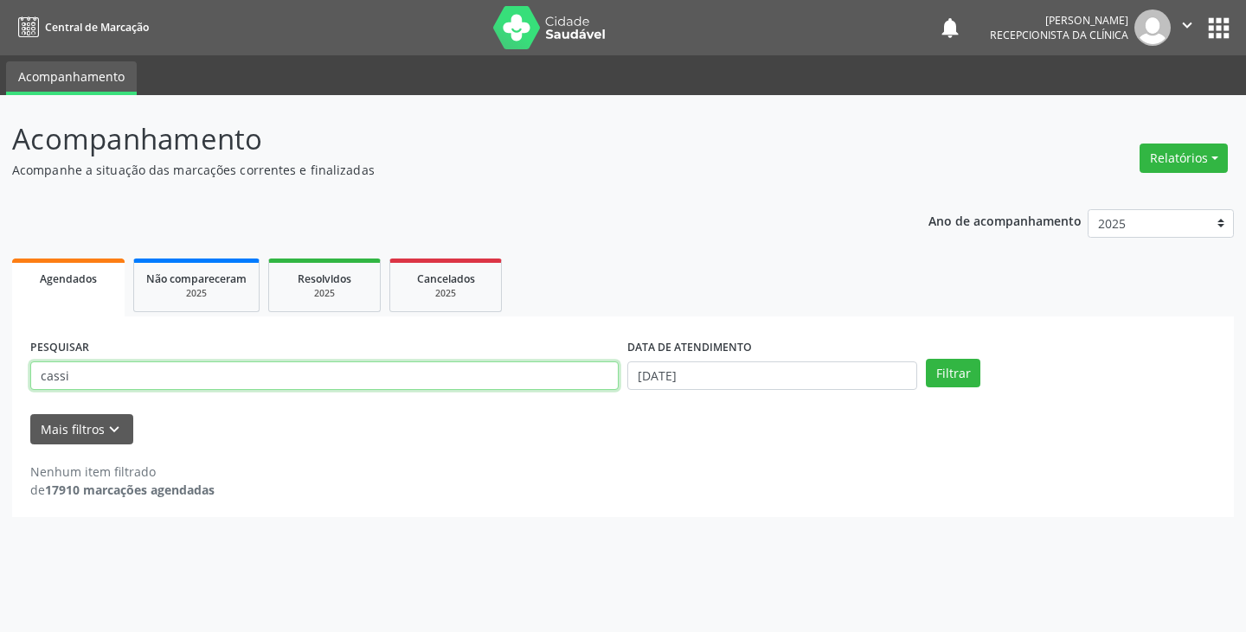
click at [559, 385] on input "cassi" at bounding box center [324, 376] width 588 height 29
type input "c"
type input "[PERSON_NAME]"
click at [926, 359] on button "Filtrar" at bounding box center [953, 373] width 55 height 29
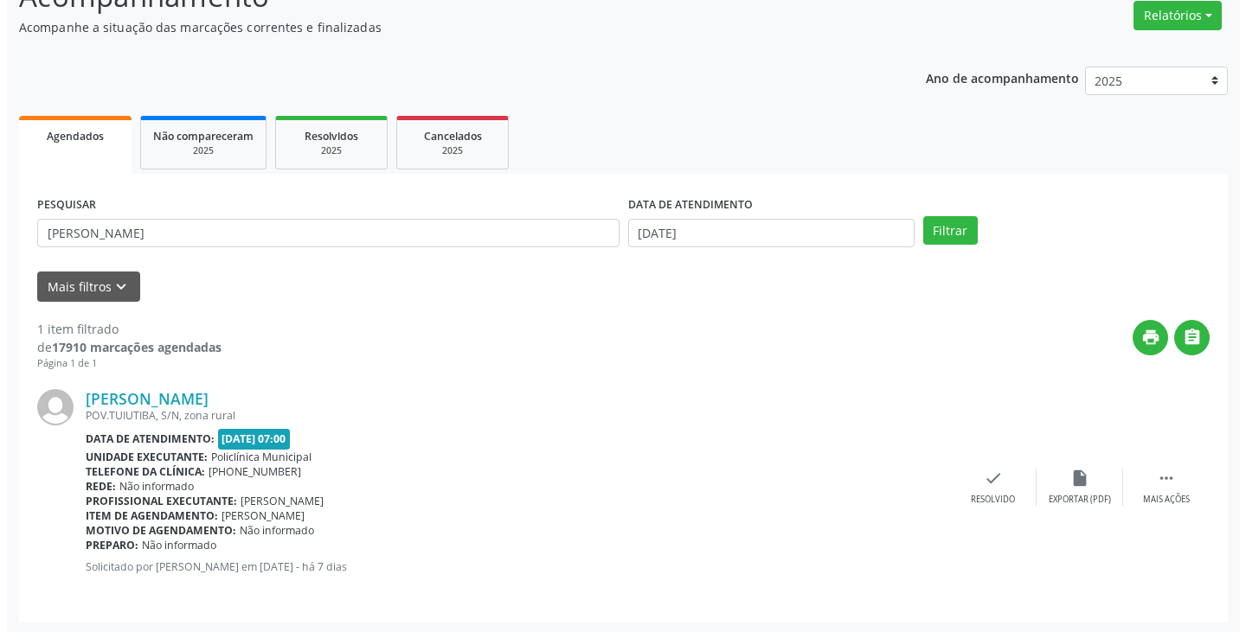
scroll to position [145, 0]
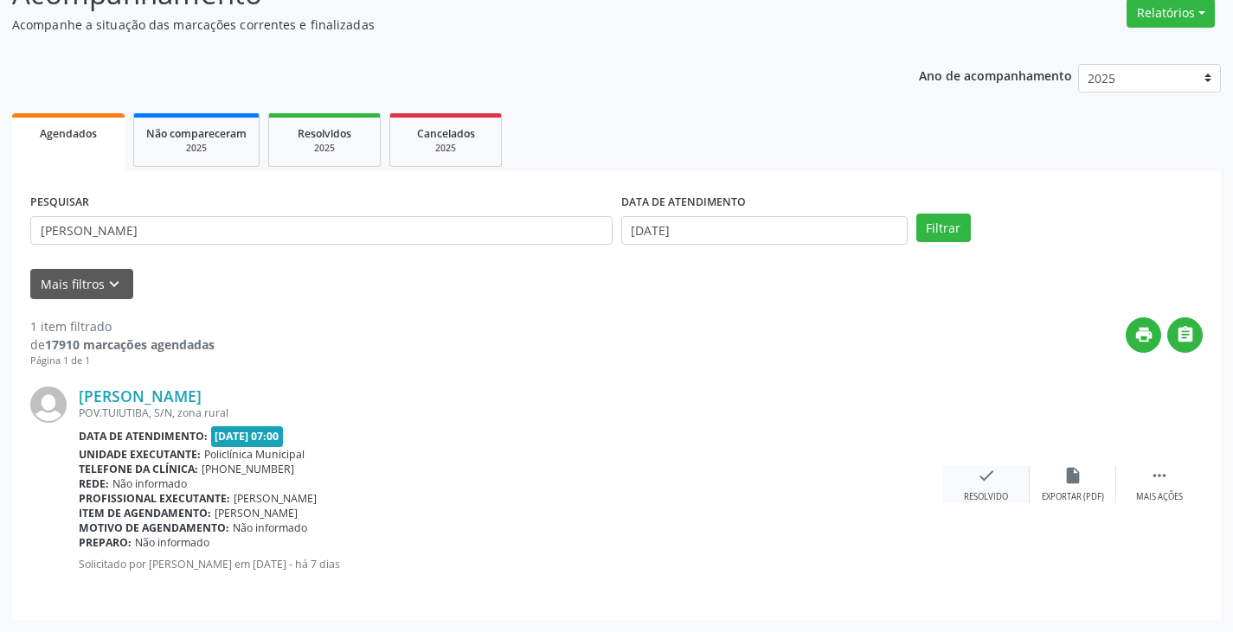
click at [985, 472] on icon "check" at bounding box center [986, 475] width 19 height 19
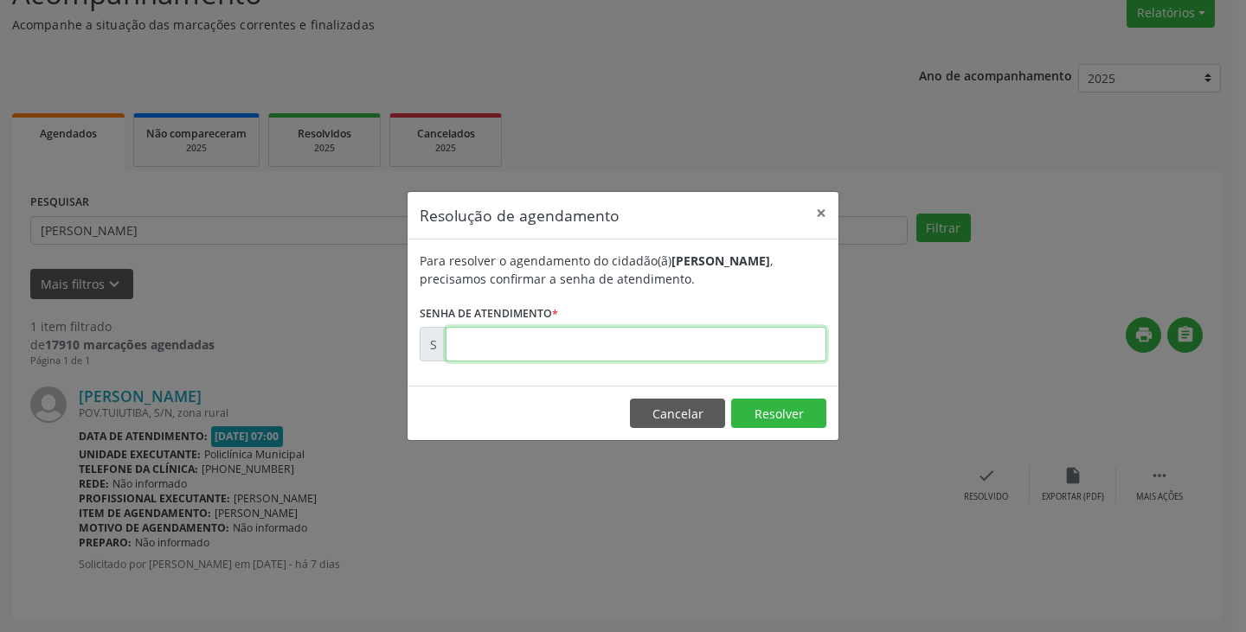
click at [640, 345] on input "text" at bounding box center [636, 344] width 381 height 35
type input "00175754"
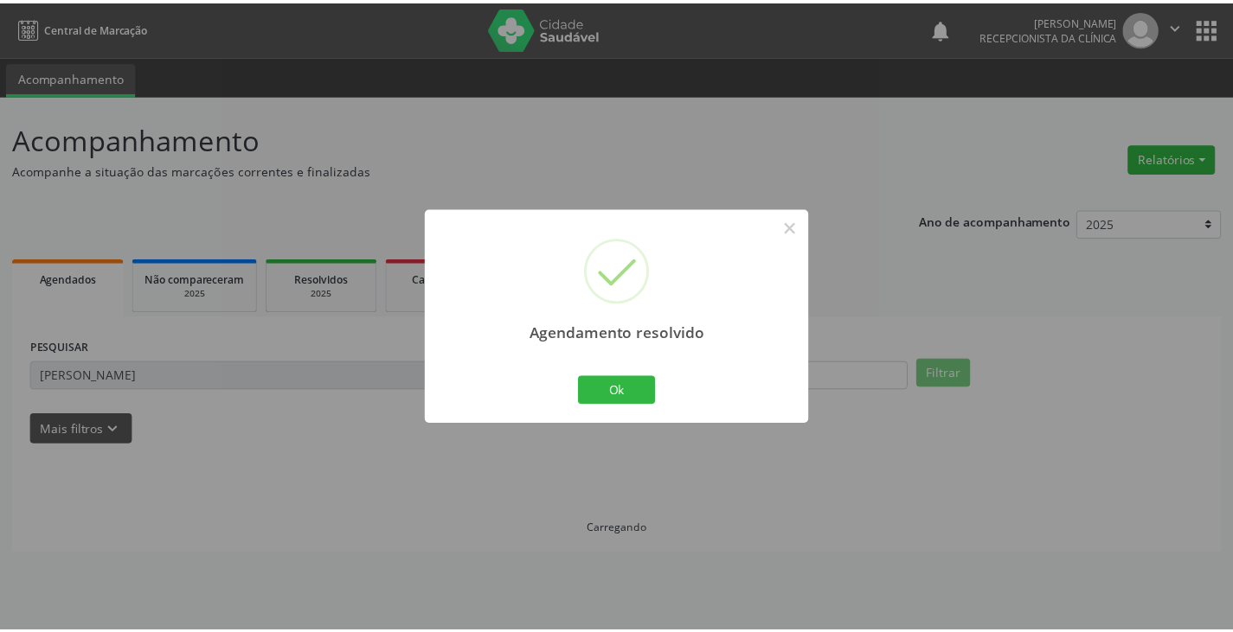
scroll to position [0, 0]
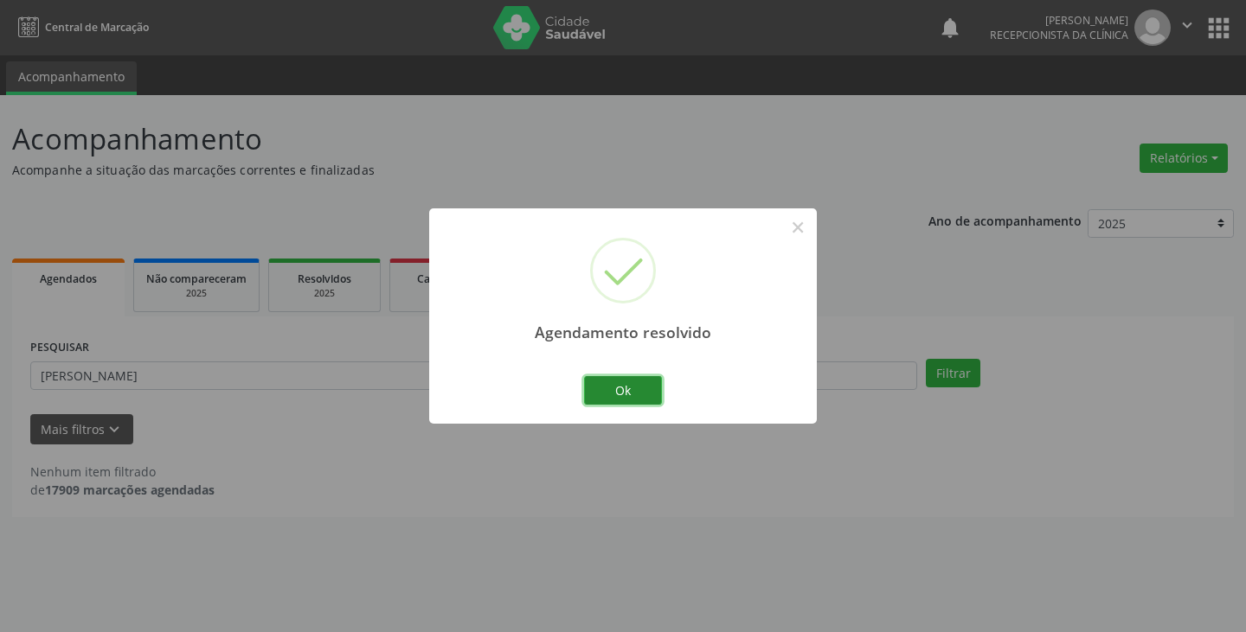
click at [629, 395] on button "Ok" at bounding box center [623, 390] width 78 height 29
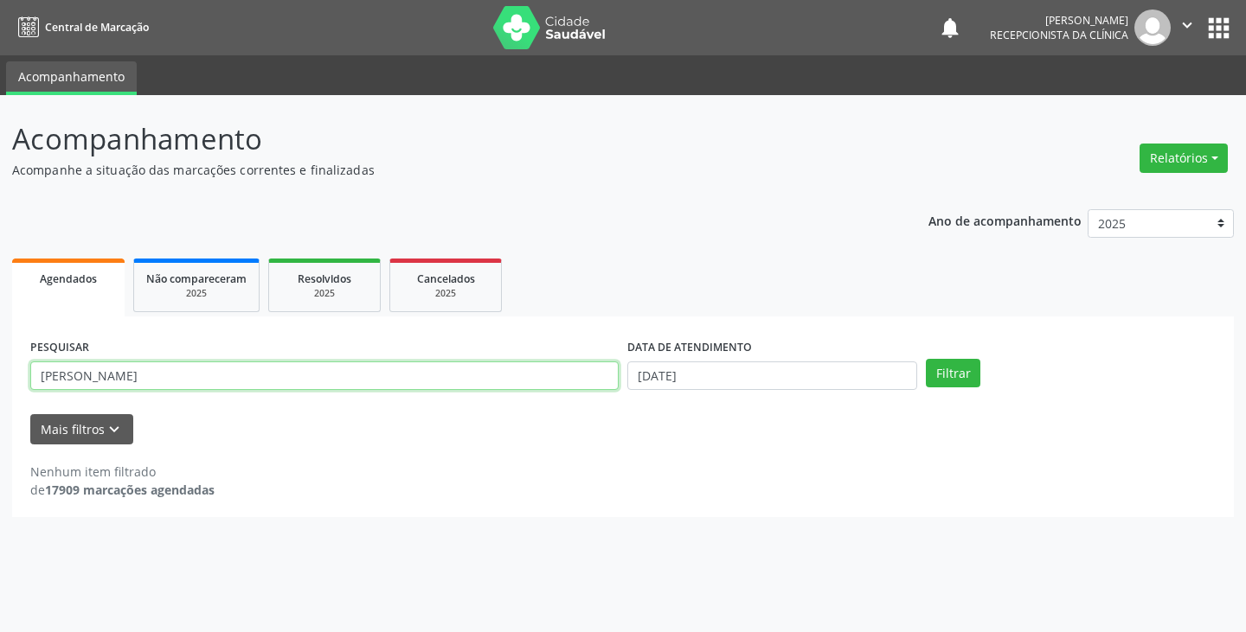
click at [578, 382] on input "[PERSON_NAME]" at bounding box center [324, 376] width 588 height 29
type input "j"
type input "reni"
click at [926, 359] on button "Filtrar" at bounding box center [953, 373] width 55 height 29
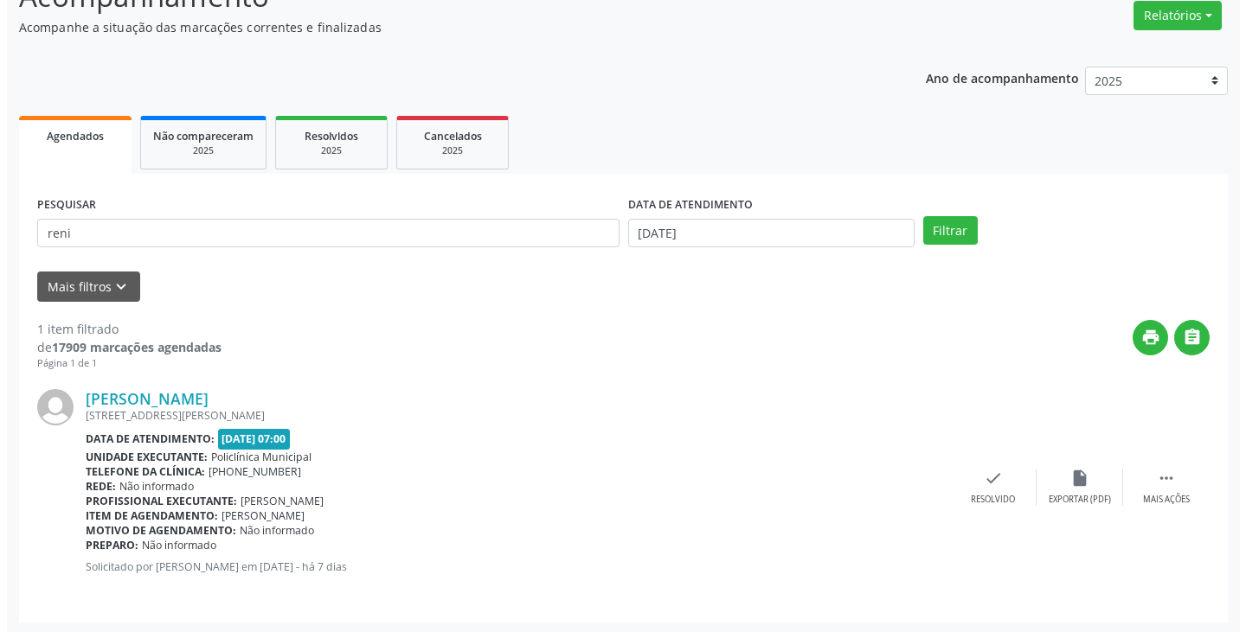
scroll to position [145, 0]
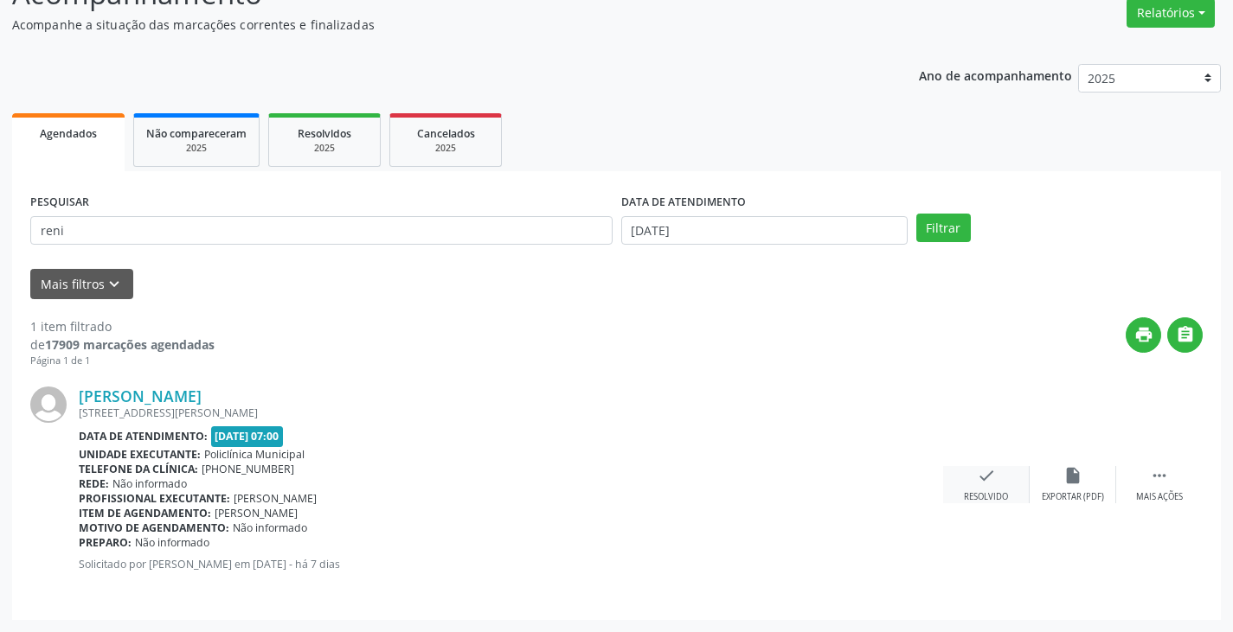
click at [991, 478] on icon "check" at bounding box center [986, 475] width 19 height 19
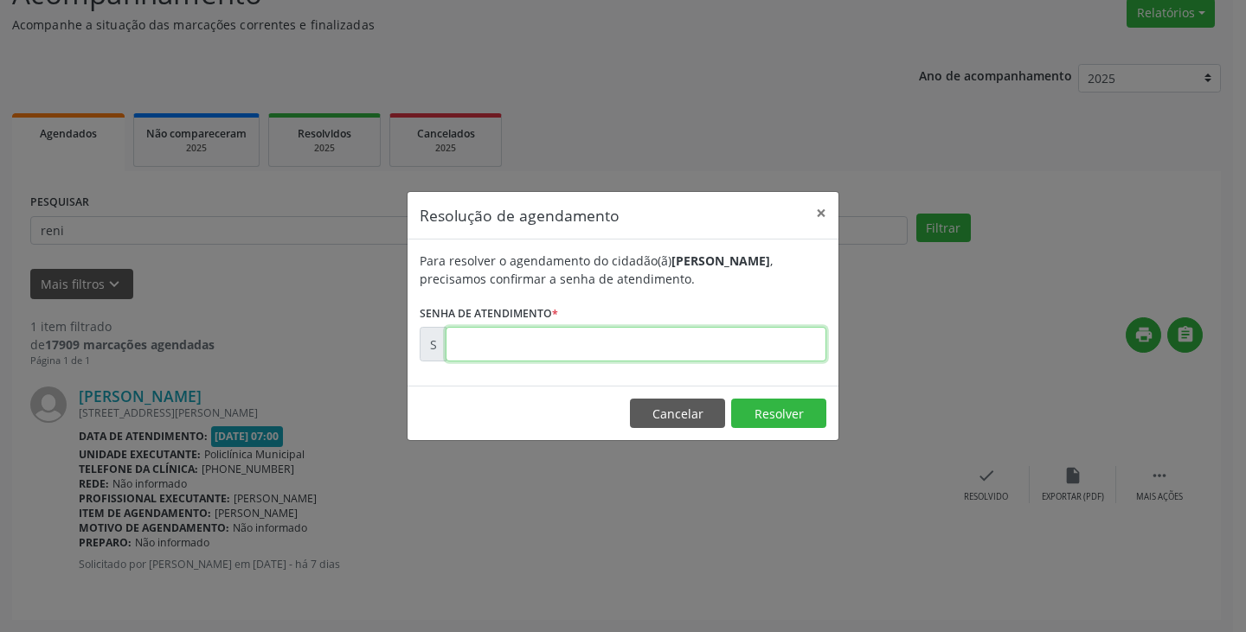
click at [741, 349] on input "text" at bounding box center [636, 344] width 381 height 35
type input "00175761"
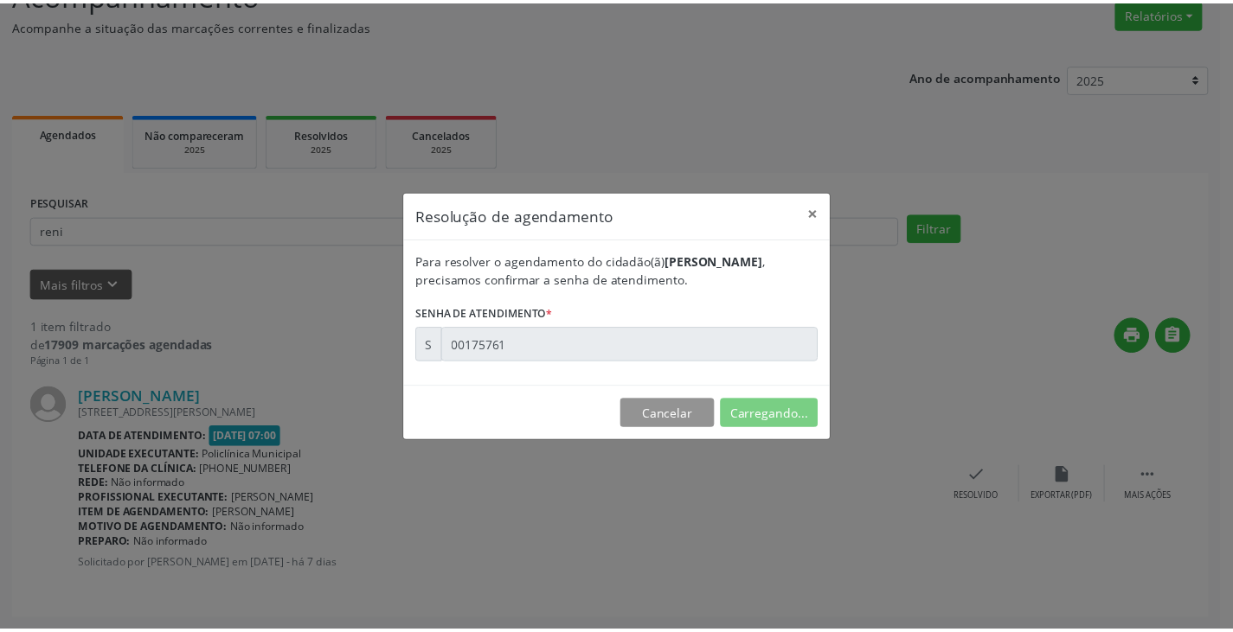
scroll to position [0, 0]
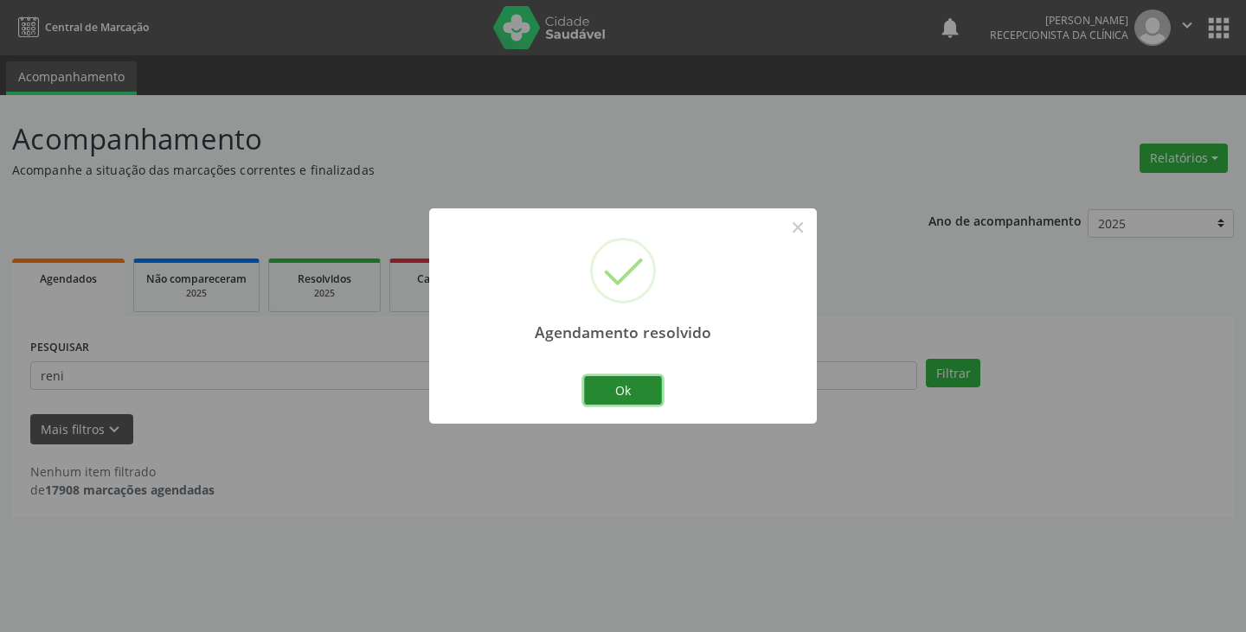
drag, startPoint x: 642, startPoint y: 387, endPoint x: 609, endPoint y: 387, distance: 32.9
click at [641, 387] on button "Ok" at bounding box center [623, 390] width 78 height 29
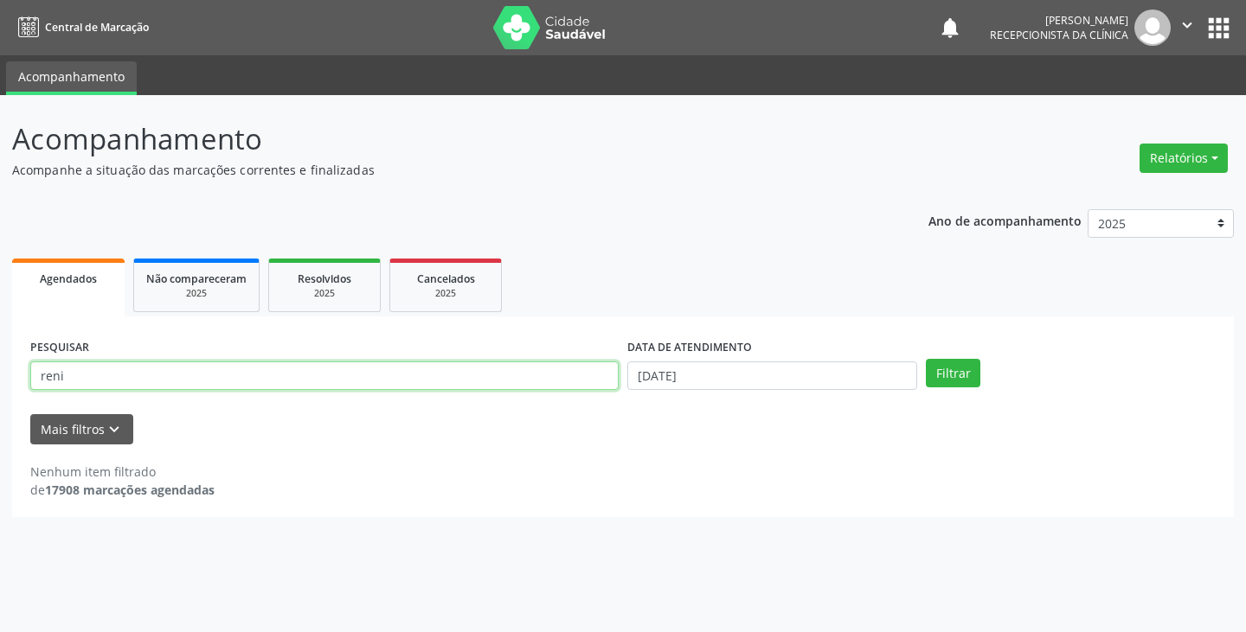
click at [596, 380] on input "reni" at bounding box center [324, 376] width 588 height 29
type input "r"
type input "gael"
click at [926, 359] on button "Filtrar" at bounding box center [953, 373] width 55 height 29
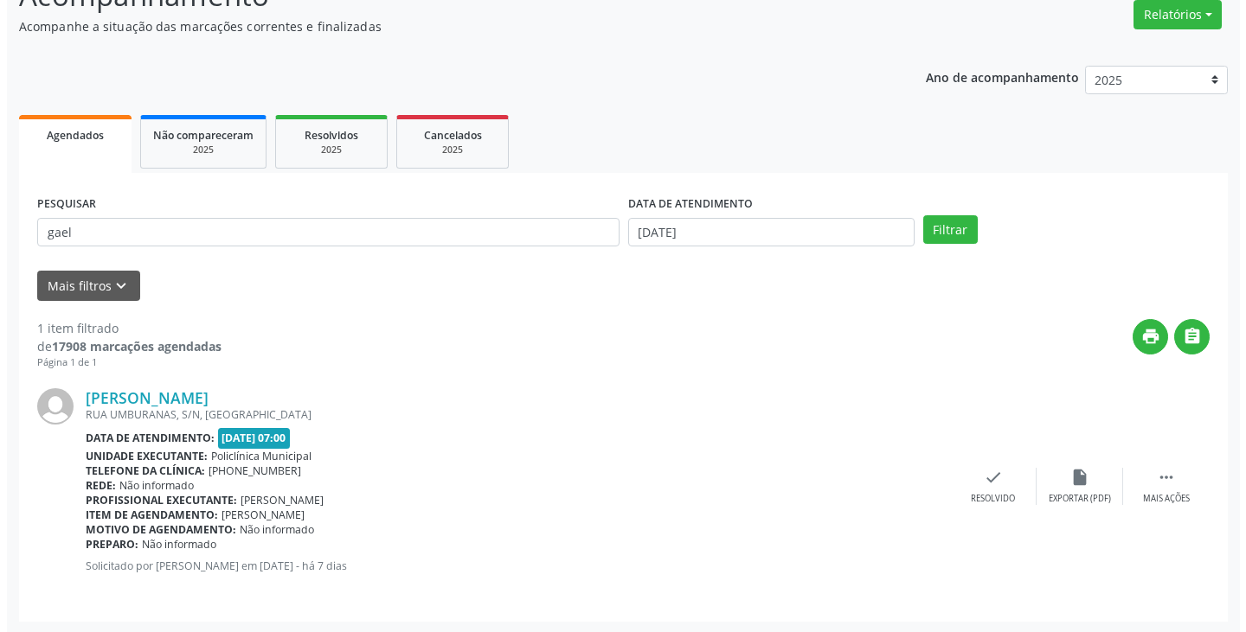
scroll to position [145, 0]
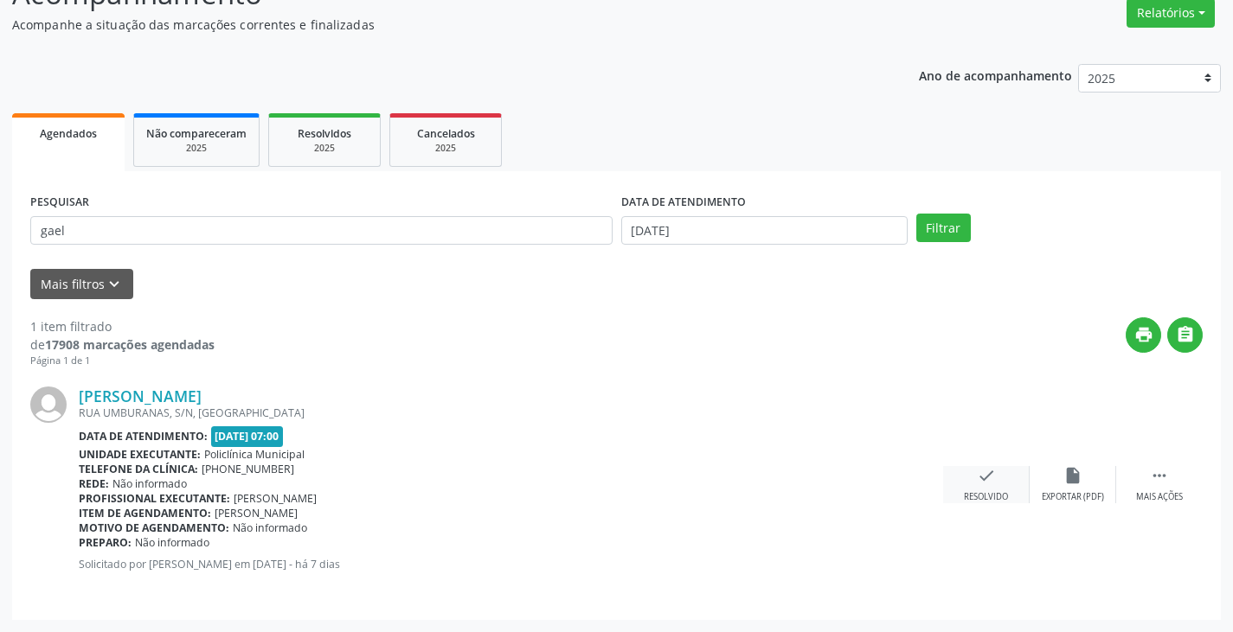
click at [988, 474] on icon "check" at bounding box center [986, 475] width 19 height 19
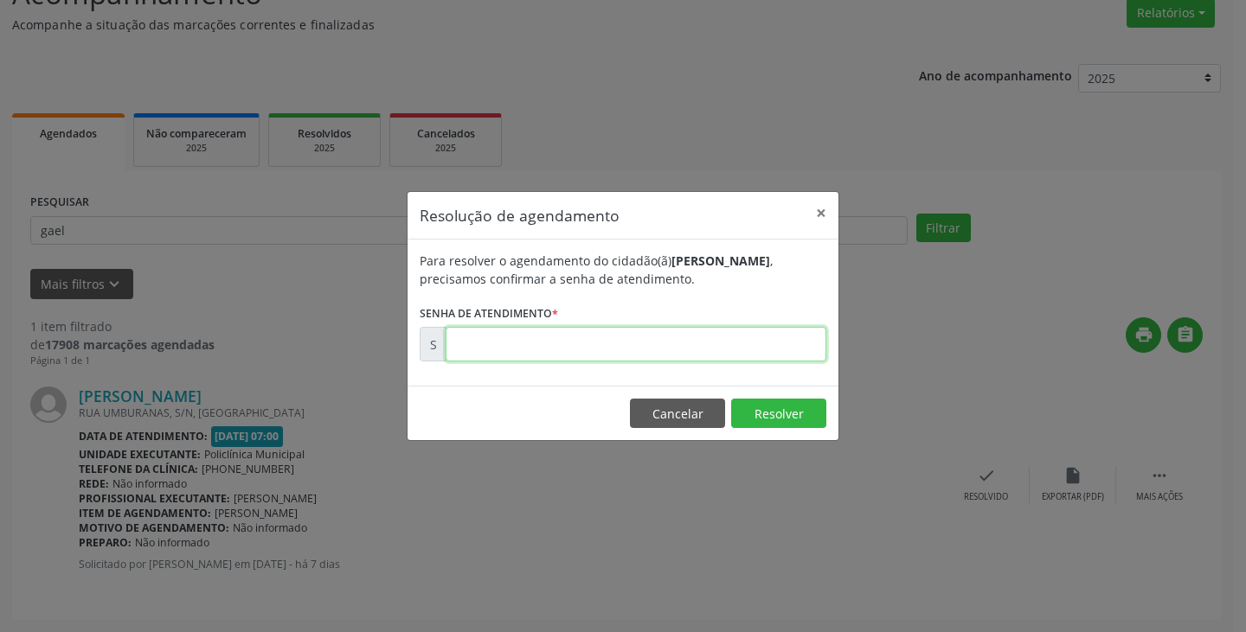
click at [716, 353] on input "text" at bounding box center [636, 344] width 381 height 35
type input "00175764"
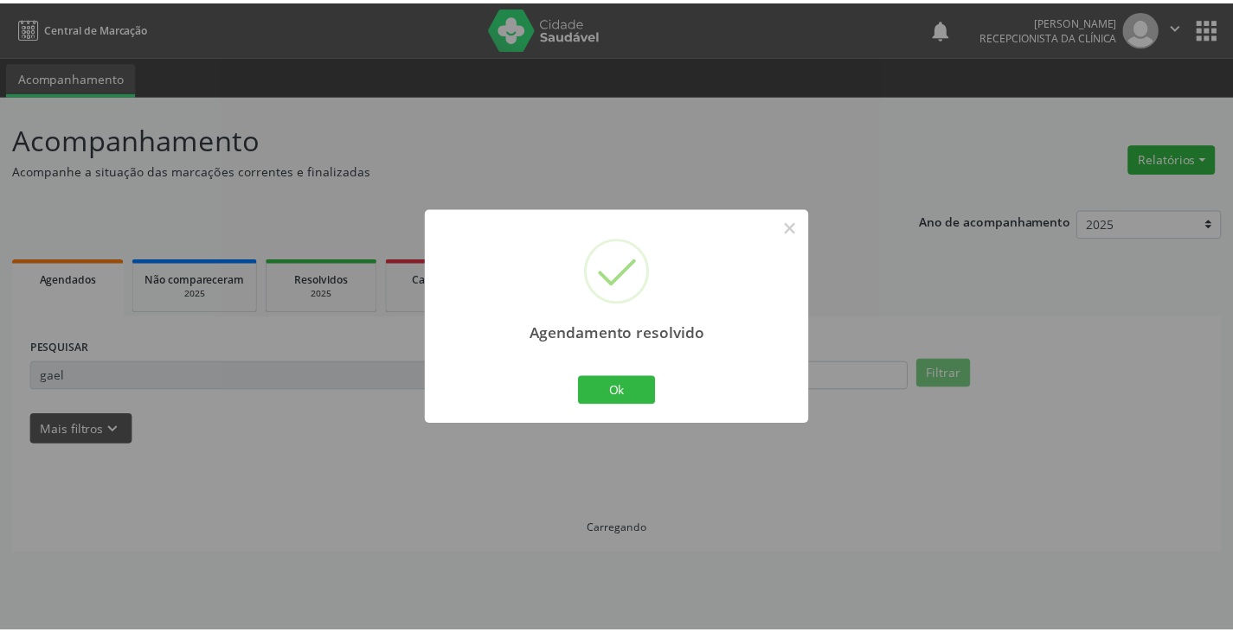
scroll to position [0, 0]
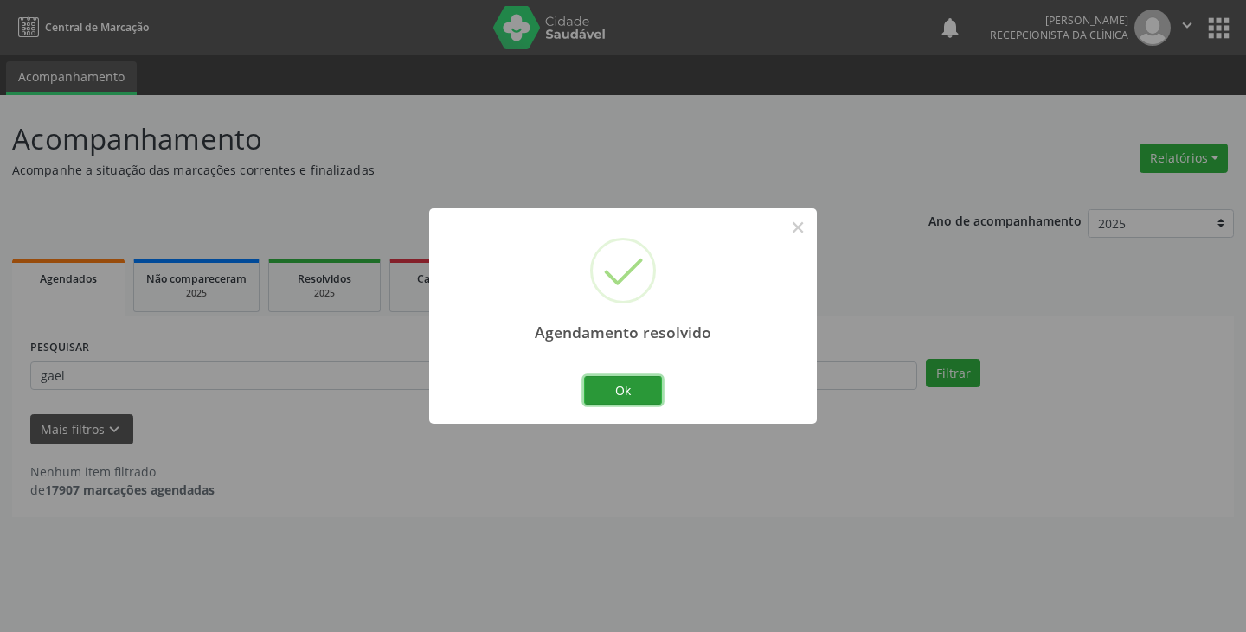
drag, startPoint x: 638, startPoint y: 381, endPoint x: 573, endPoint y: 374, distance: 65.3
click at [636, 382] on button "Ok" at bounding box center [623, 390] width 78 height 29
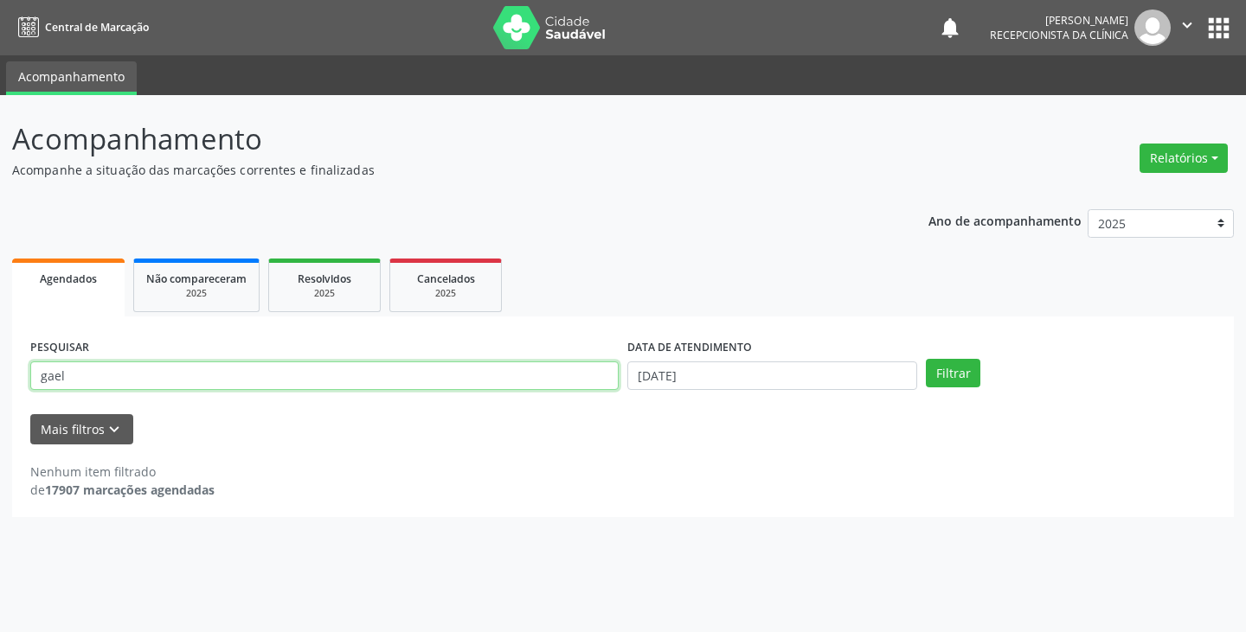
click at [572, 374] on input "gael" at bounding box center [324, 376] width 588 height 29
type input "g"
type input "[PERSON_NAME]"
click at [926, 359] on button "Filtrar" at bounding box center [953, 373] width 55 height 29
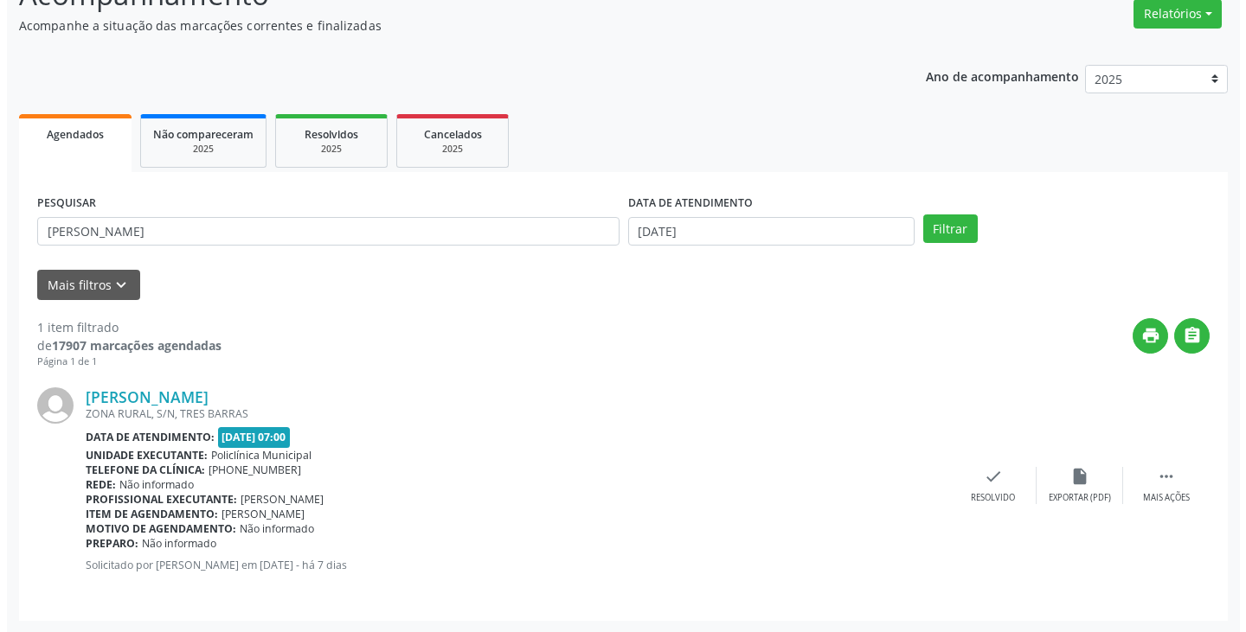
scroll to position [145, 0]
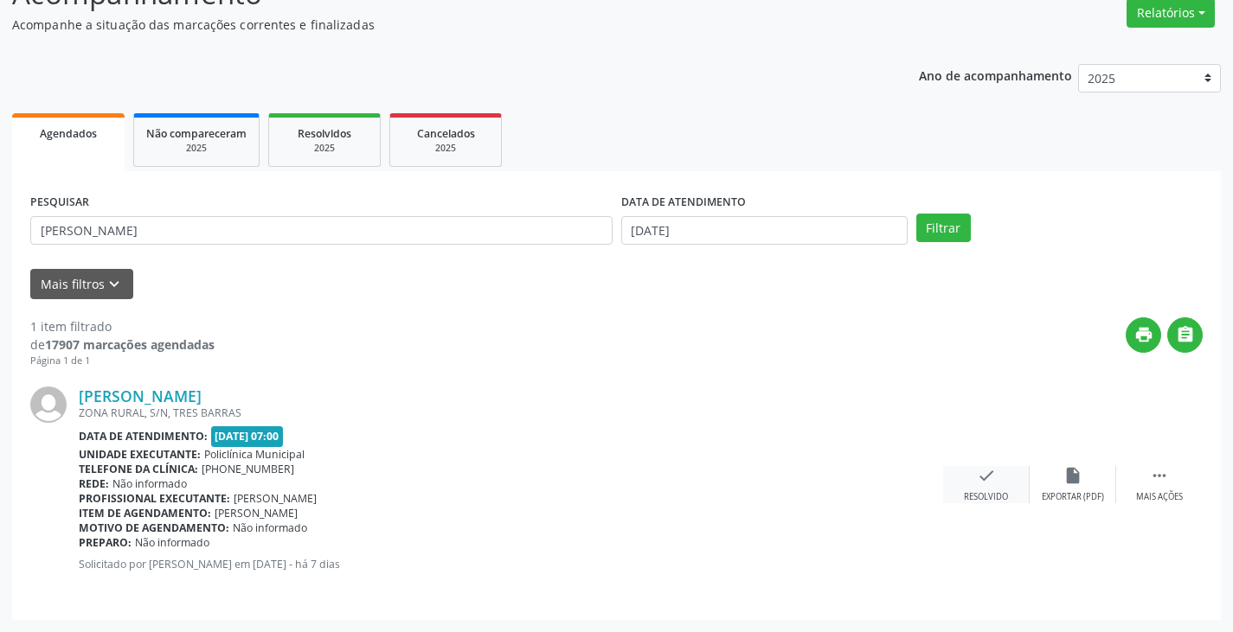
click at [981, 482] on icon "check" at bounding box center [986, 475] width 19 height 19
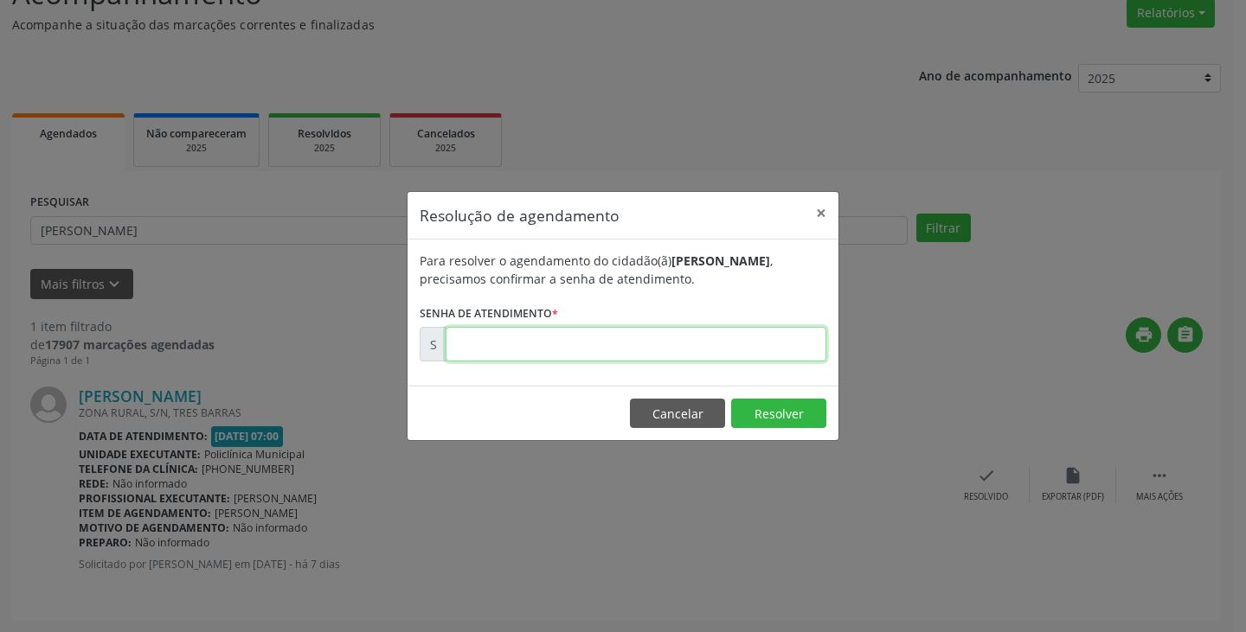
click at [758, 342] on input "text" at bounding box center [636, 344] width 381 height 35
type input "00175755"
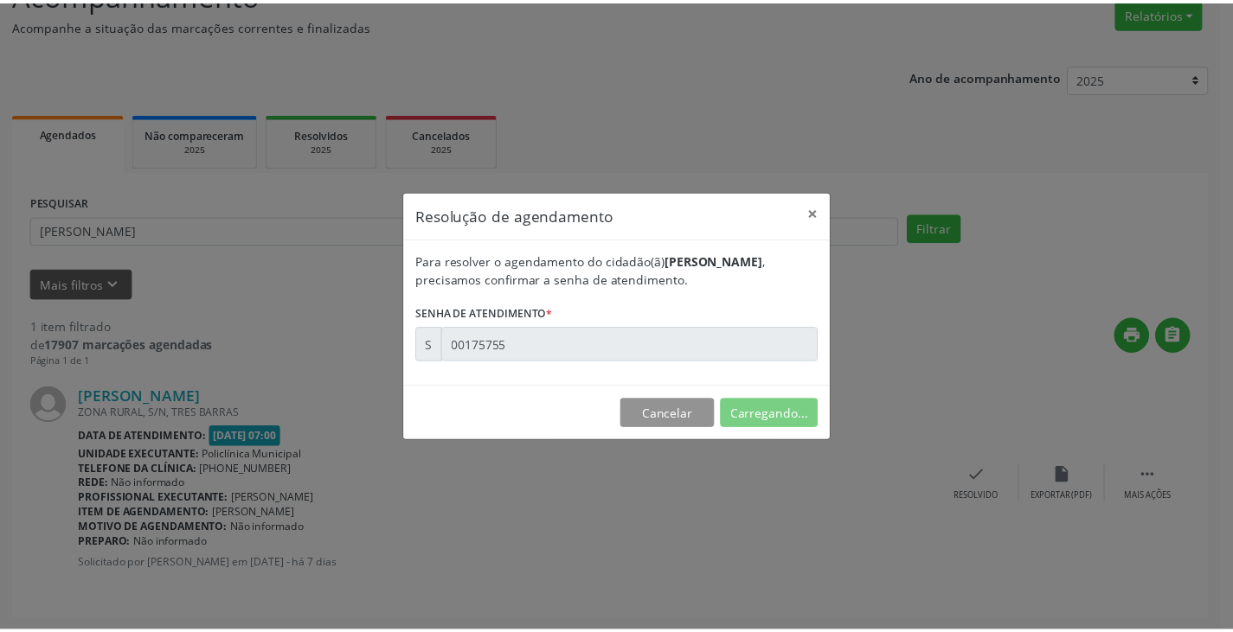
scroll to position [0, 0]
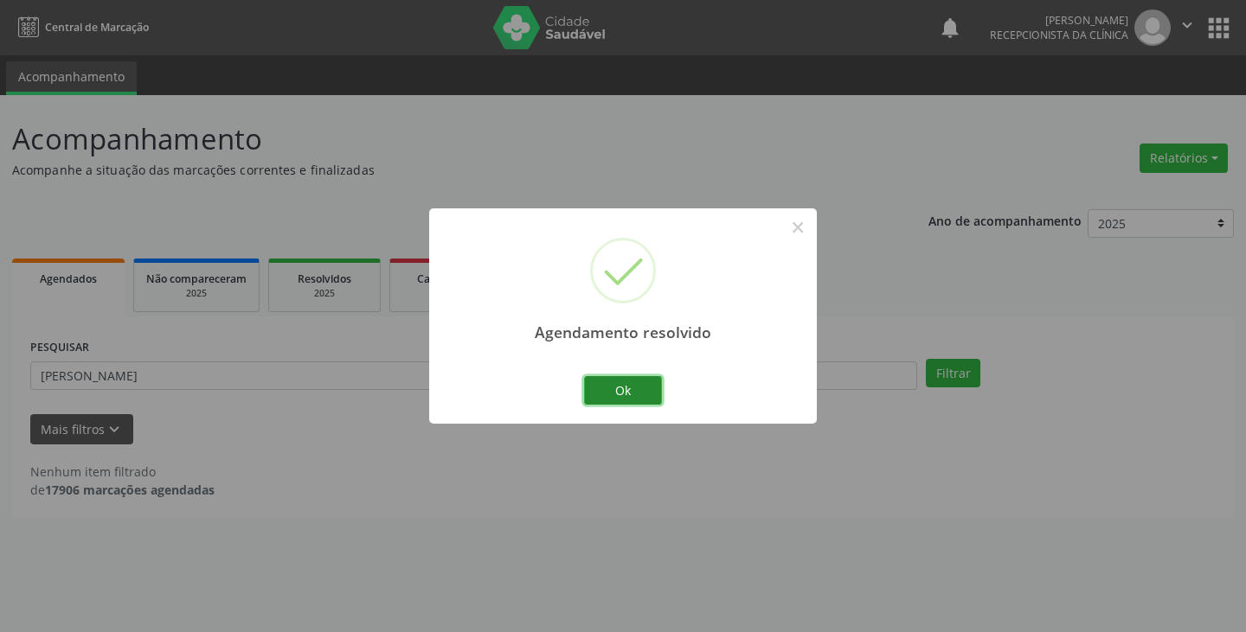
click at [630, 379] on button "Ok" at bounding box center [623, 390] width 78 height 29
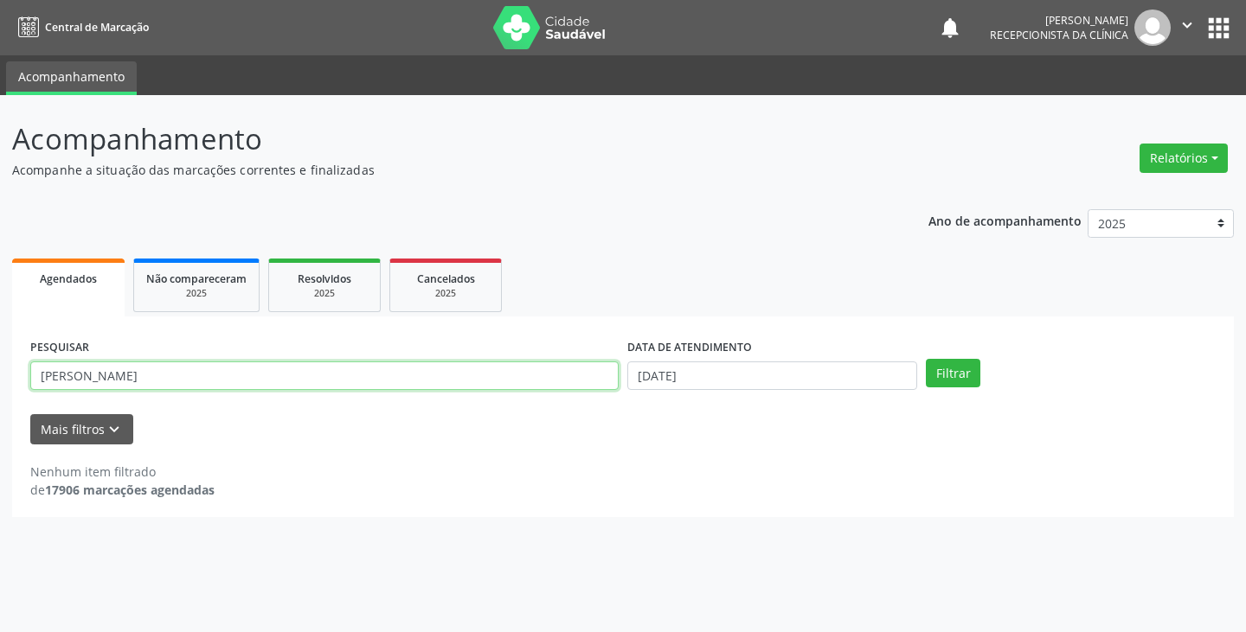
click at [580, 376] on input "[PERSON_NAME]" at bounding box center [324, 376] width 588 height 29
type input "a"
type input "fran"
click at [926, 359] on button "Filtrar" at bounding box center [953, 373] width 55 height 29
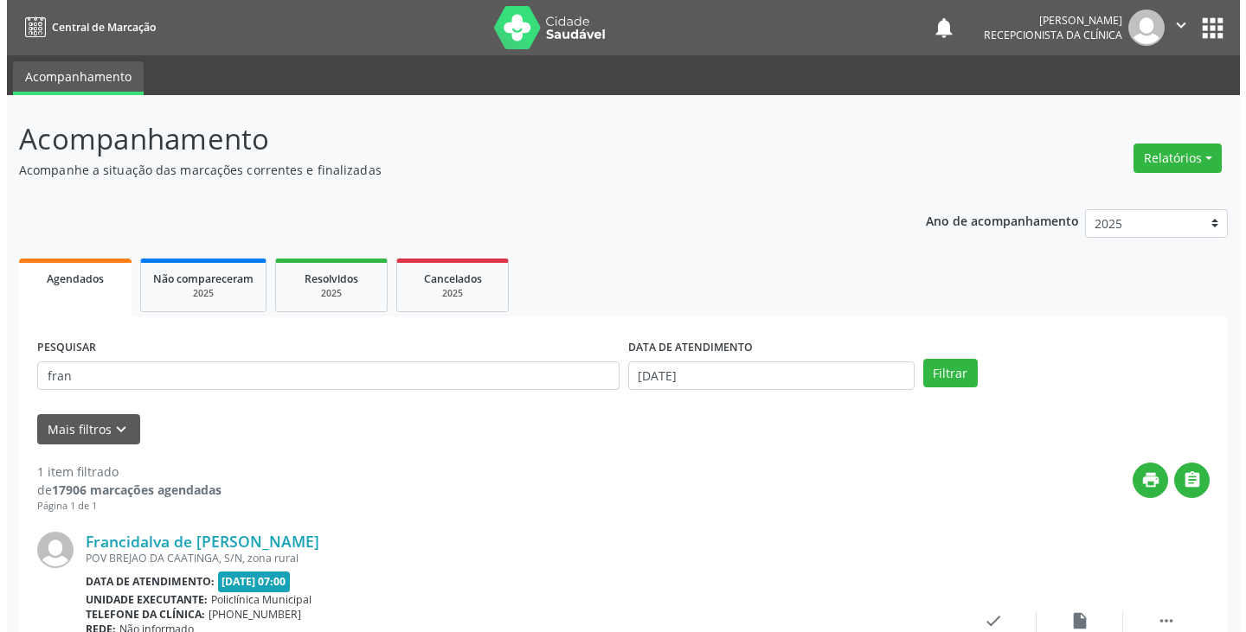
scroll to position [145, 0]
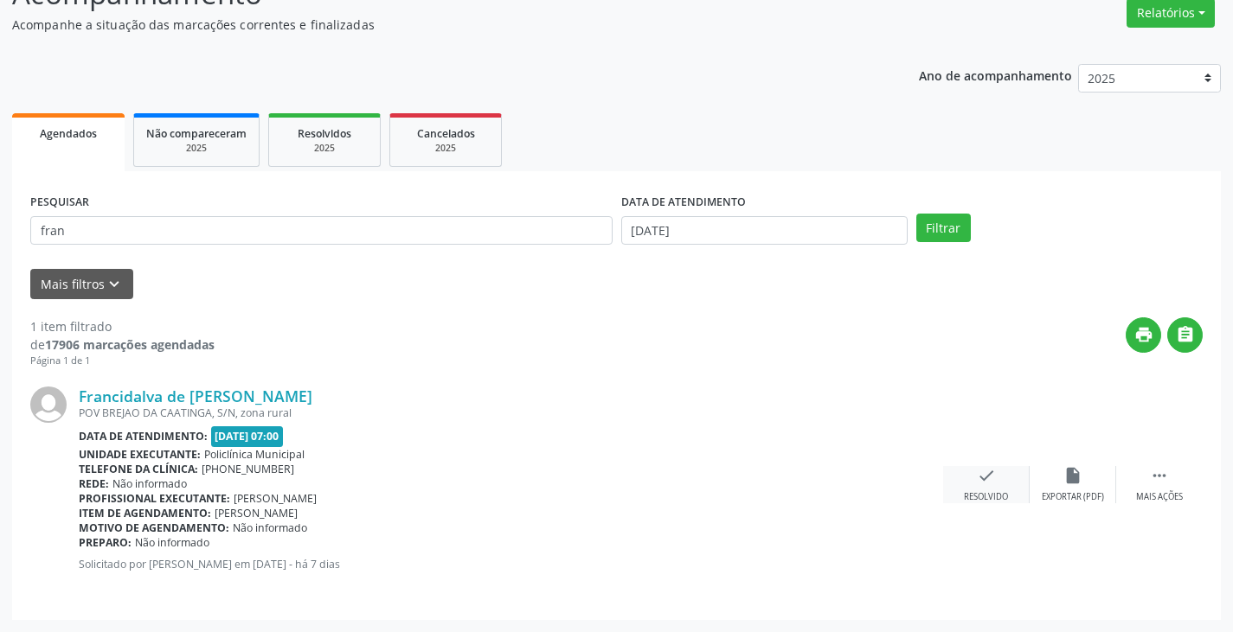
click at [985, 477] on icon "check" at bounding box center [986, 475] width 19 height 19
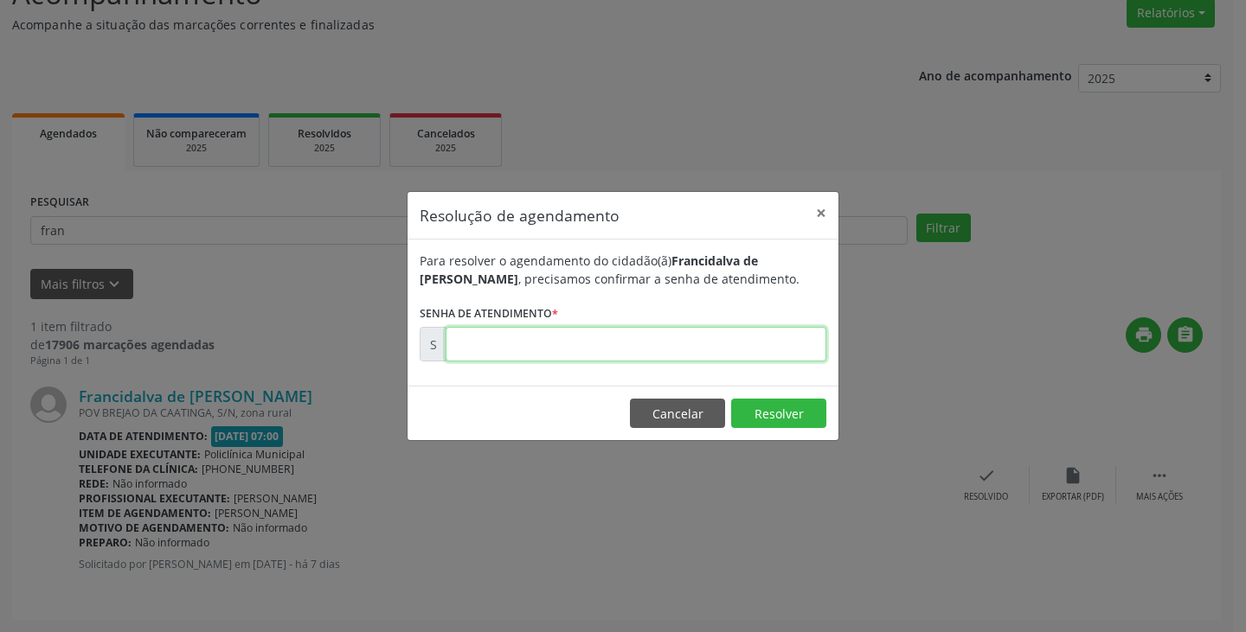
click at [778, 344] on input "text" at bounding box center [636, 344] width 381 height 35
type input "00175766"
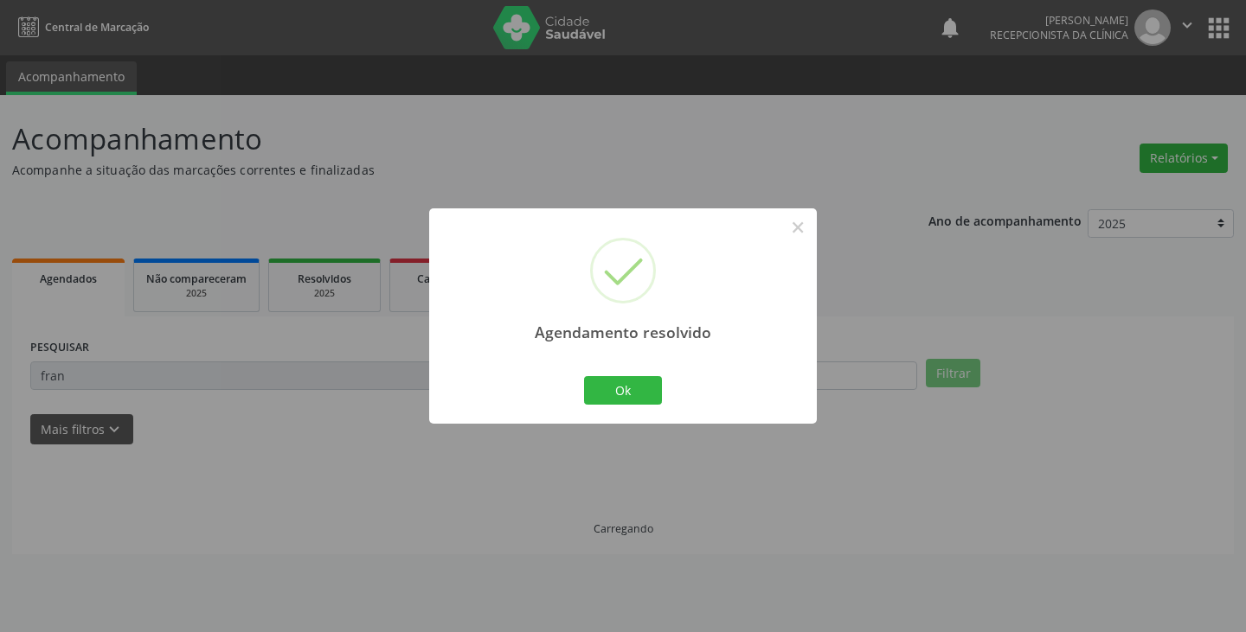
scroll to position [0, 0]
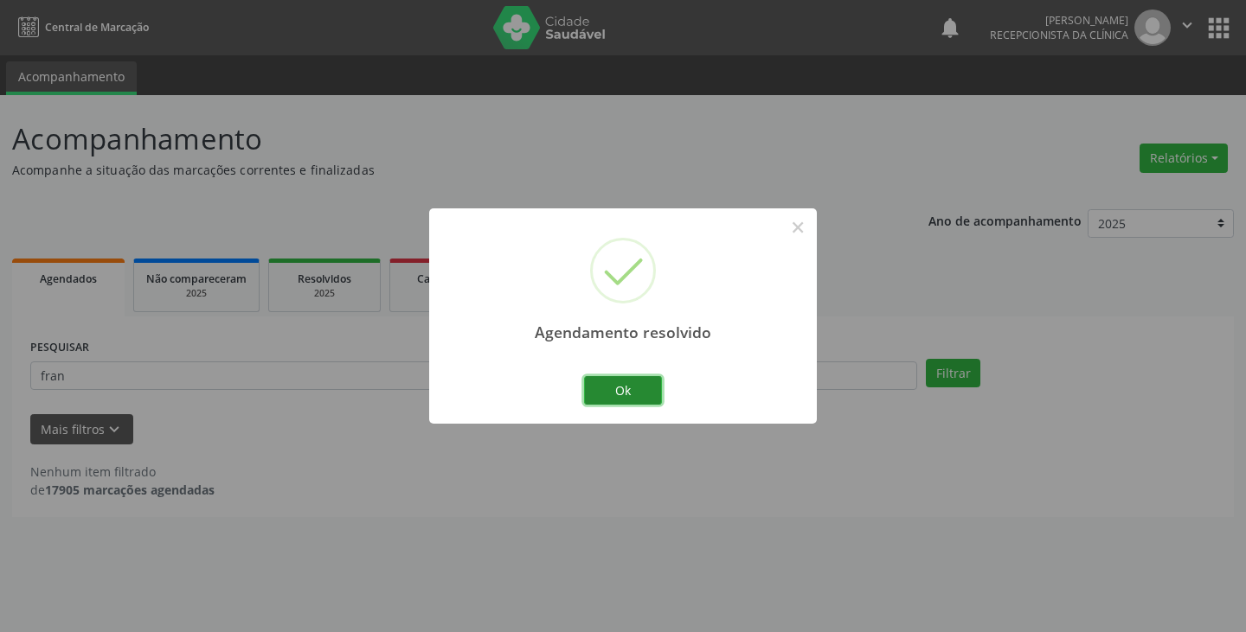
click at [601, 382] on button "Ok" at bounding box center [623, 390] width 78 height 29
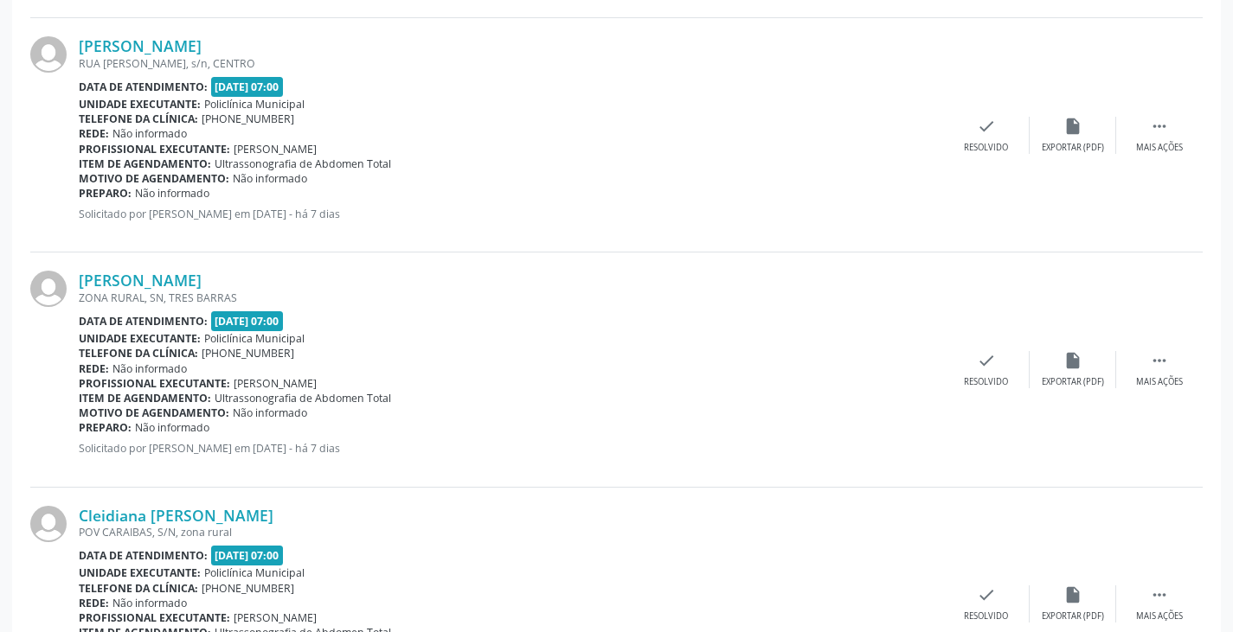
scroll to position [2076, 0]
